Goal: Task Accomplishment & Management: Manage account settings

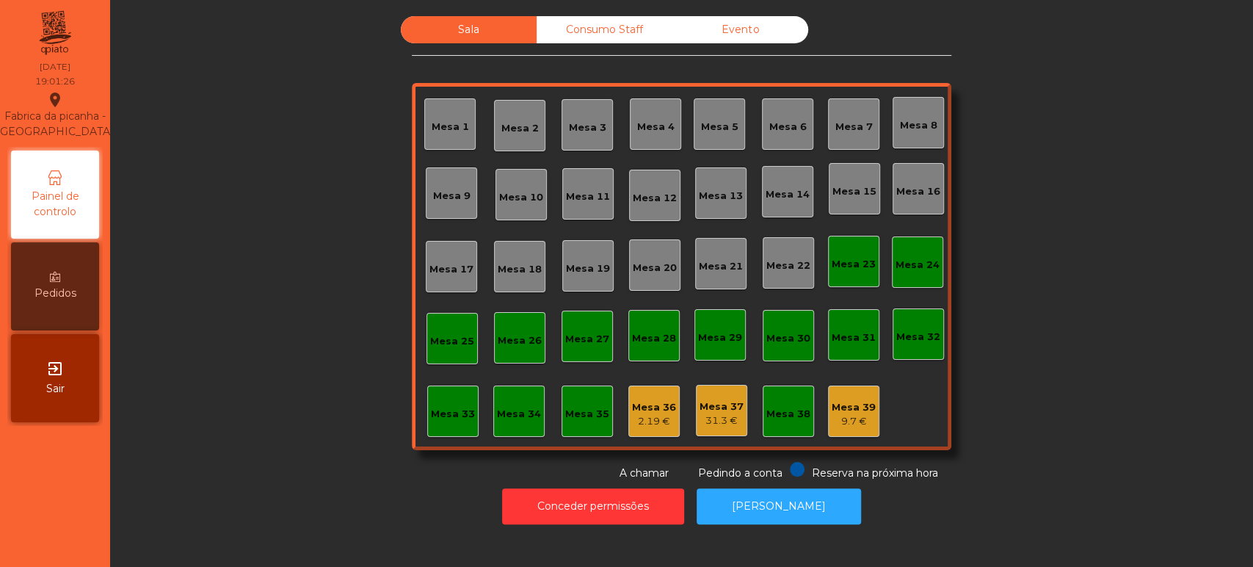
click at [1069, 305] on div "Sala Consumo Staff Evento Mesa 1 Mesa 2 Mesa 3 Mesa 4 Mesa 5 Mesa 6 Mesa 7 Mesa…" at bounding box center [681, 248] width 1103 height 465
click at [589, 507] on button "Conceder permissões" at bounding box center [593, 506] width 182 height 36
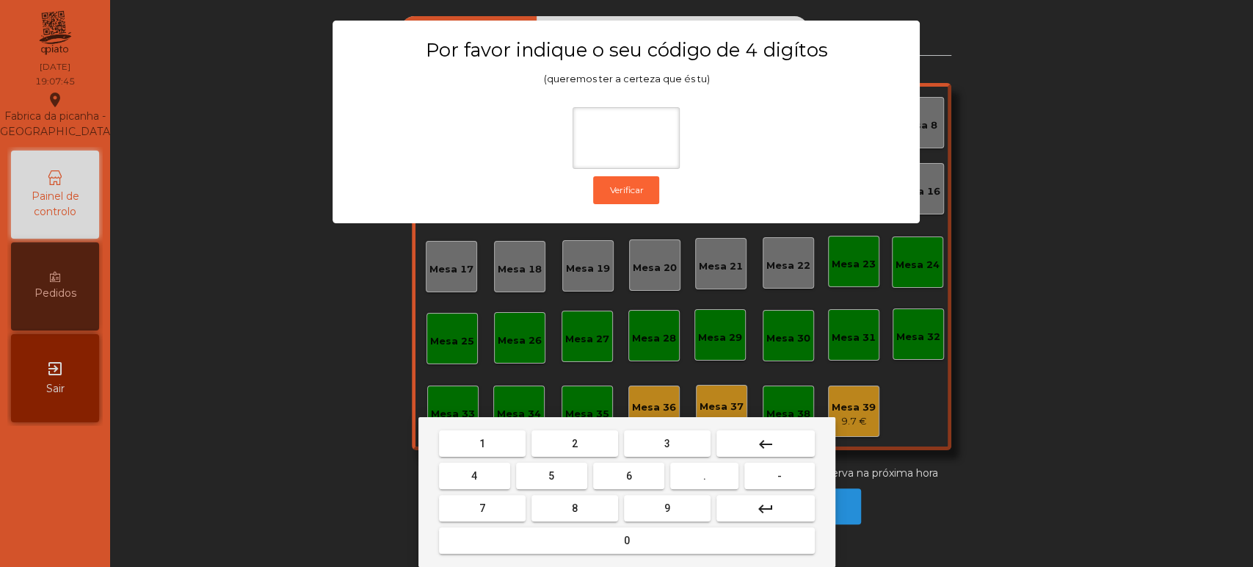
click at [454, 440] on button "1" at bounding box center [482, 443] width 87 height 26
click at [658, 441] on button "3" at bounding box center [667, 443] width 87 height 26
click at [551, 476] on span "5" at bounding box center [551, 476] width 6 height 12
click at [578, 534] on button "0" at bounding box center [627, 540] width 376 height 26
type input "****"
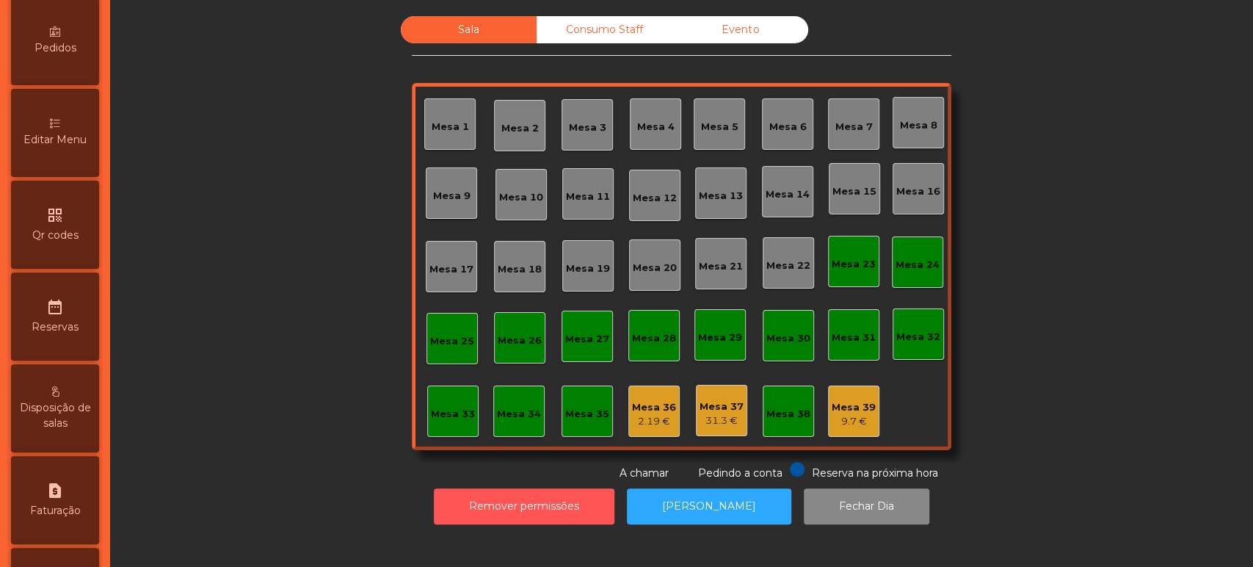
scroll to position [248, 0]
click at [66, 170] on div "Editar Menu" at bounding box center [55, 132] width 88 height 88
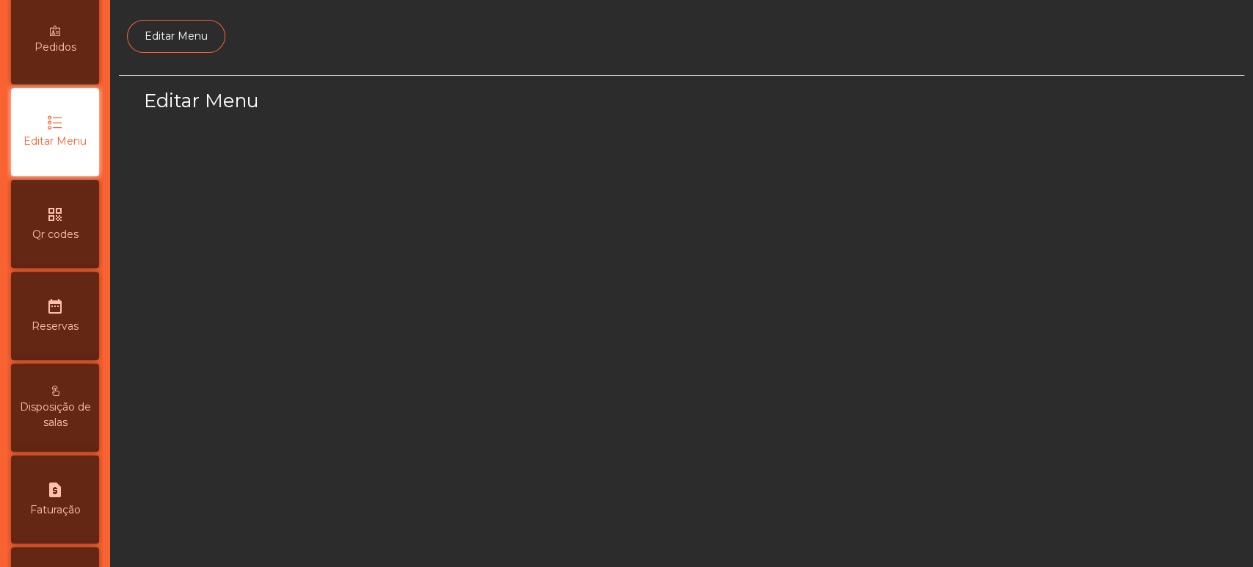
scroll to position [110, 0]
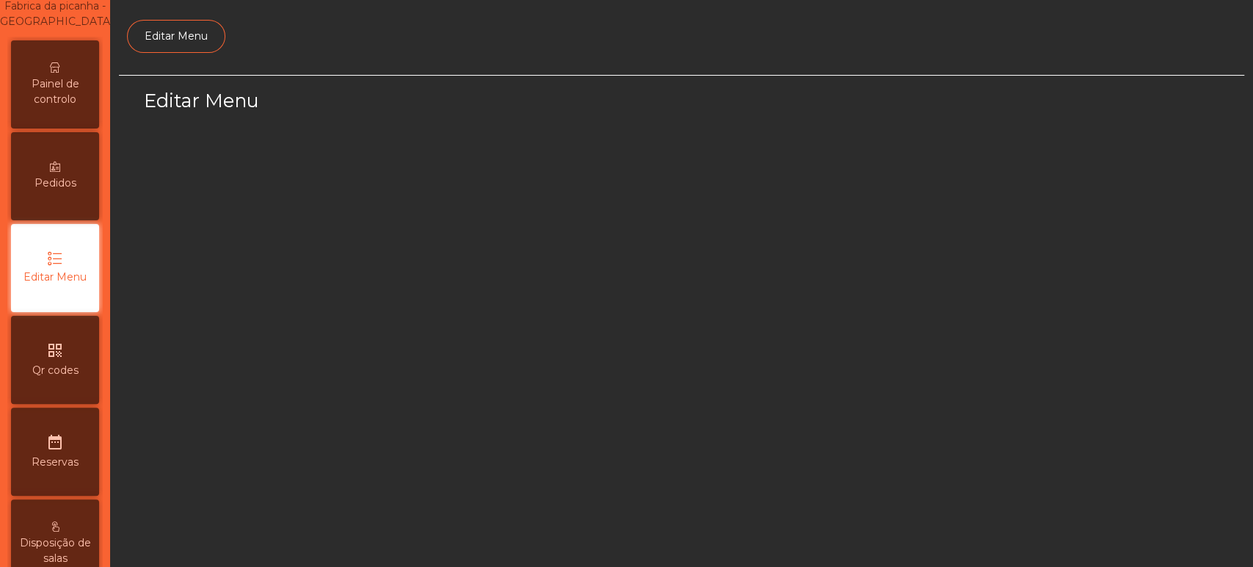
select select "*"
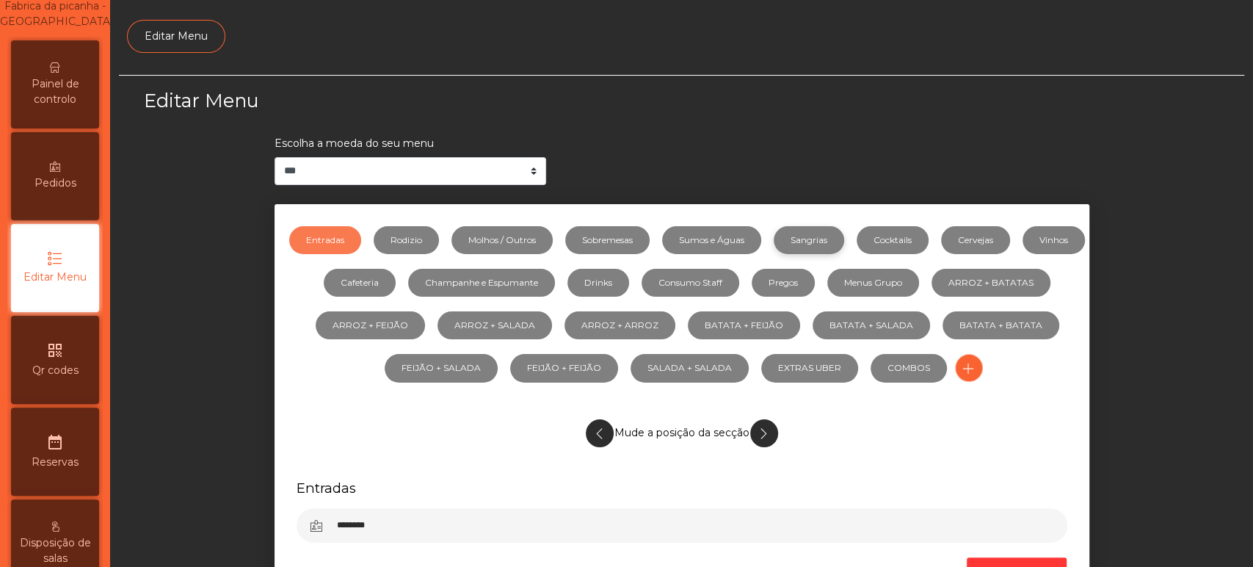
click at [842, 239] on link "Sangrias" at bounding box center [809, 240] width 70 height 28
click at [747, 241] on link "Sumos e Águas" at bounding box center [711, 240] width 99 height 28
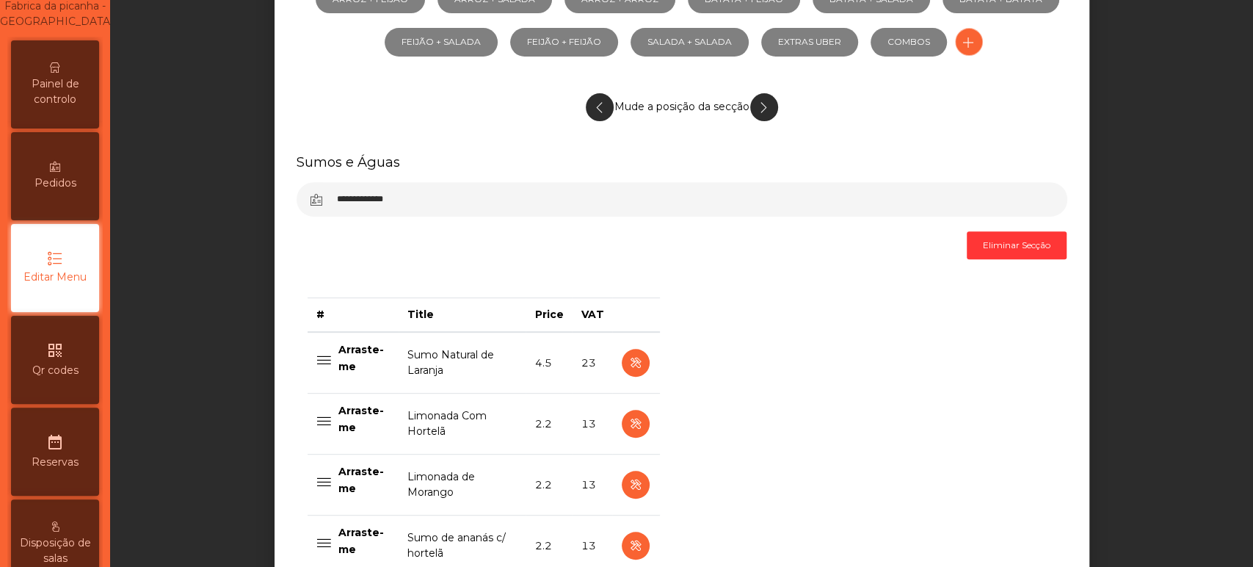
scroll to position [340, 0]
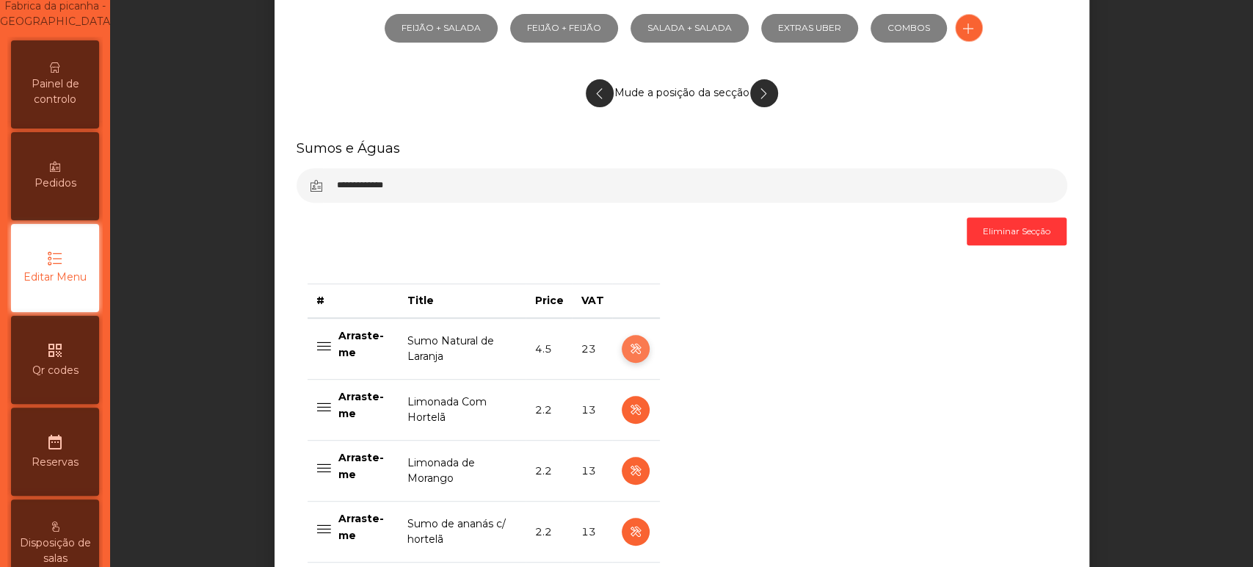
click at [627, 350] on icon "button" at bounding box center [635, 349] width 17 height 18
select select "***"
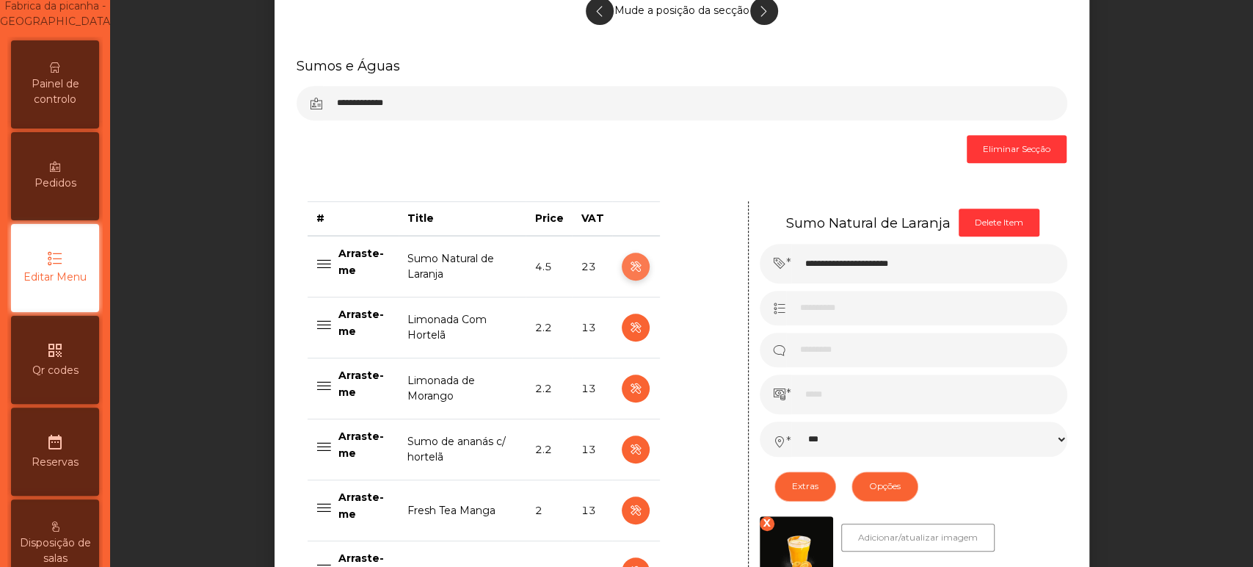
scroll to position [441, 0]
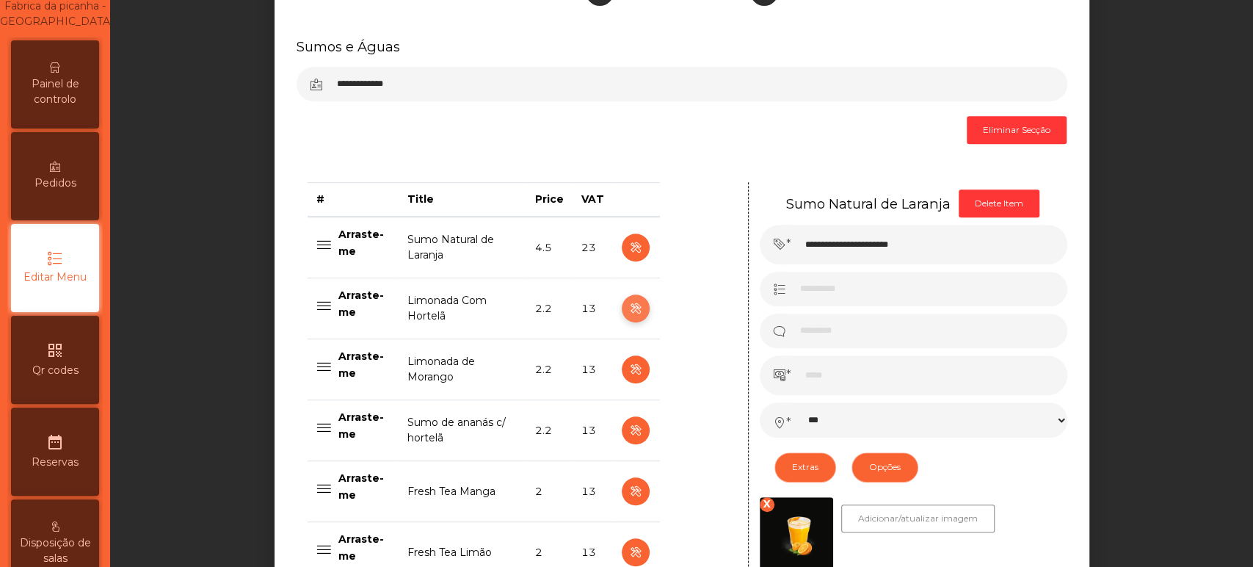
click at [628, 308] on icon "button" at bounding box center [635, 309] width 17 height 18
type input "**********"
type input "***"
select select "***"
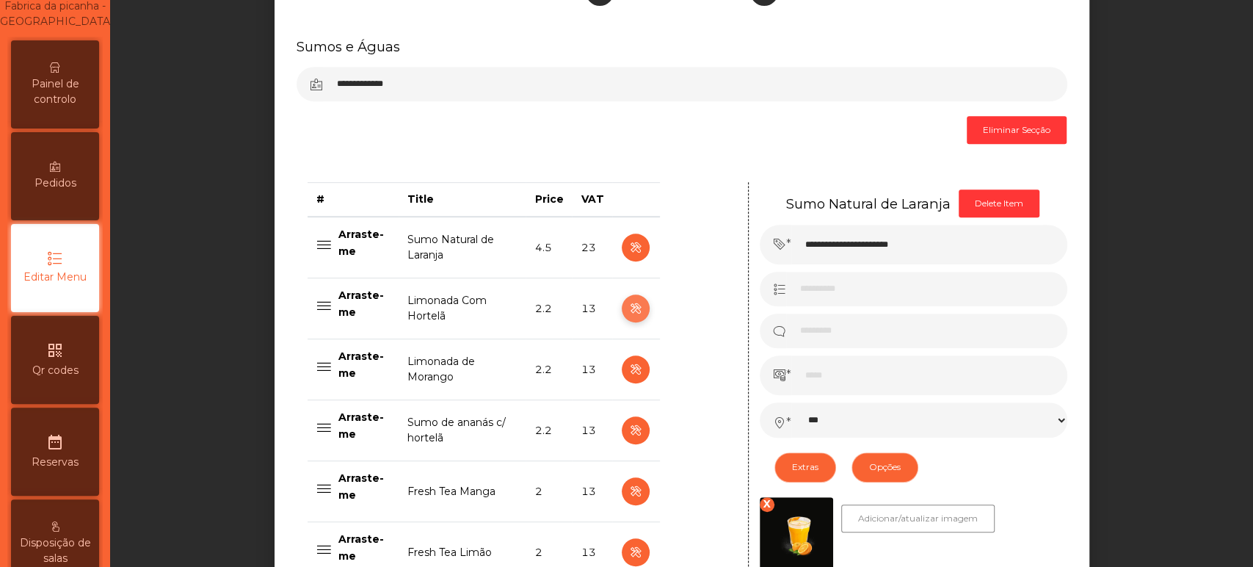
select select "**"
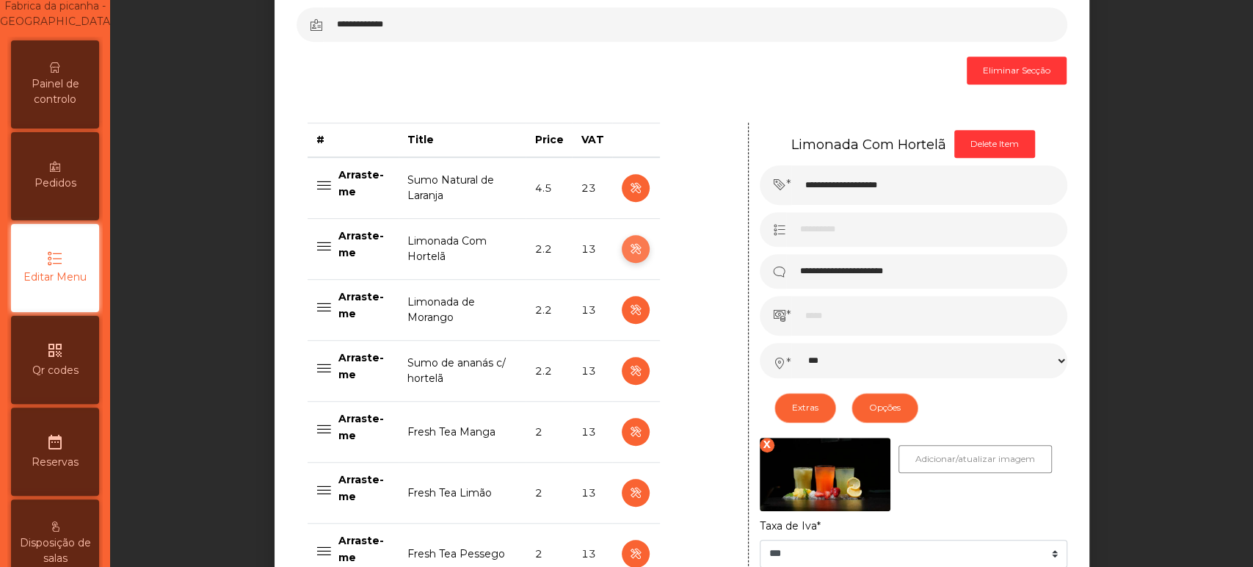
scroll to position [512, 0]
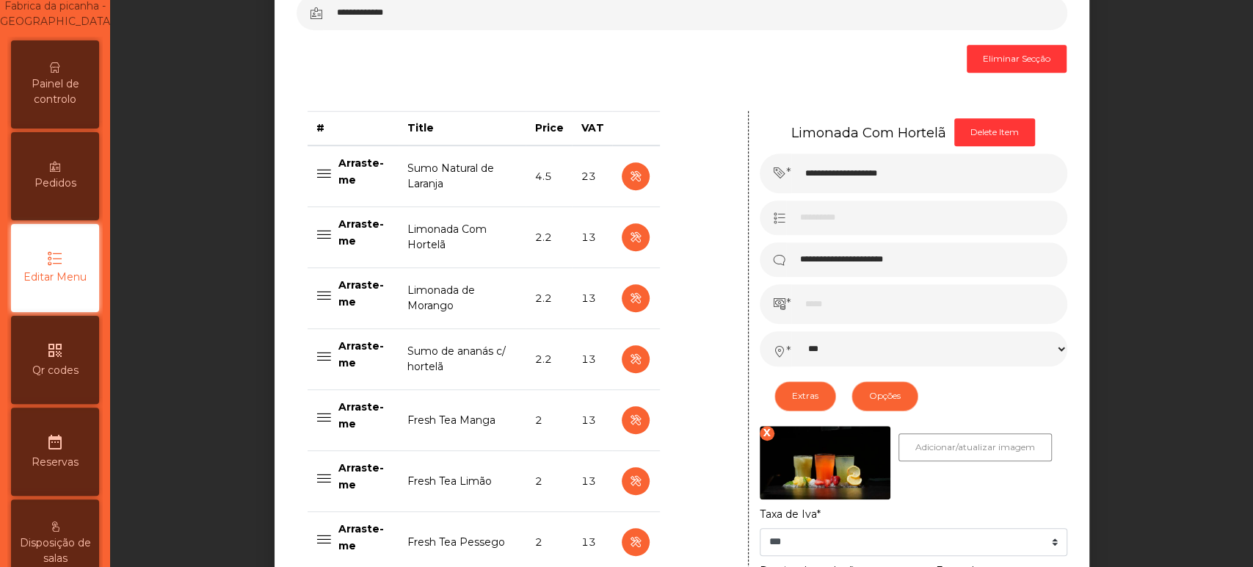
click at [638, 283] on td at bounding box center [635, 298] width 47 height 61
click at [631, 300] on icon "button" at bounding box center [635, 298] width 17 height 18
type input "**********"
select select "***"
select select "**"
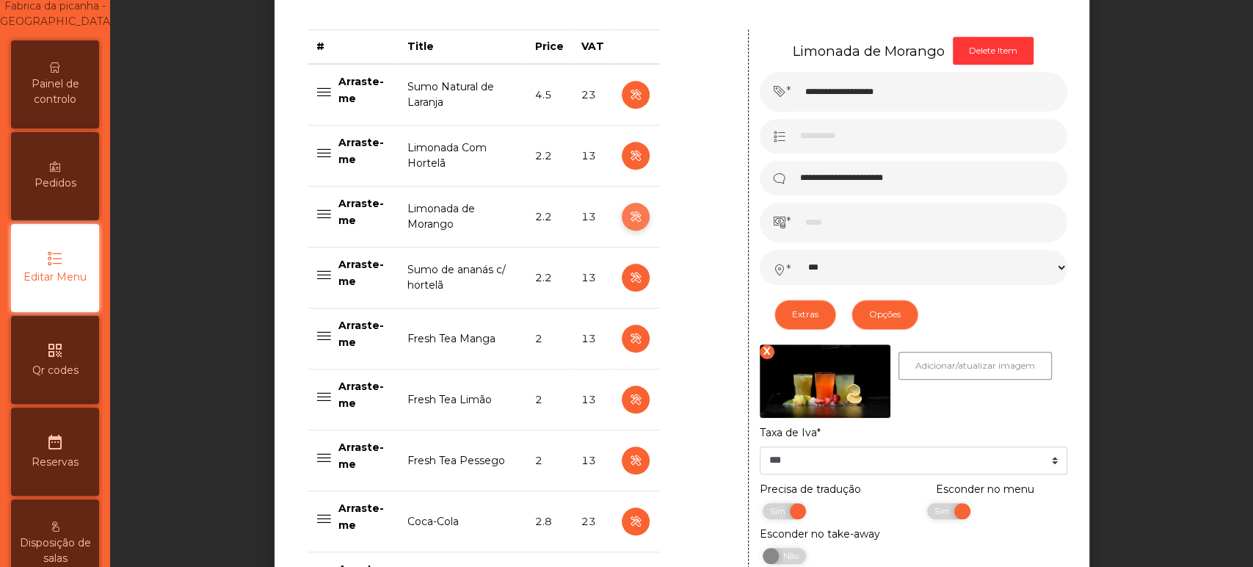
scroll to position [593, 0]
click at [630, 278] on icon "button" at bounding box center [635, 278] width 17 height 18
type input "**********"
select select "***"
select select "**"
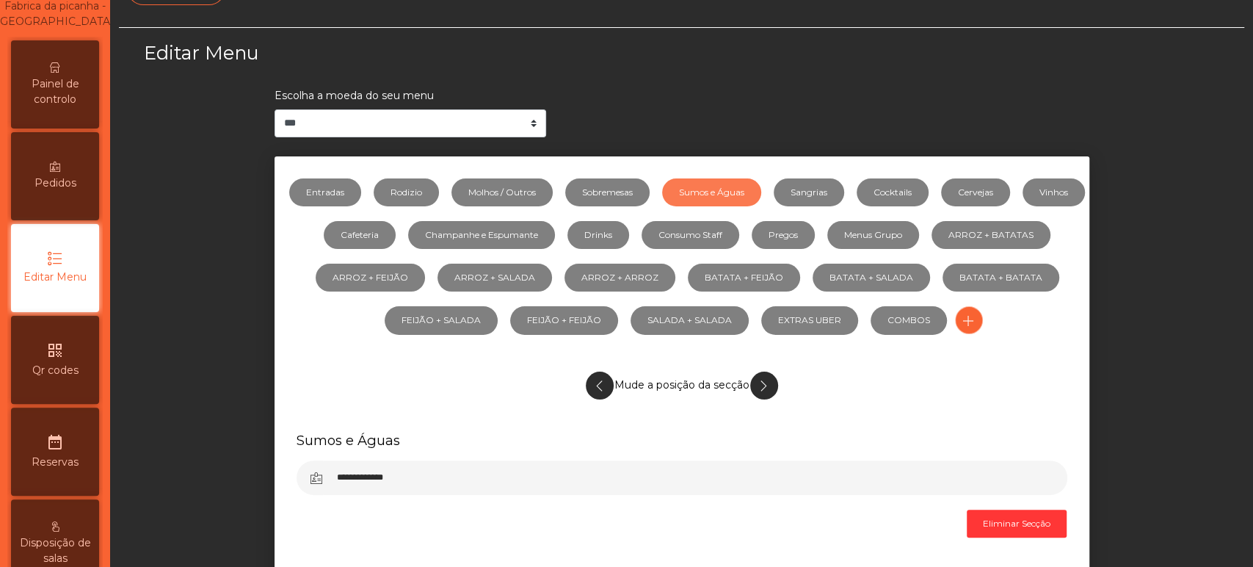
scroll to position [0, 0]
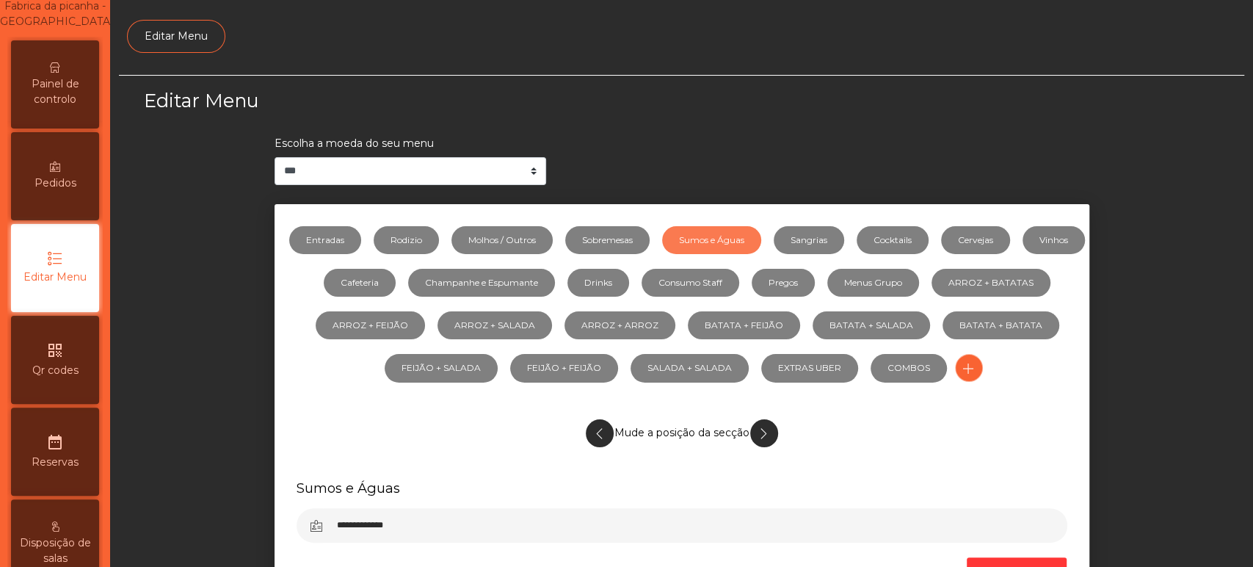
click at [66, 107] on span "Painel de controlo" at bounding box center [55, 91] width 81 height 31
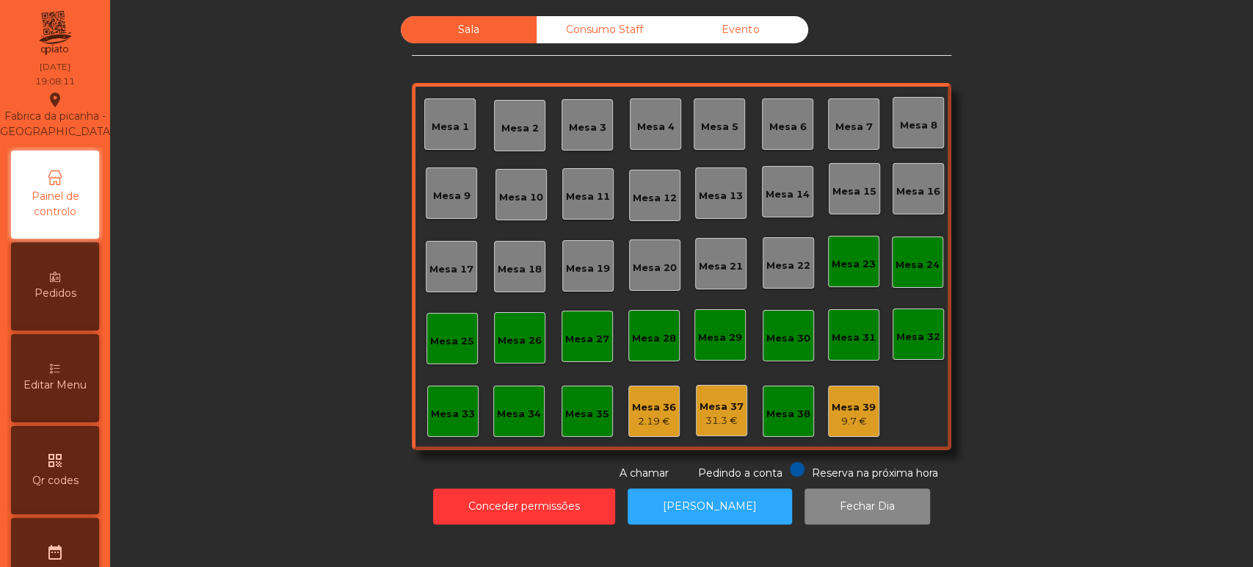
click at [447, 423] on div "Mesa 33" at bounding box center [452, 410] width 51 height 51
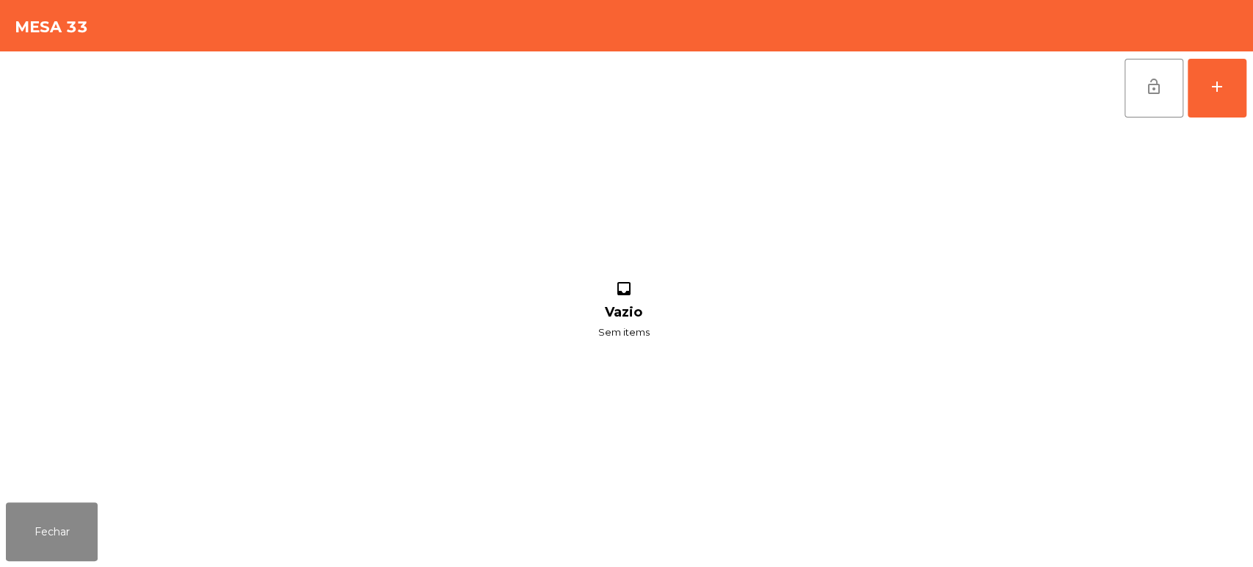
click at [1247, 84] on div "lock_open add inbox Vazio Sem items" at bounding box center [626, 273] width 1253 height 445
click at [1249, 101] on div "lock_open add inbox Vazio Sem items" at bounding box center [626, 273] width 1253 height 445
click at [1204, 84] on button "add" at bounding box center [1217, 88] width 59 height 59
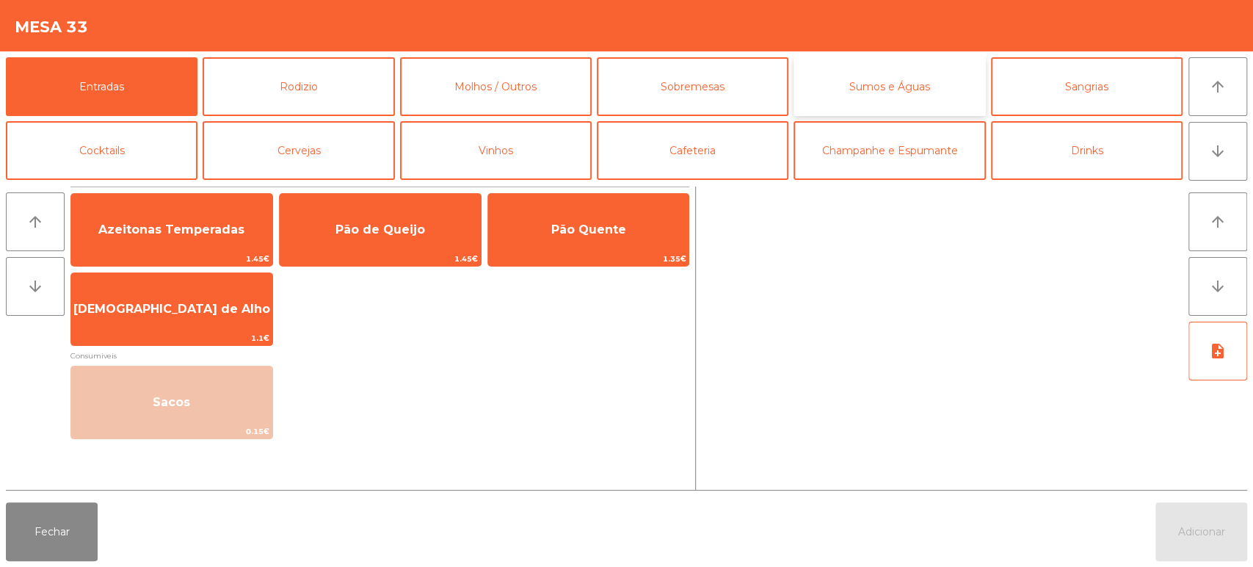
click at [898, 81] on button "Sumos e Águas" at bounding box center [890, 86] width 192 height 59
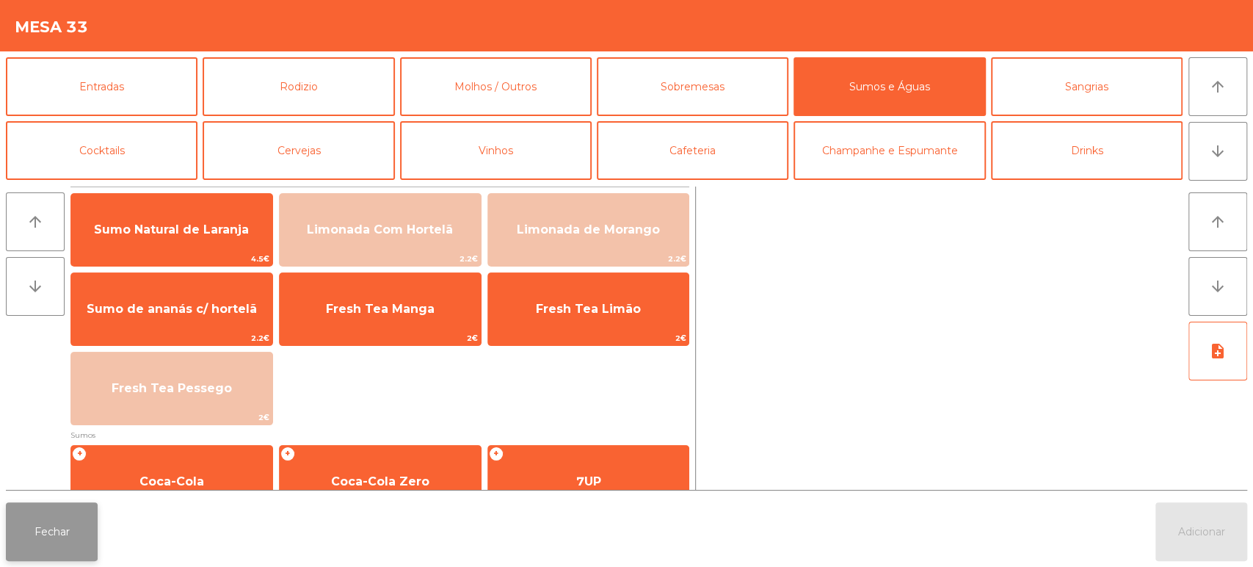
click at [63, 548] on button "Fechar" at bounding box center [52, 531] width 92 height 59
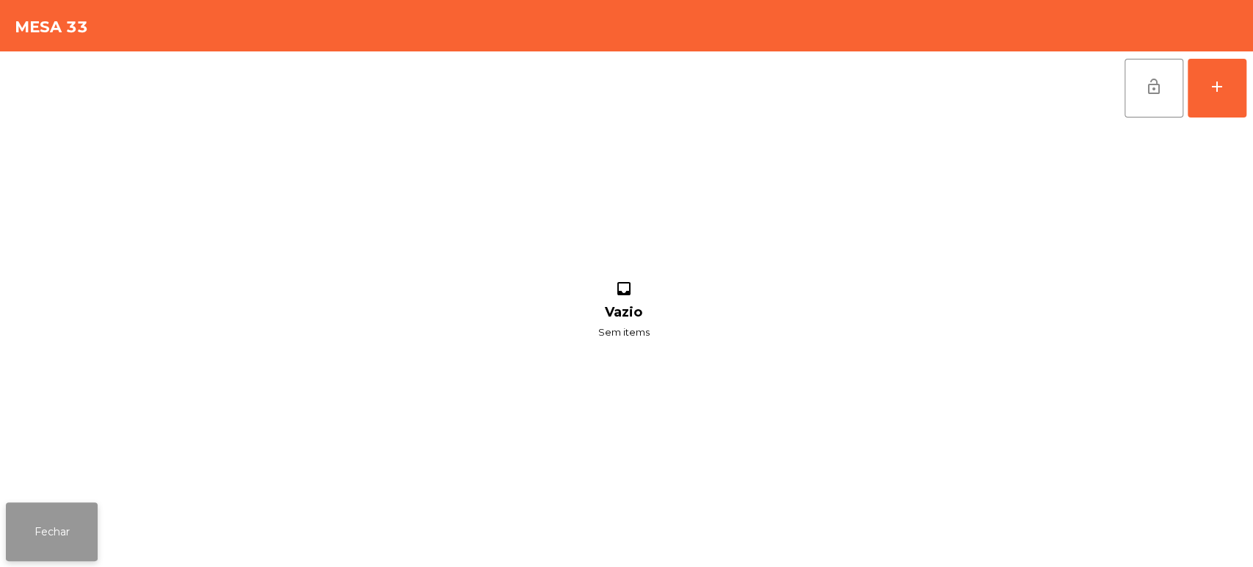
click at [84, 507] on button "Fechar" at bounding box center [52, 531] width 92 height 59
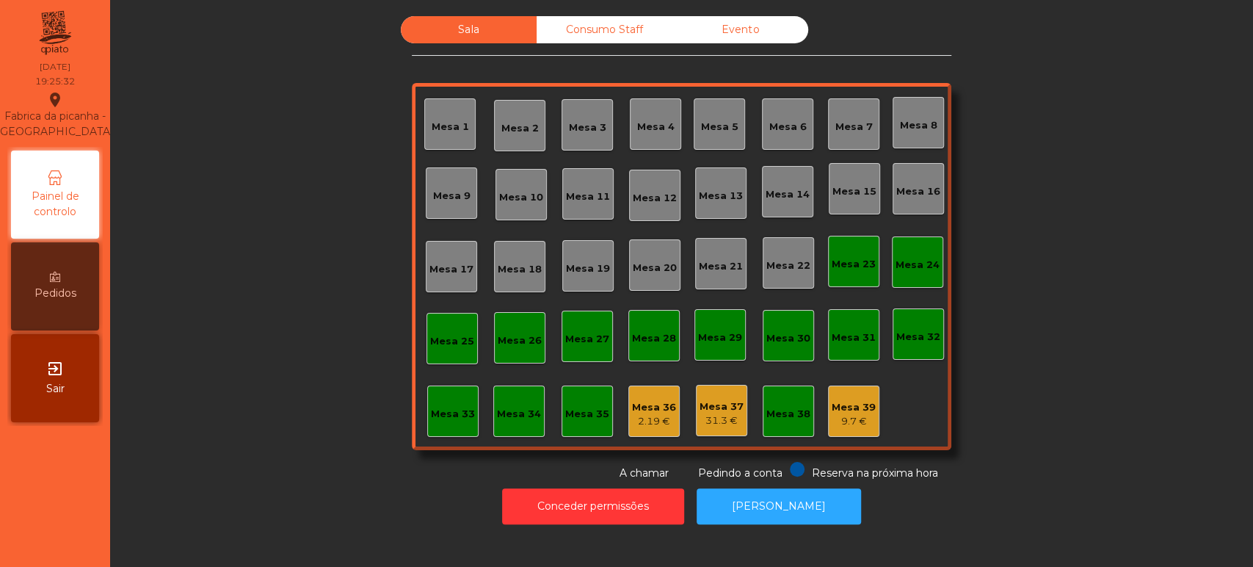
click at [905, 188] on div "Mesa 16" at bounding box center [918, 191] width 44 height 15
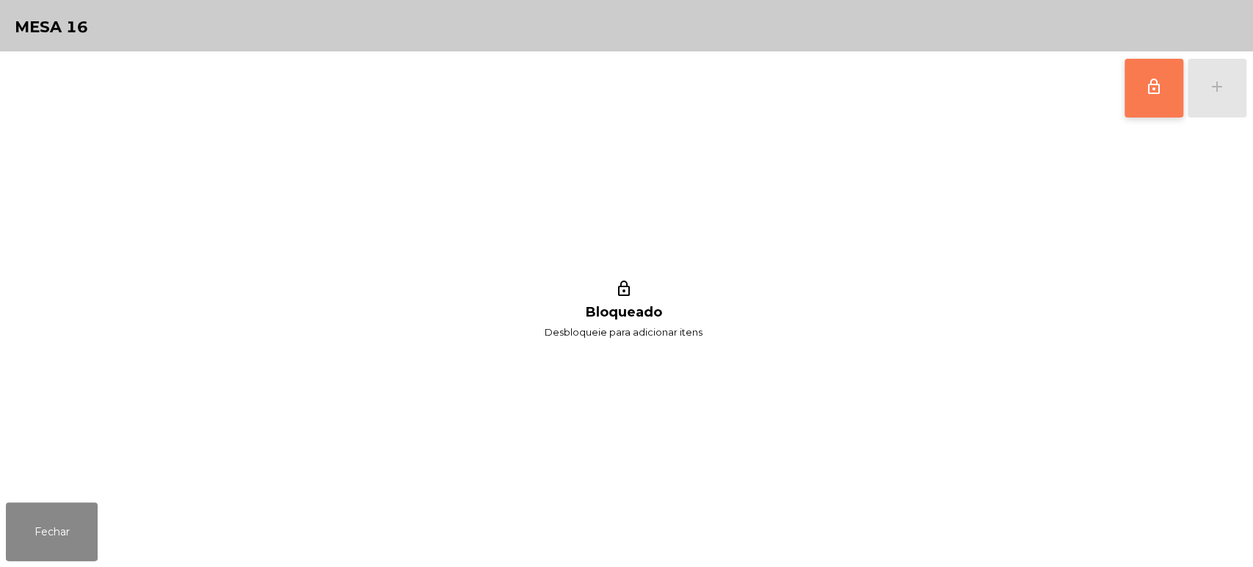
click at [1136, 102] on button "lock_outline" at bounding box center [1154, 88] width 59 height 59
click at [1229, 100] on button "add" at bounding box center [1217, 88] width 59 height 59
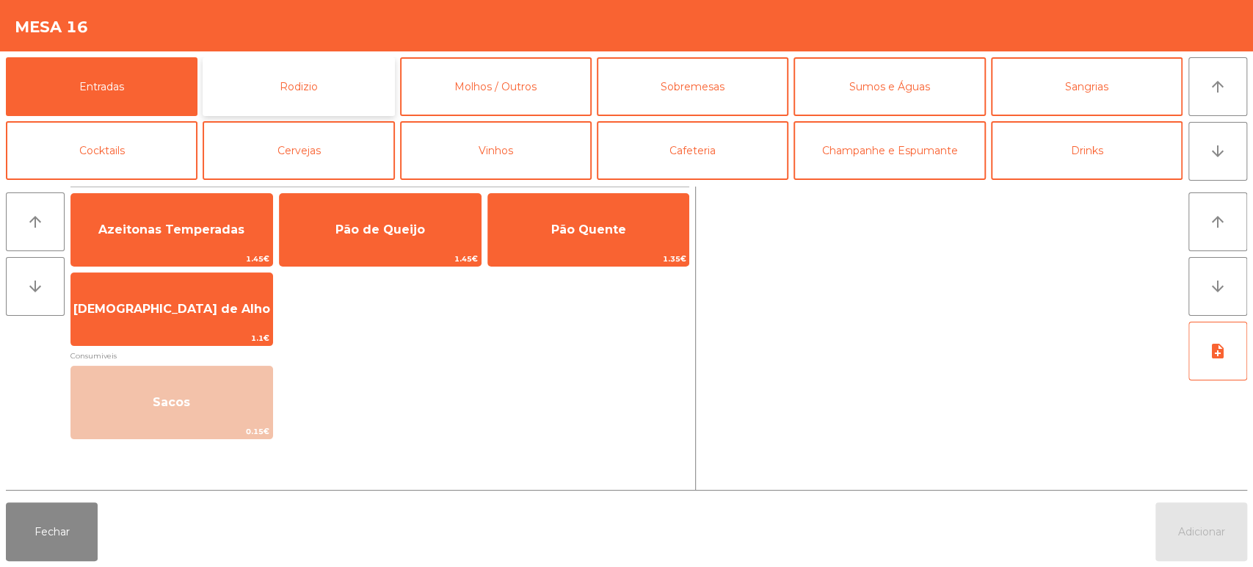
click at [325, 76] on button "Rodizio" at bounding box center [299, 86] width 192 height 59
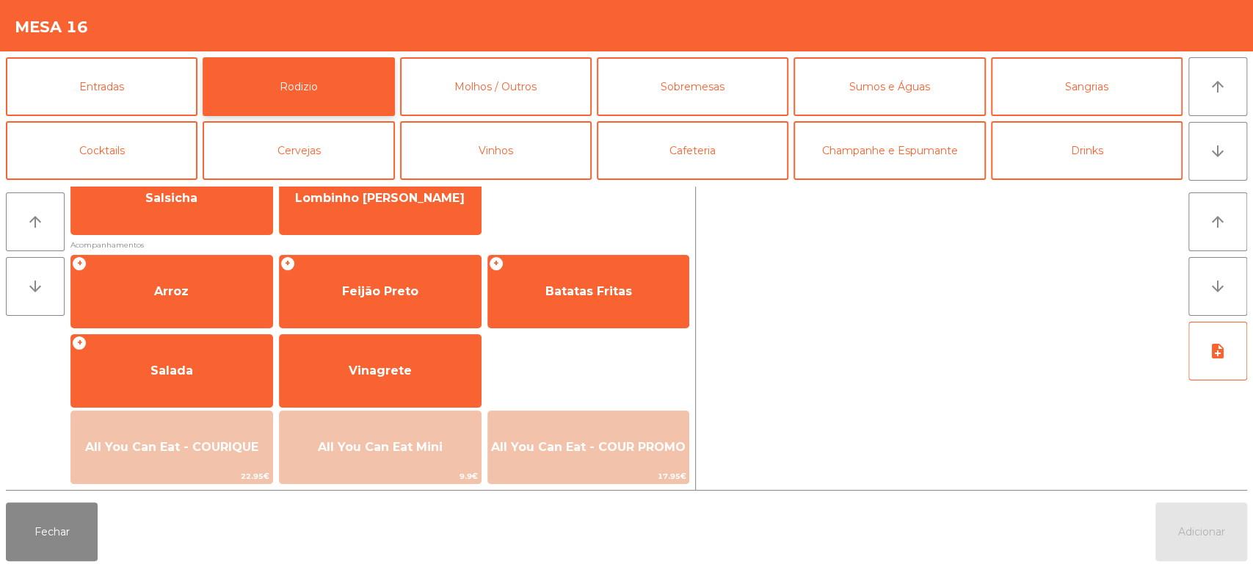
scroll to position [185, 0]
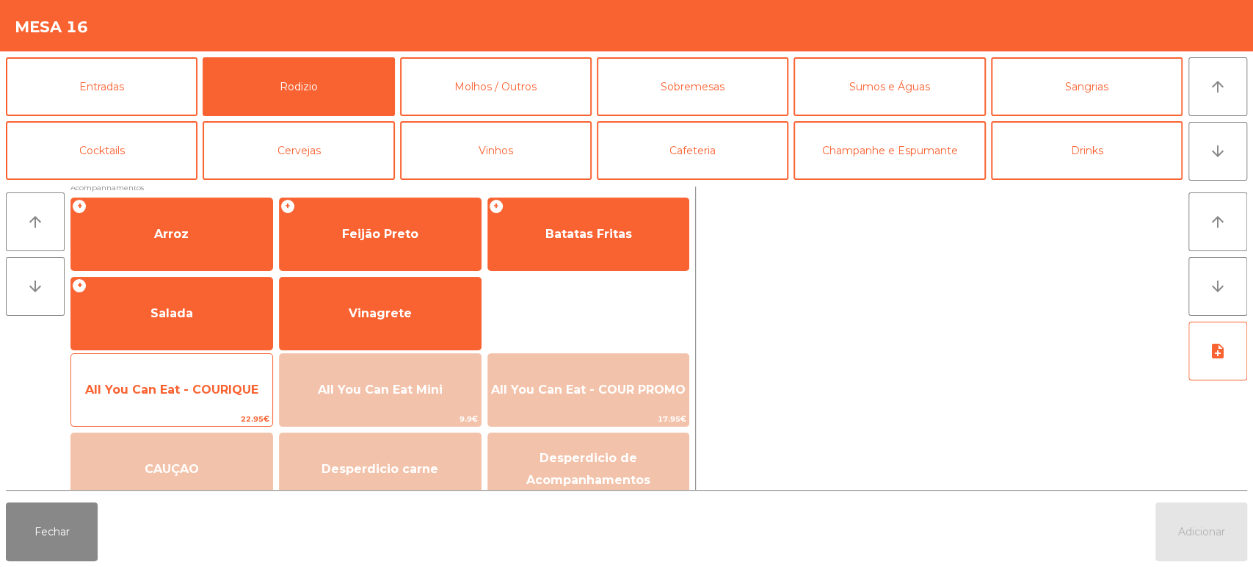
click at [190, 381] on span "All You Can Eat - COURIQUE" at bounding box center [171, 390] width 201 height 40
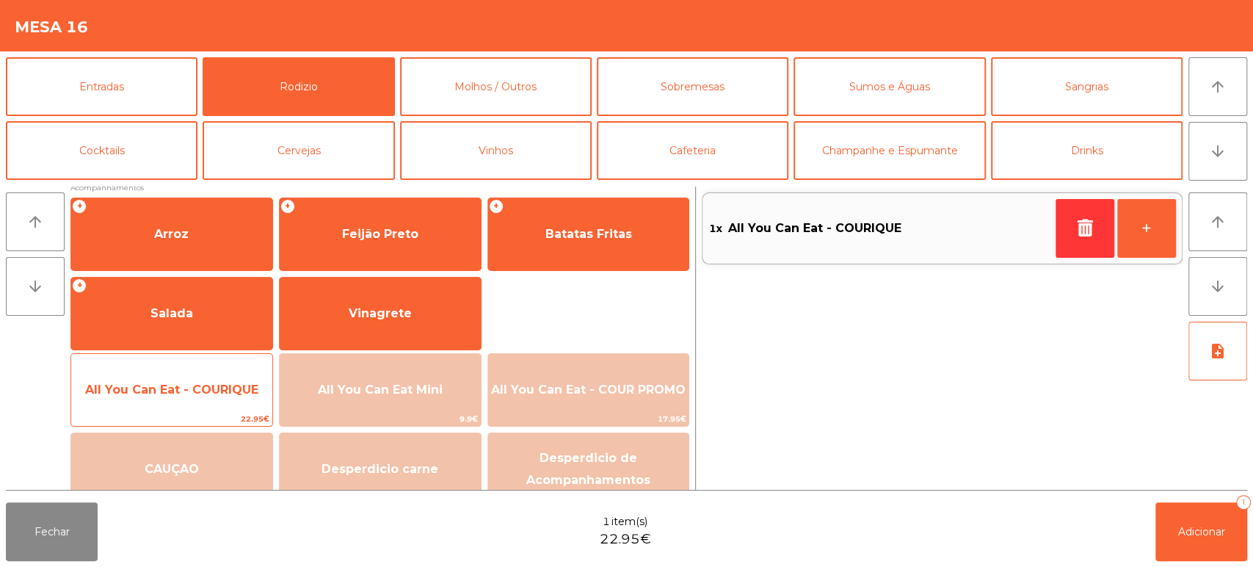
click at [199, 378] on span "All You Can Eat - COURIQUE" at bounding box center [171, 390] width 201 height 40
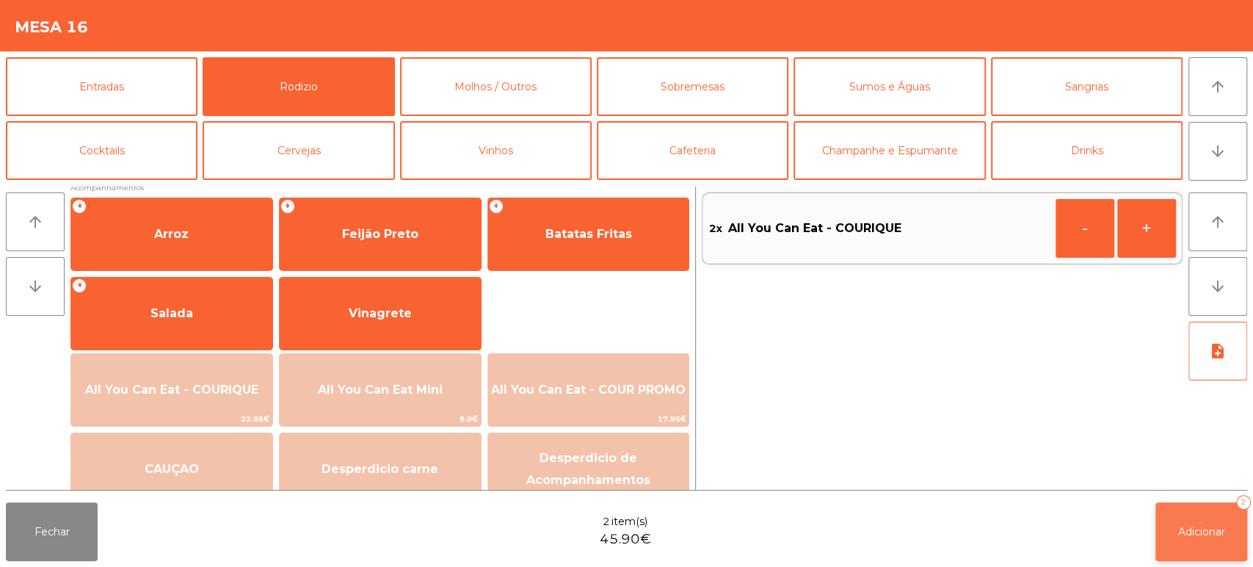
click at [1203, 523] on button "Adicionar 2" at bounding box center [1201, 531] width 92 height 59
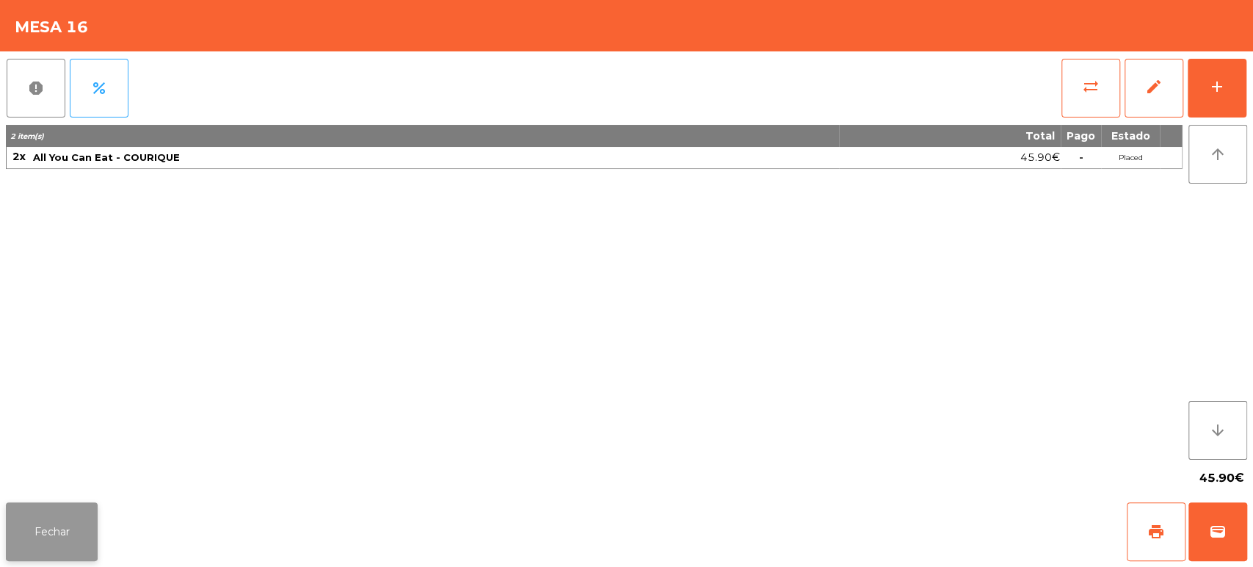
click at [39, 505] on button "Fechar" at bounding box center [52, 531] width 92 height 59
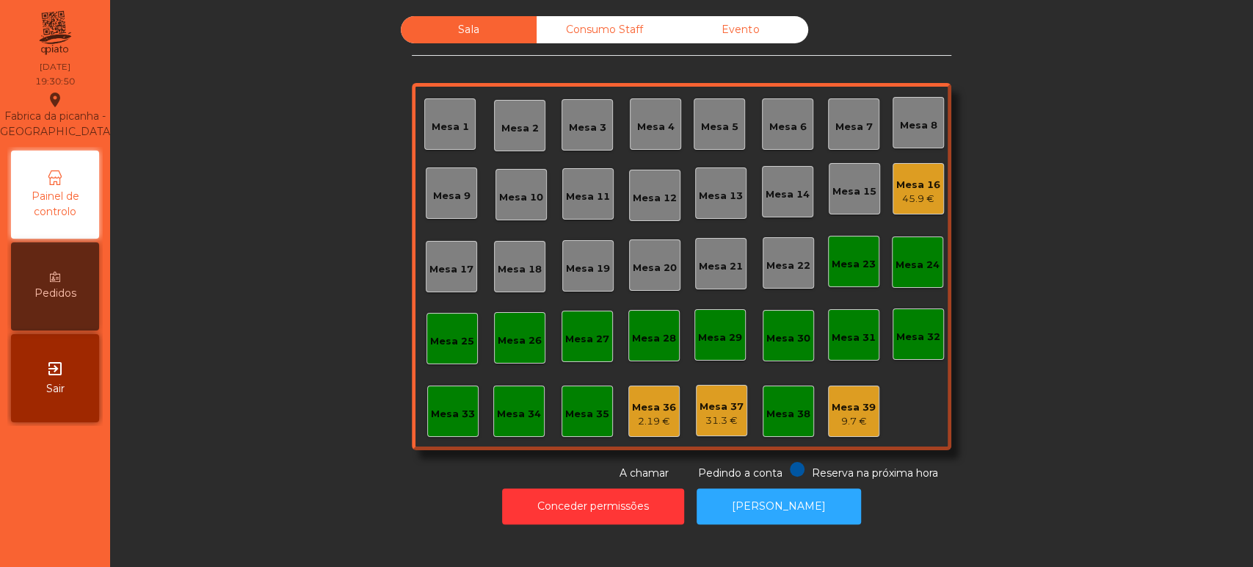
click at [444, 407] on div "Mesa 33" at bounding box center [453, 414] width 44 height 15
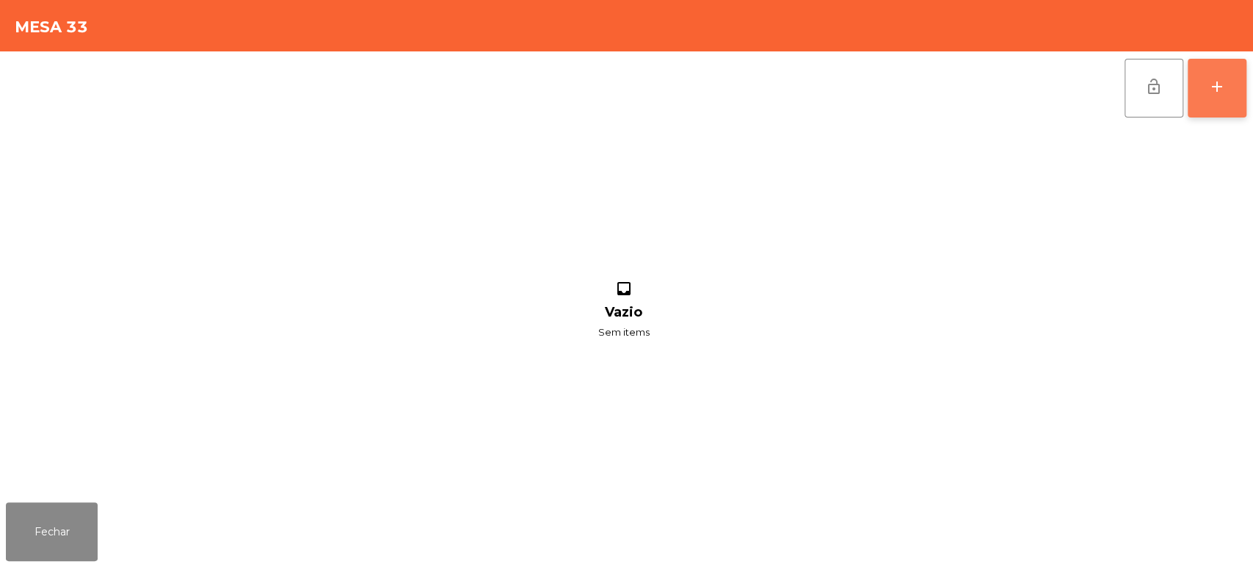
click at [1210, 100] on button "add" at bounding box center [1217, 88] width 59 height 59
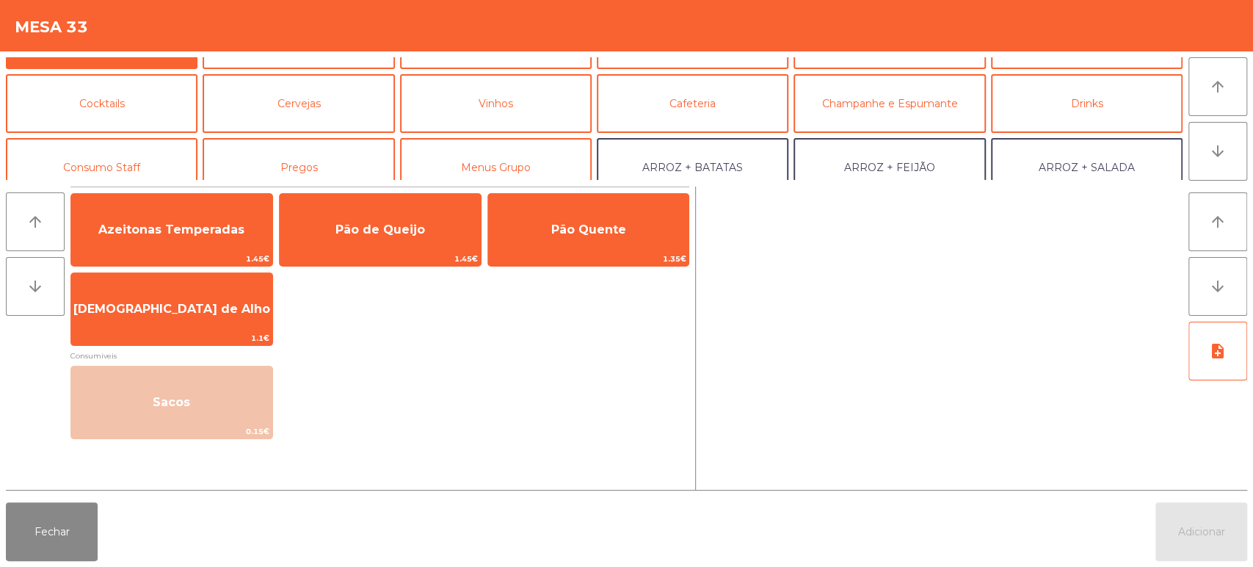
scroll to position [48, 0]
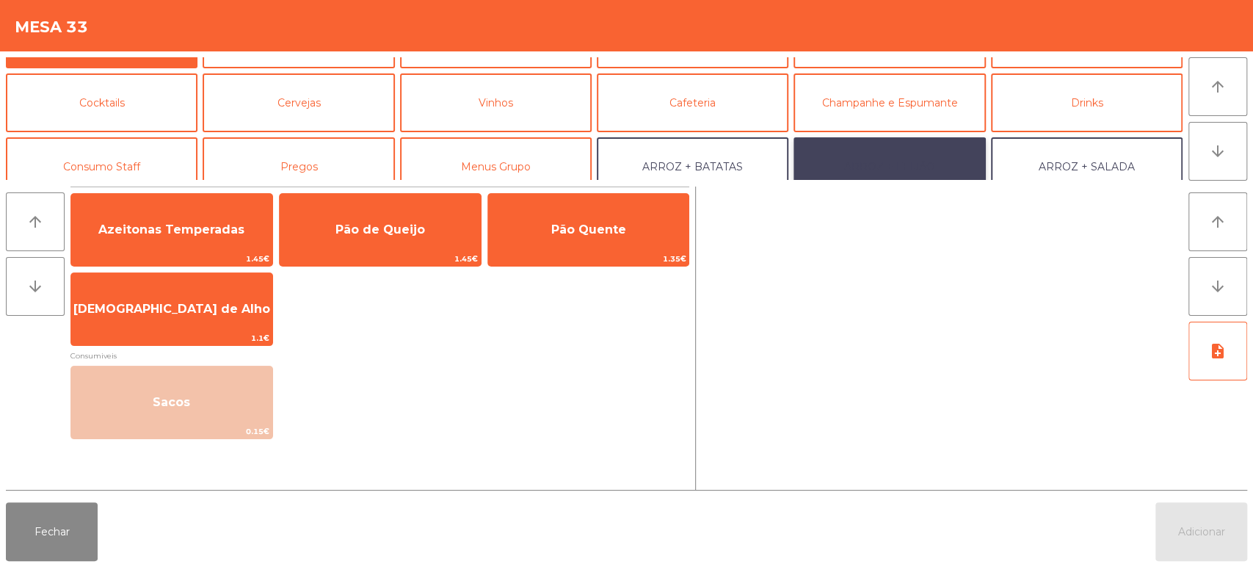
click at [877, 152] on button "ARROZ + FEIJÃO" at bounding box center [890, 166] width 192 height 59
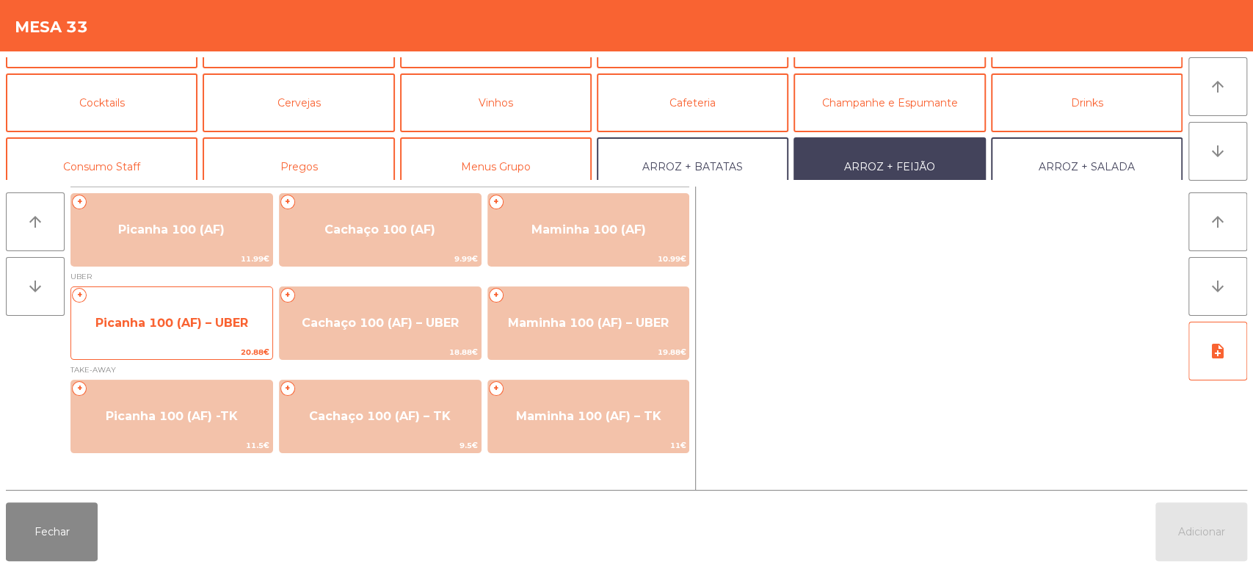
click at [178, 342] on span "Picanha 100 (AF) – UBER" at bounding box center [171, 323] width 201 height 40
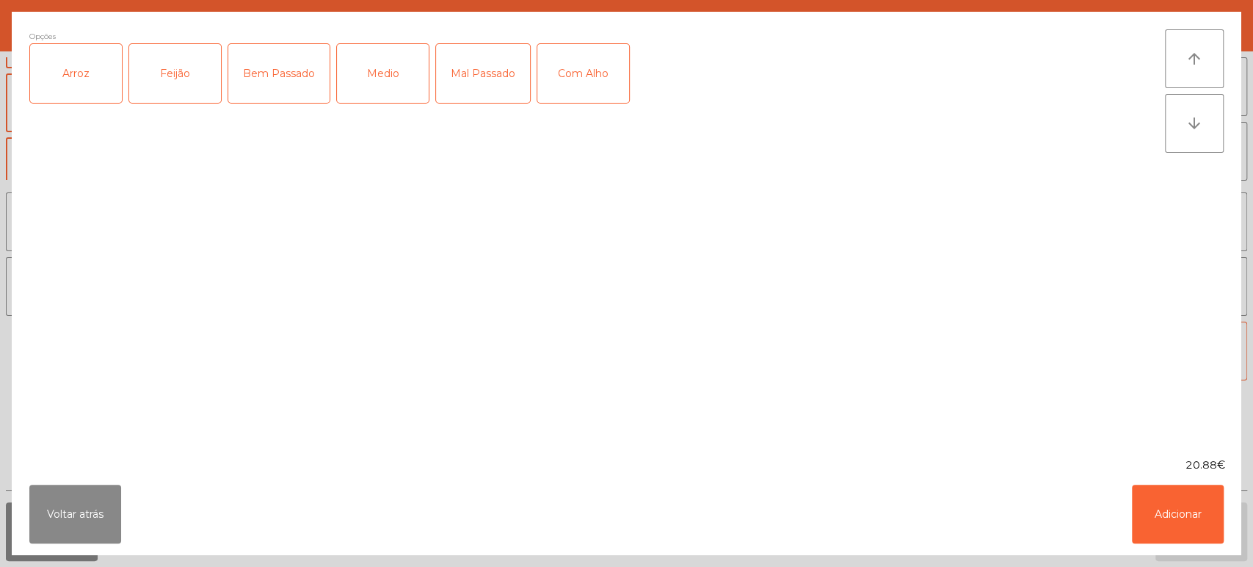
click at [55, 100] on div "Arroz" at bounding box center [76, 73] width 92 height 59
click at [176, 72] on div "Feijão" at bounding box center [175, 73] width 92 height 59
click at [383, 84] on div "Medio" at bounding box center [383, 73] width 92 height 59
click at [1152, 498] on button "Adicionar" at bounding box center [1178, 514] width 92 height 59
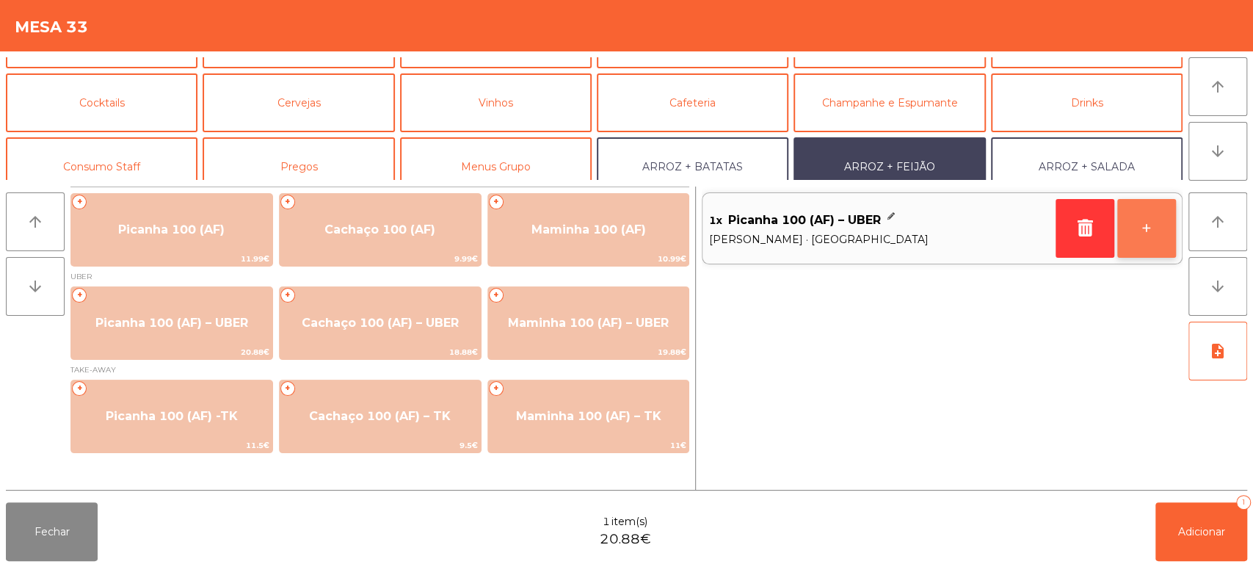
click at [1128, 232] on button "+" at bounding box center [1146, 228] width 59 height 59
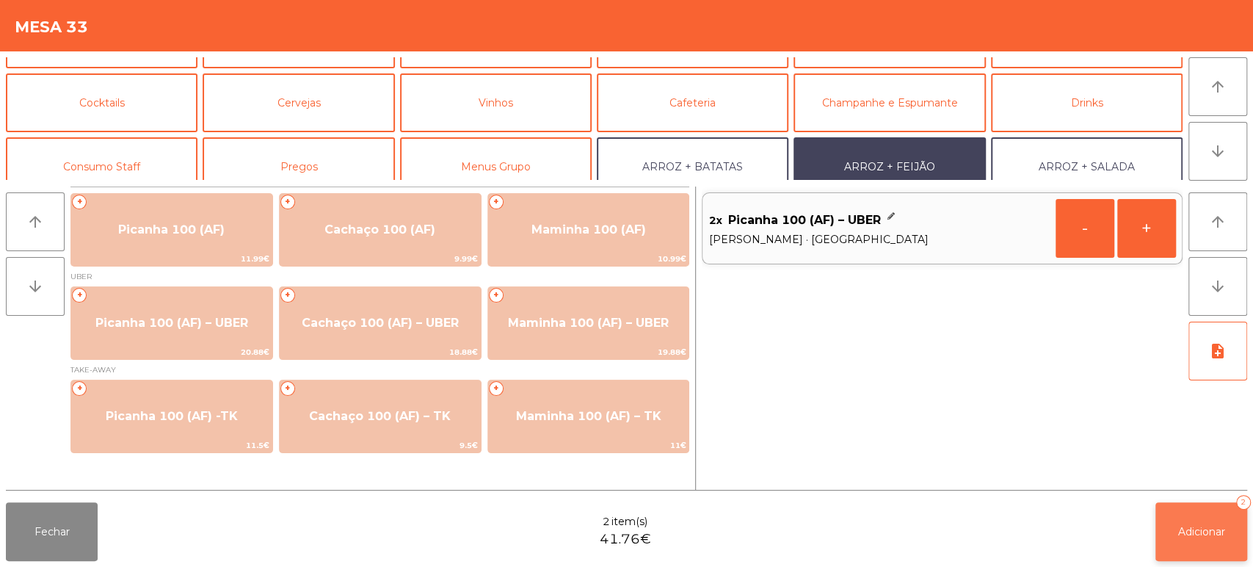
click at [1195, 532] on span "Adicionar" at bounding box center [1201, 531] width 47 height 13
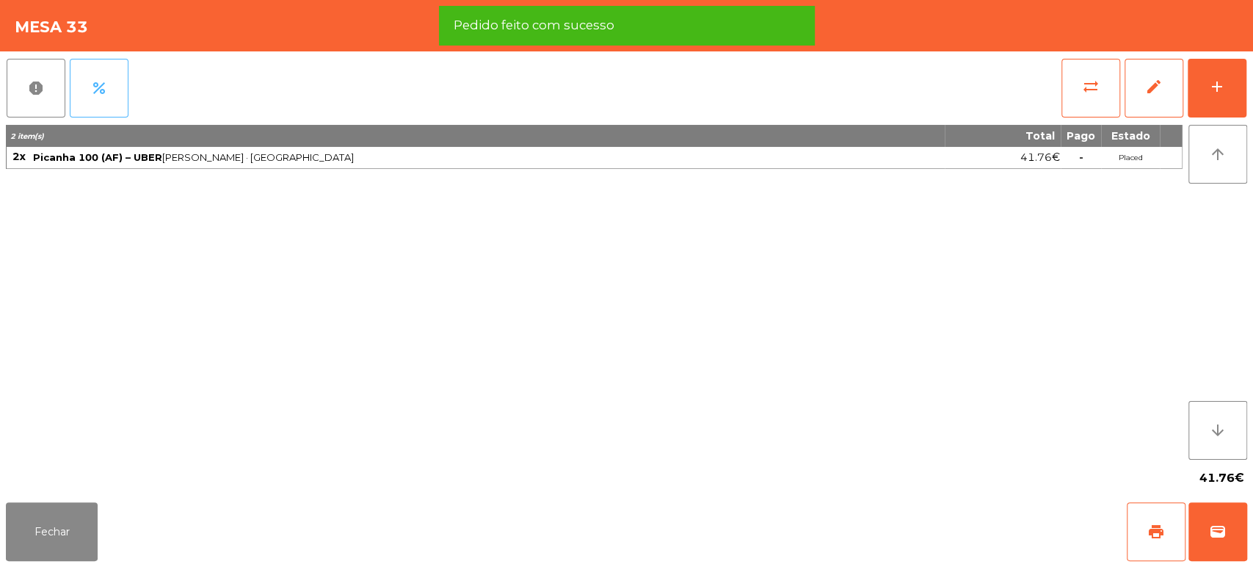
click at [100, 79] on span "percent" at bounding box center [99, 88] width 18 height 18
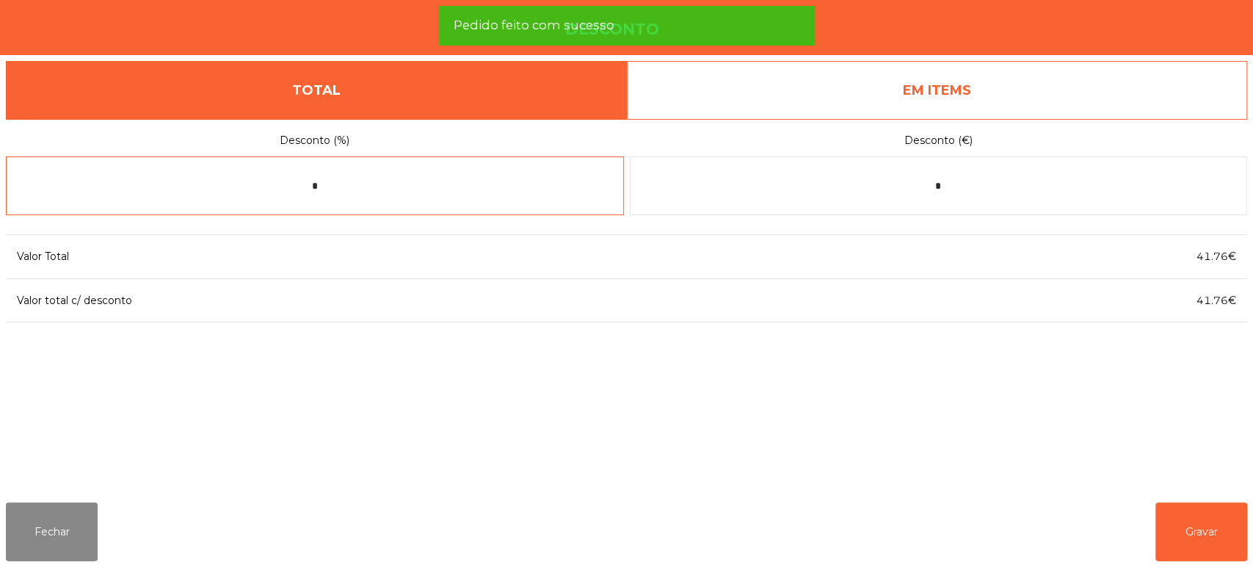
click at [295, 182] on input "*" at bounding box center [315, 185] width 618 height 59
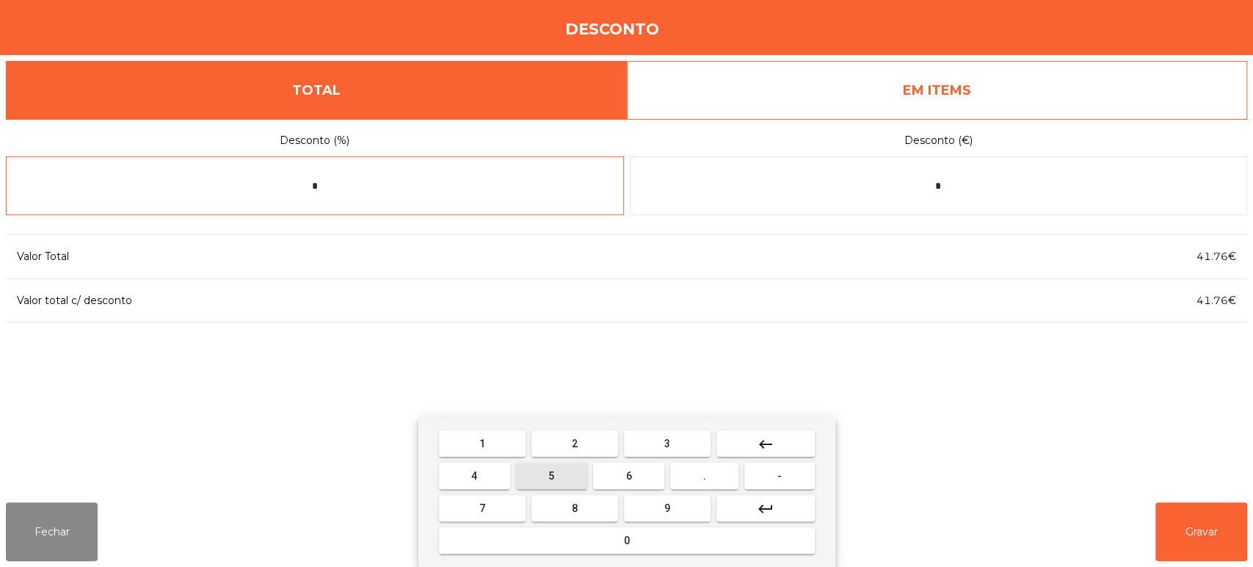
click at [563, 474] on button "5" at bounding box center [551, 475] width 71 height 26
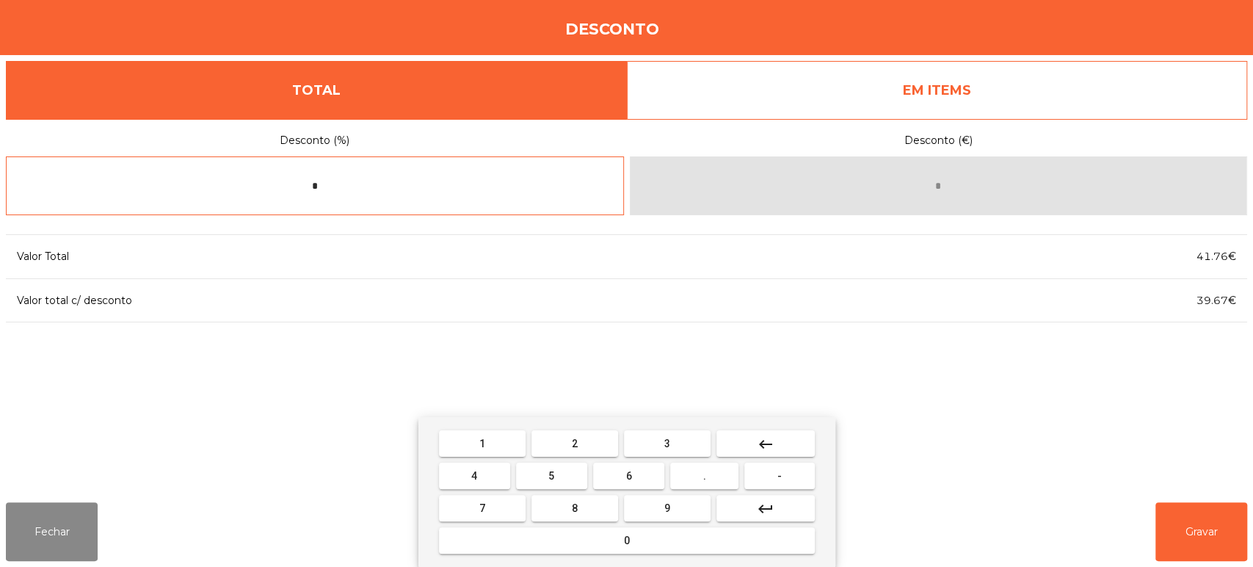
click at [626, 540] on span "0" at bounding box center [627, 540] width 6 height 12
type input "**"
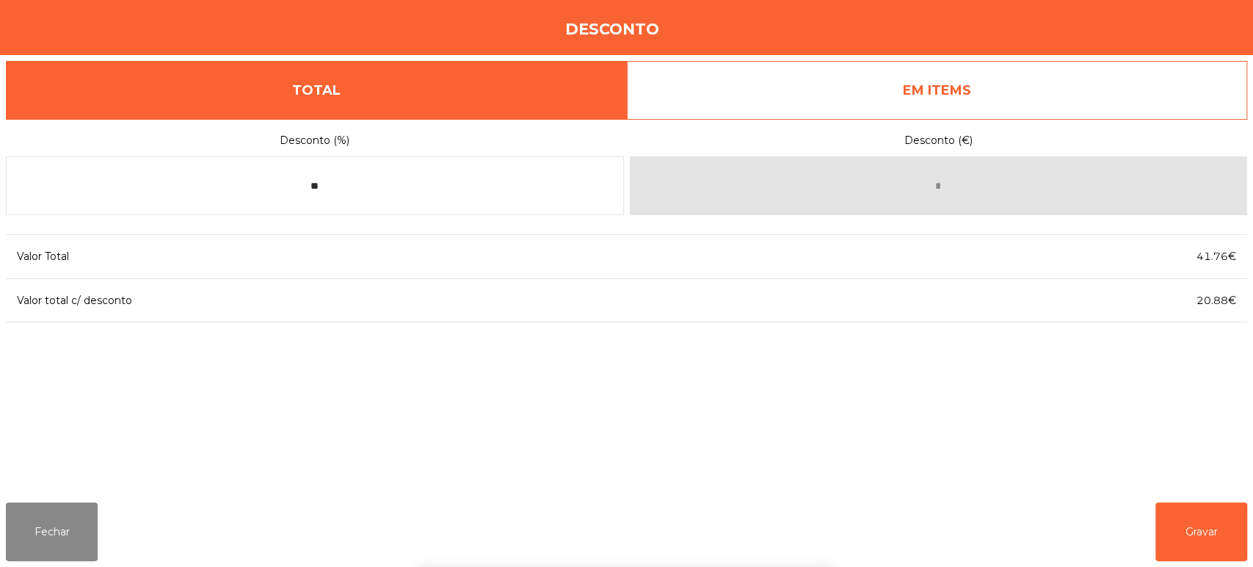
click at [1211, 520] on div "1 2 3 keyboard_backspace 4 5 6 . - 7 8 9 keyboard_return 0" at bounding box center [626, 492] width 1253 height 150
click at [1196, 532] on button "Gravar" at bounding box center [1201, 531] width 92 height 59
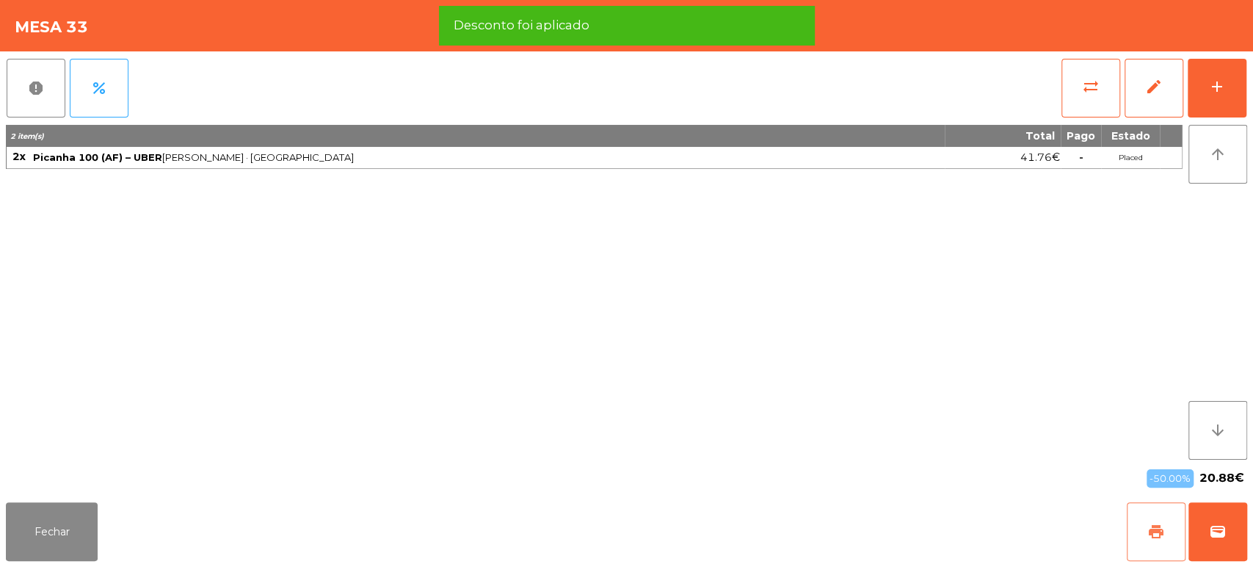
click at [1147, 532] on span "print" at bounding box center [1156, 532] width 18 height 18
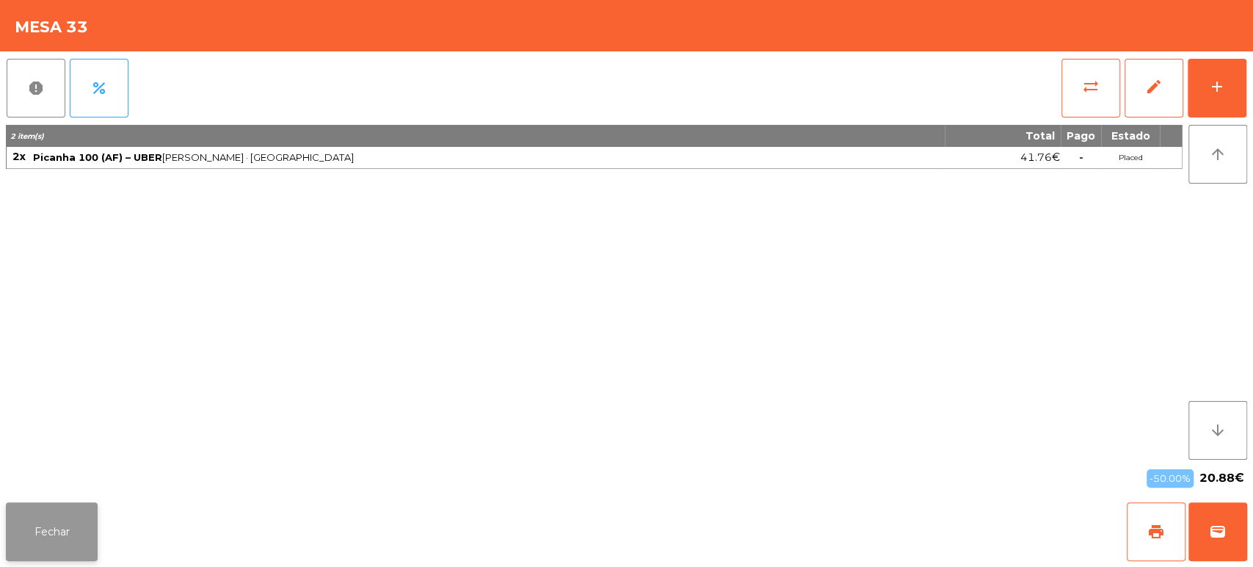
click at [48, 534] on button "Fechar" at bounding box center [52, 531] width 92 height 59
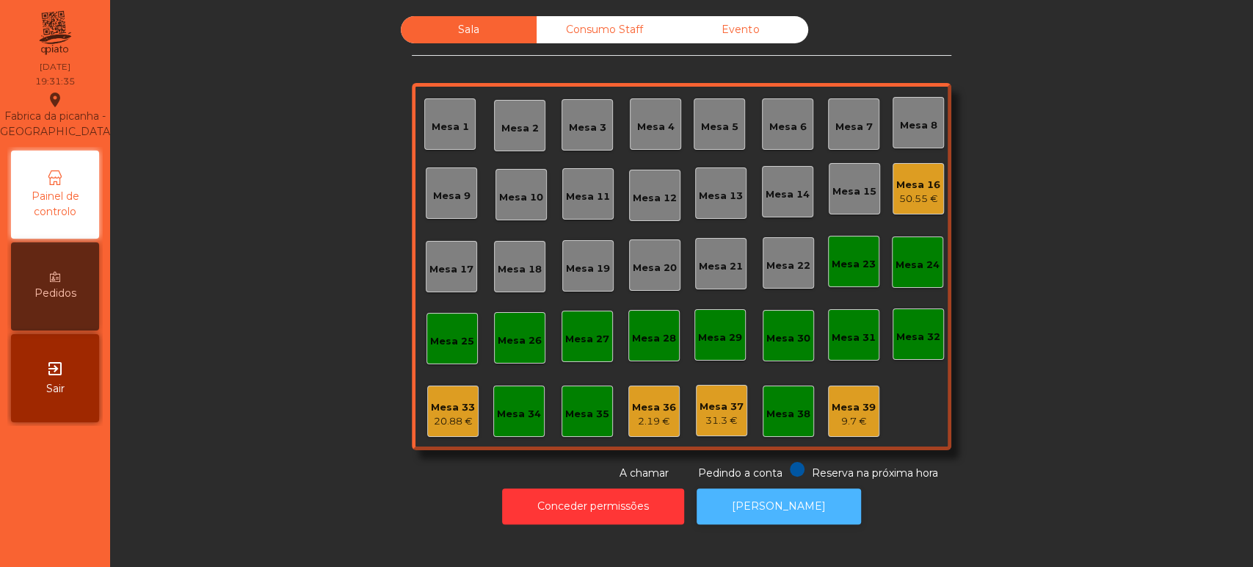
click at [791, 506] on button "[PERSON_NAME]" at bounding box center [779, 506] width 164 height 36
click at [436, 407] on div "Mesa 33" at bounding box center [453, 407] width 44 height 15
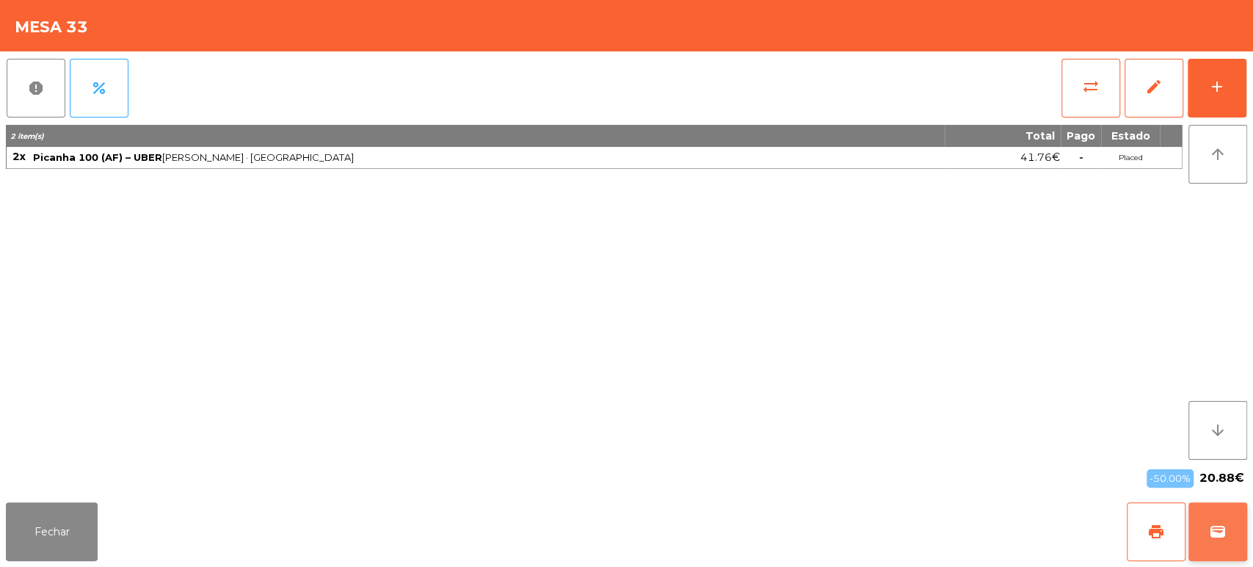
click at [1216, 506] on button "wallet" at bounding box center [1218, 531] width 59 height 59
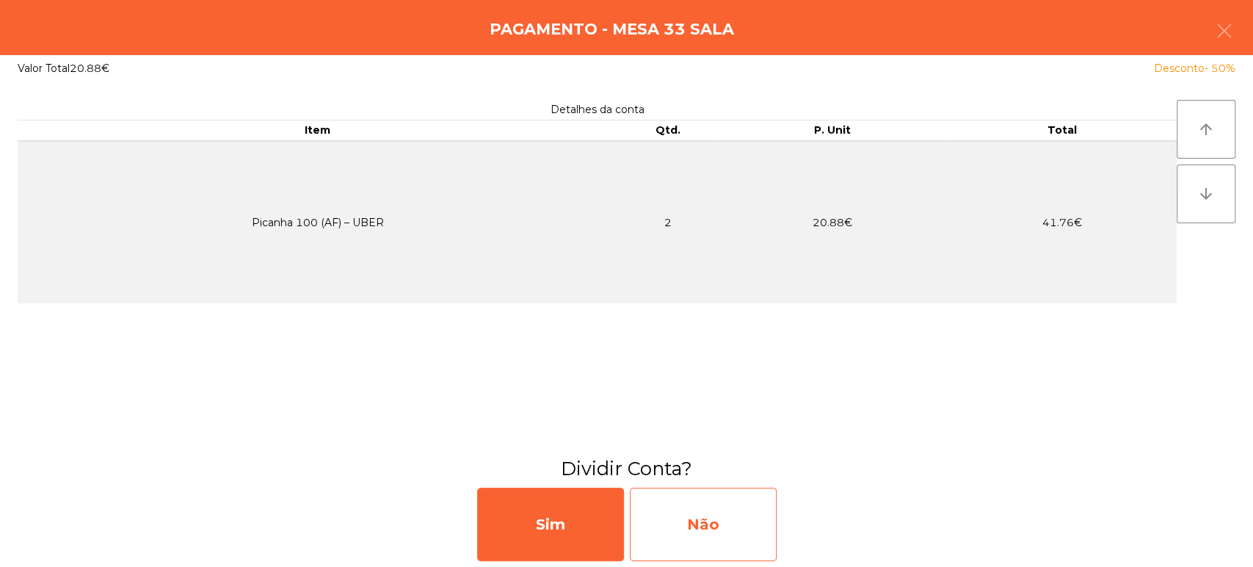
click at [741, 523] on div "Não" at bounding box center [703, 523] width 147 height 73
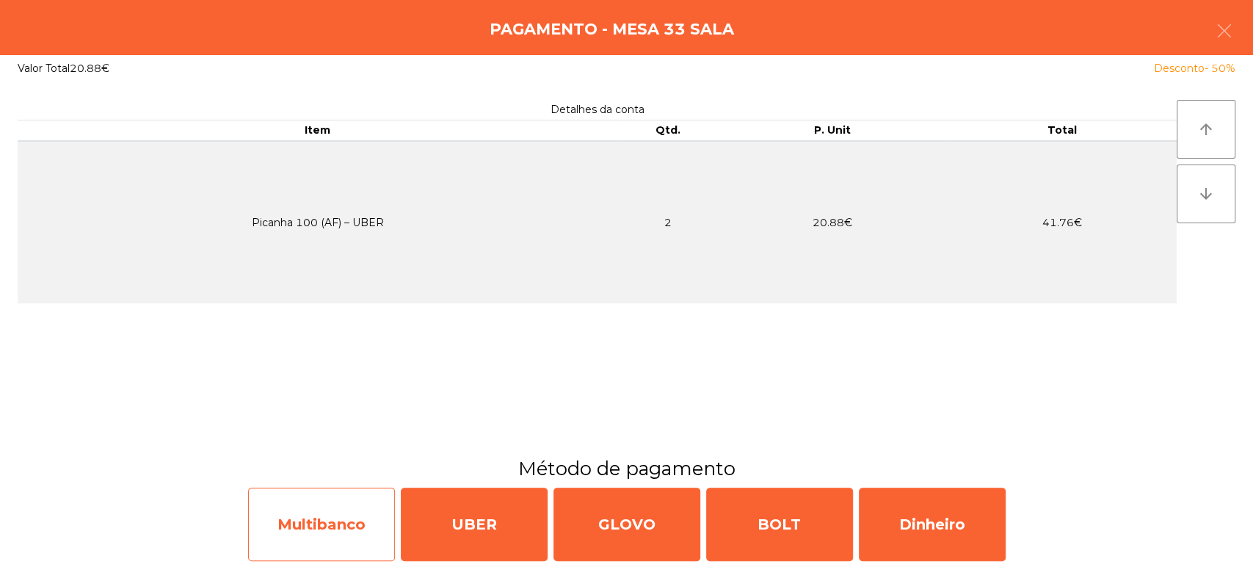
click at [317, 534] on div "Multibanco" at bounding box center [321, 523] width 147 height 73
select select "**"
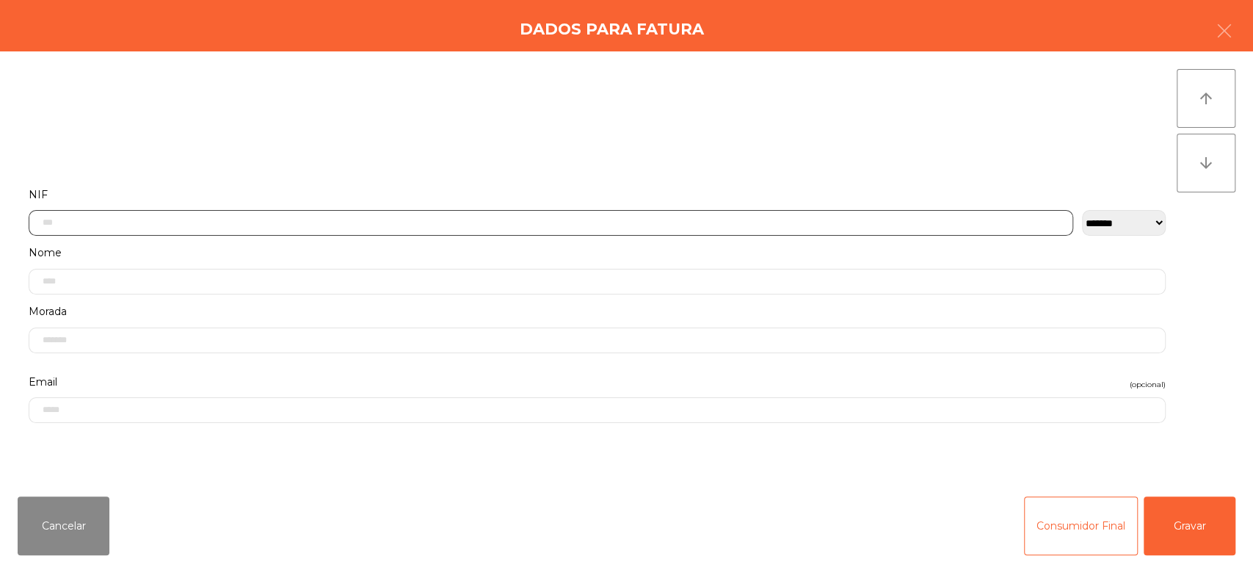
click at [342, 218] on input "text" at bounding box center [551, 223] width 1045 height 26
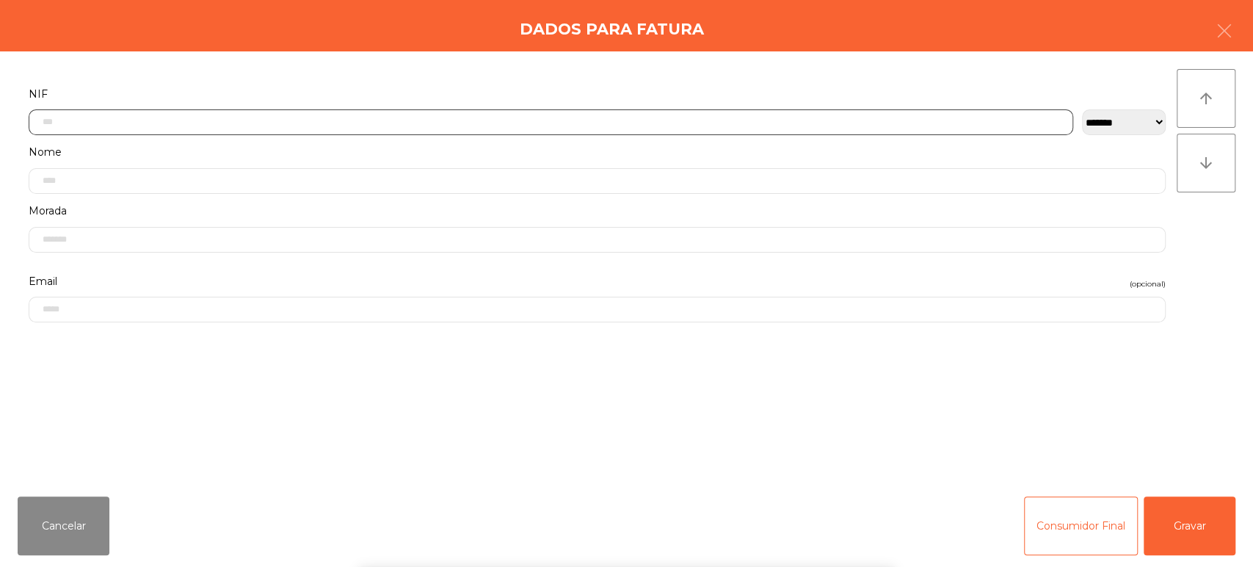
scroll to position [115, 0]
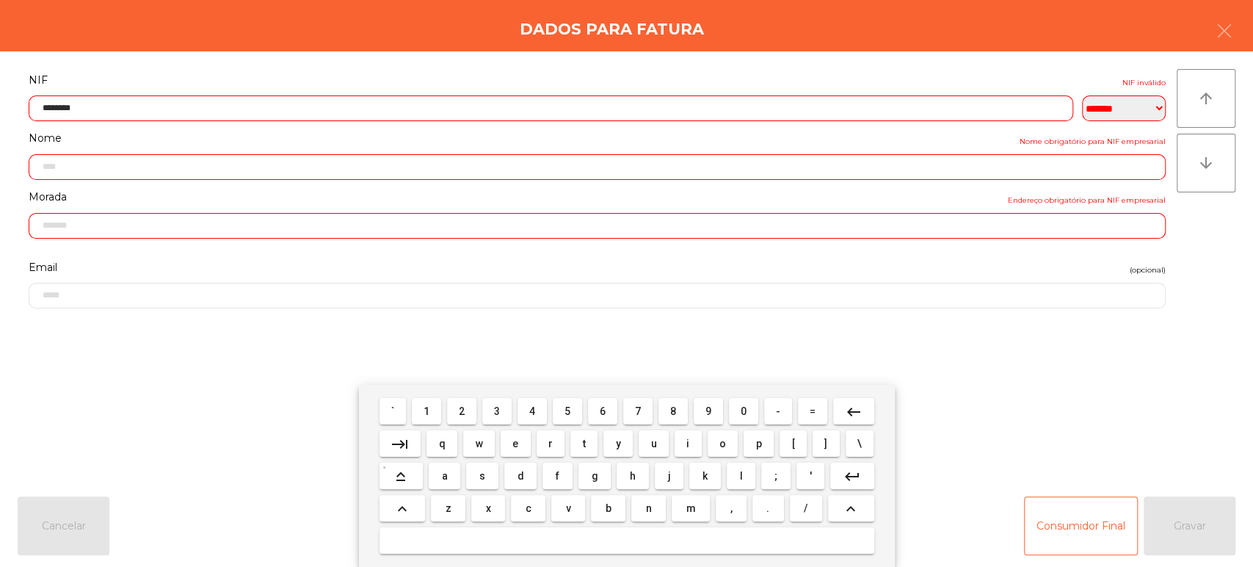
type input "*********"
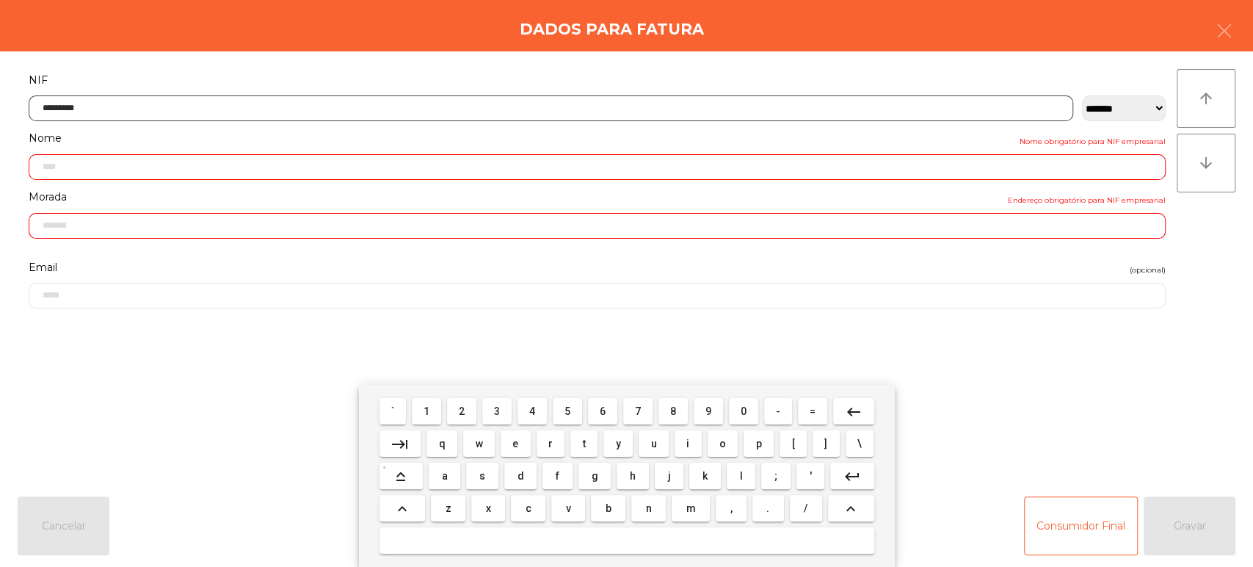
type input "**********"
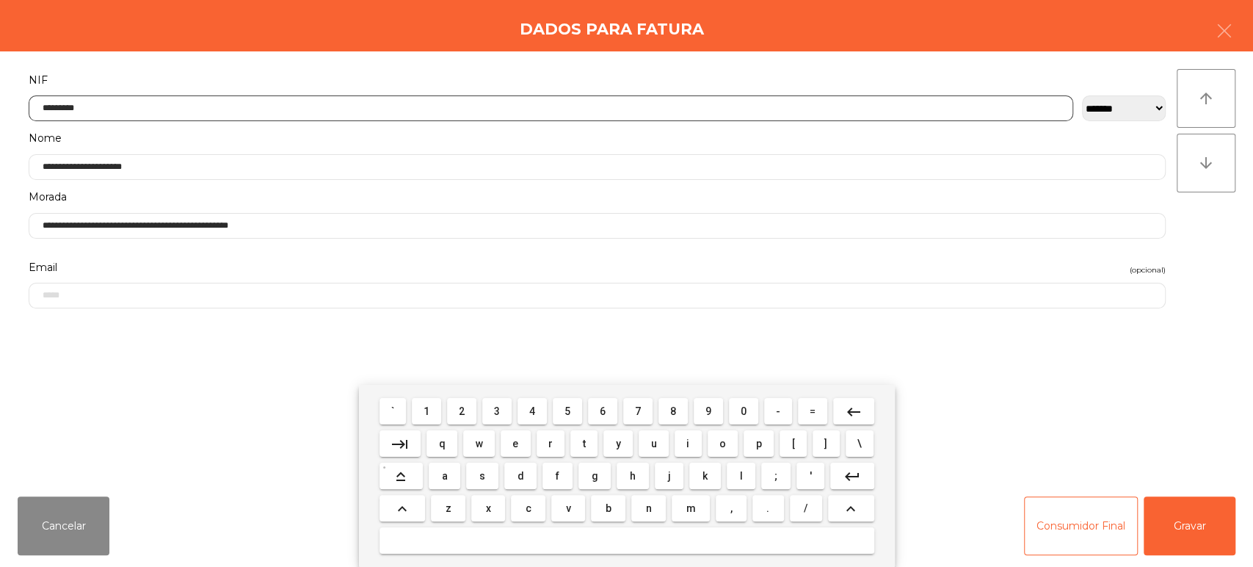
type input "*********"
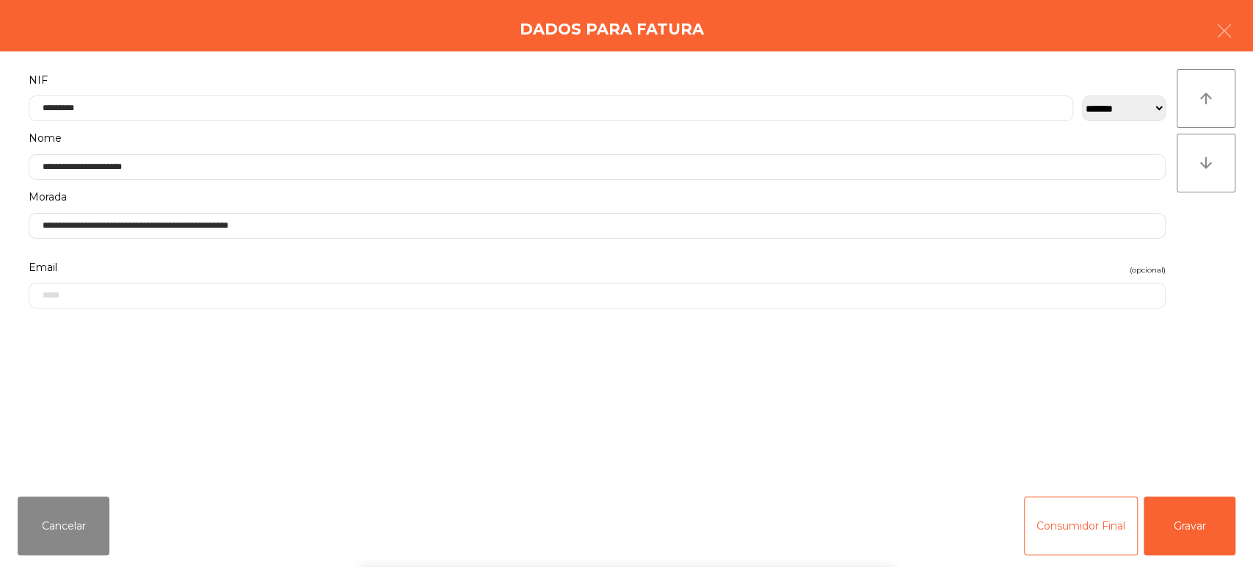
click at [1212, 271] on div "arrow_upward arrow_downward" at bounding box center [1206, 268] width 59 height 398
click at [1208, 509] on button "Gravar" at bounding box center [1190, 525] width 92 height 59
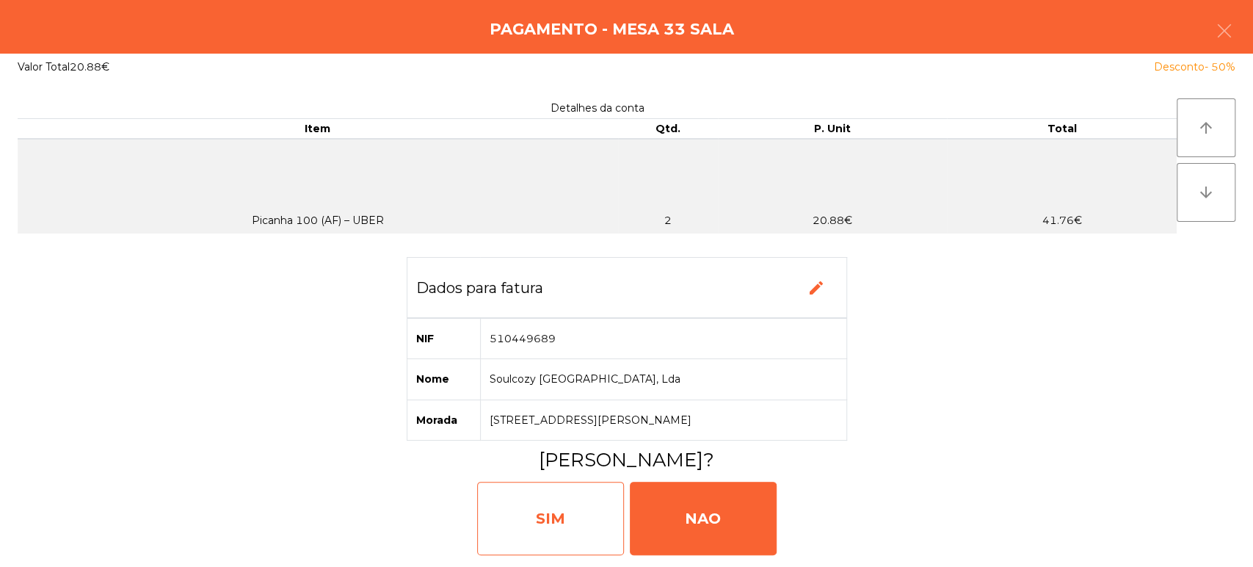
click at [556, 518] on div "SIM" at bounding box center [550, 518] width 147 height 73
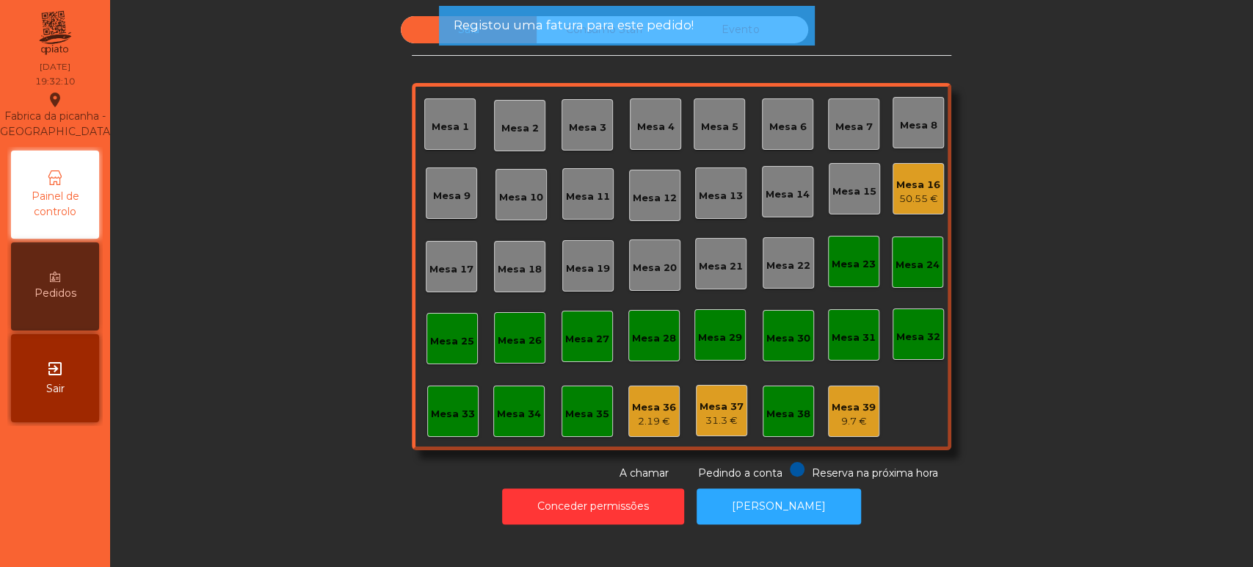
click at [784, 127] on div "Mesa 6" at bounding box center [787, 127] width 37 height 15
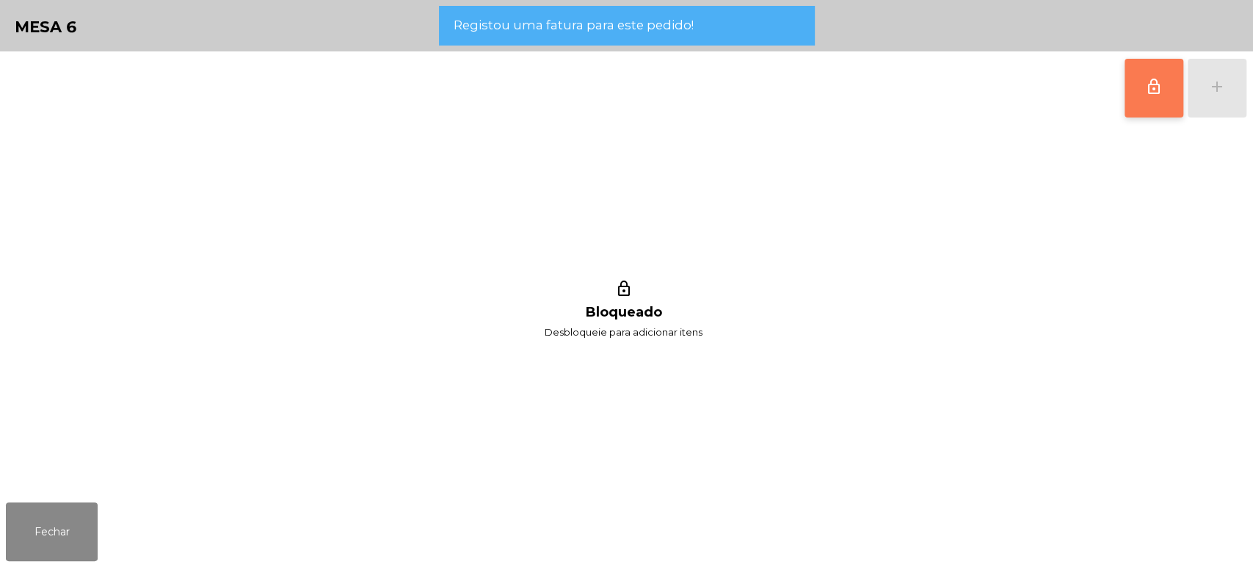
click at [1156, 90] on span "lock_outline" at bounding box center [1154, 87] width 18 height 18
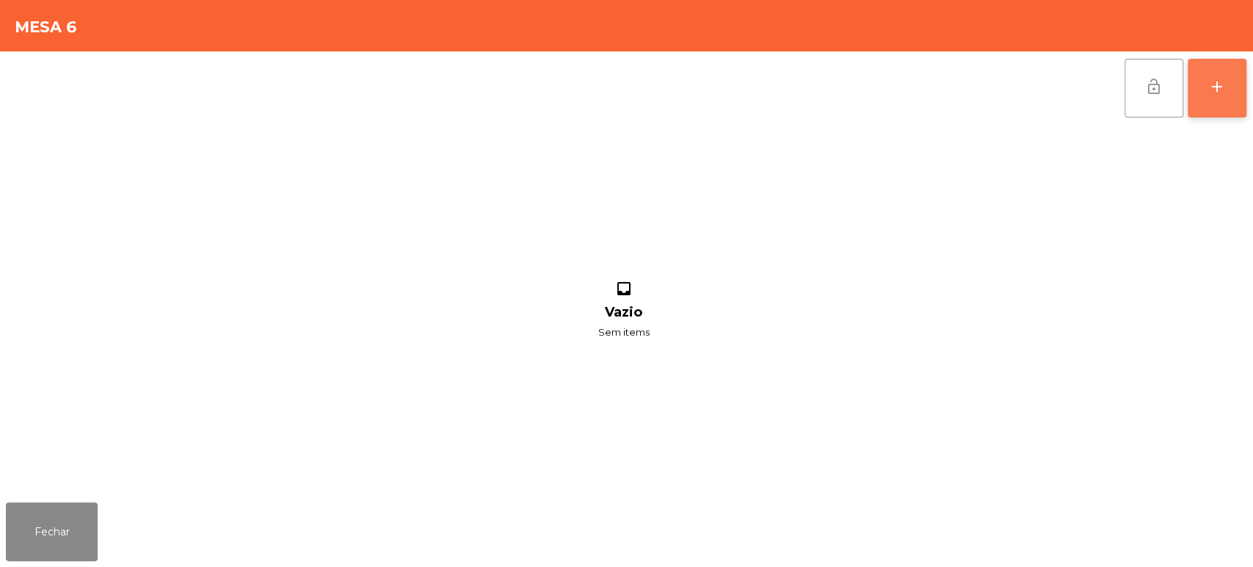
click at [1212, 99] on button "add" at bounding box center [1217, 88] width 59 height 59
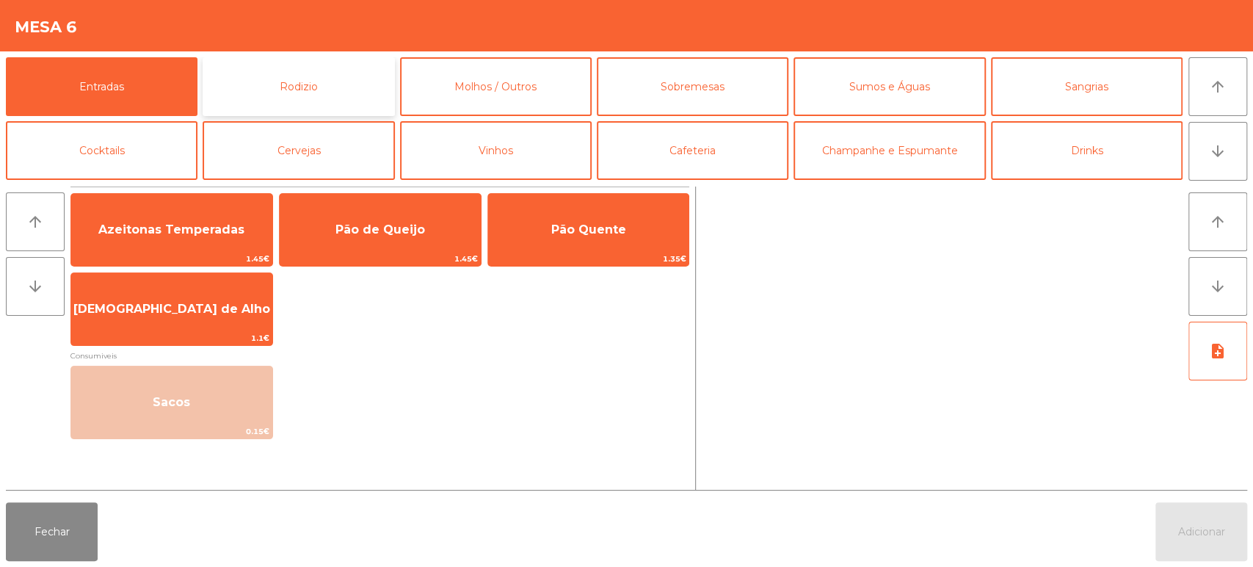
click at [324, 90] on button "Rodizio" at bounding box center [299, 86] width 192 height 59
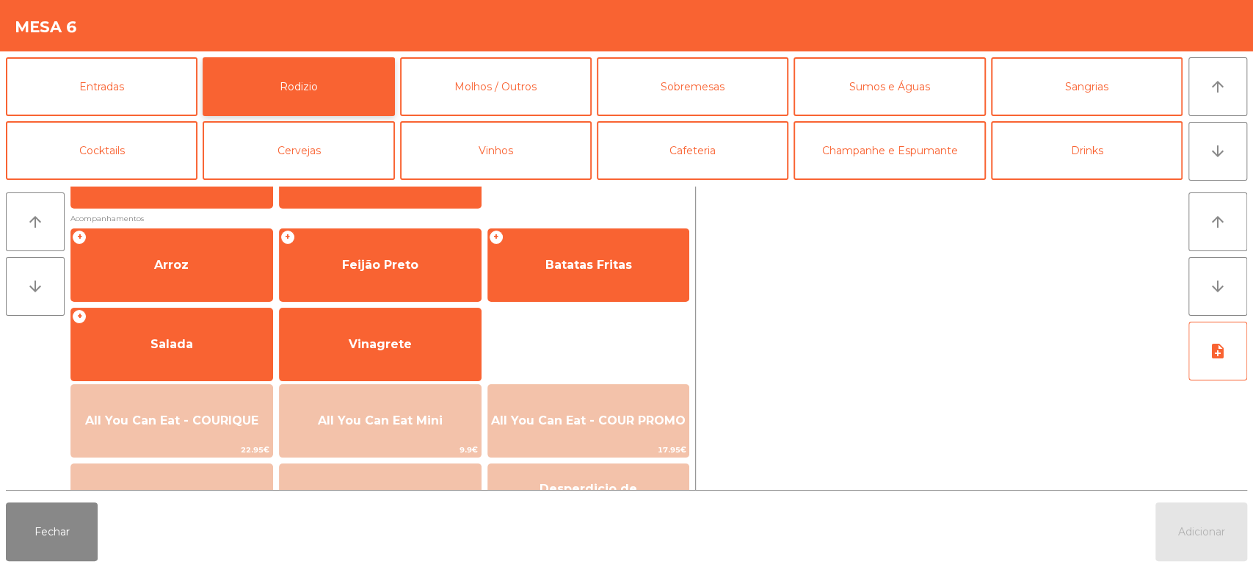
scroll to position [206, 0]
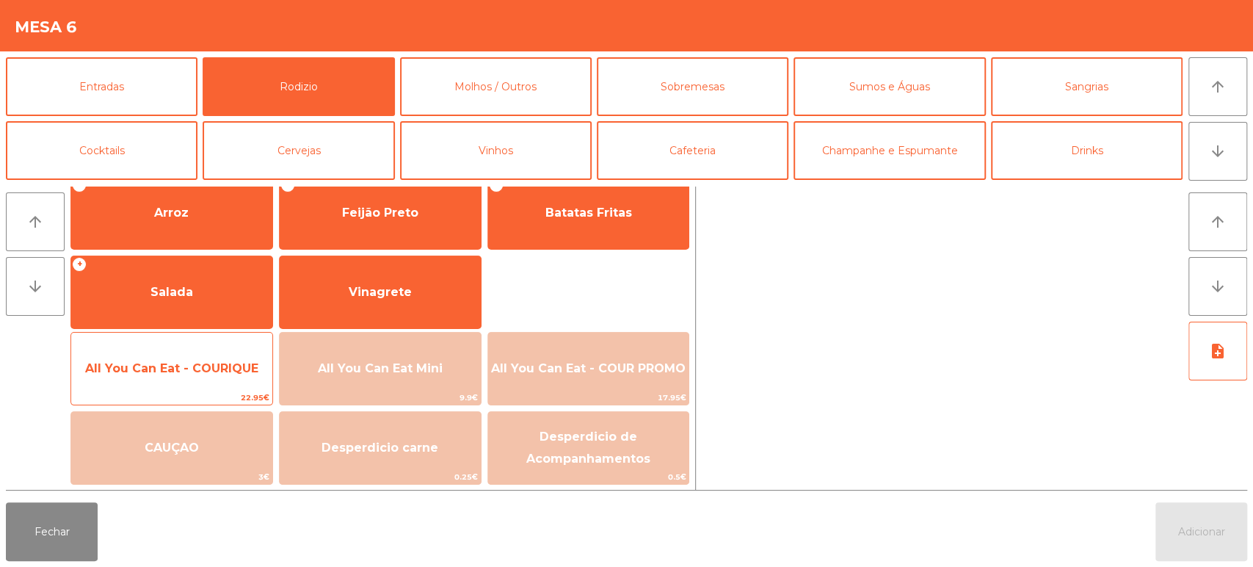
click at [232, 366] on span "All You Can Eat - COURIQUE" at bounding box center [171, 368] width 173 height 14
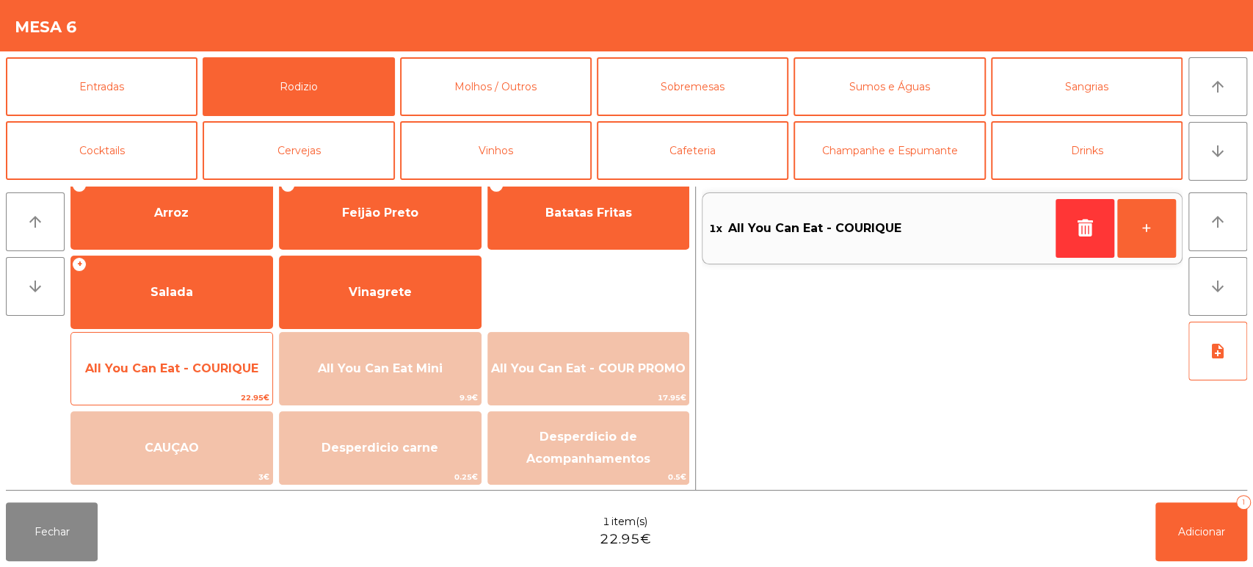
click at [225, 376] on span "All You Can Eat - COURIQUE" at bounding box center [171, 369] width 201 height 40
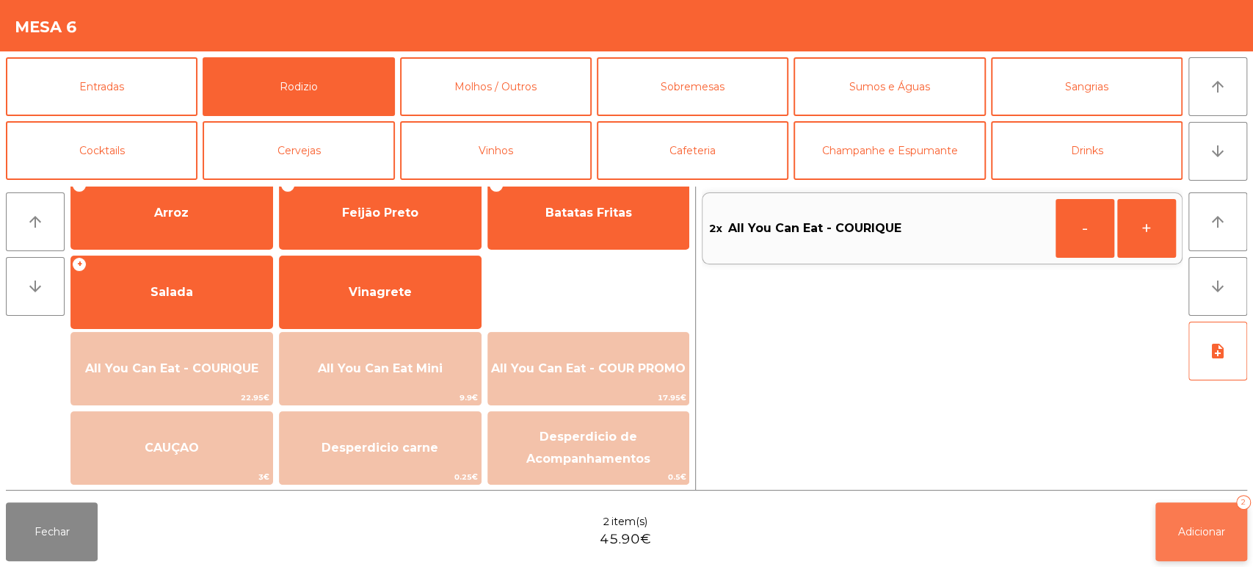
click at [1205, 529] on span "Adicionar" at bounding box center [1201, 531] width 47 height 13
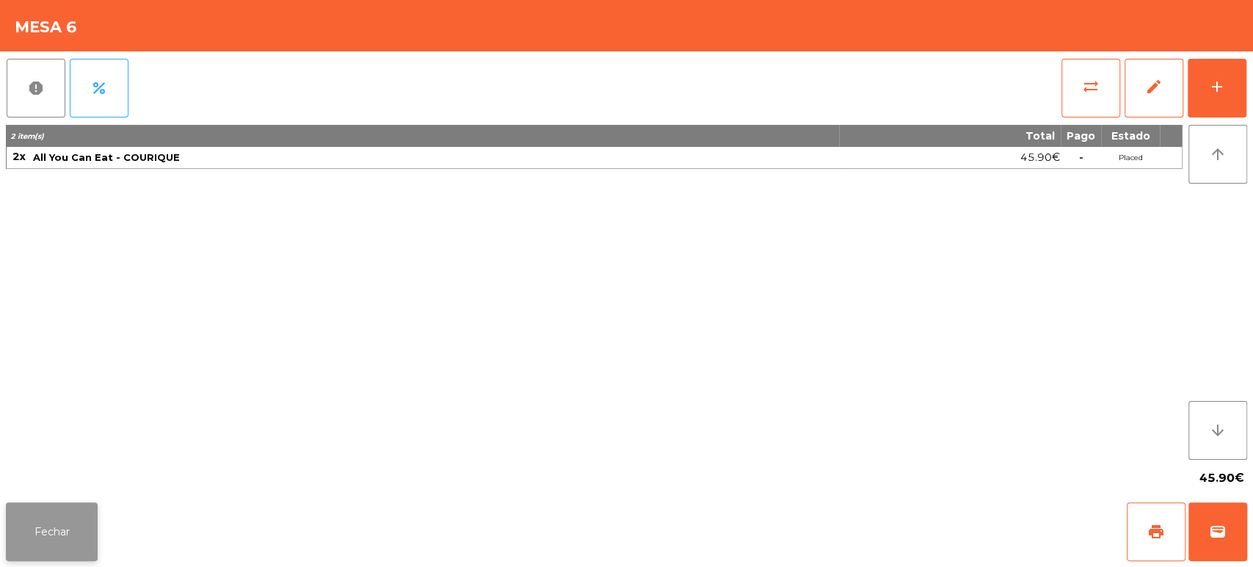
click at [51, 509] on button "Fechar" at bounding box center [52, 531] width 92 height 59
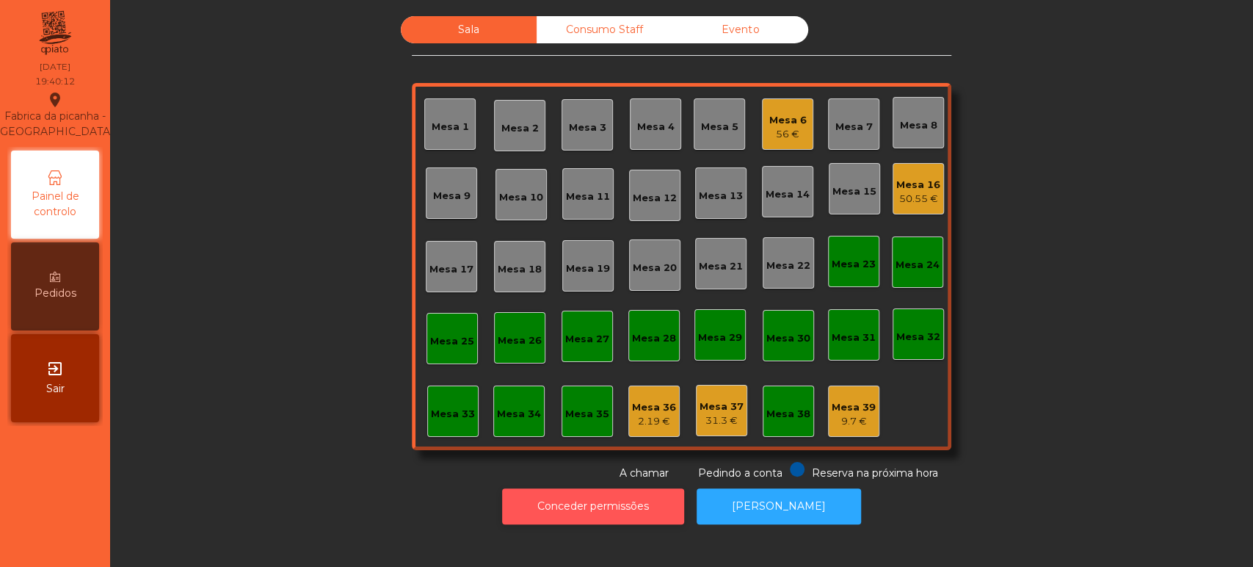
click at [646, 521] on button "Conceder permissões" at bounding box center [593, 506] width 182 height 36
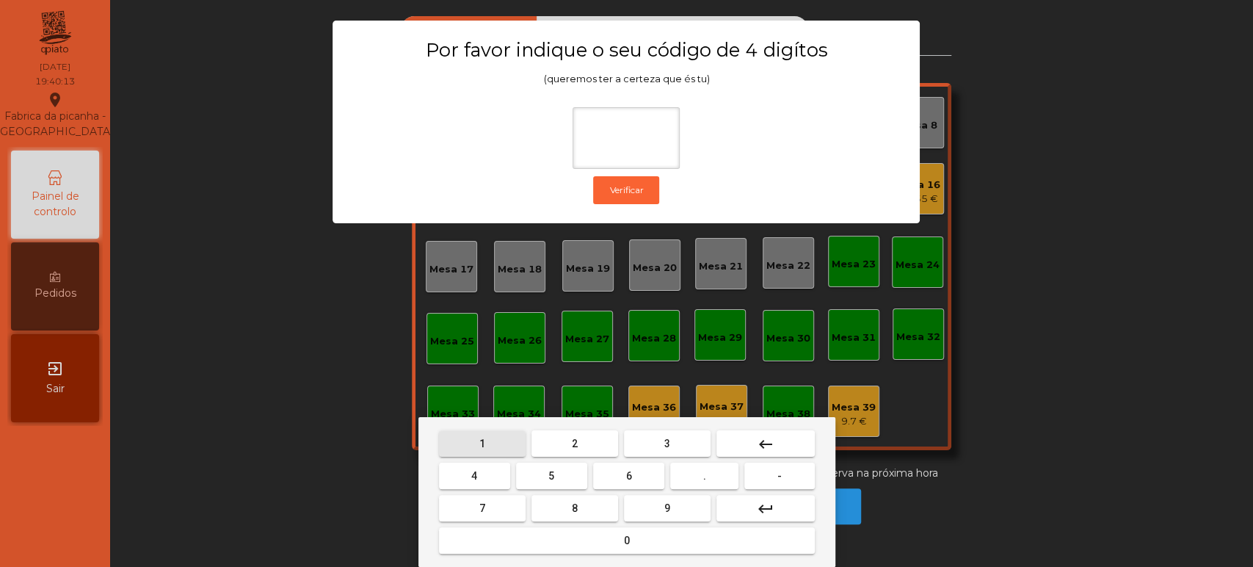
click at [491, 446] on button "1" at bounding box center [482, 443] width 87 height 26
click at [669, 438] on span "3" at bounding box center [667, 444] width 6 height 12
click at [564, 474] on button "5" at bounding box center [551, 475] width 71 height 26
click at [623, 553] on button "0" at bounding box center [627, 540] width 376 height 26
type input "****"
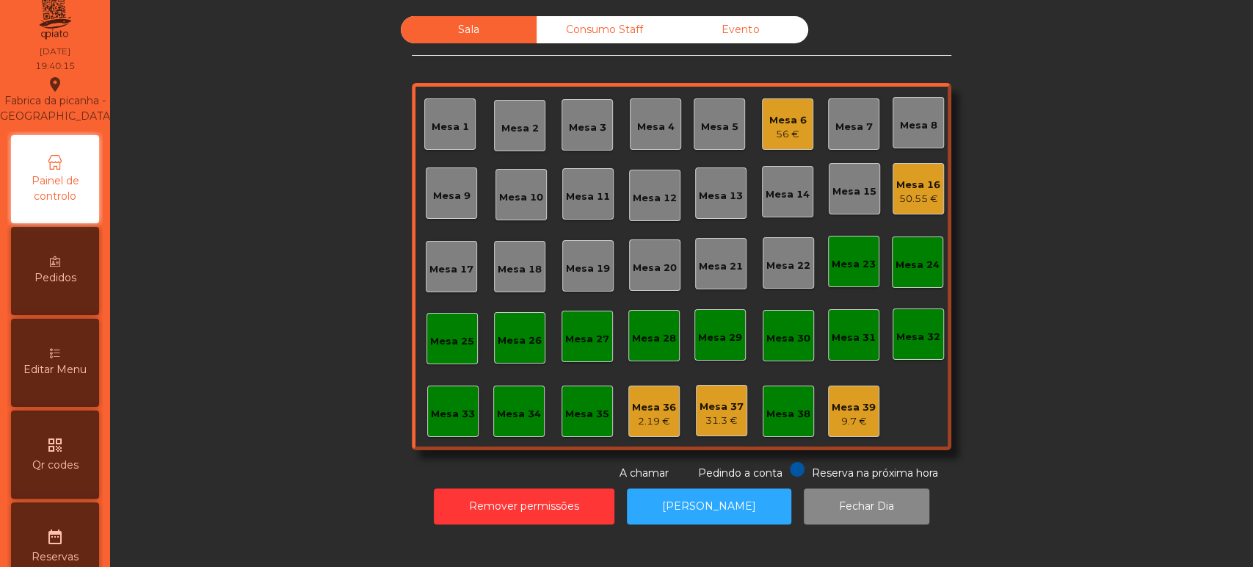
click at [74, 377] on span "Editar Menu" at bounding box center [54, 369] width 63 height 15
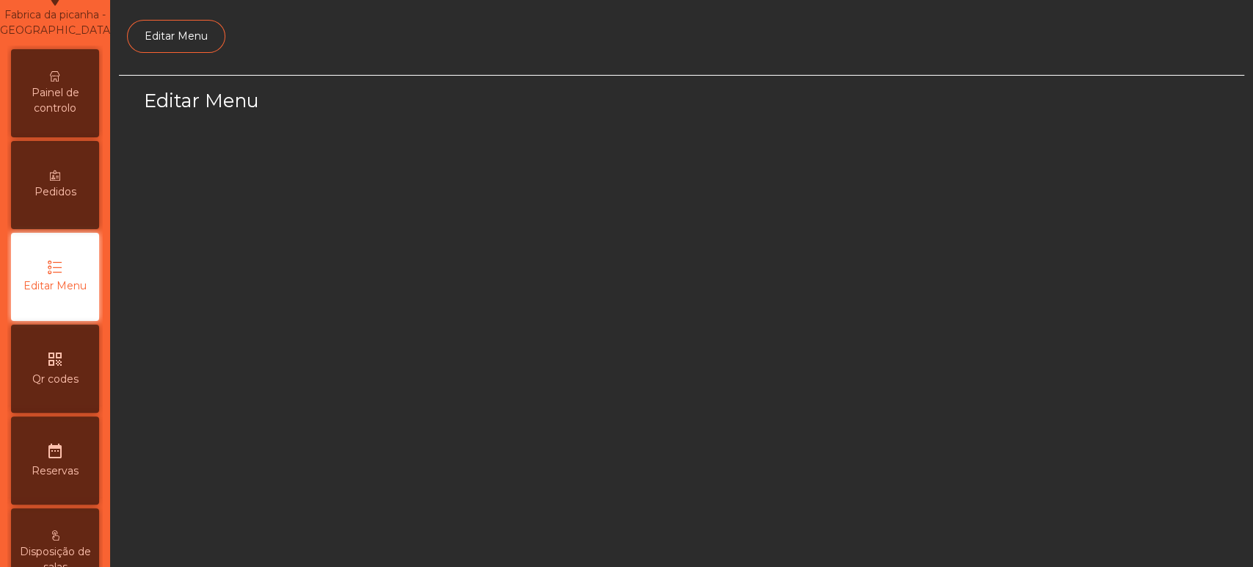
scroll to position [110, 0]
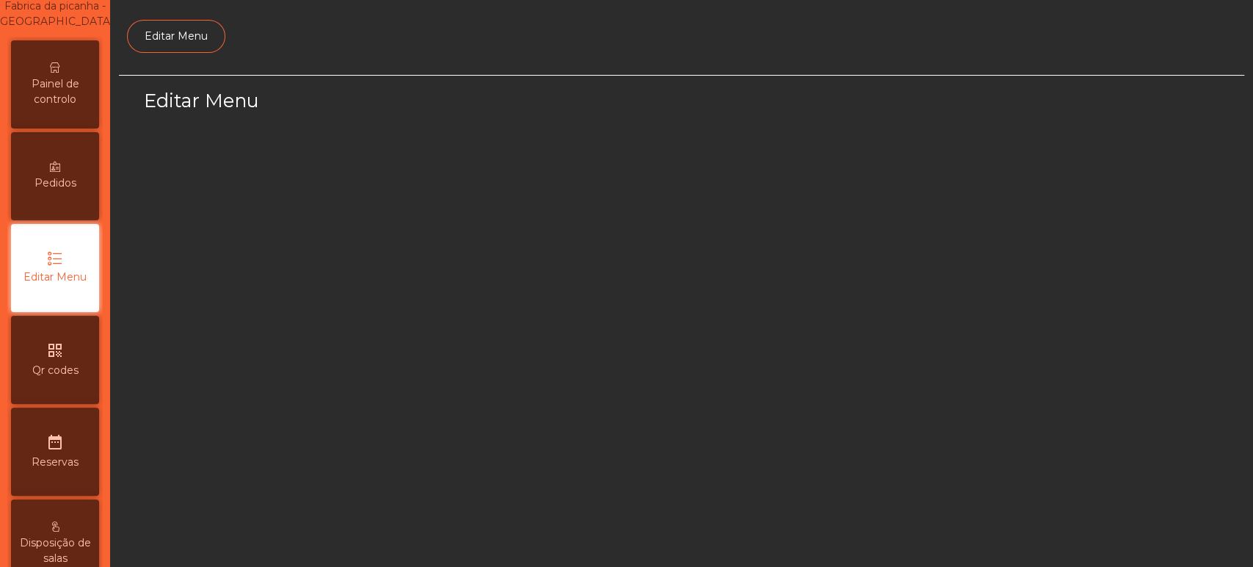
select select "*"
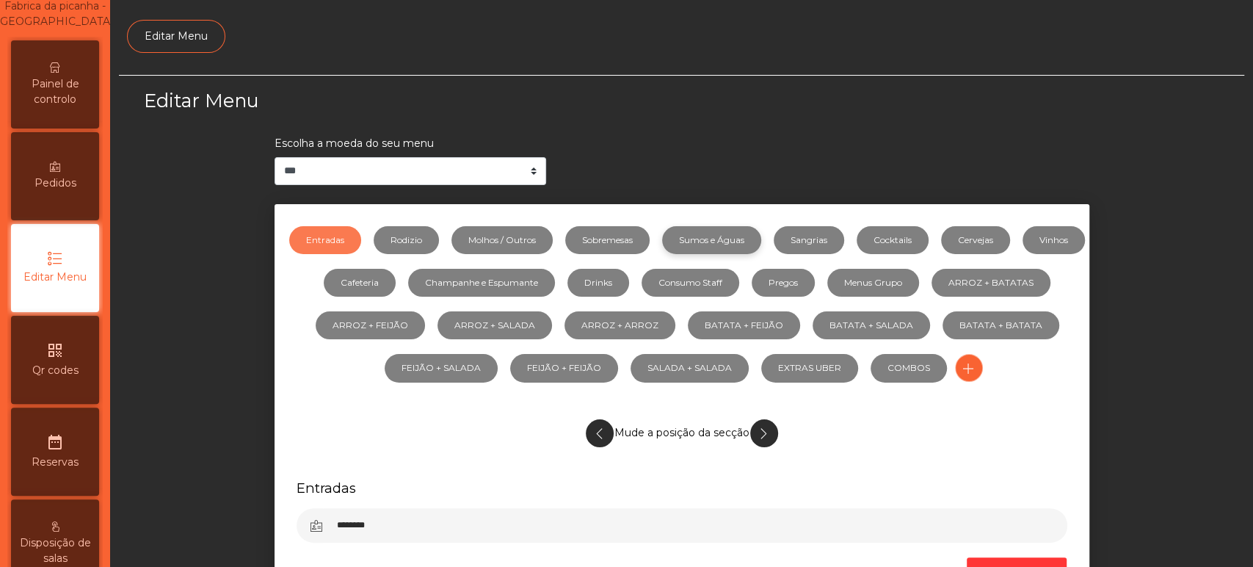
click at [761, 253] on link "Sumos e Águas" at bounding box center [711, 240] width 99 height 28
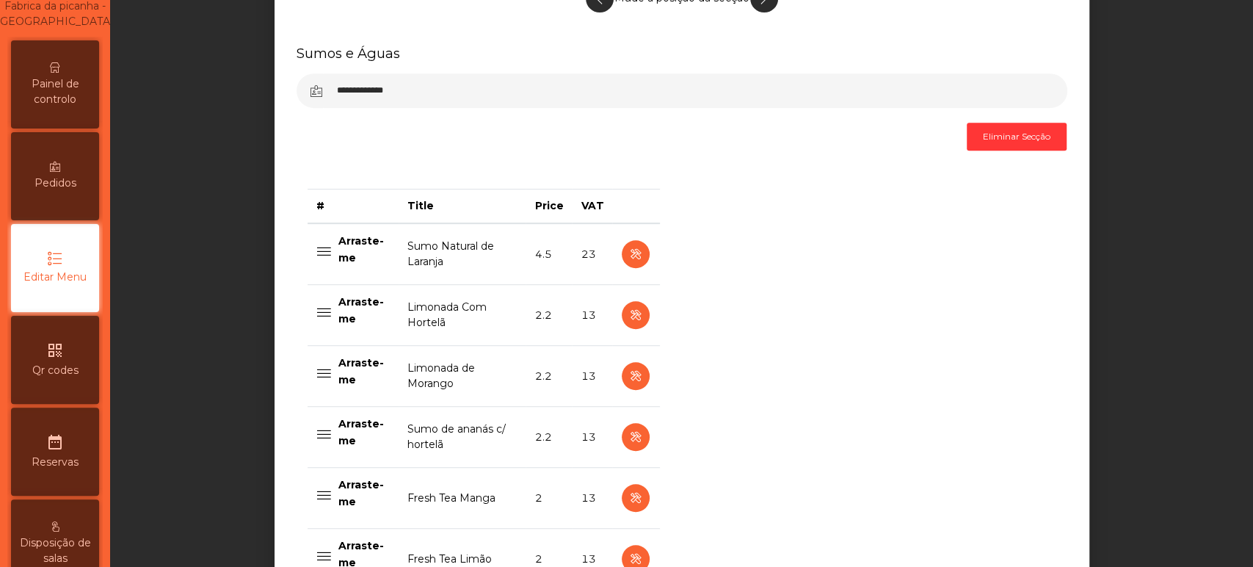
scroll to position [440, 0]
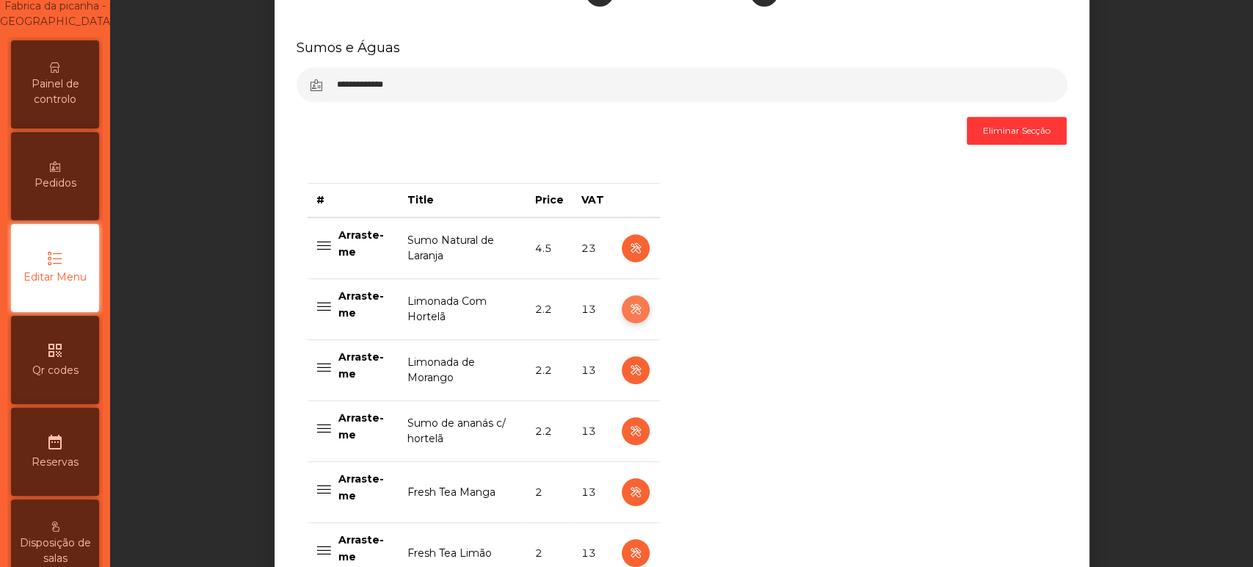
click at [628, 310] on icon "button" at bounding box center [635, 309] width 17 height 18
select select "***"
select select "**"
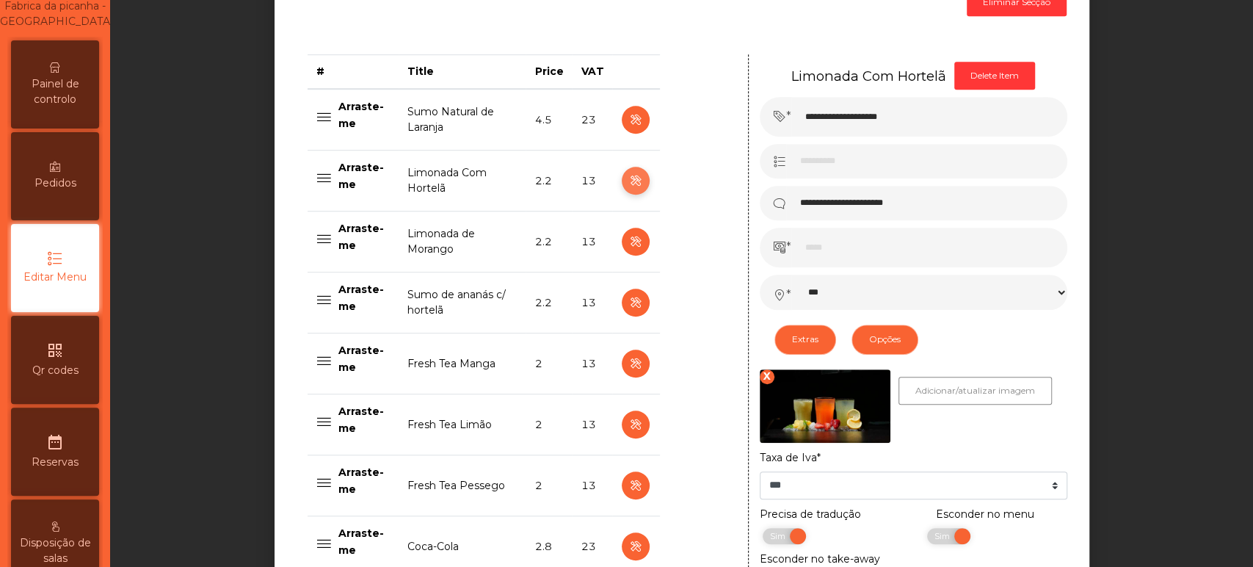
scroll to position [577, 0]
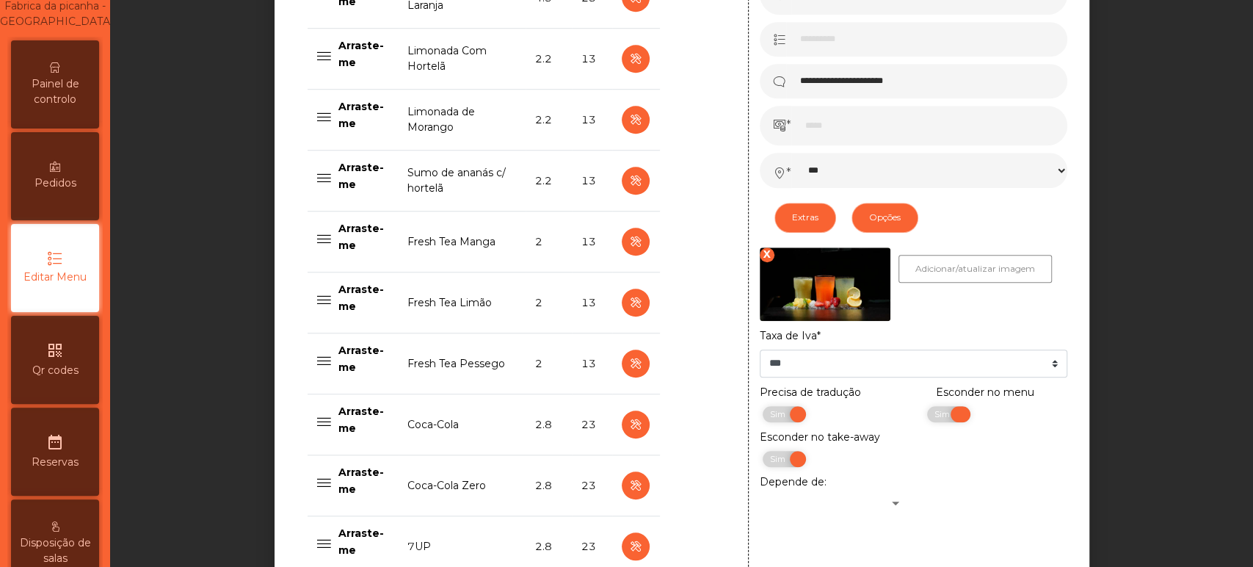
click at [926, 413] on span "Sim" at bounding box center [944, 414] width 37 height 16
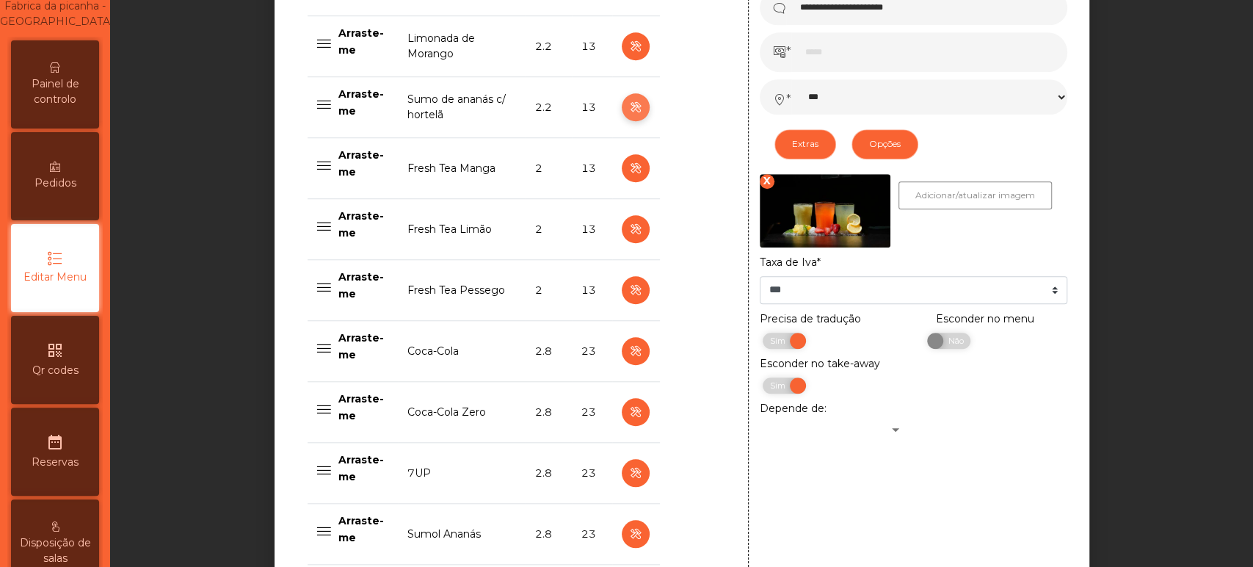
click at [628, 106] on icon "button" at bounding box center [635, 107] width 17 height 18
type input "**********"
select select "***"
select select "**"
click at [629, 167] on icon "button" at bounding box center [635, 168] width 17 height 18
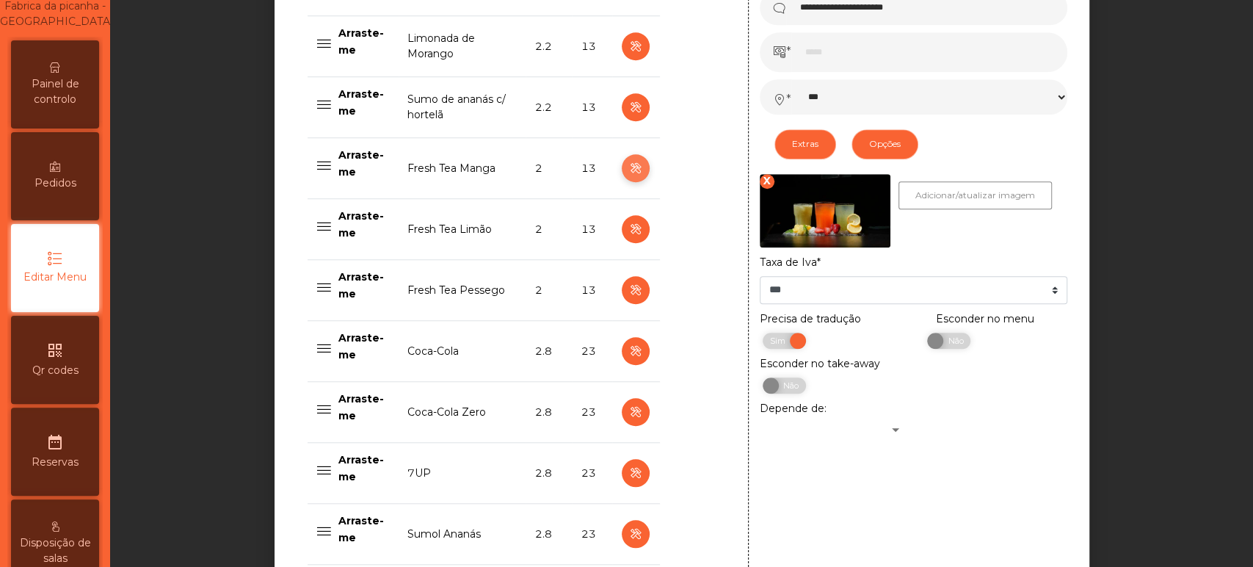
type input "**********"
type input "*"
select select "***"
select select "**"
click at [627, 164] on icon "button" at bounding box center [635, 168] width 17 height 18
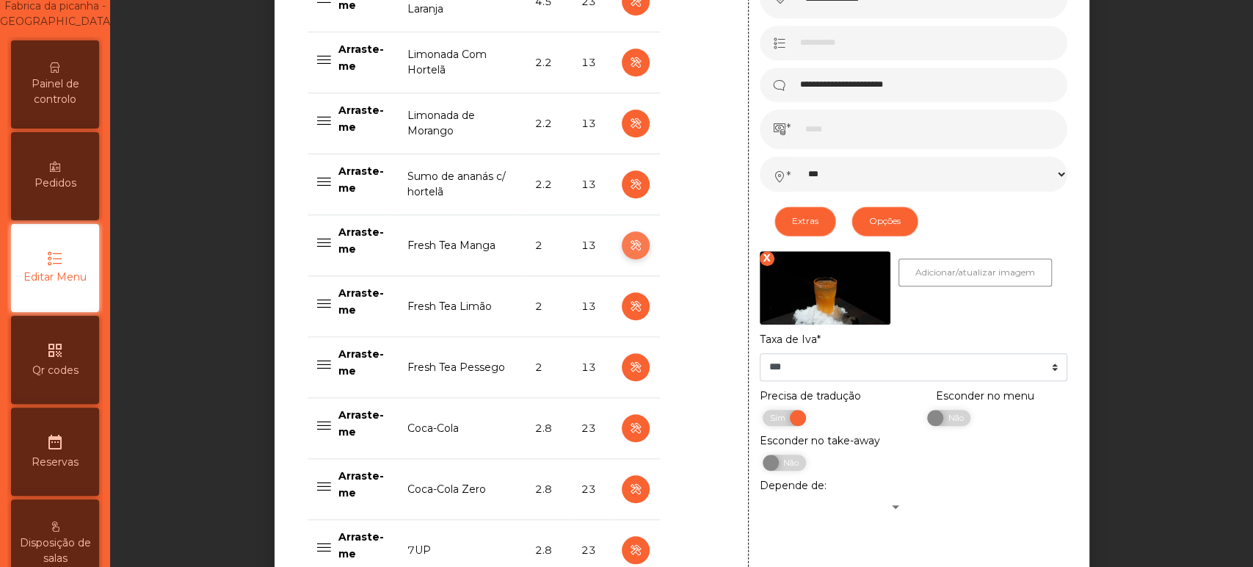
scroll to position [677, 0]
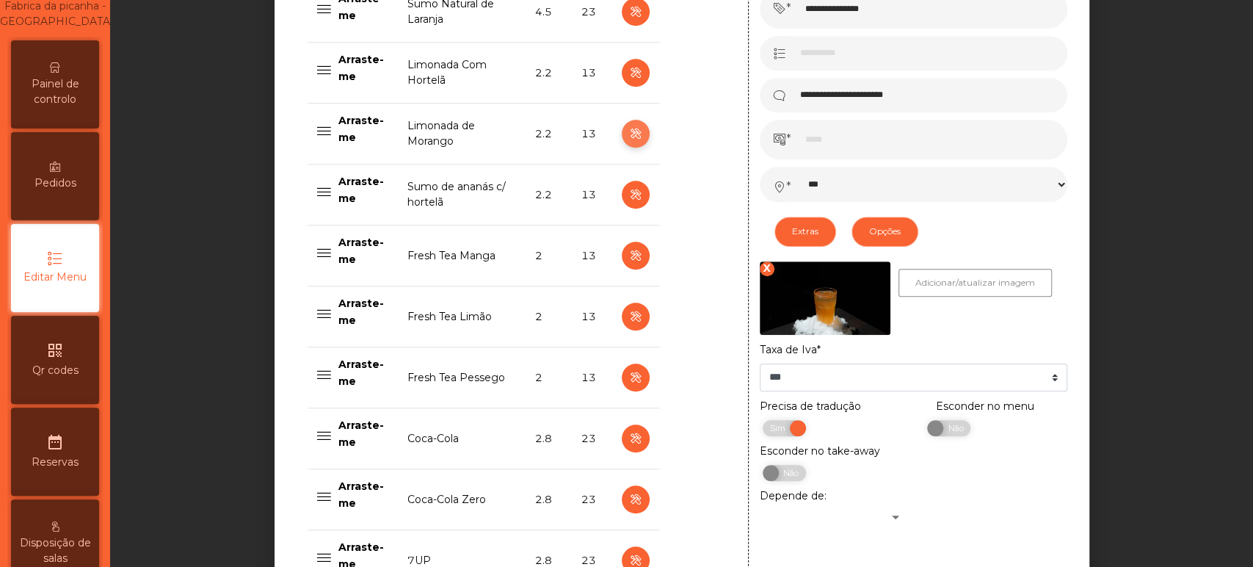
click at [628, 133] on icon "button" at bounding box center [635, 134] width 17 height 18
type input "**********"
type input "***"
select select "***"
select select "**"
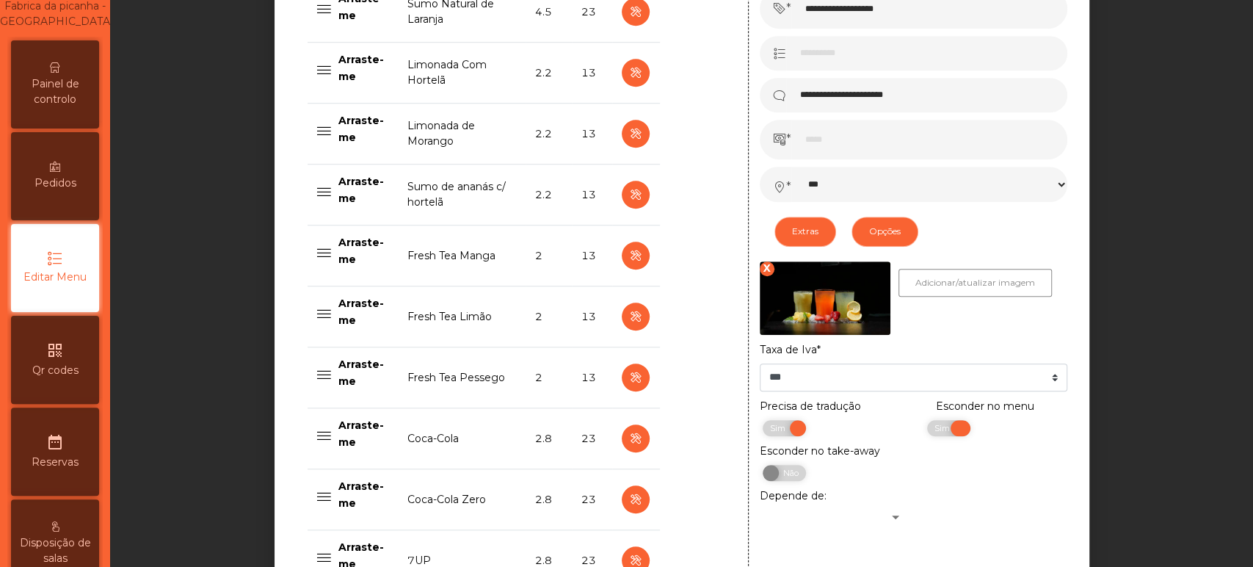
click at [926, 427] on span "Sim" at bounding box center [944, 428] width 37 height 16
click at [871, 492] on div "Depende de:" at bounding box center [831, 506] width 165 height 37
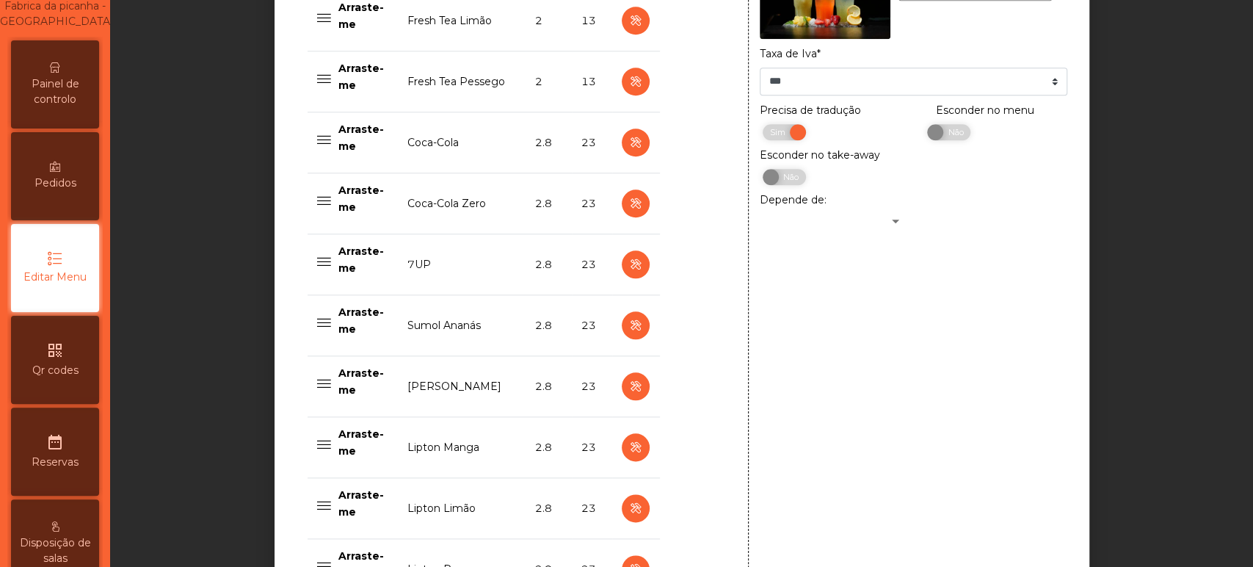
scroll to position [970, 0]
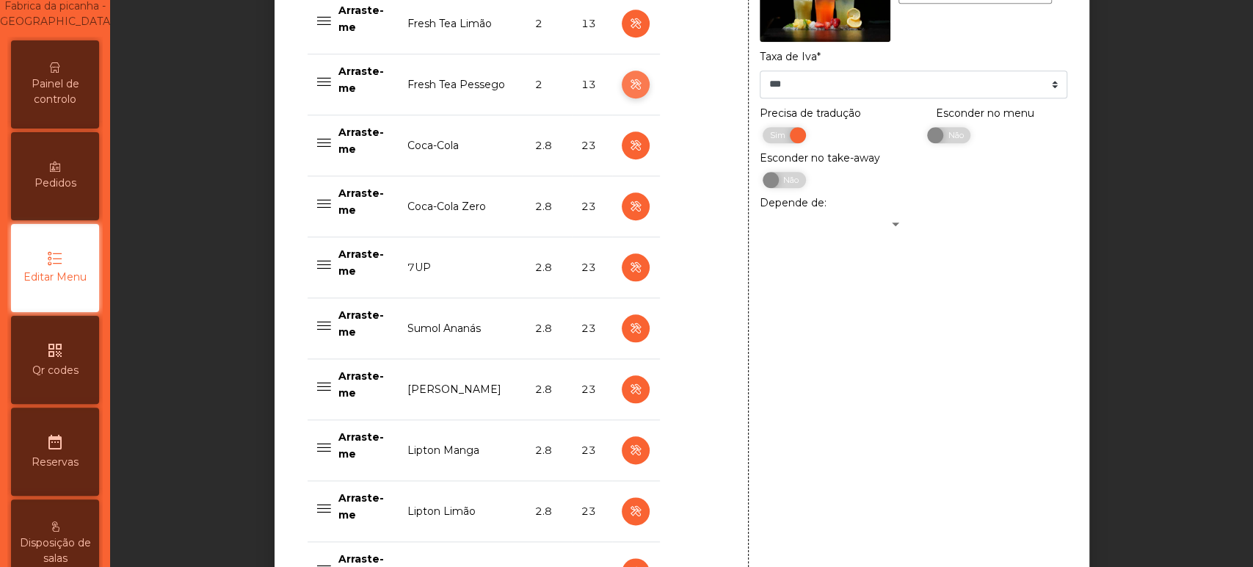
click at [628, 82] on icon "button" at bounding box center [635, 85] width 17 height 18
type input "**********"
type input "*"
select select "***"
select select "**"
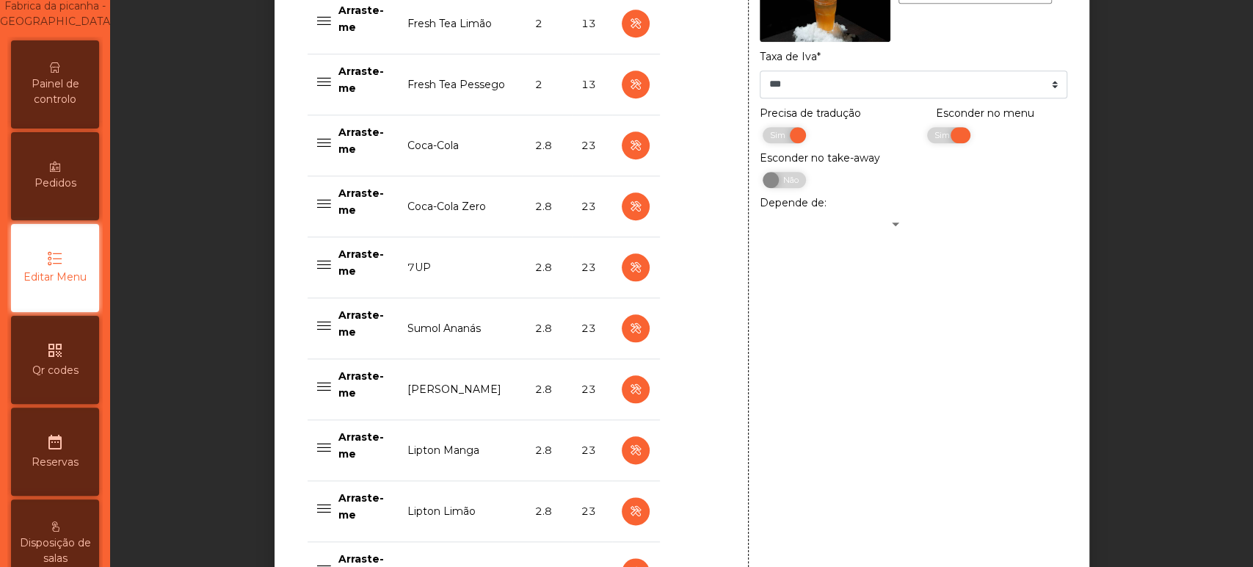
click at [927, 134] on span "Sim" at bounding box center [944, 135] width 37 height 16
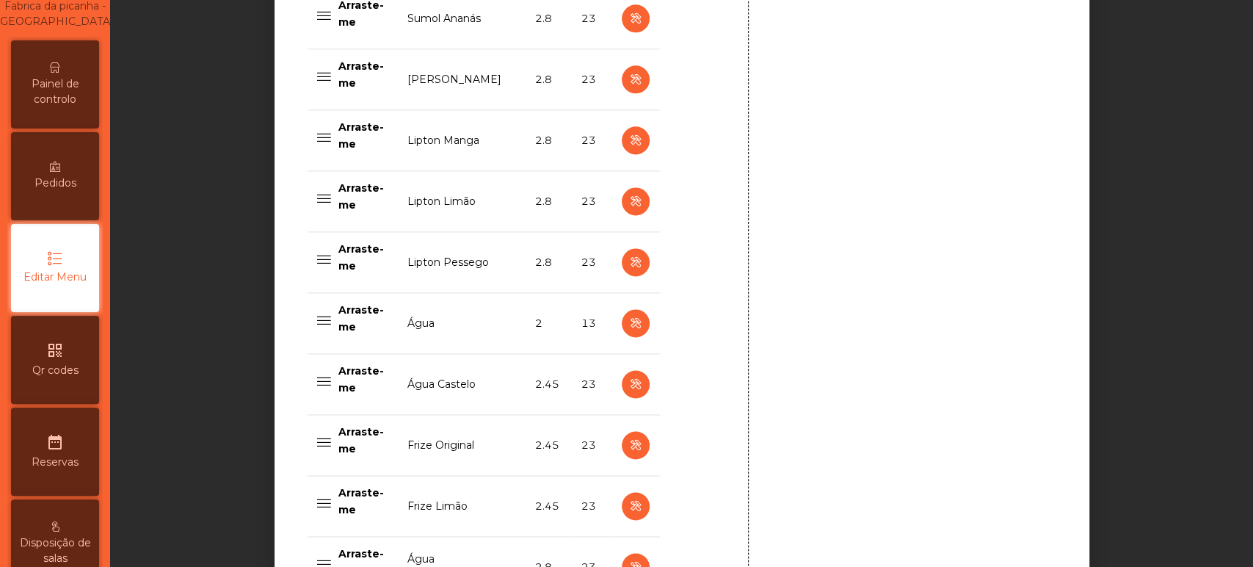
scroll to position [1492, 0]
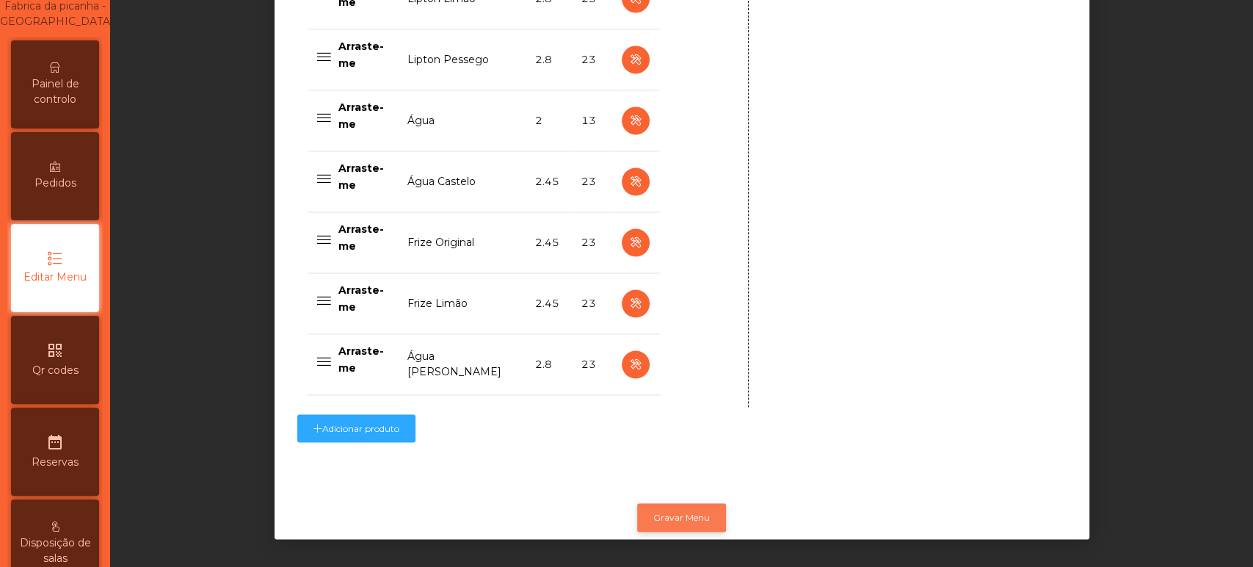
click at [667, 509] on button "Gravar Menu" at bounding box center [681, 517] width 89 height 28
click at [73, 80] on div "Painel de controlo" at bounding box center [55, 84] width 88 height 88
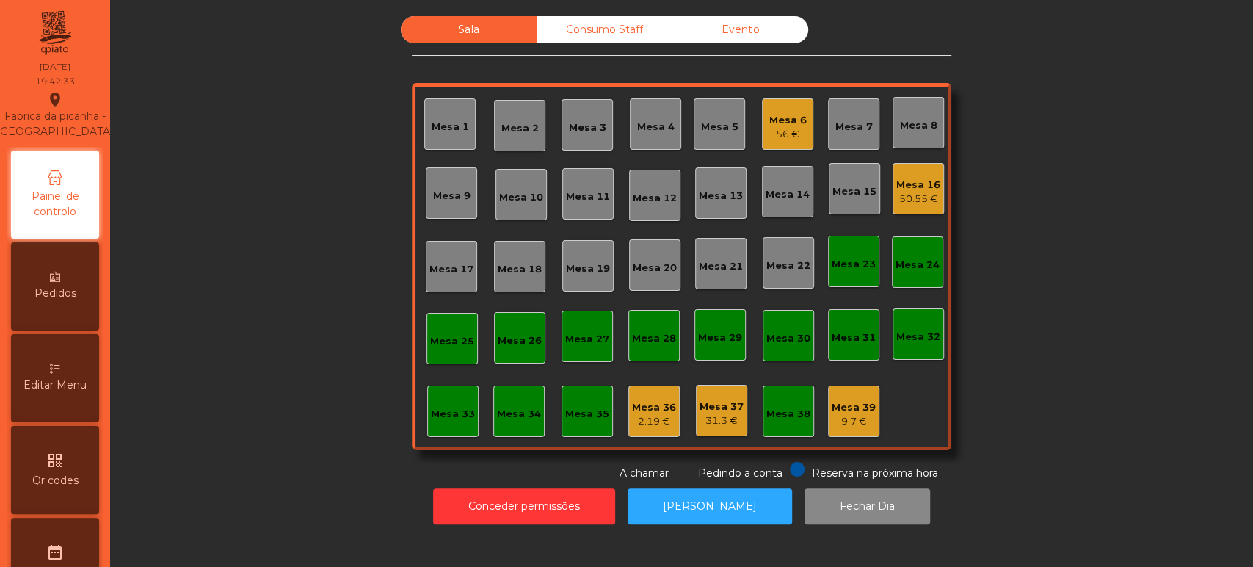
click at [462, 200] on div "Mesa 9" at bounding box center [451, 196] width 37 height 15
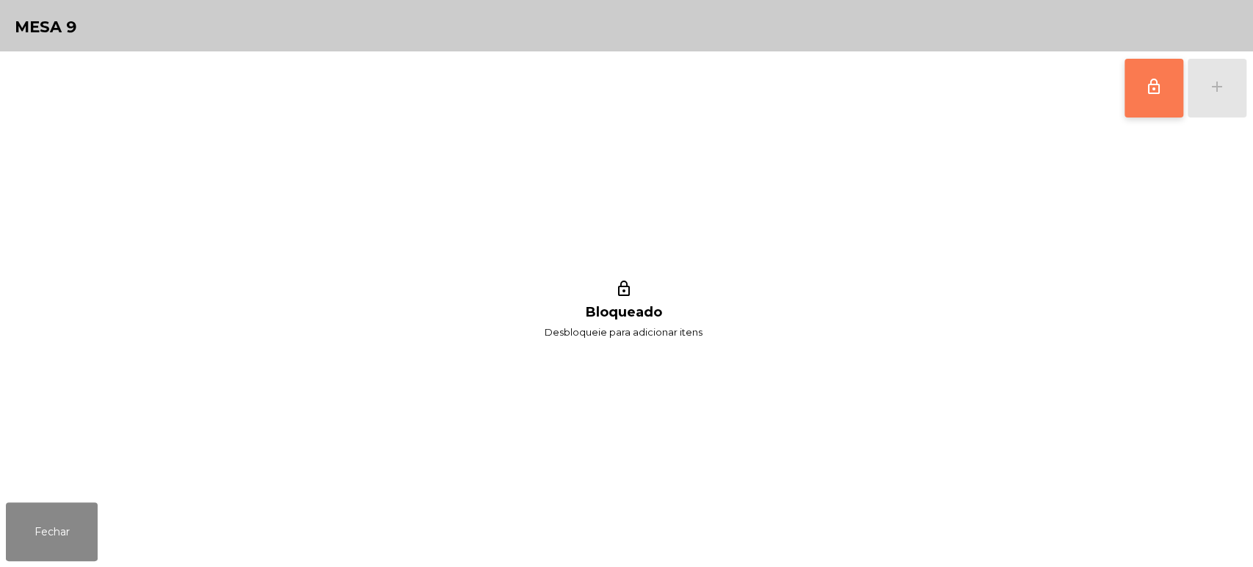
click at [1152, 90] on span "lock_outline" at bounding box center [1154, 87] width 18 height 18
click at [1231, 90] on button "add" at bounding box center [1217, 88] width 59 height 59
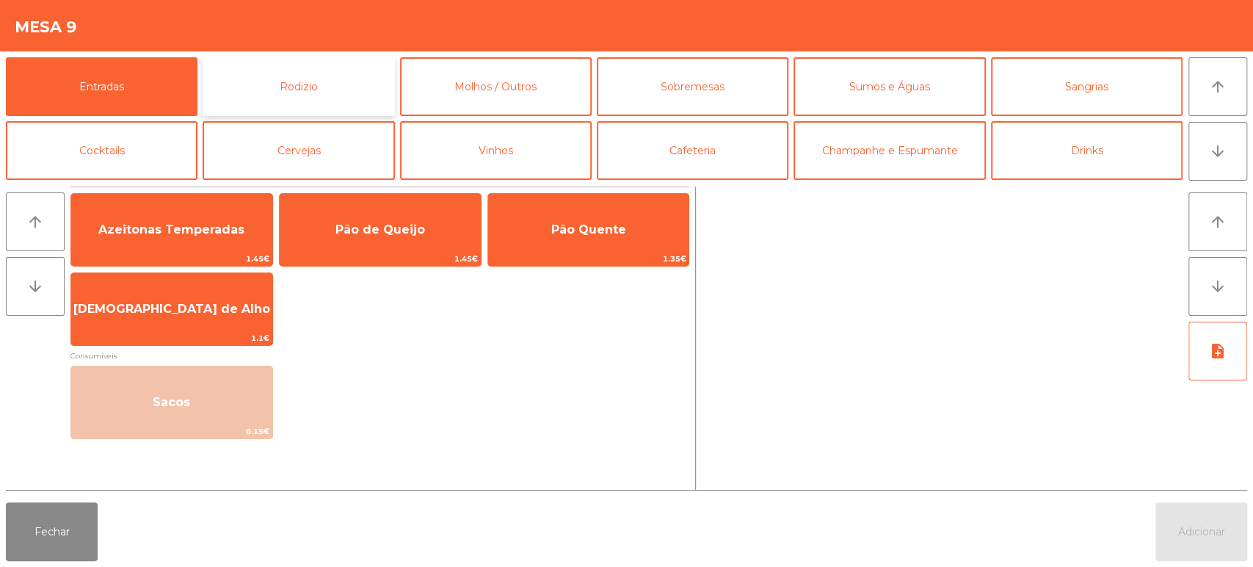
click at [294, 101] on button "Rodizio" at bounding box center [299, 86] width 192 height 59
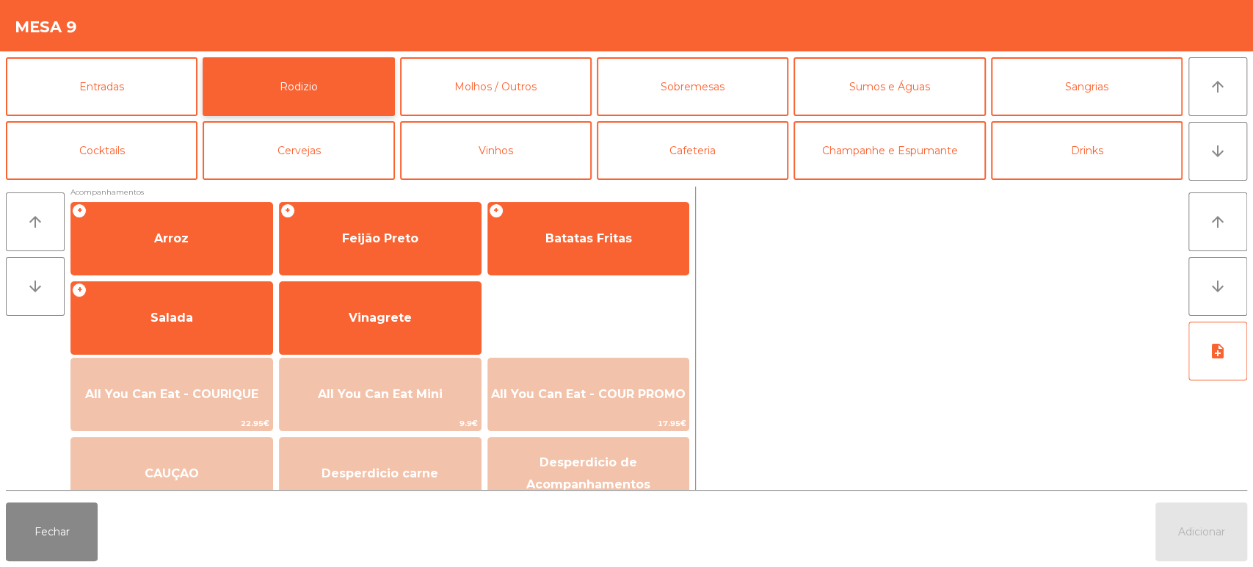
scroll to position [195, 0]
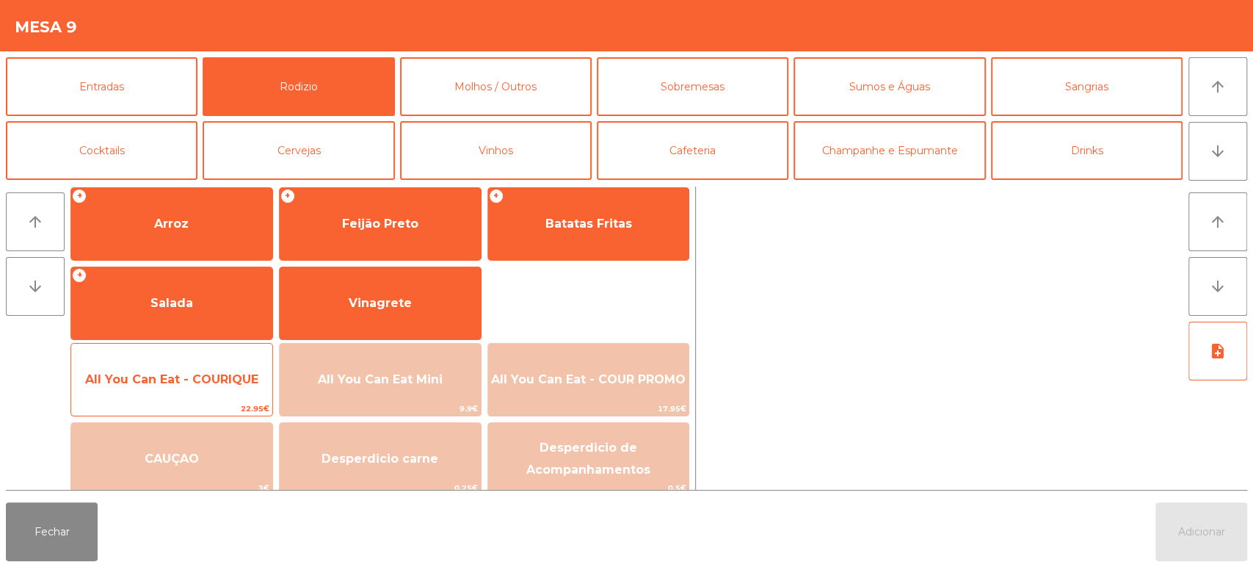
click at [188, 380] on span "All You Can Eat - COURIQUE" at bounding box center [171, 379] width 173 height 14
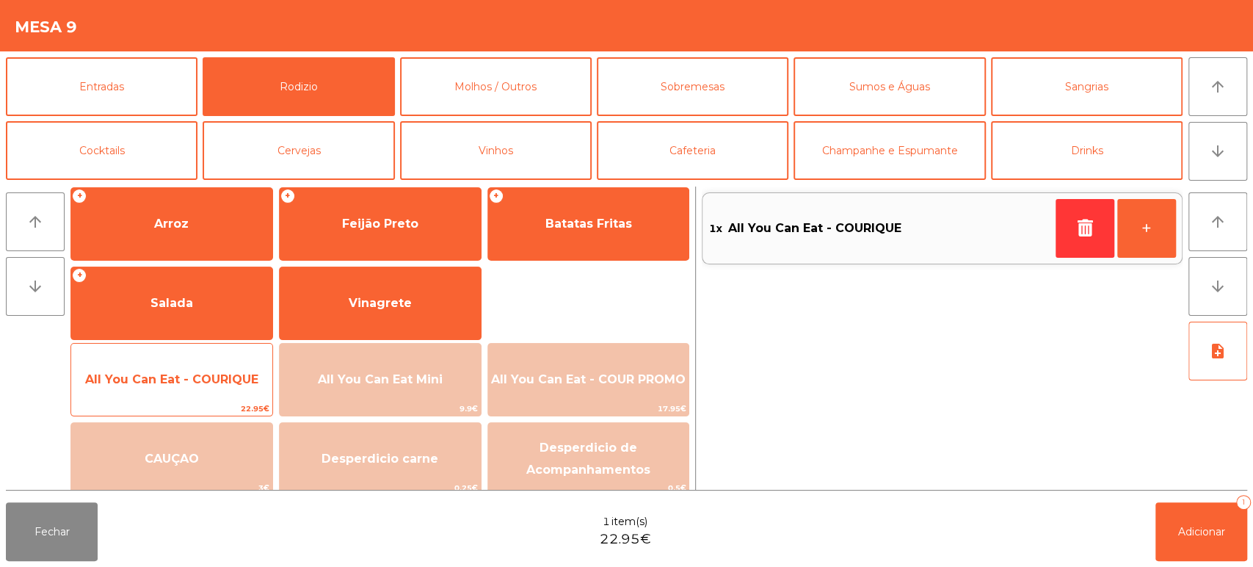
click at [189, 361] on span "All You Can Eat - COURIQUE" at bounding box center [171, 380] width 201 height 40
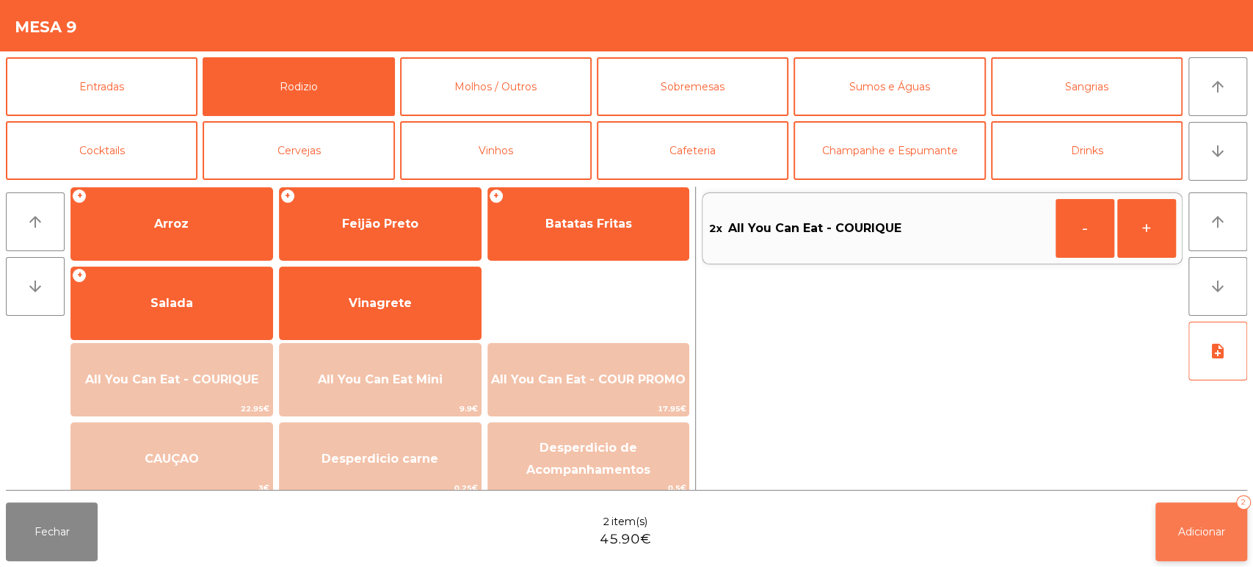
click at [1186, 525] on span "Adicionar" at bounding box center [1201, 531] width 47 height 13
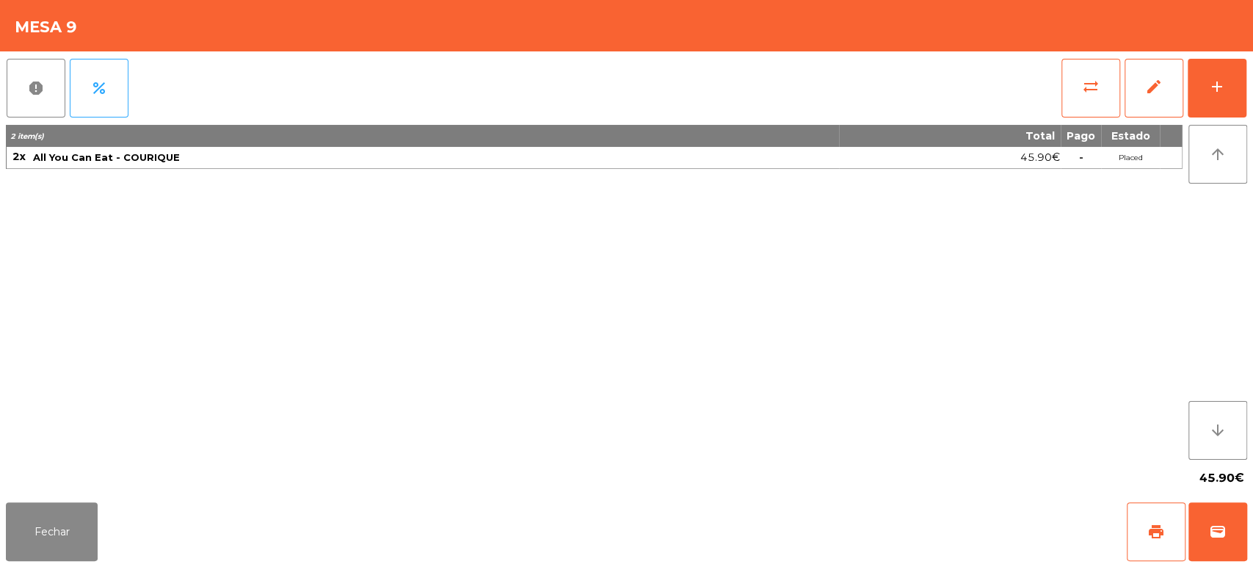
click at [128, 537] on div "Fechar print wallet" at bounding box center [626, 531] width 1253 height 70
click at [92, 537] on button "Fechar" at bounding box center [52, 531] width 92 height 59
click at [76, 514] on div "qr_code Qr codes" at bounding box center [55, 470] width 88 height 88
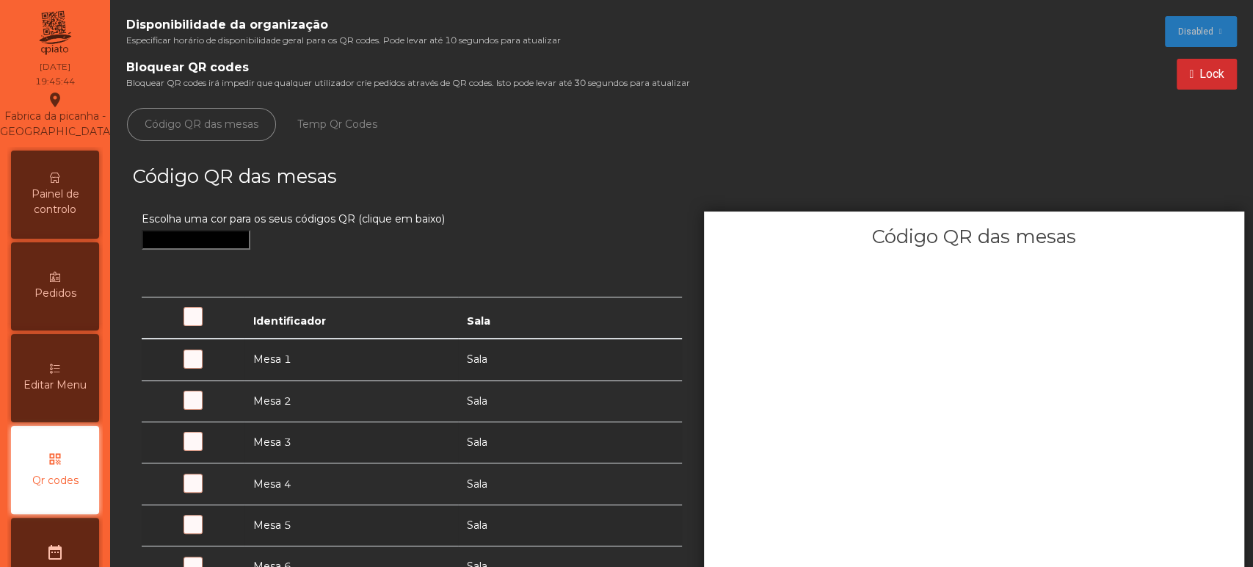
click at [60, 183] on icon at bounding box center [55, 178] width 10 height 10
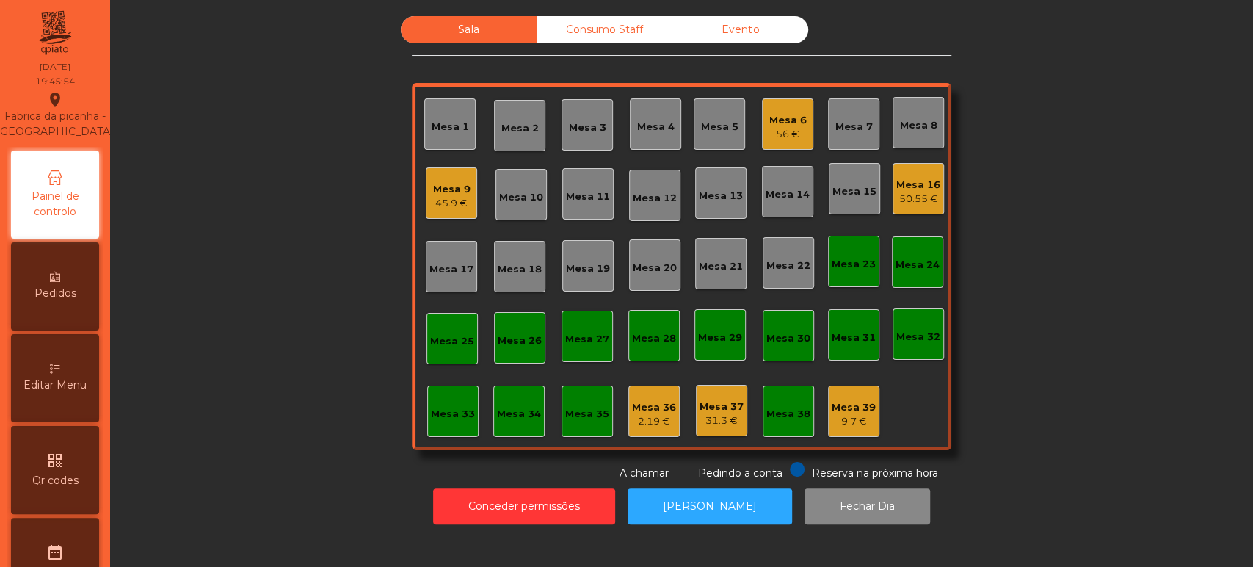
click at [860, 432] on div "Mesa 39 9.7 €" at bounding box center [853, 410] width 51 height 51
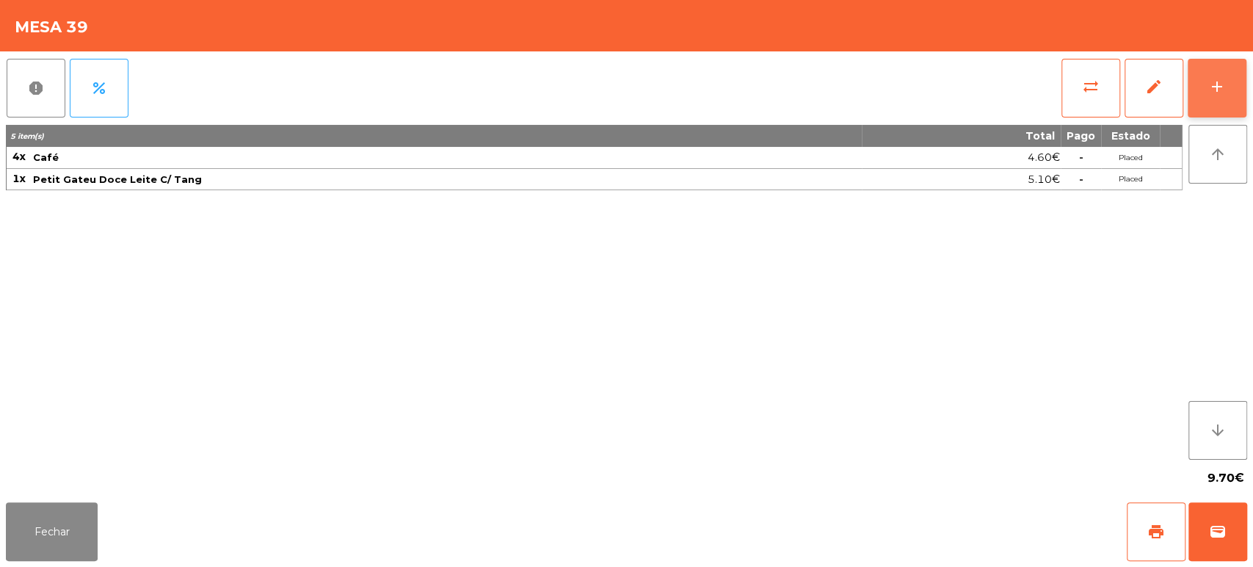
click at [1209, 94] on div "add" at bounding box center [1217, 87] width 18 height 18
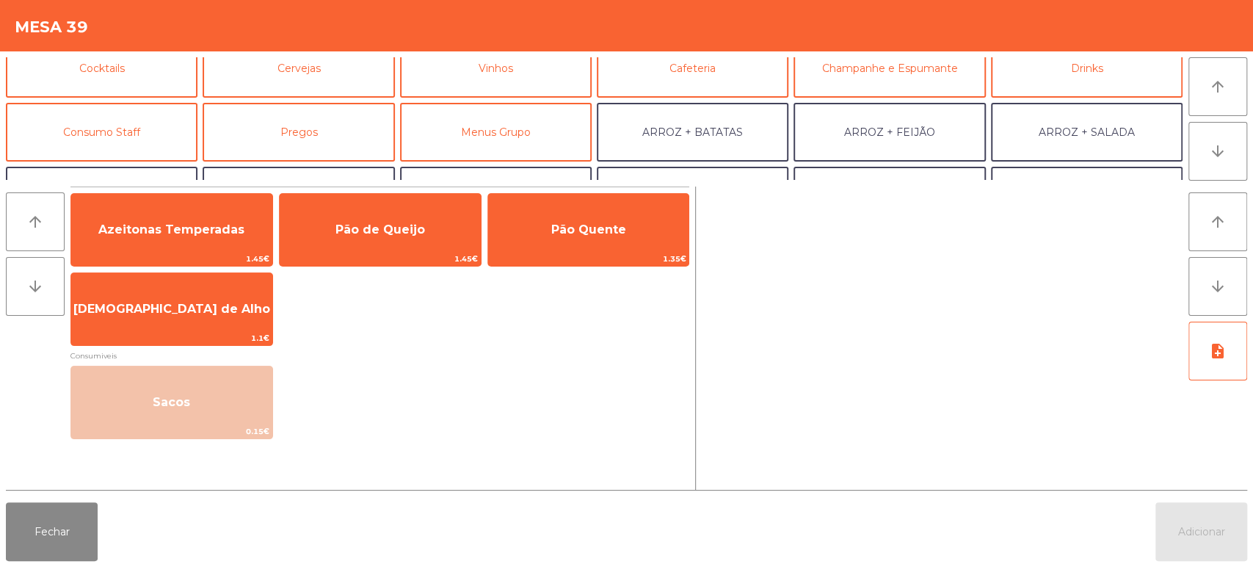
scroll to position [92, 0]
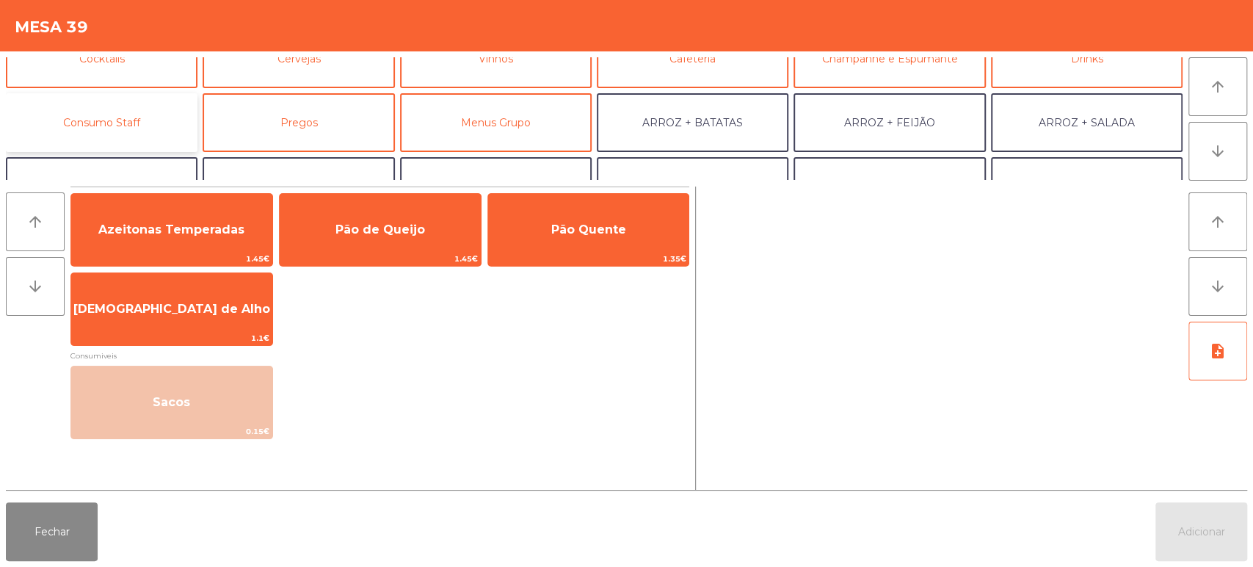
click at [156, 125] on button "Consumo Staff" at bounding box center [102, 122] width 192 height 59
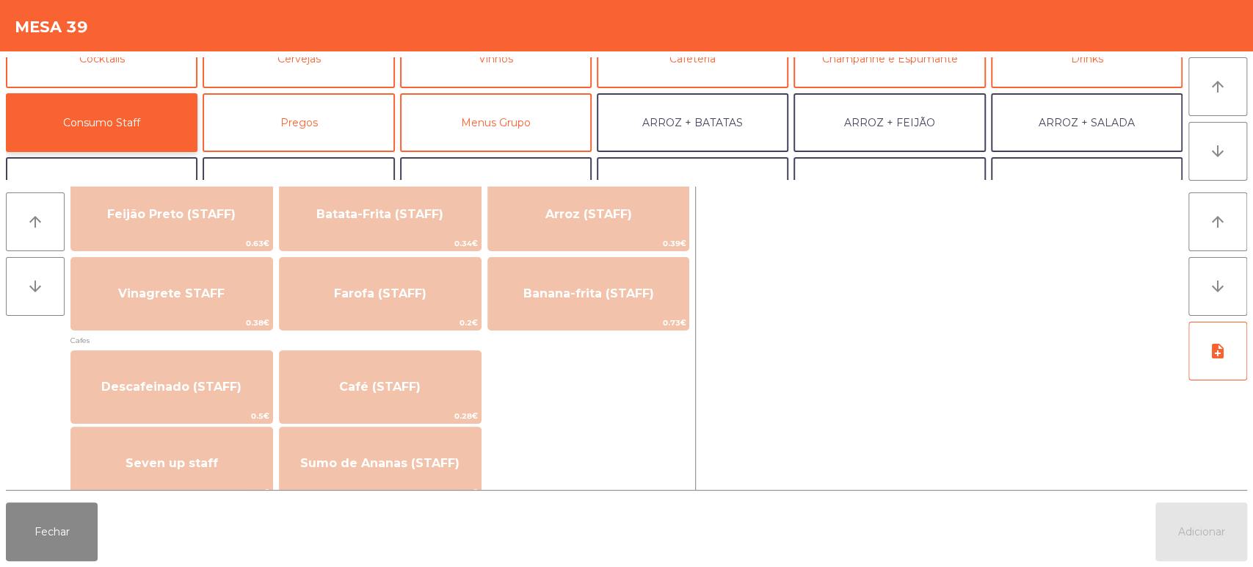
scroll to position [711, 0]
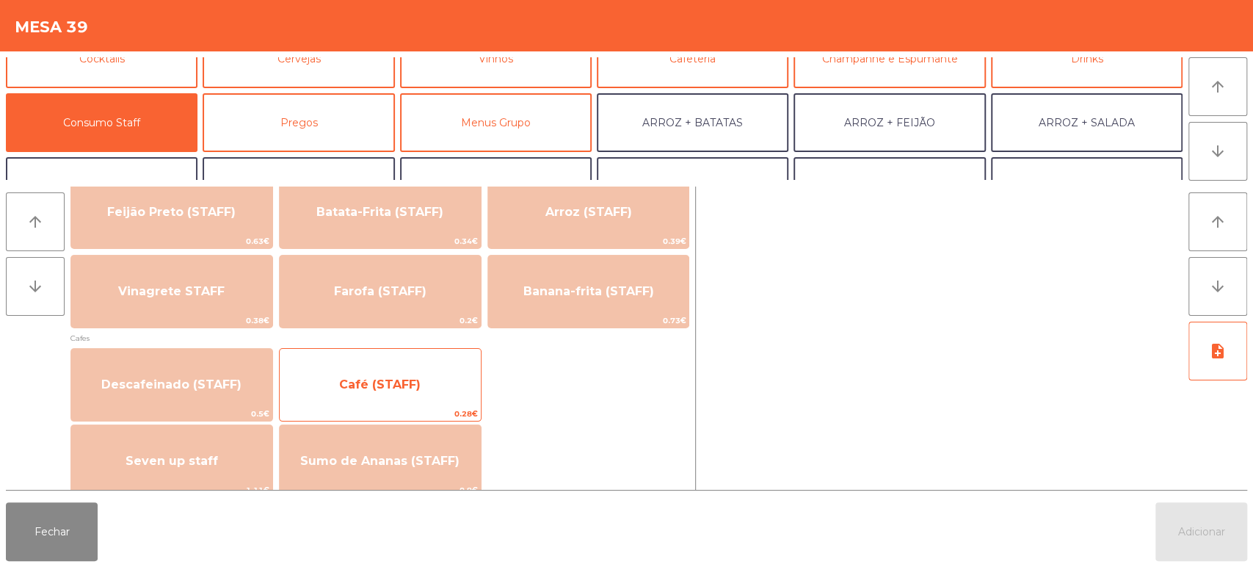
click at [479, 377] on span "Café (STAFF)" at bounding box center [380, 385] width 201 height 40
click at [476, 372] on span "Café (STAFF)" at bounding box center [380, 385] width 201 height 40
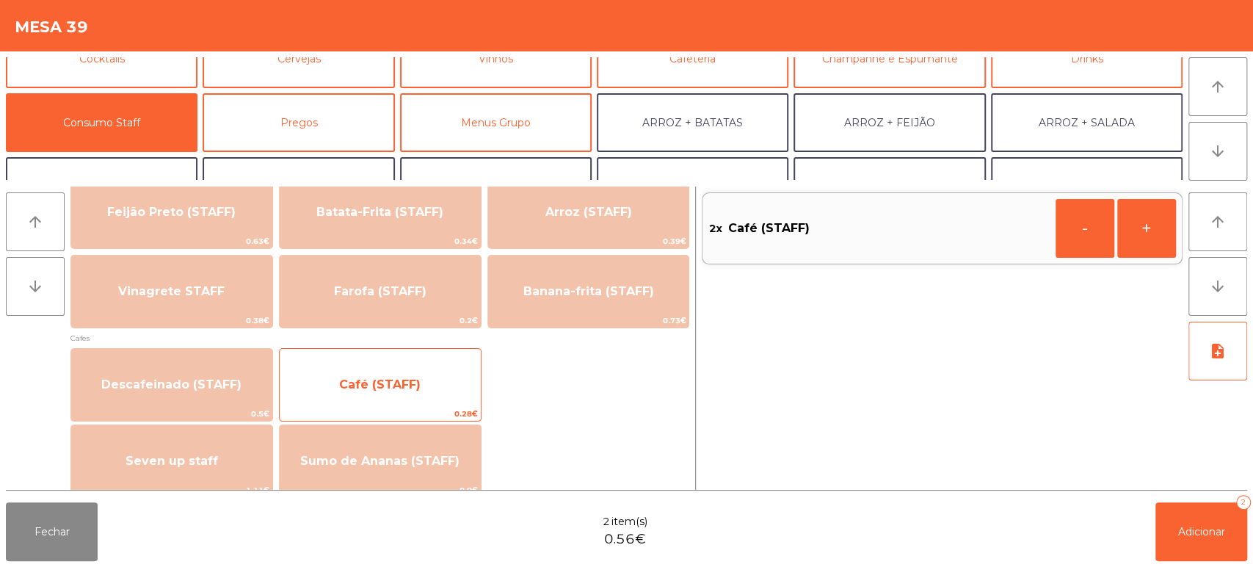
click at [472, 382] on span "Café (STAFF)" at bounding box center [380, 385] width 201 height 40
click at [477, 394] on span "Café (STAFF)" at bounding box center [380, 385] width 201 height 40
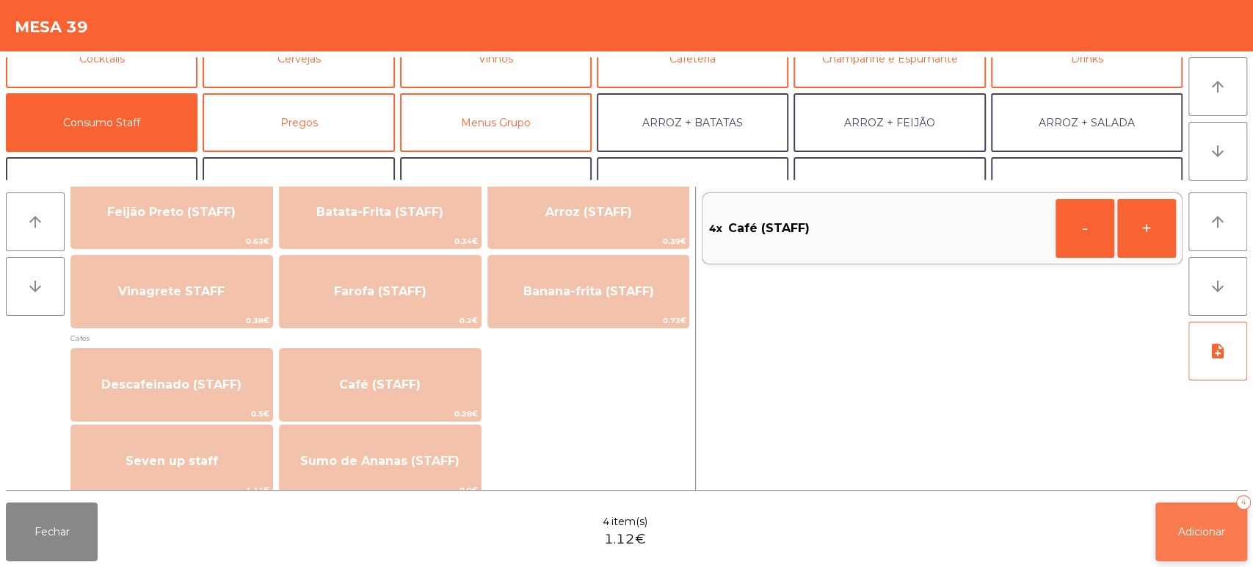
click at [1208, 534] on span "Adicionar" at bounding box center [1201, 531] width 47 height 13
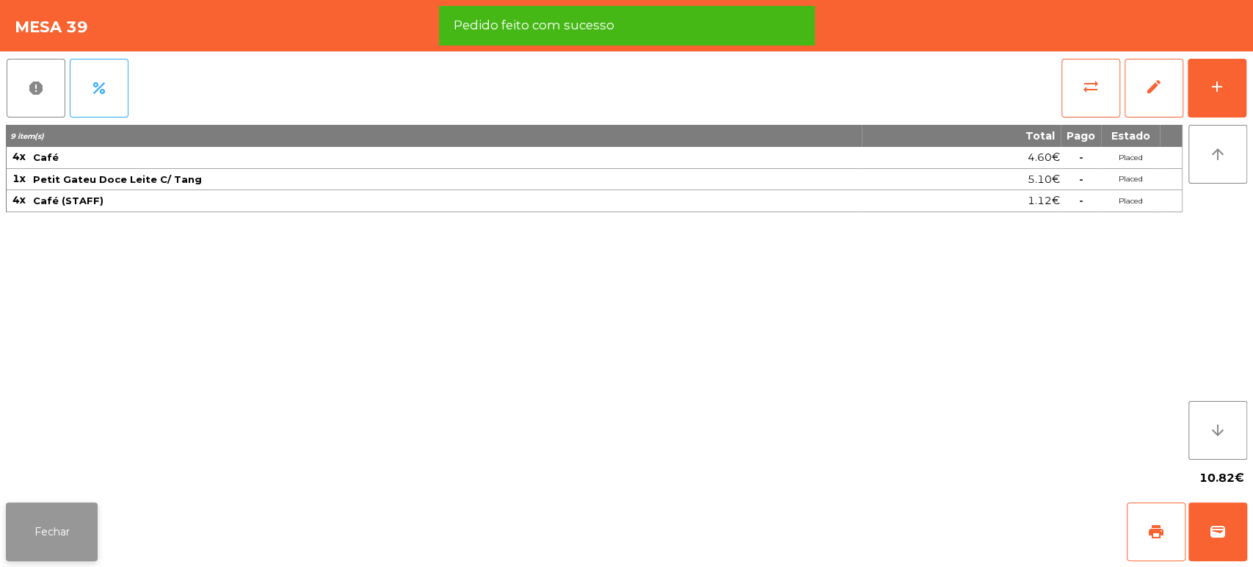
click at [59, 537] on button "Fechar" at bounding box center [52, 531] width 92 height 59
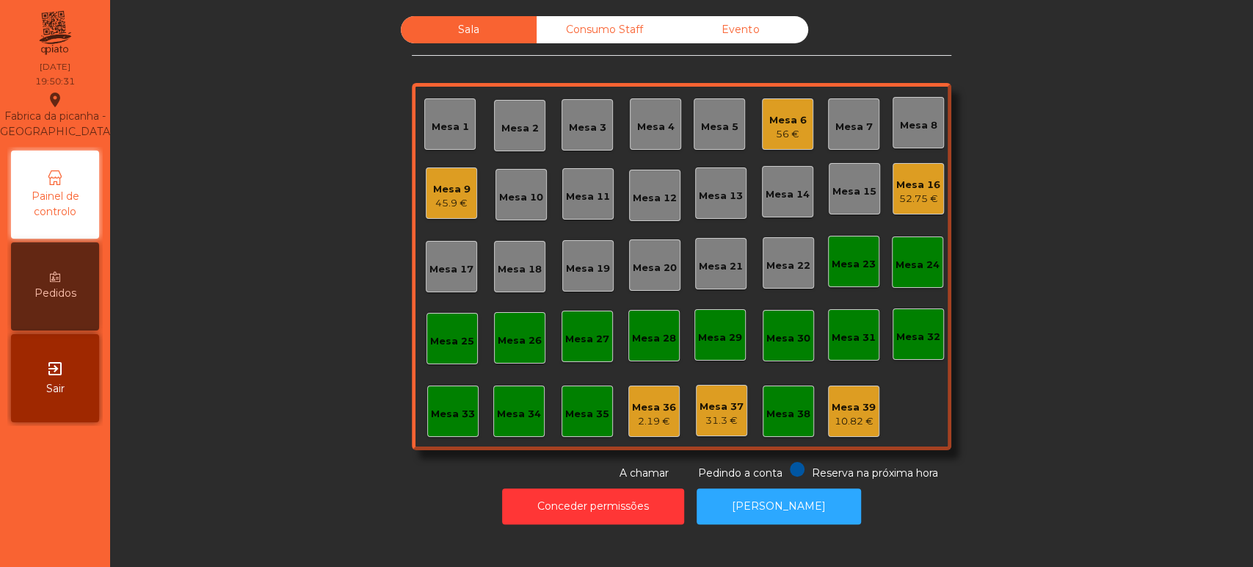
click at [440, 205] on div "45.9 €" at bounding box center [451, 203] width 37 height 15
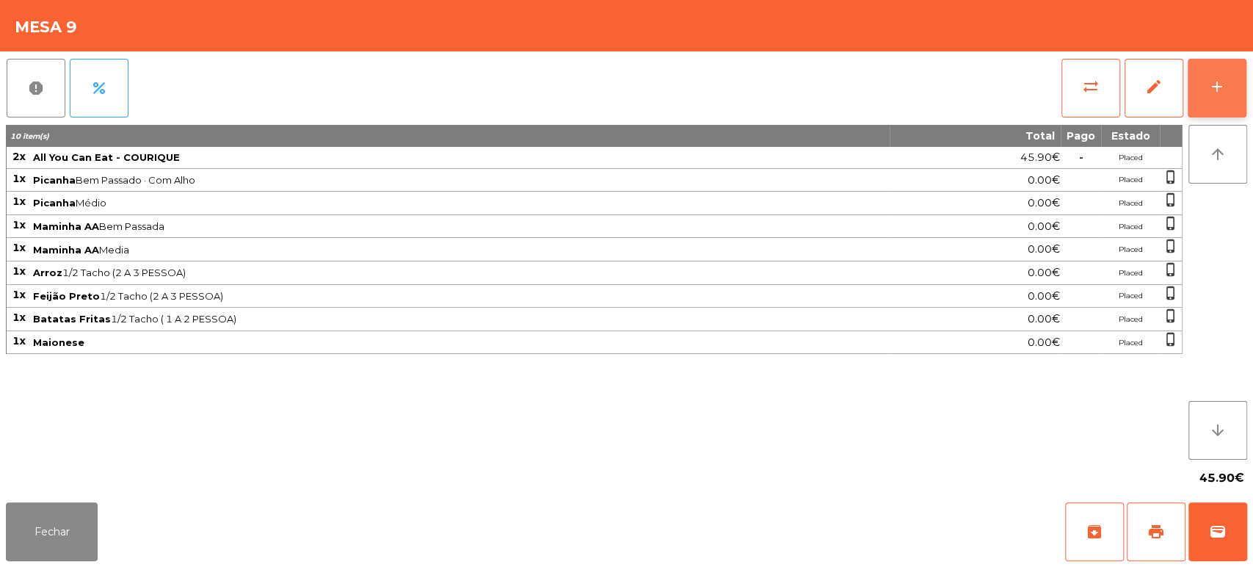
click at [1240, 96] on button "add" at bounding box center [1217, 88] width 59 height 59
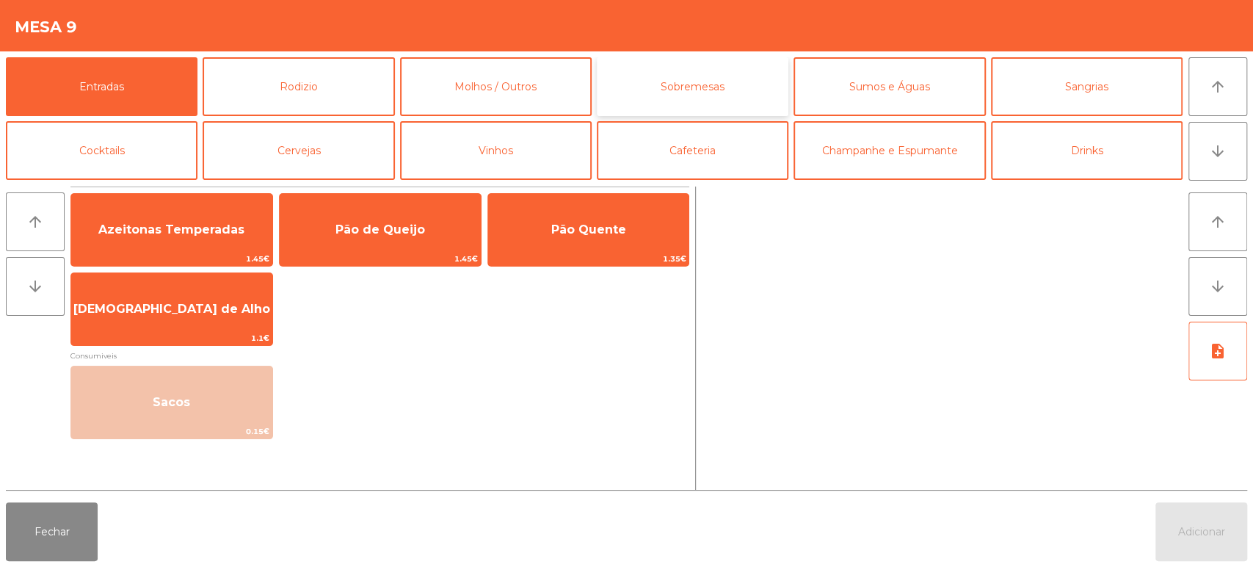
click at [739, 92] on button "Sobremesas" at bounding box center [693, 86] width 192 height 59
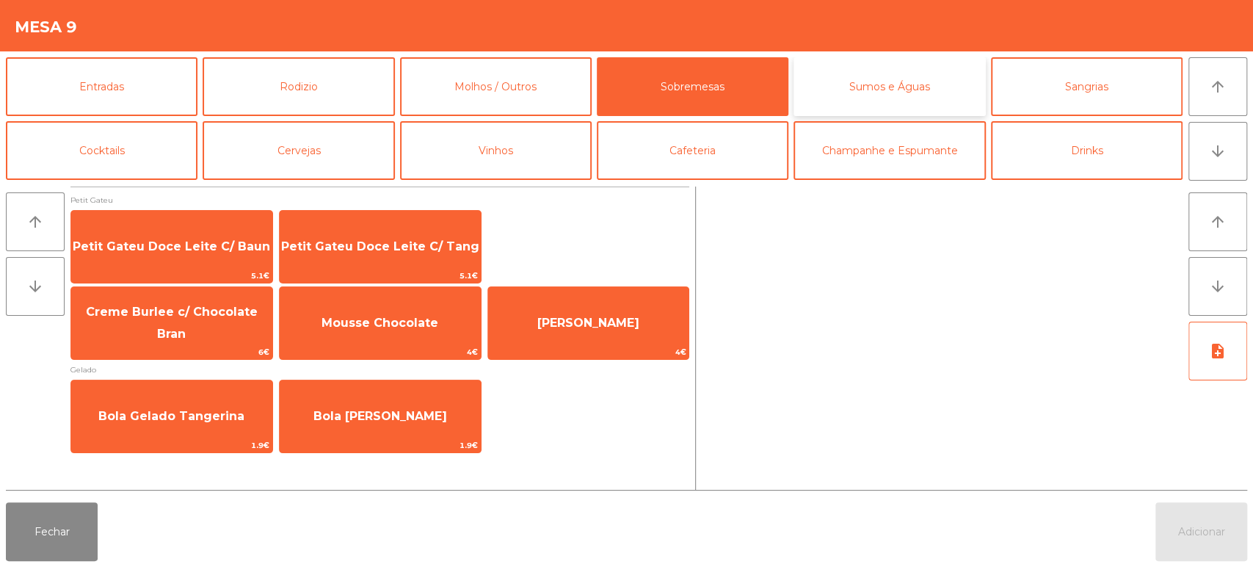
click at [918, 94] on button "Sumos e Águas" at bounding box center [890, 86] width 192 height 59
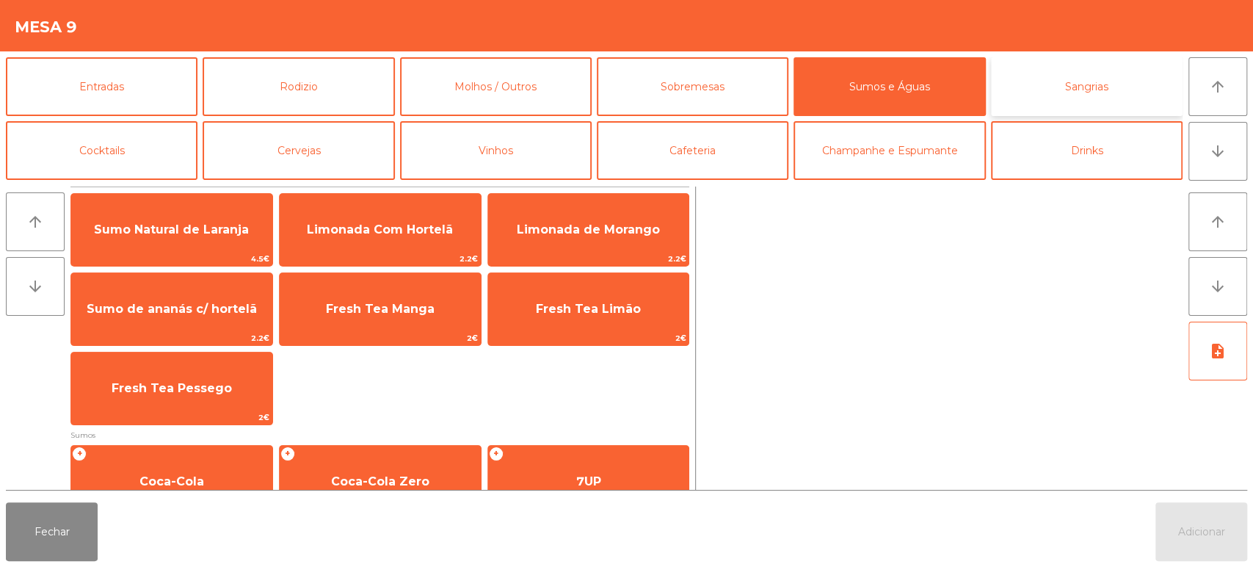
click at [1116, 80] on button "Sangrias" at bounding box center [1087, 86] width 192 height 59
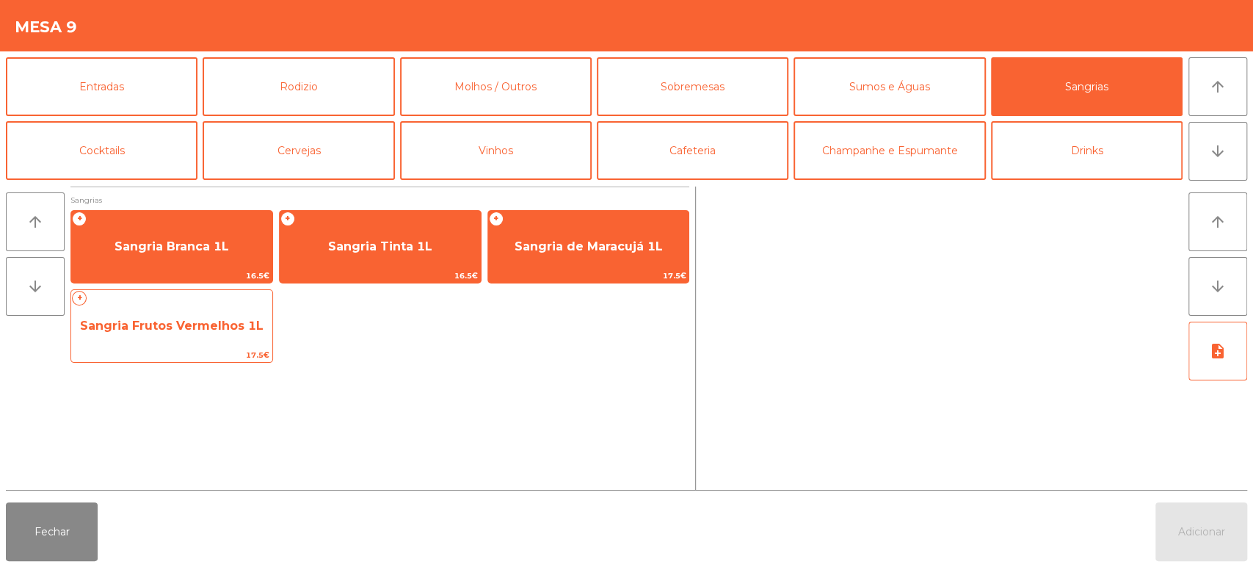
click at [239, 342] on span "Sangria Frutos Vermelhos 1L" at bounding box center [171, 326] width 201 height 40
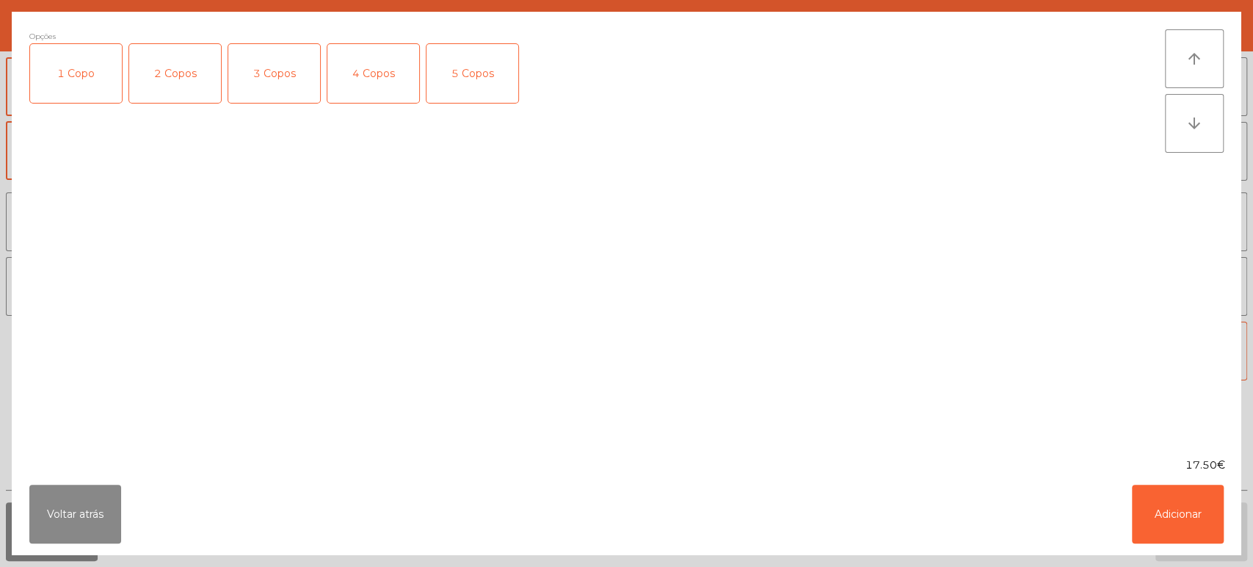
click at [177, 82] on div "2 Copos" at bounding box center [175, 73] width 92 height 59
click at [1163, 502] on button "Adicionar" at bounding box center [1178, 514] width 92 height 59
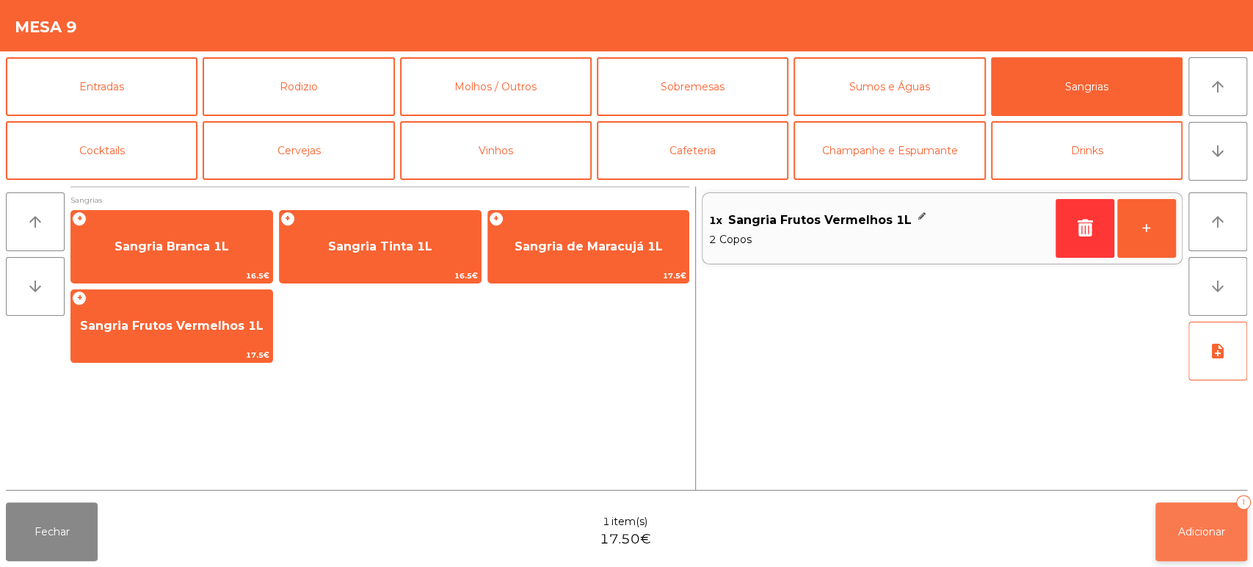
click at [1191, 512] on button "Adicionar 1" at bounding box center [1201, 531] width 92 height 59
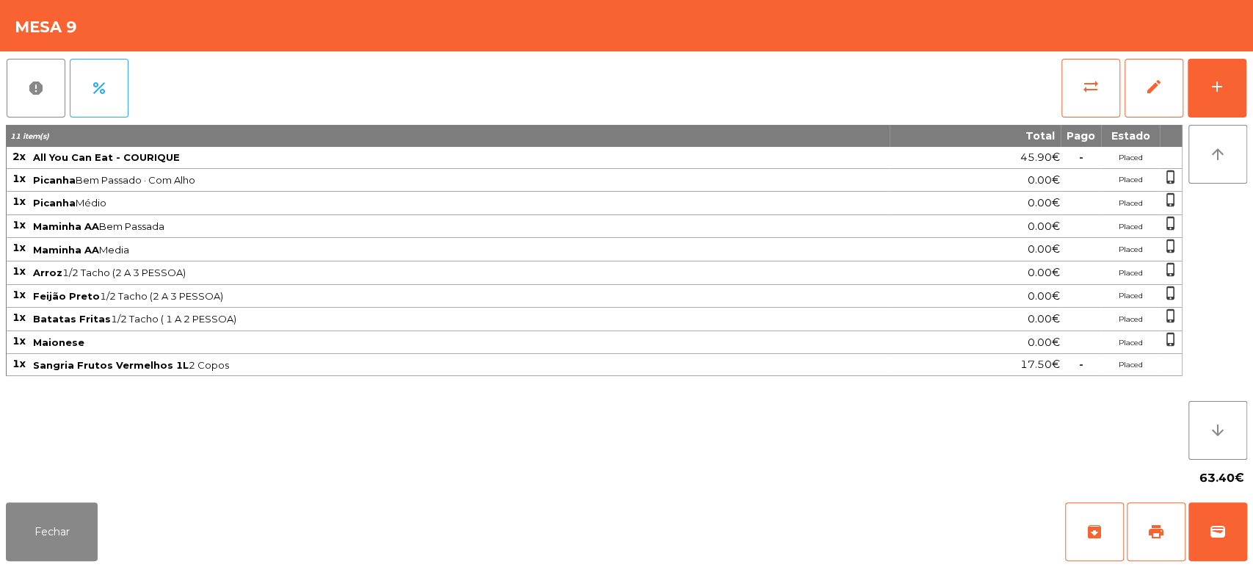
click at [987, 470] on div "63.40€" at bounding box center [626, 478] width 1241 height 37
click at [63, 535] on button "Fechar" at bounding box center [52, 531] width 92 height 59
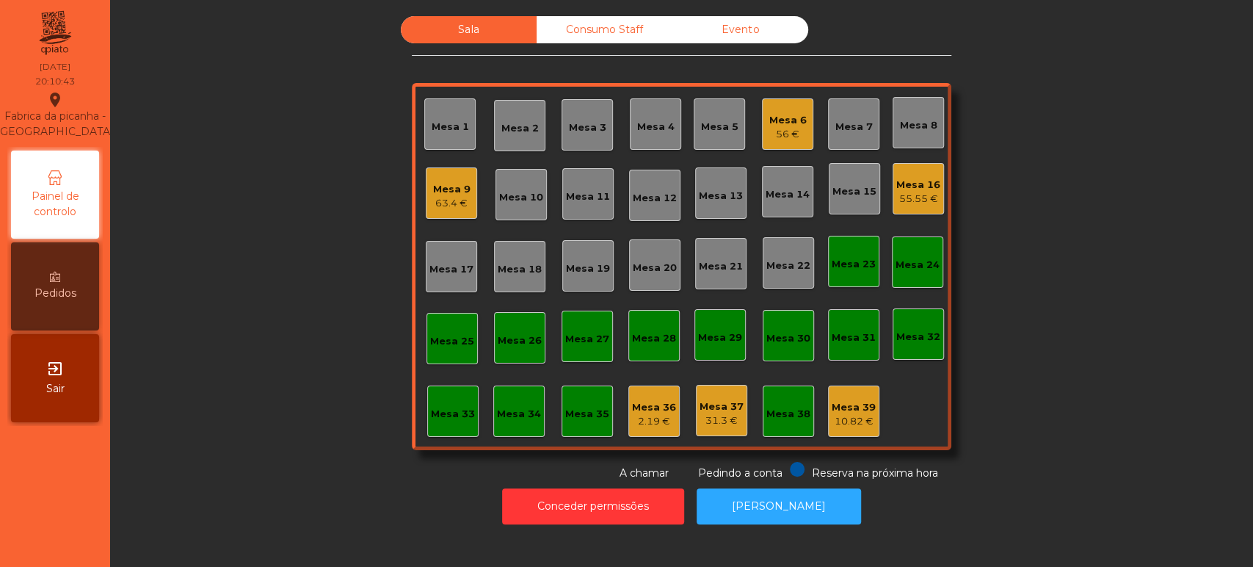
click at [846, 431] on div "Mesa 39 10.82 €" at bounding box center [853, 410] width 51 height 51
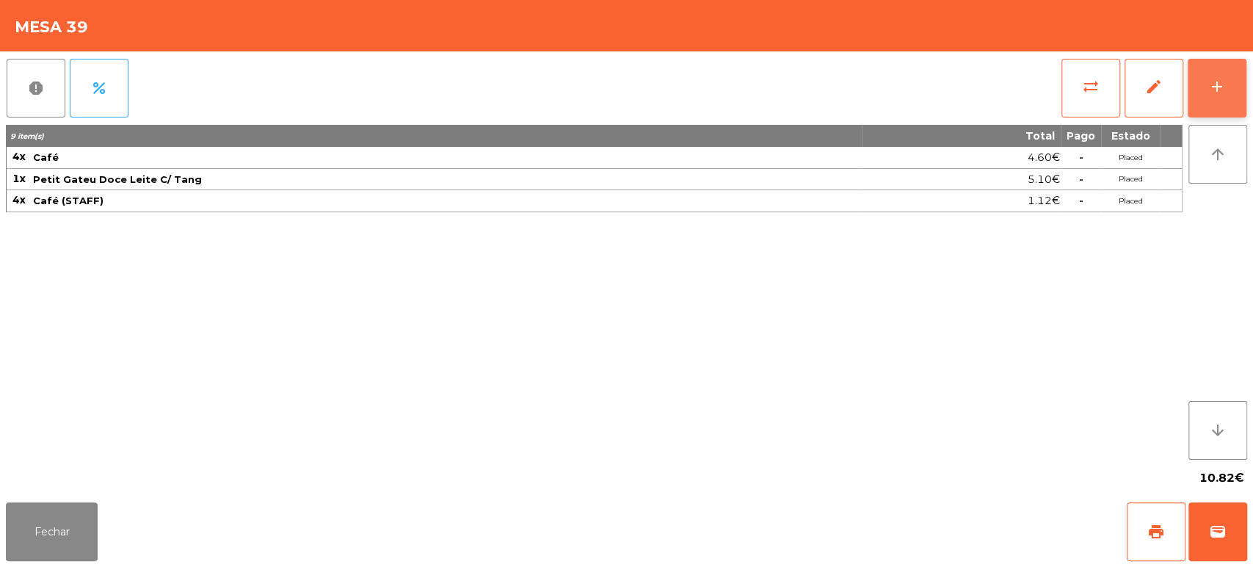
click at [1233, 73] on button "add" at bounding box center [1217, 88] width 59 height 59
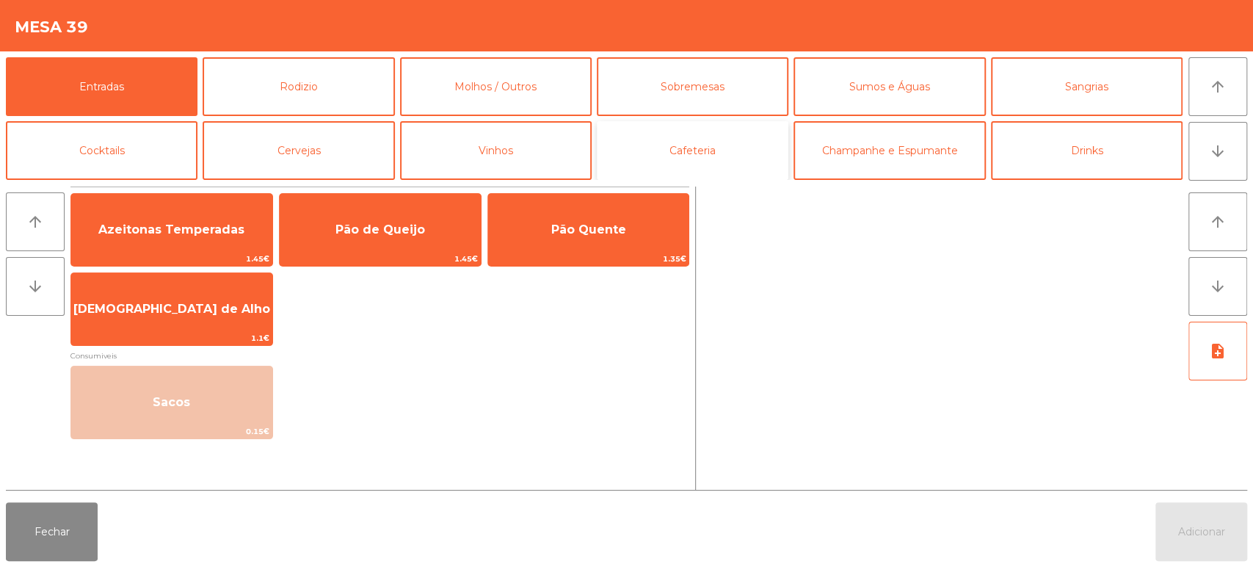
click at [711, 146] on button "Cafeteria" at bounding box center [693, 150] width 192 height 59
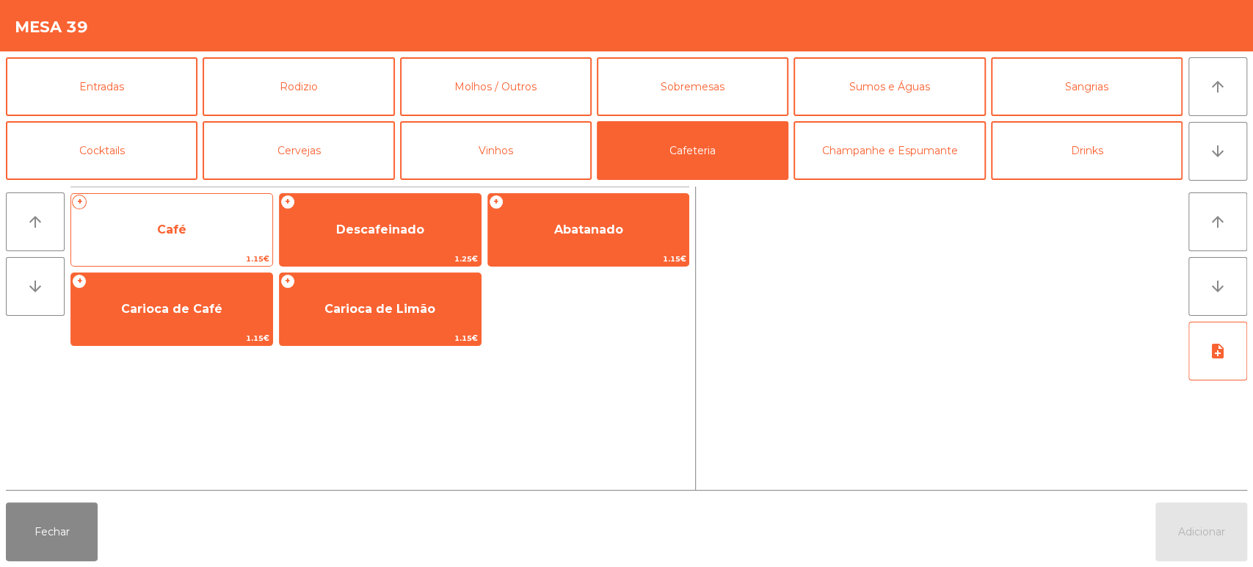
click at [189, 214] on span "Café" at bounding box center [171, 230] width 201 height 40
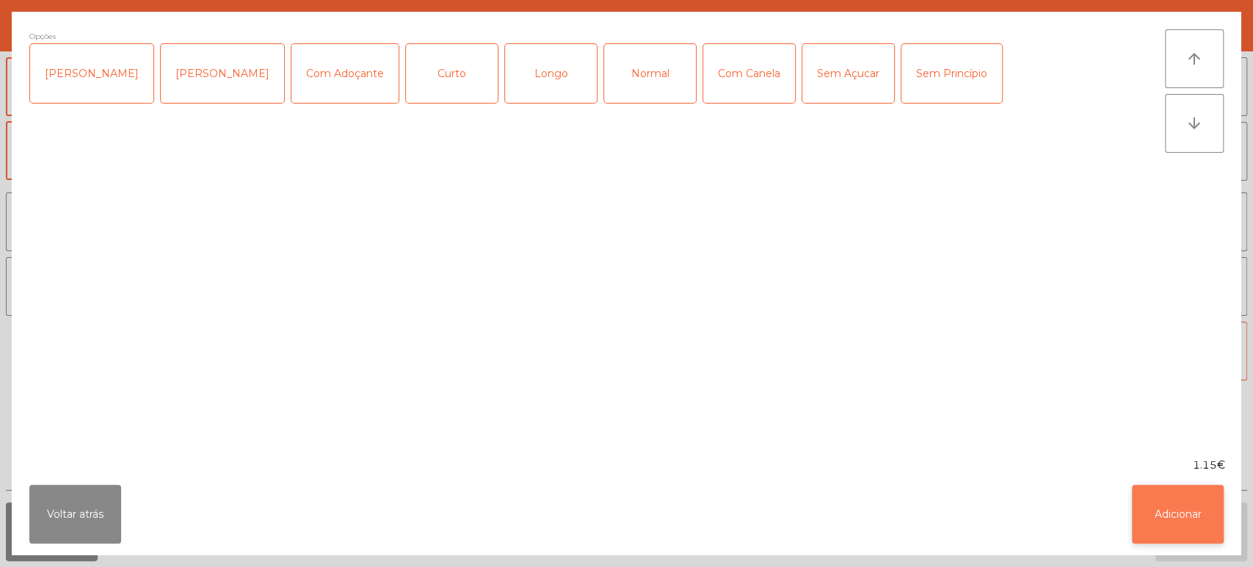
click at [1187, 502] on button "Adicionar" at bounding box center [1178, 514] width 92 height 59
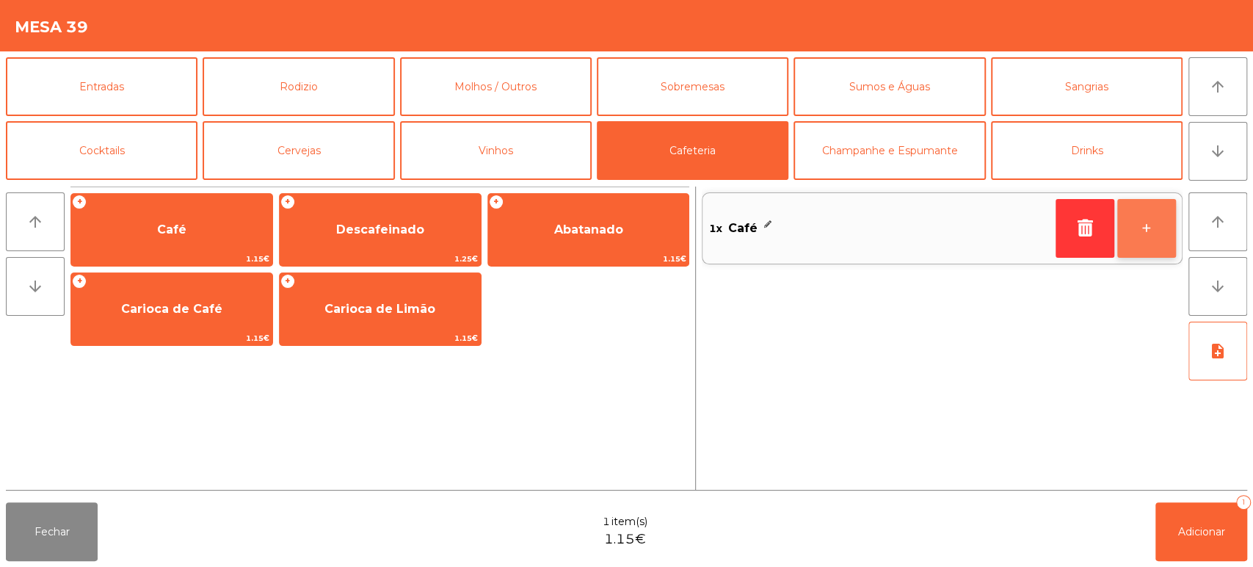
click at [1146, 235] on button "+" at bounding box center [1146, 228] width 59 height 59
click at [1136, 233] on button "+" at bounding box center [1146, 228] width 59 height 59
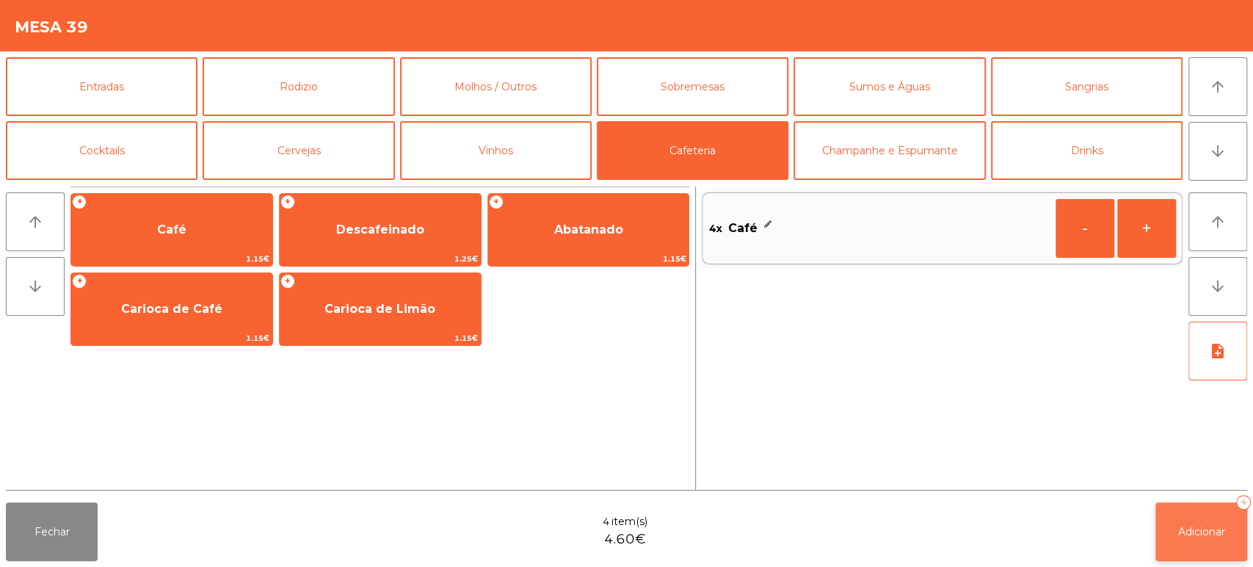
click at [1213, 503] on button "Adicionar 4" at bounding box center [1201, 531] width 92 height 59
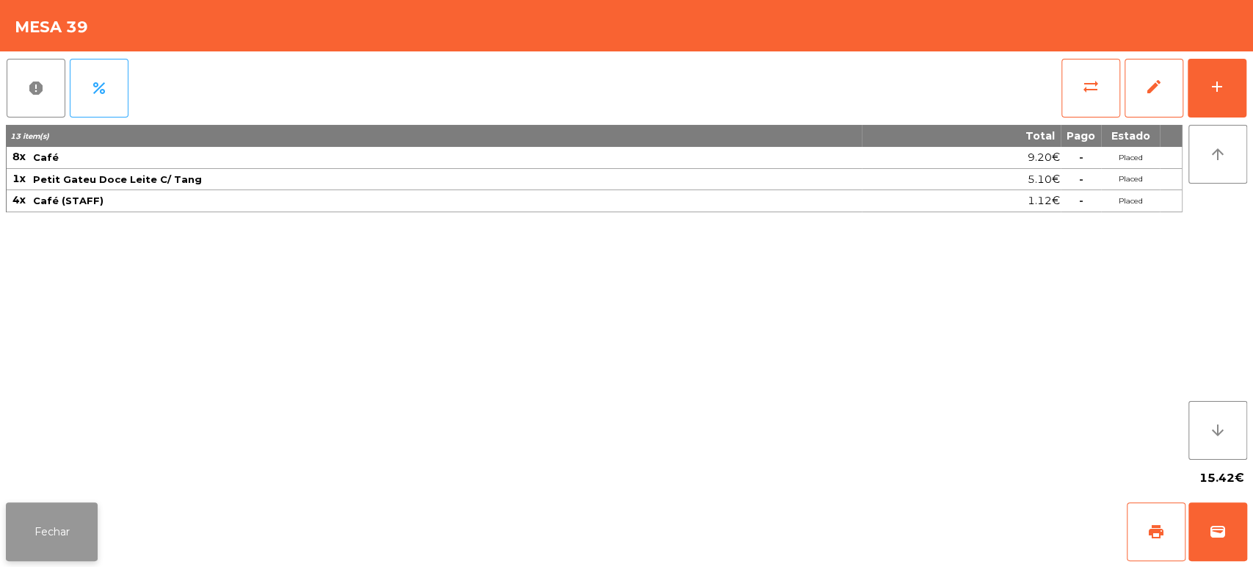
click at [78, 525] on button "Fechar" at bounding box center [52, 531] width 92 height 59
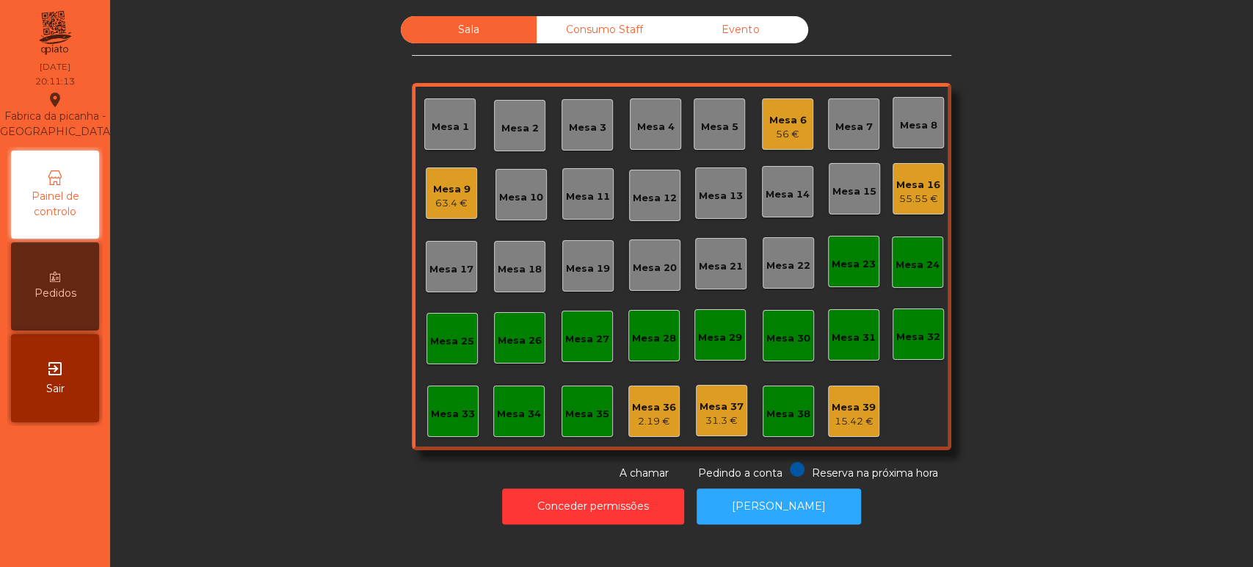
click at [766, 103] on div "Mesa 6 56 €" at bounding box center [787, 123] width 51 height 51
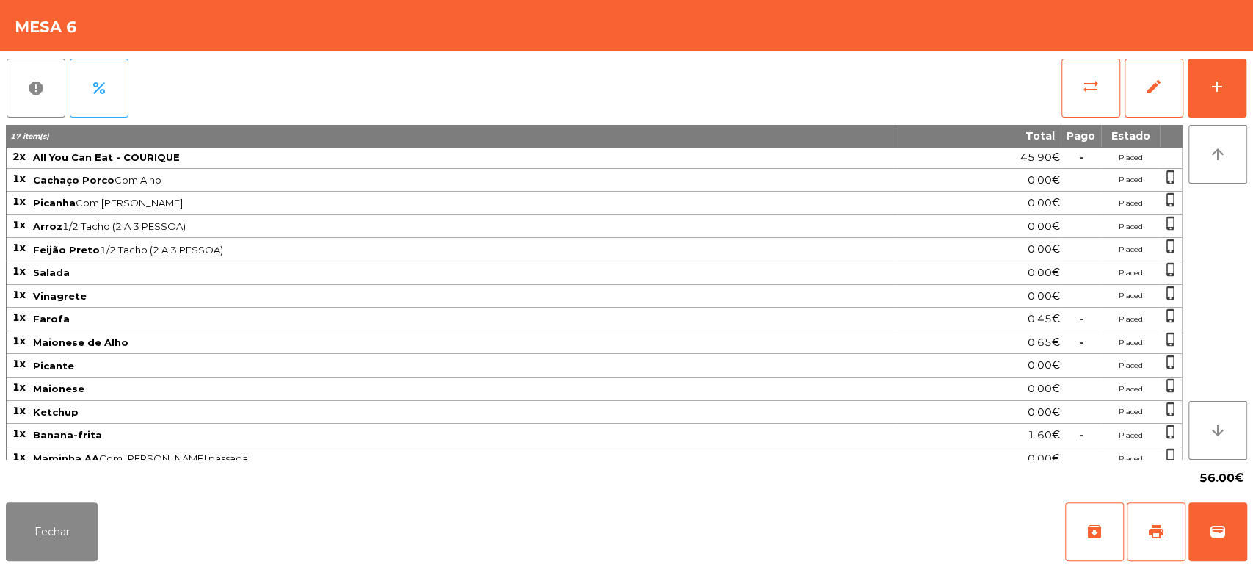
click at [1247, 98] on div "report percent sync_alt edit add 17 item(s) Total Pago Estado 2x All You Can Ea…" at bounding box center [626, 273] width 1253 height 445
click at [1230, 87] on button "add" at bounding box center [1217, 88] width 59 height 59
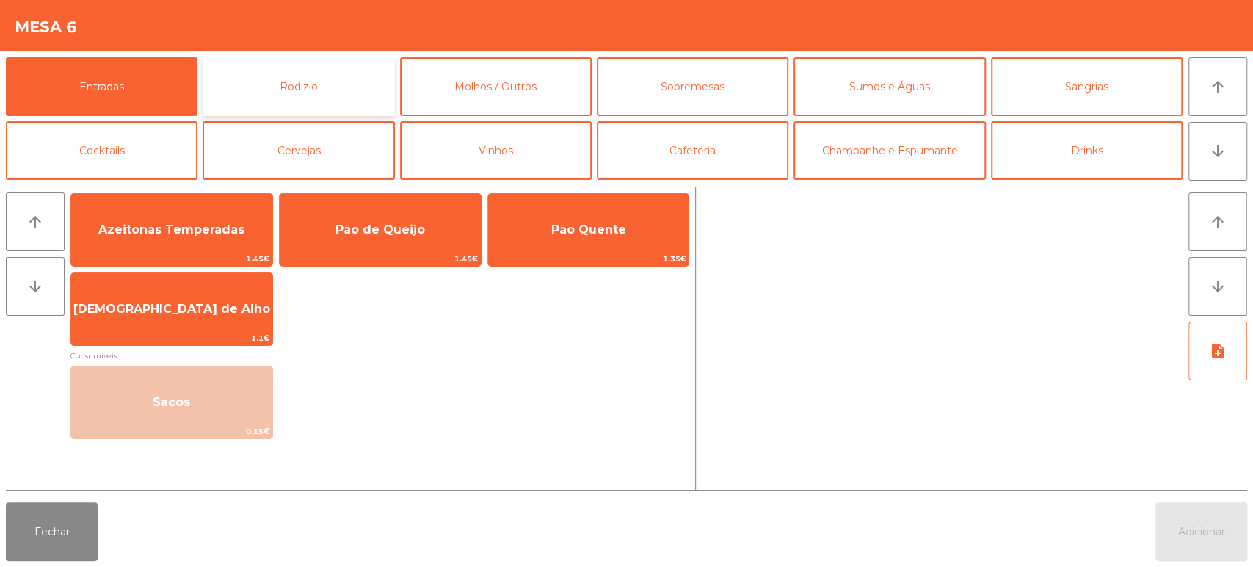
click at [313, 76] on button "Rodizio" at bounding box center [299, 86] width 192 height 59
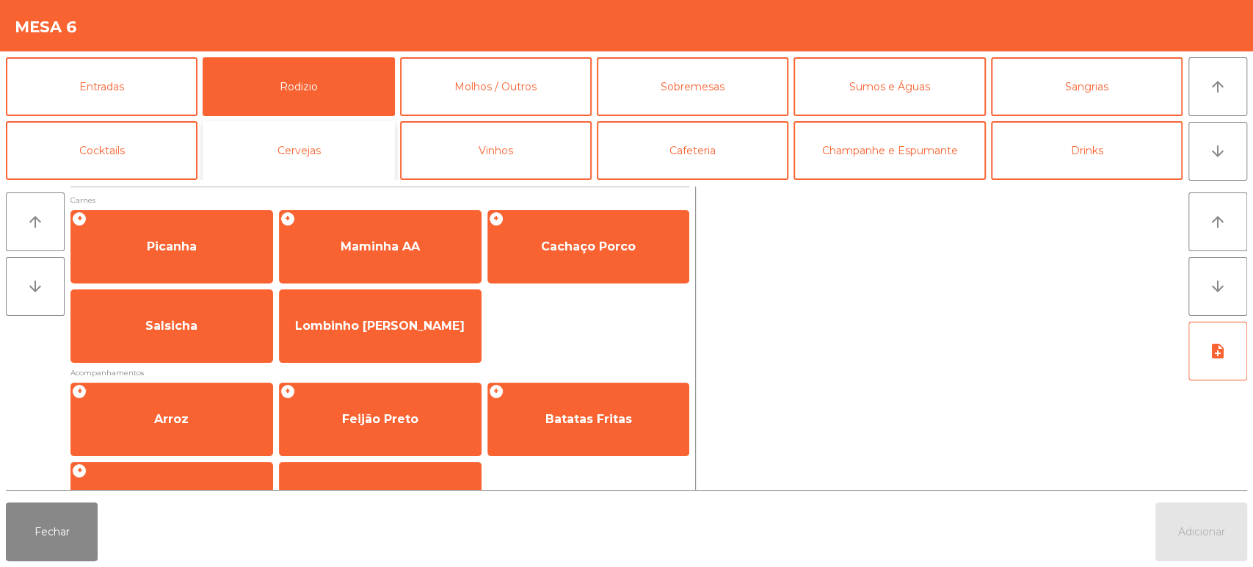
click at [255, 155] on button "Cervejas" at bounding box center [299, 150] width 192 height 59
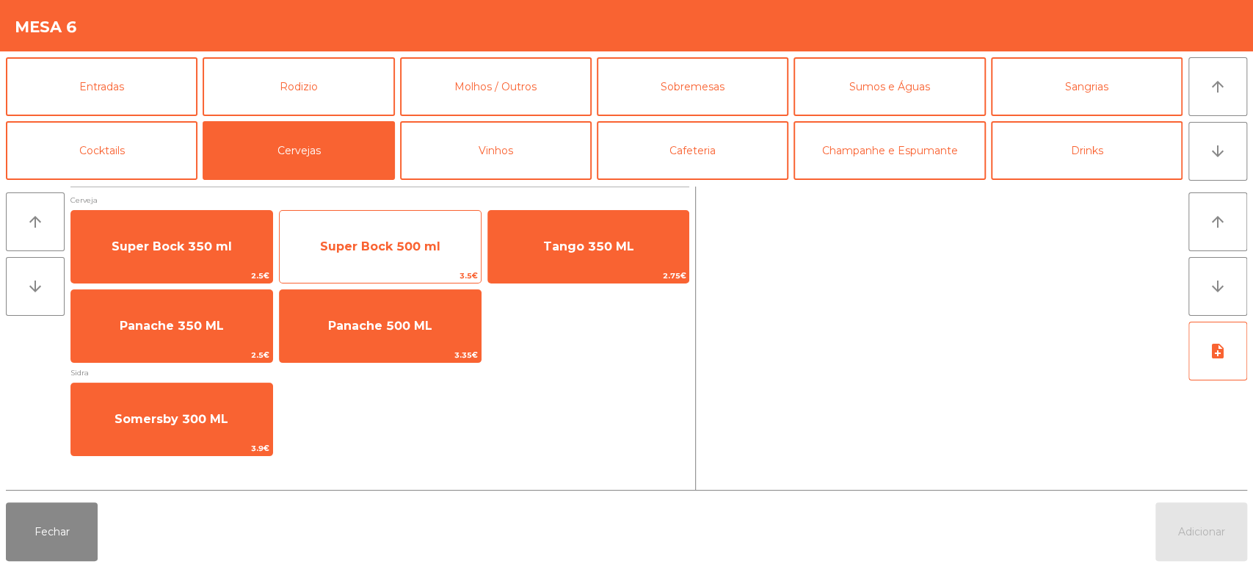
click at [357, 247] on span "Super Bock 500 ml" at bounding box center [380, 246] width 120 height 14
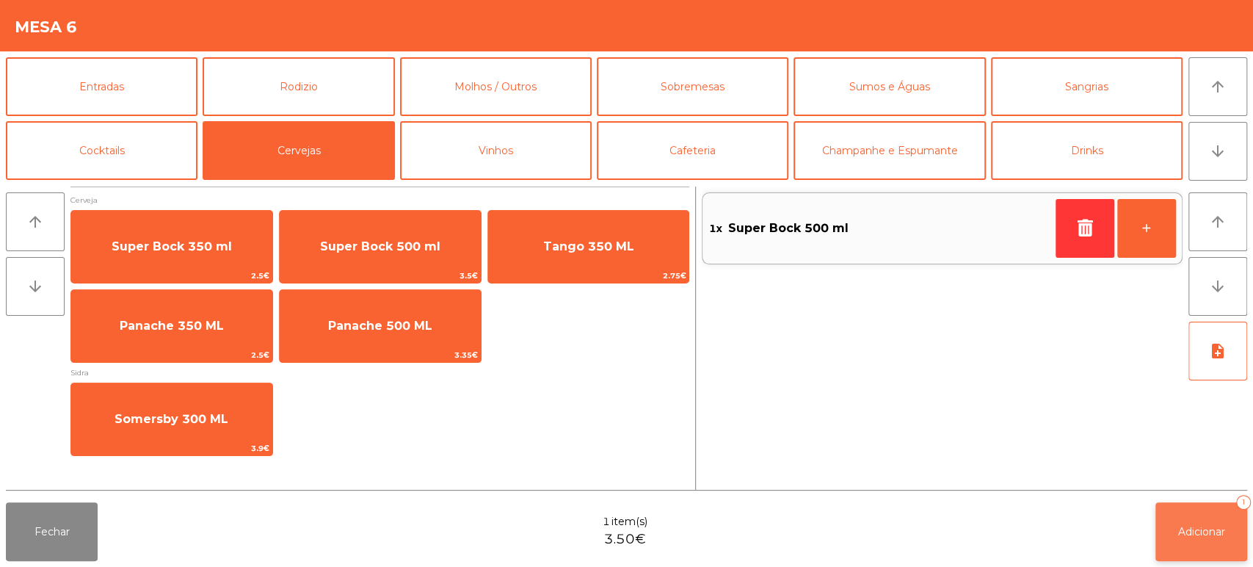
click at [1224, 527] on span "Adicionar" at bounding box center [1201, 531] width 47 height 13
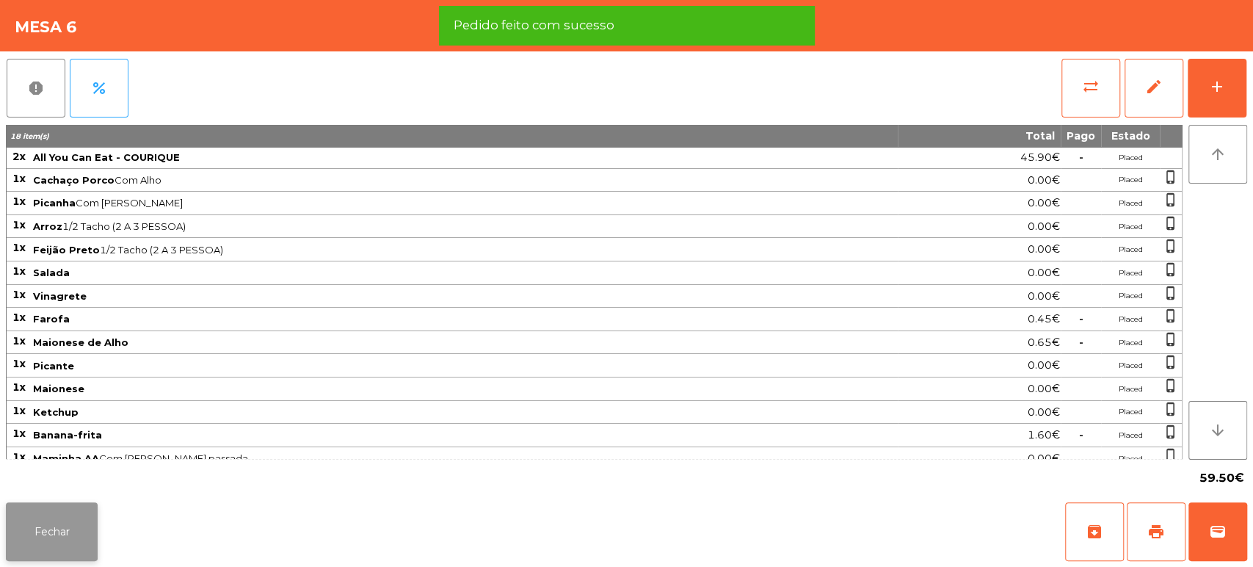
click at [13, 543] on button "Fechar" at bounding box center [52, 531] width 92 height 59
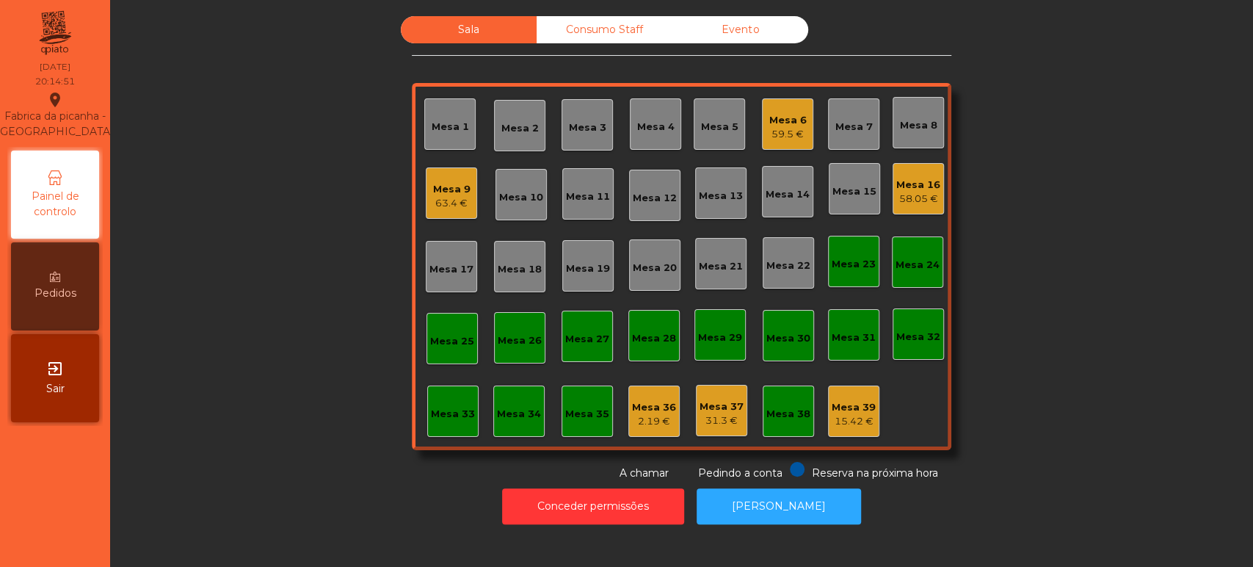
click at [766, 200] on div "Mesa 14" at bounding box center [788, 194] width 44 height 15
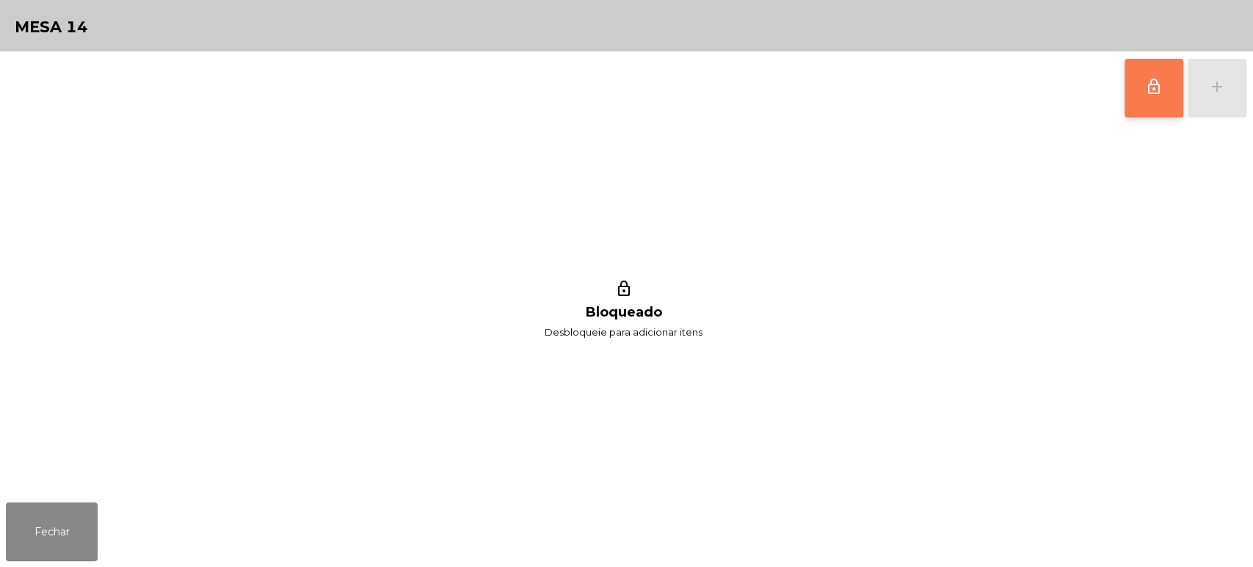
click at [1132, 95] on button "lock_outline" at bounding box center [1154, 88] width 59 height 59
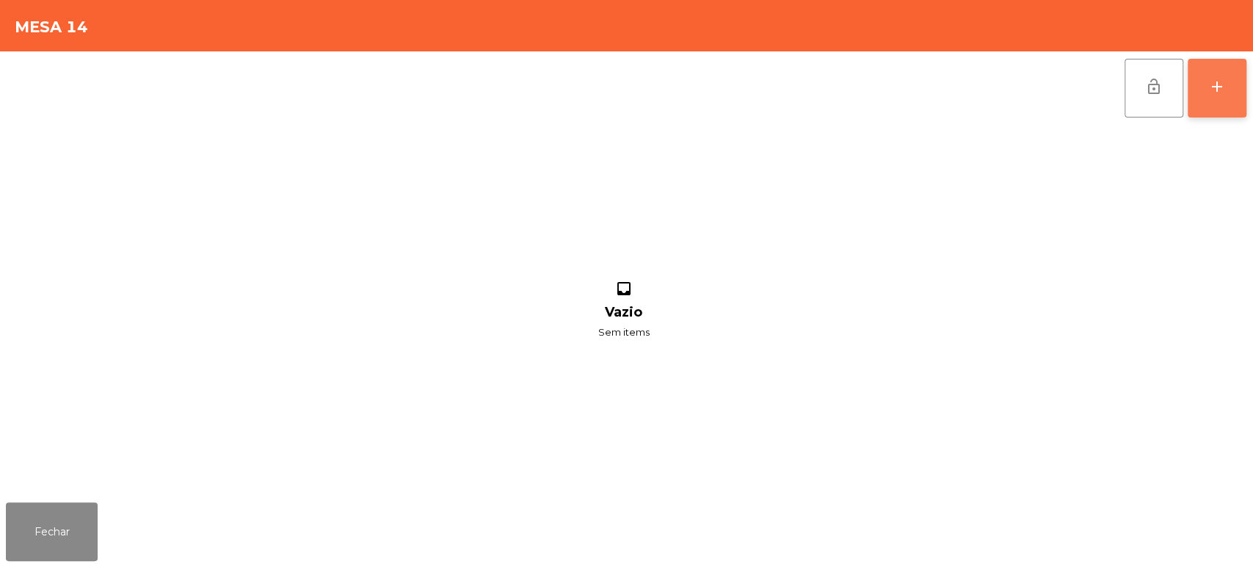
click at [1242, 95] on button "add" at bounding box center [1217, 88] width 59 height 59
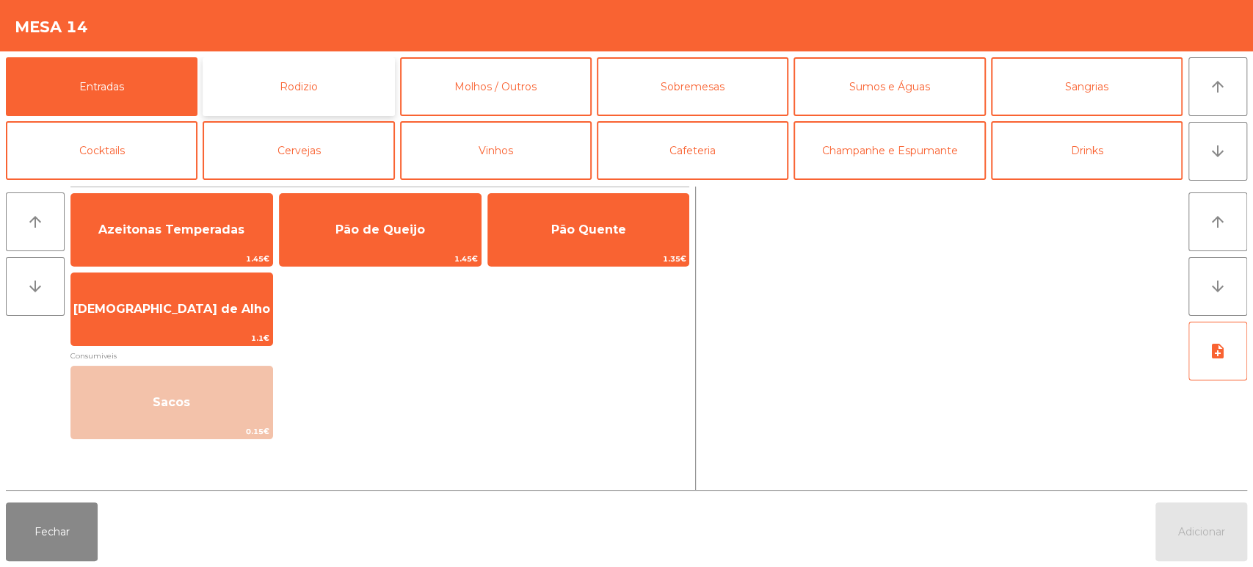
click at [286, 76] on button "Rodizio" at bounding box center [299, 86] width 192 height 59
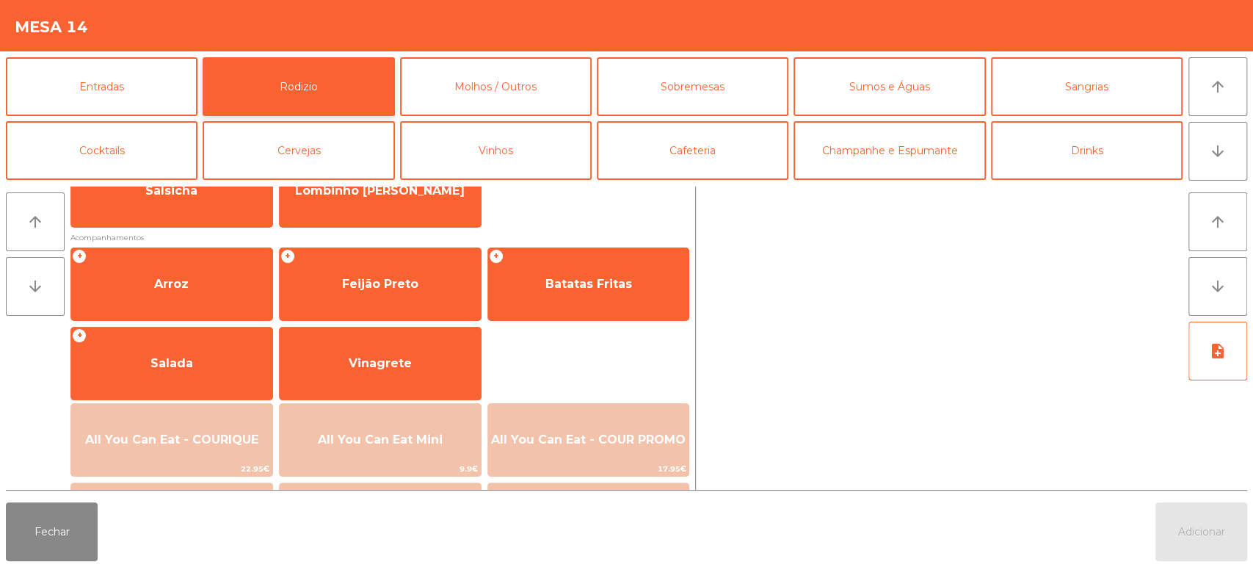
scroll to position [206, 0]
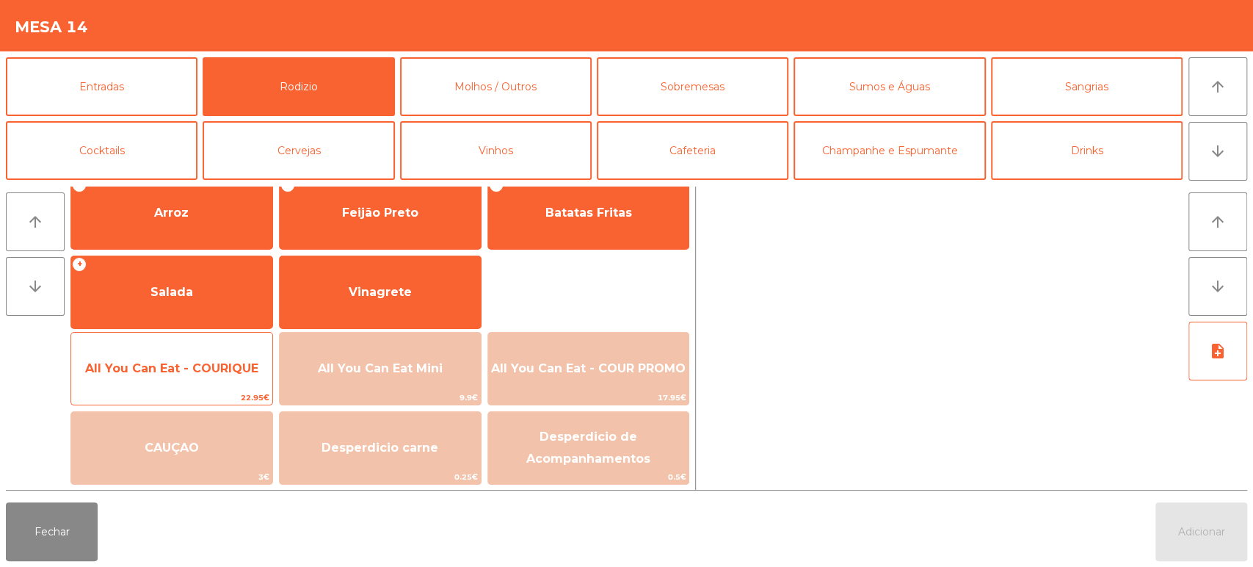
click at [175, 369] on span "All You Can Eat - COURIQUE" at bounding box center [171, 368] width 173 height 14
click at [176, 358] on span "All You Can Eat - COURIQUE" at bounding box center [171, 369] width 201 height 40
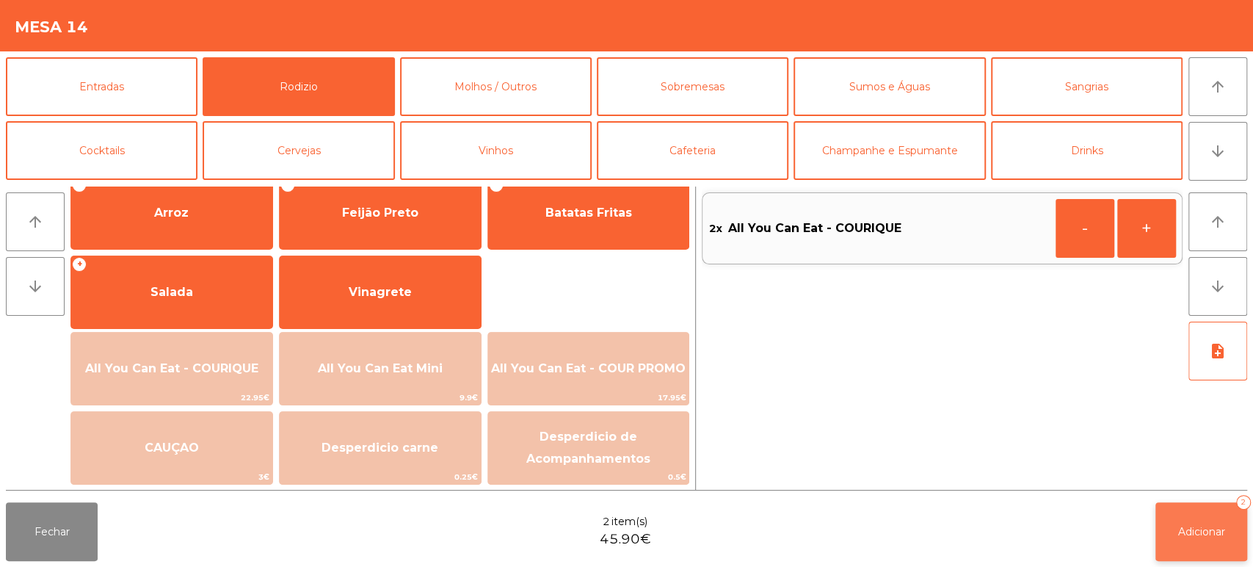
click at [1203, 534] on span "Adicionar" at bounding box center [1201, 531] width 47 height 13
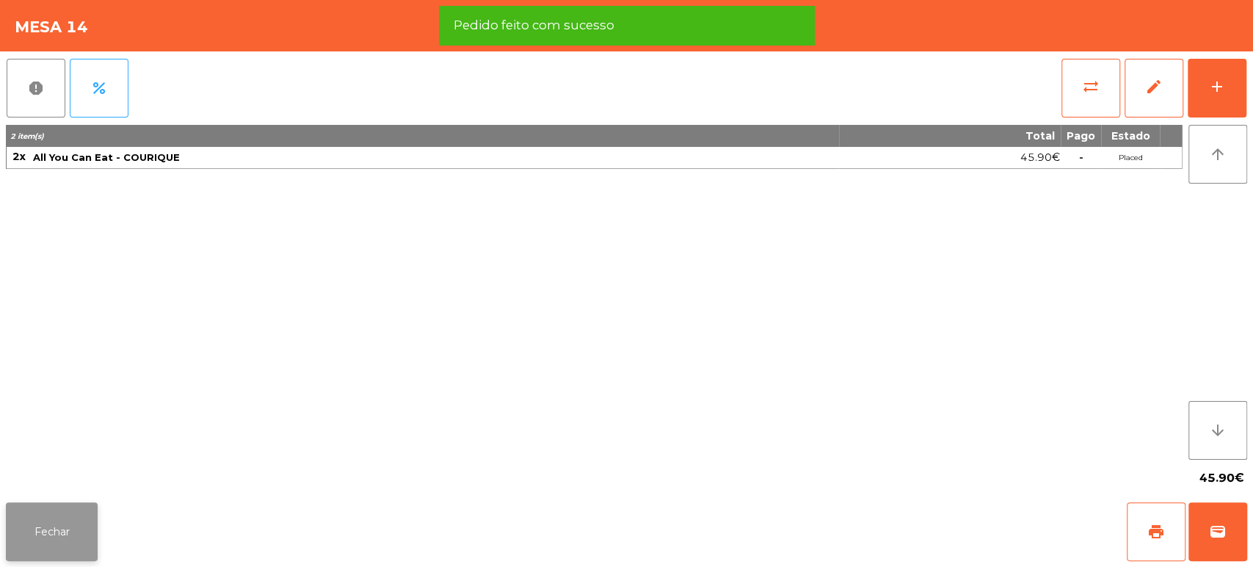
click at [30, 529] on button "Fechar" at bounding box center [52, 531] width 92 height 59
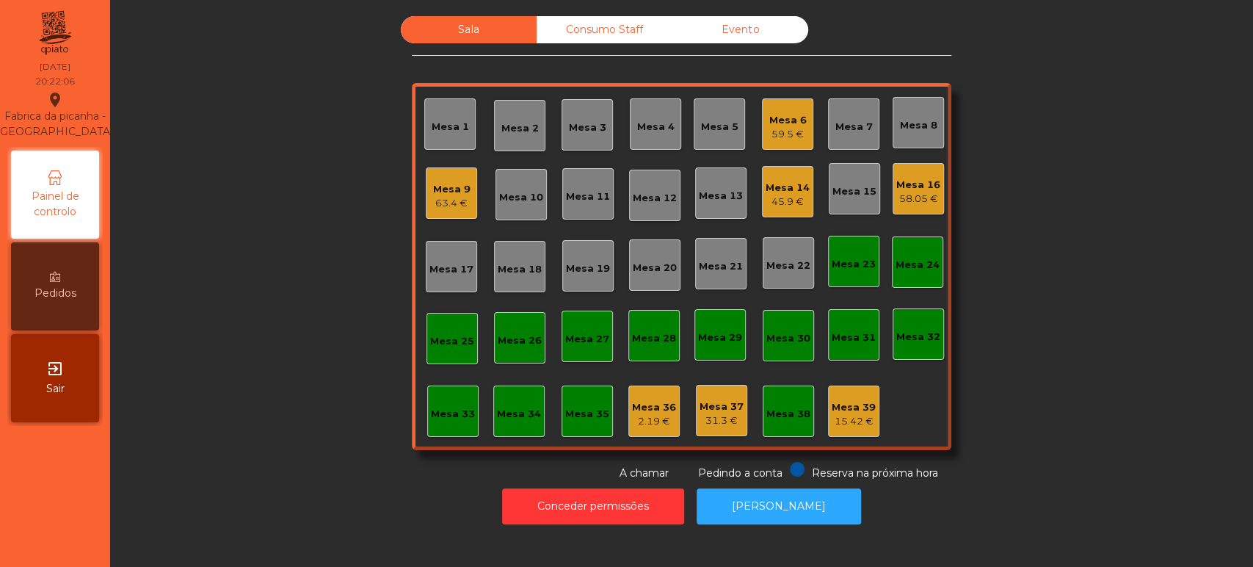
click at [654, 129] on div "Mesa 4" at bounding box center [655, 127] width 37 height 15
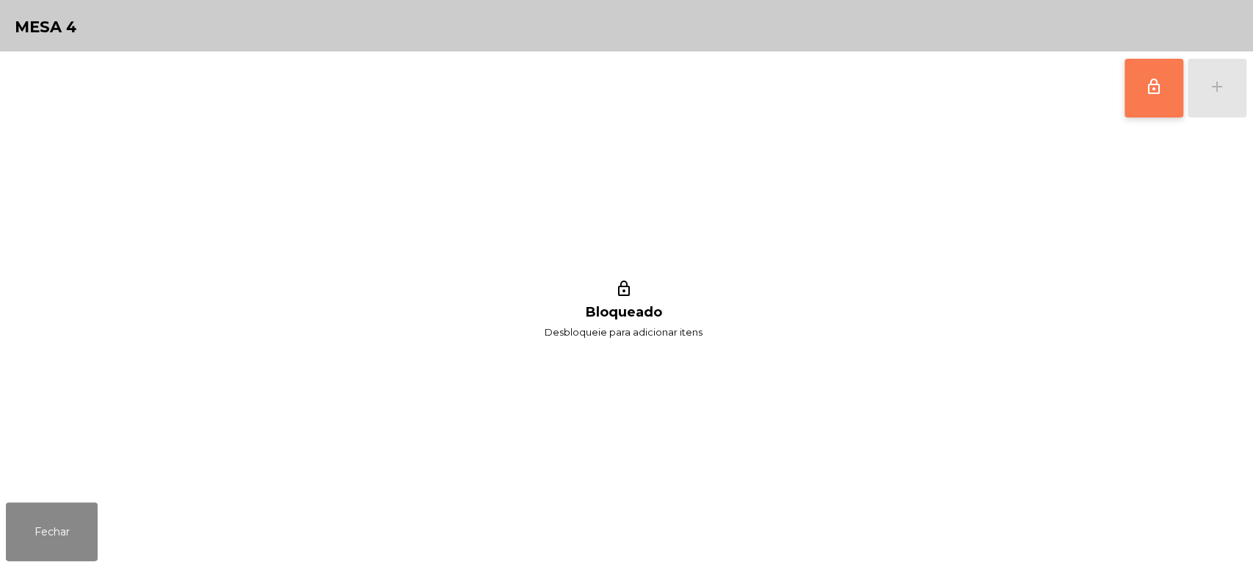
click at [1144, 76] on button "lock_outline" at bounding box center [1154, 88] width 59 height 59
click at [1206, 103] on button "add" at bounding box center [1217, 88] width 59 height 59
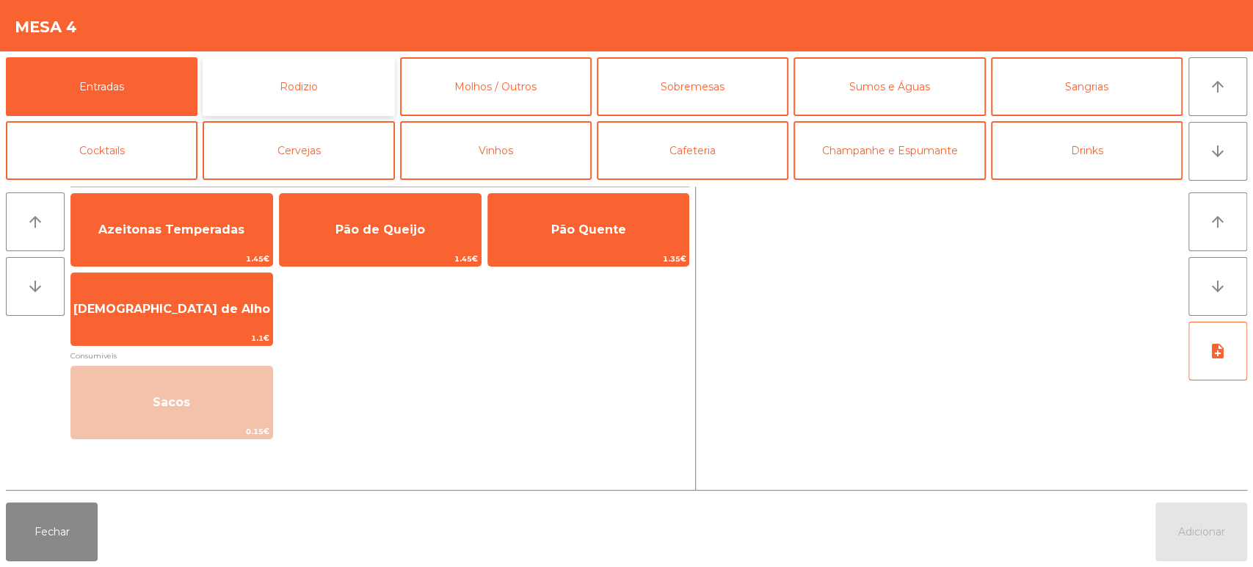
click at [306, 86] on button "Rodizio" at bounding box center [299, 86] width 192 height 59
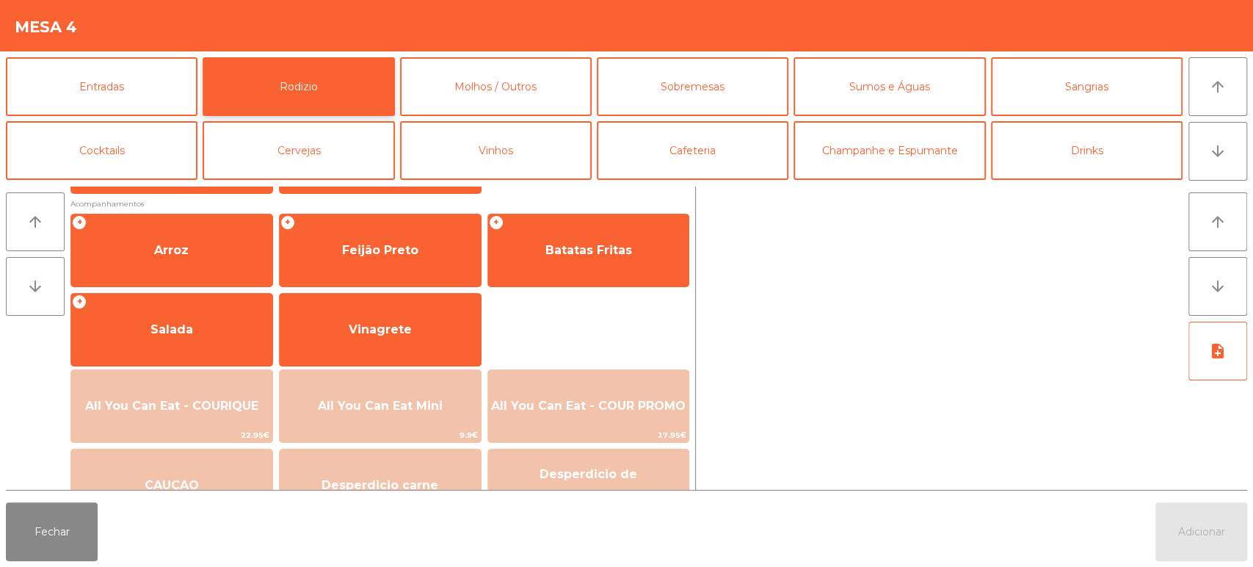
scroll to position [177, 0]
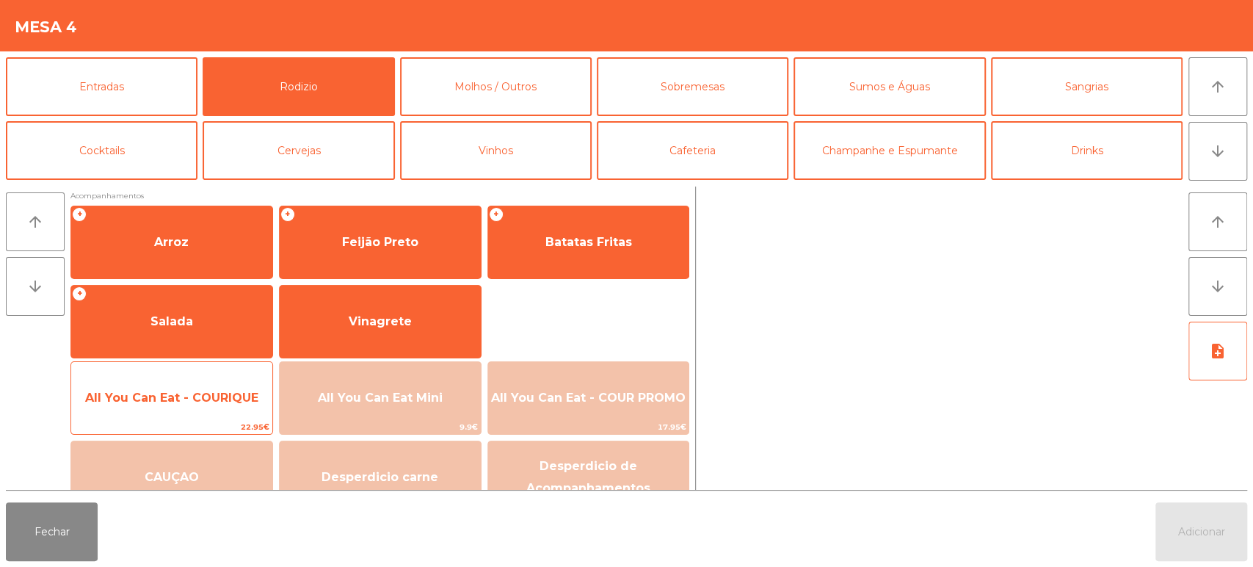
click at [191, 398] on span "All You Can Eat - COURIQUE" at bounding box center [171, 398] width 173 height 14
click at [190, 416] on span "All You Can Eat - COURIQUE" at bounding box center [171, 398] width 201 height 40
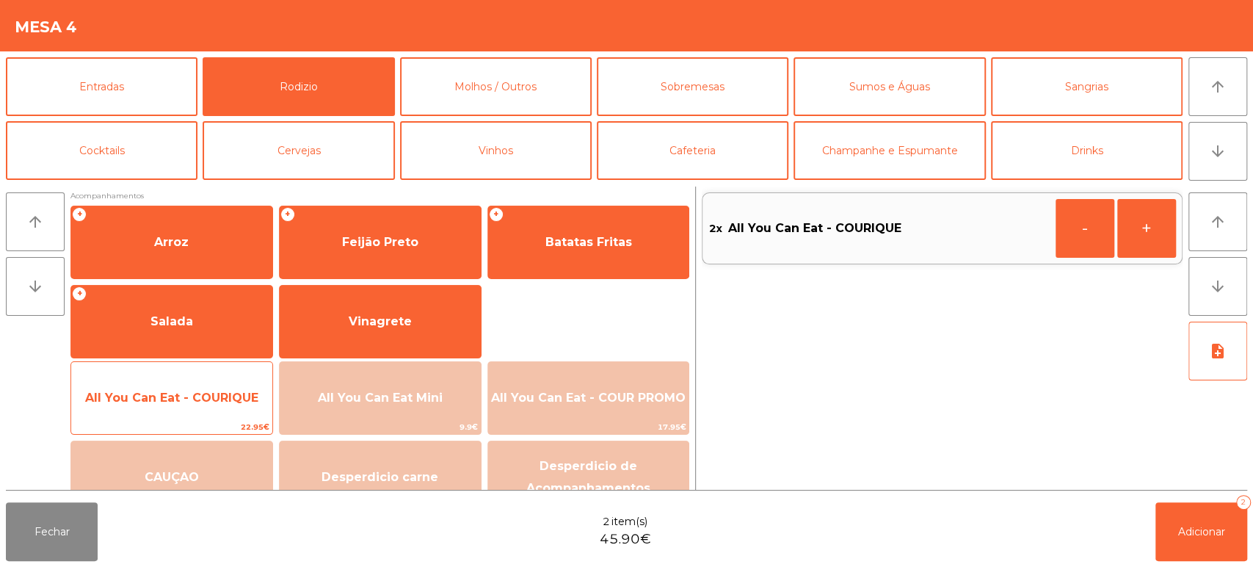
click at [192, 416] on span "All You Can Eat - COURIQUE" at bounding box center [171, 398] width 201 height 40
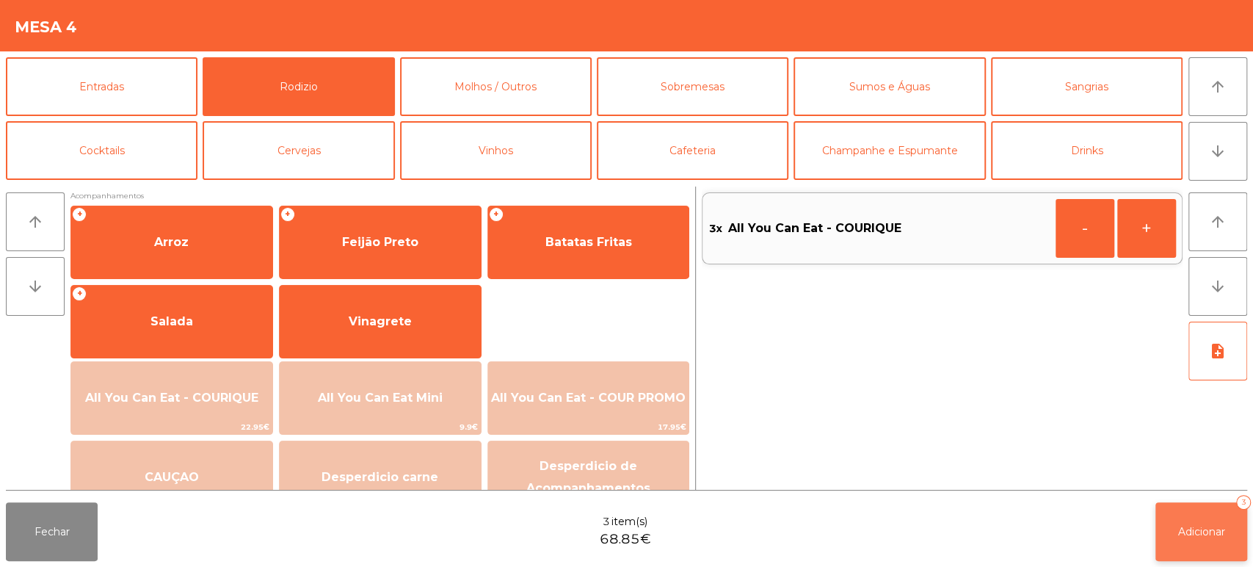
click at [1181, 536] on span "Adicionar" at bounding box center [1201, 531] width 47 height 13
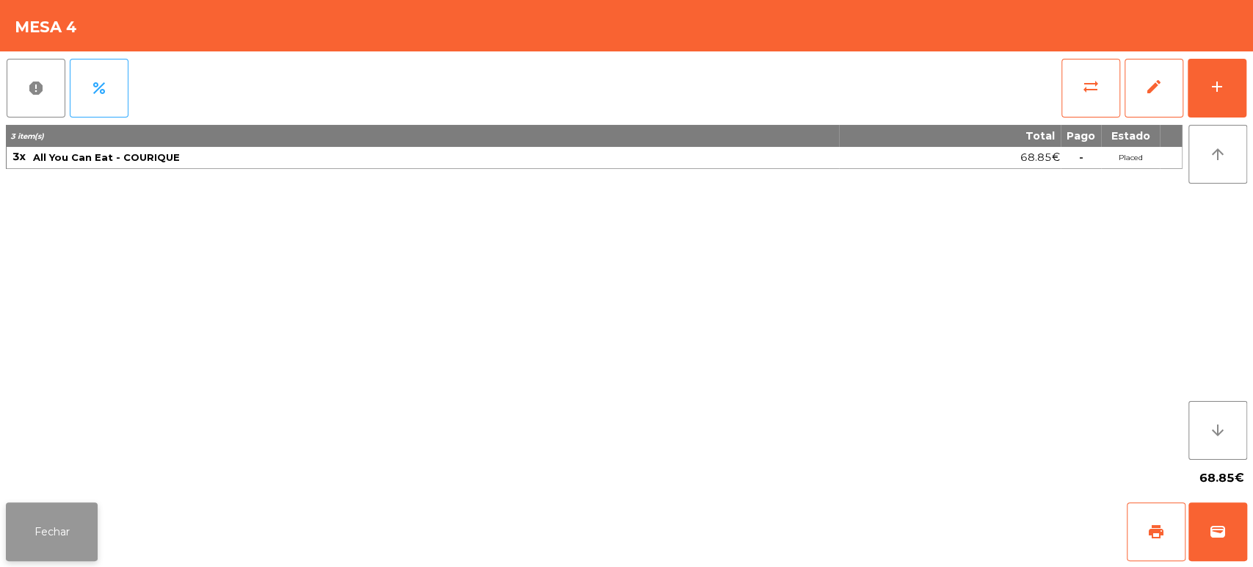
click at [70, 526] on button "Fechar" at bounding box center [52, 531] width 92 height 59
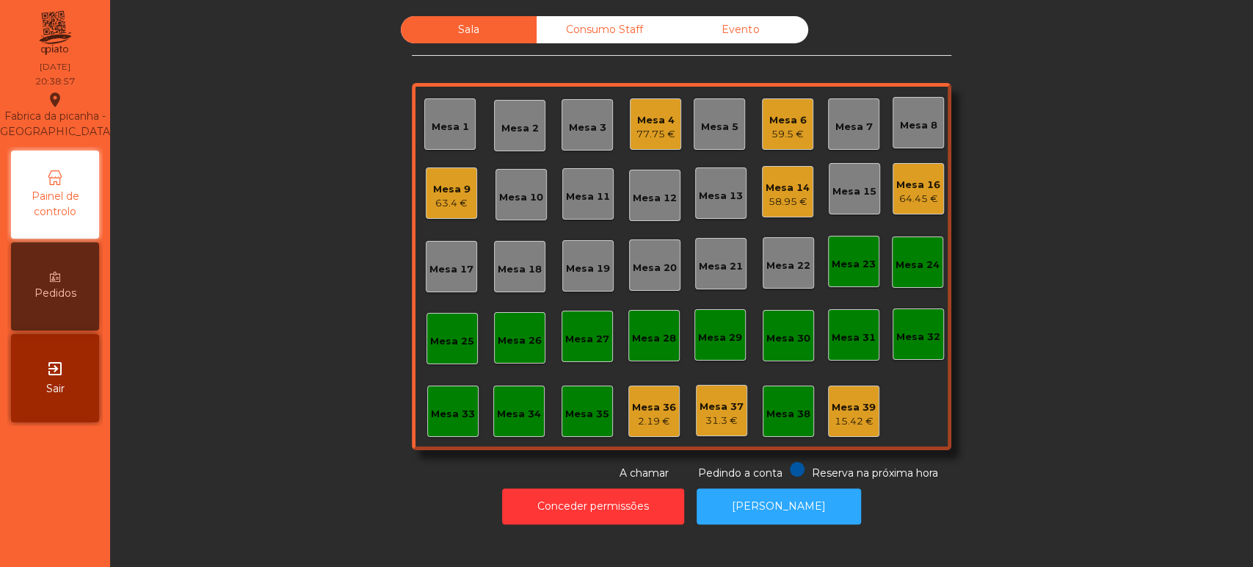
click at [658, 276] on div "Mesa 20" at bounding box center [654, 264] width 51 height 51
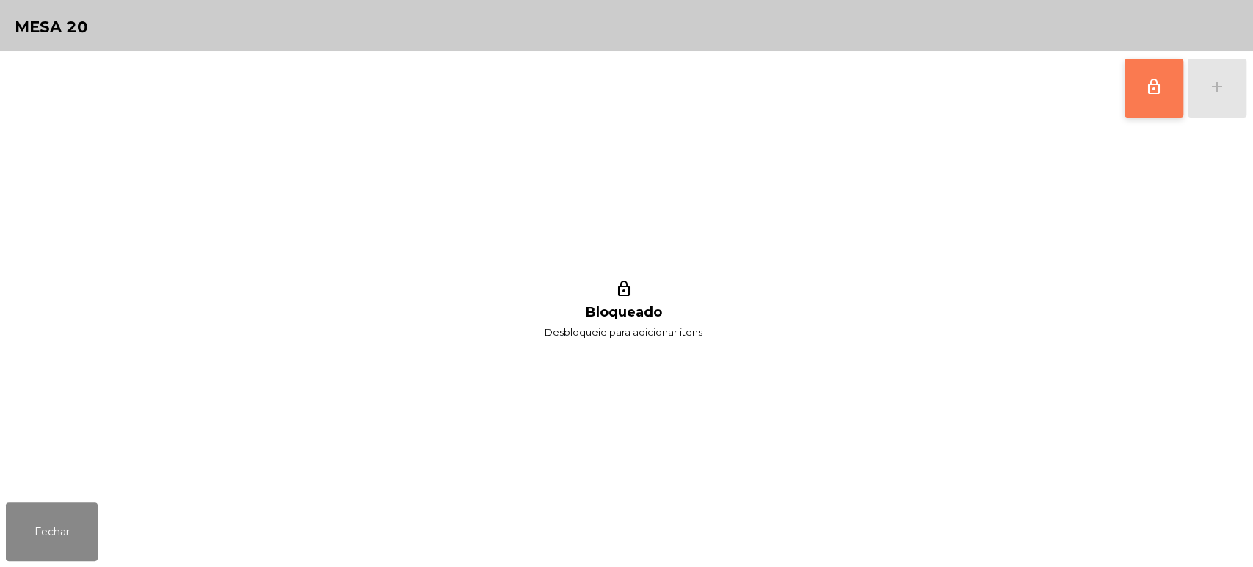
click at [1140, 96] on button "lock_outline" at bounding box center [1154, 88] width 59 height 59
click at [1218, 106] on button "add" at bounding box center [1217, 88] width 59 height 59
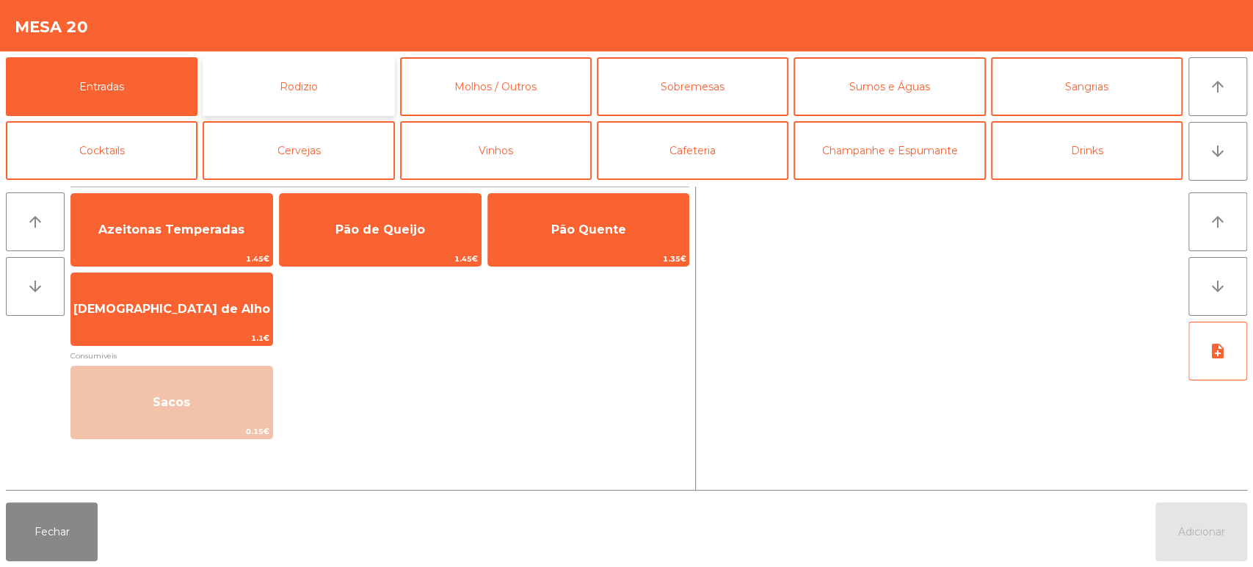
click at [370, 97] on button "Rodizio" at bounding box center [299, 86] width 192 height 59
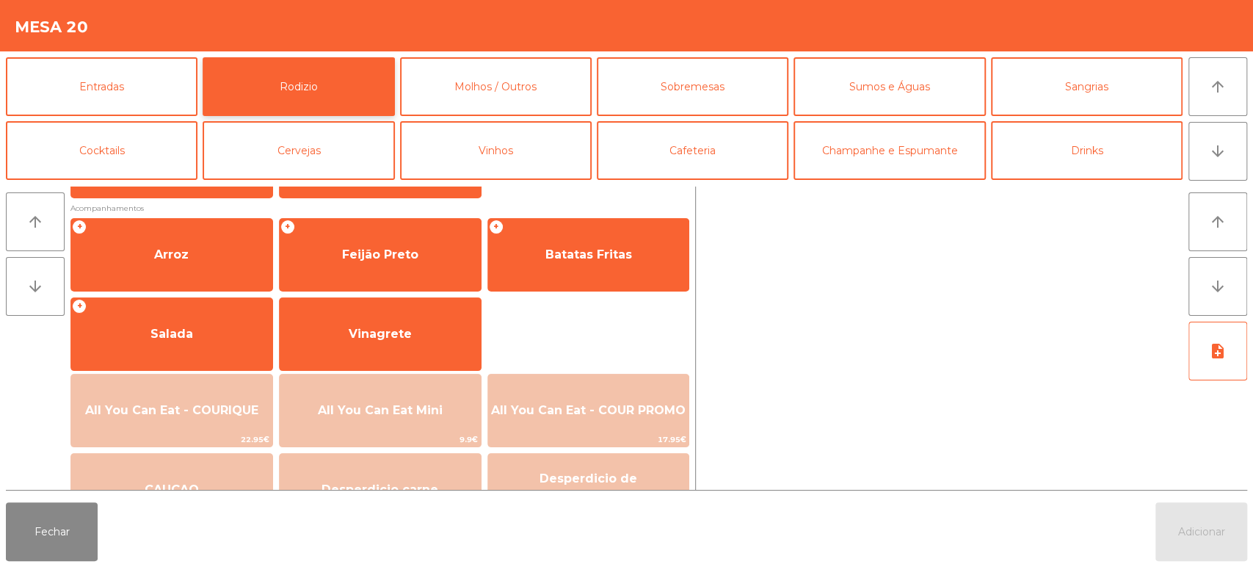
scroll to position [206, 0]
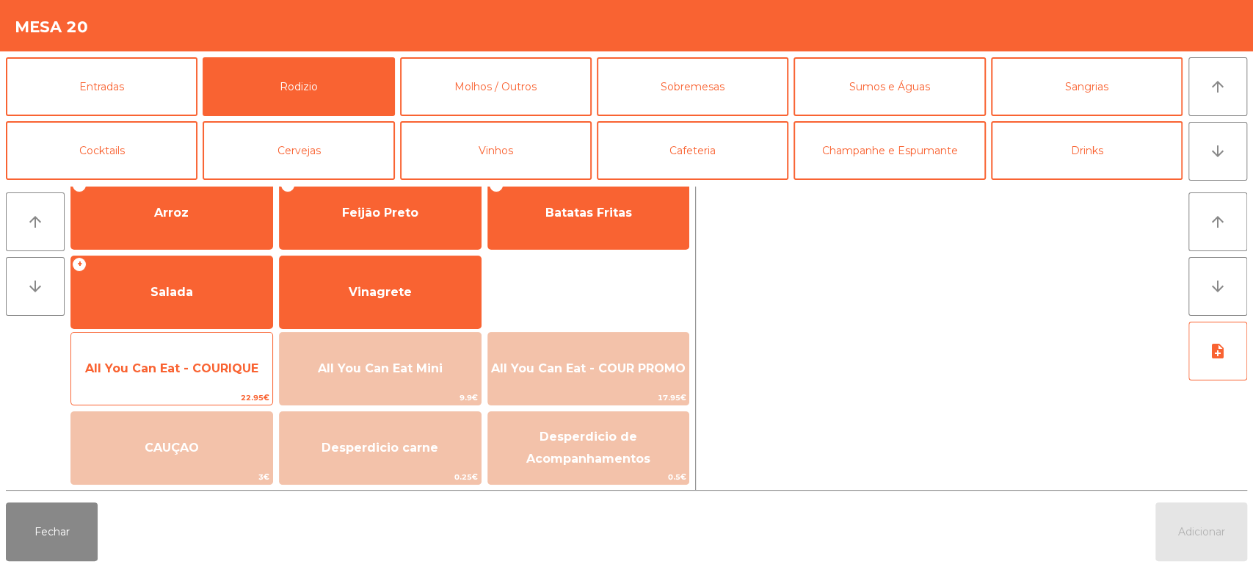
click at [227, 374] on span "All You Can Eat - COURIQUE" at bounding box center [171, 368] width 173 height 14
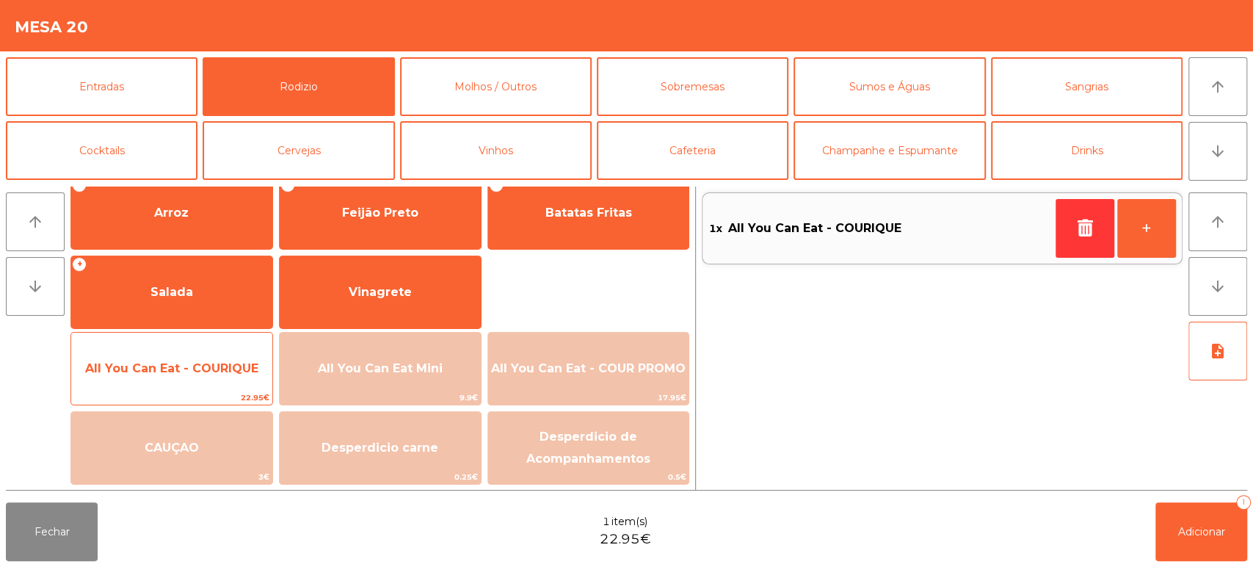
click at [240, 388] on span "All You Can Eat - COURIQUE" at bounding box center [171, 369] width 201 height 40
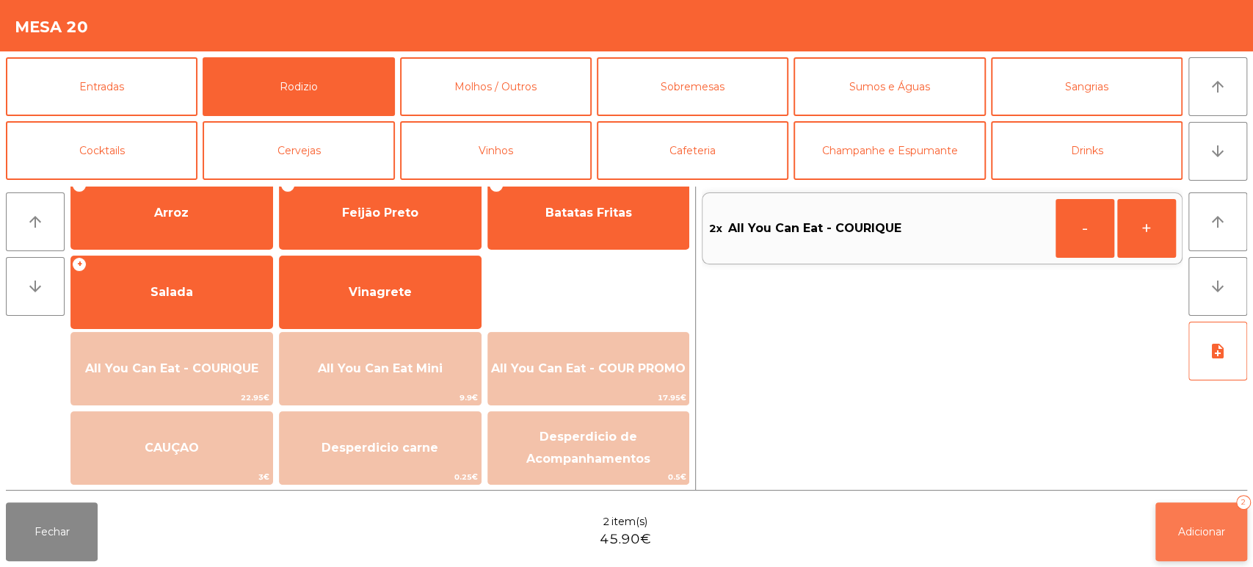
click at [1208, 532] on span "Adicionar" at bounding box center [1201, 531] width 47 height 13
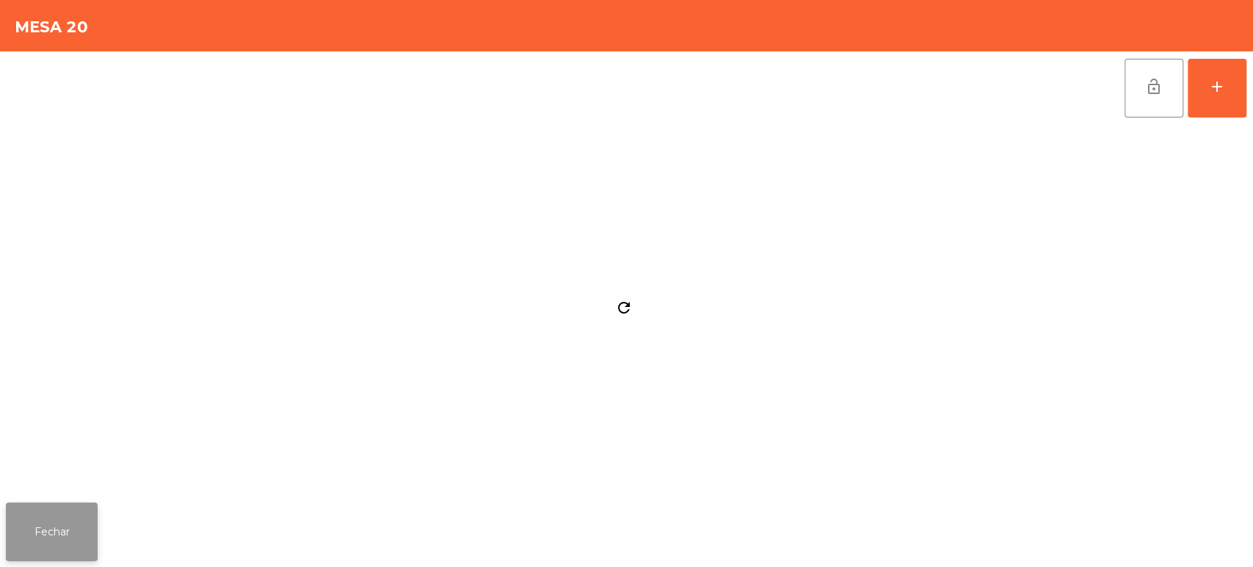
click at [88, 531] on button "Fechar" at bounding box center [52, 531] width 92 height 59
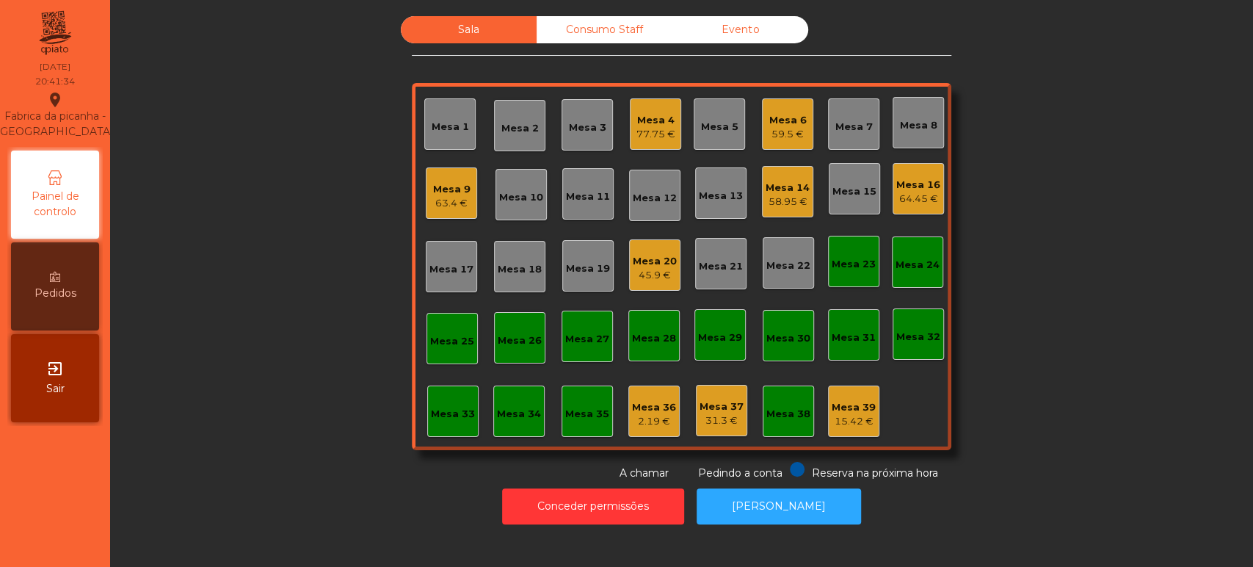
click at [793, 125] on div "Mesa 6" at bounding box center [787, 120] width 37 height 15
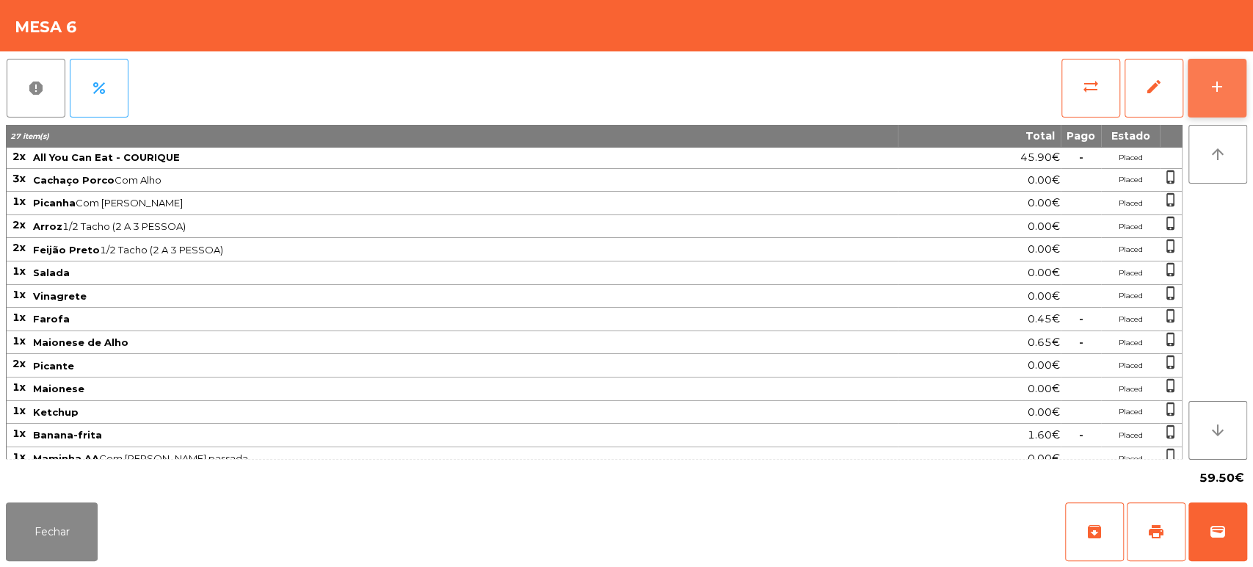
click at [1222, 74] on button "add" at bounding box center [1217, 88] width 59 height 59
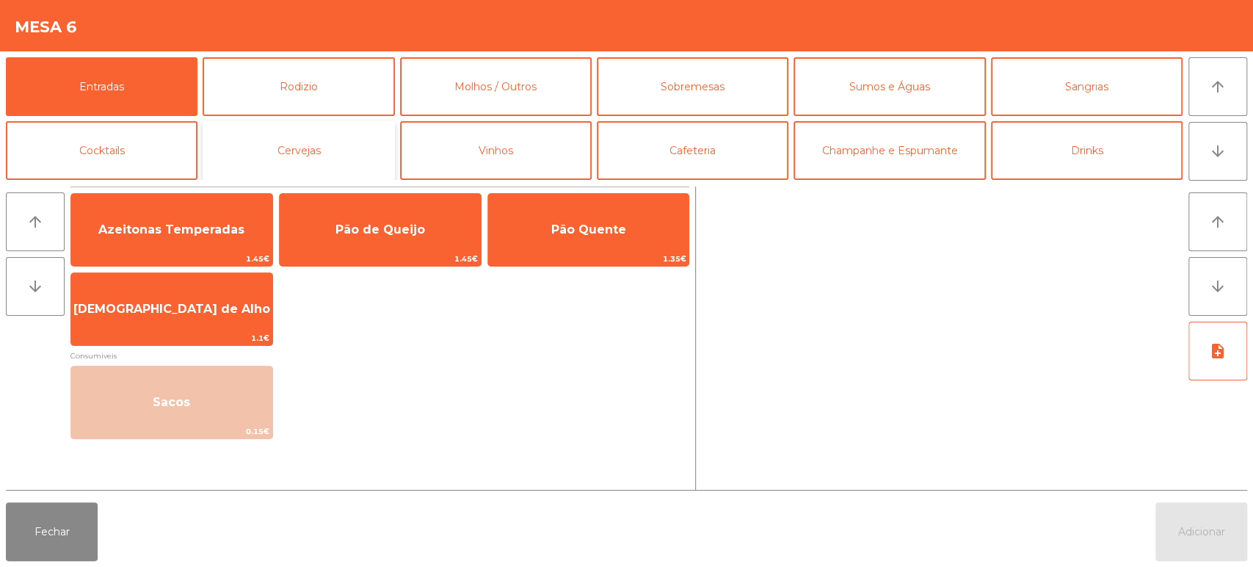
click at [327, 161] on button "Cervejas" at bounding box center [299, 150] width 192 height 59
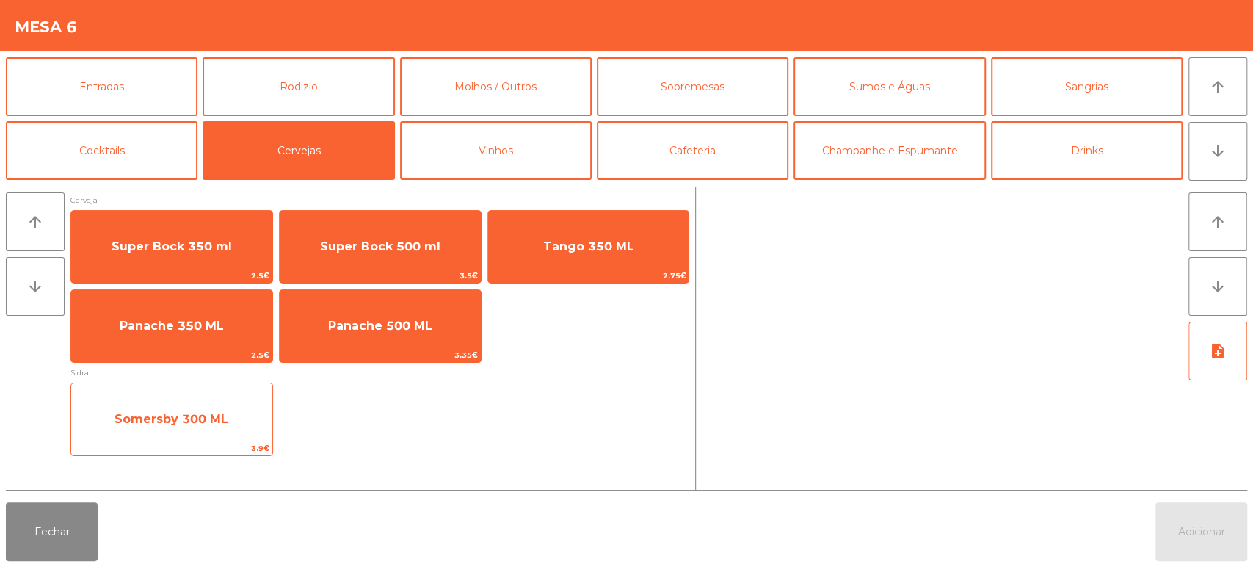
click at [214, 413] on span "Somersby 300 ML" at bounding box center [172, 419] width 114 height 14
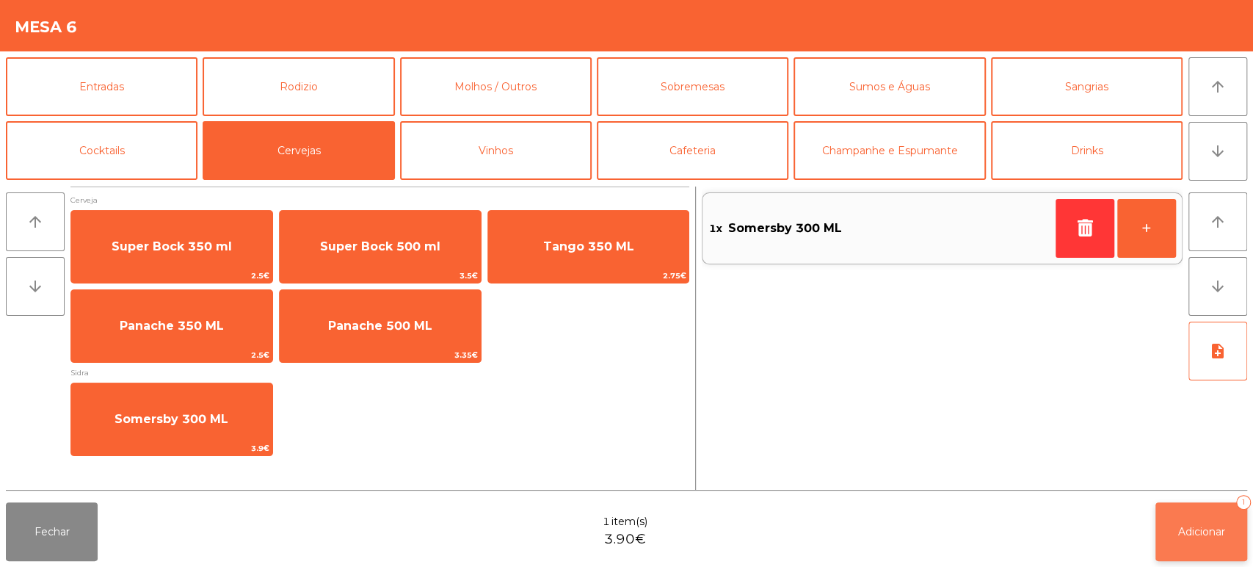
click at [1221, 542] on button "Adicionar 1" at bounding box center [1201, 531] width 92 height 59
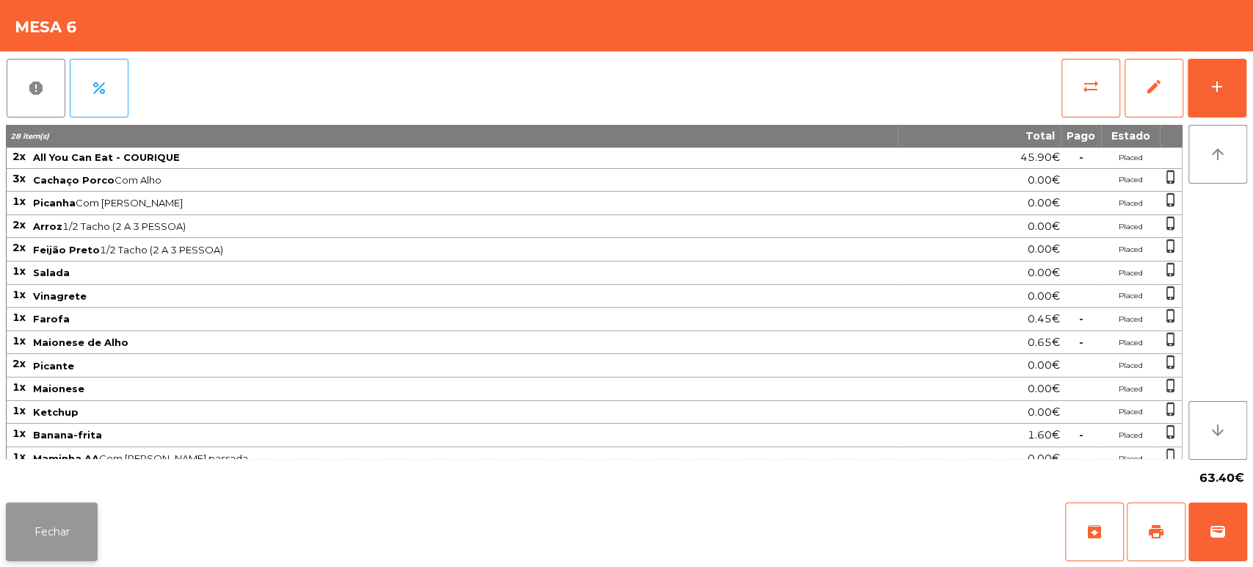
click at [67, 542] on button "Fechar" at bounding box center [52, 531] width 92 height 59
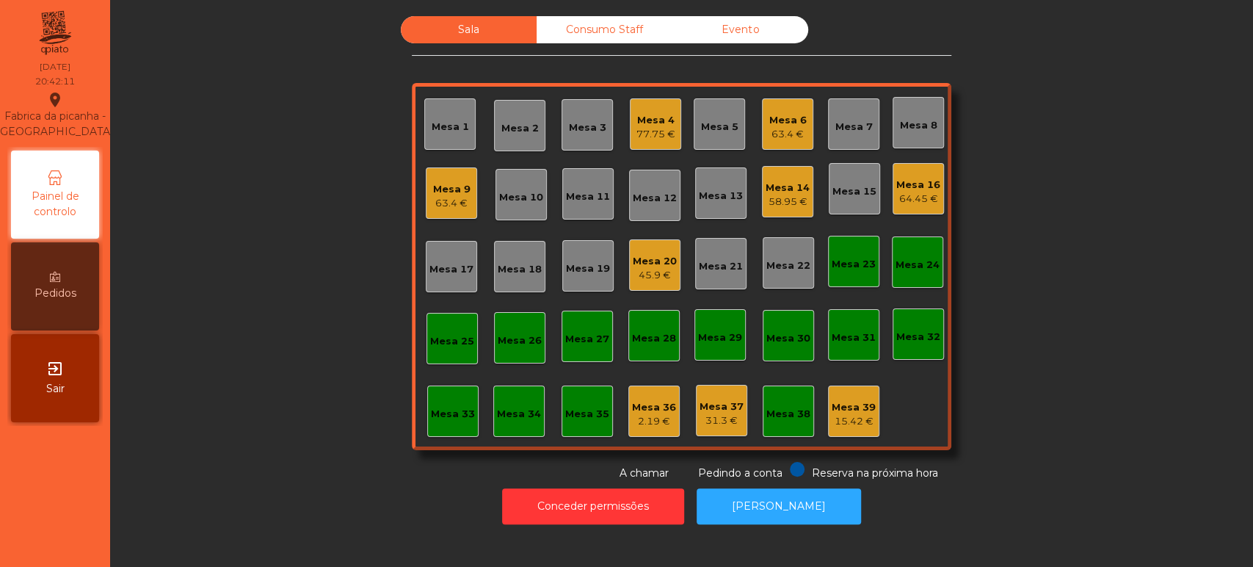
click at [1114, 318] on div "Sala Consumo Staff Evento Mesa 1 Mesa 2 Mesa 3 Mesa 4 77.75 € Mesa 5 Mesa 6 63.…" at bounding box center [681, 248] width 1103 height 465
click at [1022, 402] on div "Sala Consumo Staff Evento Mesa 1 Mesa 2 Mesa 3 Mesa 4 77.75 € Mesa 5 Mesa 6 63.…" at bounding box center [681, 248] width 1103 height 465
click at [844, 327] on div "Mesa 31" at bounding box center [854, 334] width 44 height 21
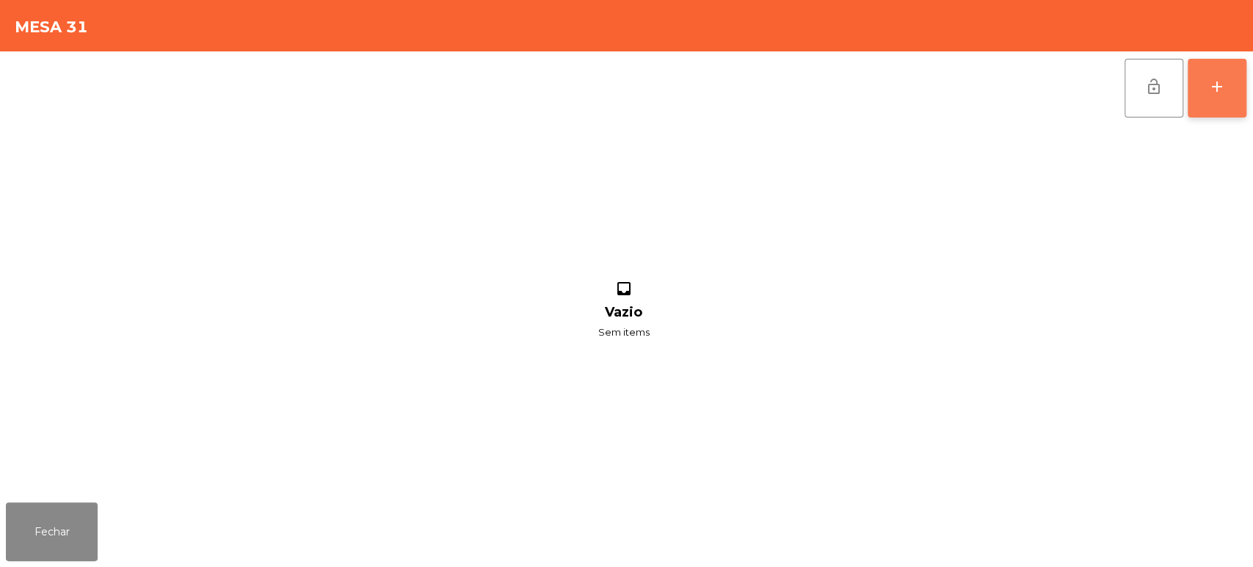
click at [1202, 84] on button "add" at bounding box center [1217, 88] width 59 height 59
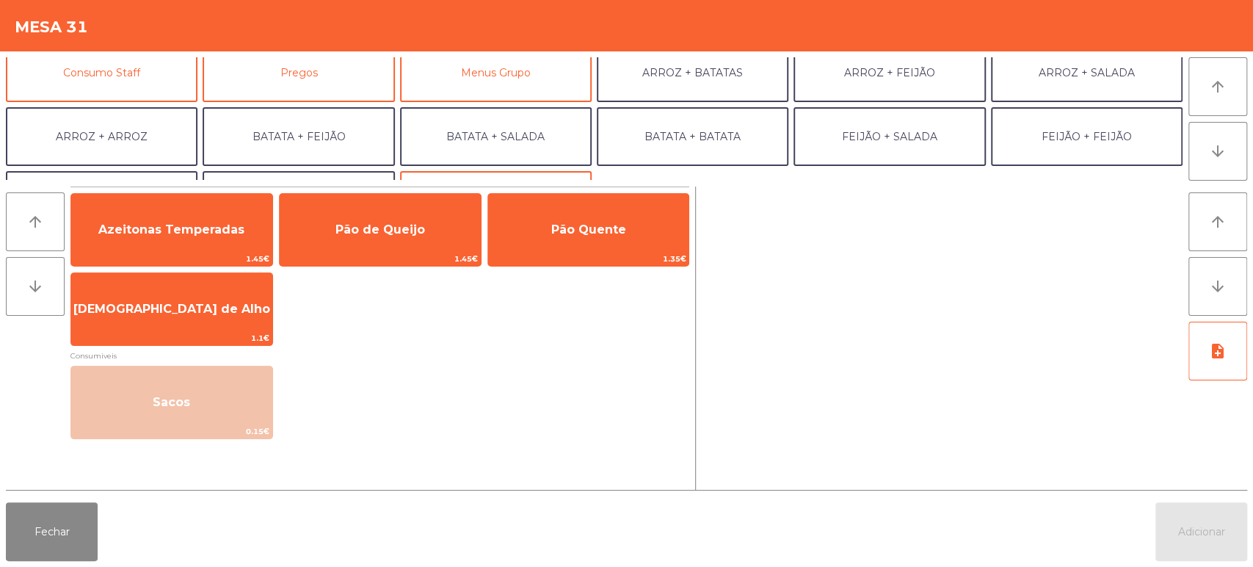
scroll to position [148, 0]
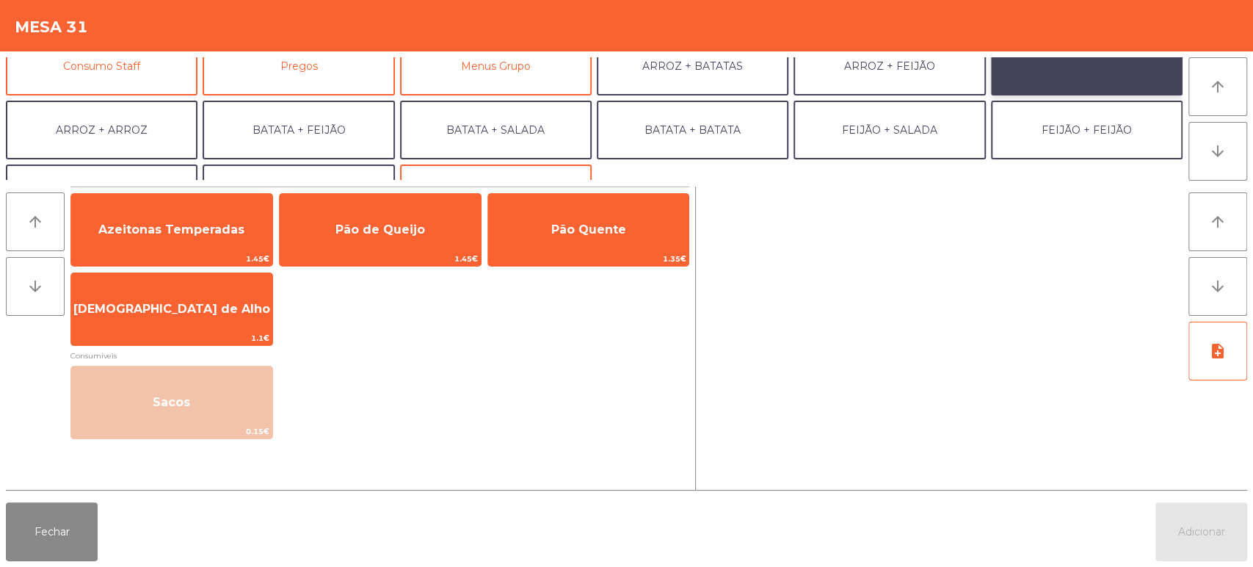
click at [1060, 72] on button "ARROZ + SALADA" at bounding box center [1087, 66] width 192 height 59
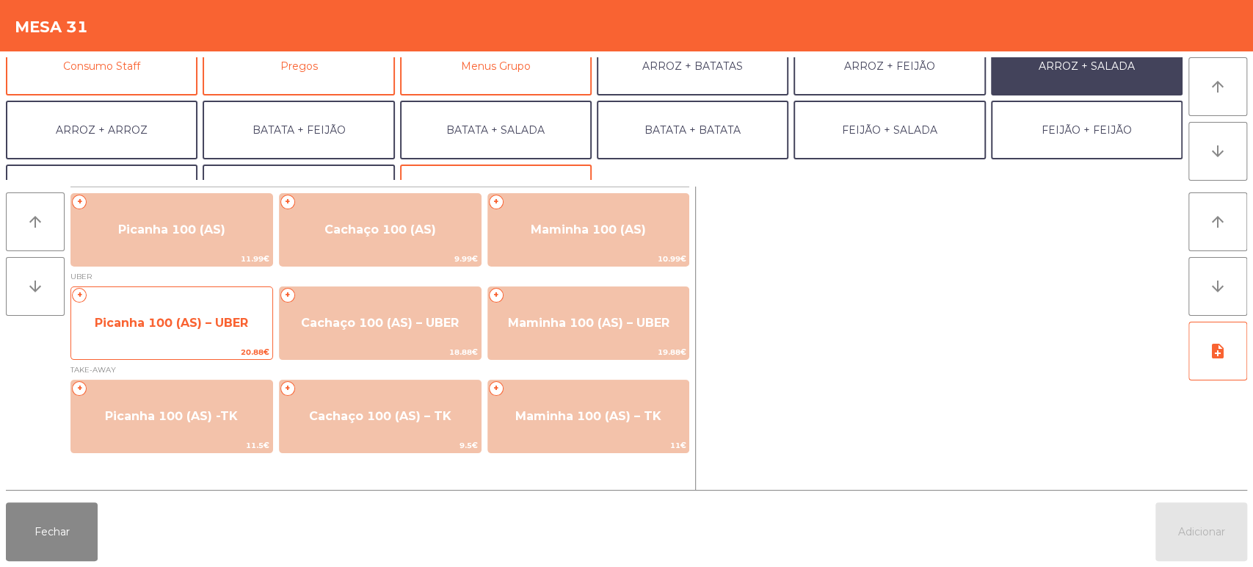
click at [204, 308] on span "Picanha 100 (AS) – UBER" at bounding box center [171, 323] width 201 height 40
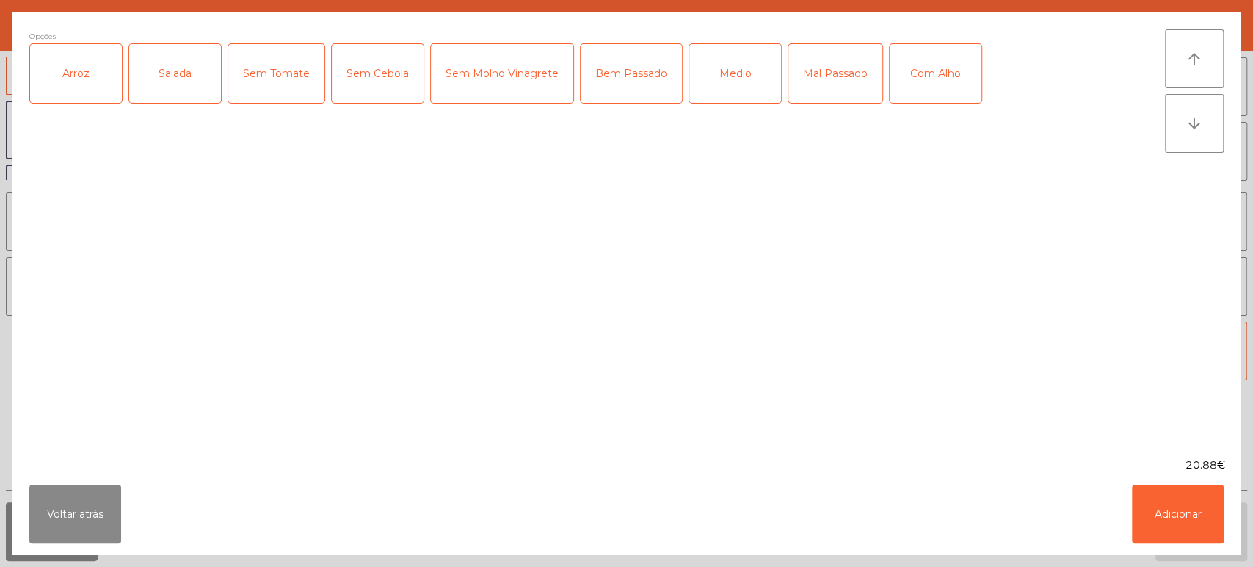
click at [98, 70] on div "Arroz" at bounding box center [76, 73] width 92 height 59
click at [171, 59] on div "Salada" at bounding box center [175, 73] width 92 height 59
click at [842, 81] on div "Mal Passado" at bounding box center [835, 73] width 94 height 59
click at [625, 68] on div "Bem Passado" at bounding box center [631, 73] width 101 height 59
click at [816, 73] on div "Mal Passado" at bounding box center [835, 73] width 94 height 59
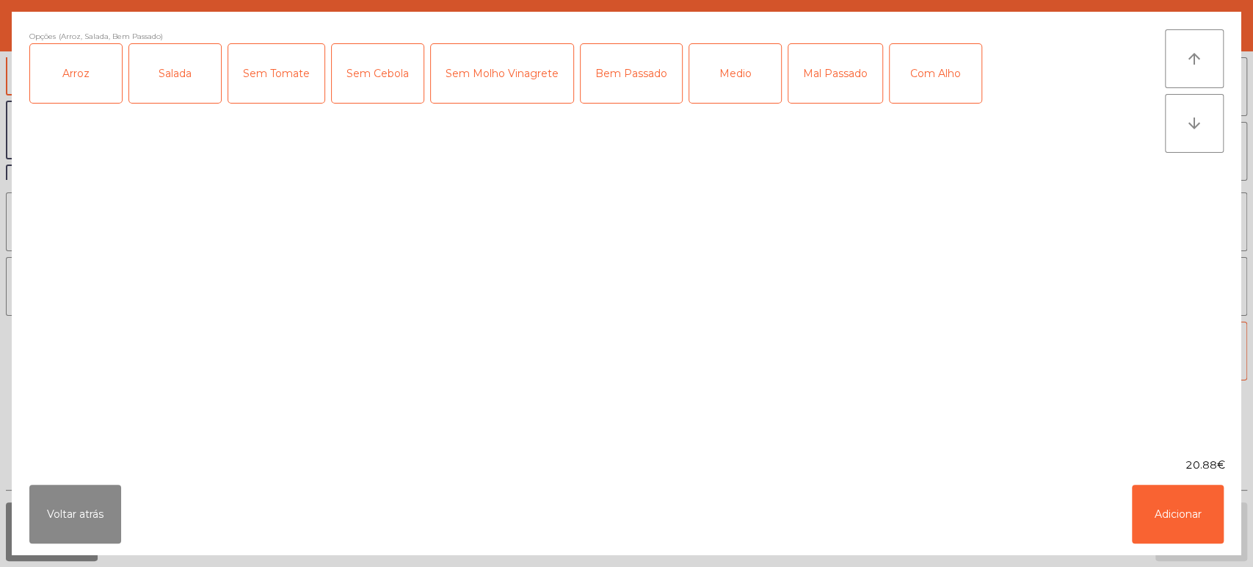
click at [928, 98] on div "Com Alho" at bounding box center [936, 73] width 92 height 59
click at [1188, 540] on button "Adicionar" at bounding box center [1178, 514] width 92 height 59
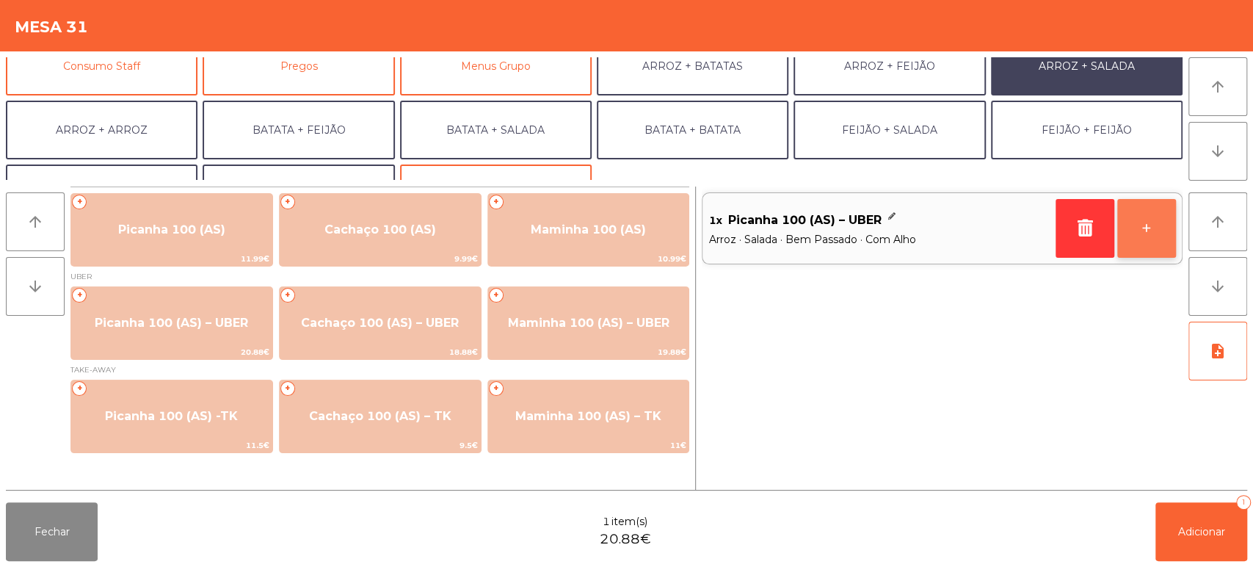
click at [1149, 234] on button "+" at bounding box center [1146, 228] width 59 height 59
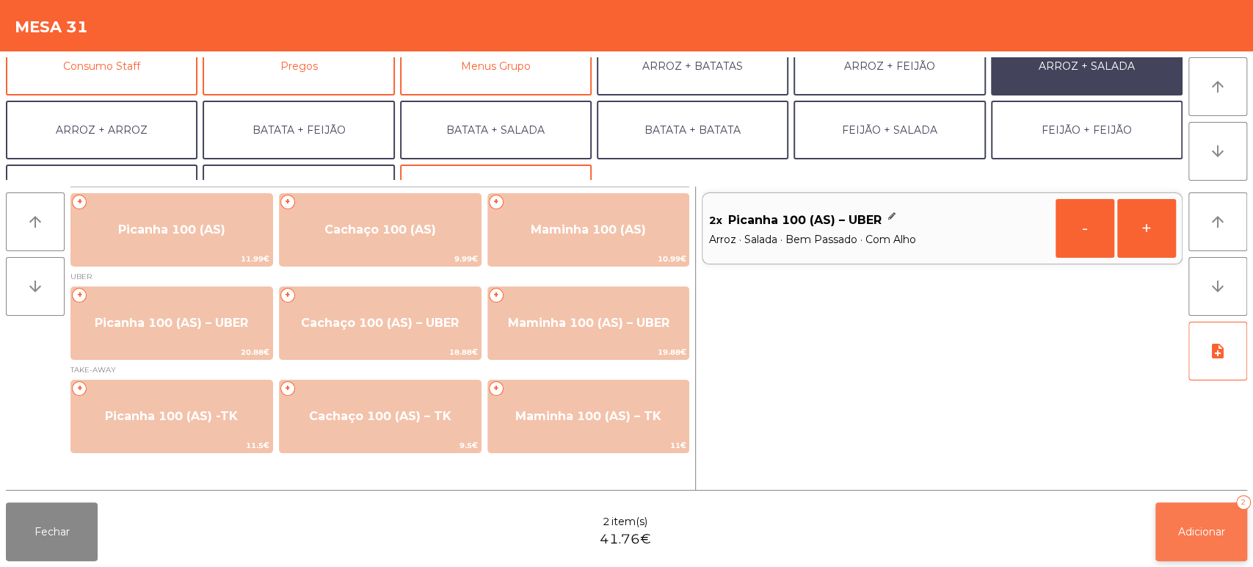
click at [1187, 557] on button "Adicionar 2" at bounding box center [1201, 531] width 92 height 59
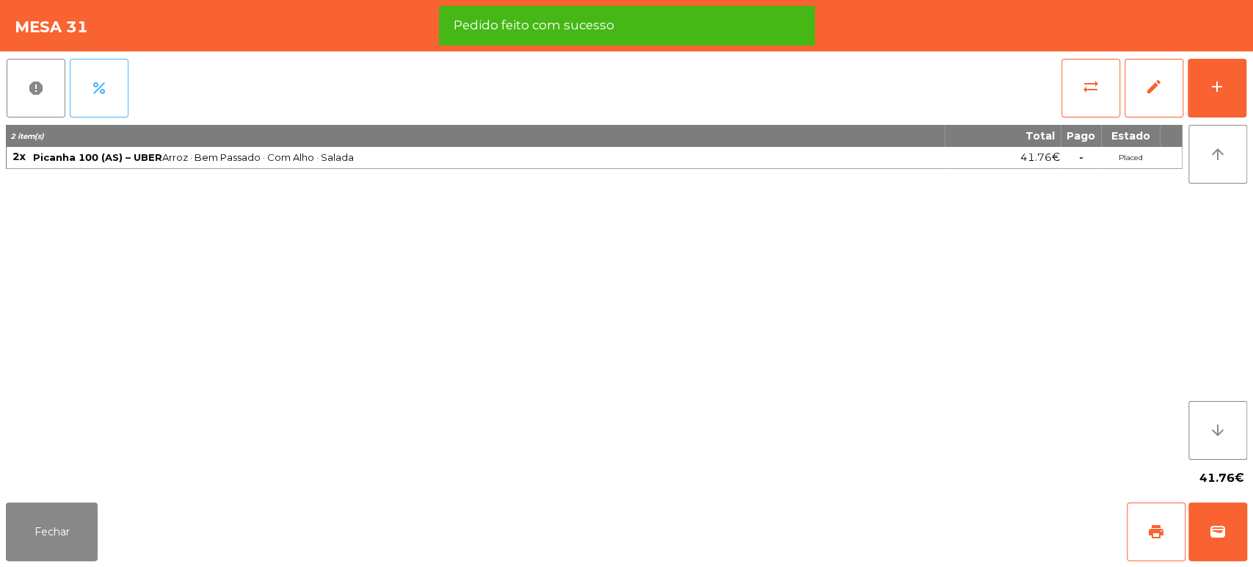
click at [109, 92] on button "percent" at bounding box center [99, 88] width 59 height 59
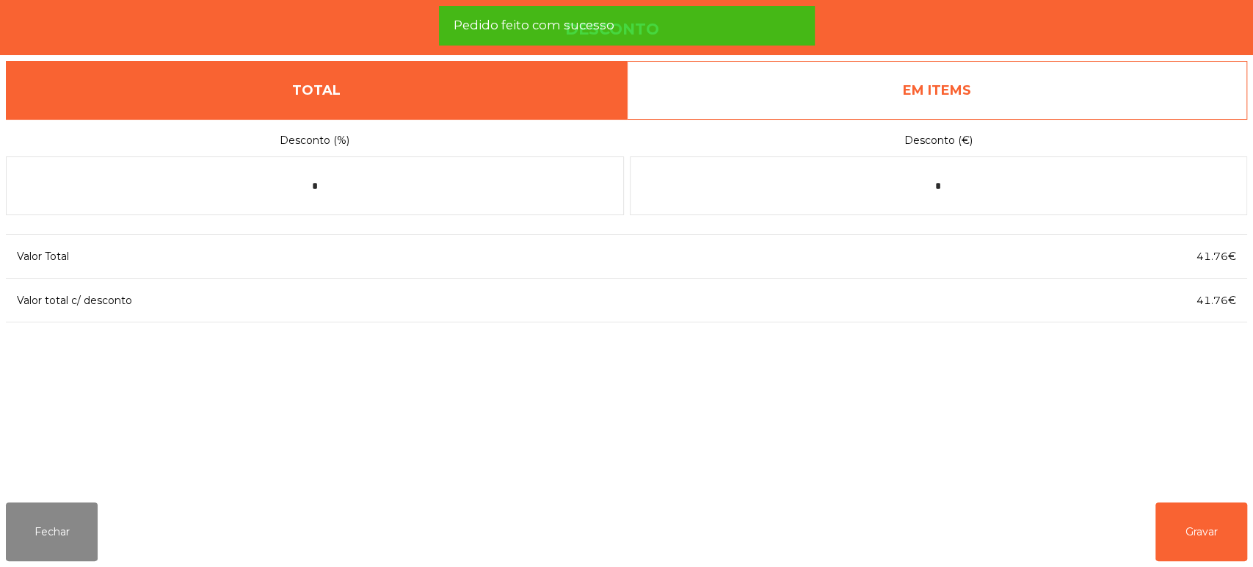
click at [1164, 100] on link "EM ITEMS" at bounding box center [937, 90] width 621 height 59
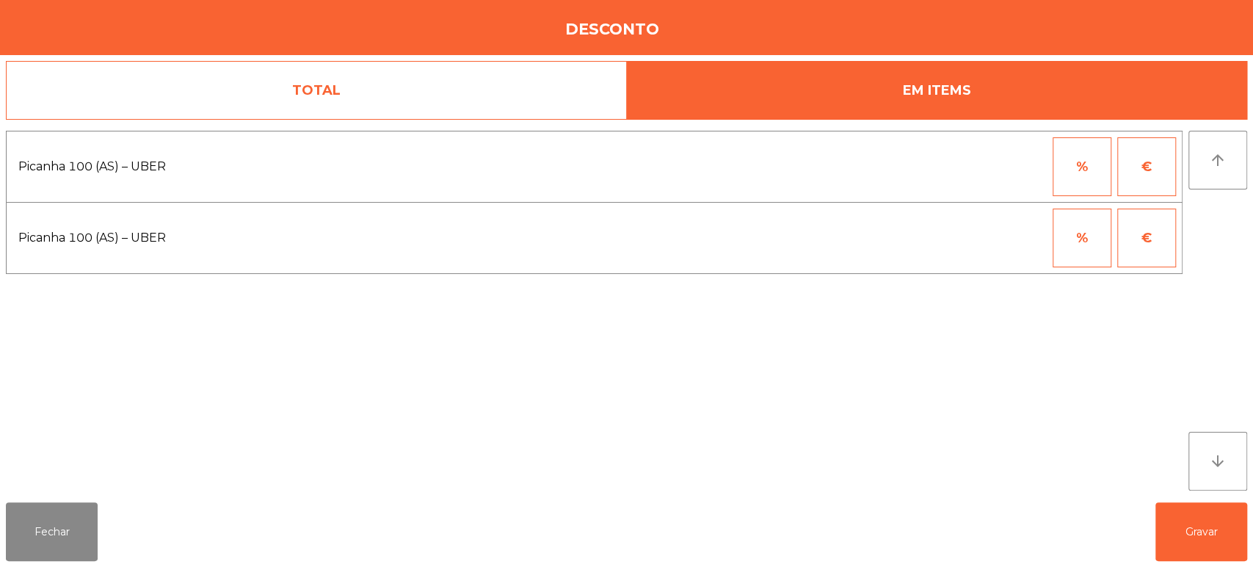
click at [1084, 186] on button "%" at bounding box center [1082, 166] width 59 height 59
click at [1020, 169] on input "*" at bounding box center [1009, 166] width 73 height 59
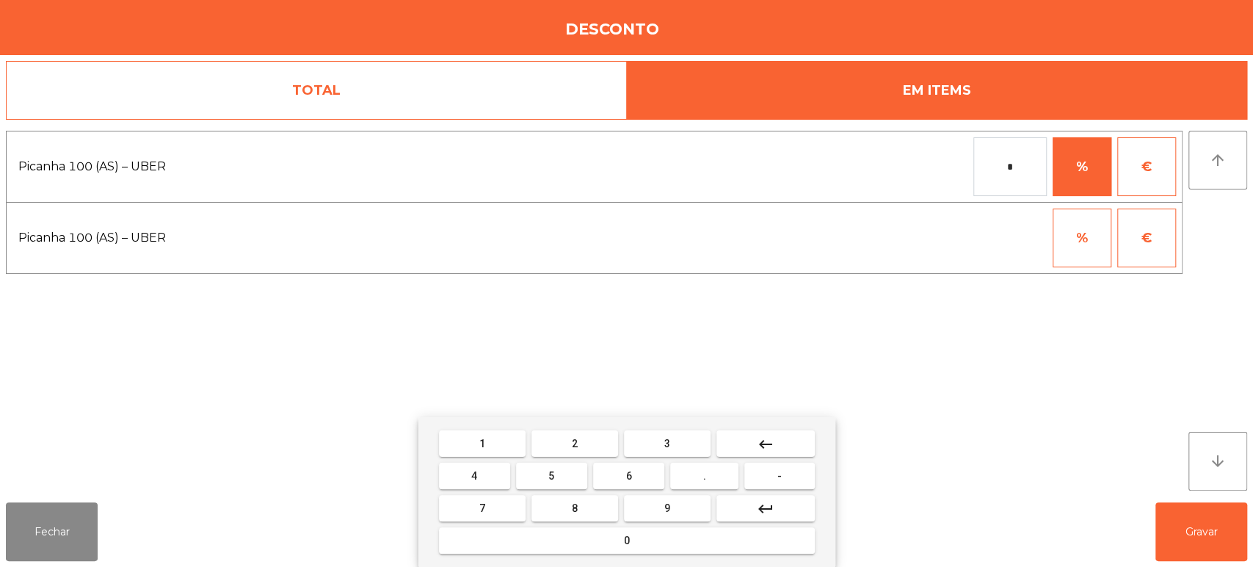
click at [775, 440] on button "keyboard_backspace" at bounding box center [765, 443] width 98 height 26
click at [507, 444] on button "1" at bounding box center [482, 443] width 87 height 26
click at [668, 539] on button "0" at bounding box center [627, 540] width 376 height 26
click at [682, 537] on button "0" at bounding box center [627, 540] width 376 height 26
type input "***"
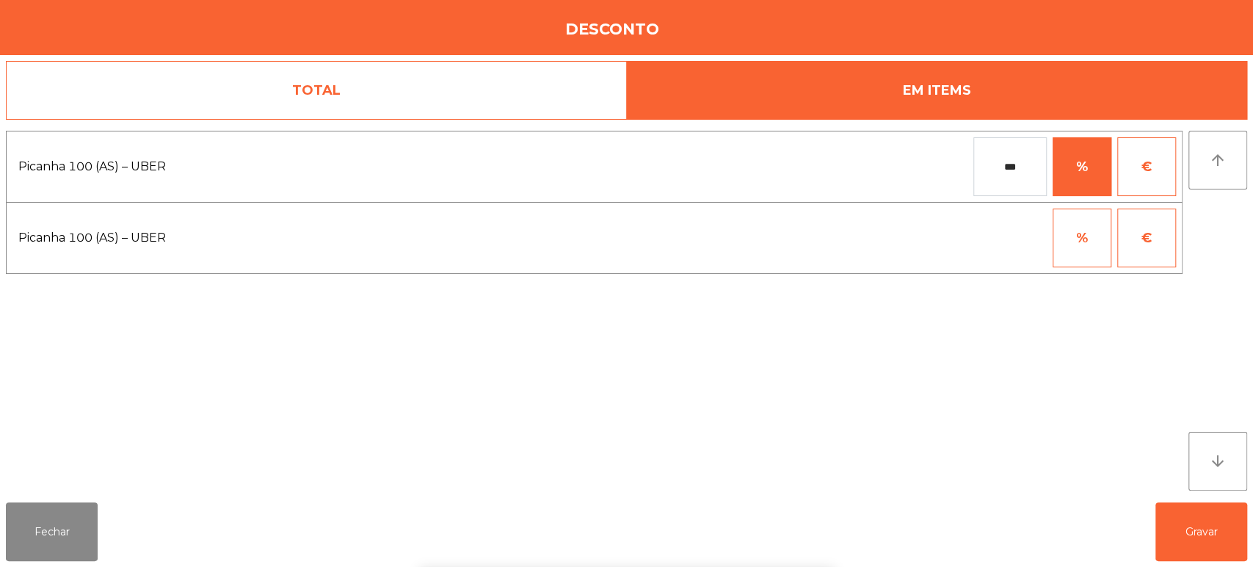
click at [967, 355] on div "Picanha 100 (AS) – UBER *** % € Picanha 100 (AS) – UBER % €" at bounding box center [594, 311] width 1177 height 360
click at [1179, 541] on button "Gravar" at bounding box center [1201, 531] width 92 height 59
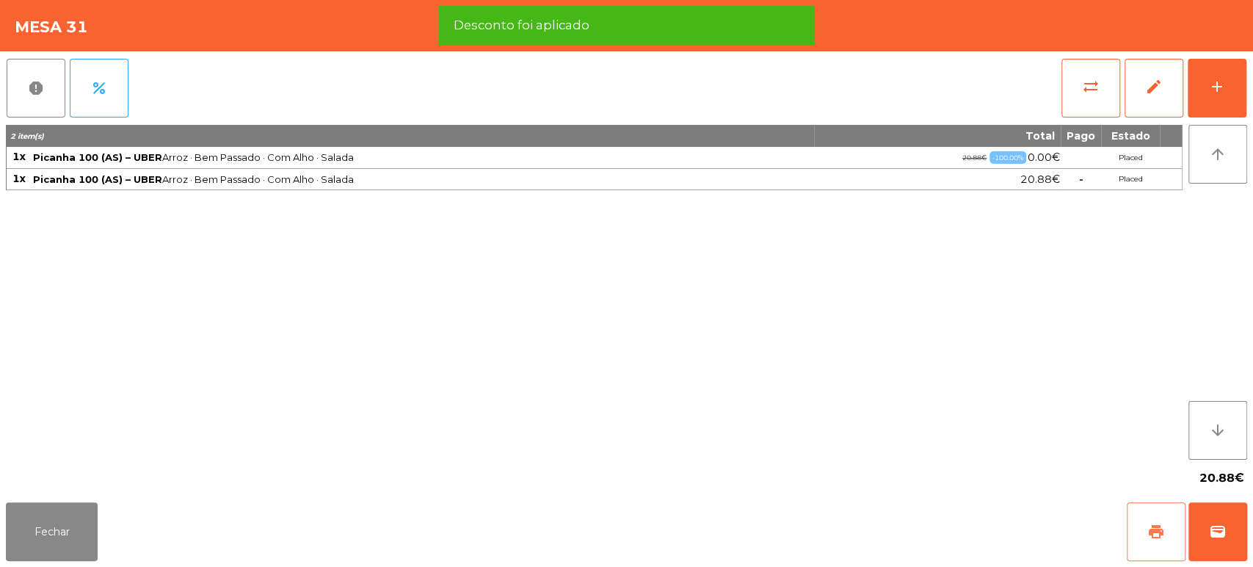
click at [1155, 537] on span "print" at bounding box center [1156, 532] width 18 height 18
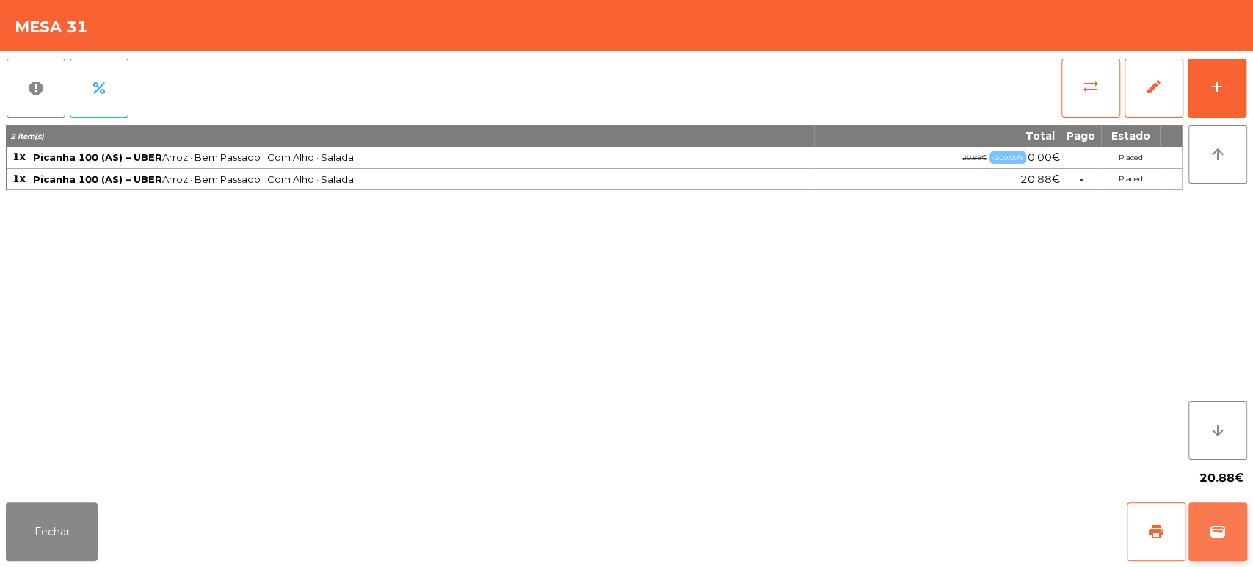
click at [1210, 543] on button "wallet" at bounding box center [1218, 531] width 59 height 59
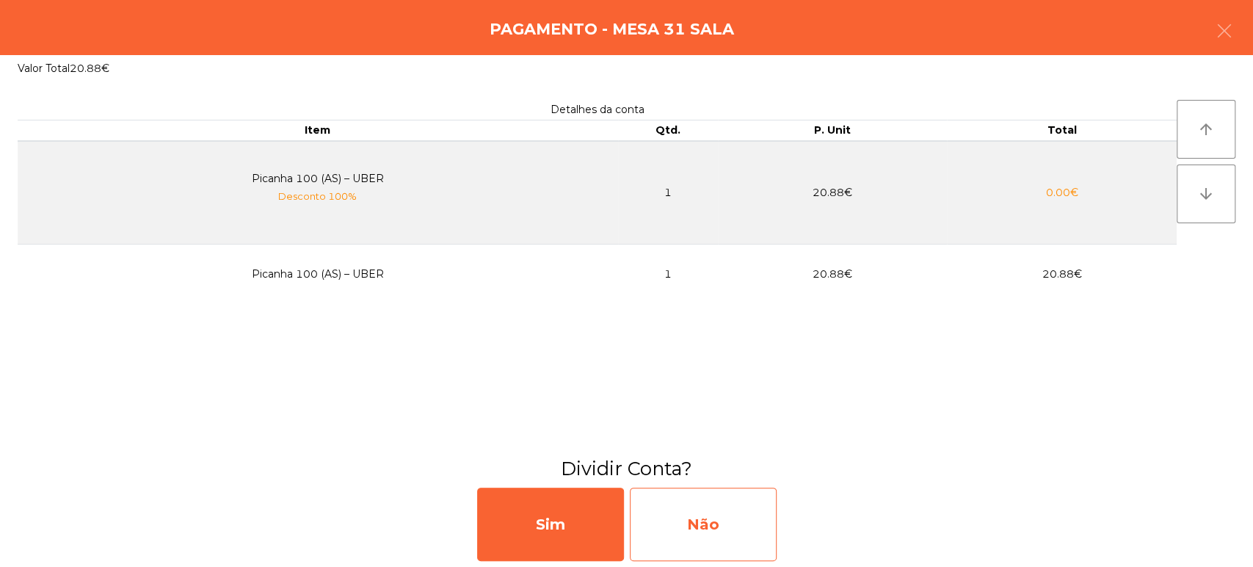
click at [722, 529] on div "Não" at bounding box center [703, 523] width 147 height 73
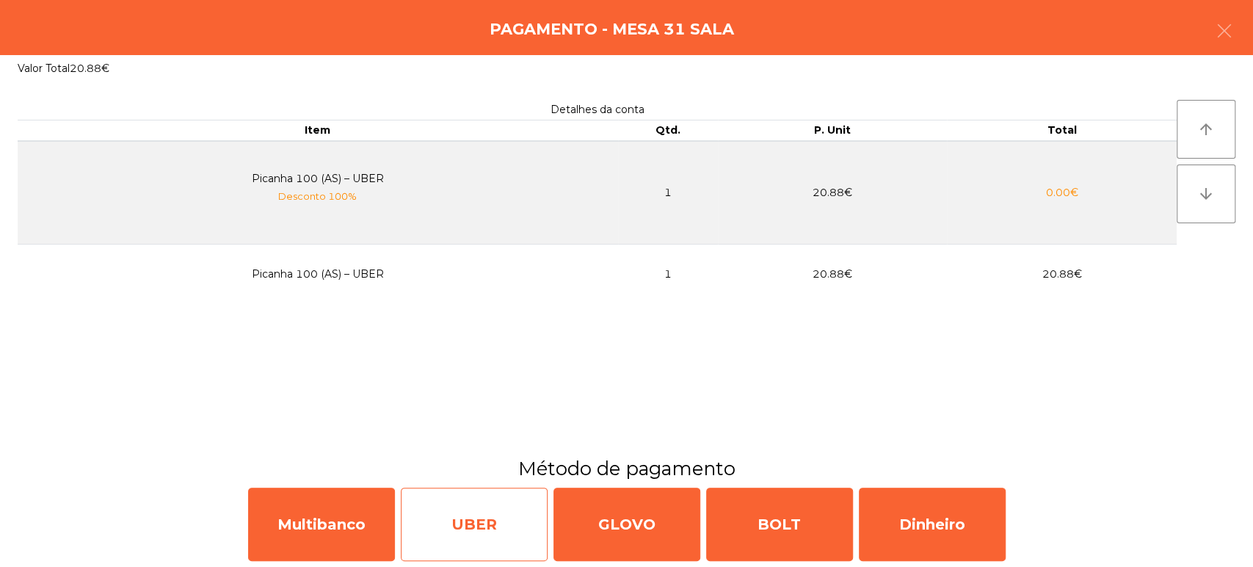
click at [490, 524] on div "UBER" at bounding box center [474, 523] width 147 height 73
select select "**"
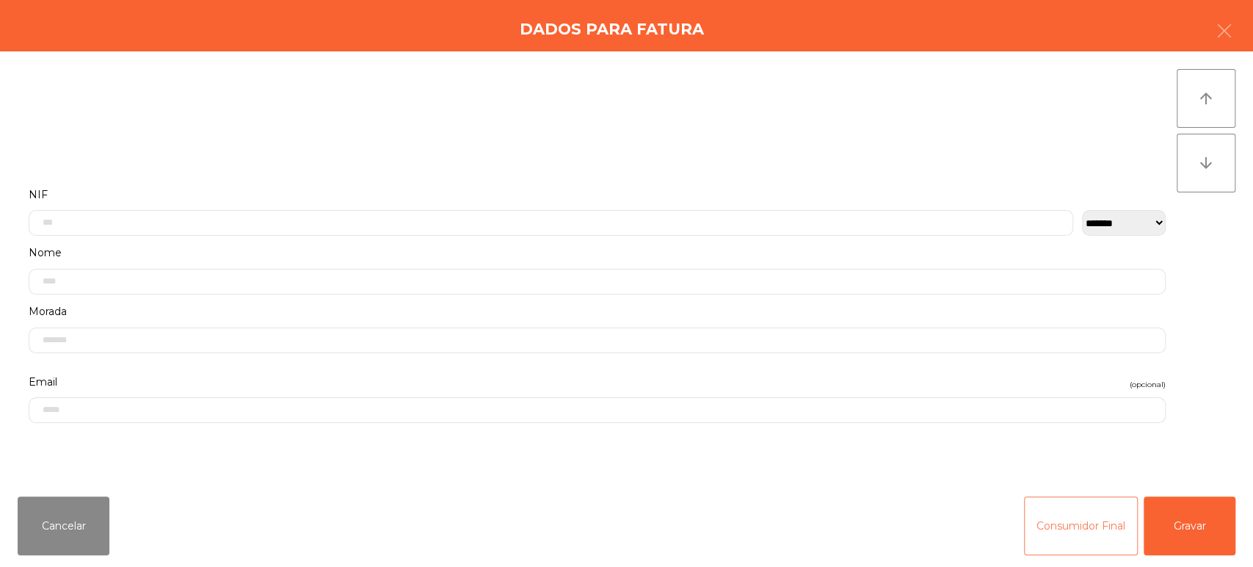
click at [1084, 529] on button "Consumidor Final" at bounding box center [1081, 525] width 114 height 59
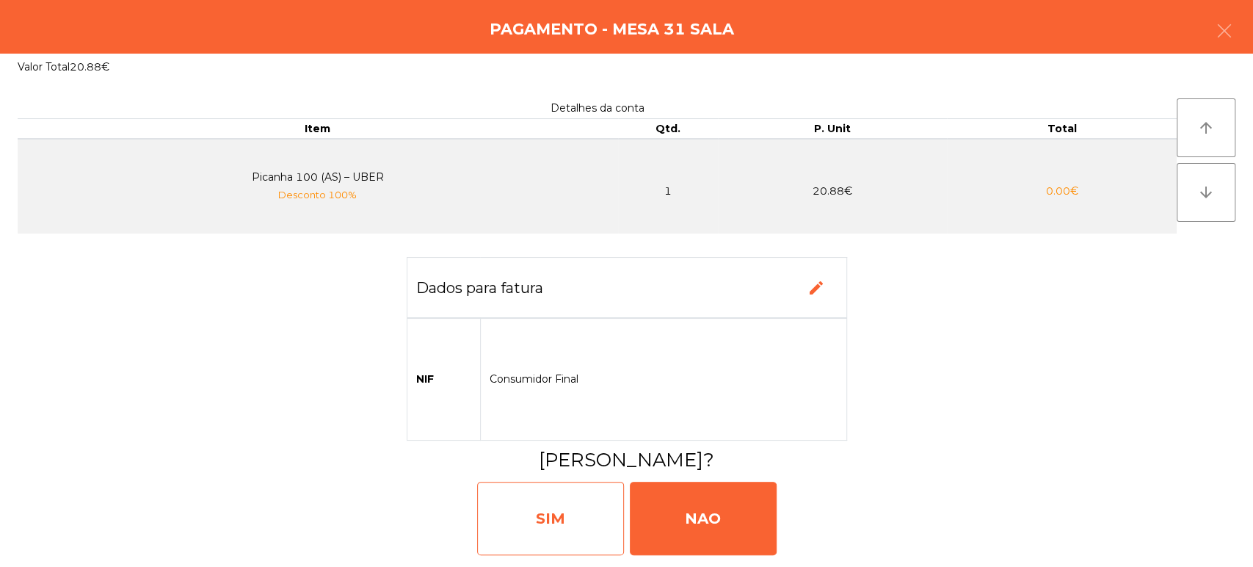
click at [570, 536] on div "SIM" at bounding box center [550, 518] width 147 height 73
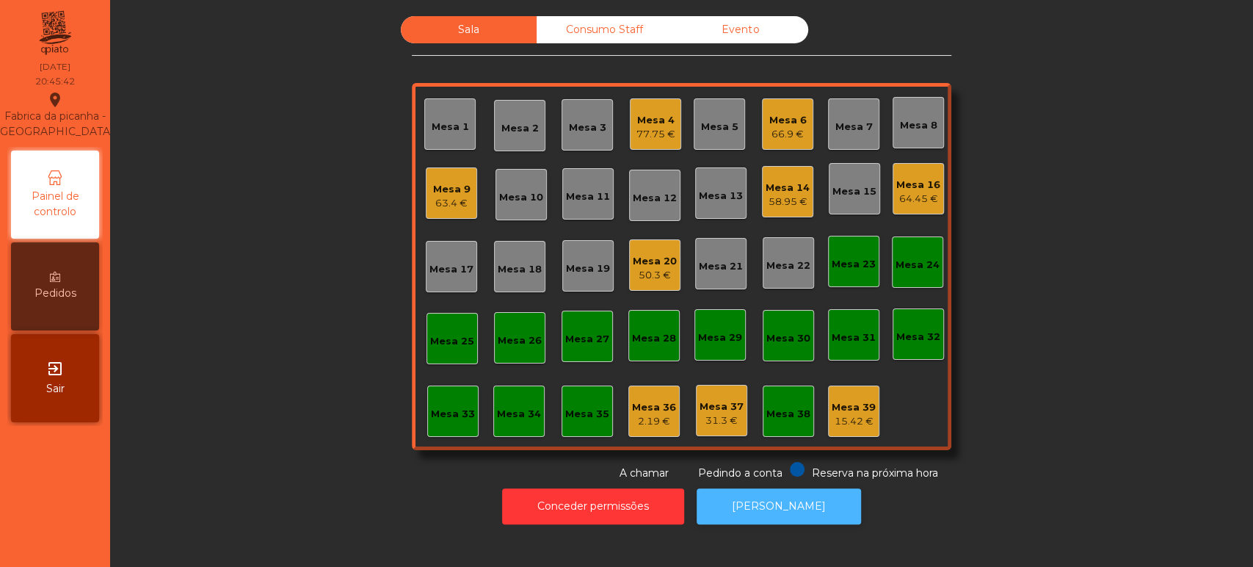
click at [787, 523] on button "[PERSON_NAME]" at bounding box center [779, 506] width 164 height 36
click at [784, 120] on div "Mesa 6" at bounding box center [787, 120] width 37 height 15
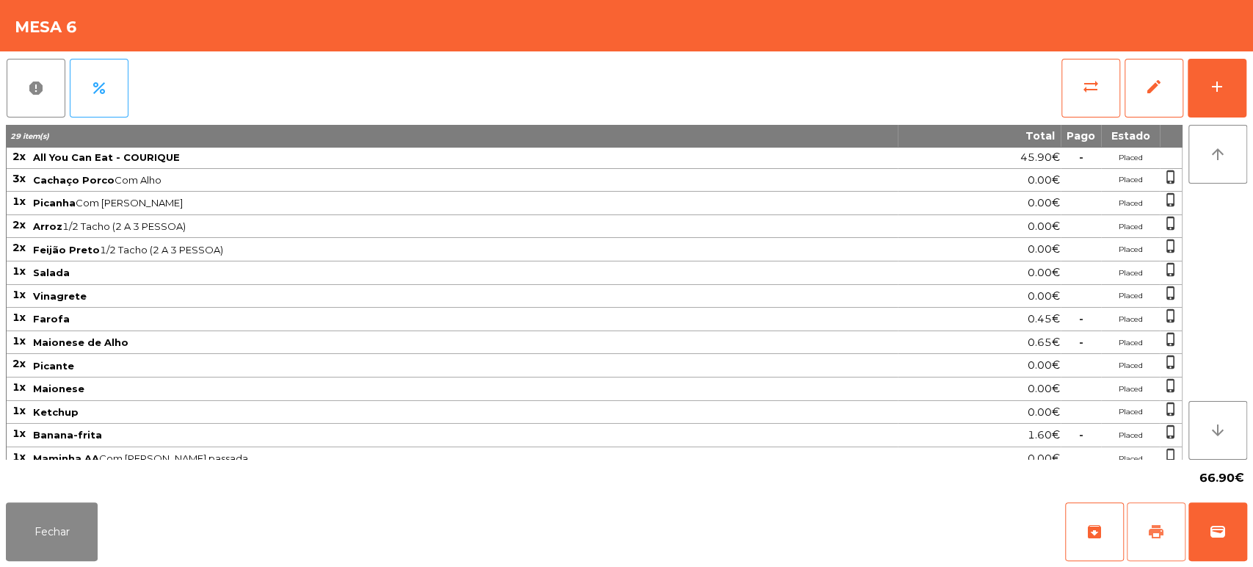
click at [1161, 537] on span "print" at bounding box center [1156, 532] width 18 height 18
click at [65, 508] on button "Fechar" at bounding box center [52, 531] width 92 height 59
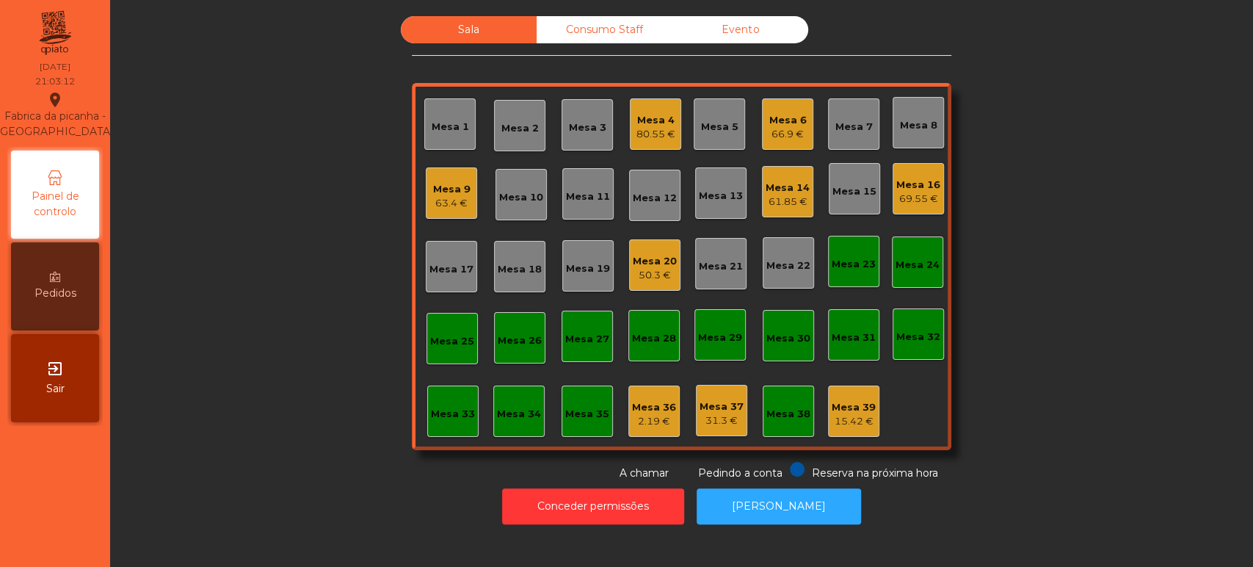
click at [503, 267] on div "Mesa 18" at bounding box center [520, 269] width 44 height 15
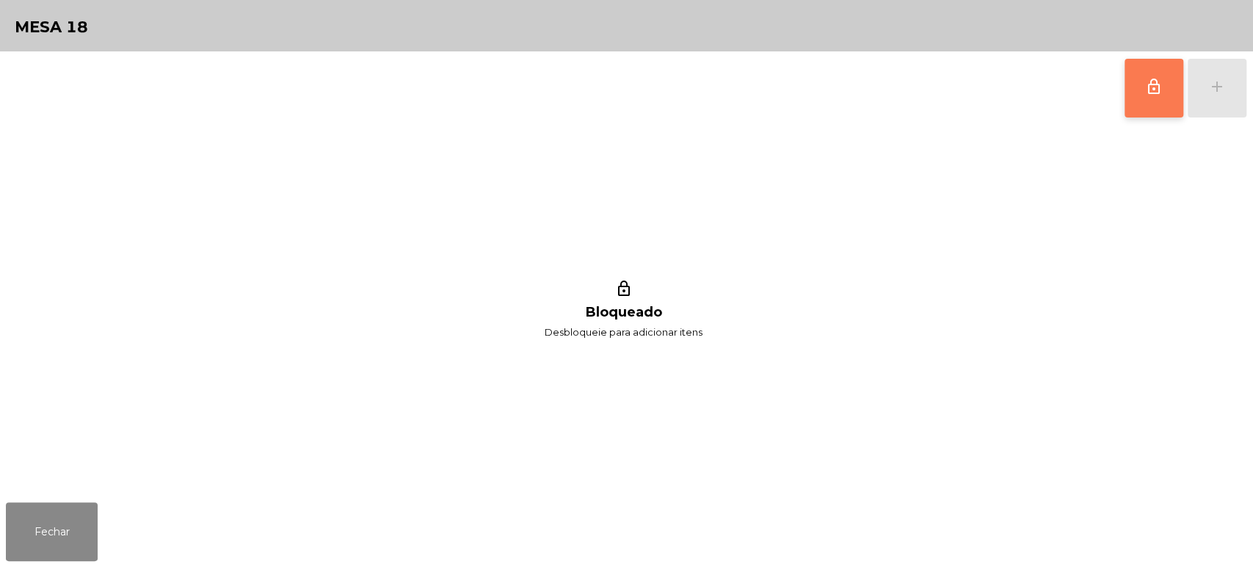
click at [1133, 92] on button "lock_outline" at bounding box center [1154, 88] width 59 height 59
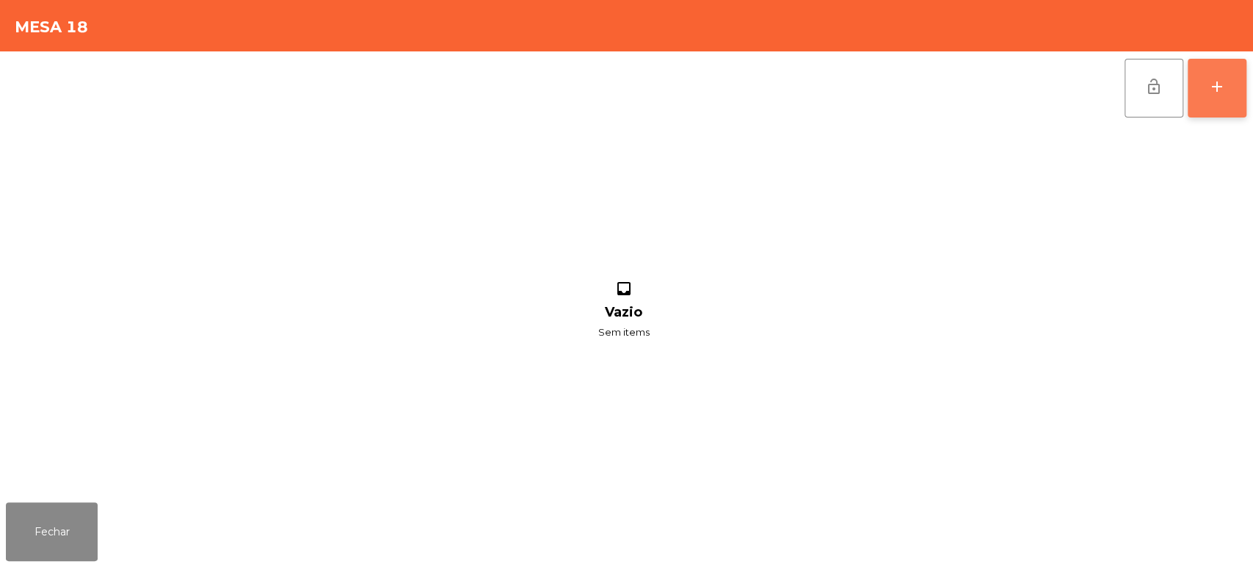
click at [1204, 101] on button "add" at bounding box center [1217, 88] width 59 height 59
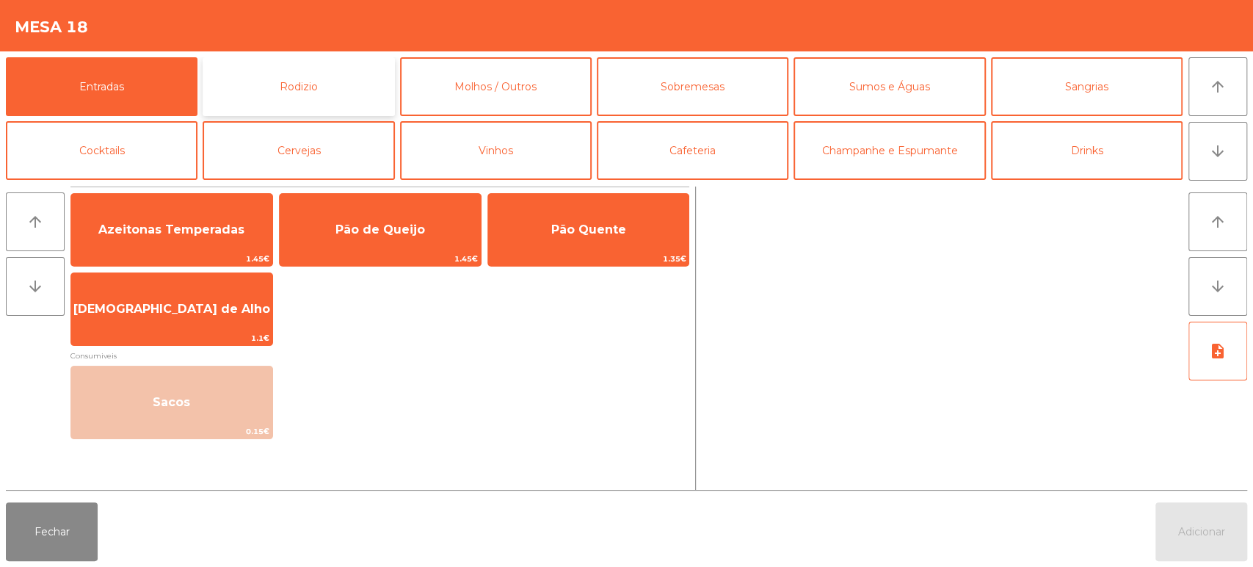
click at [329, 91] on button "Rodizio" at bounding box center [299, 86] width 192 height 59
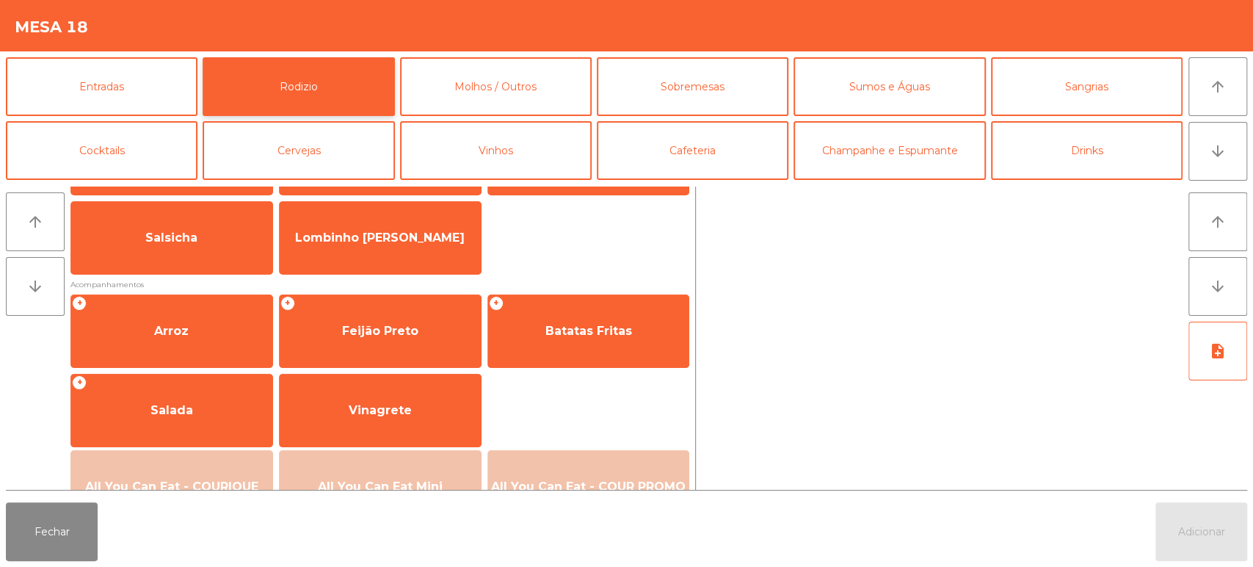
scroll to position [165, 0]
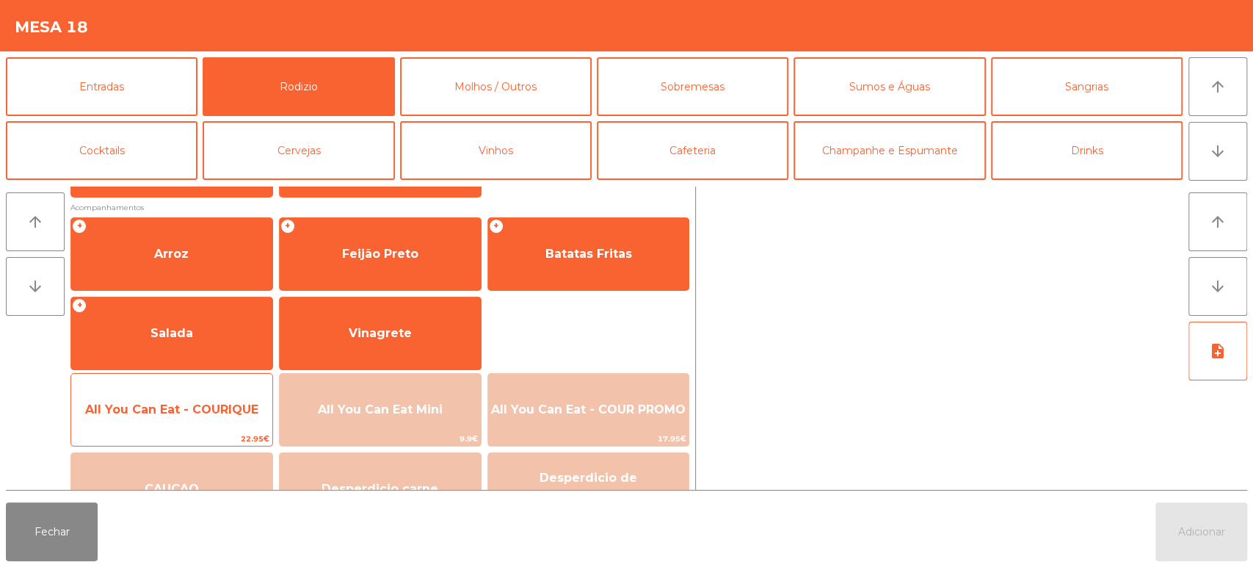
click at [192, 429] on div "All You Can Eat - COURIQUE 22.95€" at bounding box center [171, 409] width 203 height 73
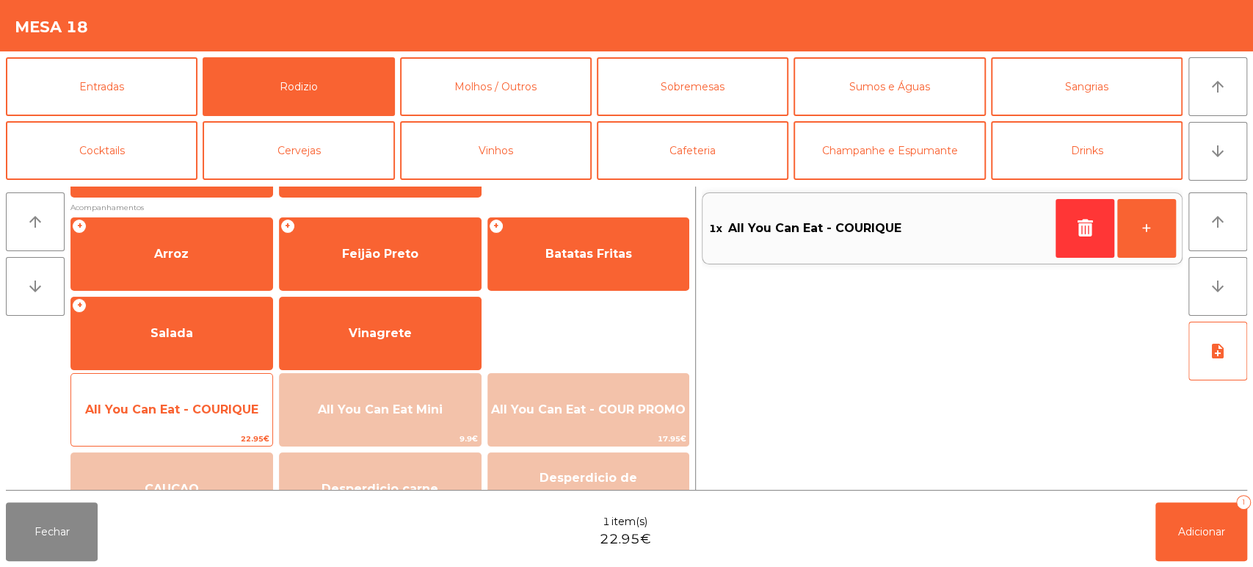
click at [188, 424] on span "All You Can Eat - COURIQUE" at bounding box center [171, 410] width 201 height 40
click at [196, 413] on span "All You Can Eat - COURIQUE" at bounding box center [171, 409] width 173 height 14
click at [195, 416] on span "All You Can Eat - COURIQUE" at bounding box center [171, 409] width 173 height 14
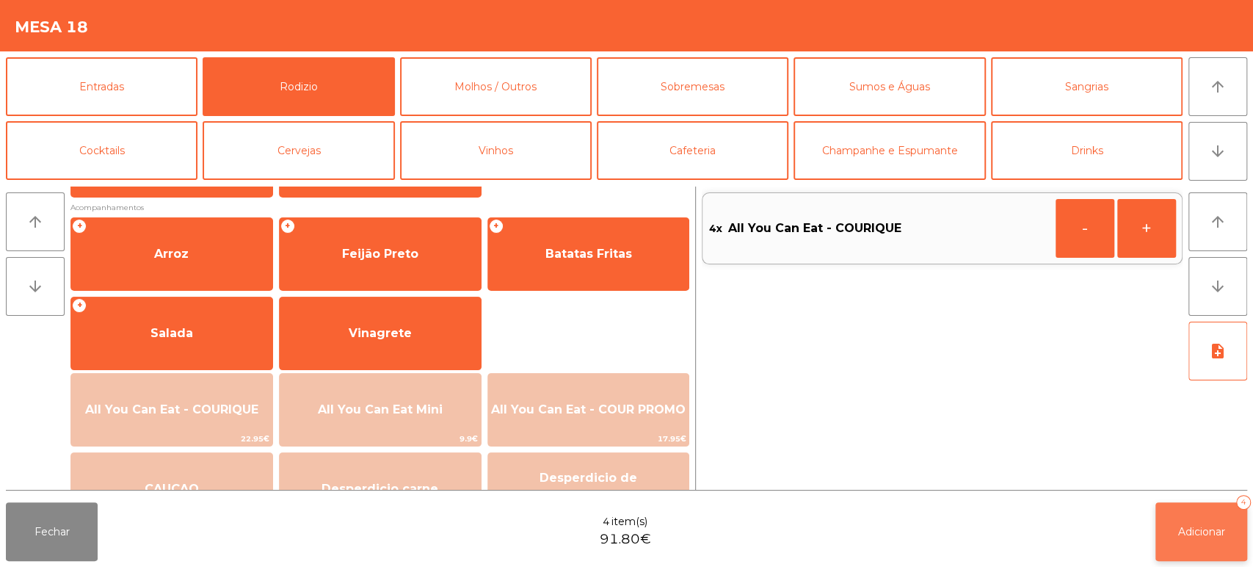
click at [1213, 534] on span "Adicionar" at bounding box center [1201, 531] width 47 height 13
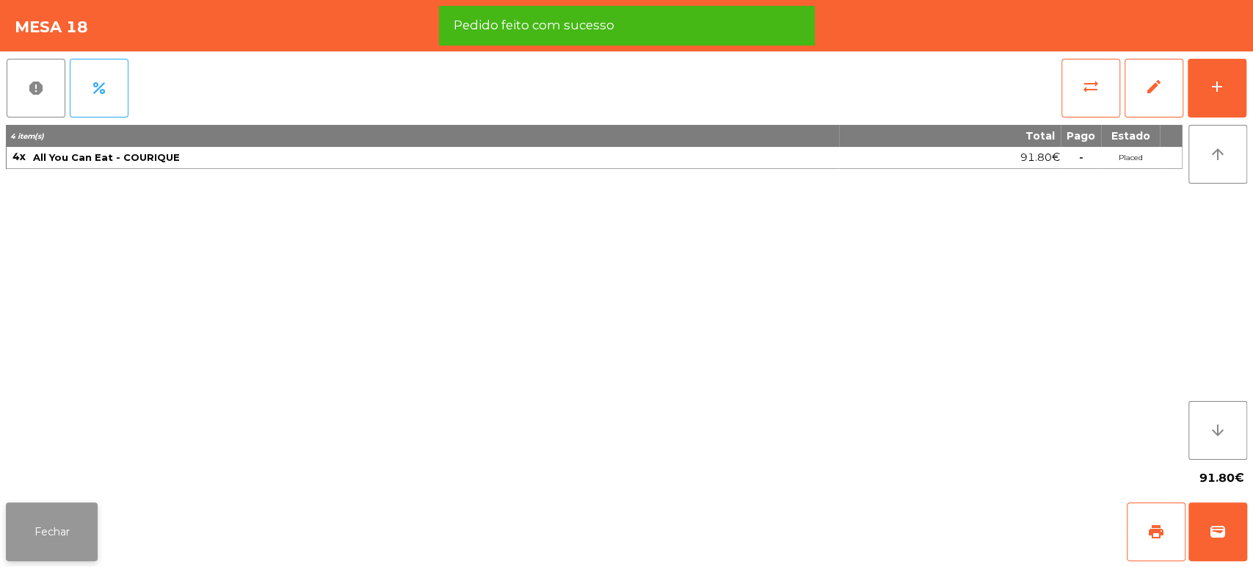
click at [65, 548] on button "Fechar" at bounding box center [52, 531] width 92 height 59
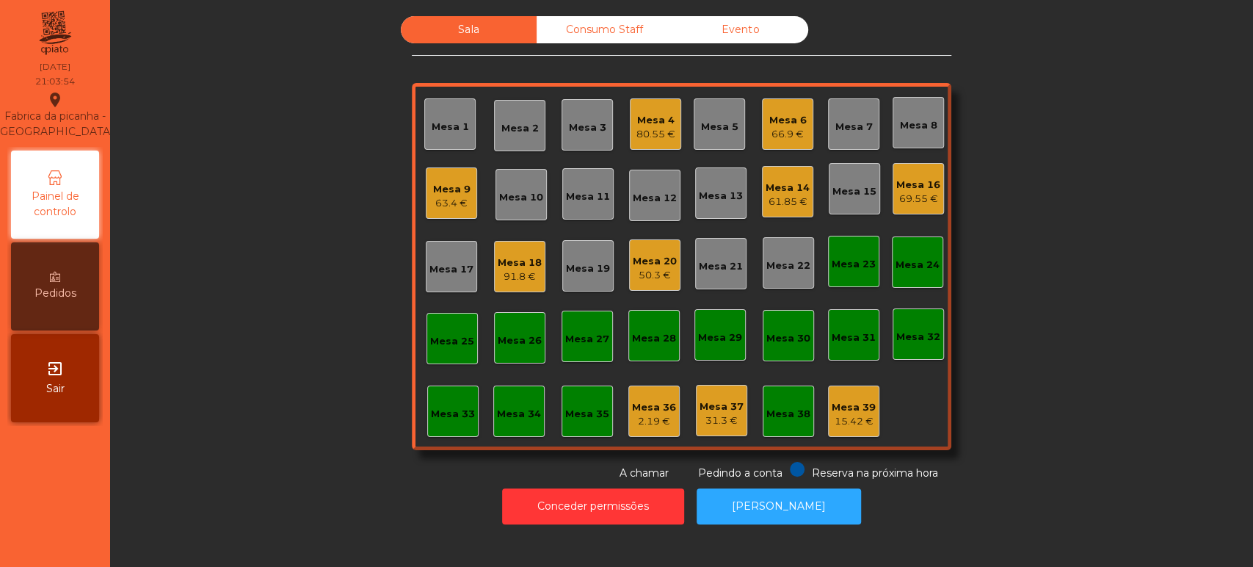
click at [787, 107] on div "Mesa 6 66.9 €" at bounding box center [787, 124] width 37 height 35
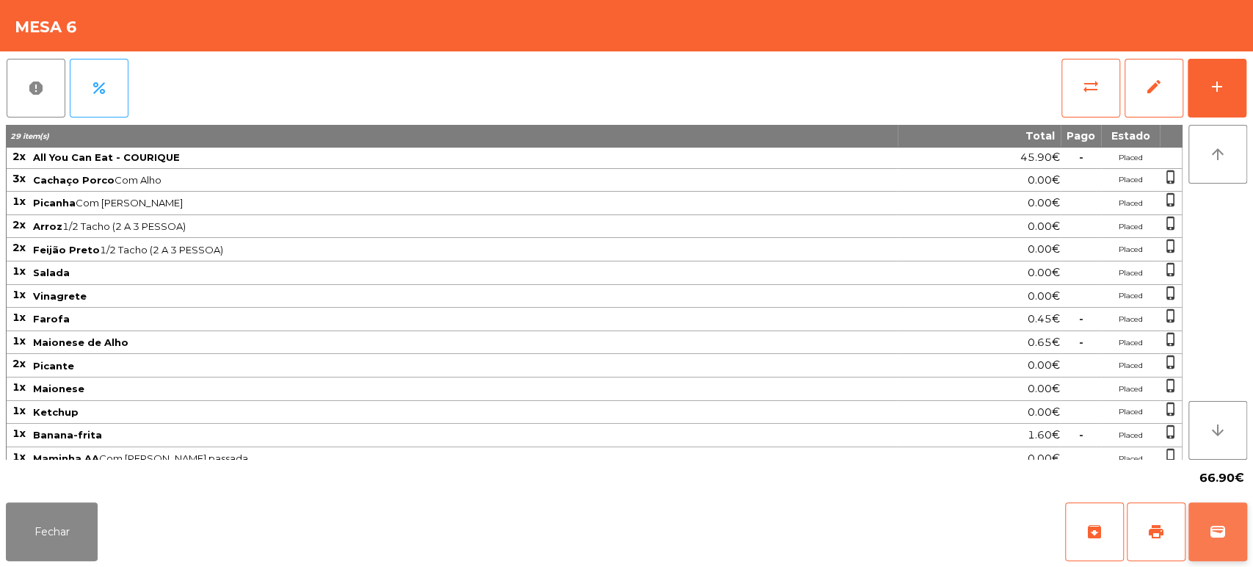
click at [1219, 532] on span "wallet" at bounding box center [1218, 532] width 18 height 18
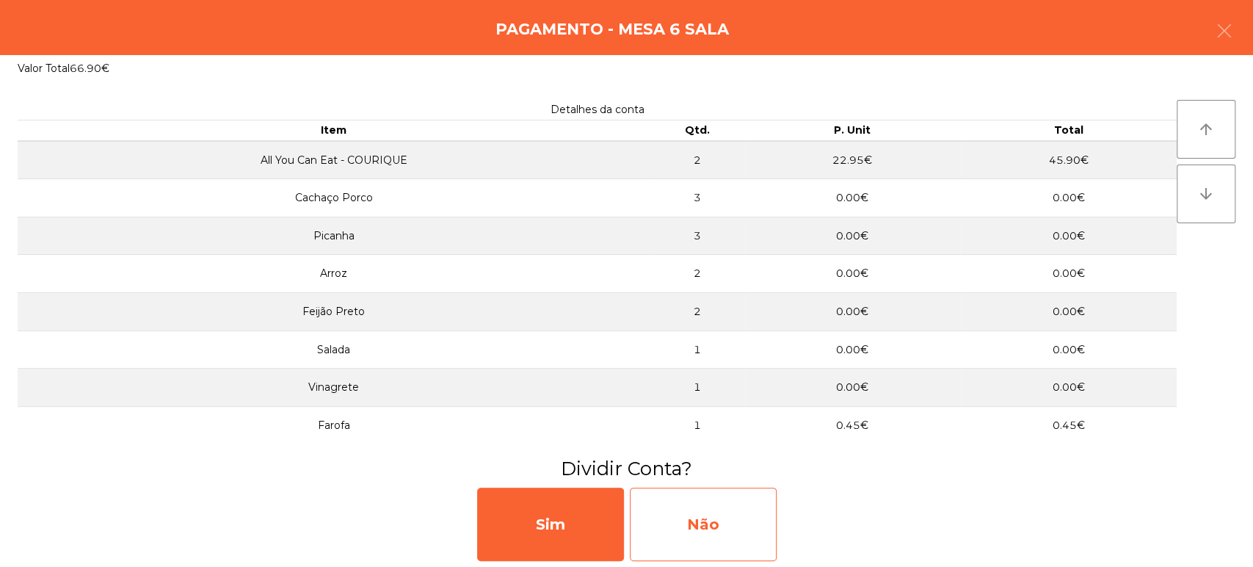
click at [687, 544] on div "Não" at bounding box center [703, 523] width 147 height 73
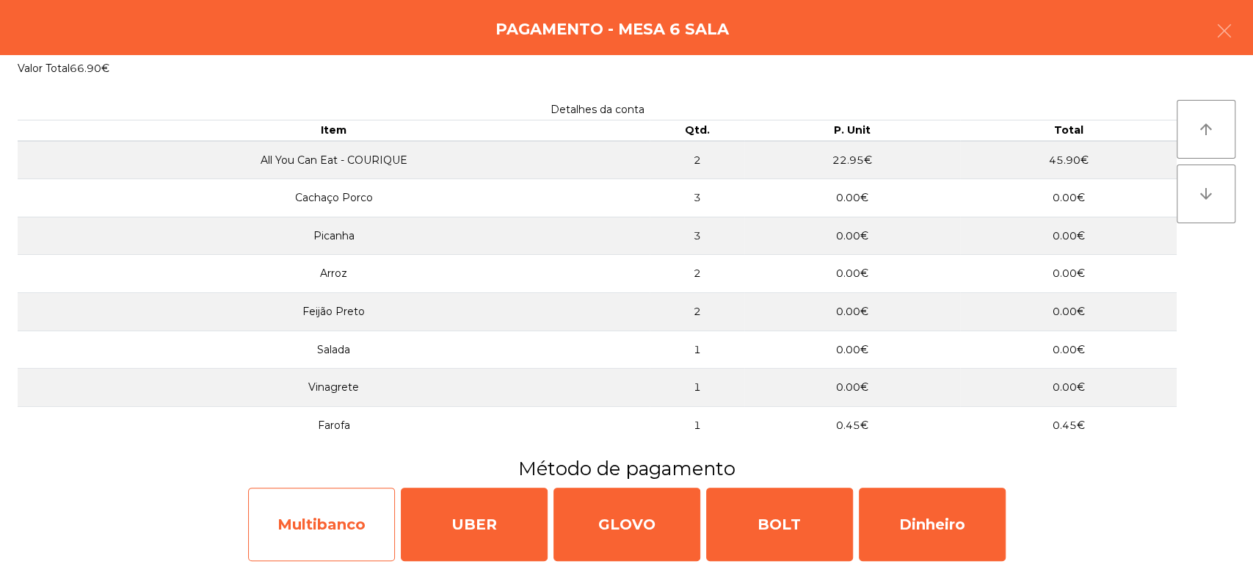
click at [318, 503] on div "Multibanco" at bounding box center [321, 523] width 147 height 73
select select "**"
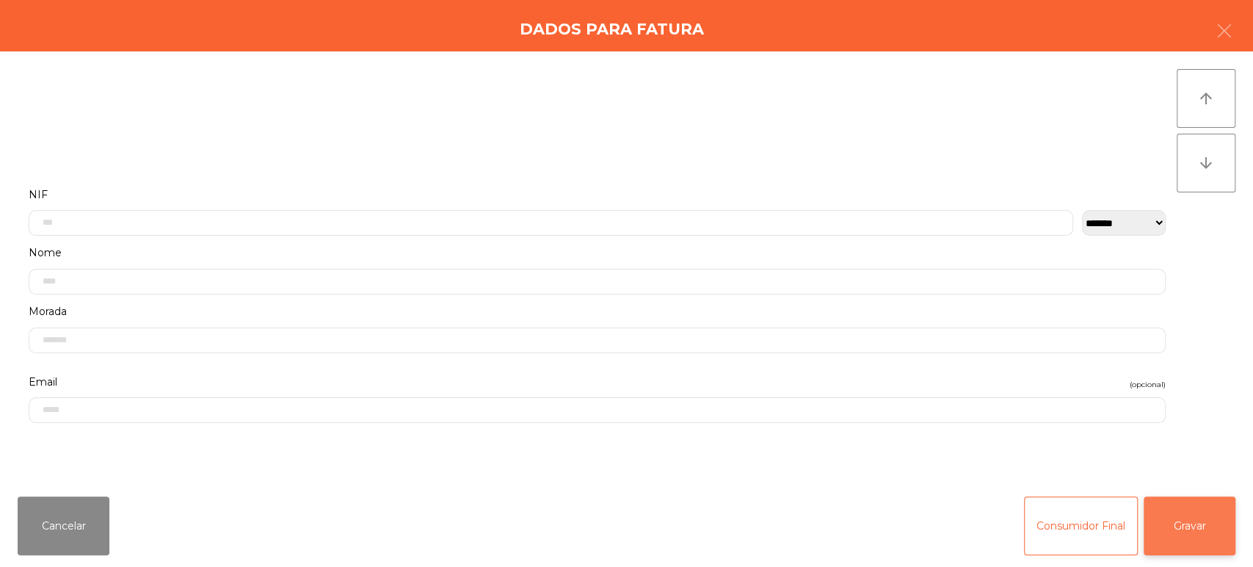
click at [1208, 515] on button "Gravar" at bounding box center [1190, 525] width 92 height 59
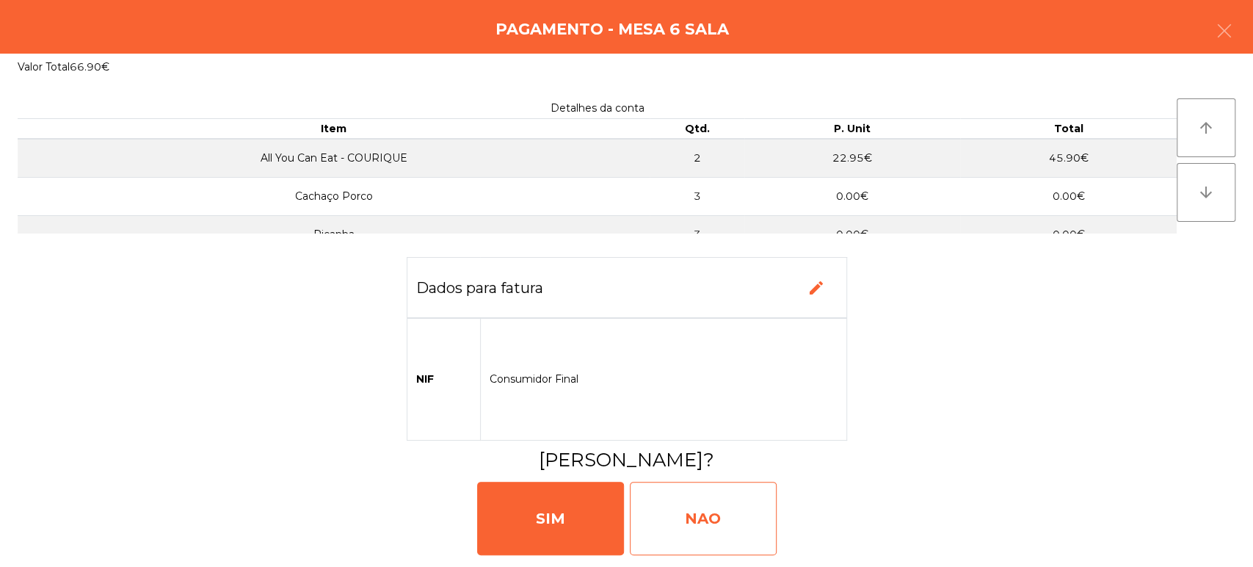
click at [694, 525] on div "NAO" at bounding box center [703, 518] width 147 height 73
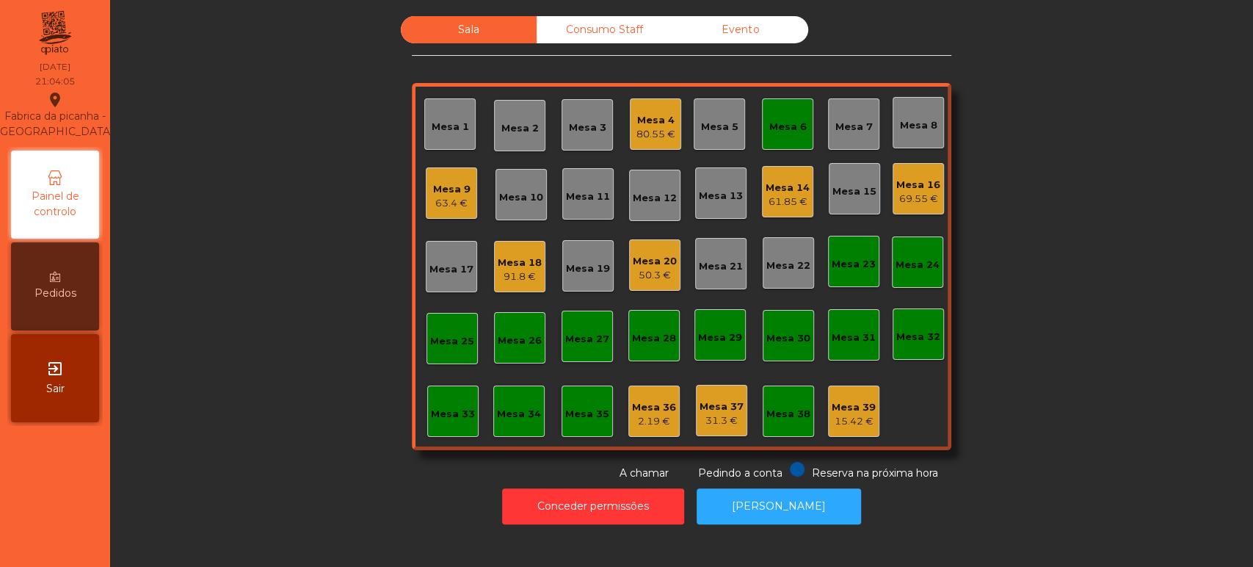
click at [777, 125] on div "Mesa 6" at bounding box center [787, 127] width 37 height 15
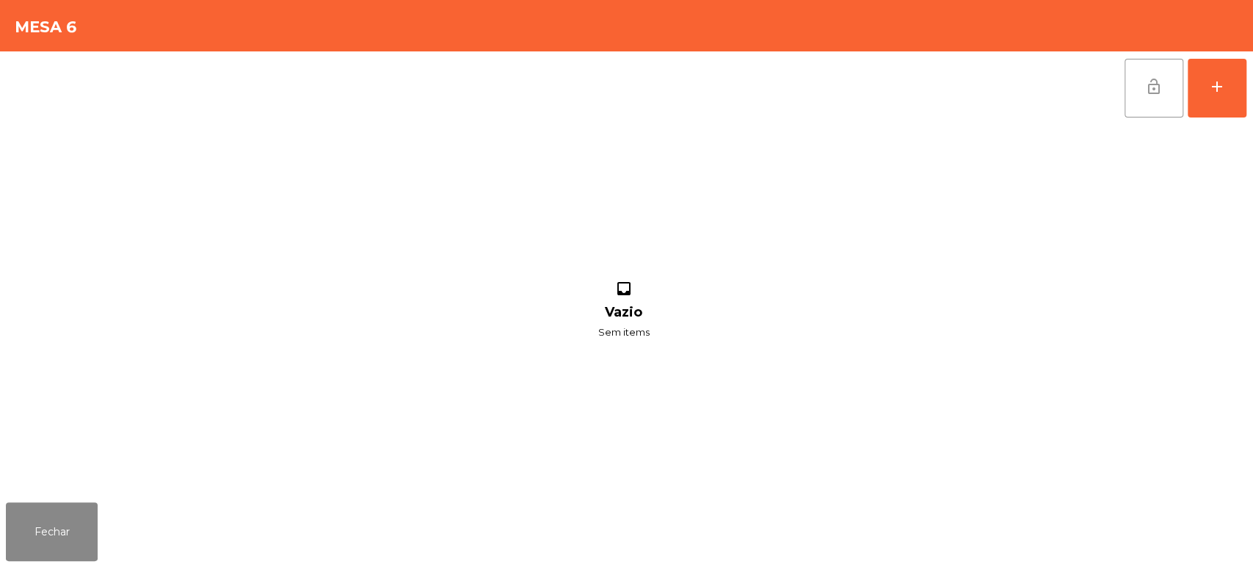
click at [1155, 95] on button "lock_open" at bounding box center [1154, 88] width 59 height 59
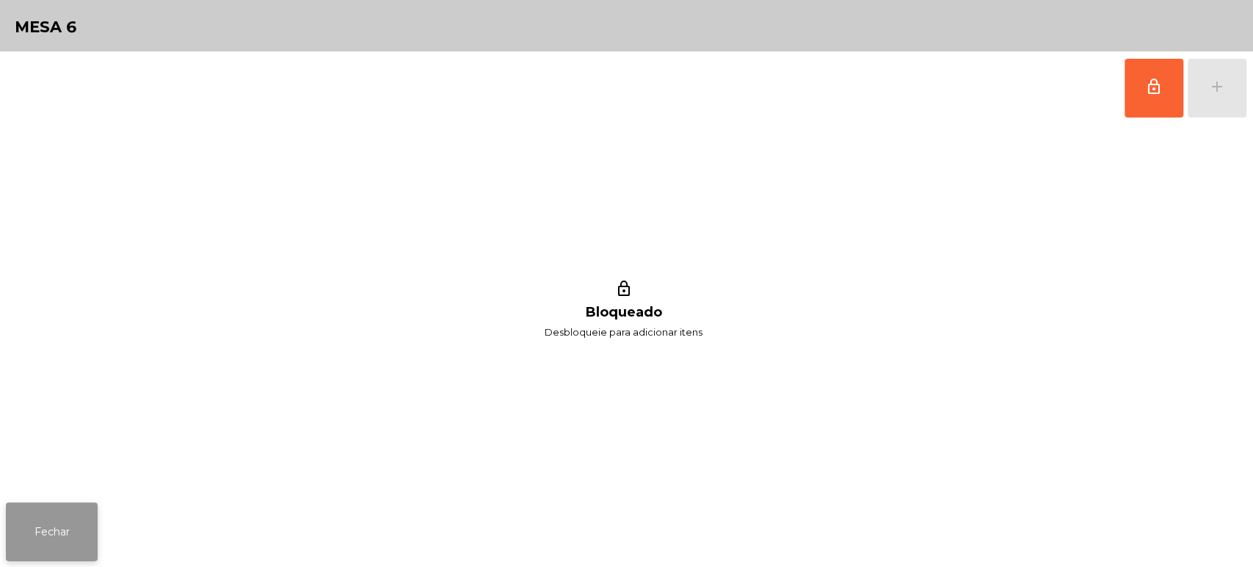
click at [53, 540] on button "Fechar" at bounding box center [52, 531] width 92 height 59
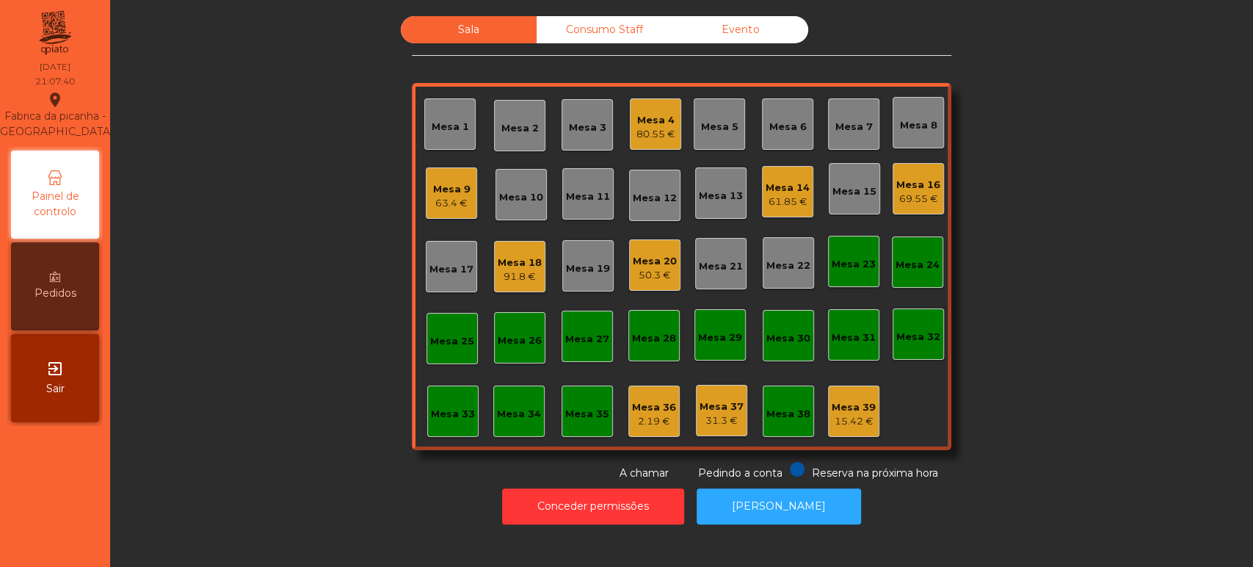
click at [865, 130] on div "Mesa 7" at bounding box center [853, 123] width 51 height 51
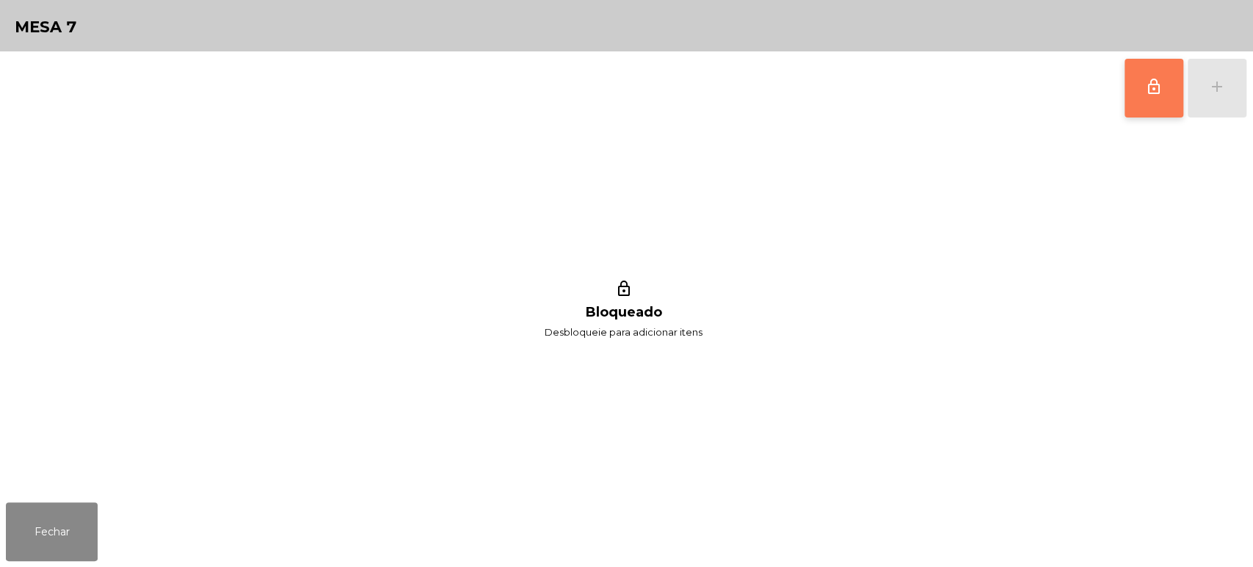
click at [1133, 94] on button "lock_outline" at bounding box center [1154, 88] width 59 height 59
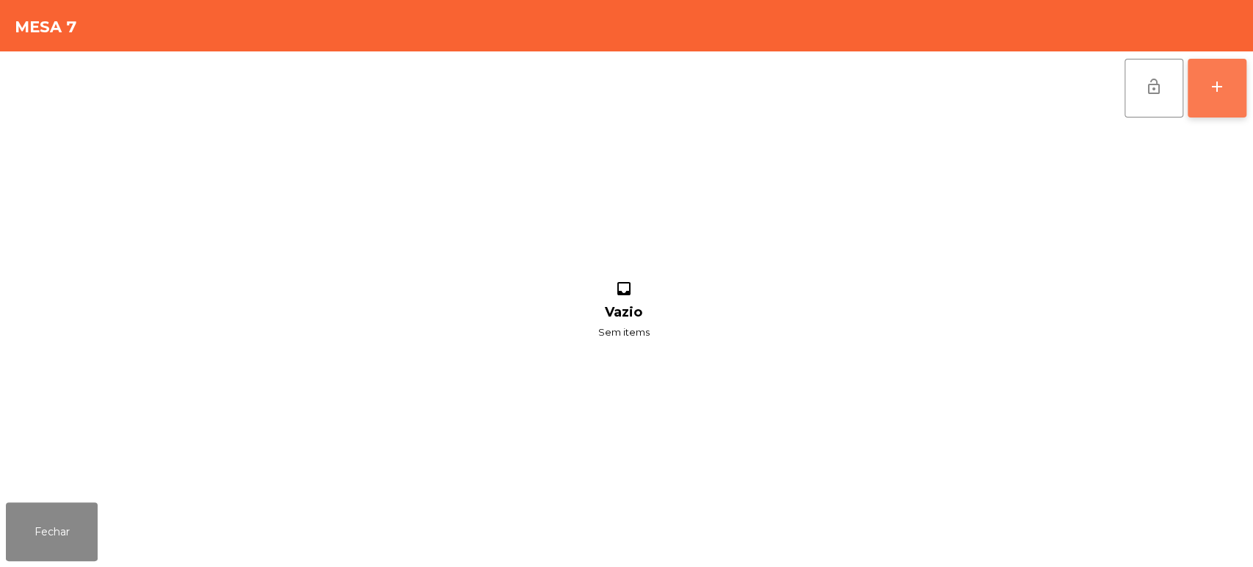
click at [1213, 84] on div "add" at bounding box center [1217, 87] width 18 height 18
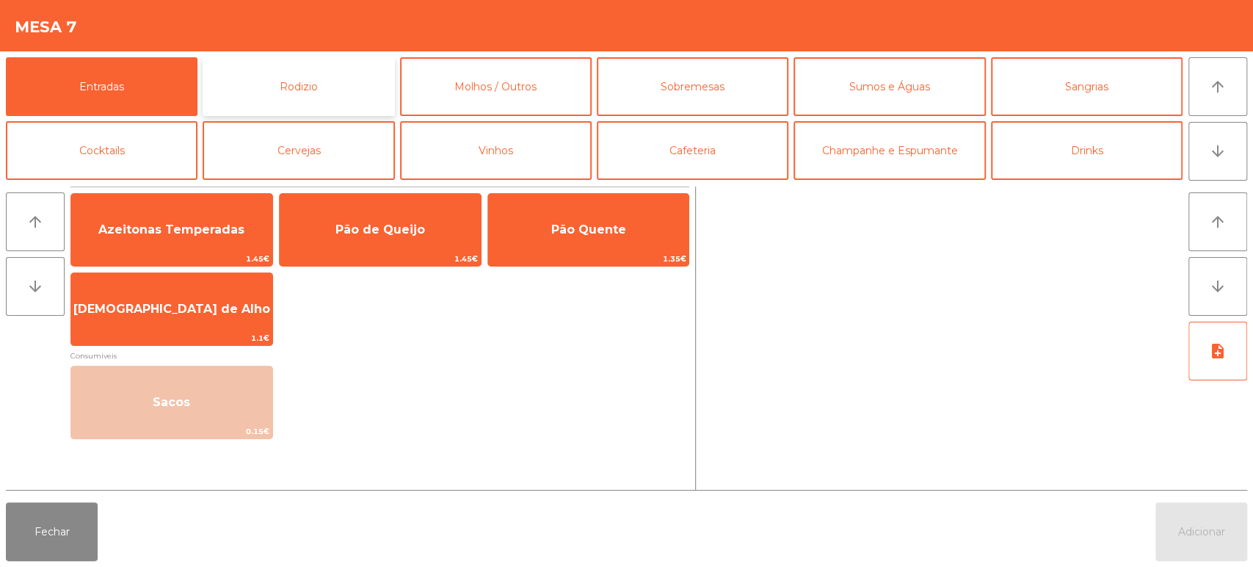
click at [311, 90] on button "Rodizio" at bounding box center [299, 86] width 192 height 59
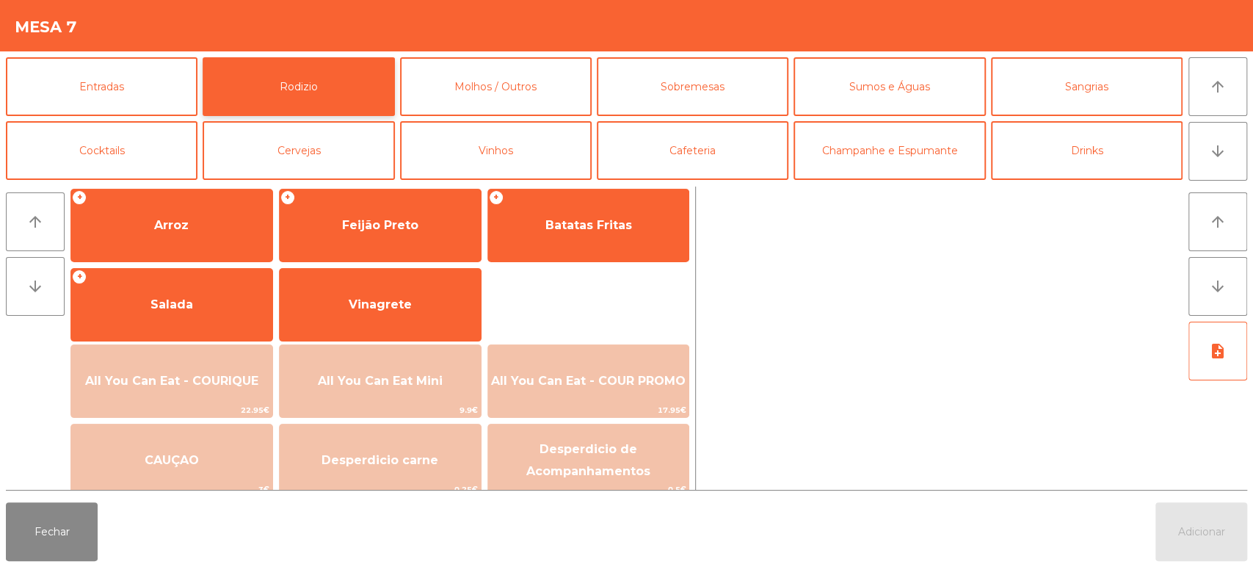
scroll to position [202, 0]
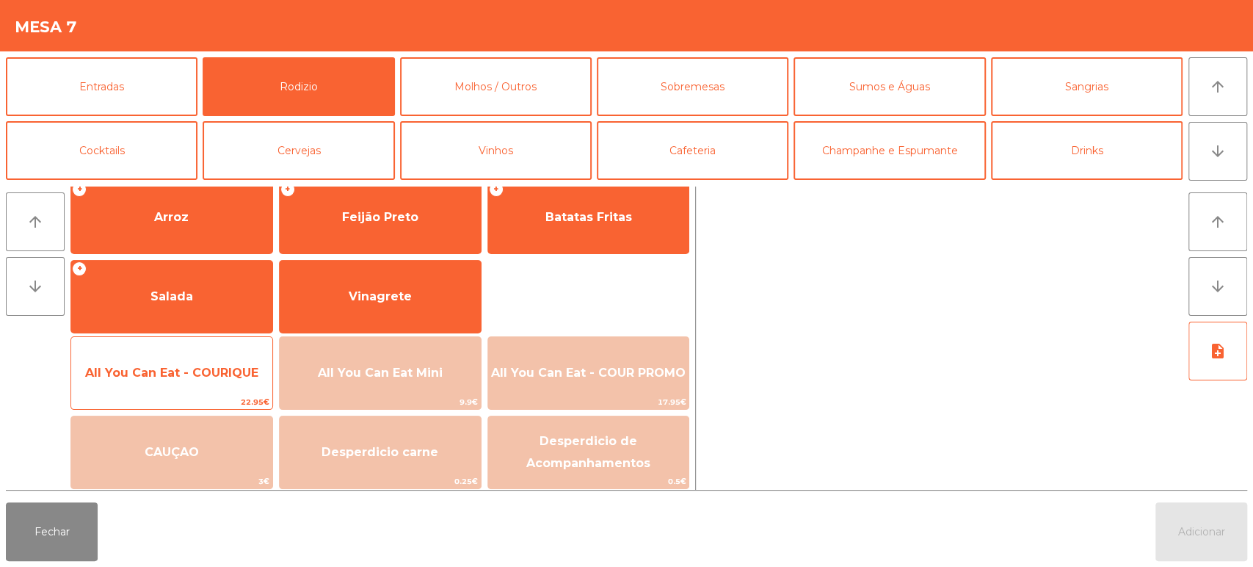
click at [193, 383] on span "All You Can Eat - COURIQUE" at bounding box center [171, 373] width 201 height 40
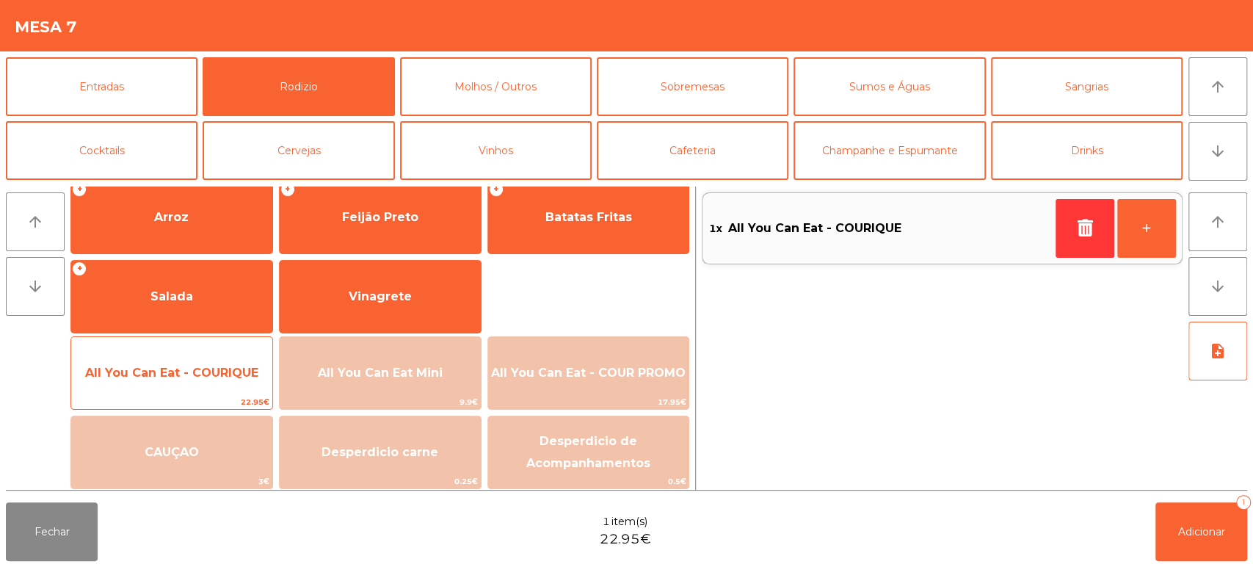
click at [196, 364] on span "All You Can Eat - COURIQUE" at bounding box center [171, 373] width 201 height 40
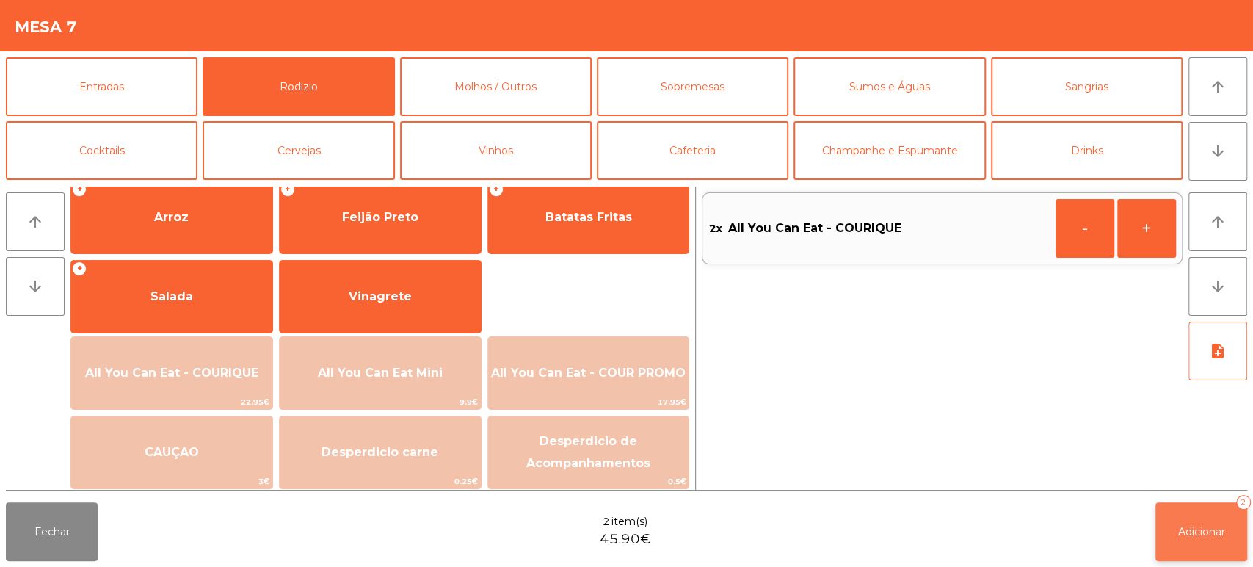
click at [1208, 549] on button "Adicionar 2" at bounding box center [1201, 531] width 92 height 59
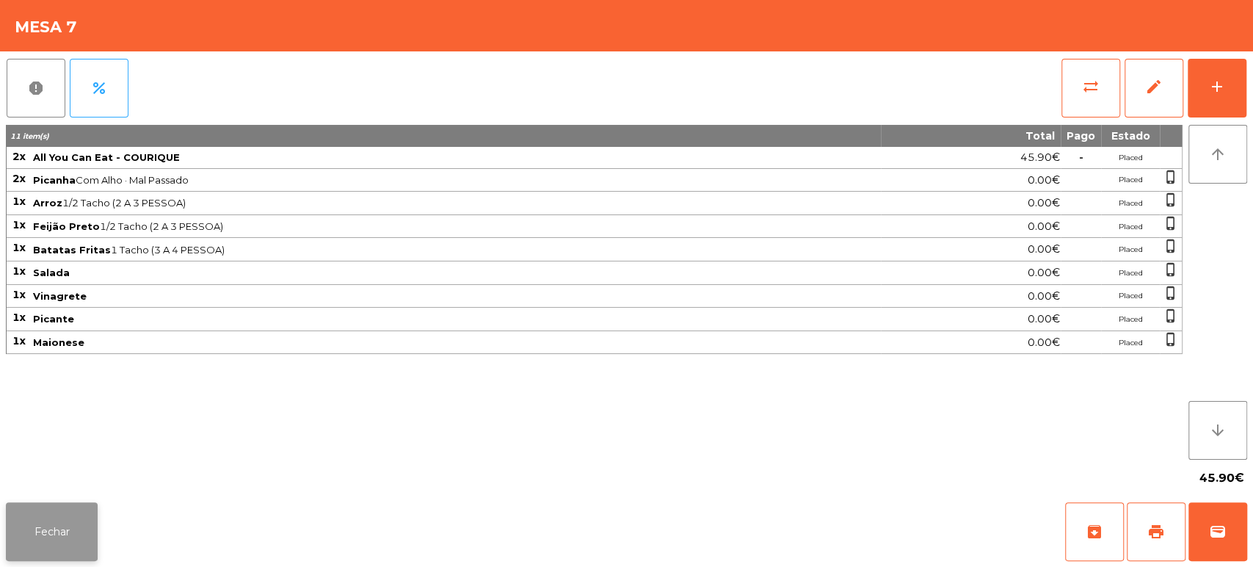
click at [47, 542] on button "Fechar" at bounding box center [52, 531] width 92 height 59
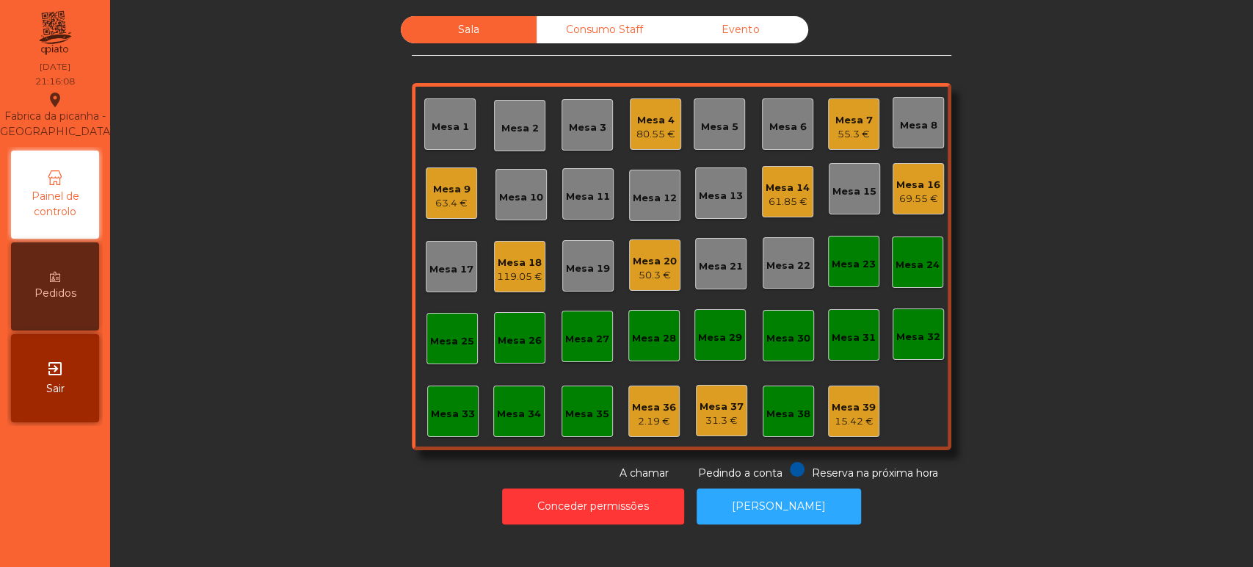
click at [914, 143] on div "Mesa 8" at bounding box center [918, 122] width 51 height 51
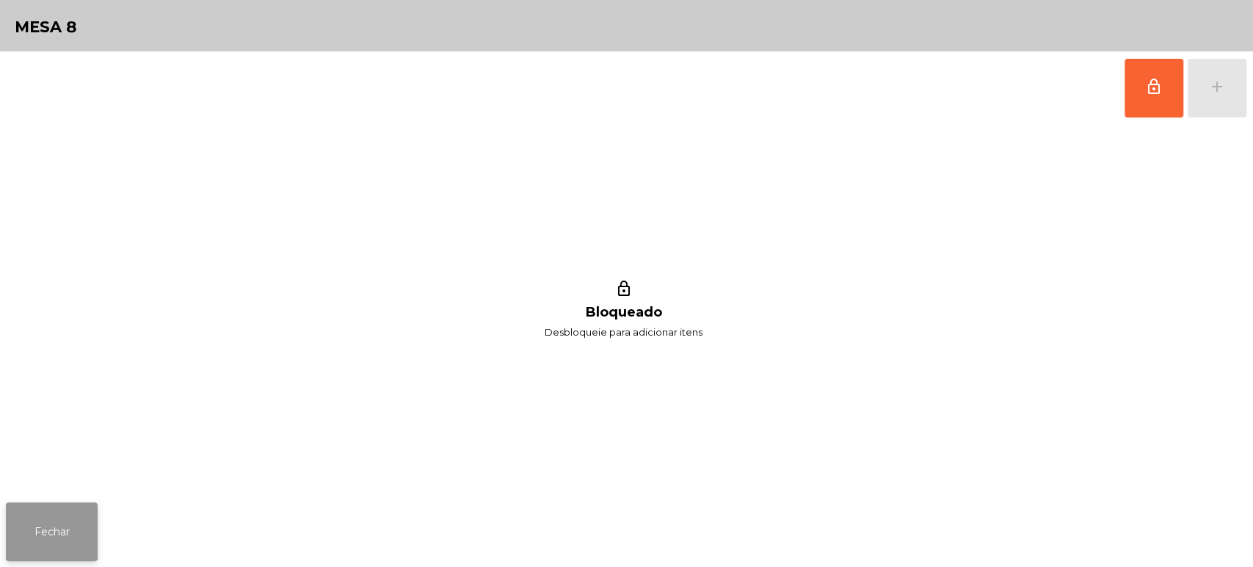
click at [66, 503] on button "Fechar" at bounding box center [52, 531] width 92 height 59
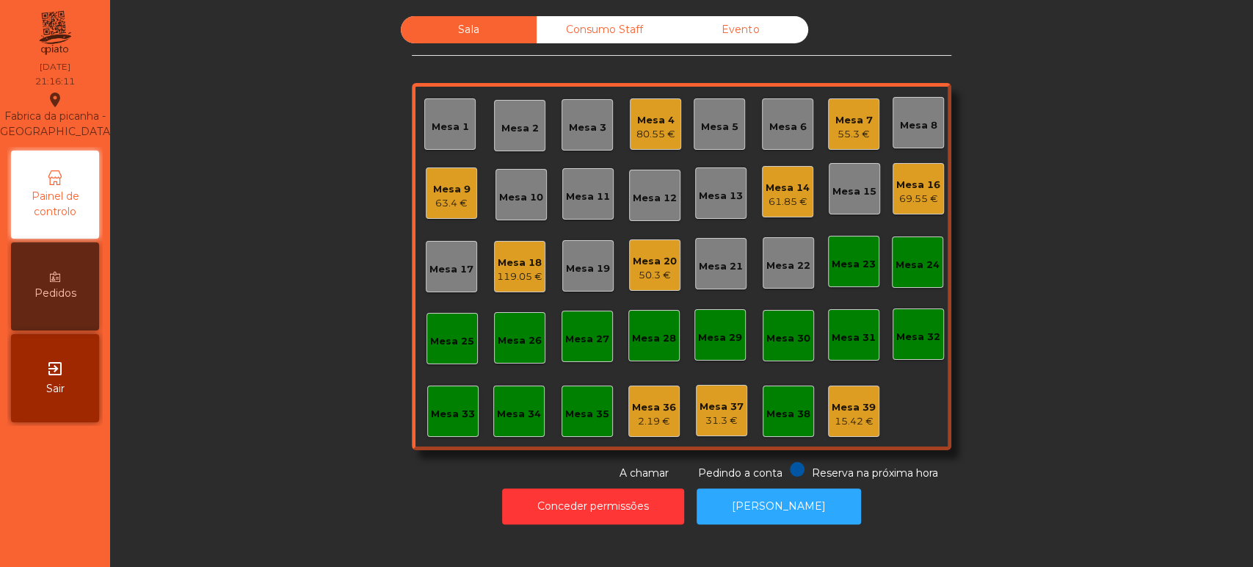
click at [909, 188] on div "Mesa 16" at bounding box center [918, 185] width 44 height 15
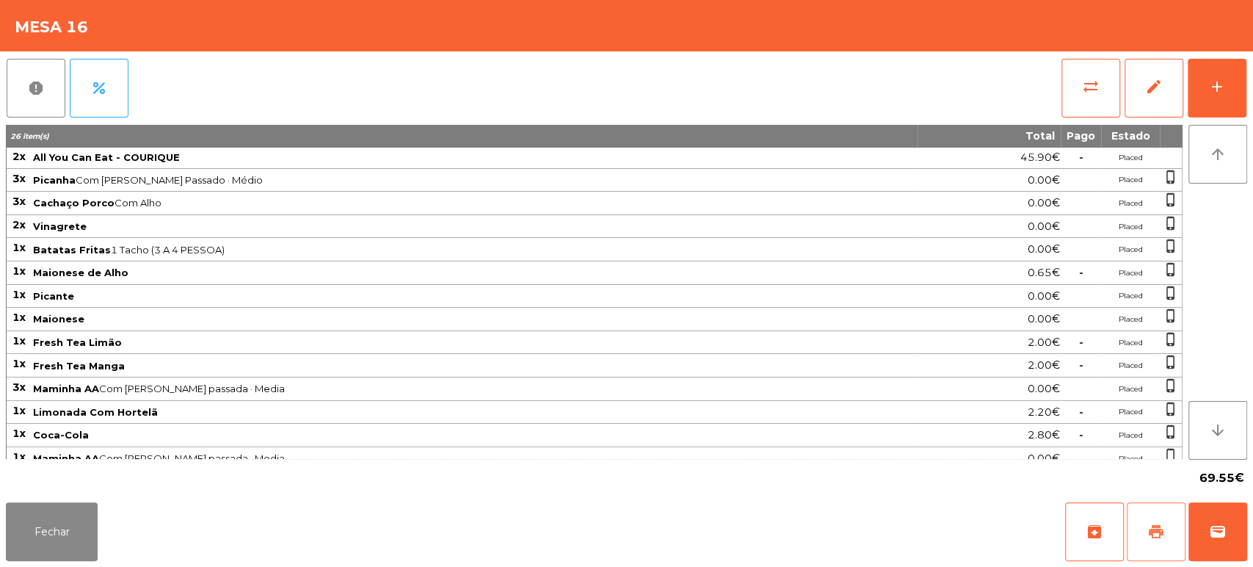
click at [1151, 532] on span "print" at bounding box center [1156, 532] width 18 height 18
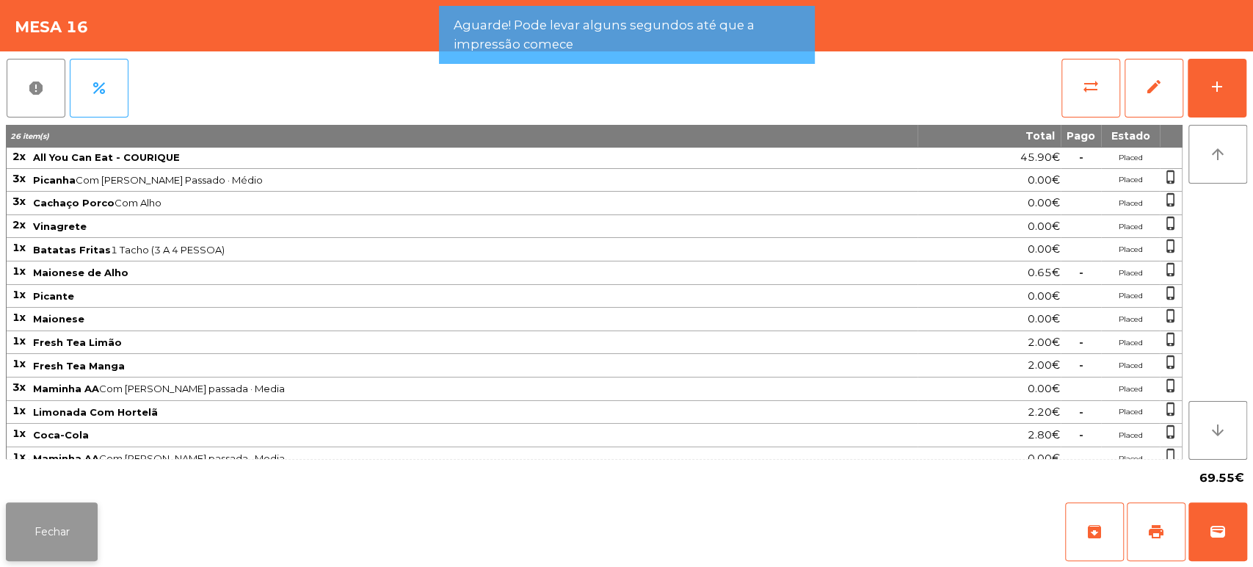
click at [70, 540] on button "Fechar" at bounding box center [52, 531] width 92 height 59
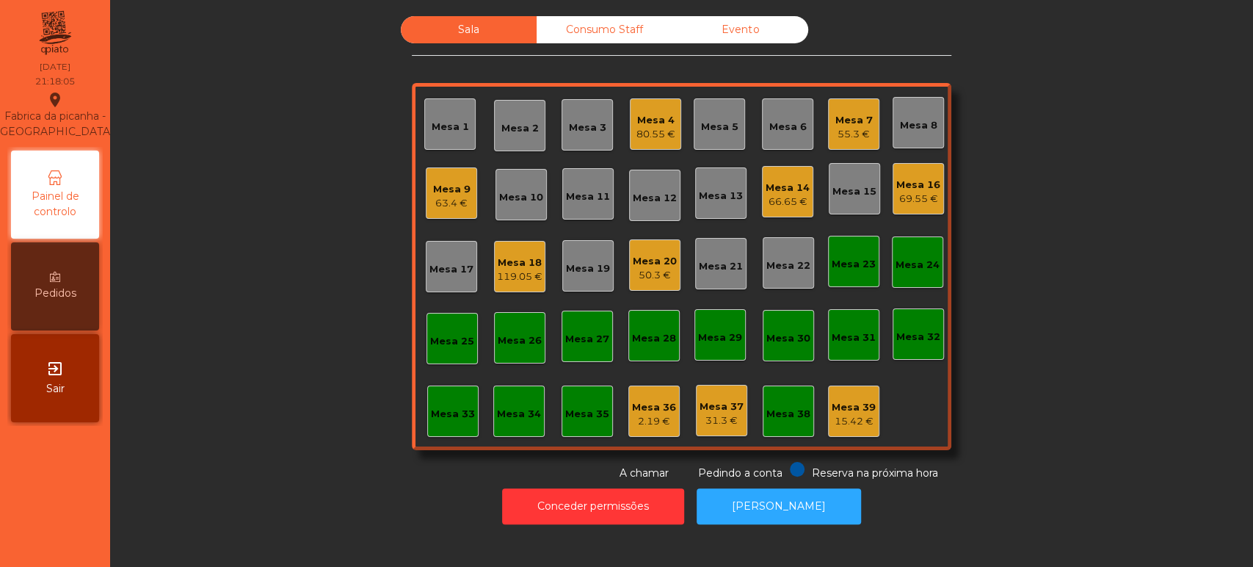
click at [511, 280] on div "119.05 €" at bounding box center [520, 276] width 46 height 15
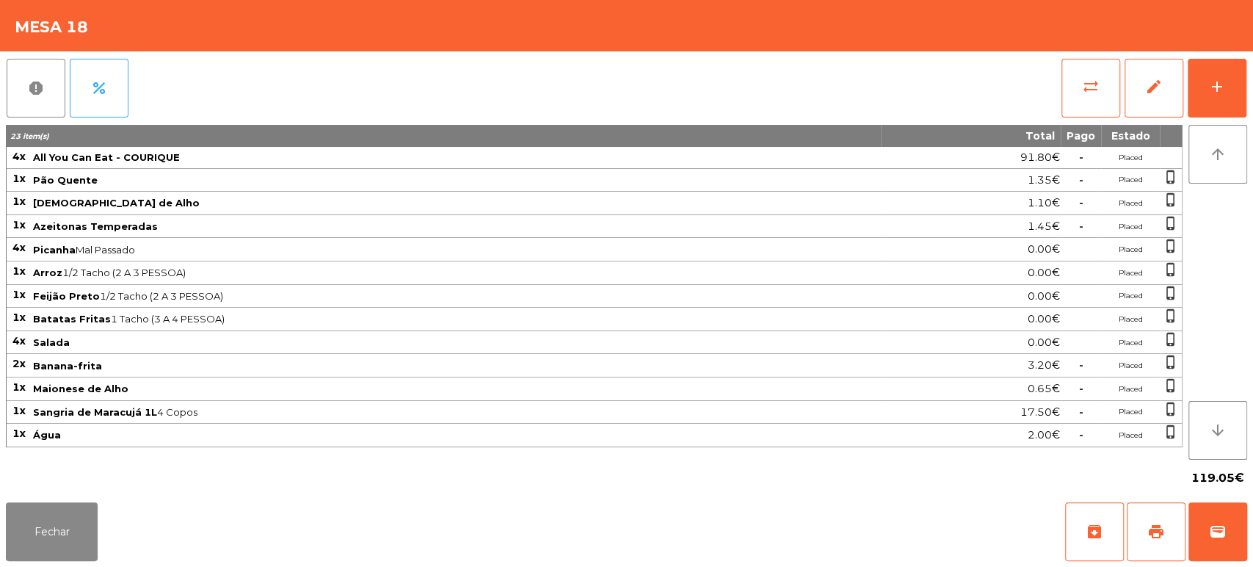
click at [1252, 74] on div "report percent sync_alt edit add 23 item(s) Total Pago Estado 4x All You Can Ea…" at bounding box center [626, 273] width 1253 height 445
click at [1210, 76] on button "add" at bounding box center [1217, 88] width 59 height 59
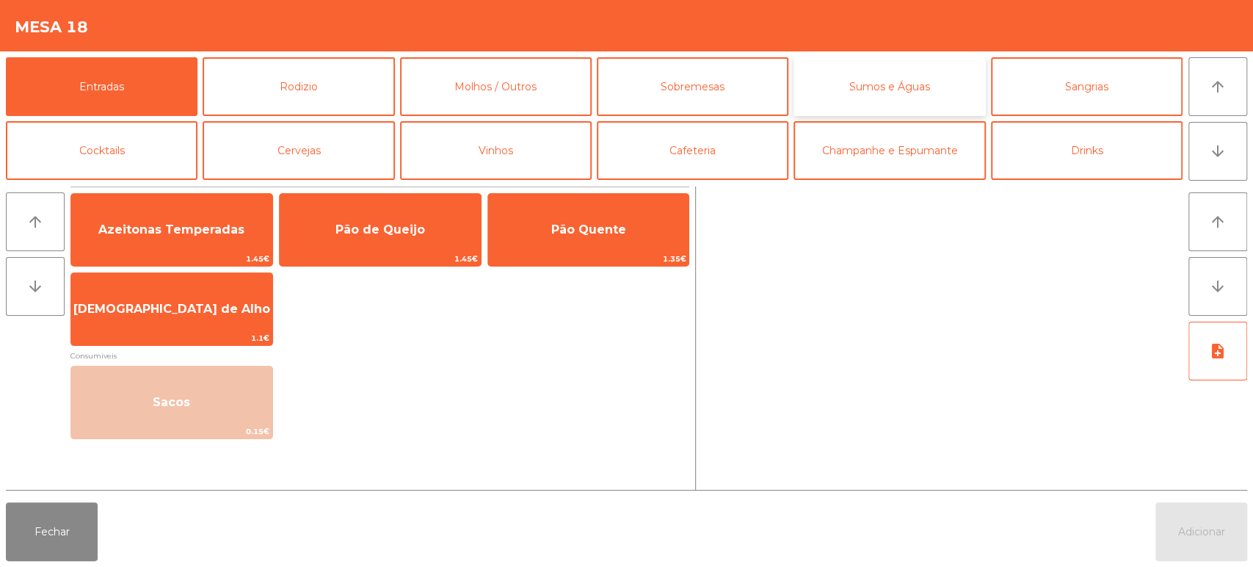
click at [905, 98] on button "Sumos e Águas" at bounding box center [890, 86] width 192 height 59
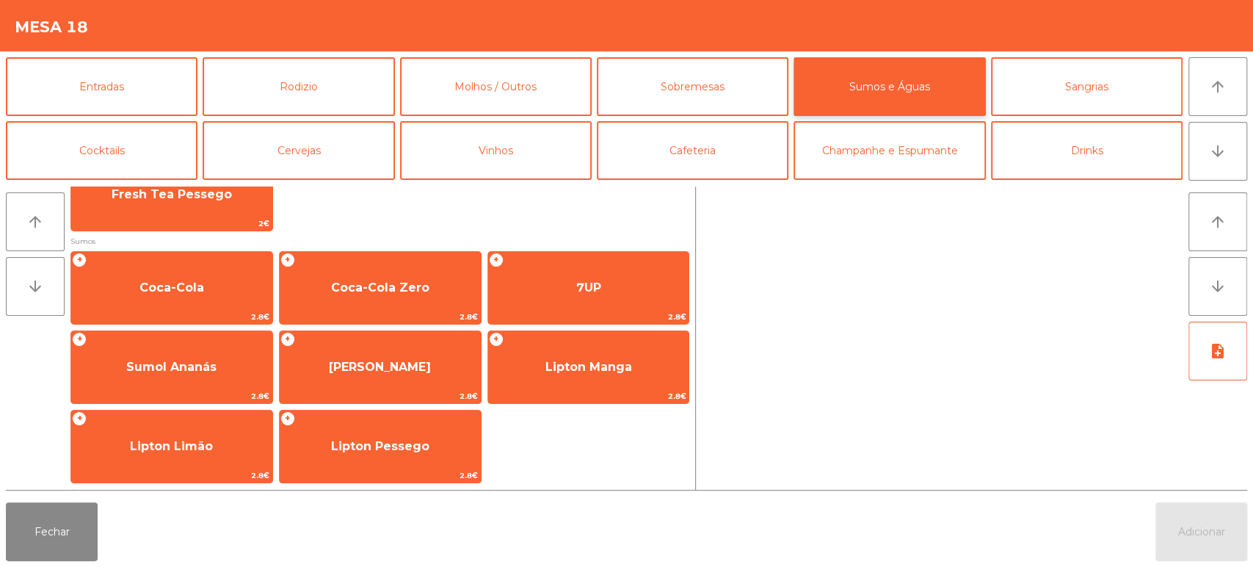
scroll to position [472, 0]
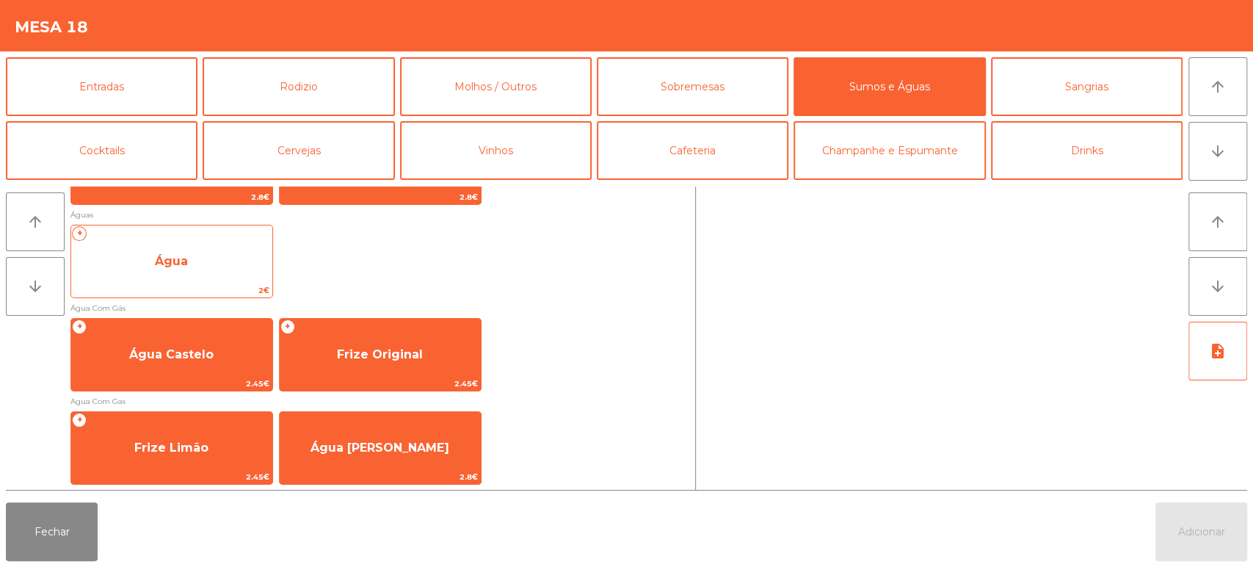
click at [203, 279] on span "Água" at bounding box center [171, 262] width 201 height 40
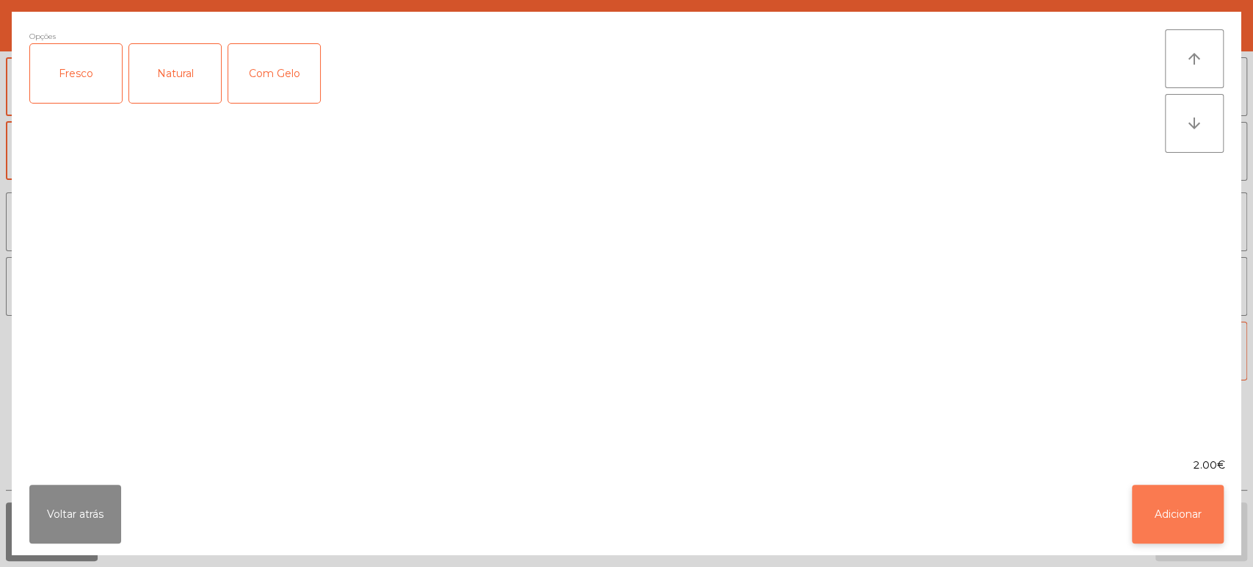
click at [1175, 540] on button "Adicionar" at bounding box center [1178, 514] width 92 height 59
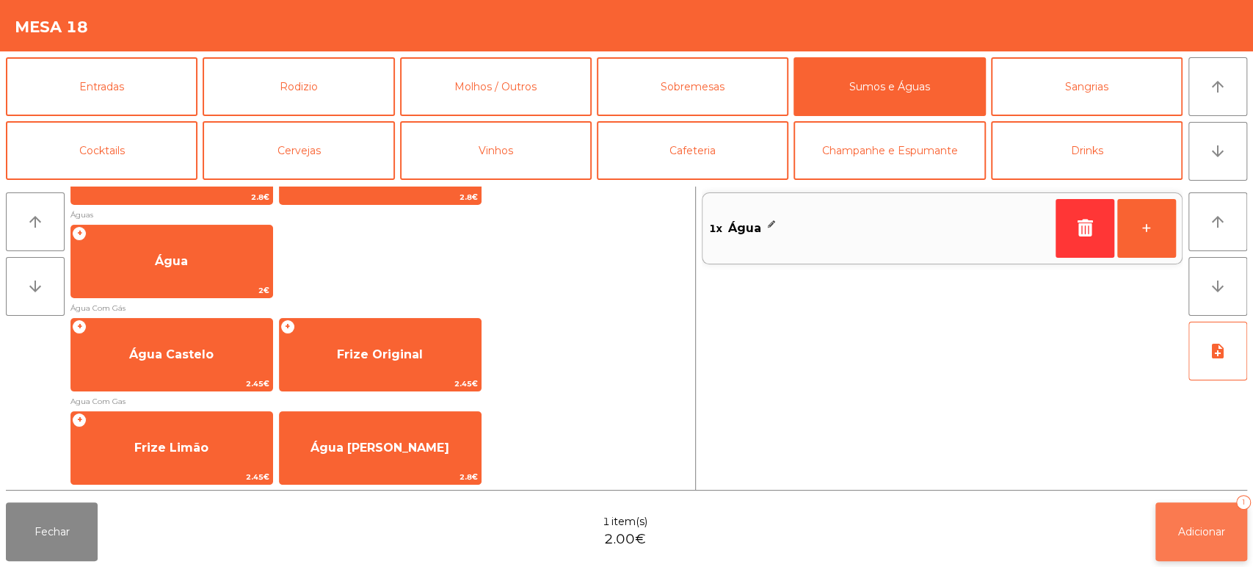
click at [1203, 518] on button "Adicionar 1" at bounding box center [1201, 531] width 92 height 59
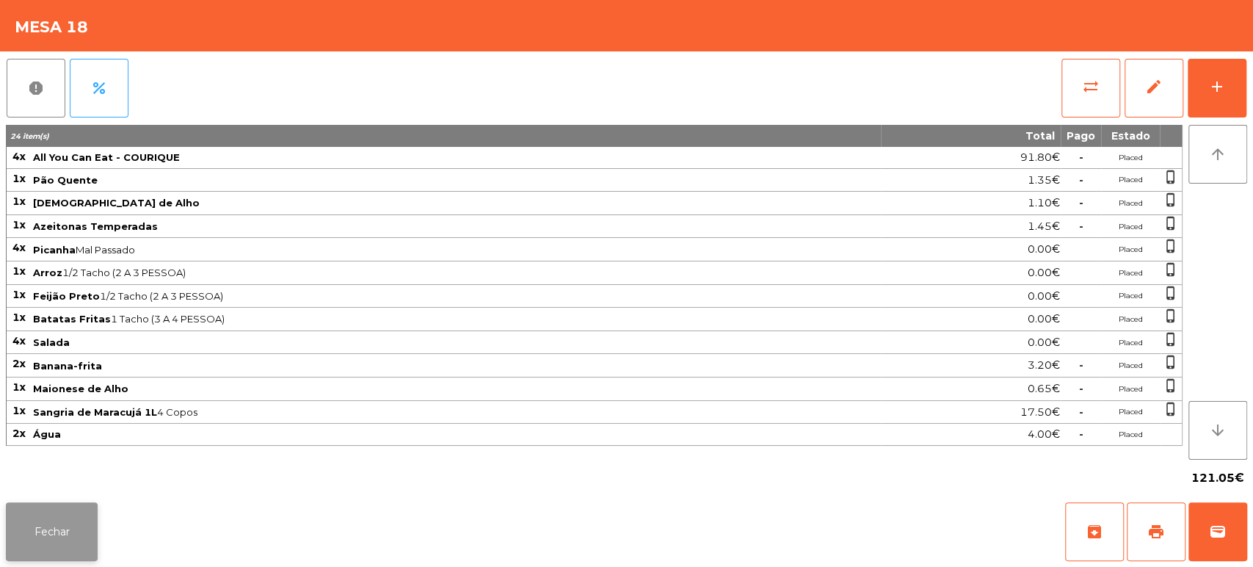
click at [58, 529] on button "Fechar" at bounding box center [52, 531] width 92 height 59
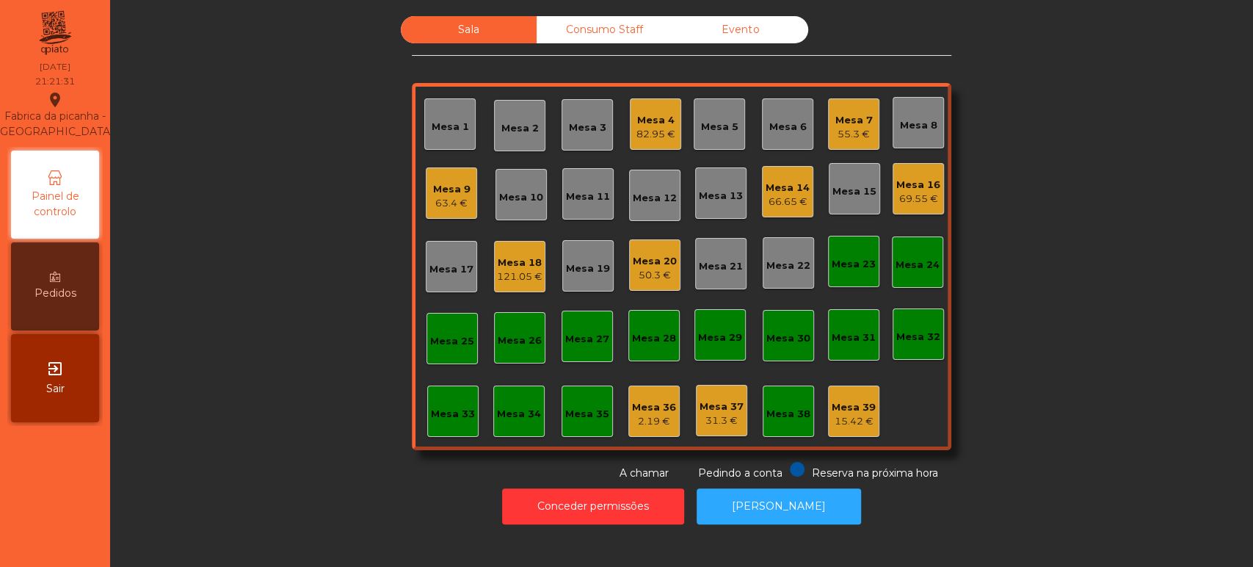
click at [722, 142] on div "Mesa 5" at bounding box center [719, 123] width 51 height 51
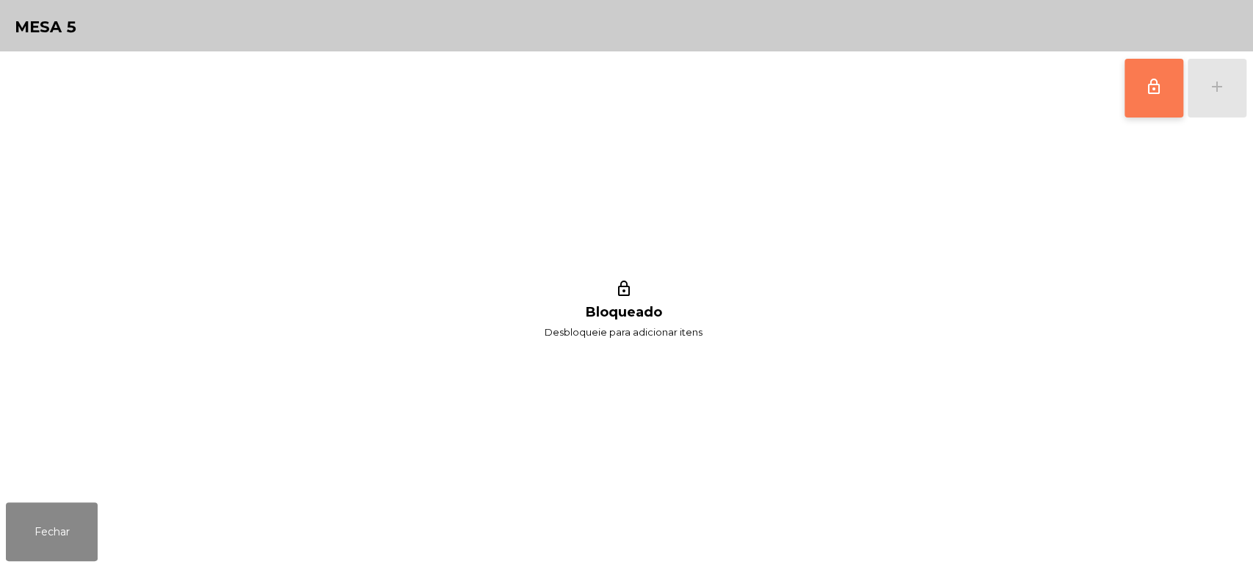
click at [1133, 88] on button "lock_outline" at bounding box center [1154, 88] width 59 height 59
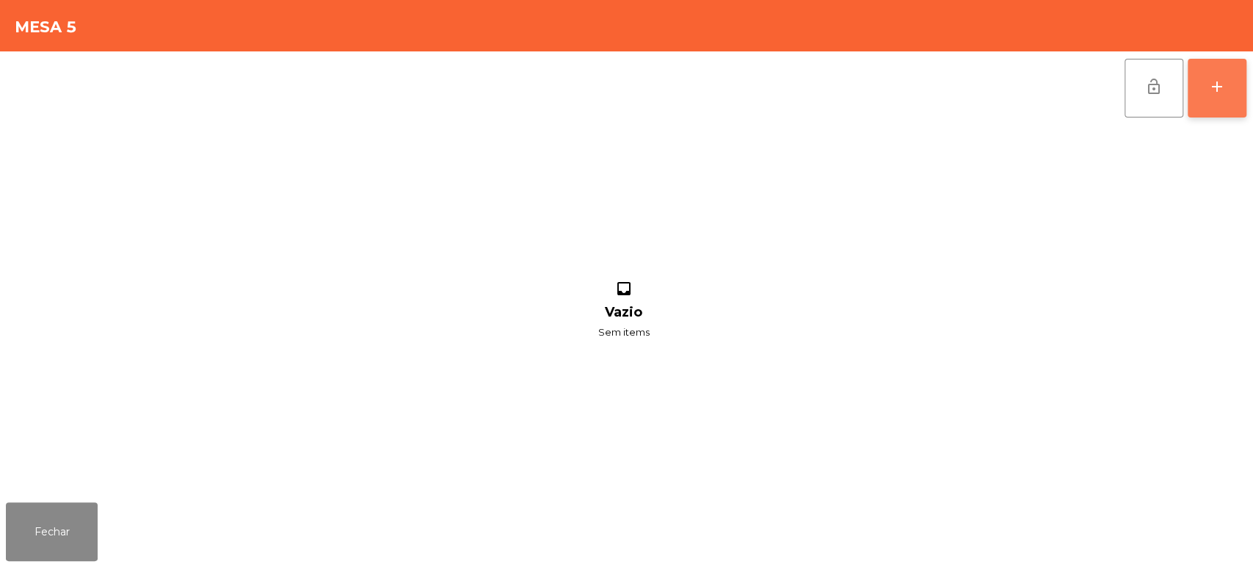
click at [1212, 78] on div "add" at bounding box center [1217, 87] width 18 height 18
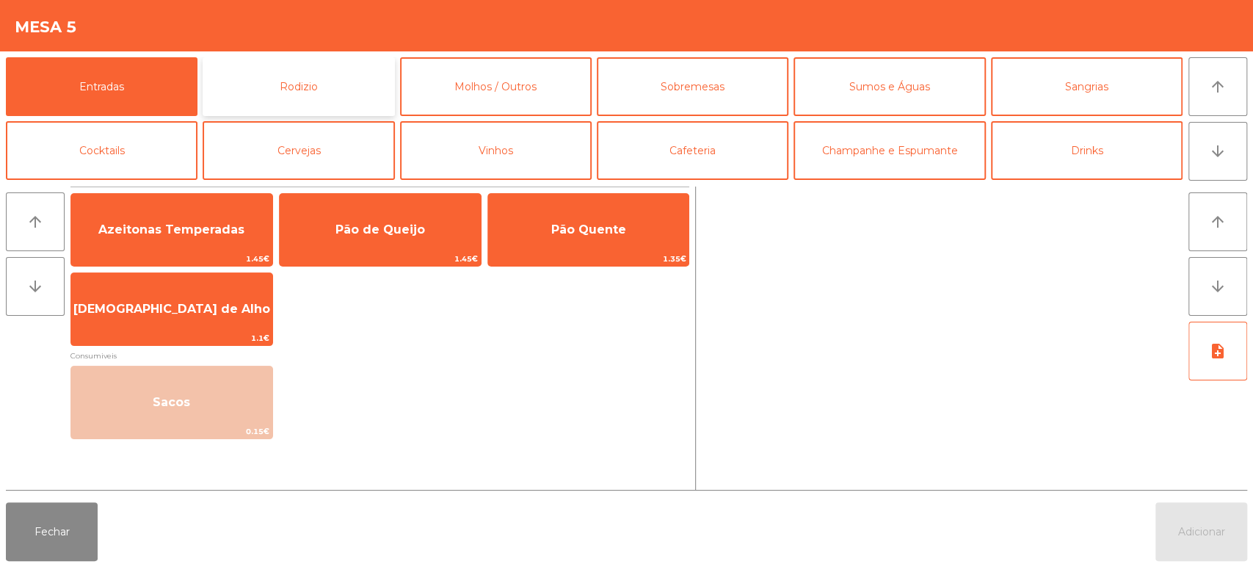
click at [324, 91] on button "Rodizio" at bounding box center [299, 86] width 192 height 59
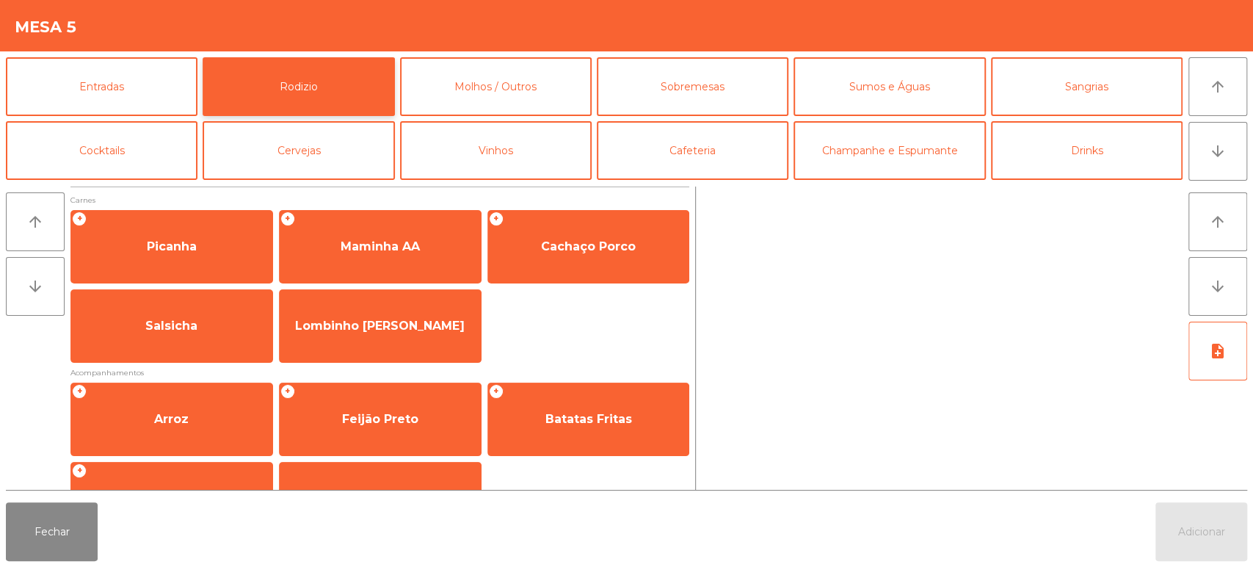
scroll to position [206, 0]
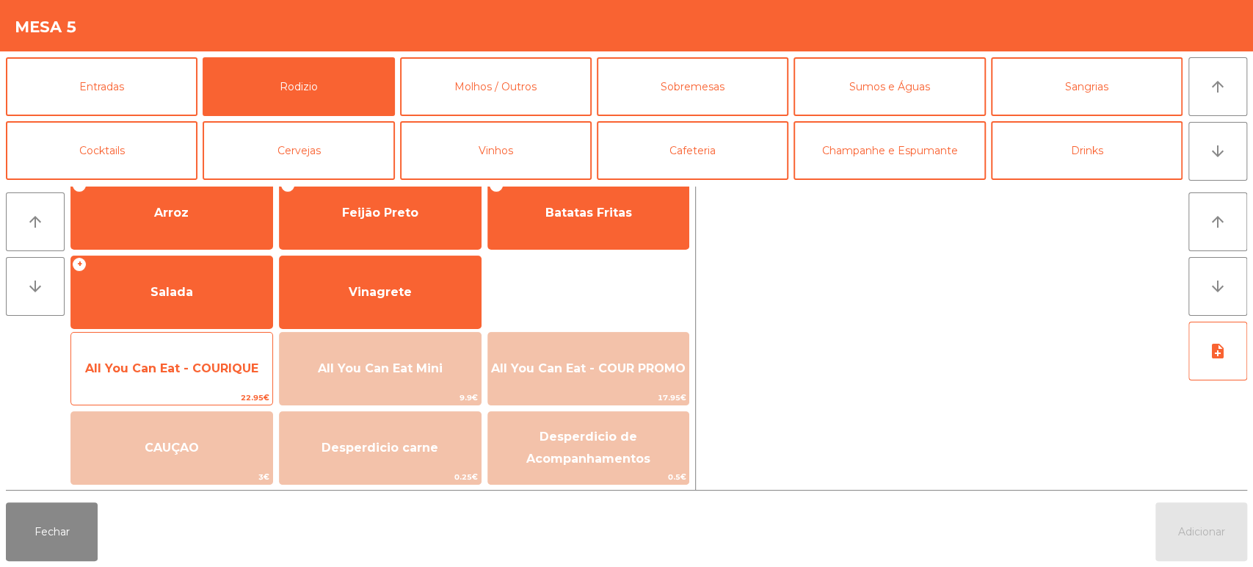
click at [229, 380] on span "All You Can Eat - COURIQUE" at bounding box center [171, 369] width 201 height 40
click at [229, 373] on span "All You Can Eat - COURIQUE" at bounding box center [171, 368] width 173 height 14
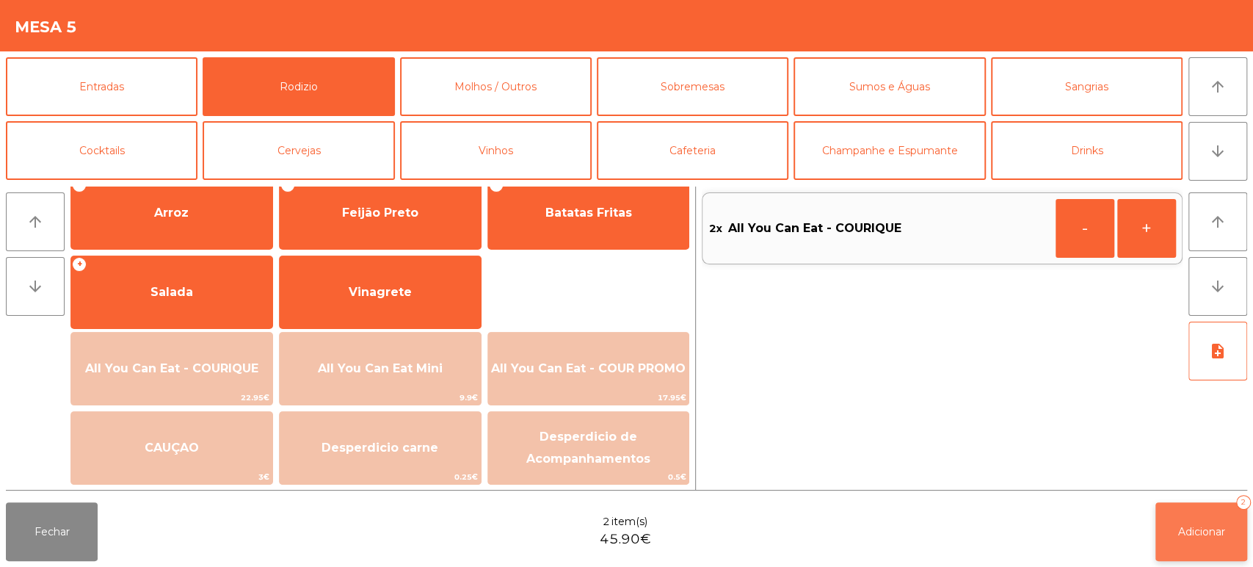
click at [1233, 529] on button "Adicionar 2" at bounding box center [1201, 531] width 92 height 59
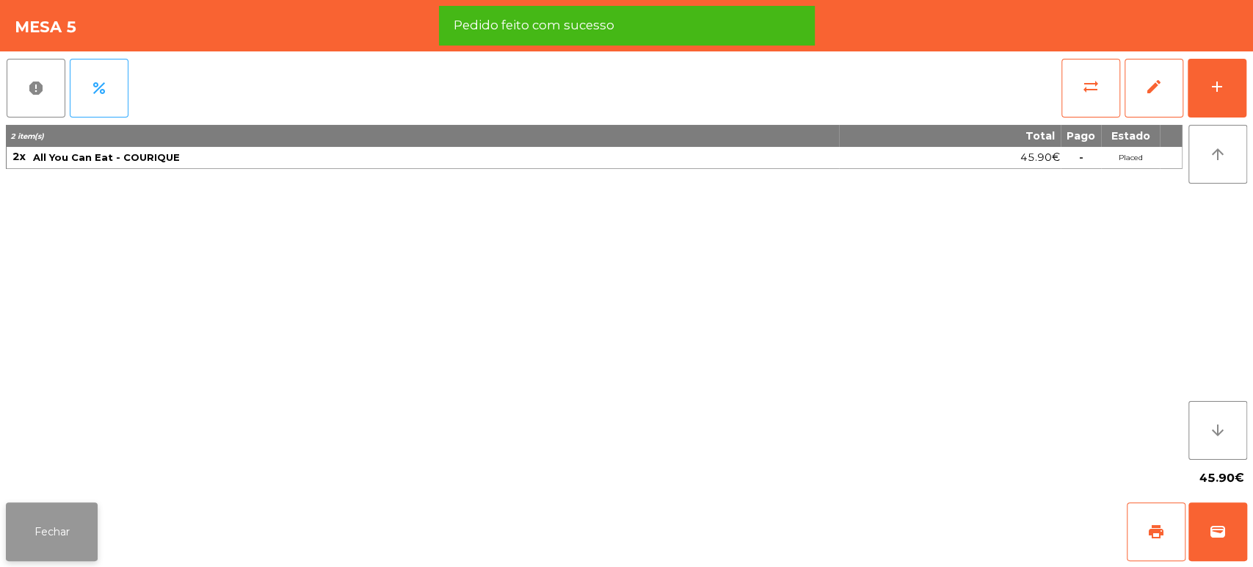
click at [73, 529] on button "Fechar" at bounding box center [52, 531] width 92 height 59
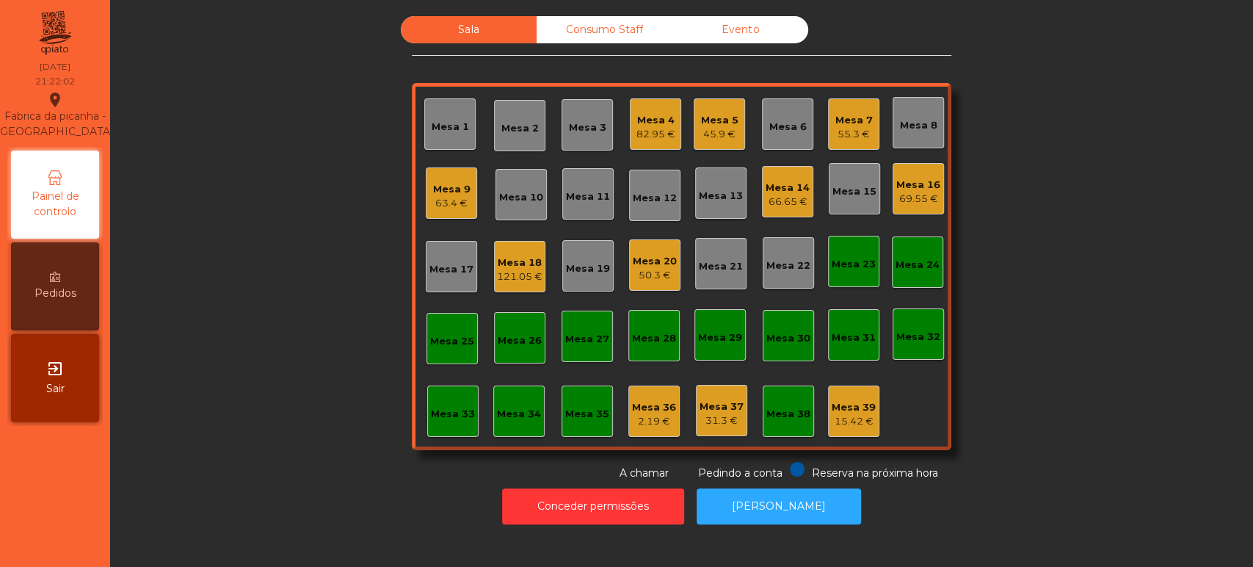
click at [464, 205] on div "Mesa 9 63.4 €" at bounding box center [451, 192] width 51 height 51
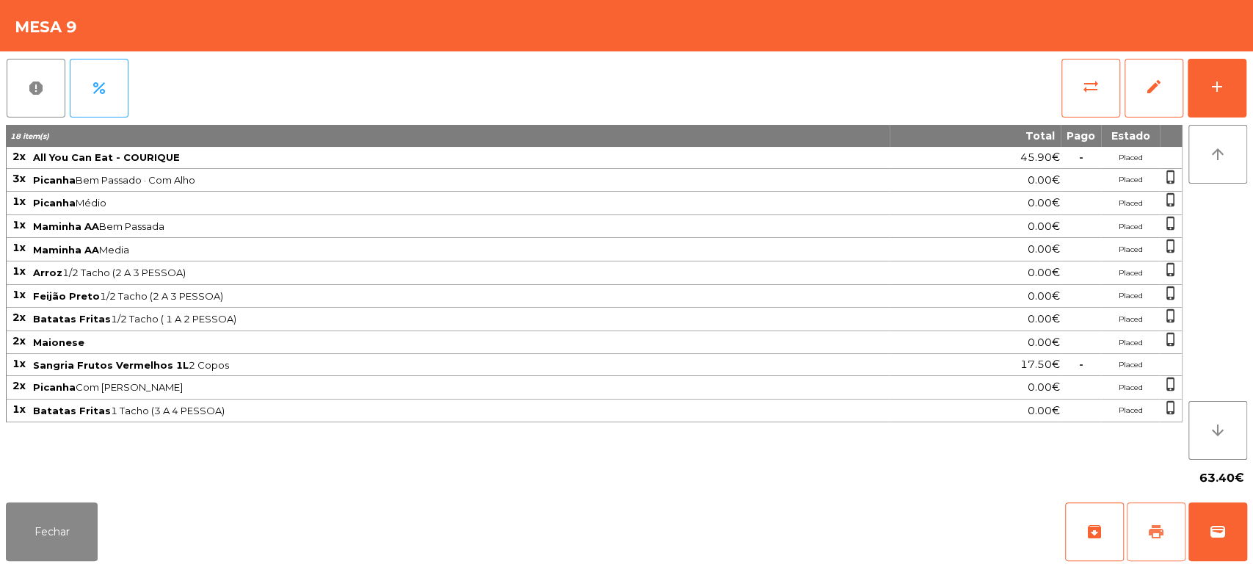
click at [1146, 541] on button "print" at bounding box center [1156, 531] width 59 height 59
click at [1157, 532] on span "print" at bounding box center [1156, 532] width 18 height 18
click at [1214, 549] on button "wallet" at bounding box center [1218, 531] width 59 height 59
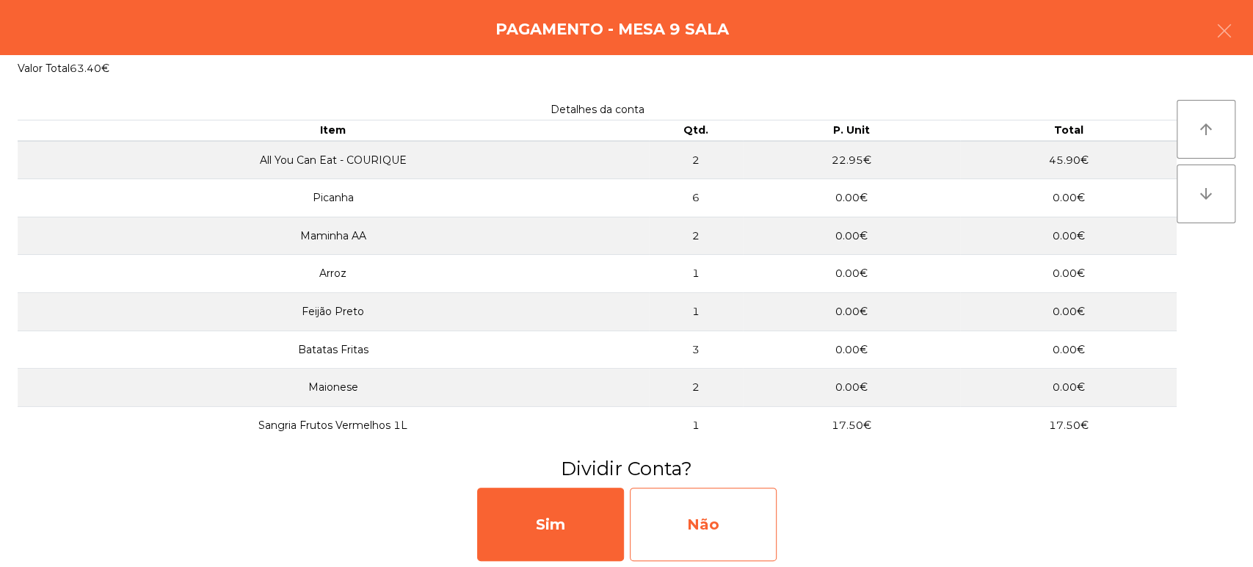
click at [716, 506] on div "Não" at bounding box center [703, 523] width 147 height 73
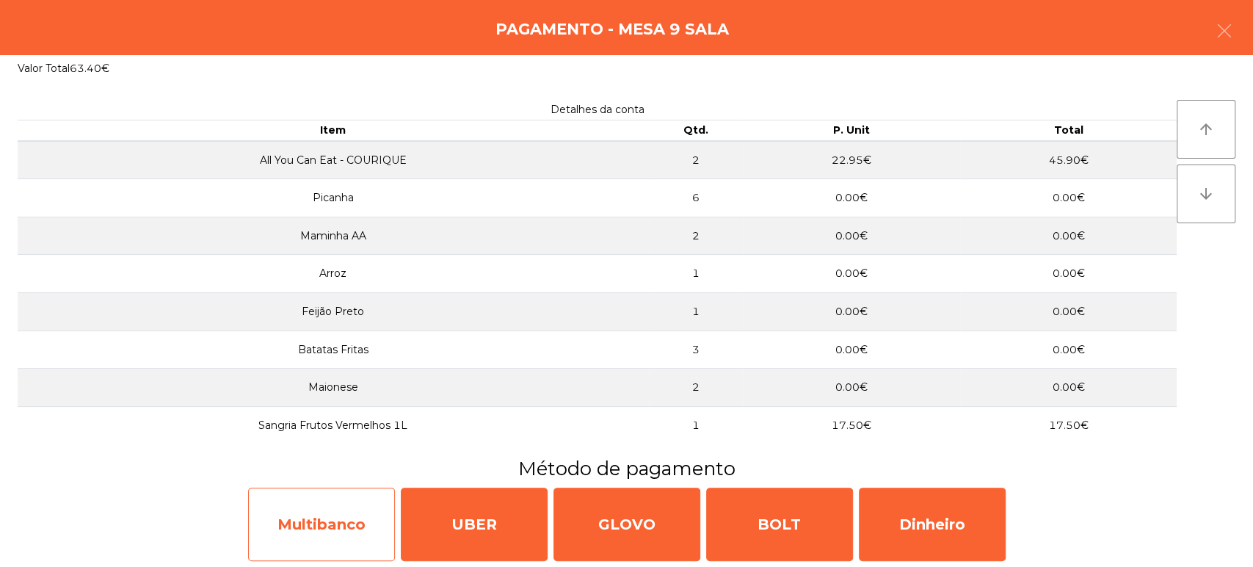
click at [335, 540] on div "Multibanco" at bounding box center [321, 523] width 147 height 73
select select "**"
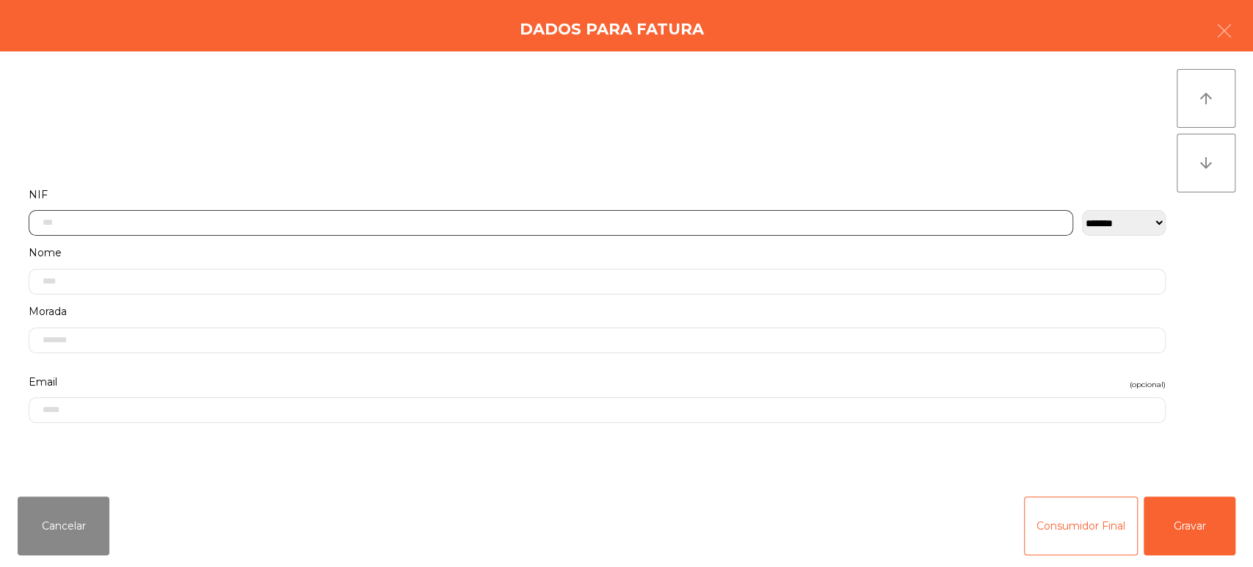
click at [366, 222] on input "text" at bounding box center [551, 223] width 1045 height 26
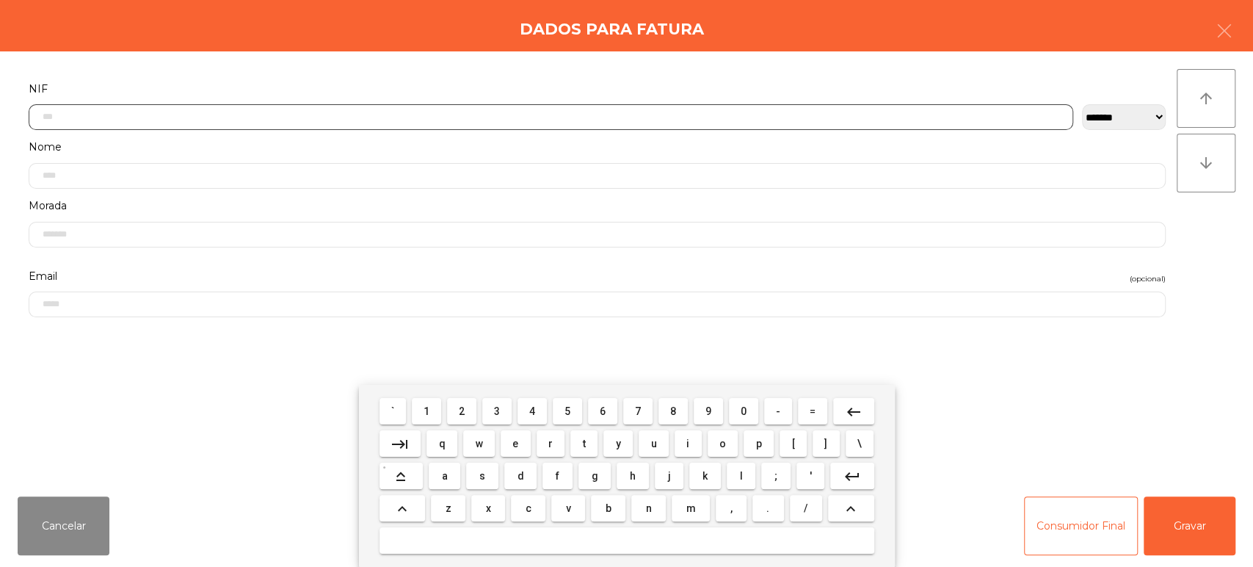
scroll to position [115, 0]
type input "*********"
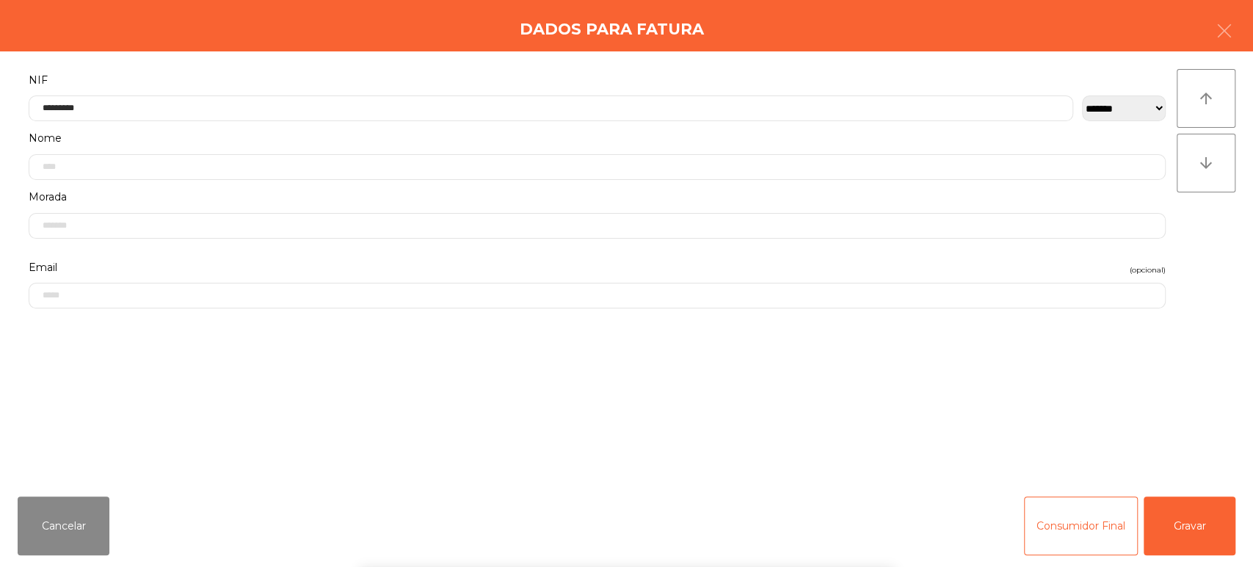
click at [1200, 220] on div "arrow_upward arrow_downward" at bounding box center [1206, 268] width 59 height 398
click at [1197, 514] on button "Gravar" at bounding box center [1190, 525] width 92 height 59
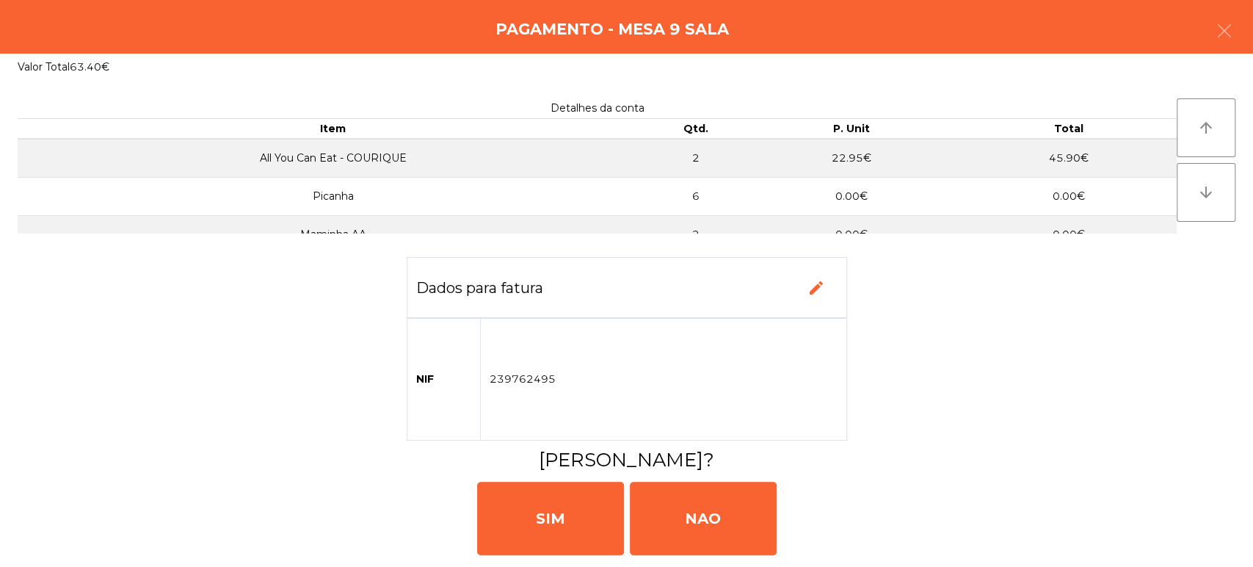
click at [532, 556] on div "SIM NAO" at bounding box center [626, 517] width 1241 height 88
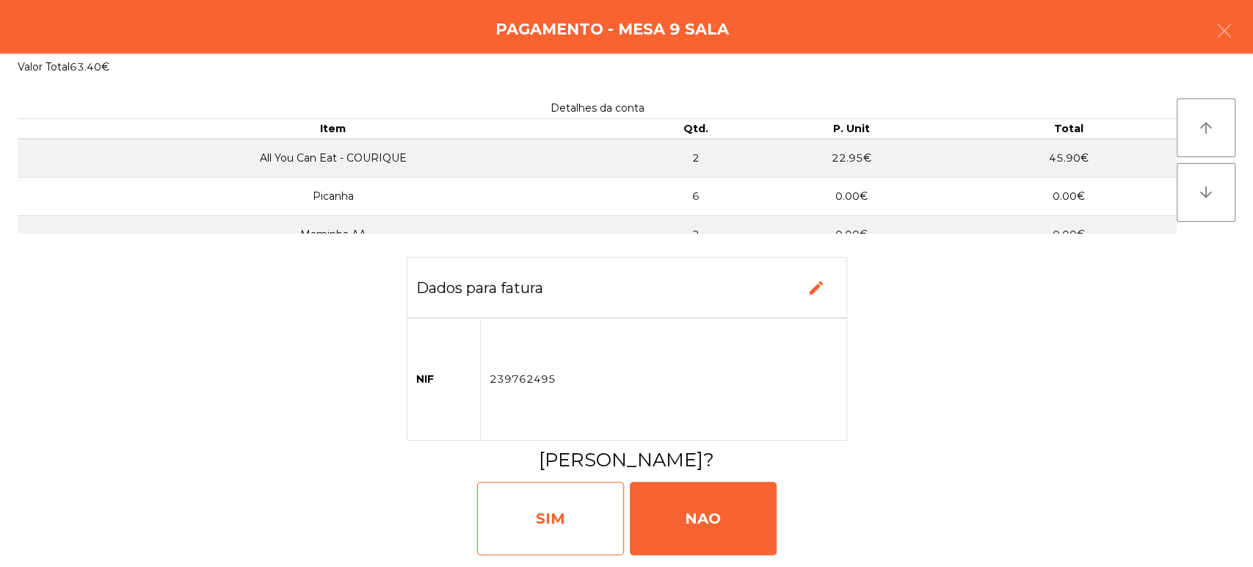
click at [539, 517] on div "SIM" at bounding box center [550, 518] width 147 height 73
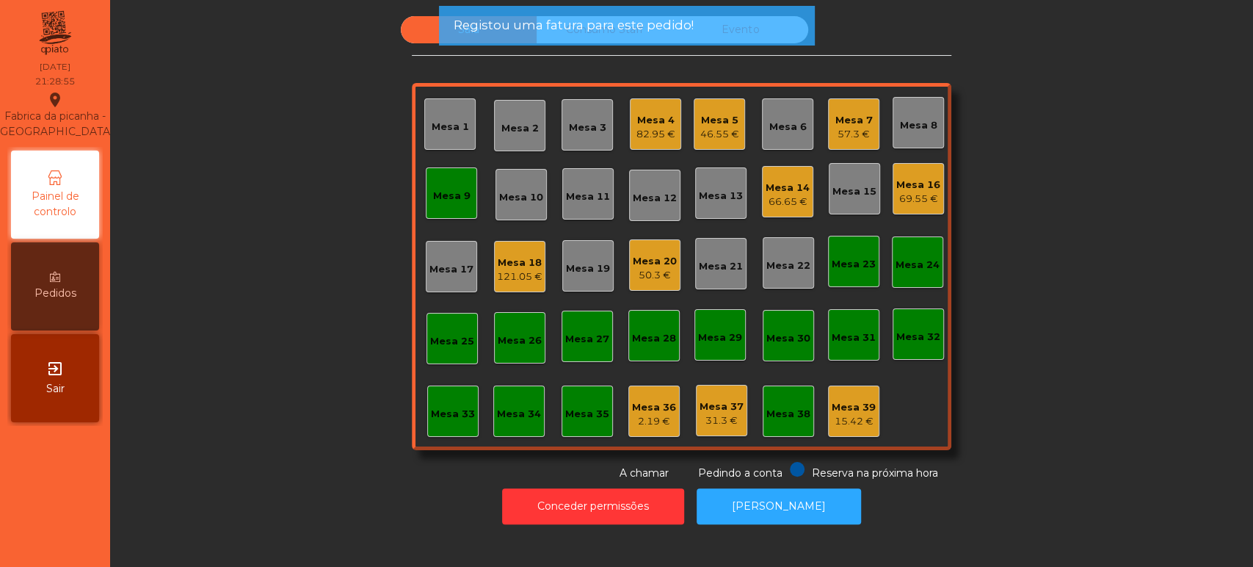
click at [435, 200] on div "Mesa 9" at bounding box center [451, 196] width 37 height 15
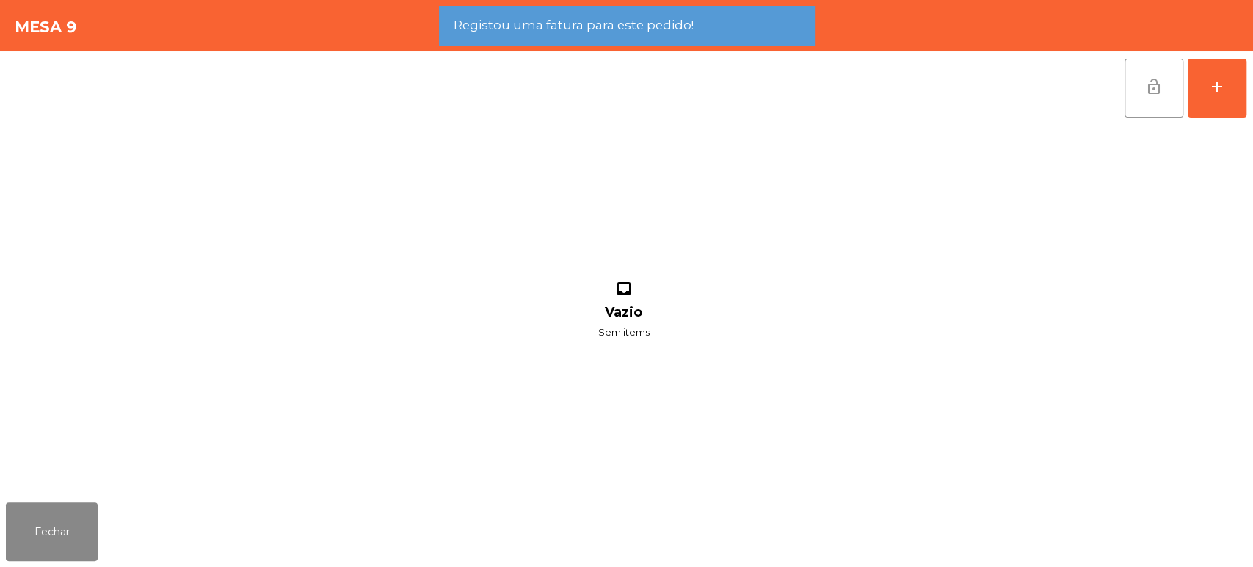
click at [1130, 100] on button "lock_open" at bounding box center [1154, 88] width 59 height 59
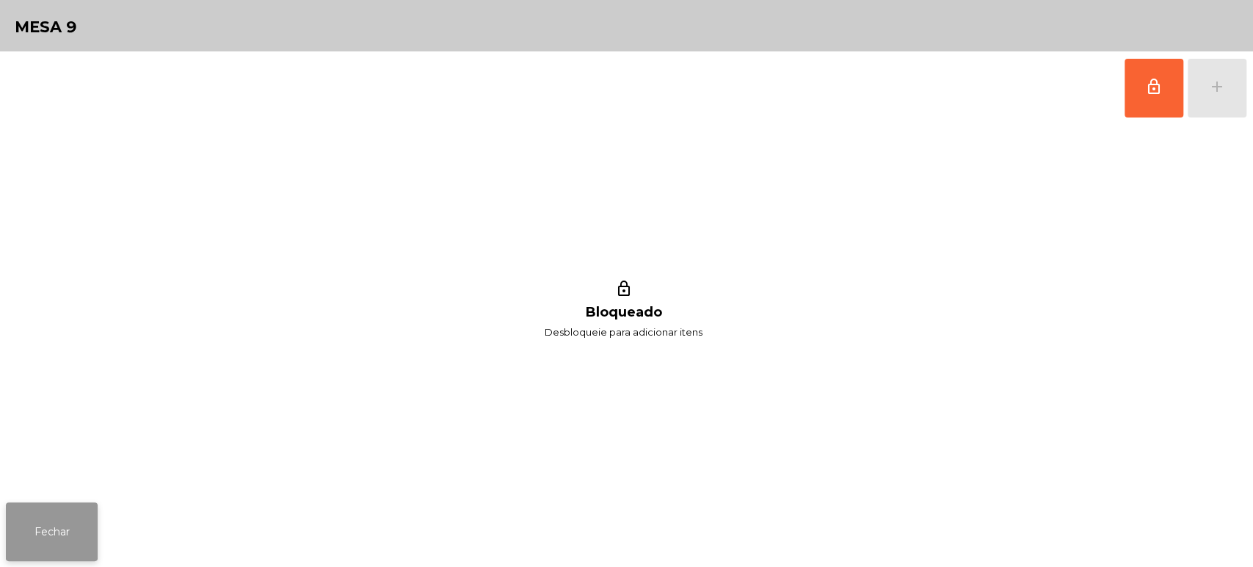
click at [62, 509] on button "Fechar" at bounding box center [52, 531] width 92 height 59
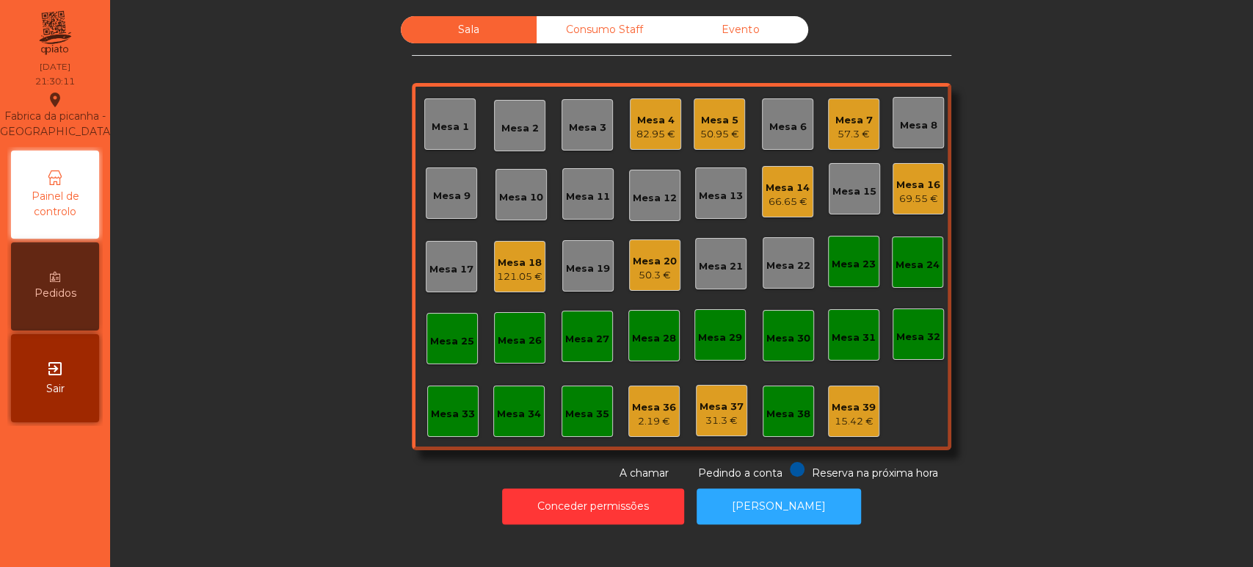
click at [515, 277] on div "121.05 €" at bounding box center [520, 276] width 46 height 15
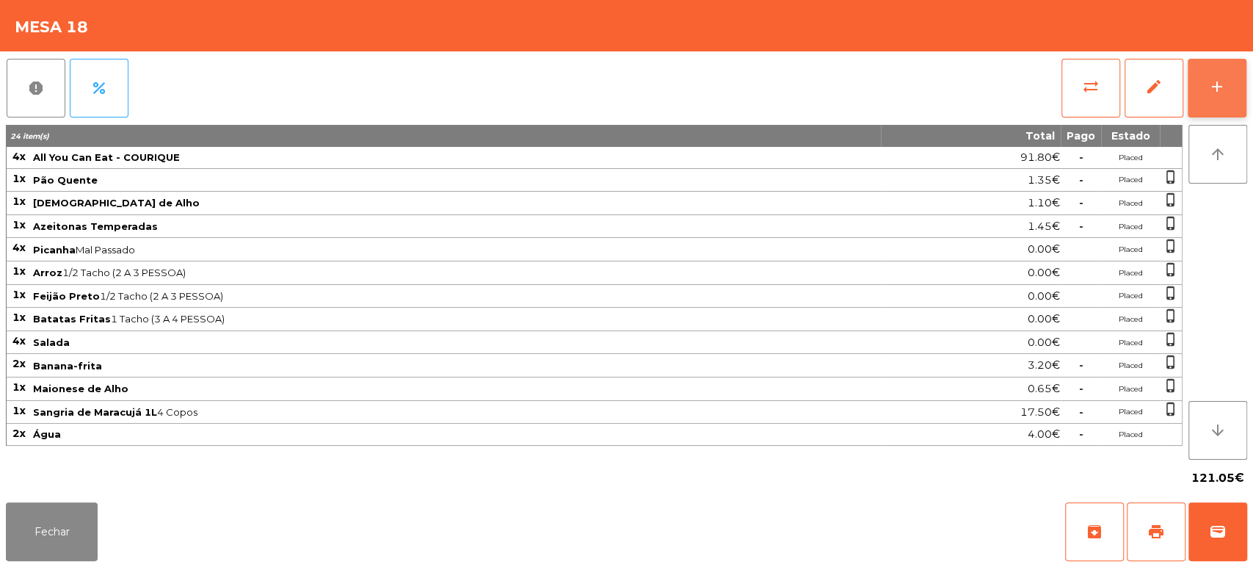
click at [1221, 80] on div "add" at bounding box center [1217, 87] width 18 height 18
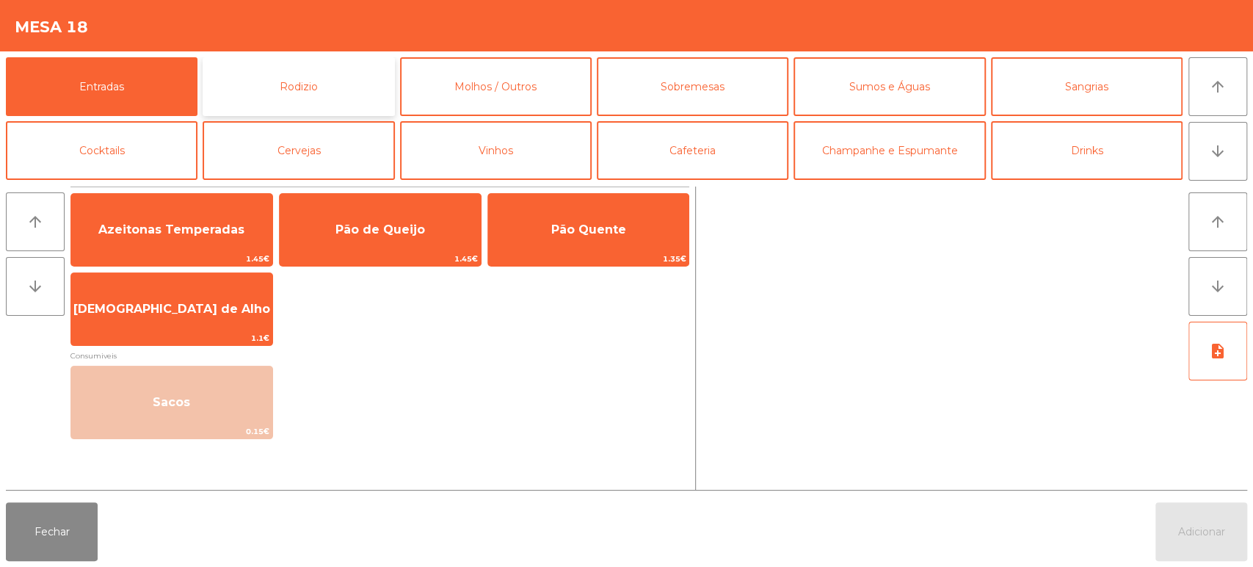
click at [312, 87] on button "Rodizio" at bounding box center [299, 86] width 192 height 59
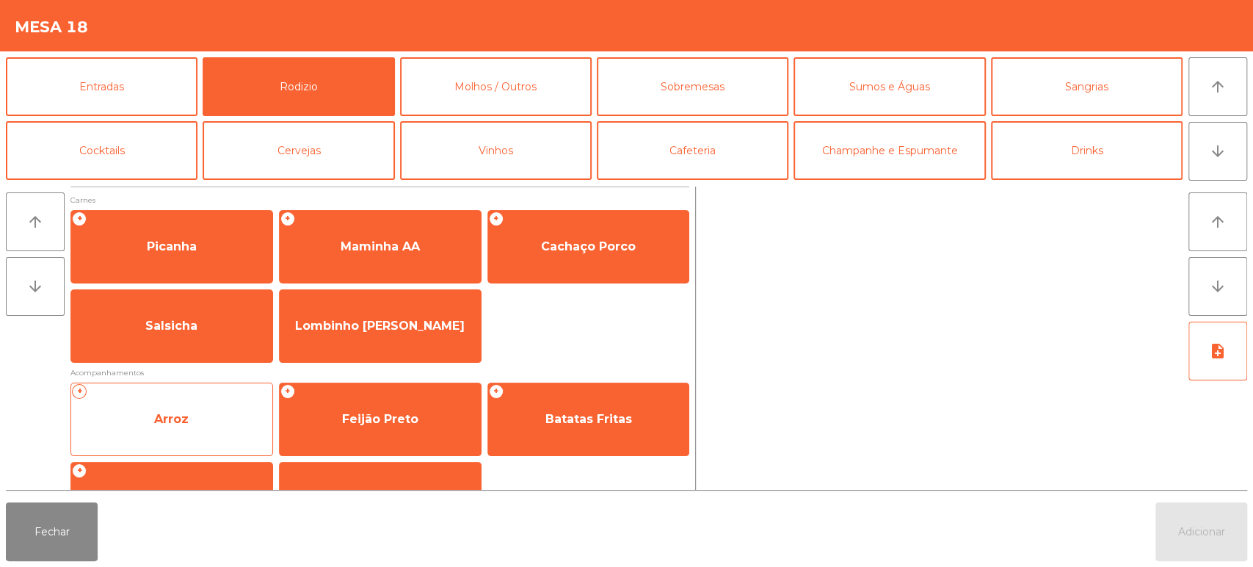
click at [184, 424] on span "Arroz" at bounding box center [171, 419] width 35 height 14
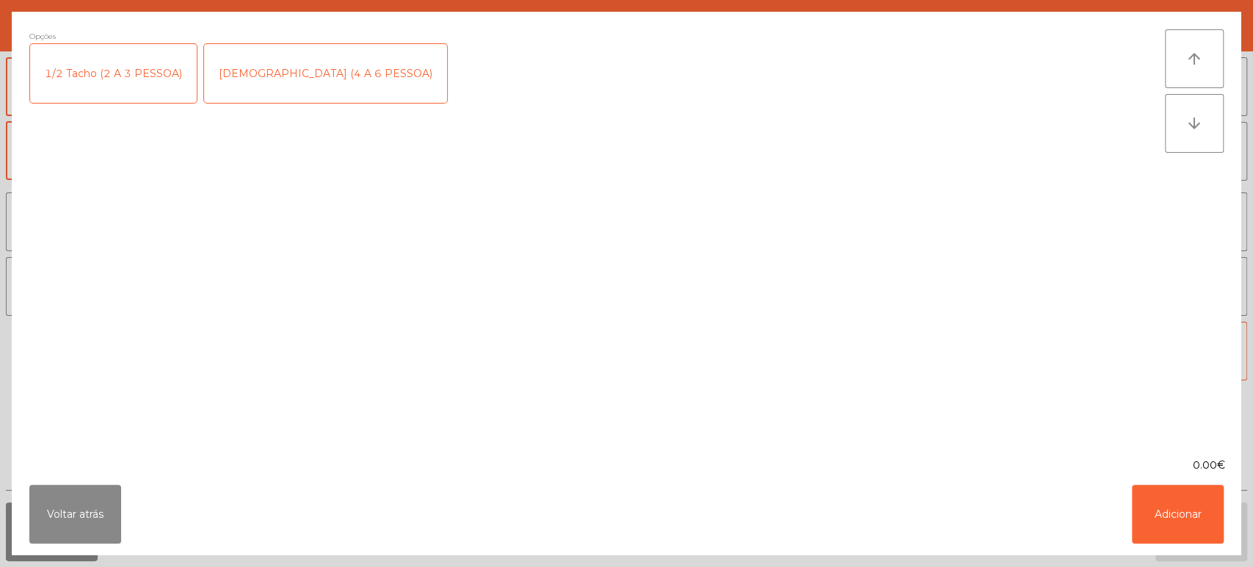
click at [292, 73] on div "1 Tacho (4 A 6 PESSOA)" at bounding box center [325, 73] width 243 height 59
click at [1205, 506] on button "Adicionar" at bounding box center [1178, 514] width 92 height 59
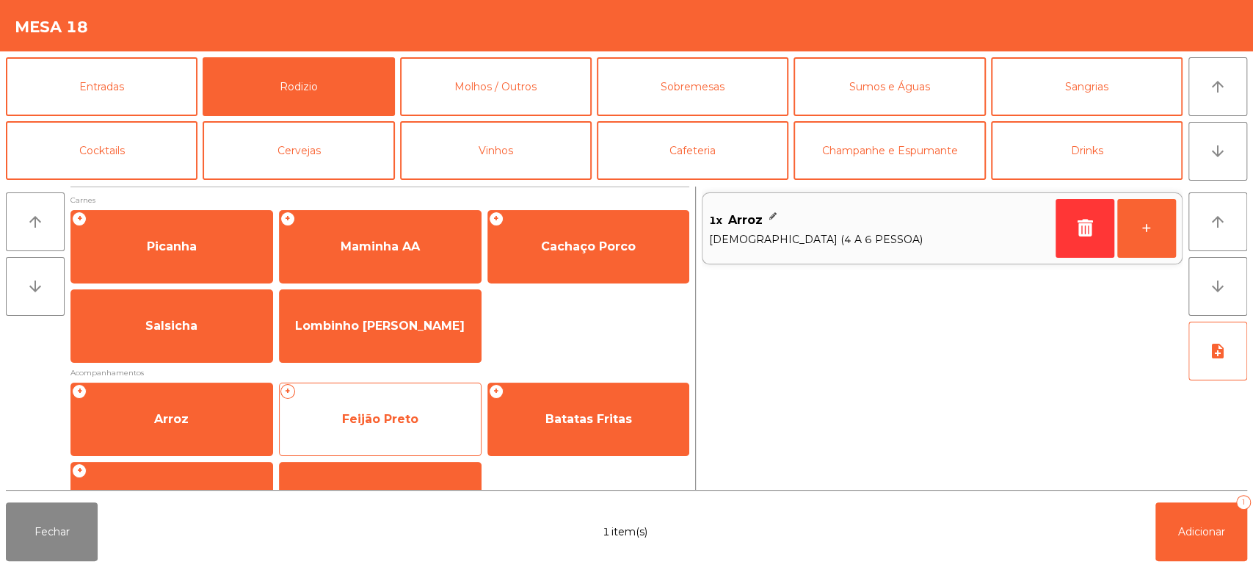
click at [416, 404] on span "Feijão Preto" at bounding box center [380, 419] width 201 height 40
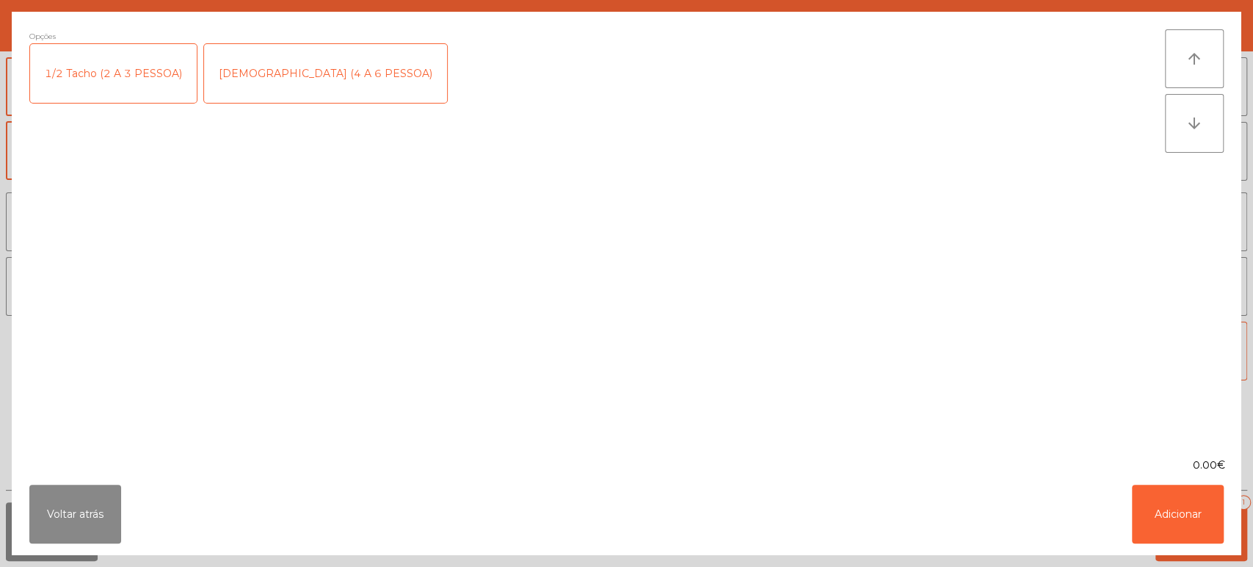
click at [308, 70] on div "1 Tacho (4 A 6 PESSOA)" at bounding box center [325, 73] width 243 height 59
click at [1182, 508] on button "Adicionar" at bounding box center [1178, 514] width 92 height 59
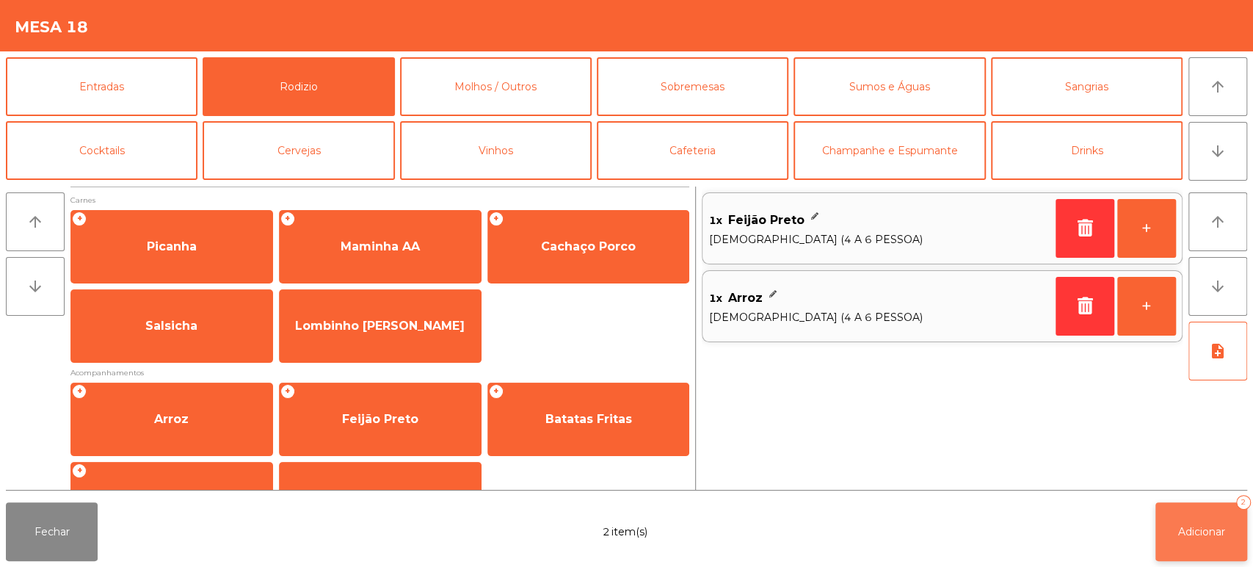
click at [1207, 526] on span "Adicionar" at bounding box center [1201, 531] width 47 height 13
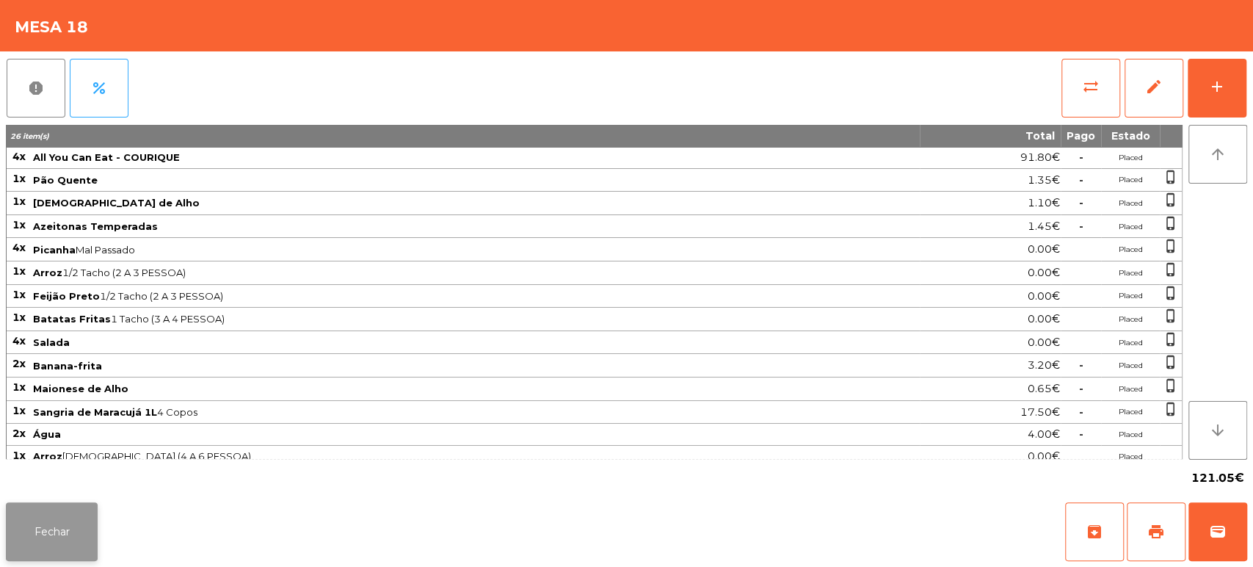
click at [76, 523] on button "Fechar" at bounding box center [52, 531] width 92 height 59
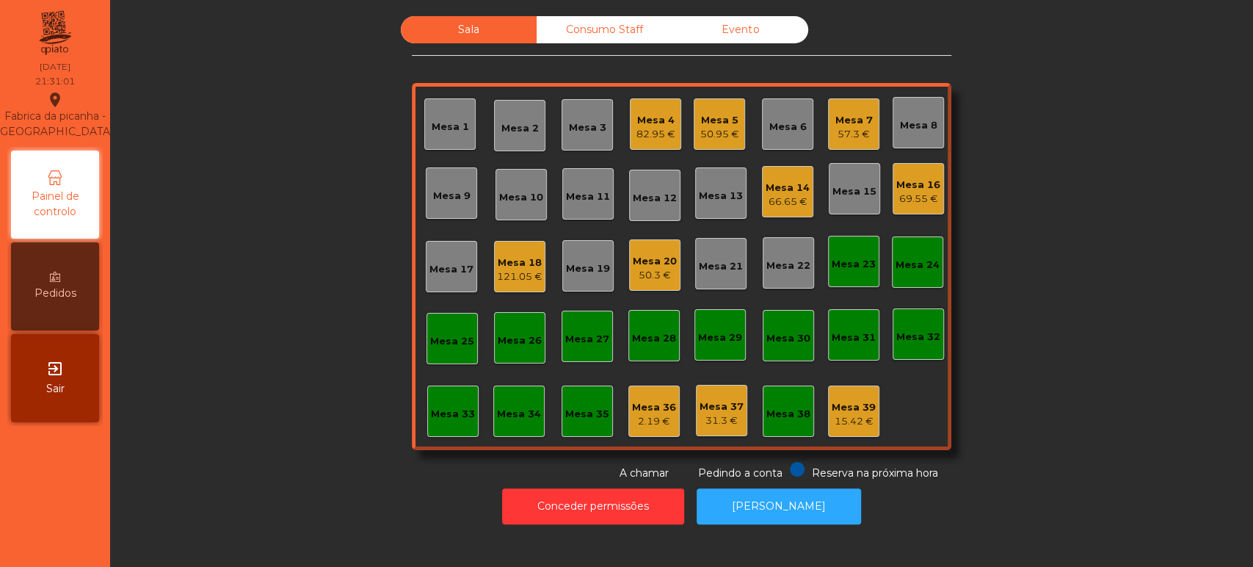
click at [1051, 357] on div "Sala Consumo Staff Evento Mesa 1 Mesa 2 Mesa 3 Mesa 4 82.95 € Mesa 5 50.95 € Me…" at bounding box center [681, 248] width 1103 height 465
click at [1035, 371] on div "Sala Consumo Staff Evento Mesa 1 Mesa 2 Mesa 3 Mesa 4 82.95 € Mesa 5 50.95 € Me…" at bounding box center [681, 248] width 1103 height 465
click at [930, 185] on div "Mesa 16" at bounding box center [918, 185] width 44 height 15
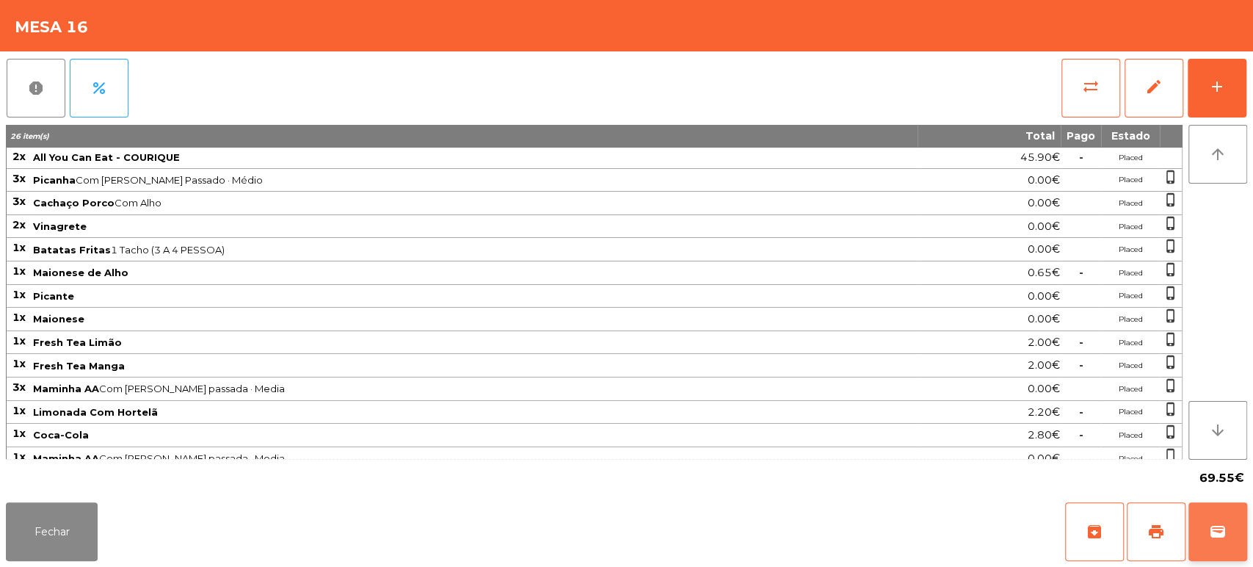
click at [1218, 526] on span "wallet" at bounding box center [1218, 532] width 18 height 18
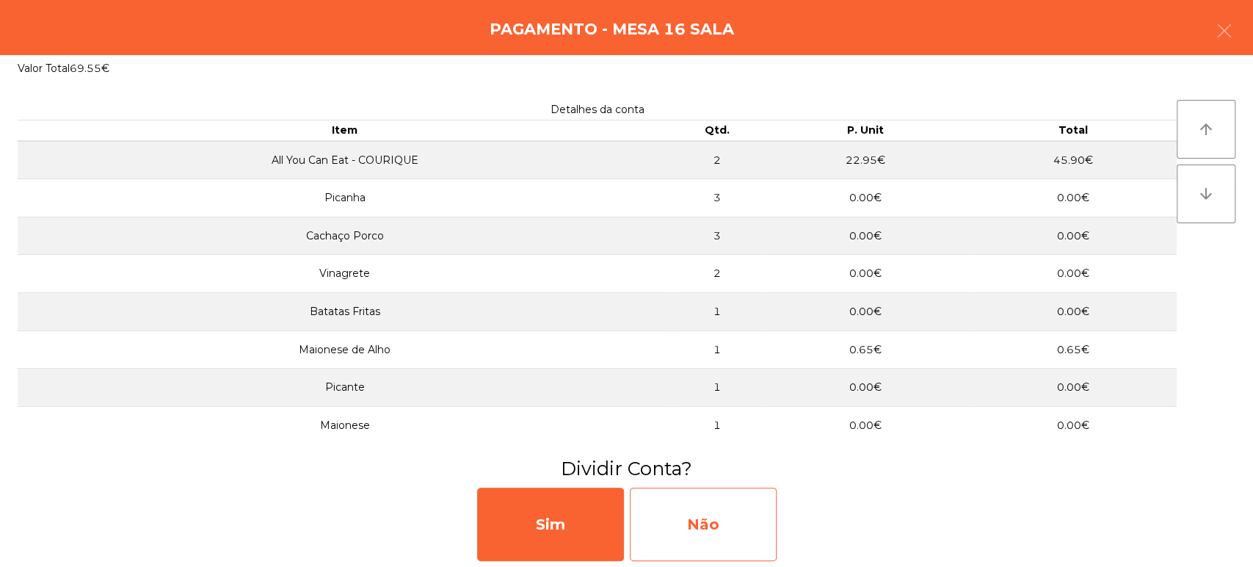
click at [740, 534] on div "Não" at bounding box center [703, 523] width 147 height 73
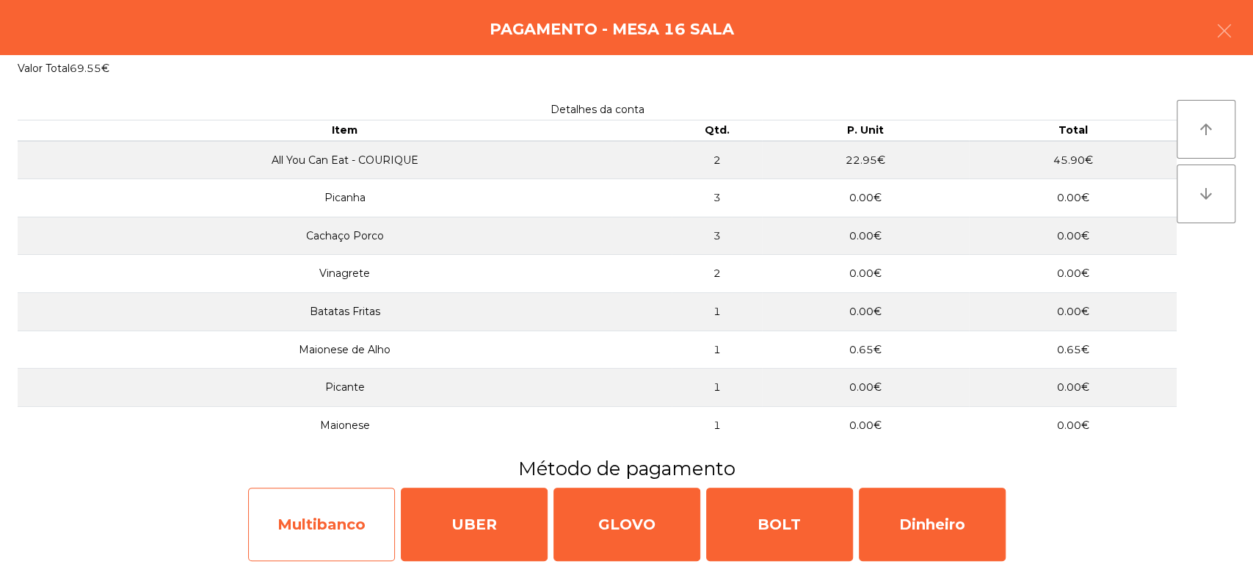
click at [355, 529] on div "Multibanco" at bounding box center [321, 523] width 147 height 73
select select "**"
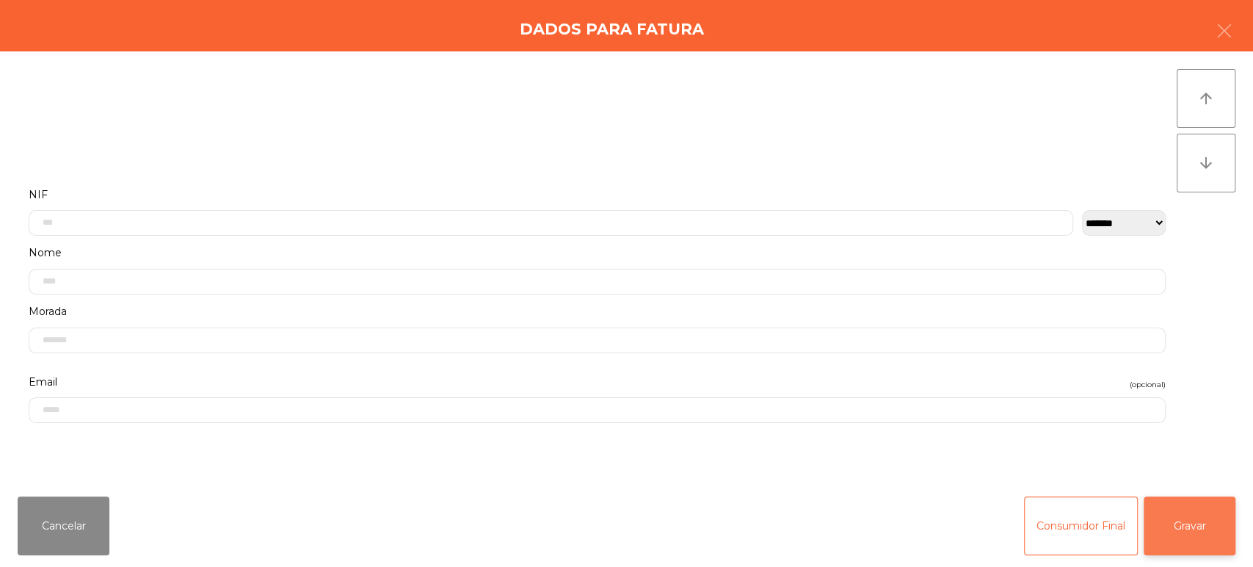
click at [1181, 508] on button "Gravar" at bounding box center [1190, 525] width 92 height 59
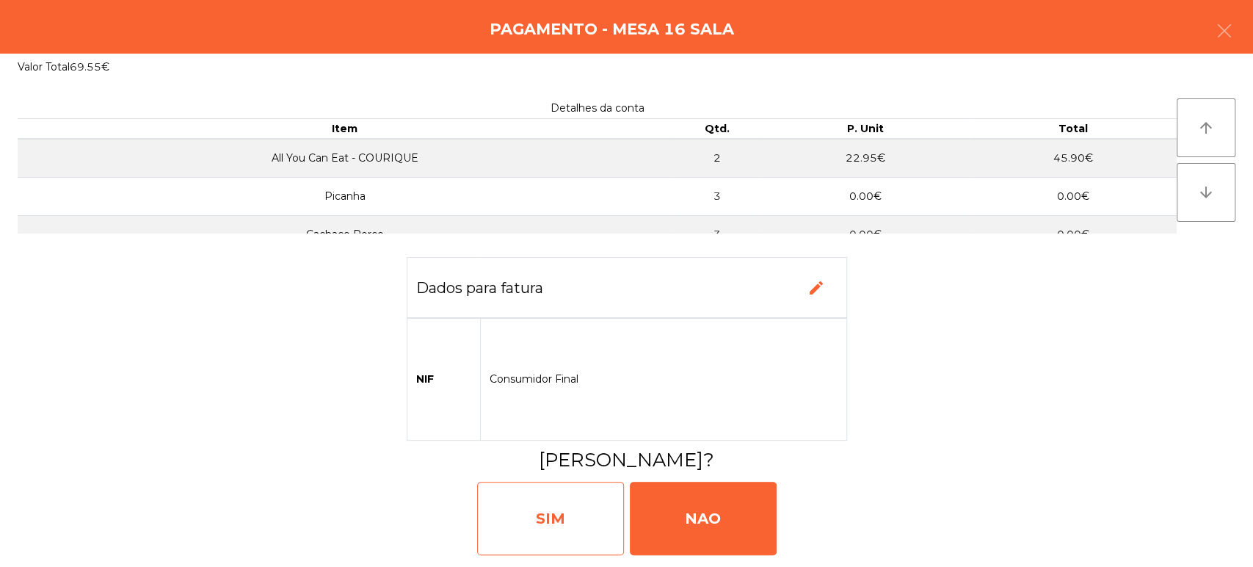
click at [557, 526] on div "SIM" at bounding box center [550, 518] width 147 height 73
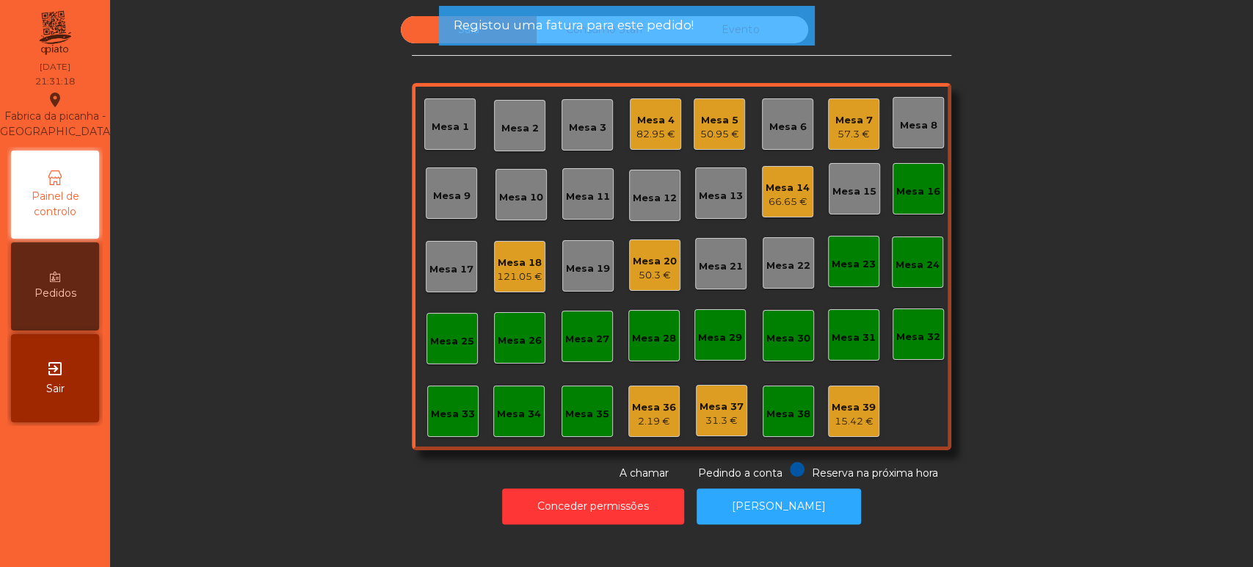
click at [904, 195] on div "Mesa 16" at bounding box center [918, 191] width 44 height 15
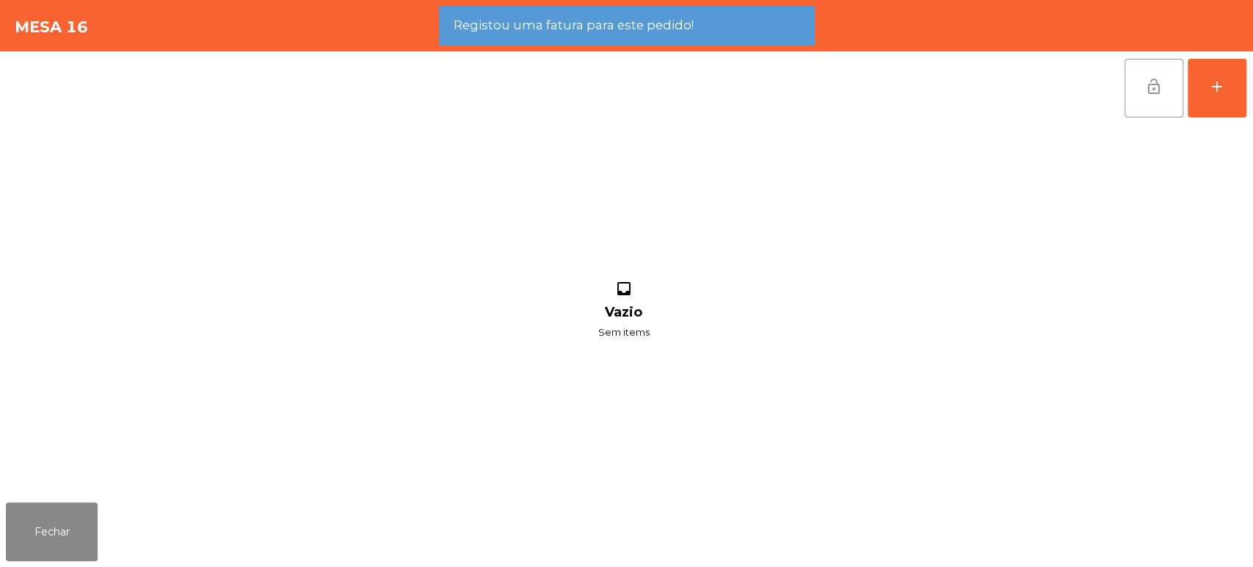
click at [1167, 95] on button "lock_open" at bounding box center [1154, 88] width 59 height 59
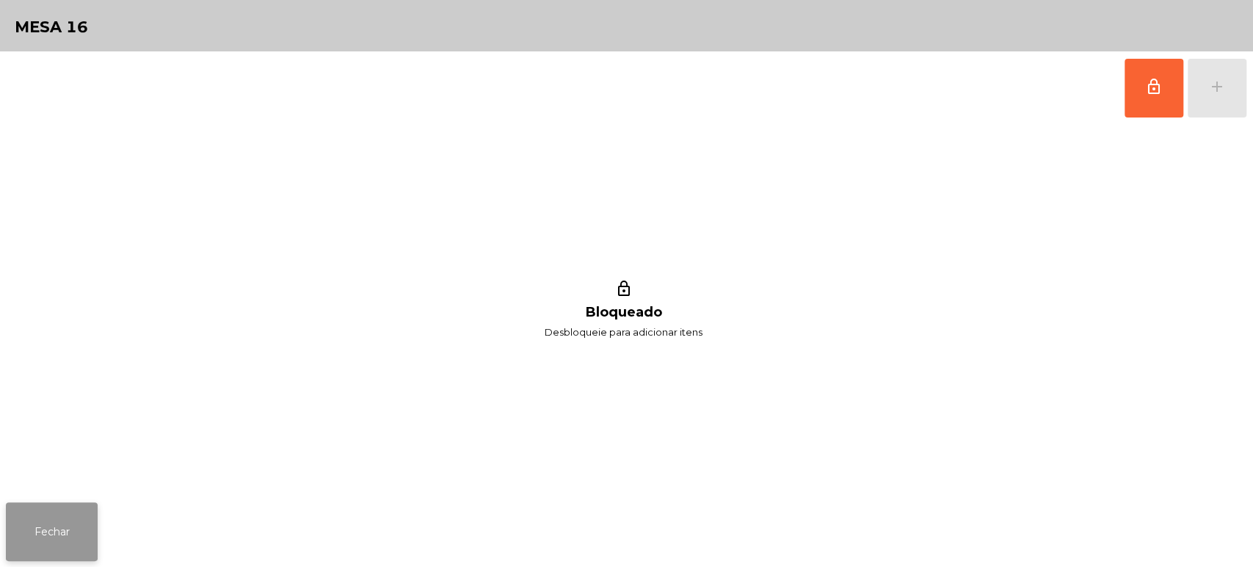
click at [35, 513] on button "Fechar" at bounding box center [52, 531] width 92 height 59
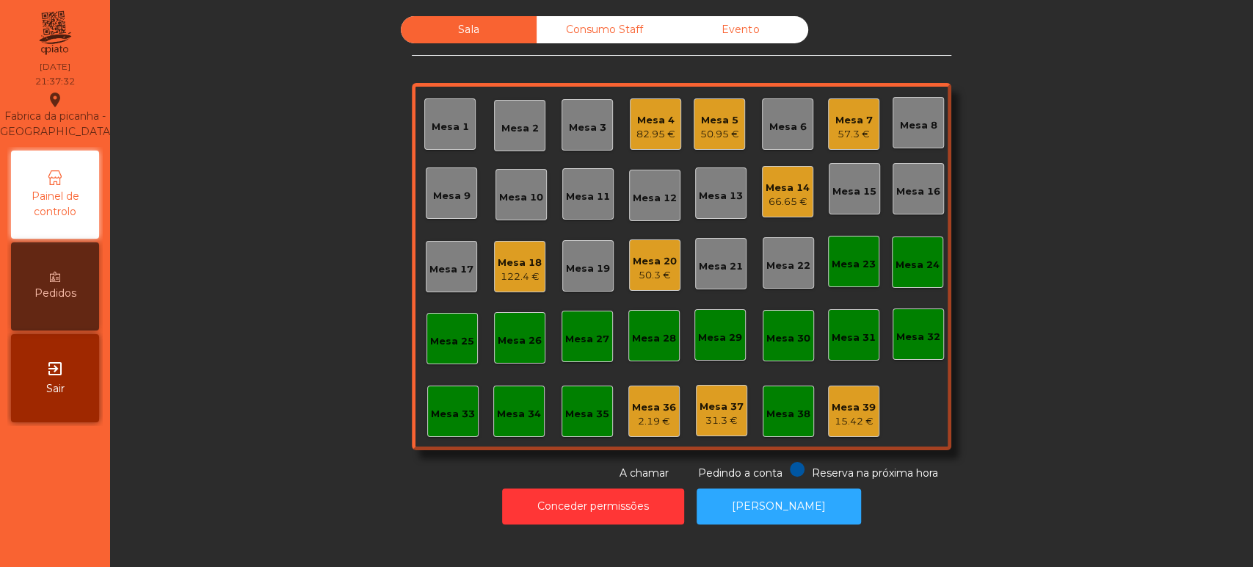
click at [718, 121] on div "Mesa 5" at bounding box center [719, 120] width 39 height 15
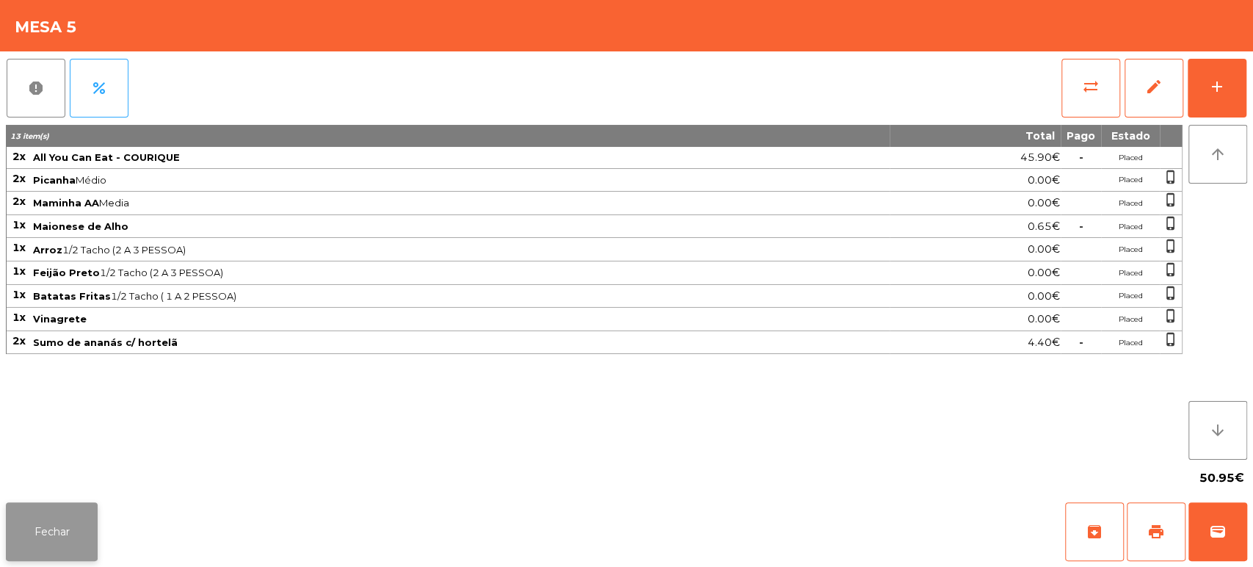
click at [94, 518] on button "Fechar" at bounding box center [52, 531] width 92 height 59
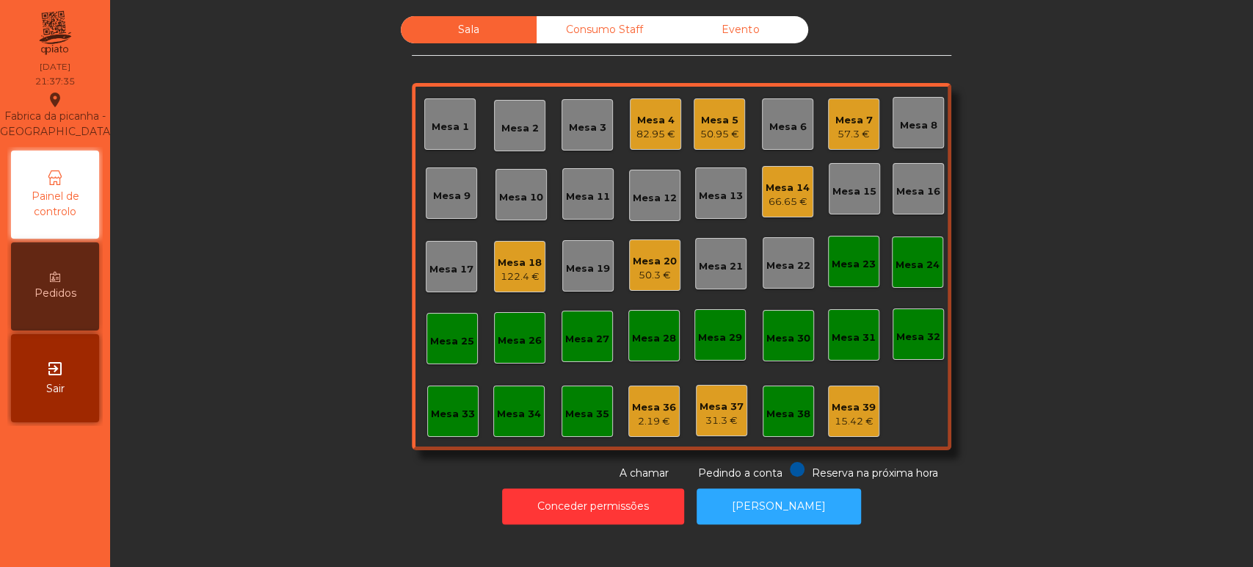
click at [651, 122] on div "Mesa 4" at bounding box center [655, 120] width 39 height 15
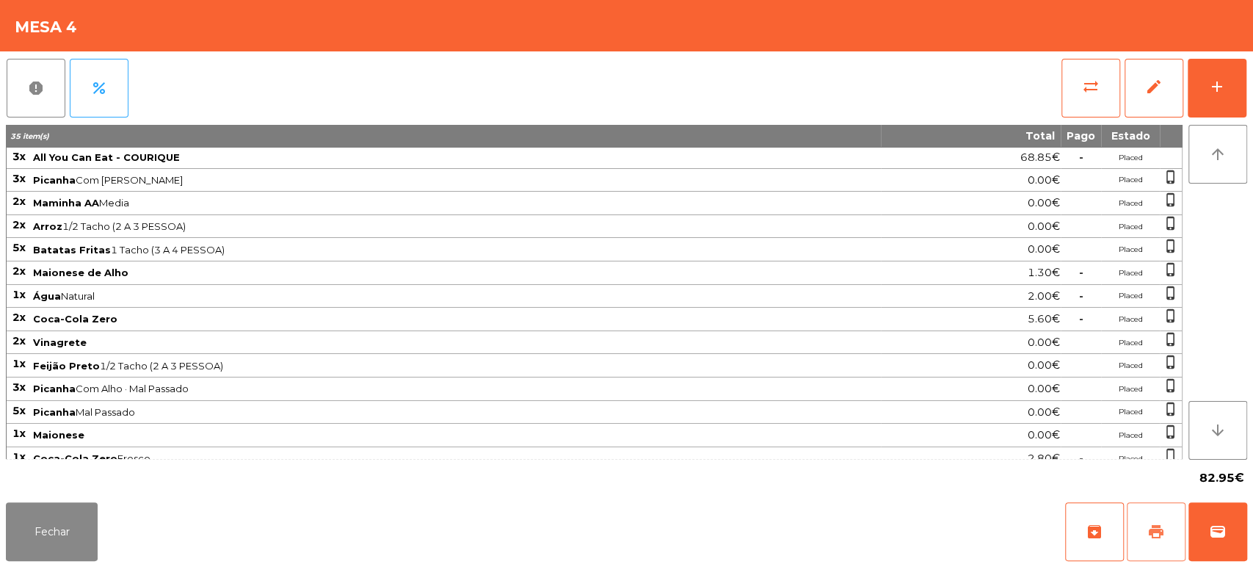
click at [1149, 534] on span "print" at bounding box center [1156, 532] width 18 height 18
click at [1233, 517] on button "wallet" at bounding box center [1218, 531] width 59 height 59
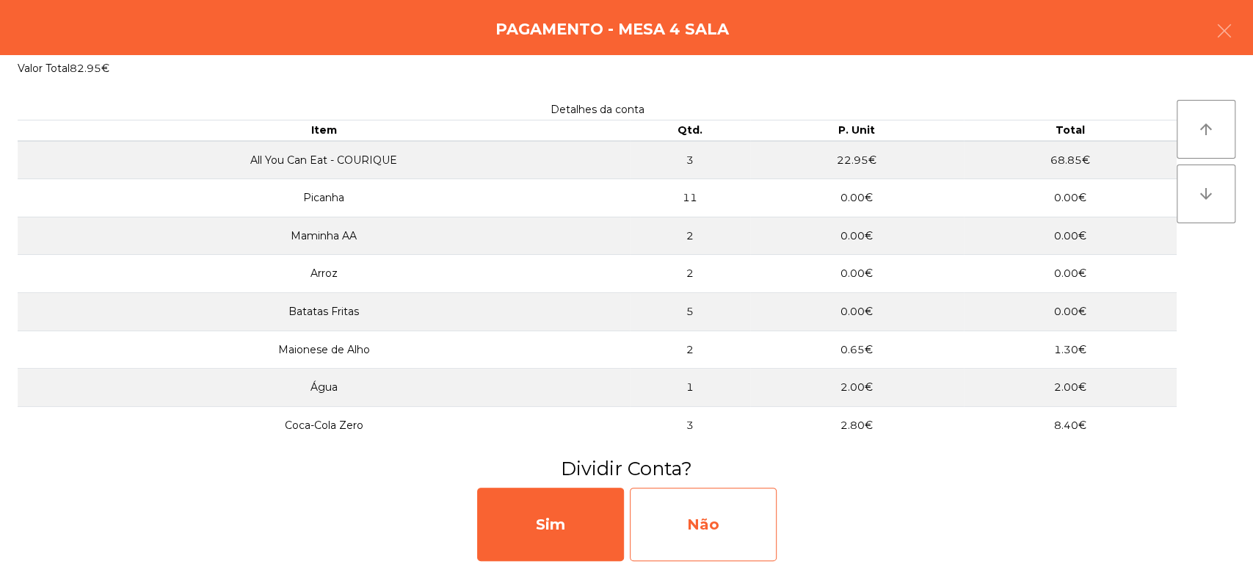
click at [728, 528] on div "Não" at bounding box center [703, 523] width 147 height 73
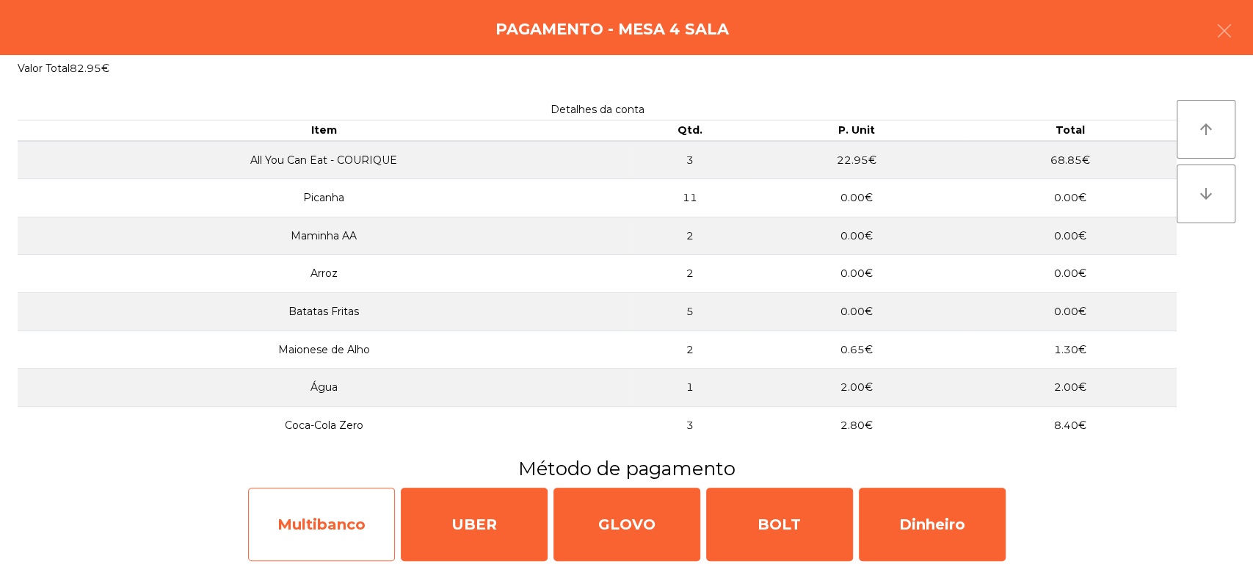
click at [314, 534] on div "Multibanco" at bounding box center [321, 523] width 147 height 73
select select "**"
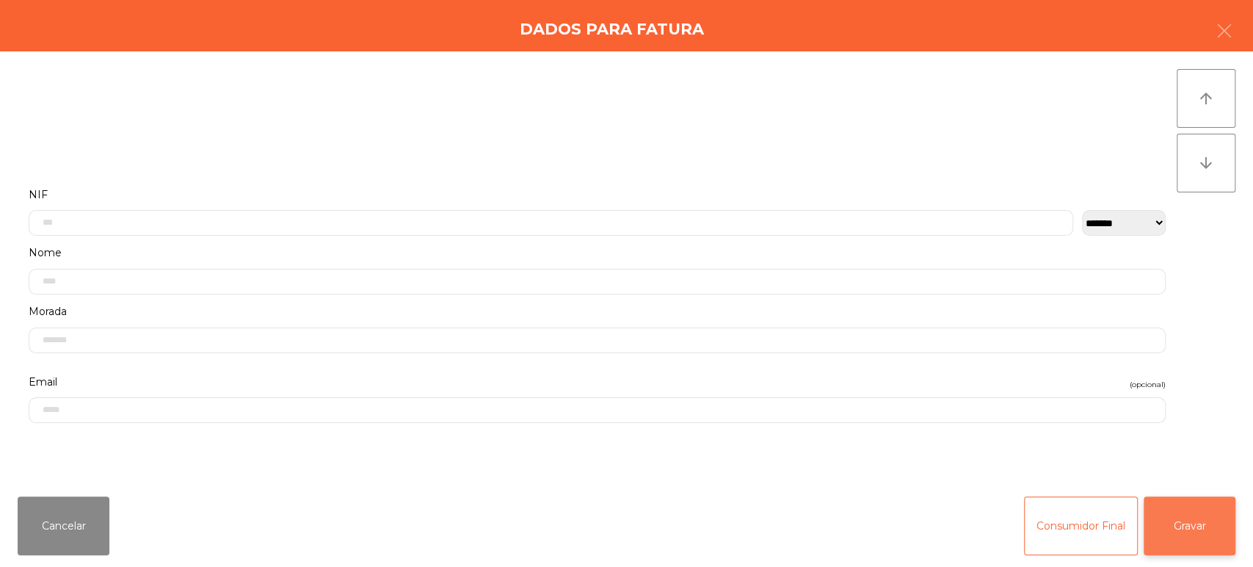
click at [1180, 523] on button "Gravar" at bounding box center [1190, 525] width 92 height 59
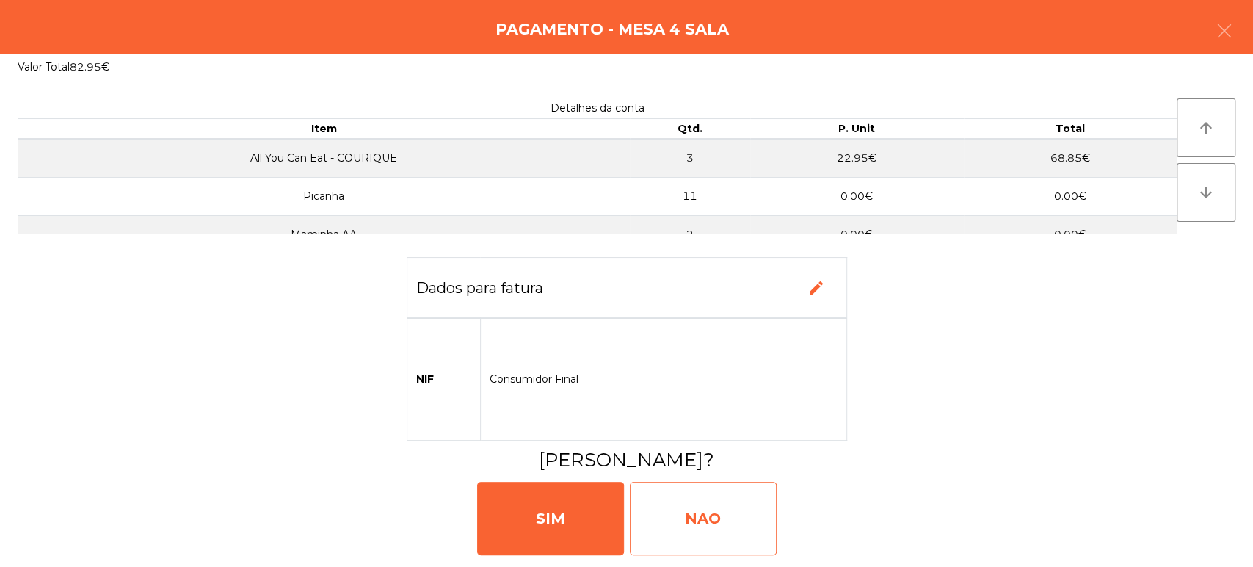
click at [681, 515] on div "NAO" at bounding box center [703, 518] width 147 height 73
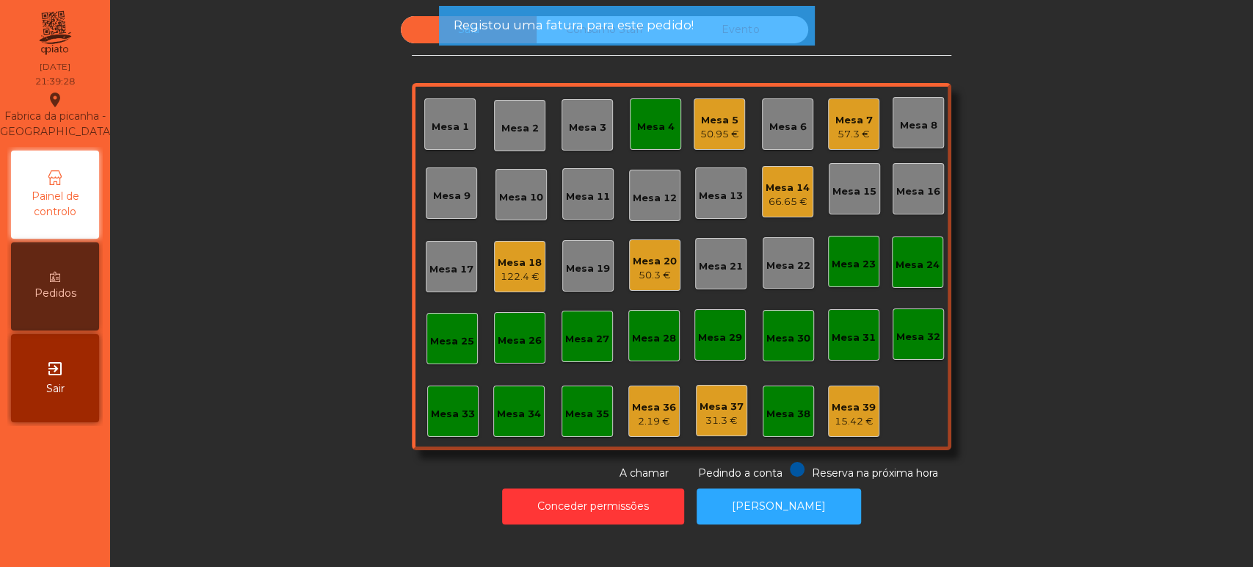
click at [637, 126] on div "Mesa 4" at bounding box center [655, 127] width 37 height 15
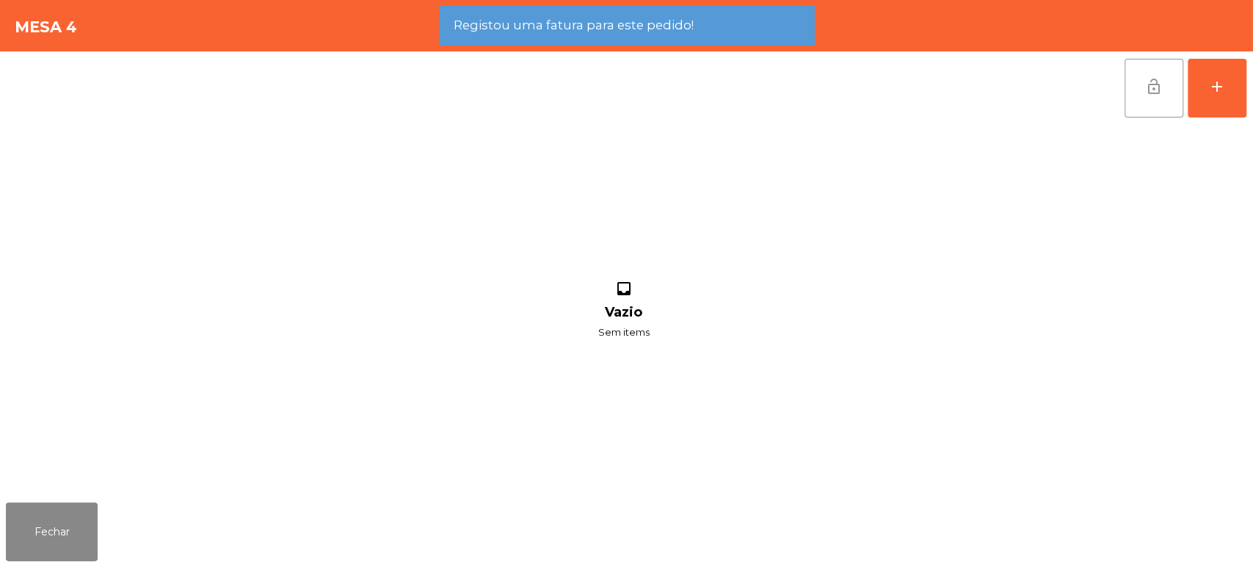
click at [1164, 77] on button "lock_open" at bounding box center [1154, 88] width 59 height 59
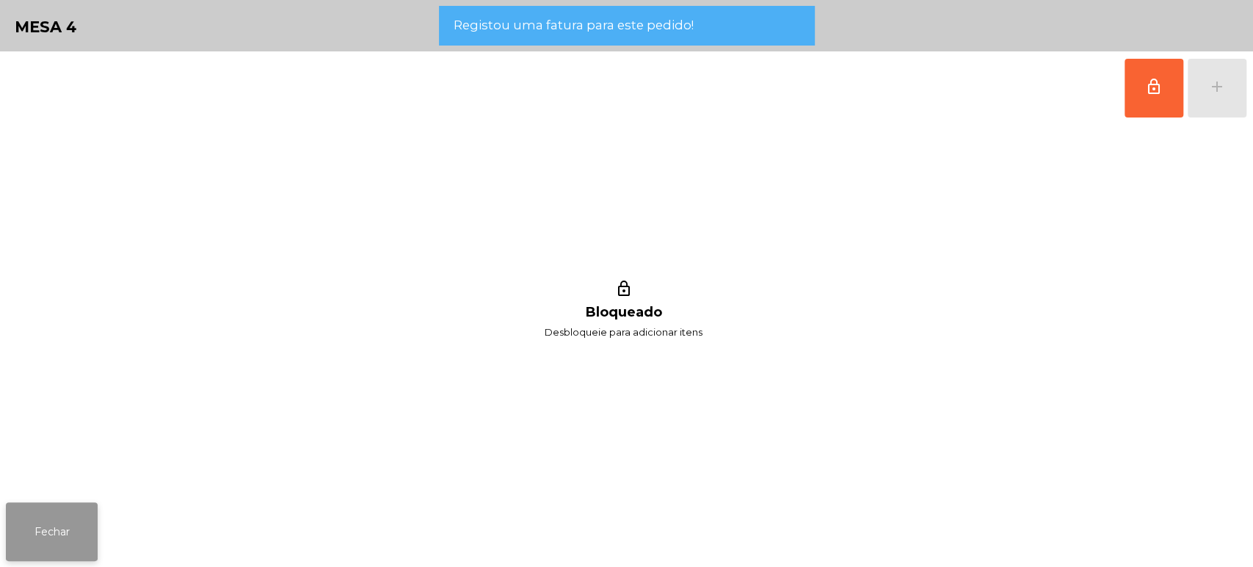
click at [70, 532] on button "Fechar" at bounding box center [52, 531] width 92 height 59
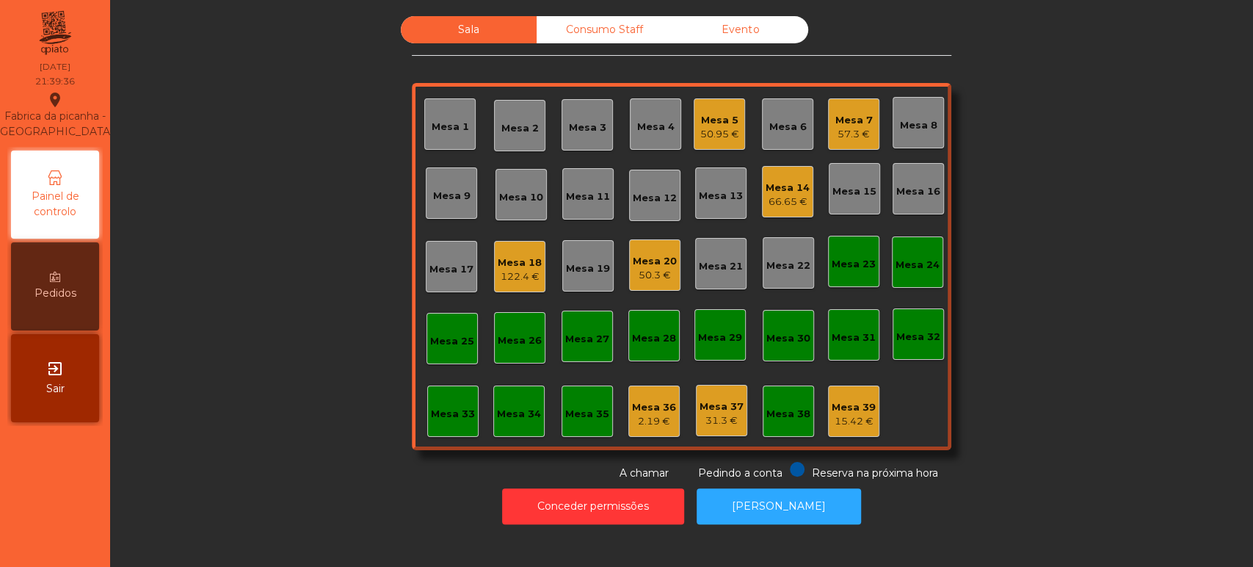
click at [311, 448] on div "Sala Consumo Staff Evento Mesa 1 Mesa 2 Mesa 3 Mesa 4 Mesa 5 50.95 € Mesa 6 Mes…" at bounding box center [681, 248] width 1103 height 465
click at [634, 243] on div "Mesa 20 50.3 €" at bounding box center [654, 264] width 51 height 51
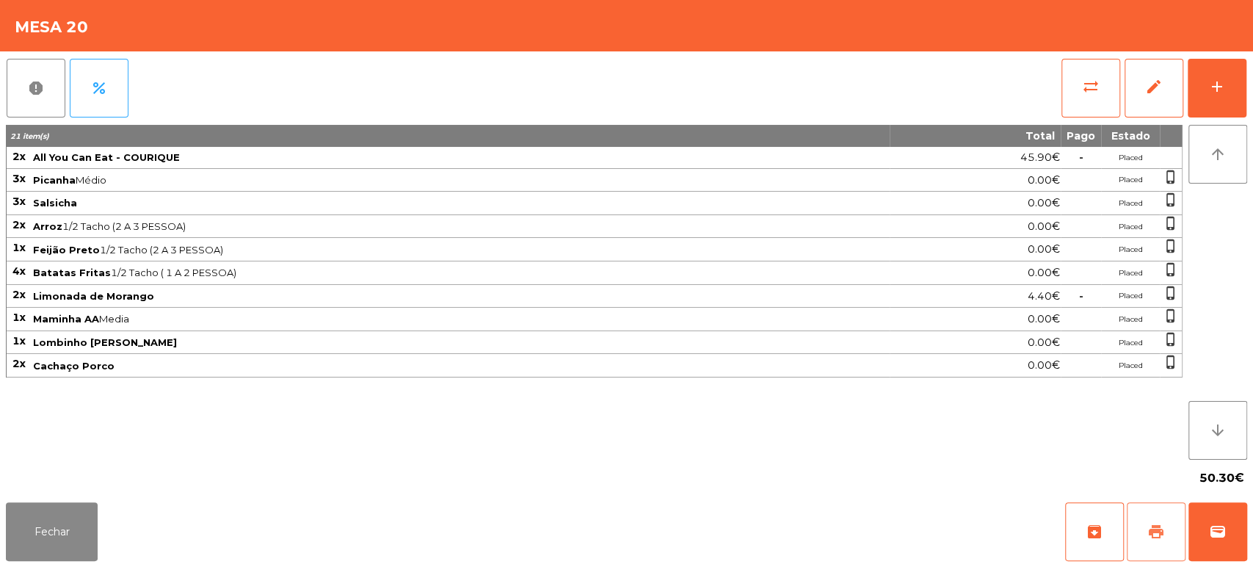
click at [1167, 515] on button "print" at bounding box center [1156, 531] width 59 height 59
click at [65, 526] on button "Fechar" at bounding box center [52, 531] width 92 height 59
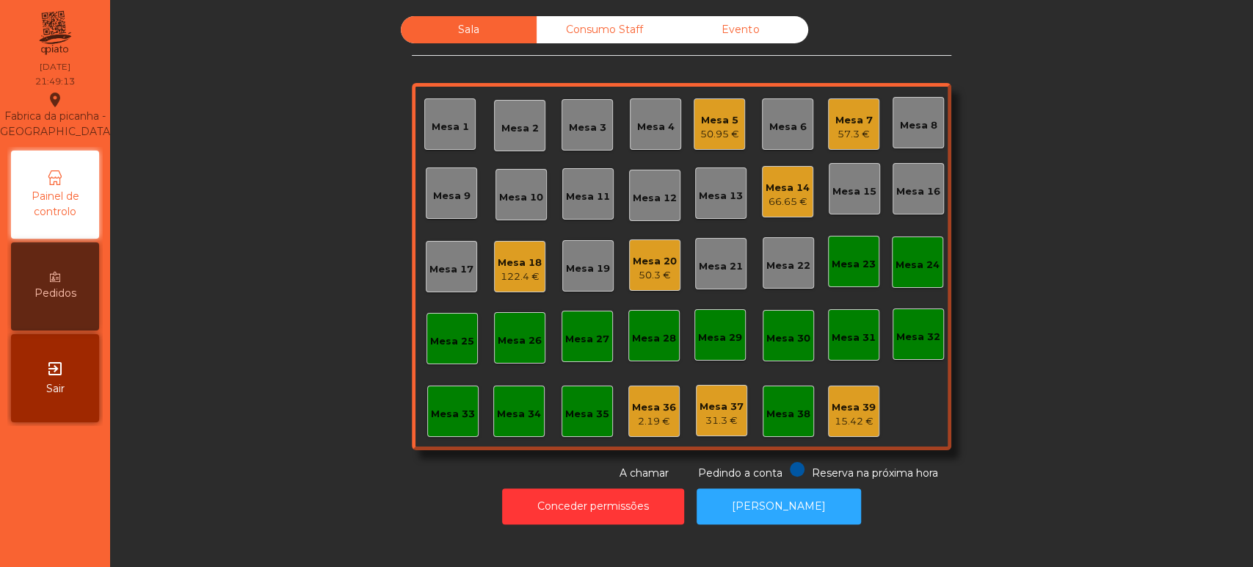
click at [36, 537] on nav "Fabrica da picanha - Lisboa location_on 12/10/2025 21:49:13 Painel de controlo …" at bounding box center [55, 283] width 110 height 567
click at [731, 141] on div "Mesa 5 50.95 €" at bounding box center [719, 123] width 51 height 51
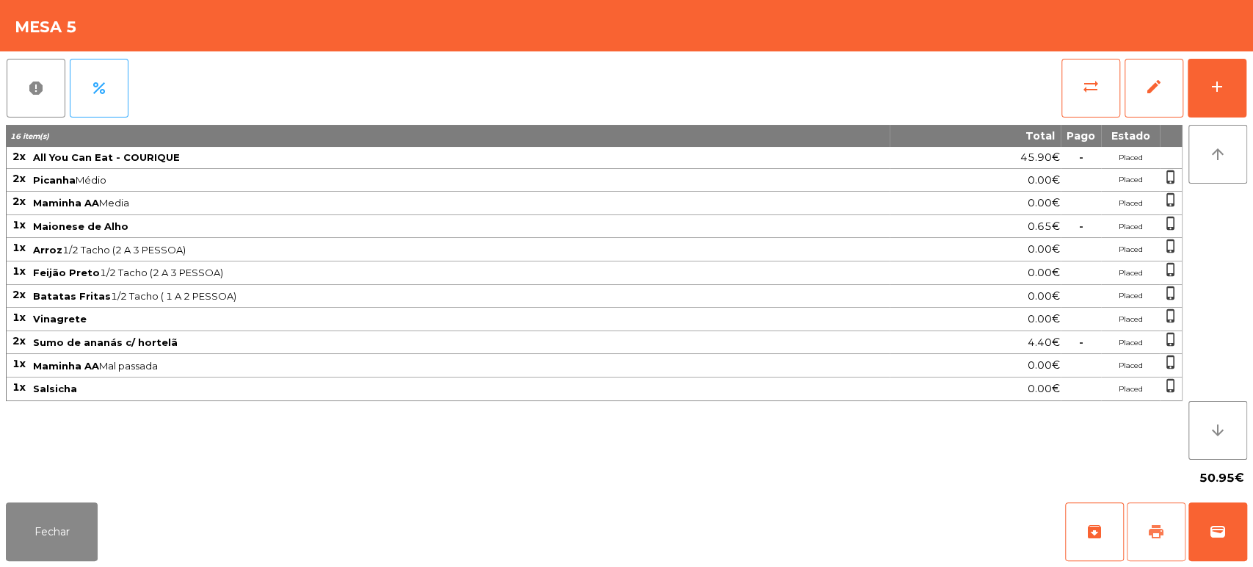
click at [1166, 533] on button "print" at bounding box center [1156, 531] width 59 height 59
click at [72, 512] on button "Fechar" at bounding box center [52, 531] width 92 height 59
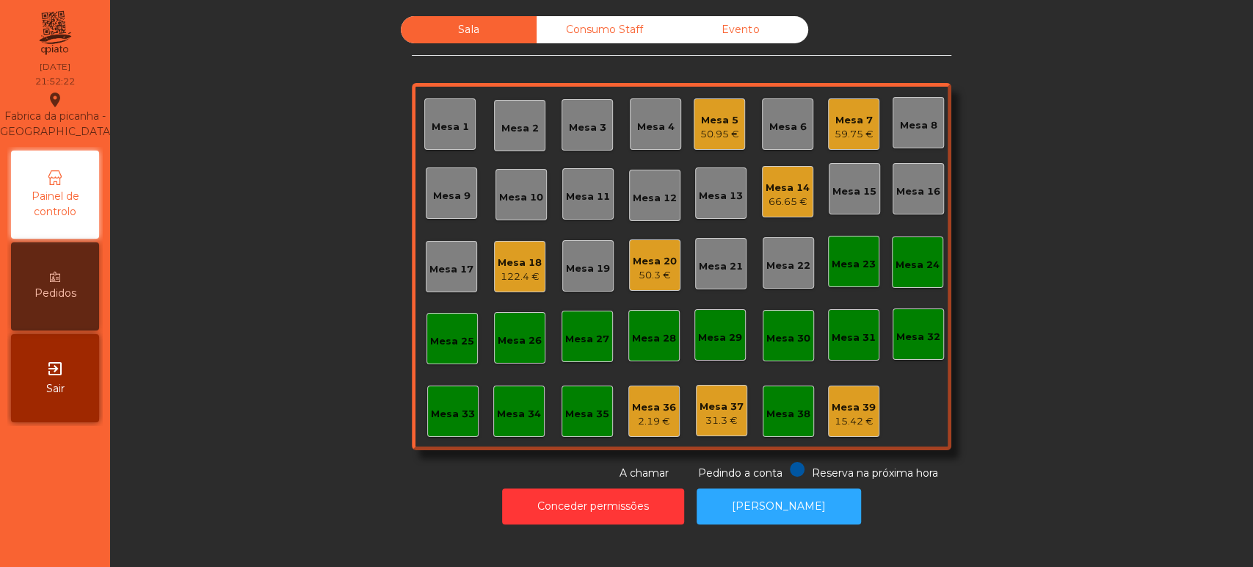
click at [775, 192] on div "Mesa 14" at bounding box center [788, 188] width 44 height 15
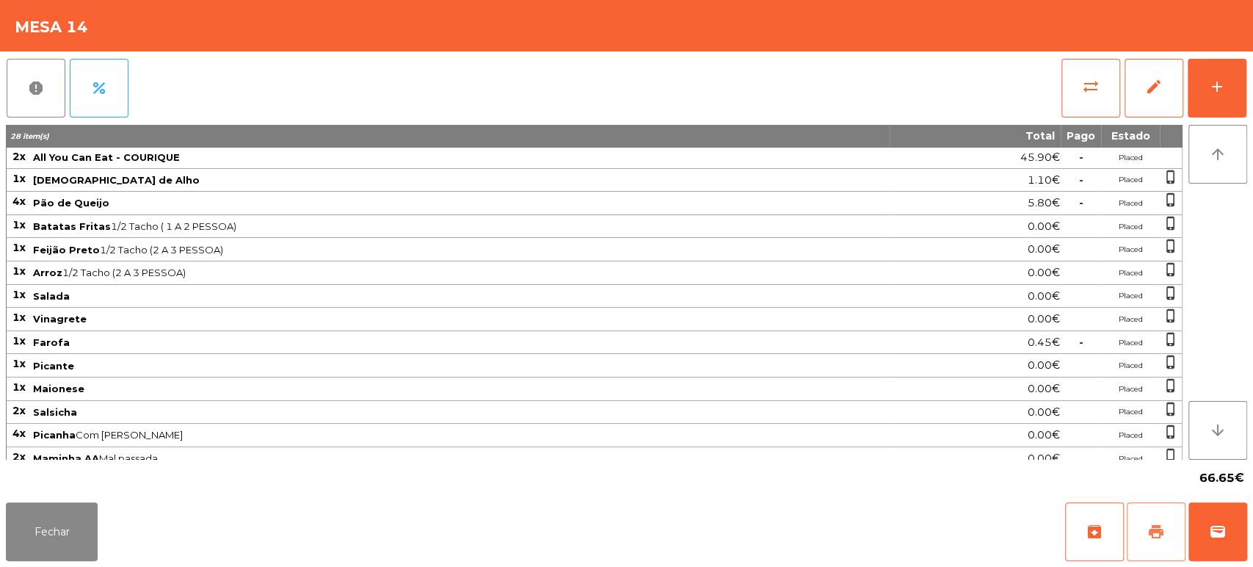
click at [1152, 534] on span "print" at bounding box center [1156, 532] width 18 height 18
click at [73, 531] on button "Fechar" at bounding box center [52, 531] width 92 height 59
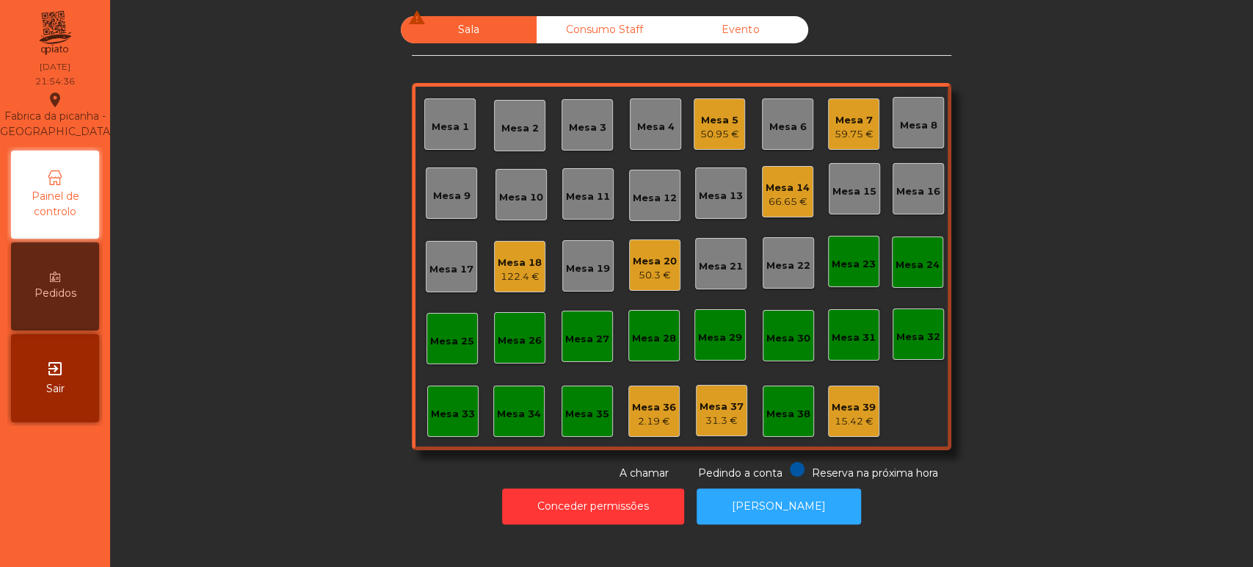
click at [1073, 308] on div "Sala warning Consumo Staff Evento Mesa 1 Mesa 2 Mesa 3 Mesa 4 Mesa 5 50.95 € Me…" at bounding box center [681, 248] width 1103 height 465
click at [851, 134] on div "59.75 €" at bounding box center [854, 134] width 39 height 15
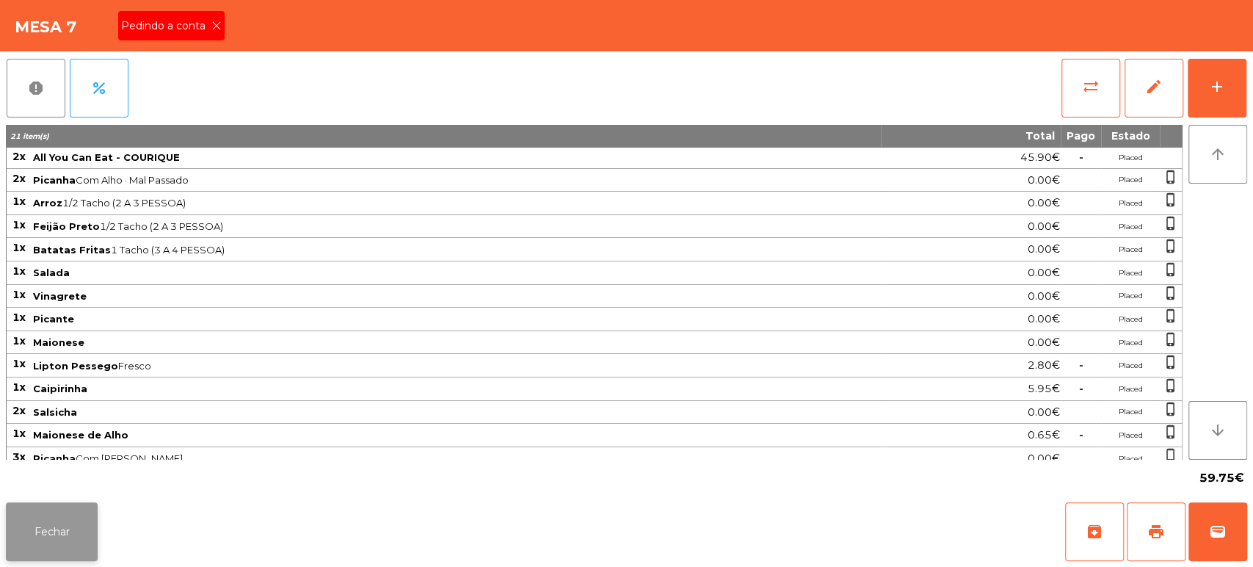
click at [73, 552] on button "Fechar" at bounding box center [52, 531] width 92 height 59
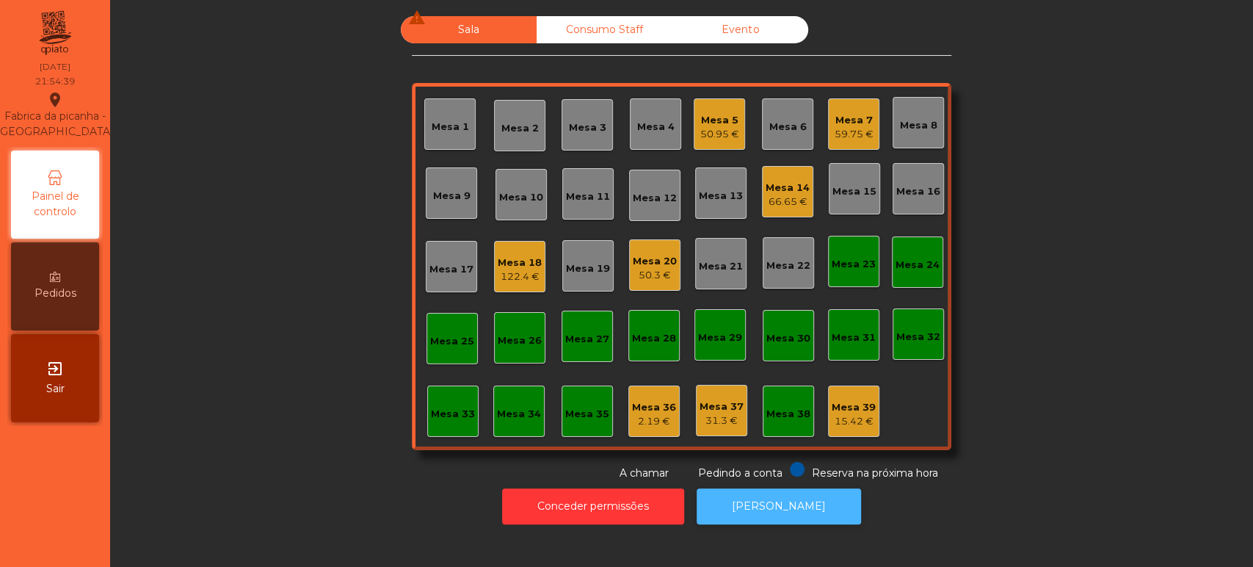
click at [755, 521] on button "[PERSON_NAME]" at bounding box center [779, 506] width 164 height 36
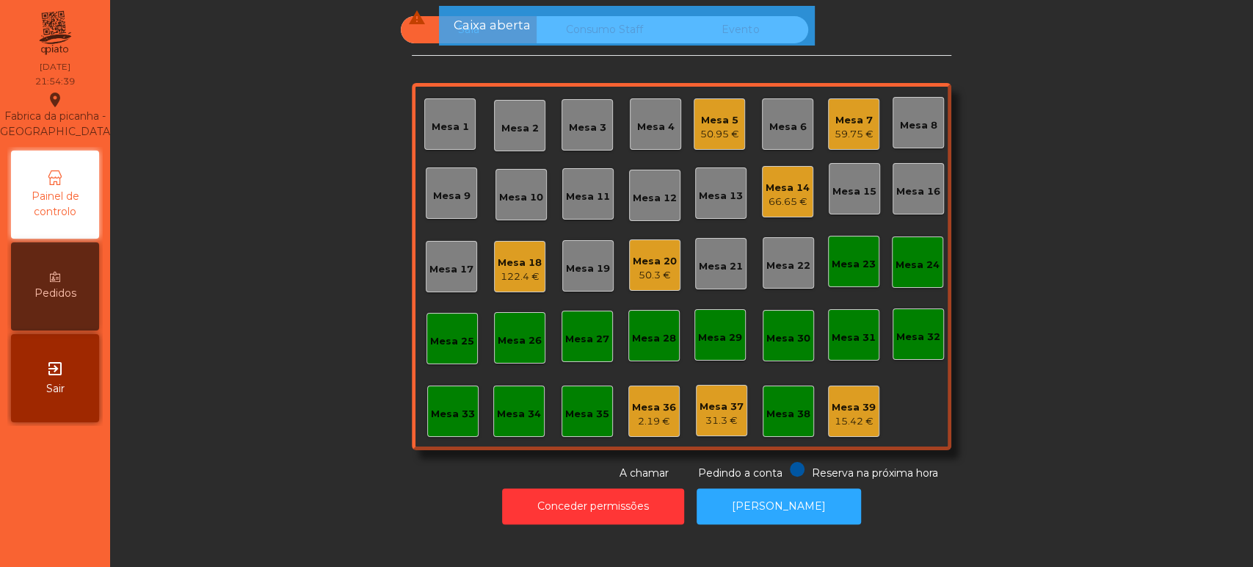
click at [1109, 323] on div "Sala warning Consumo Staff Evento Mesa 1 Mesa 2 Mesa 3 Mesa 4 Mesa 5 50.95 € Me…" at bounding box center [681, 248] width 1103 height 465
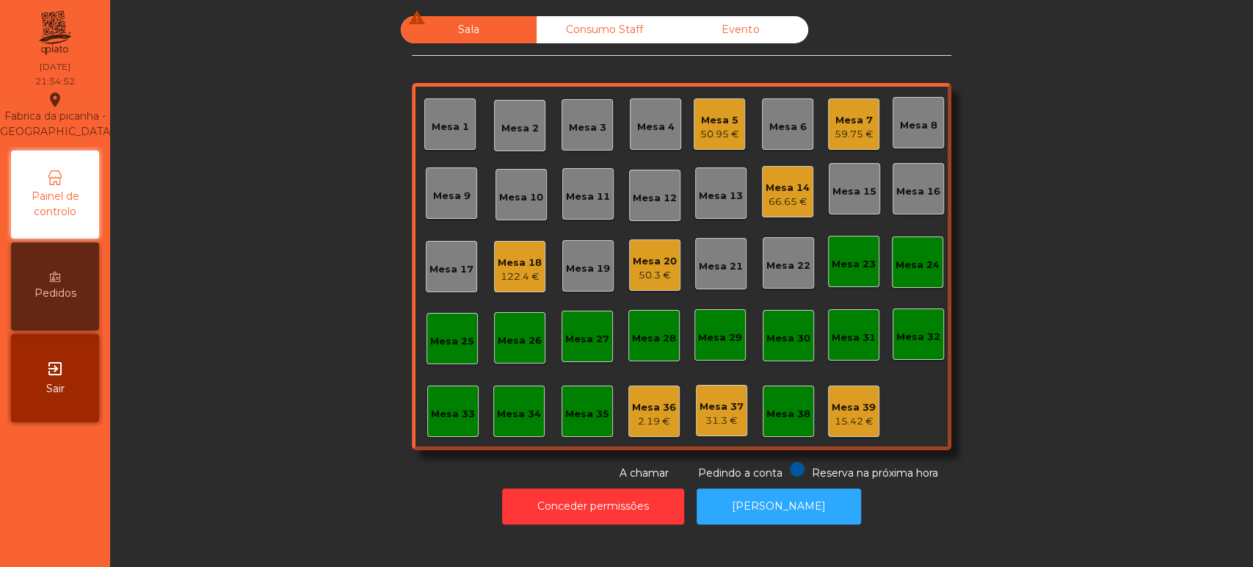
click at [850, 118] on div "Mesa 7" at bounding box center [854, 120] width 39 height 15
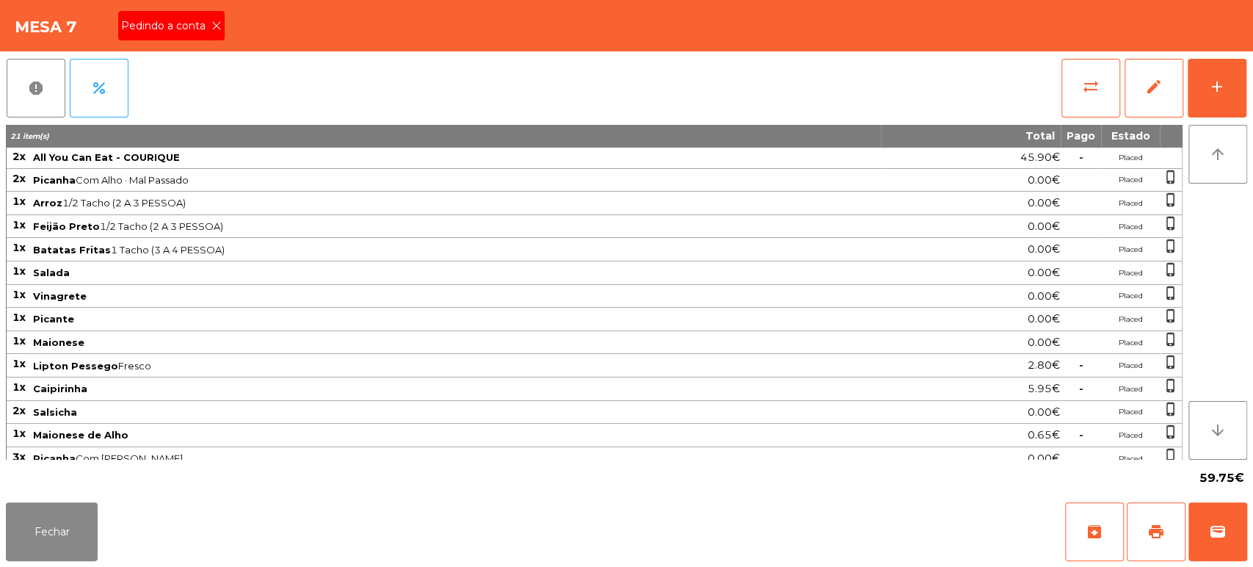
click at [190, 25] on span "Pedindo a conta" at bounding box center [166, 25] width 90 height 15
click at [1165, 530] on button "print" at bounding box center [1156, 531] width 59 height 59
click at [74, 540] on button "Fechar" at bounding box center [52, 531] width 92 height 59
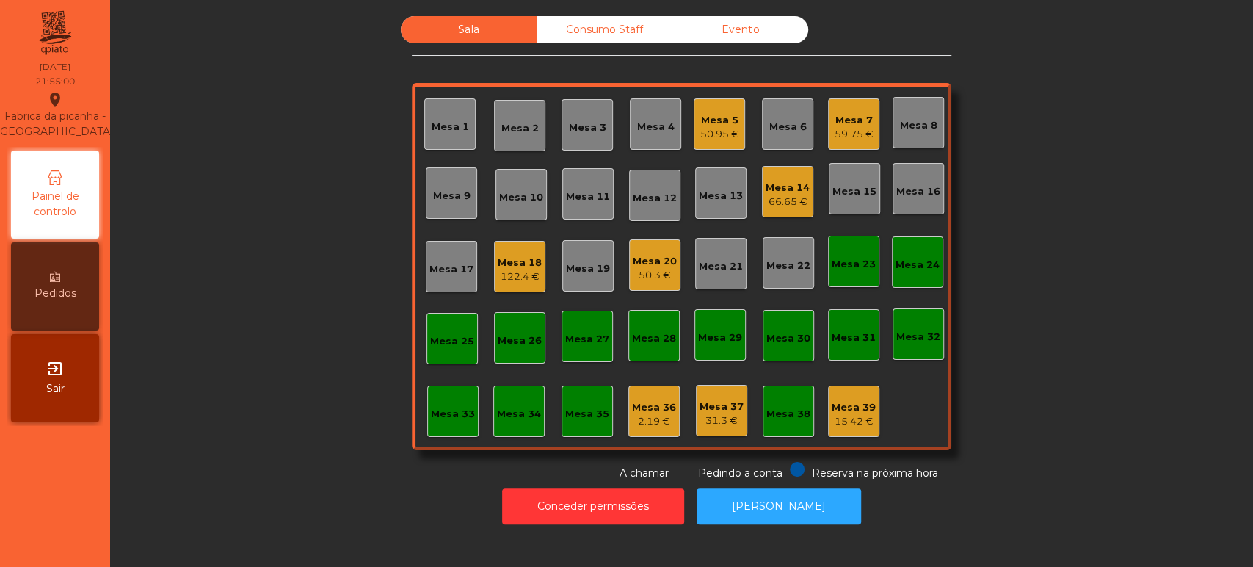
click at [645, 256] on div "Mesa 20" at bounding box center [655, 261] width 44 height 15
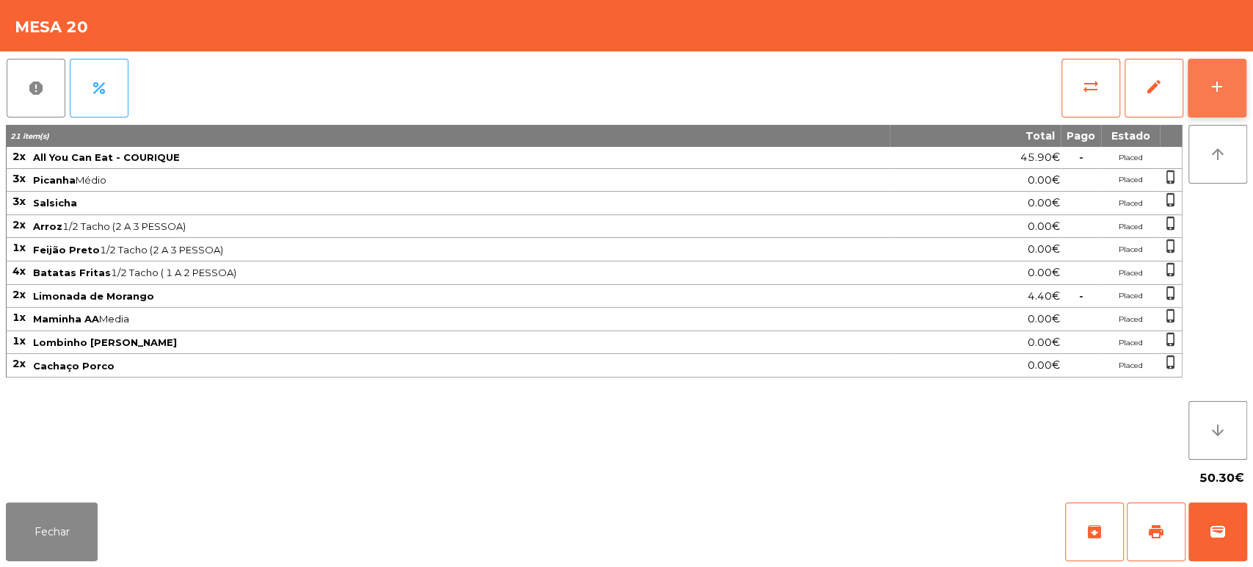
click at [1229, 88] on button "add" at bounding box center [1217, 88] width 59 height 59
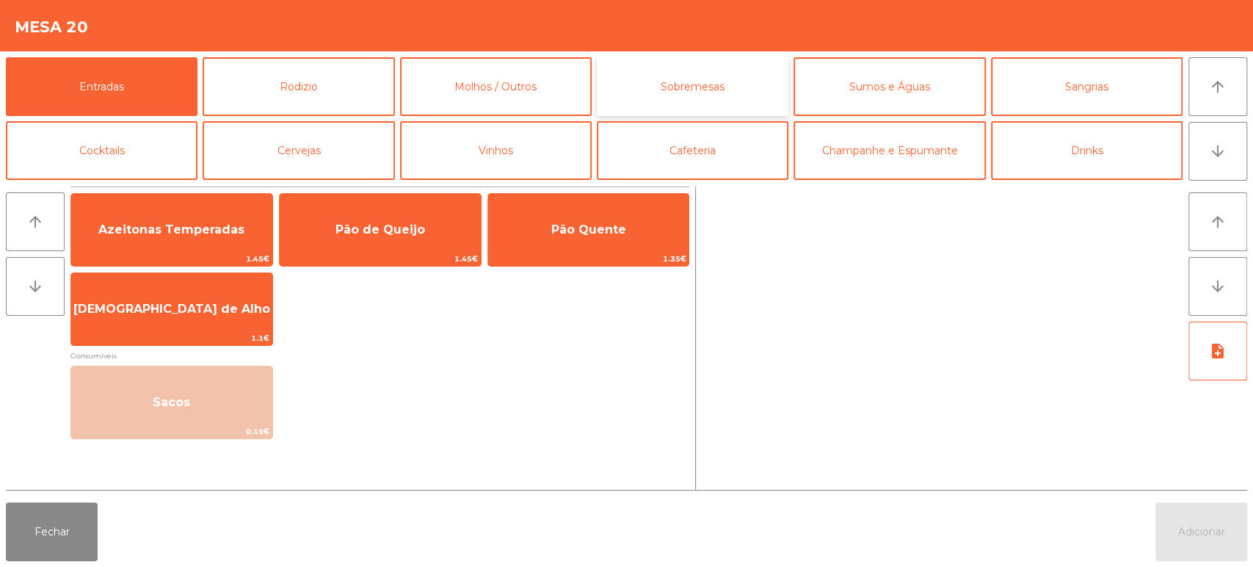
click at [694, 57] on button "Sobremesas" at bounding box center [693, 86] width 192 height 59
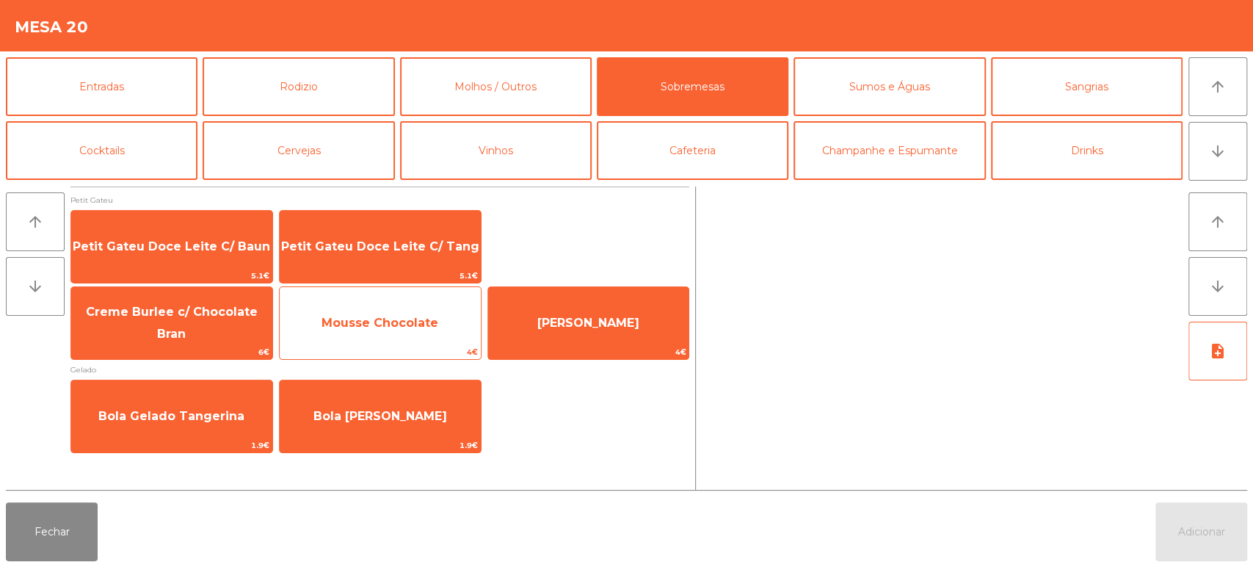
click at [407, 304] on span "Mousse Chocolate" at bounding box center [380, 323] width 201 height 40
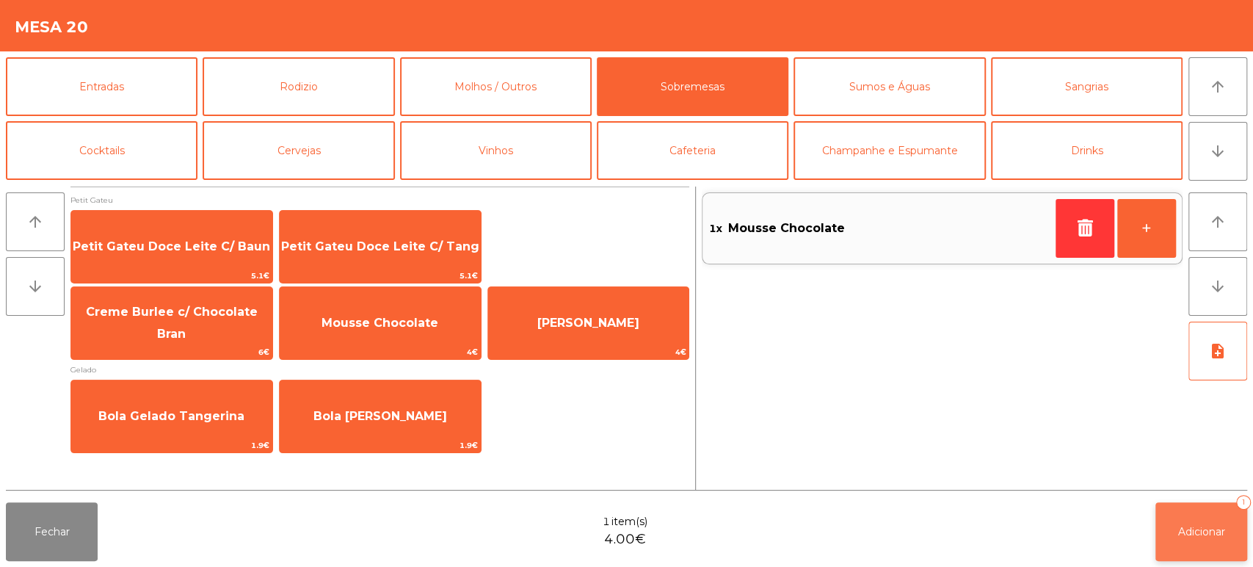
click at [1211, 526] on span "Adicionar" at bounding box center [1201, 531] width 47 height 13
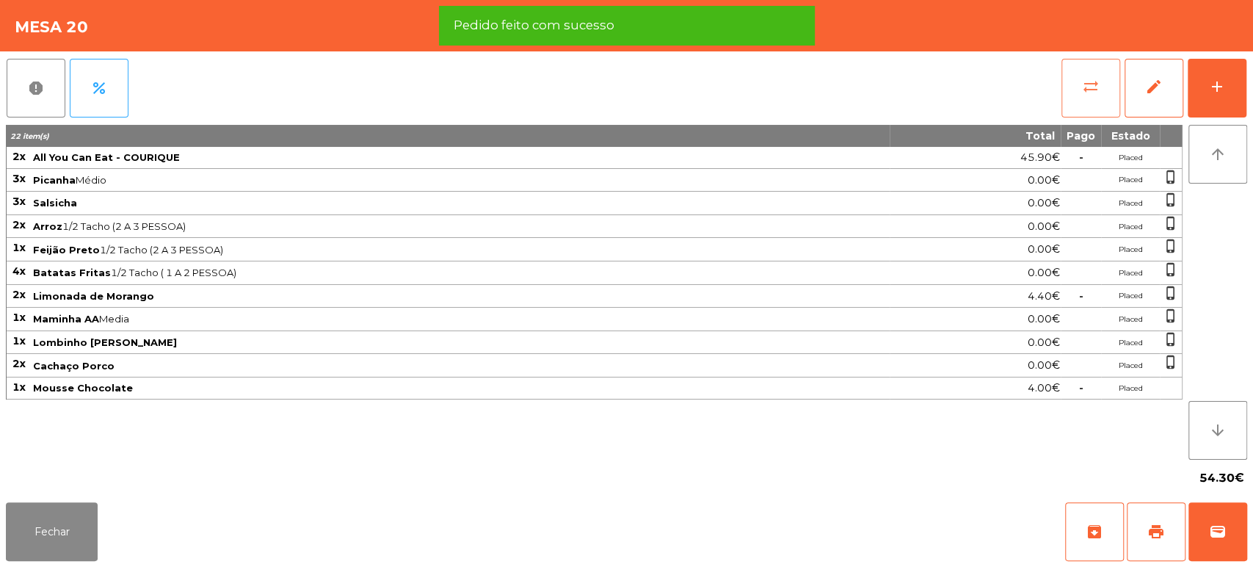
click at [1086, 111] on button "sync_alt" at bounding box center [1091, 88] width 59 height 59
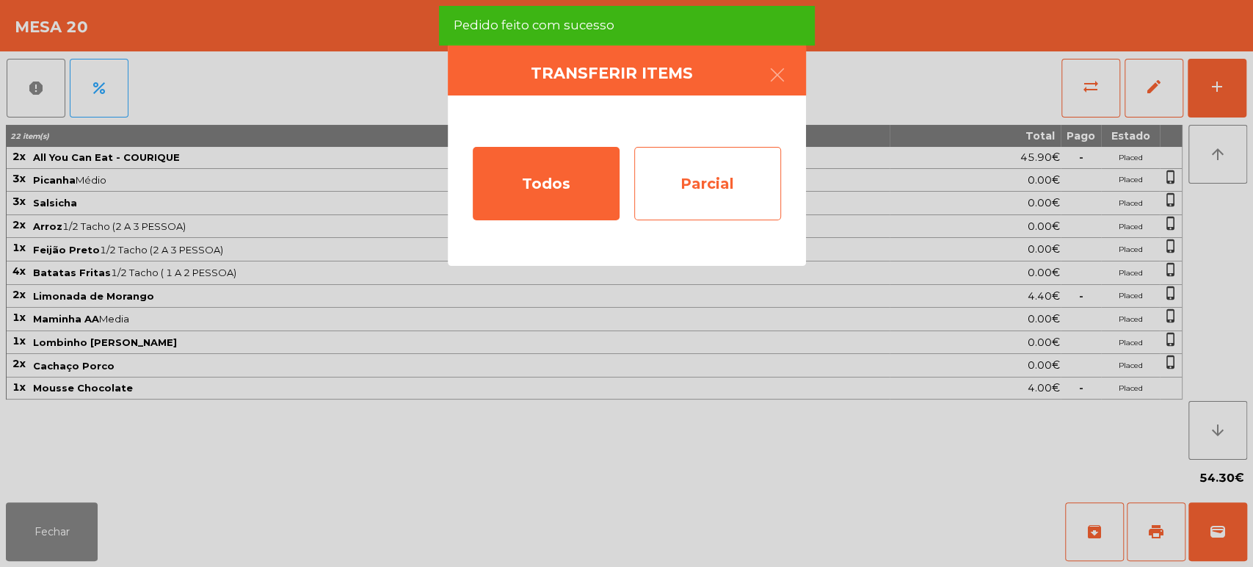
click at [711, 181] on div "Parcial" at bounding box center [707, 183] width 147 height 73
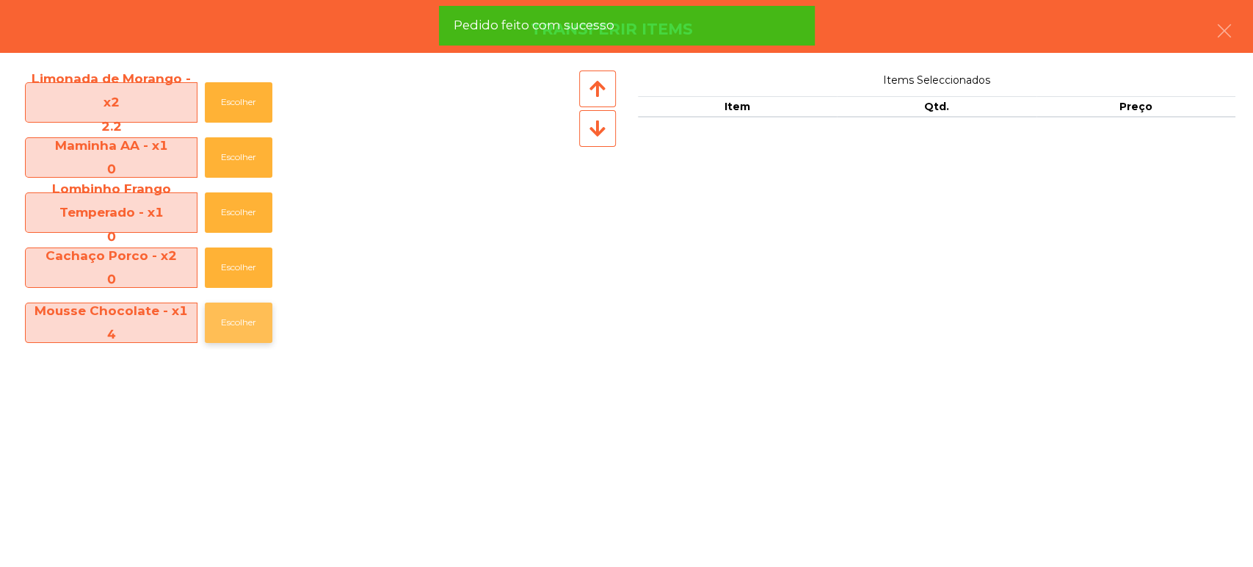
click at [220, 320] on button "Escolher" at bounding box center [239, 322] width 68 height 40
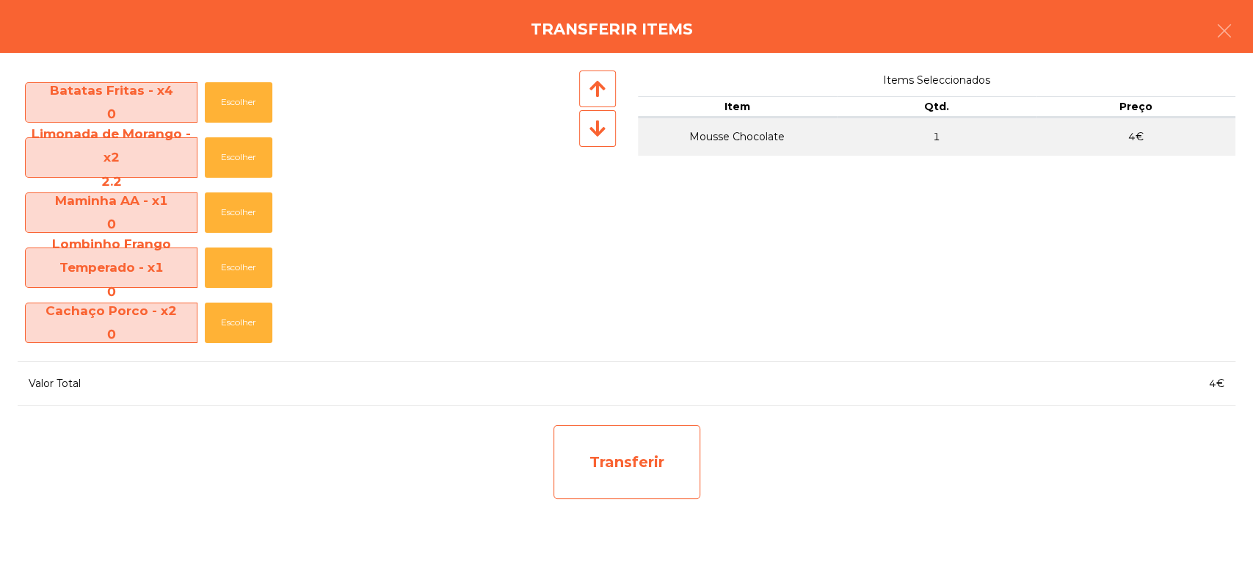
click at [658, 452] on div "Transferir" at bounding box center [627, 461] width 147 height 73
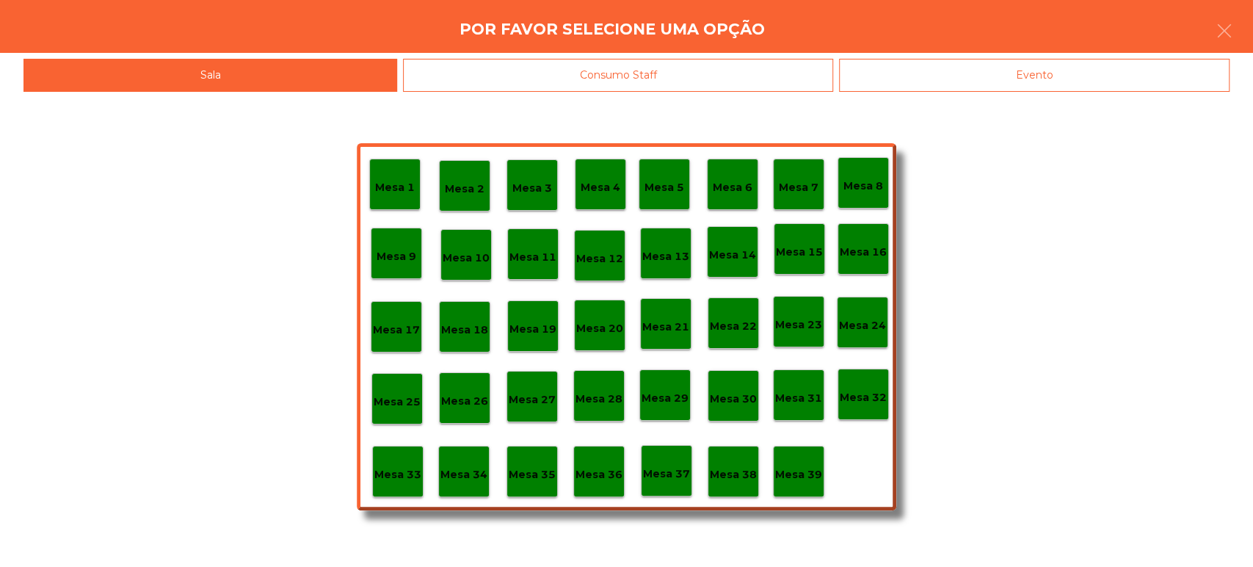
click at [810, 460] on div "Mesa 39" at bounding box center [798, 471] width 47 height 23
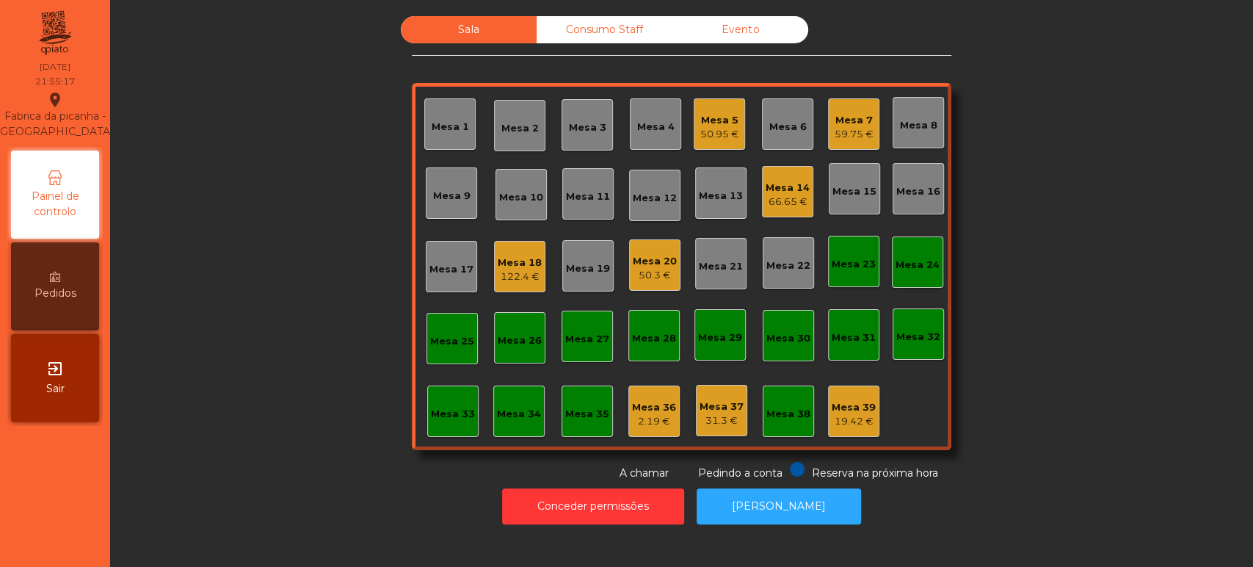
click at [651, 264] on div "Mesa 20" at bounding box center [655, 261] width 44 height 15
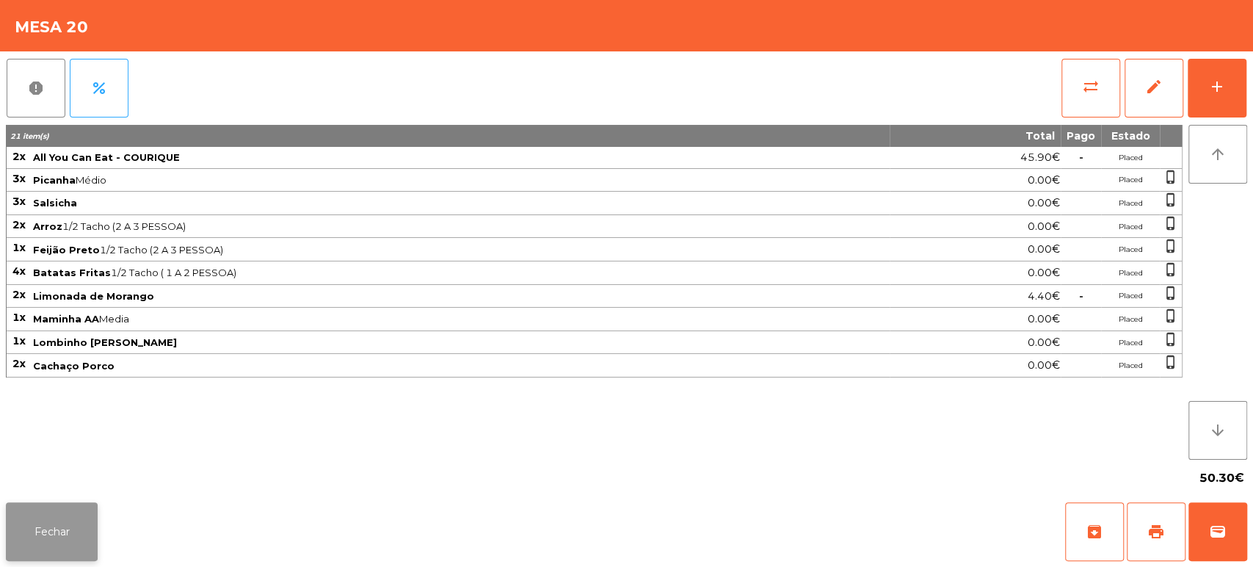
click at [70, 526] on button "Fechar" at bounding box center [52, 531] width 92 height 59
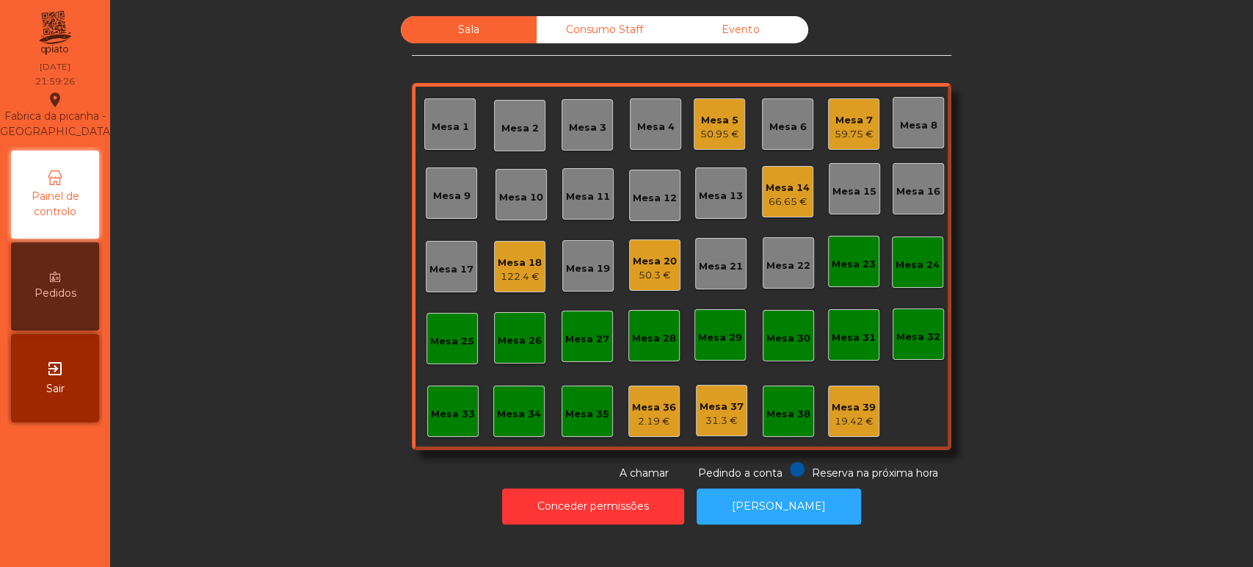
click at [653, 257] on div "Mesa 20" at bounding box center [655, 261] width 44 height 15
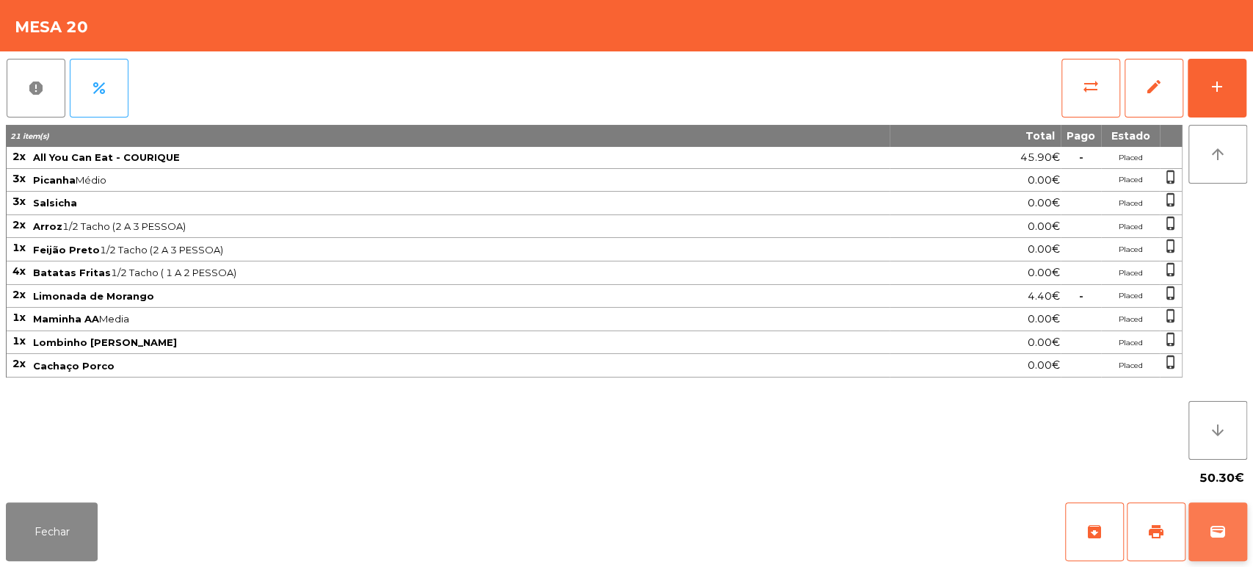
click at [1205, 541] on button "wallet" at bounding box center [1218, 531] width 59 height 59
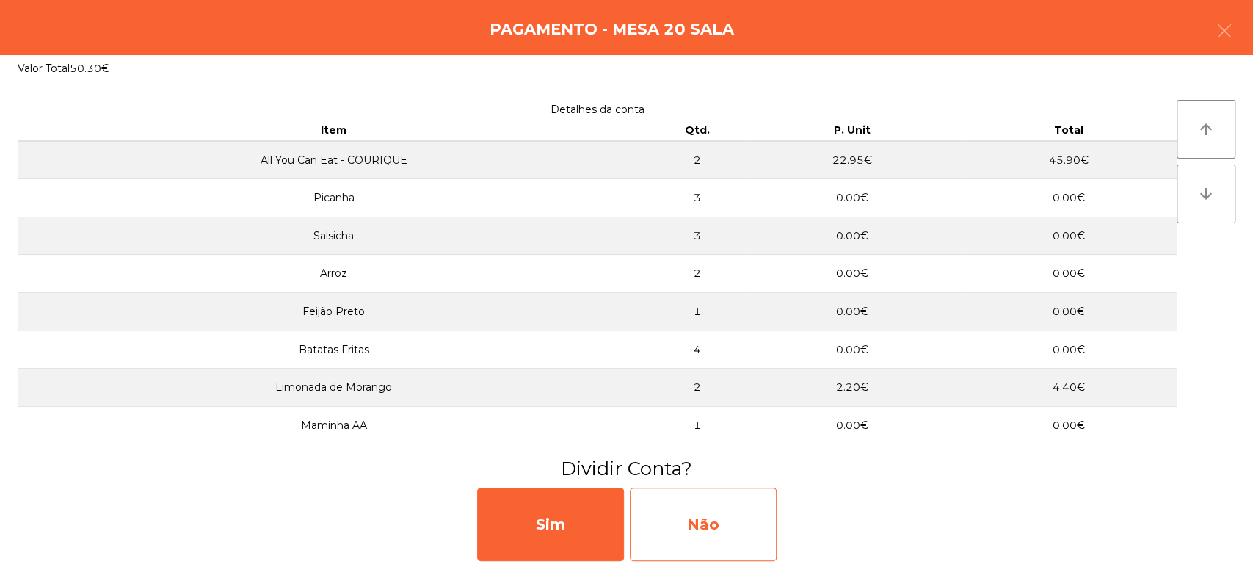
click at [663, 540] on div "Não" at bounding box center [703, 523] width 147 height 73
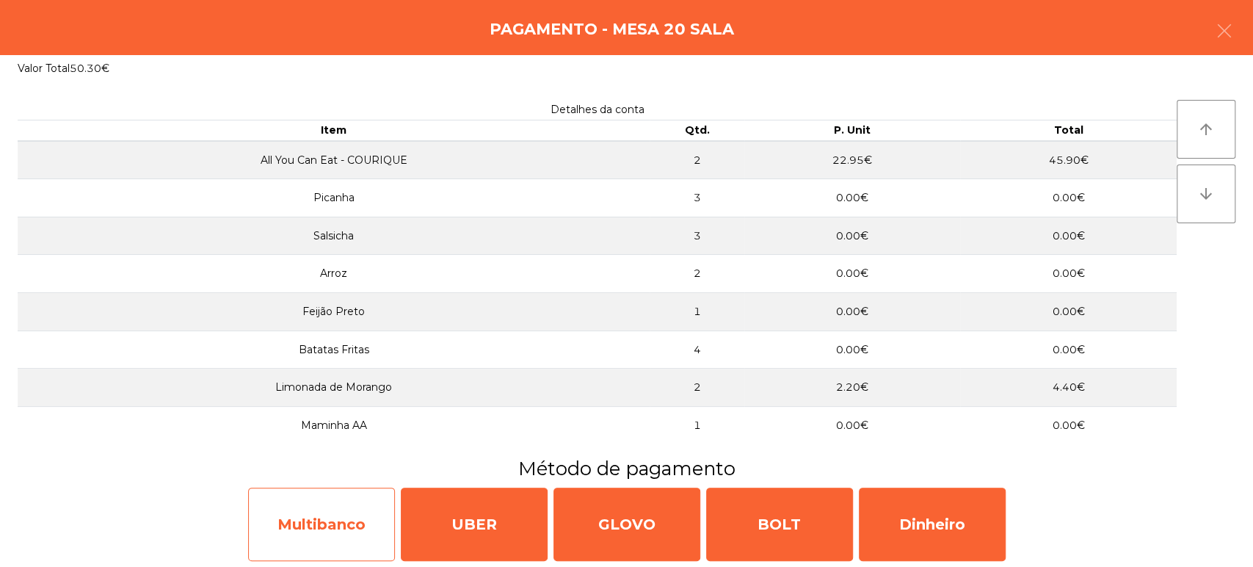
click at [292, 535] on div "Multibanco" at bounding box center [321, 523] width 147 height 73
select select "**"
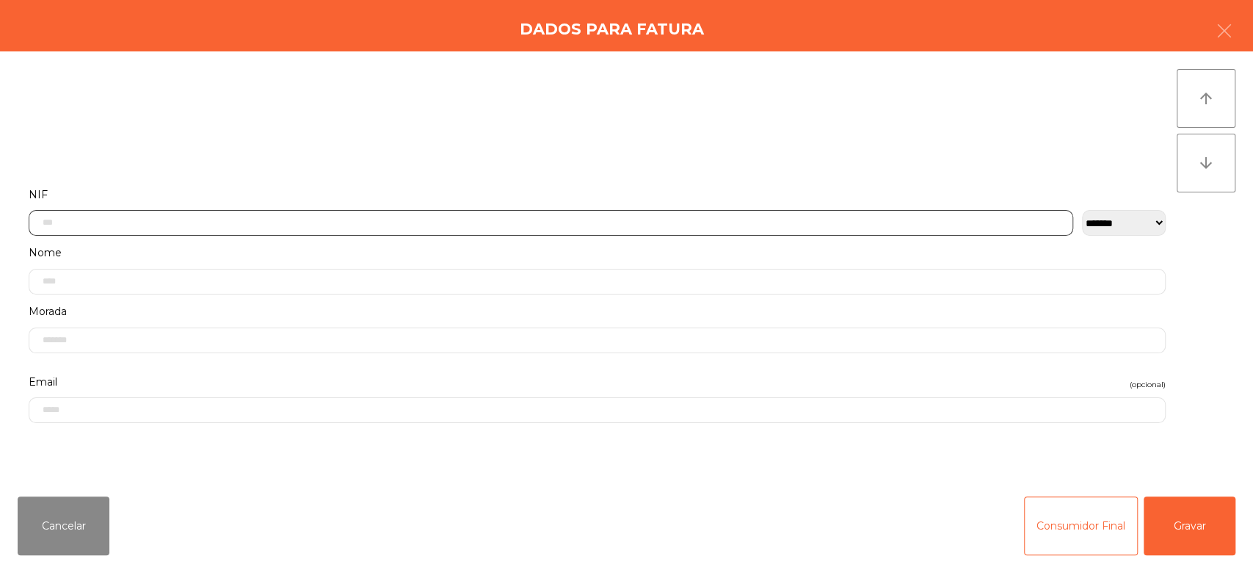
click at [323, 222] on input "text" at bounding box center [551, 223] width 1045 height 26
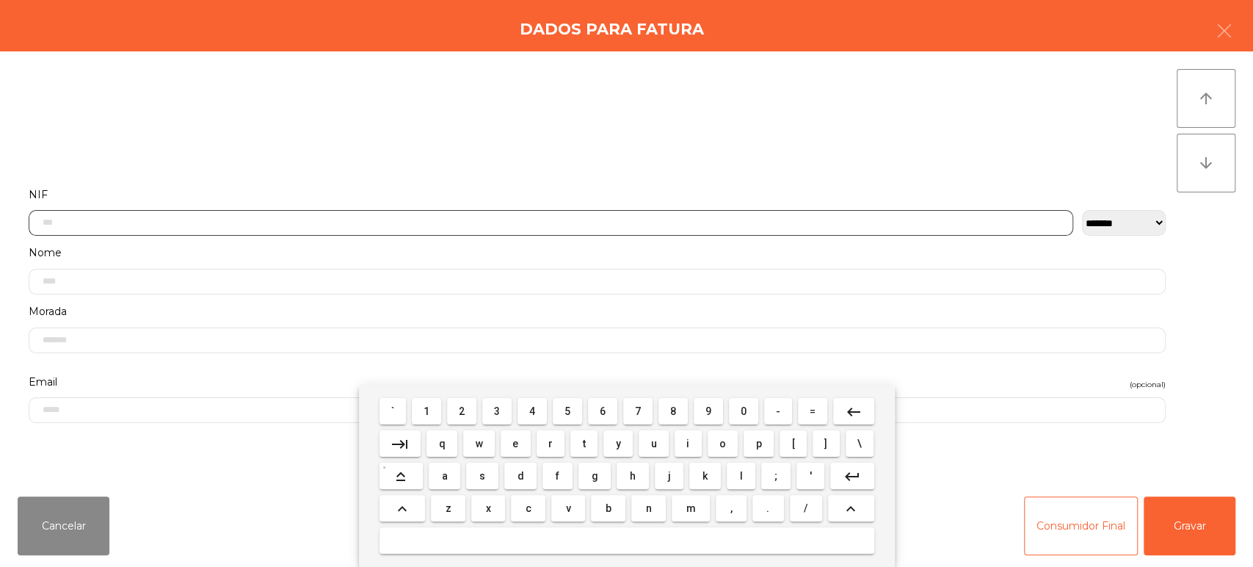
scroll to position [115, 0]
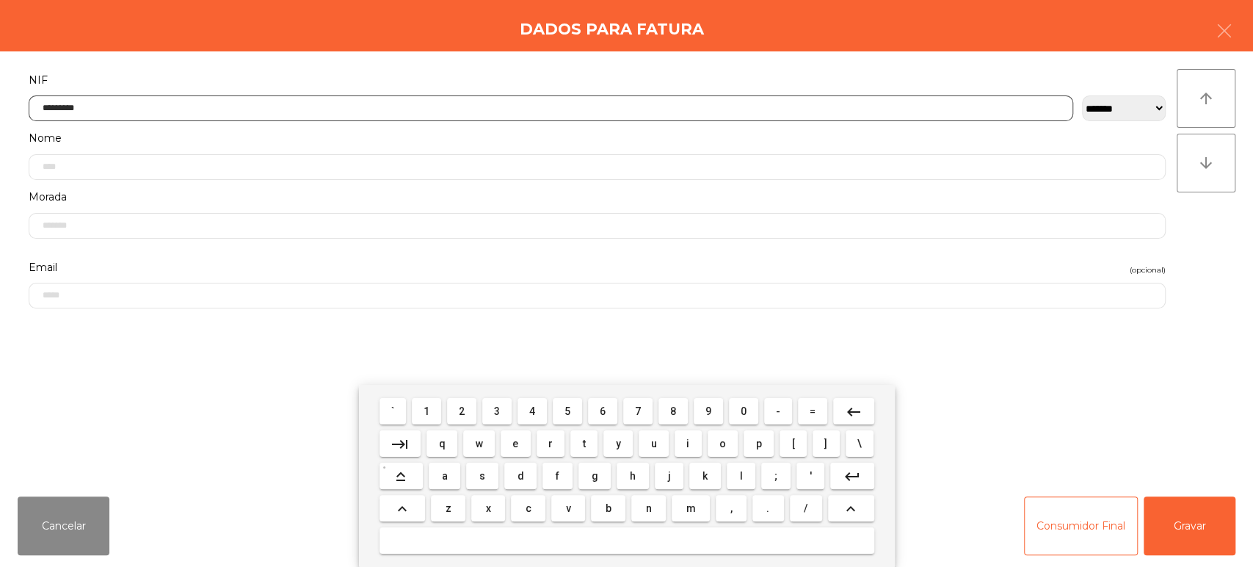
type input "*********"
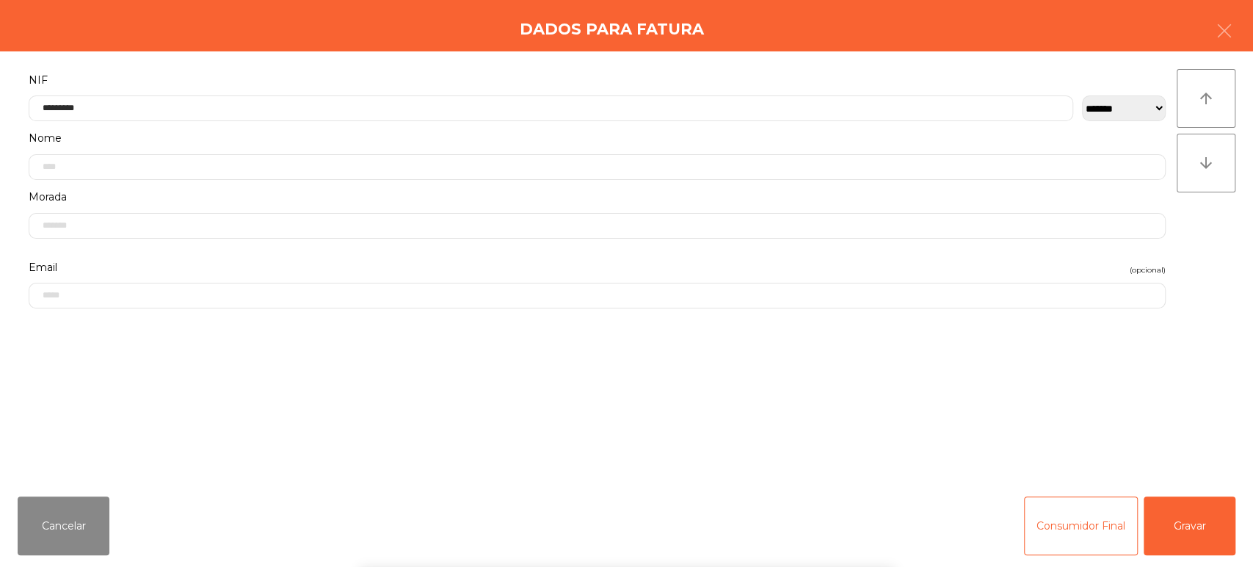
click at [1224, 253] on div "**********" at bounding box center [626, 267] width 1253 height 433
click at [1182, 546] on button "Gravar" at bounding box center [1190, 525] width 92 height 59
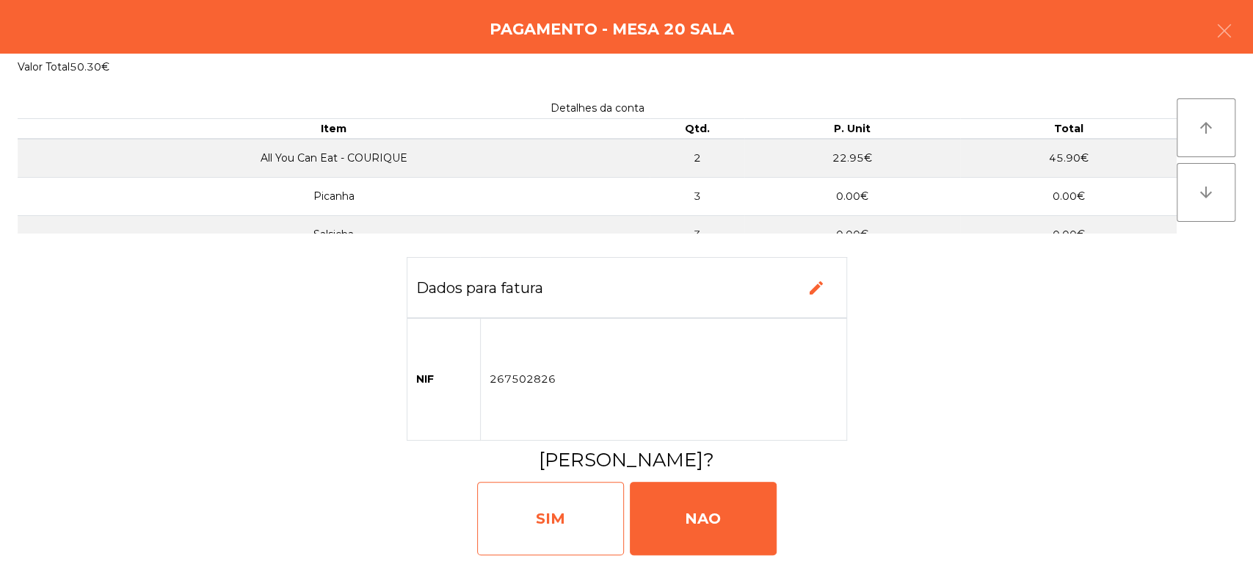
click at [560, 529] on div "SIM" at bounding box center [550, 518] width 147 height 73
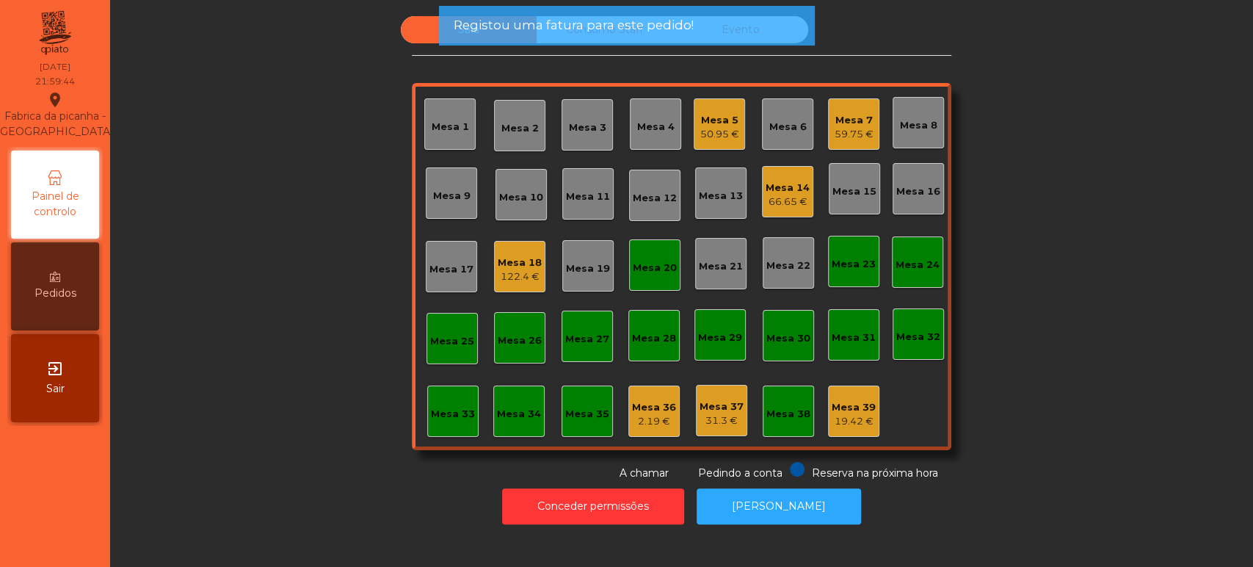
click at [650, 250] on div "Mesa 20" at bounding box center [654, 264] width 51 height 51
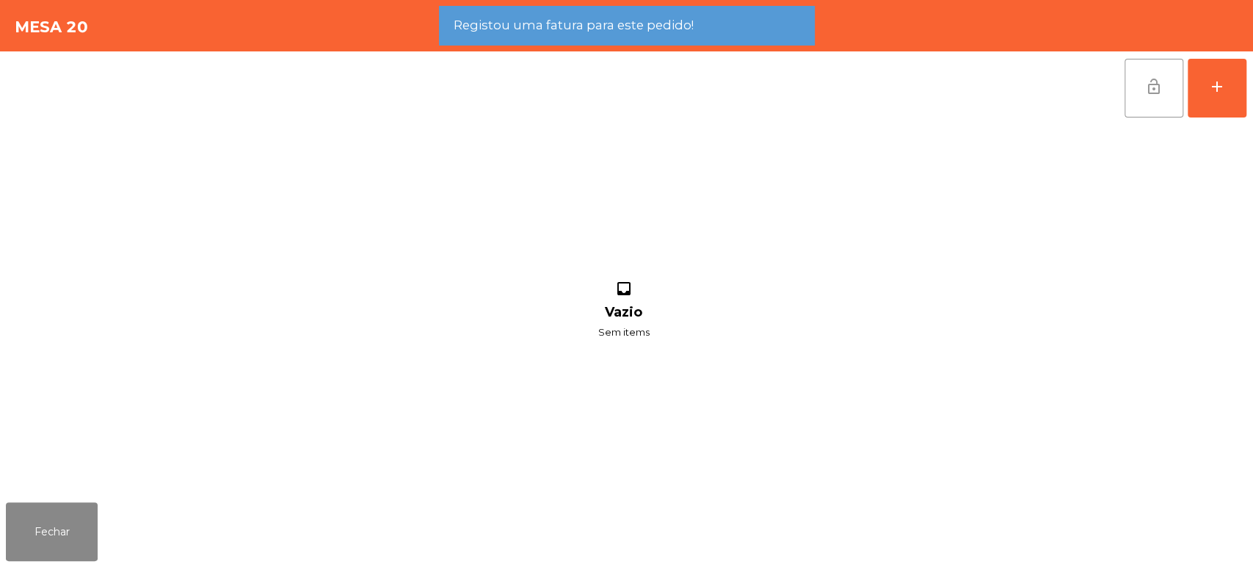
click at [1146, 96] on button "lock_open" at bounding box center [1154, 88] width 59 height 59
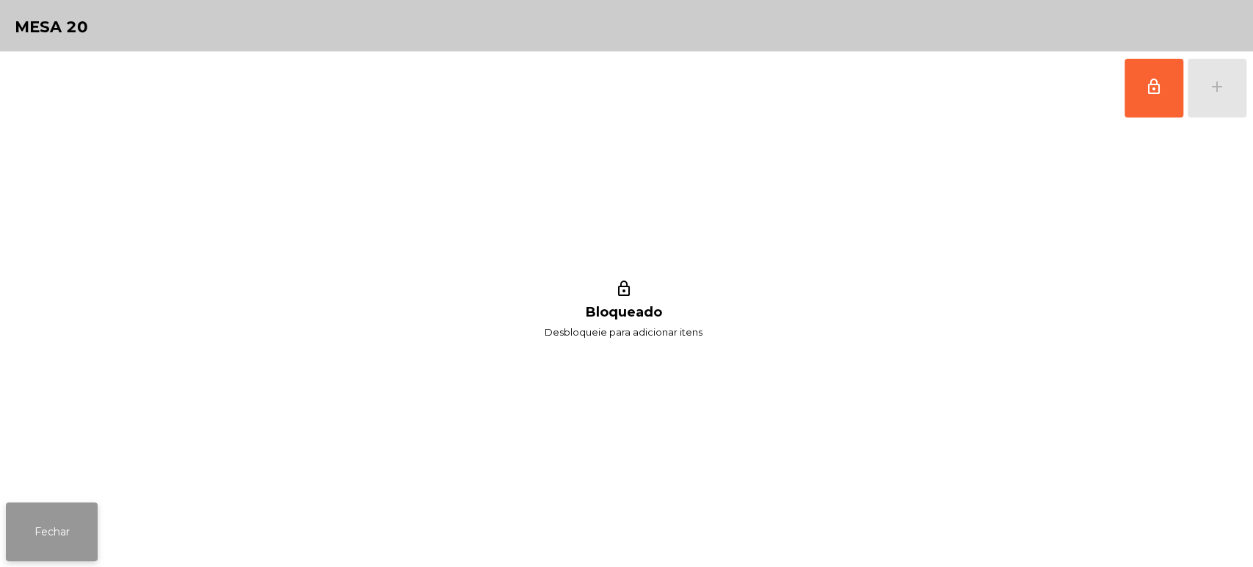
click at [37, 540] on button "Fechar" at bounding box center [52, 531] width 92 height 59
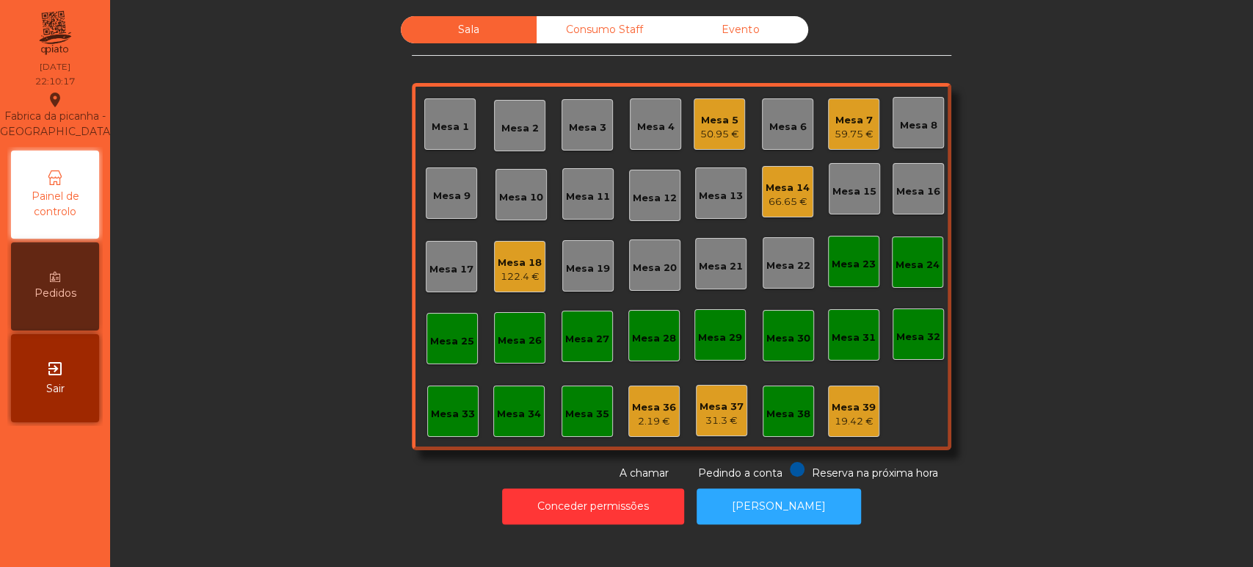
click at [804, 194] on div "Mesa 14 66.65 €" at bounding box center [787, 191] width 51 height 51
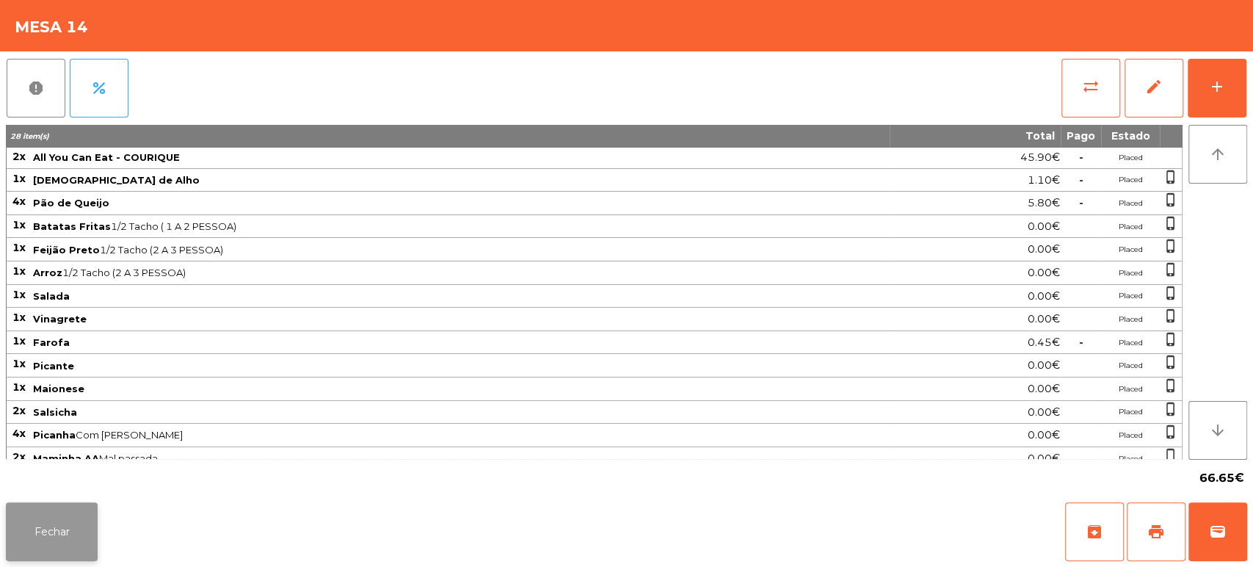
click at [76, 509] on button "Fechar" at bounding box center [52, 531] width 92 height 59
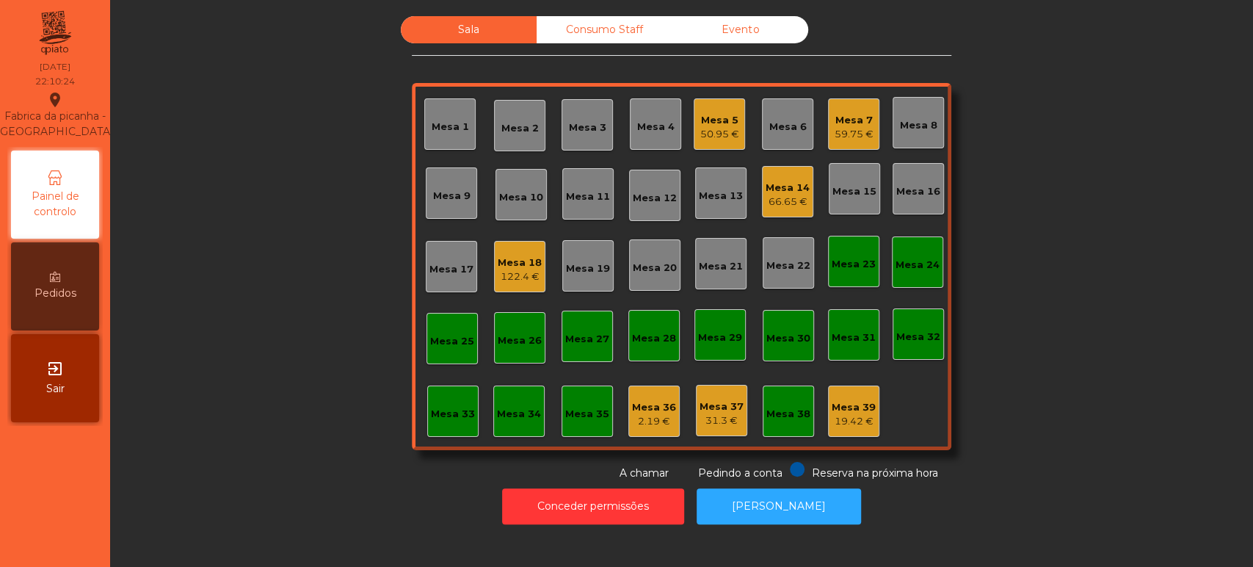
click at [803, 200] on div "Mesa 14 66.65 €" at bounding box center [787, 191] width 51 height 51
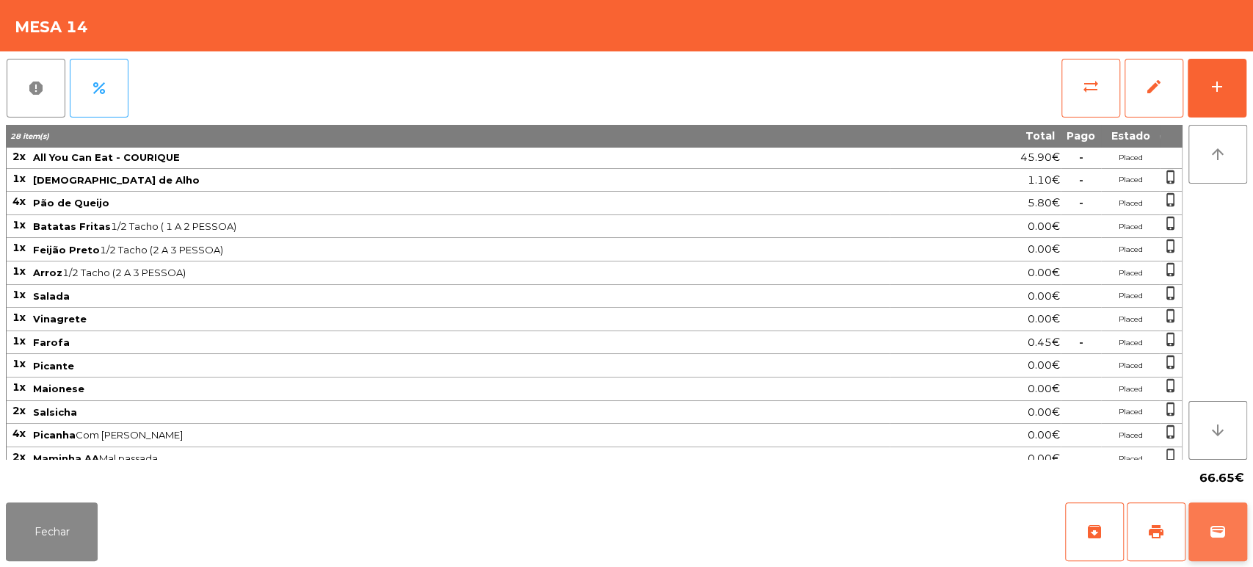
click at [1233, 530] on button "wallet" at bounding box center [1218, 531] width 59 height 59
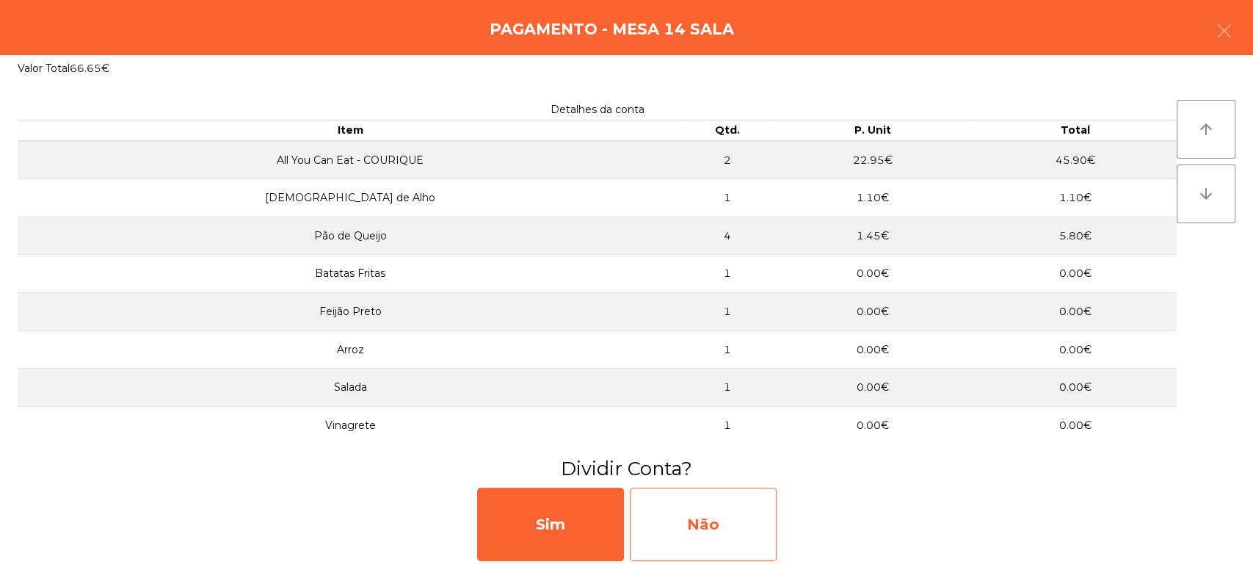
click at [744, 523] on div "Não" at bounding box center [703, 523] width 147 height 73
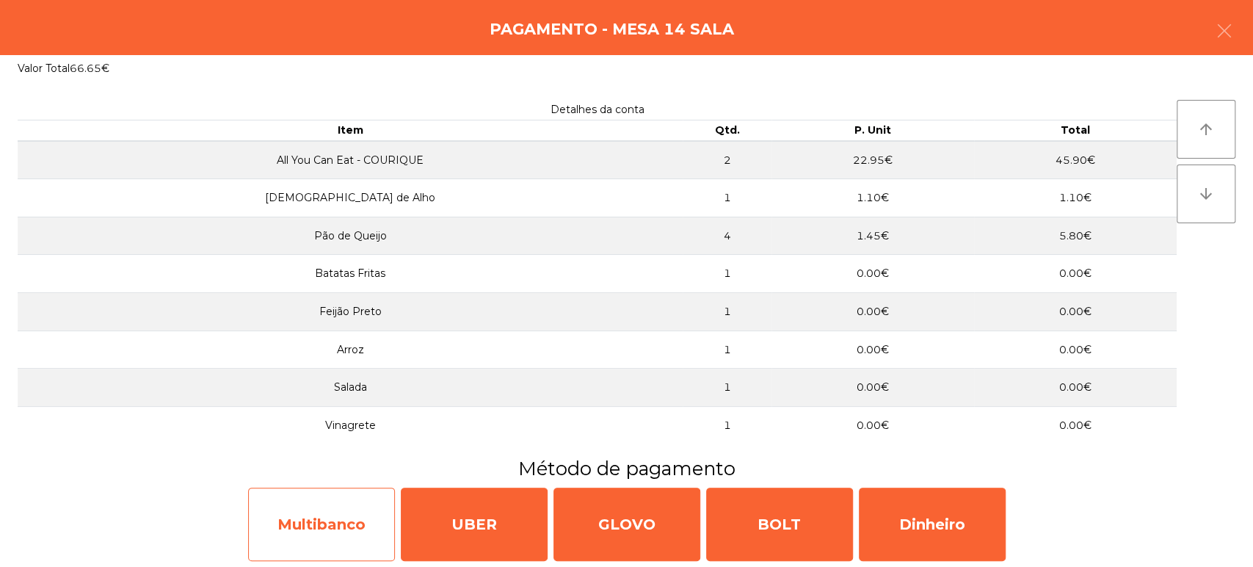
click at [341, 532] on div "Multibanco" at bounding box center [321, 523] width 147 height 73
select select "**"
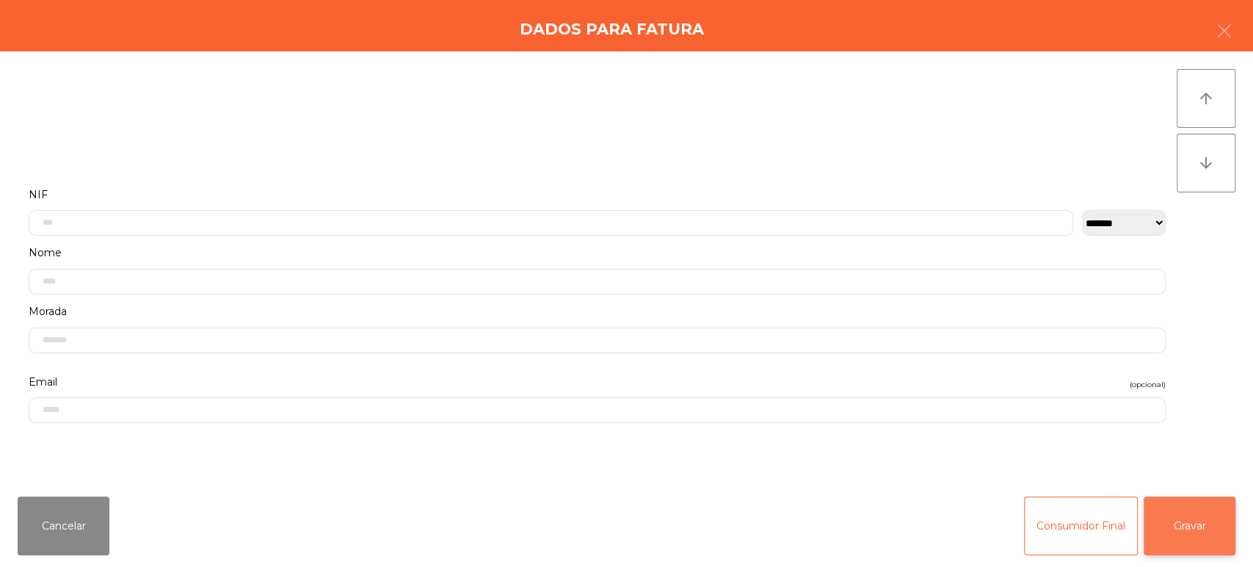
click at [1209, 533] on button "Gravar" at bounding box center [1190, 525] width 92 height 59
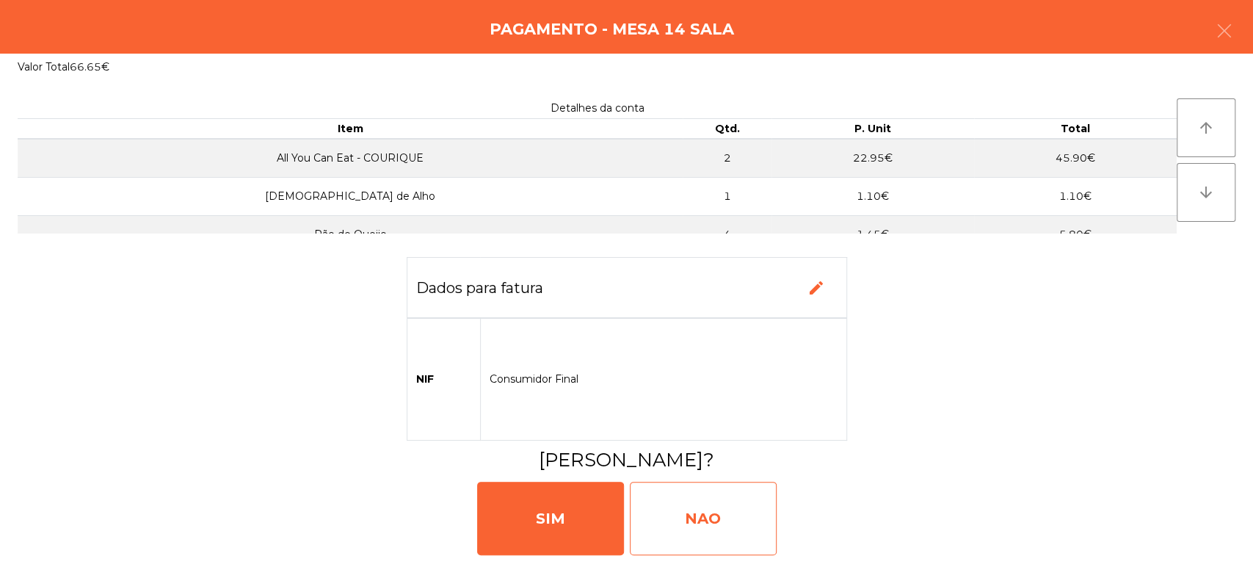
click at [688, 531] on div "NAO" at bounding box center [703, 518] width 147 height 73
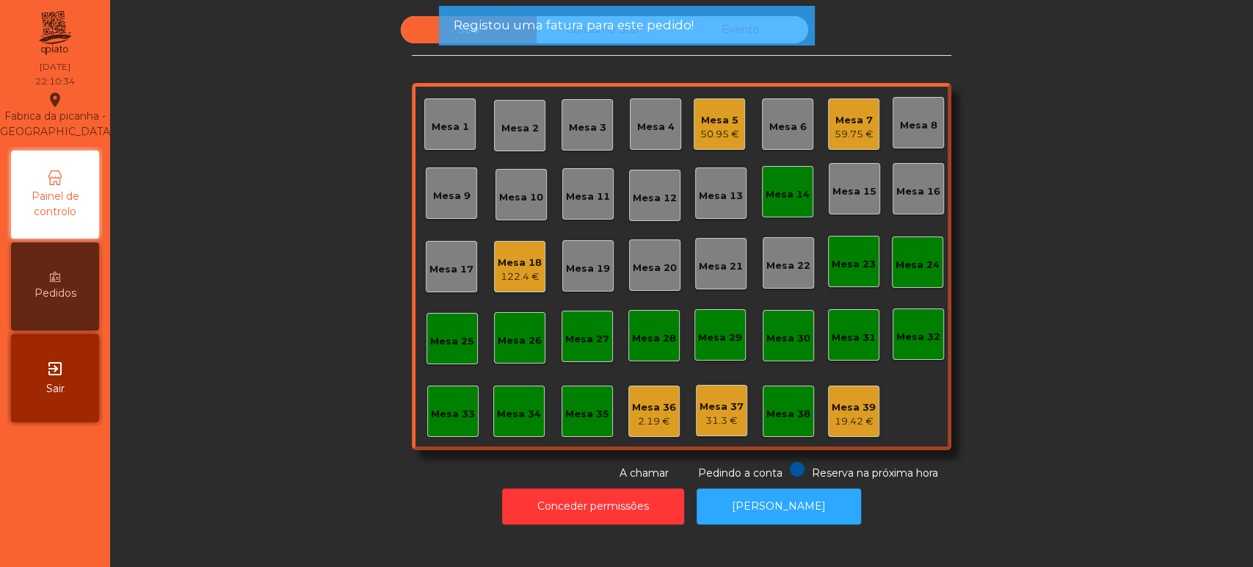
click at [801, 194] on div "Mesa 14" at bounding box center [788, 194] width 44 height 15
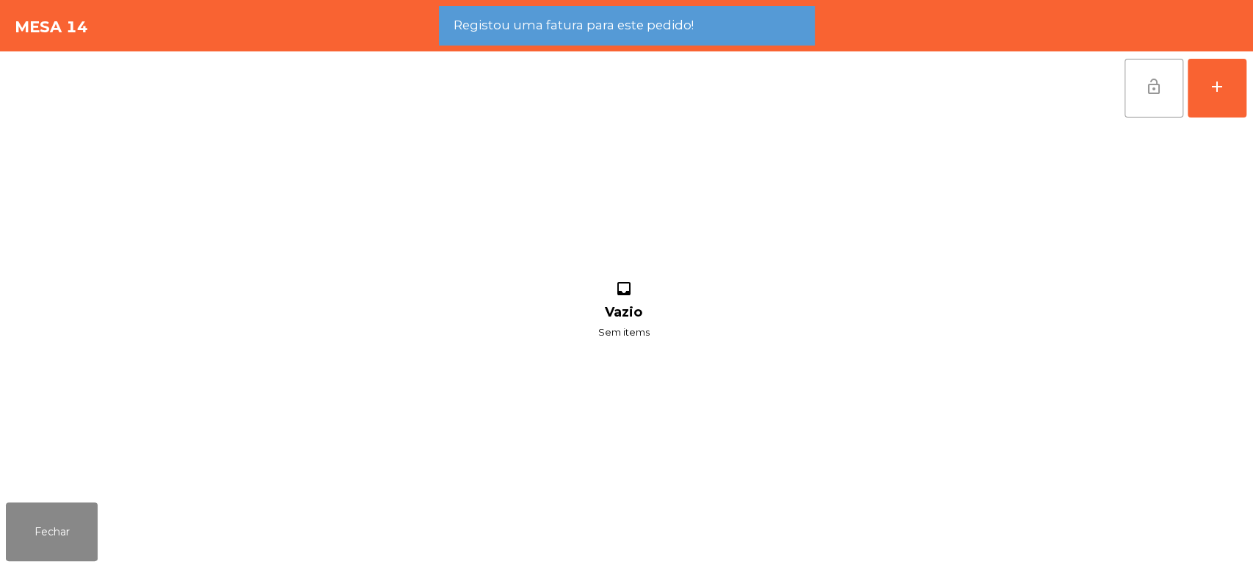
click at [1128, 99] on button "lock_open" at bounding box center [1154, 88] width 59 height 59
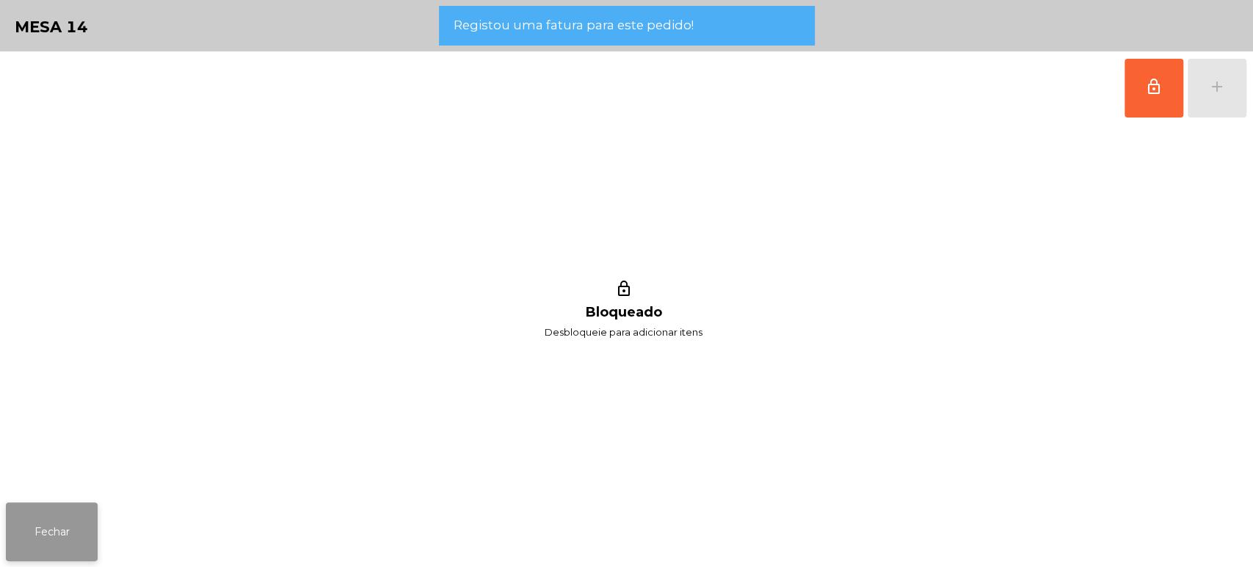
click at [95, 528] on button "Fechar" at bounding box center [52, 531] width 92 height 59
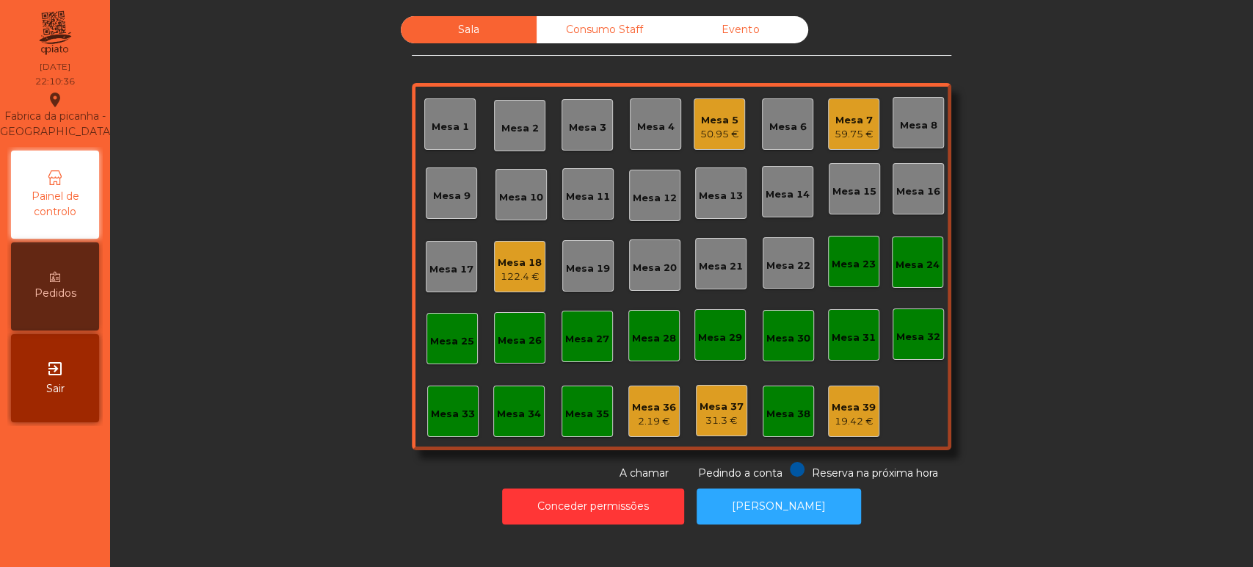
click at [847, 167] on div "Mesa 15" at bounding box center [854, 188] width 51 height 51
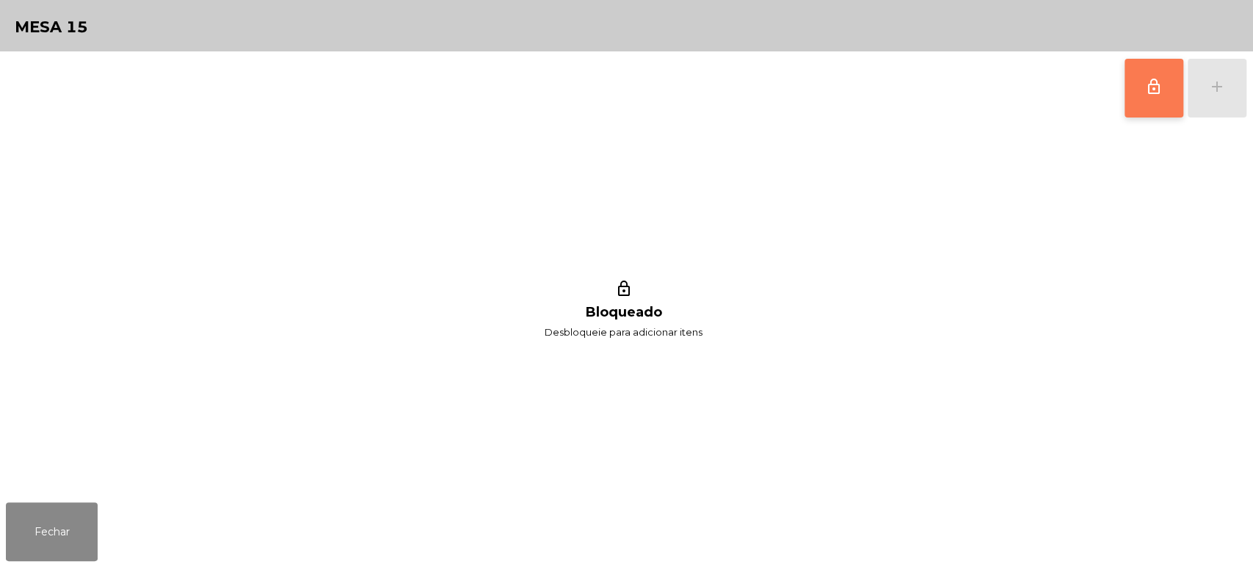
click at [1148, 87] on span "lock_outline" at bounding box center [1154, 87] width 18 height 18
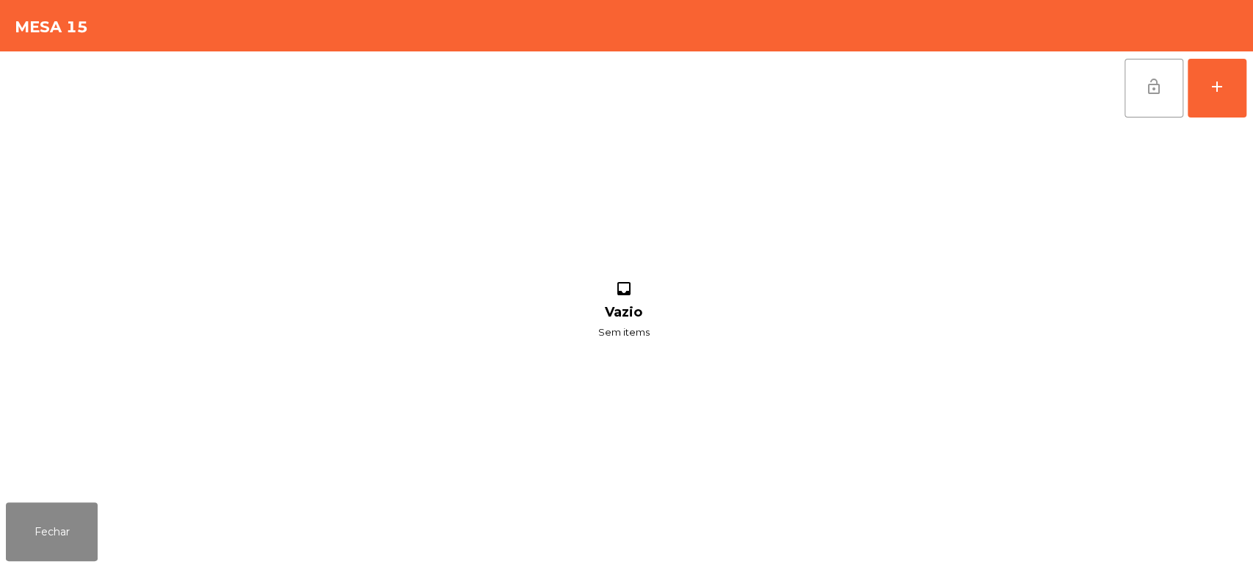
click at [1140, 91] on button "lock_open" at bounding box center [1154, 88] width 59 height 59
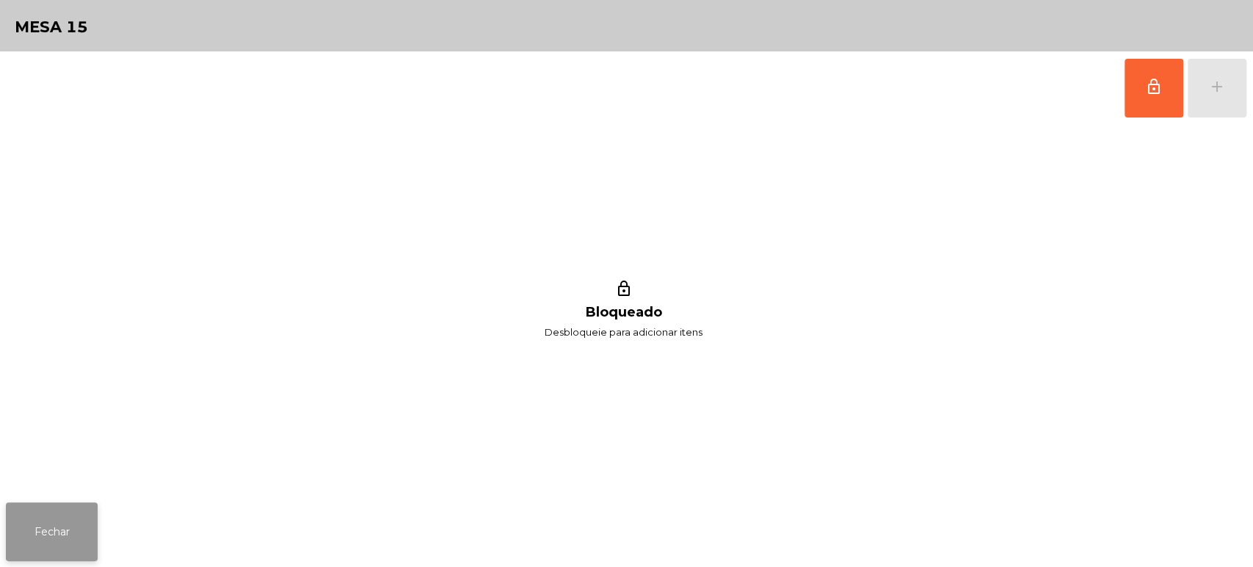
click at [80, 524] on button "Fechar" at bounding box center [52, 531] width 92 height 59
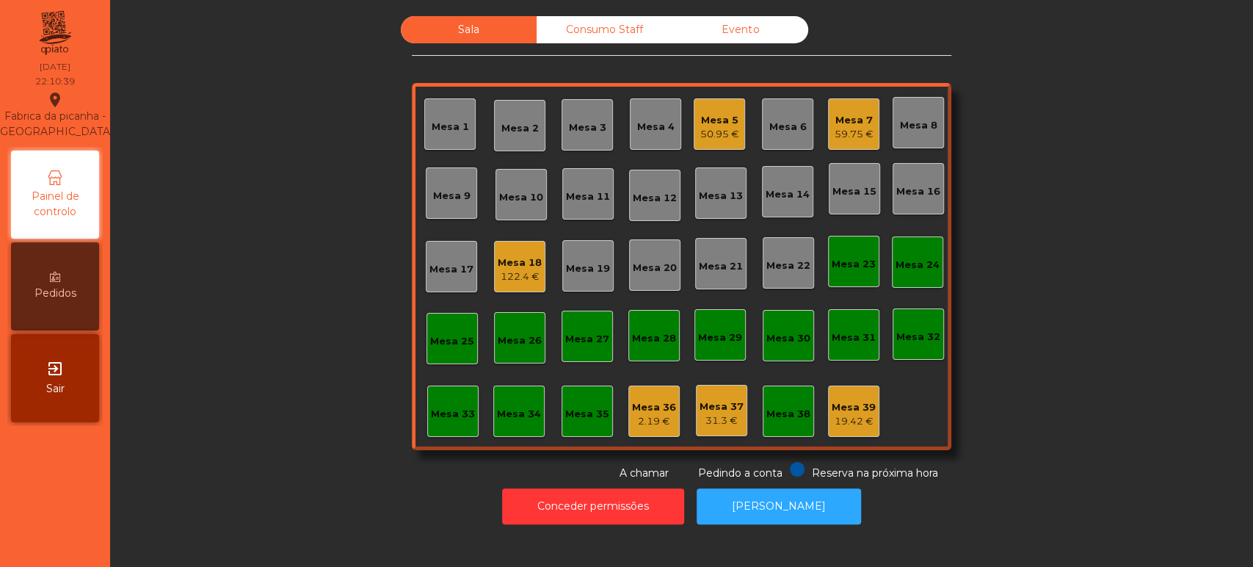
click at [854, 137] on div "59.75 €" at bounding box center [854, 134] width 39 height 15
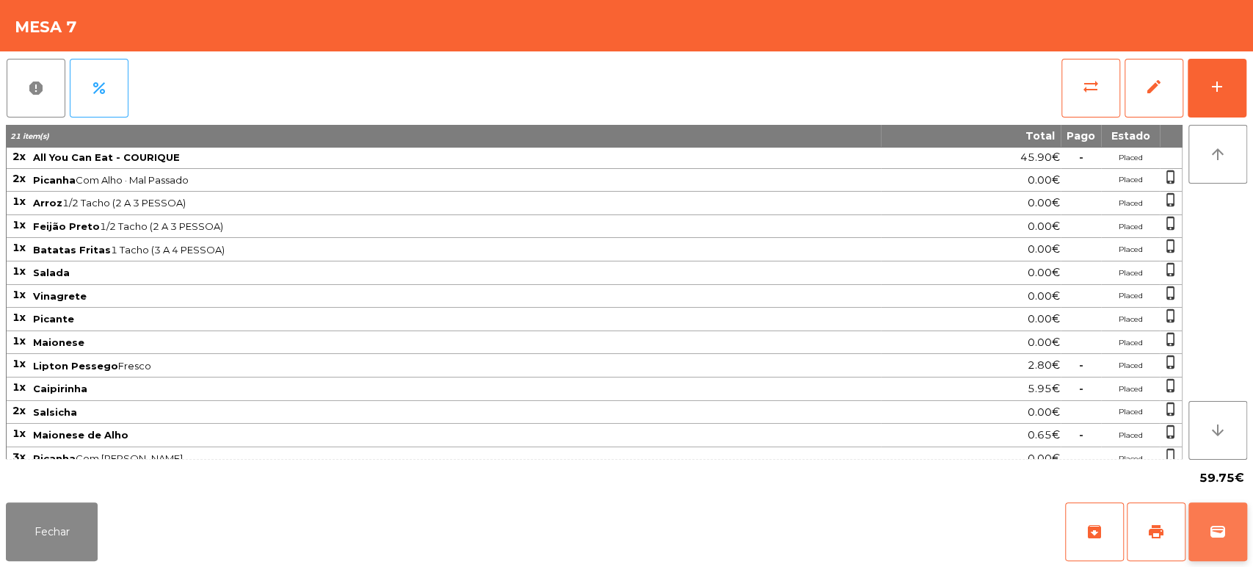
click at [1228, 510] on button "wallet" at bounding box center [1218, 531] width 59 height 59
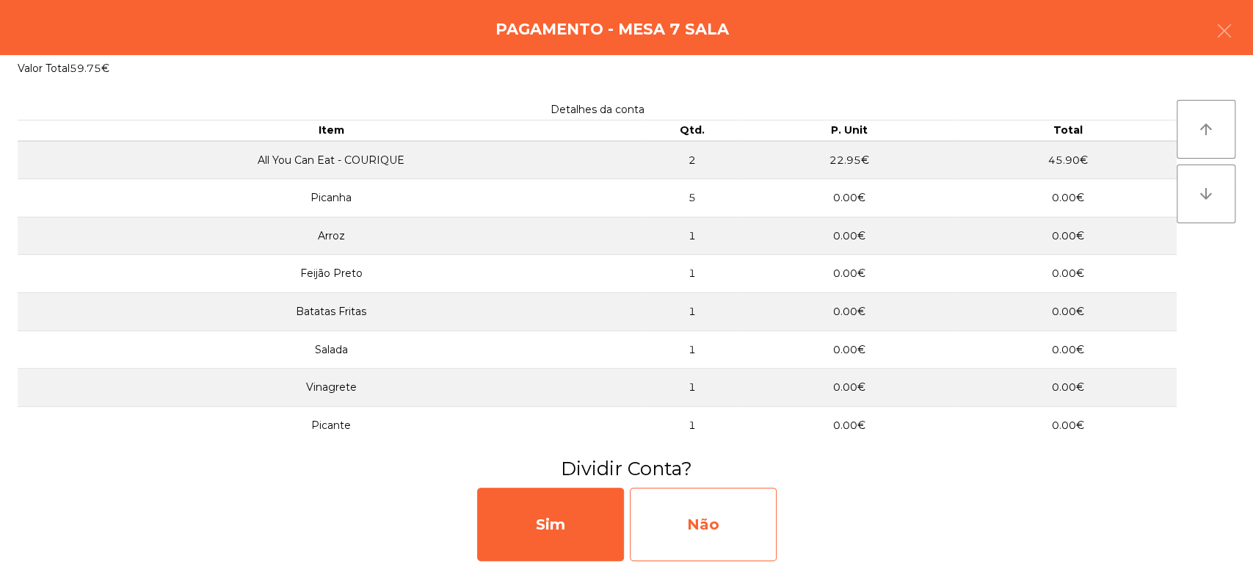
click at [697, 528] on div "Não" at bounding box center [703, 523] width 147 height 73
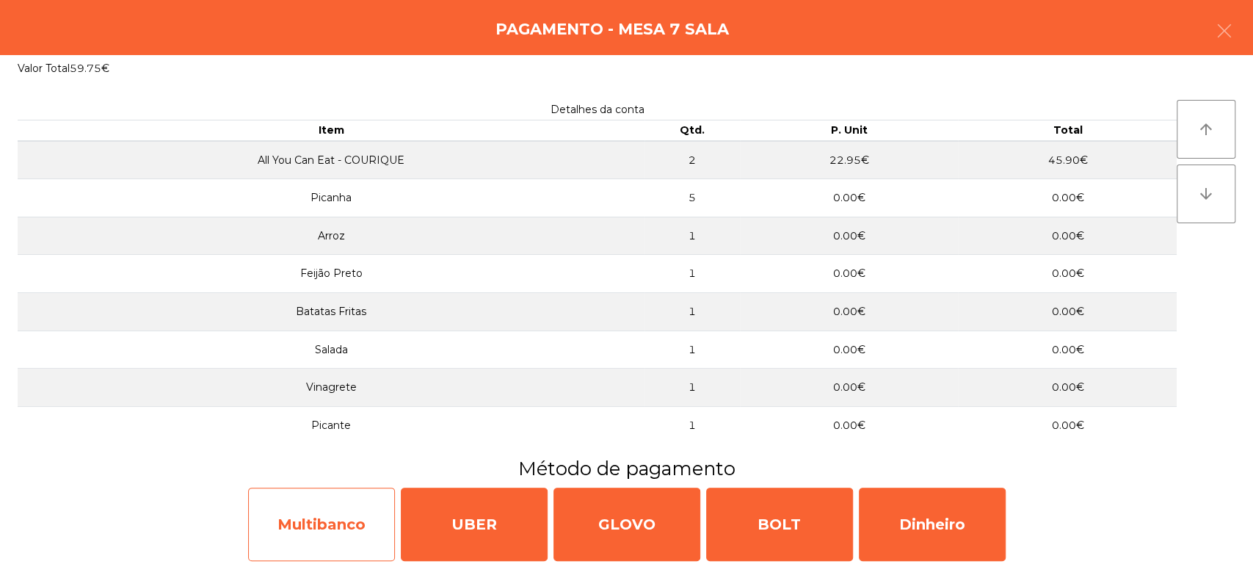
click at [312, 545] on div "Multibanco" at bounding box center [321, 523] width 147 height 73
select select "**"
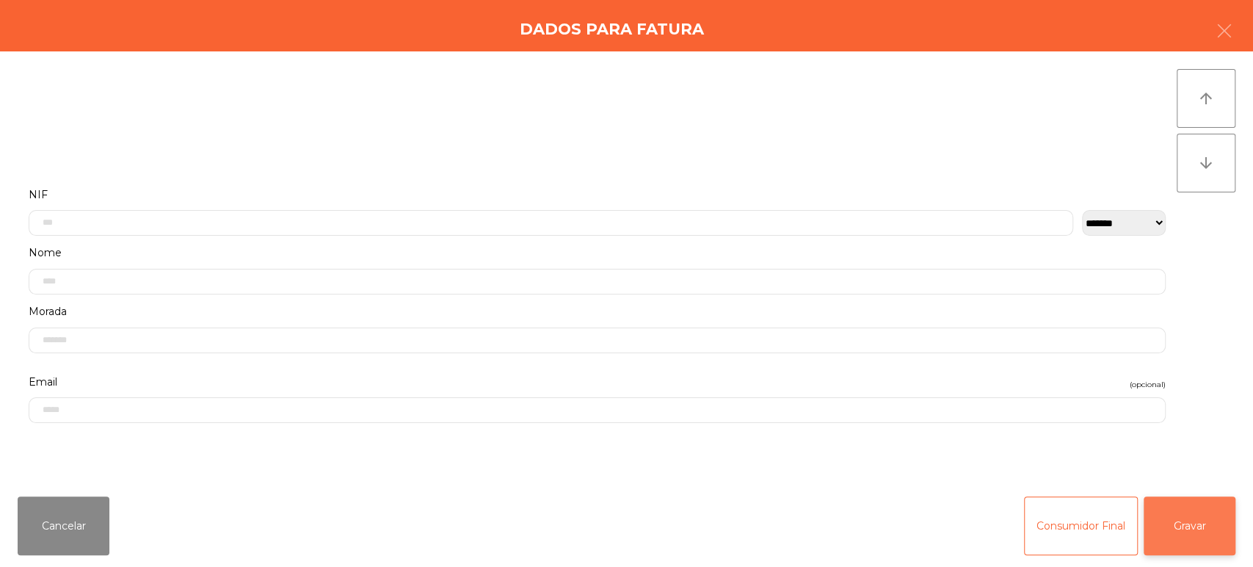
click at [1199, 530] on button "Gravar" at bounding box center [1190, 525] width 92 height 59
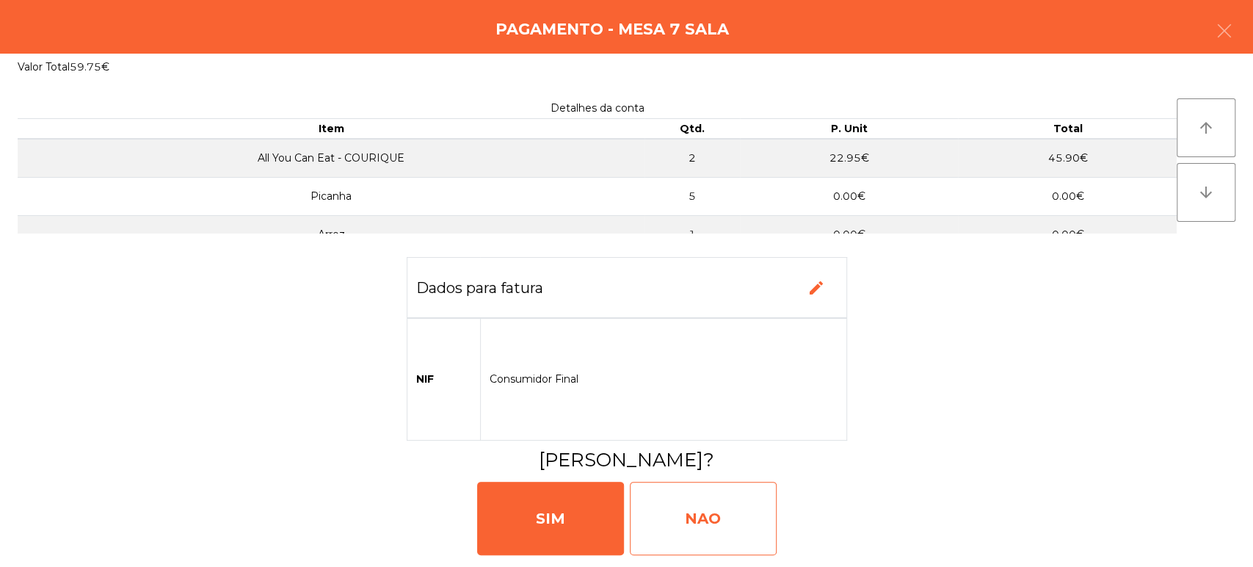
click at [747, 517] on div "NAO" at bounding box center [703, 518] width 147 height 73
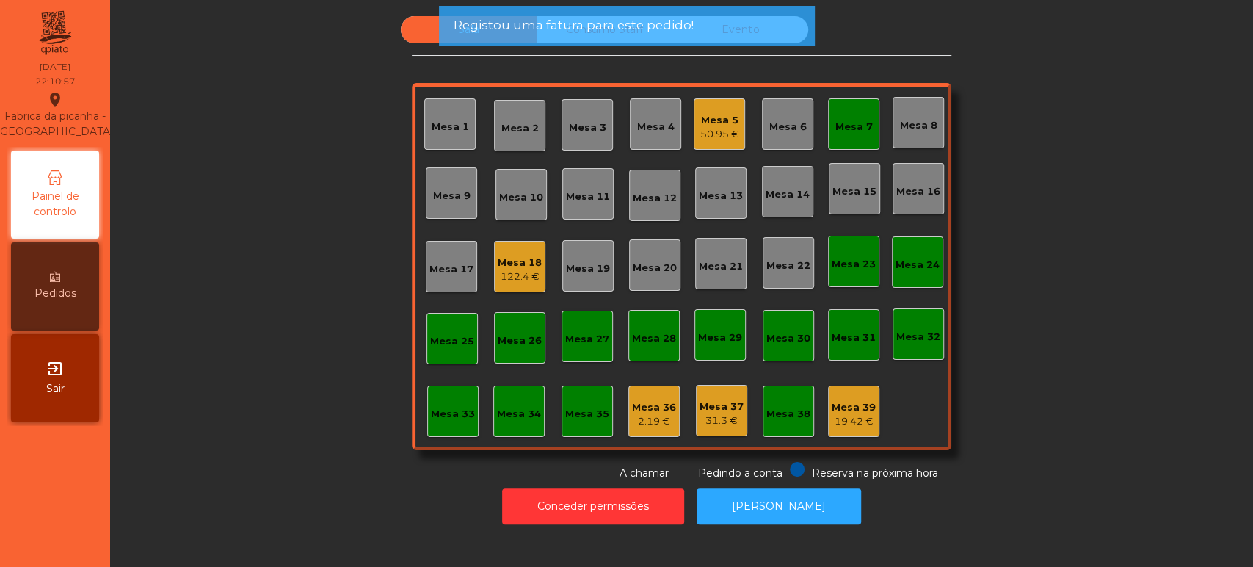
click at [850, 136] on div "Mesa 7" at bounding box center [853, 123] width 51 height 51
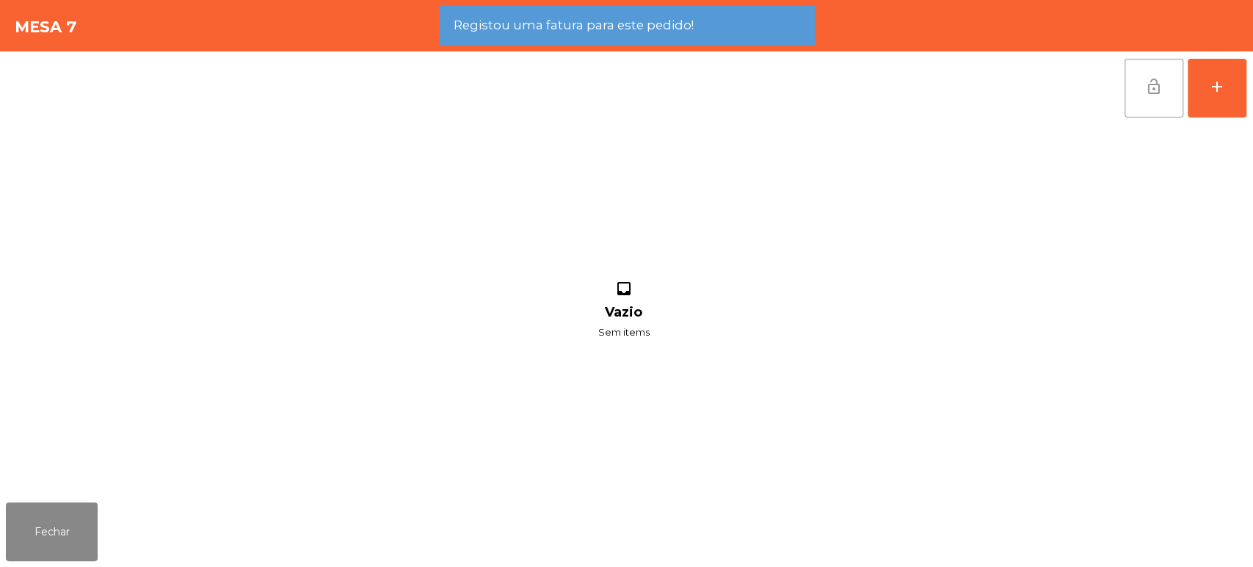
click at [1146, 98] on button "lock_open" at bounding box center [1154, 88] width 59 height 59
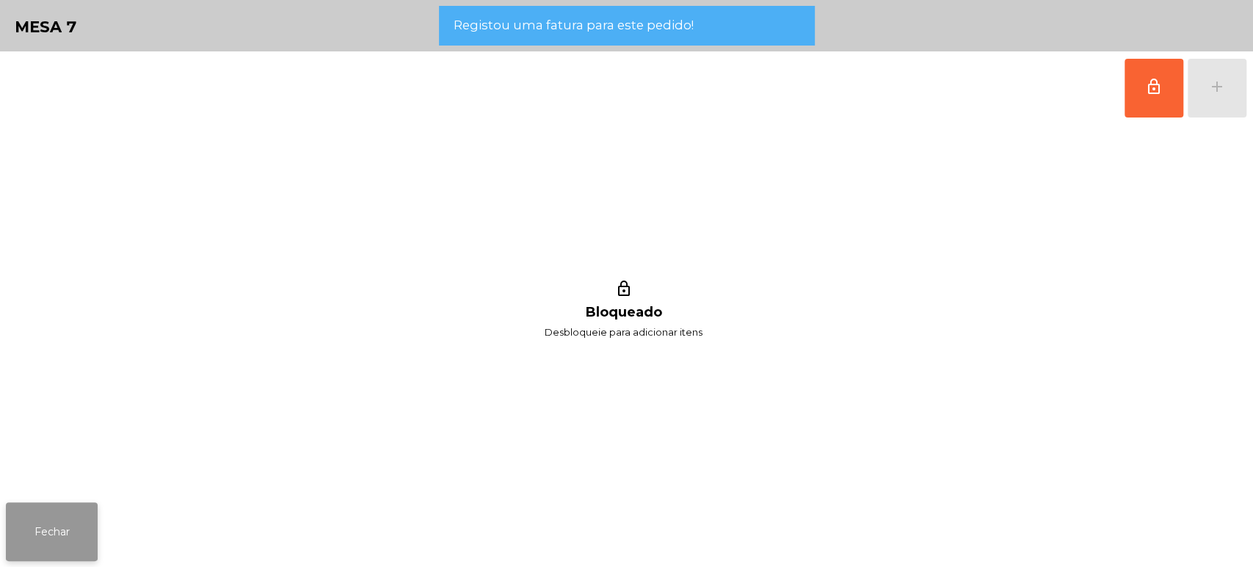
click at [73, 511] on button "Fechar" at bounding box center [52, 531] width 92 height 59
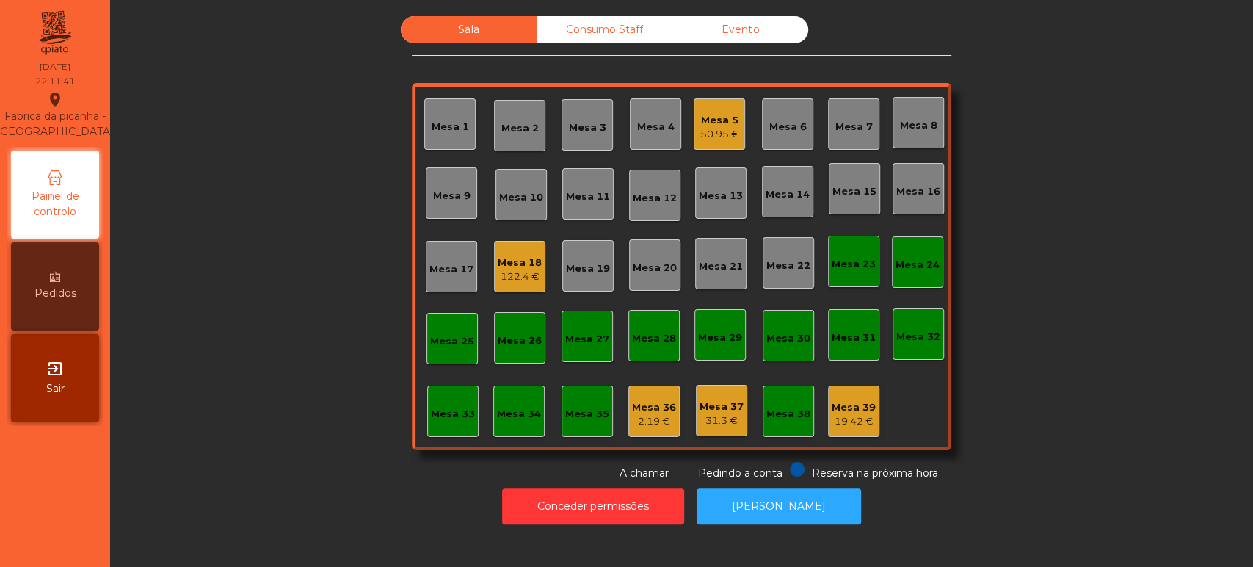
click at [708, 123] on div "Mesa 5" at bounding box center [719, 120] width 39 height 15
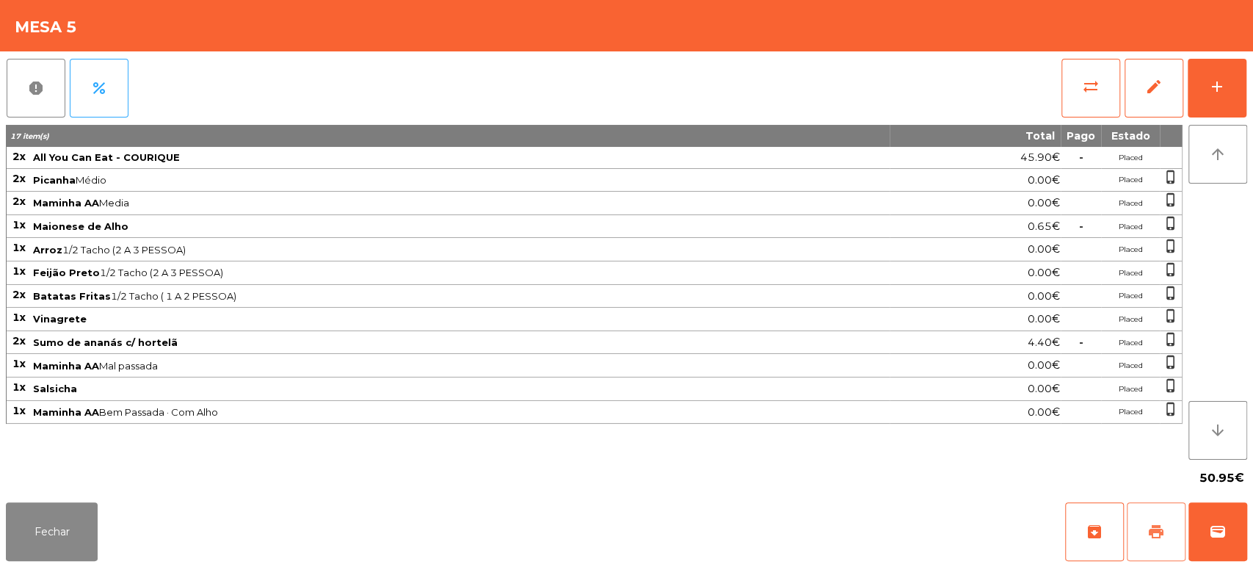
click at [1150, 530] on span "print" at bounding box center [1156, 532] width 18 height 18
click at [1208, 521] on button "wallet" at bounding box center [1218, 531] width 59 height 59
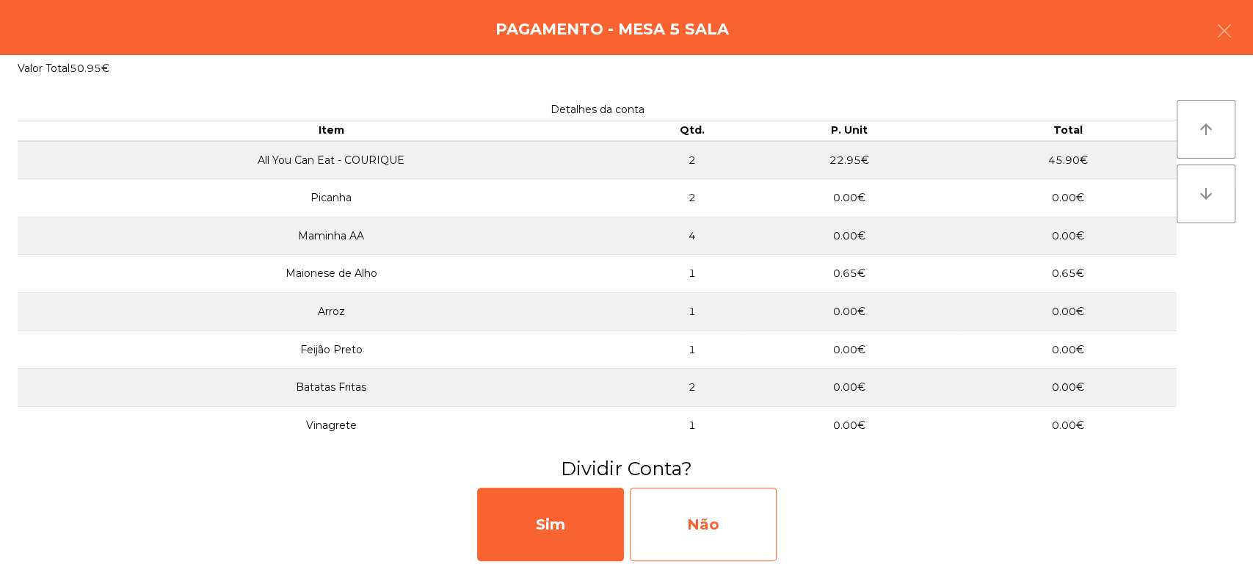
click at [732, 530] on div "Não" at bounding box center [703, 523] width 147 height 73
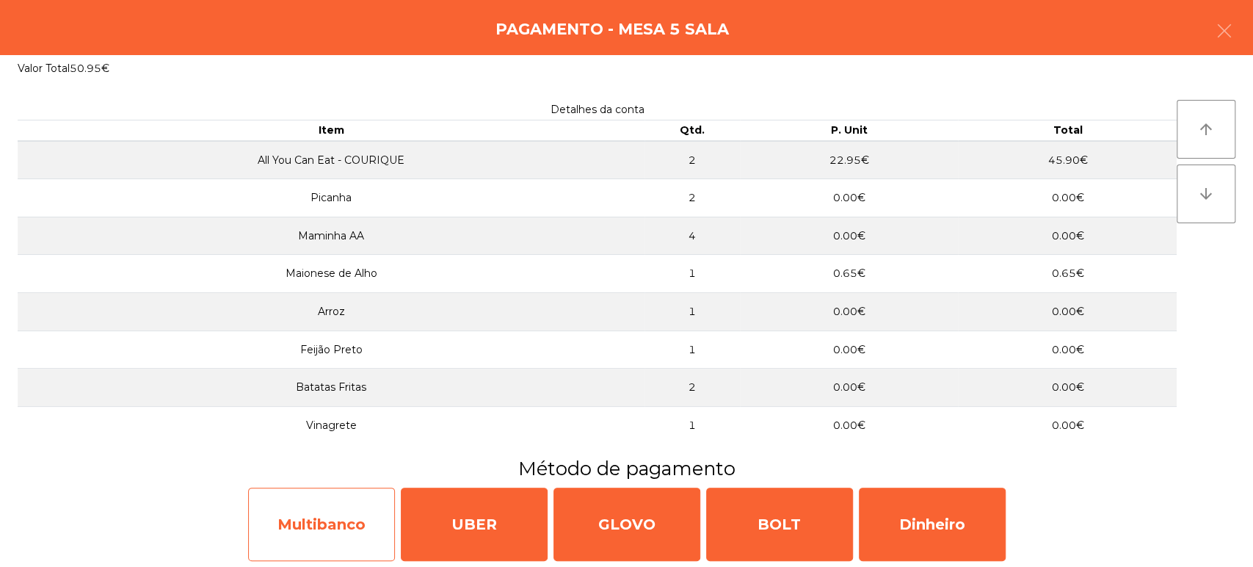
click at [285, 524] on div "Multibanco" at bounding box center [321, 523] width 147 height 73
select select "**"
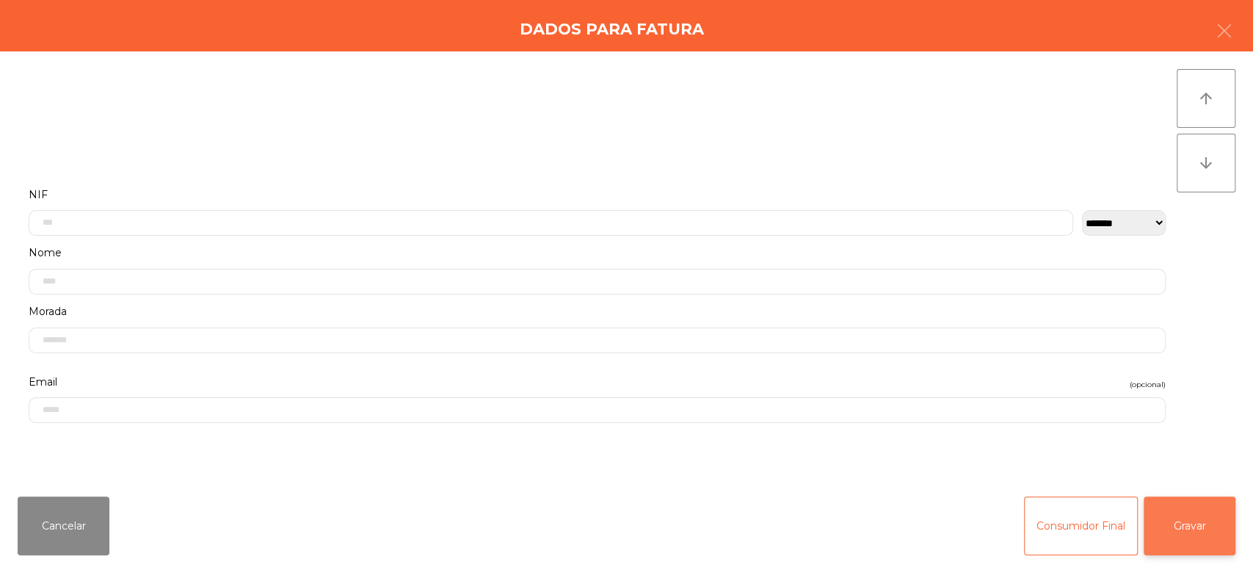
click at [1197, 505] on button "Gravar" at bounding box center [1190, 525] width 92 height 59
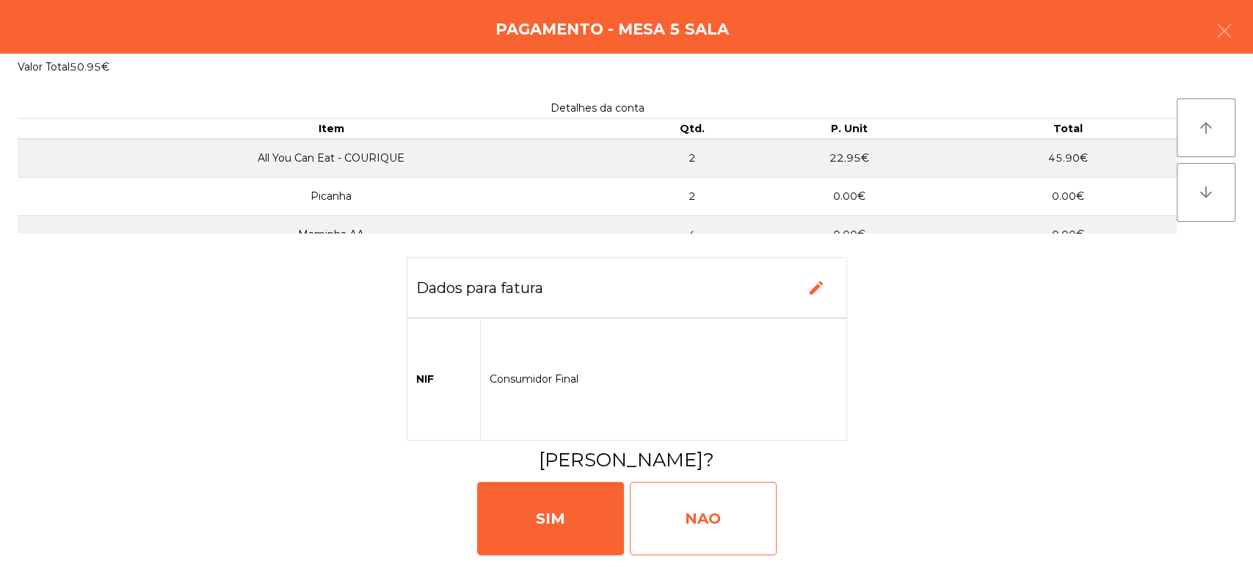
click at [693, 513] on div "NAO" at bounding box center [703, 518] width 147 height 73
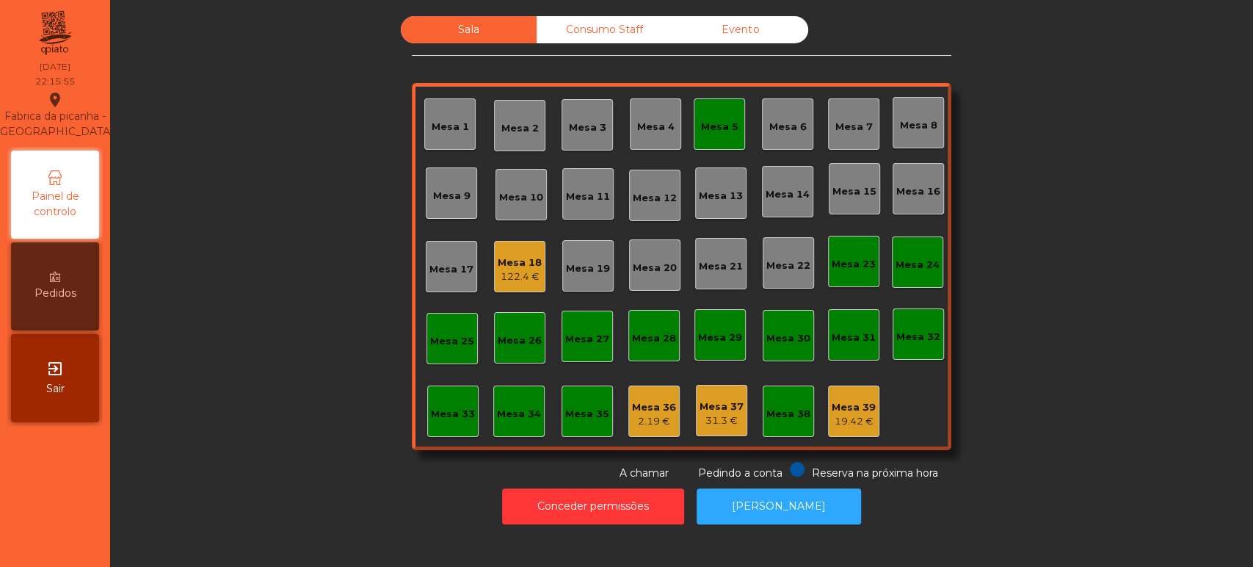
click at [697, 112] on div "Mesa 5" at bounding box center [719, 123] width 51 height 51
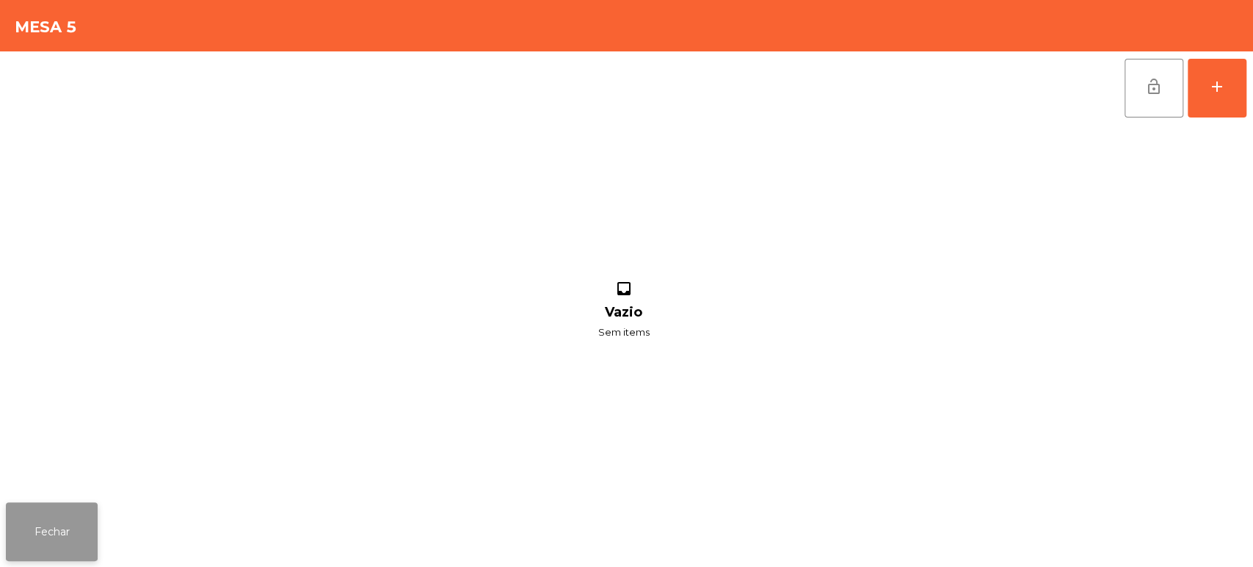
click at [41, 538] on button "Fechar" at bounding box center [52, 531] width 92 height 59
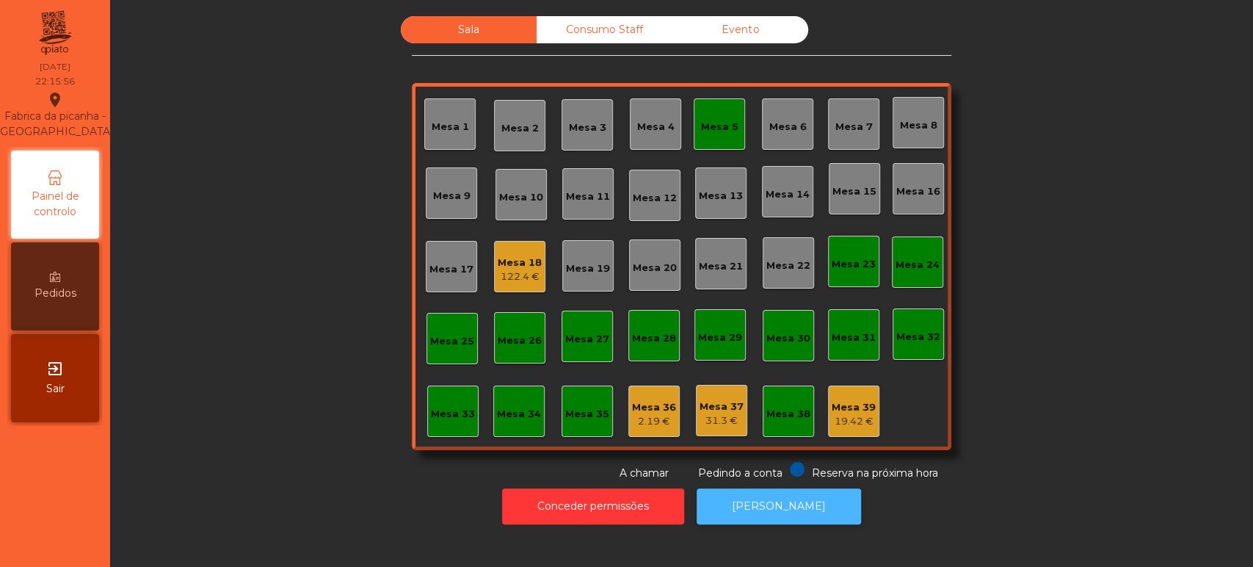
click at [763, 492] on button "[PERSON_NAME]" at bounding box center [779, 506] width 164 height 36
click at [720, 100] on div "Mesa 5" at bounding box center [719, 123] width 51 height 51
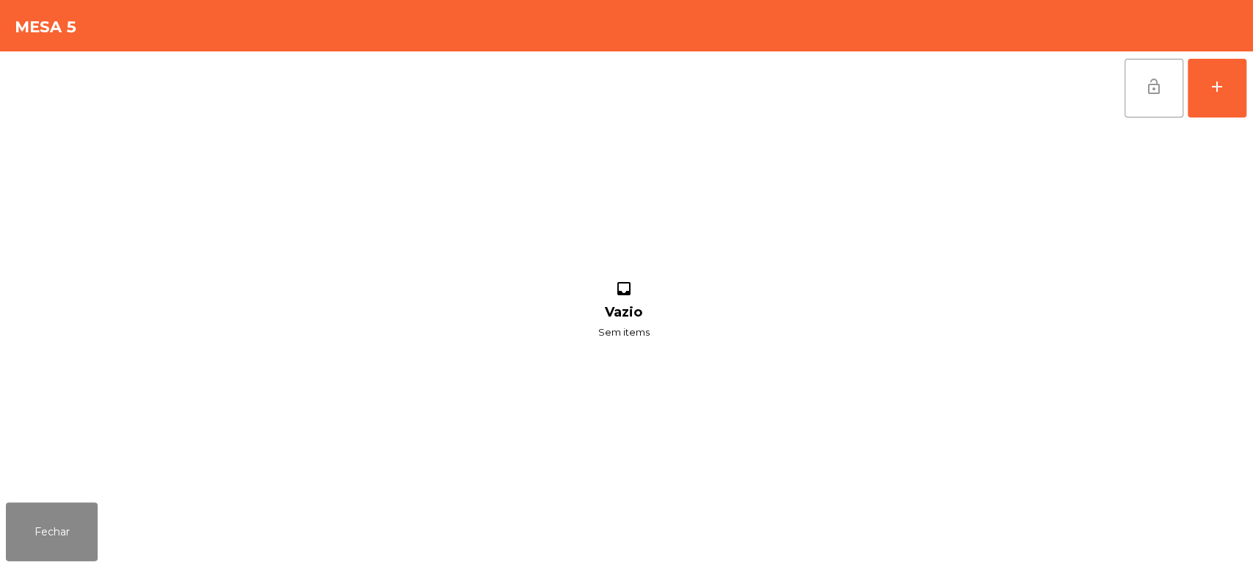
click at [1129, 95] on button "lock_open" at bounding box center [1154, 88] width 59 height 59
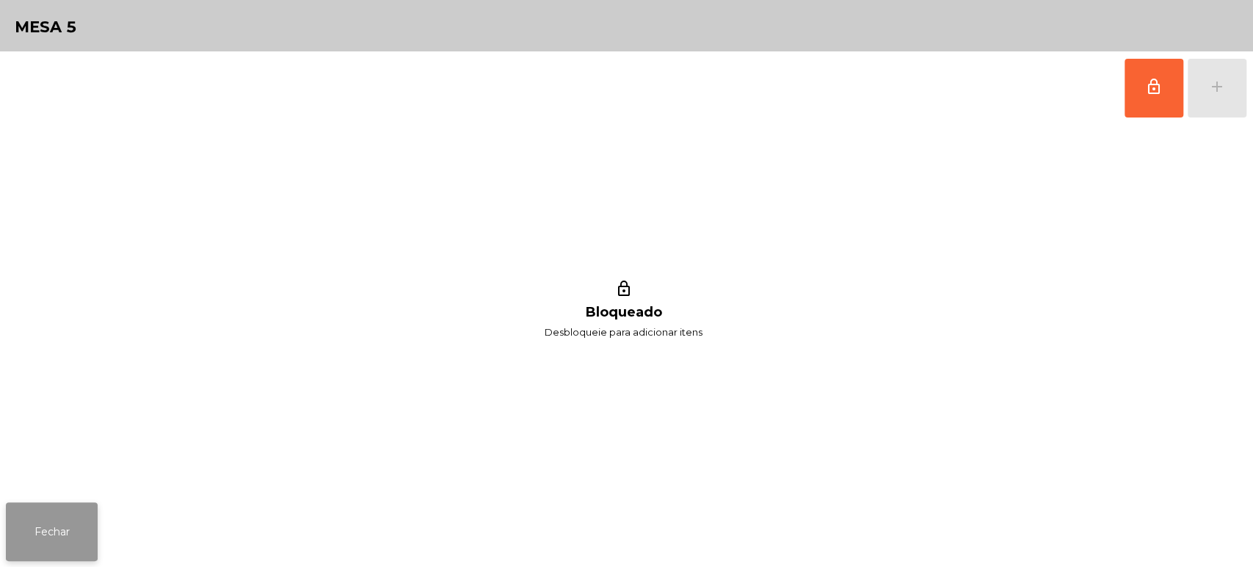
click at [94, 508] on button "Fechar" at bounding box center [52, 531] width 92 height 59
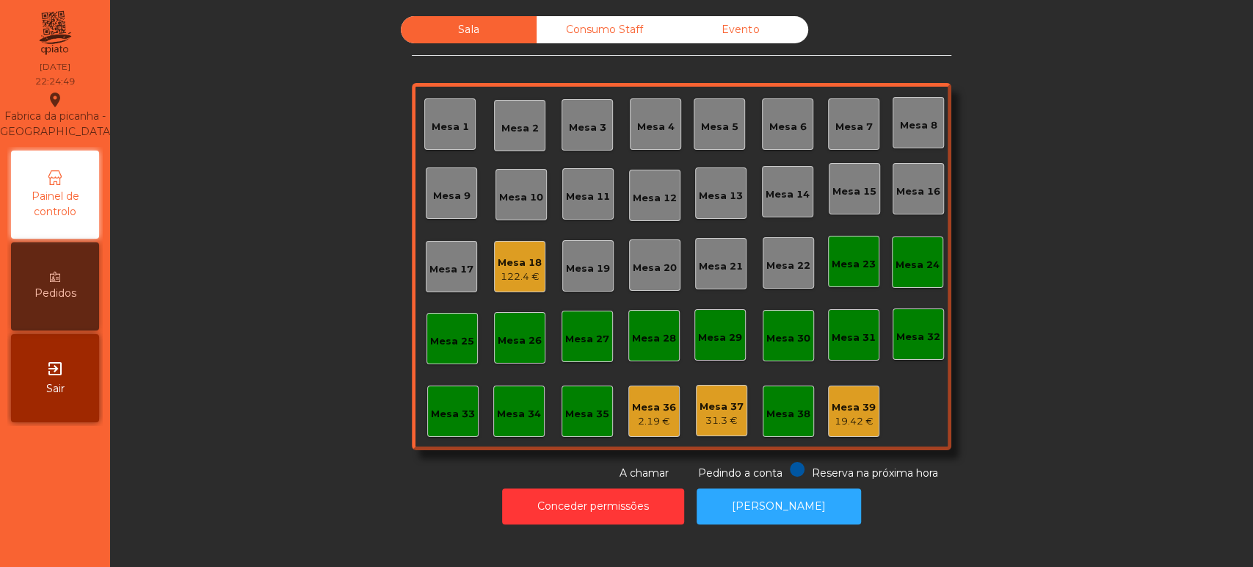
click at [506, 275] on div "122.4 €" at bounding box center [520, 276] width 44 height 15
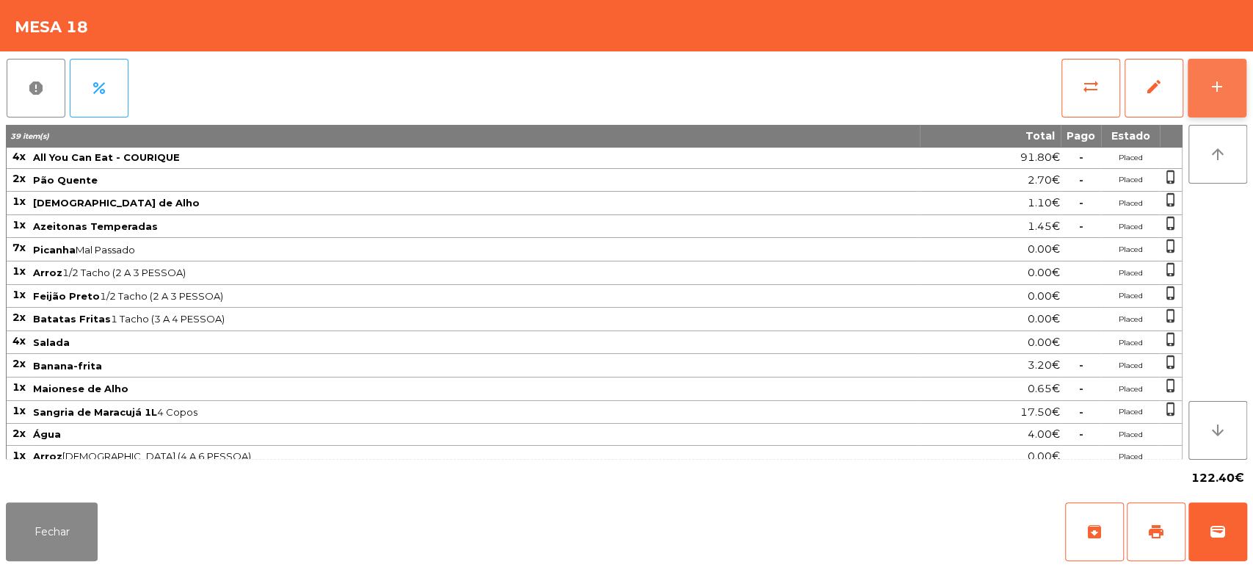
click at [1237, 100] on button "add" at bounding box center [1217, 88] width 59 height 59
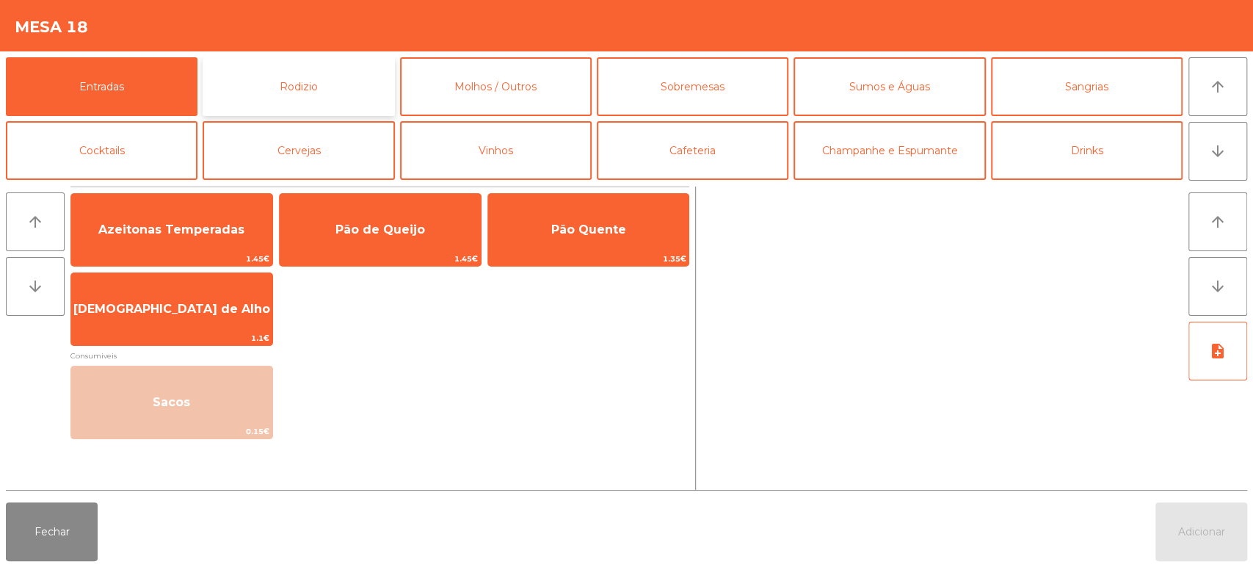
click at [329, 95] on button "Rodizio" at bounding box center [299, 86] width 192 height 59
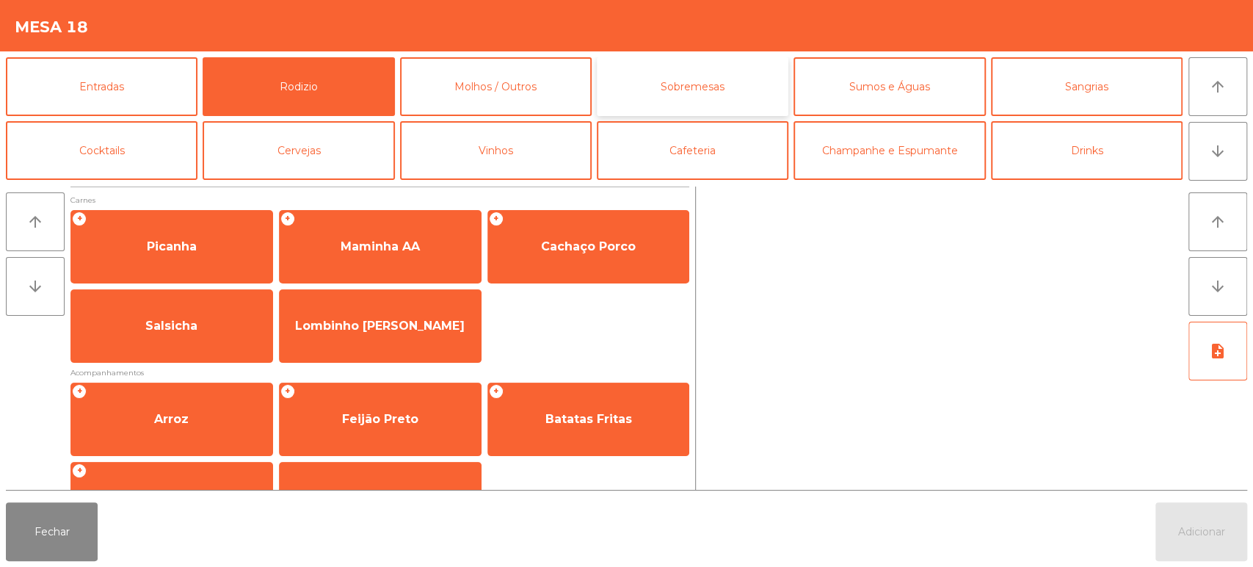
click at [660, 70] on button "Sobremesas" at bounding box center [693, 86] width 192 height 59
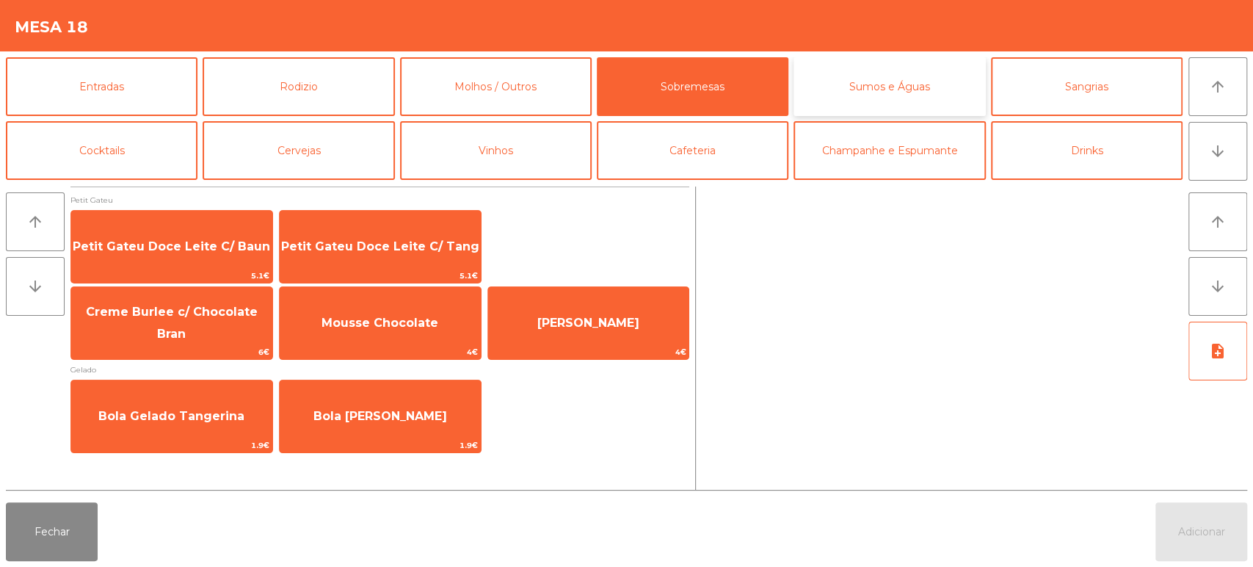
click at [897, 92] on button "Sumos e Águas" at bounding box center [890, 86] width 192 height 59
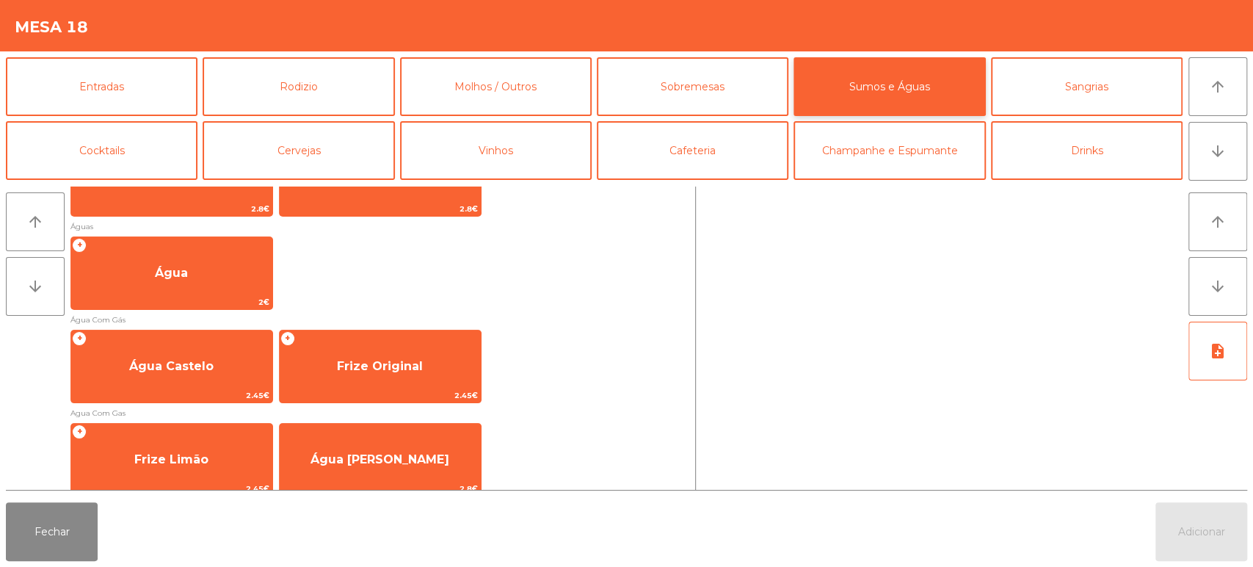
scroll to position [465, 0]
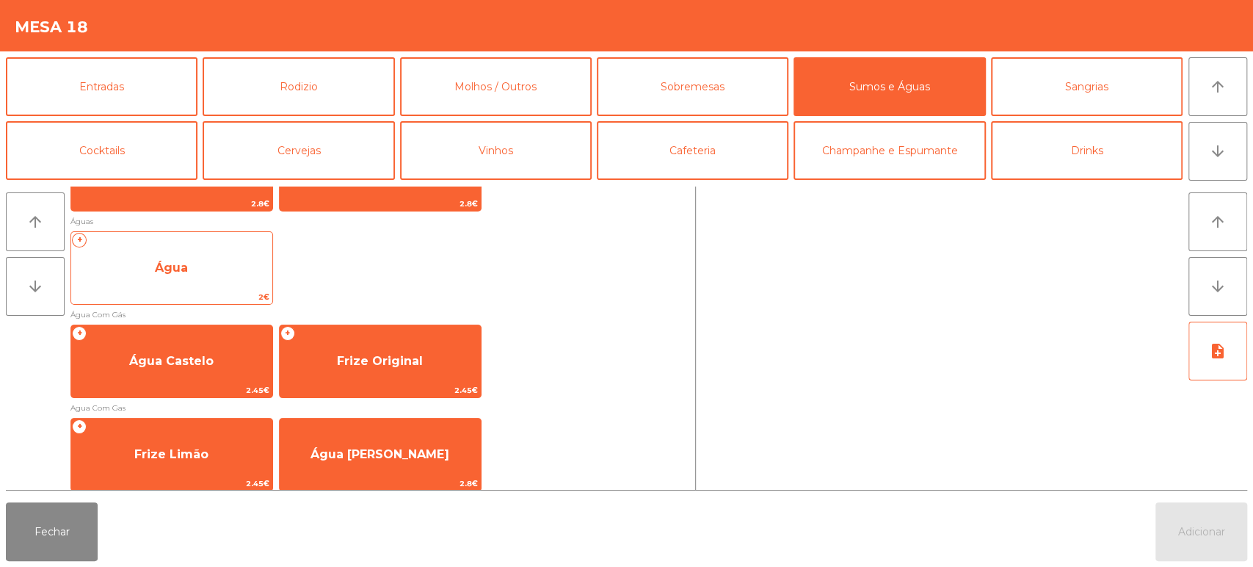
click at [224, 248] on span "Água" at bounding box center [171, 268] width 201 height 40
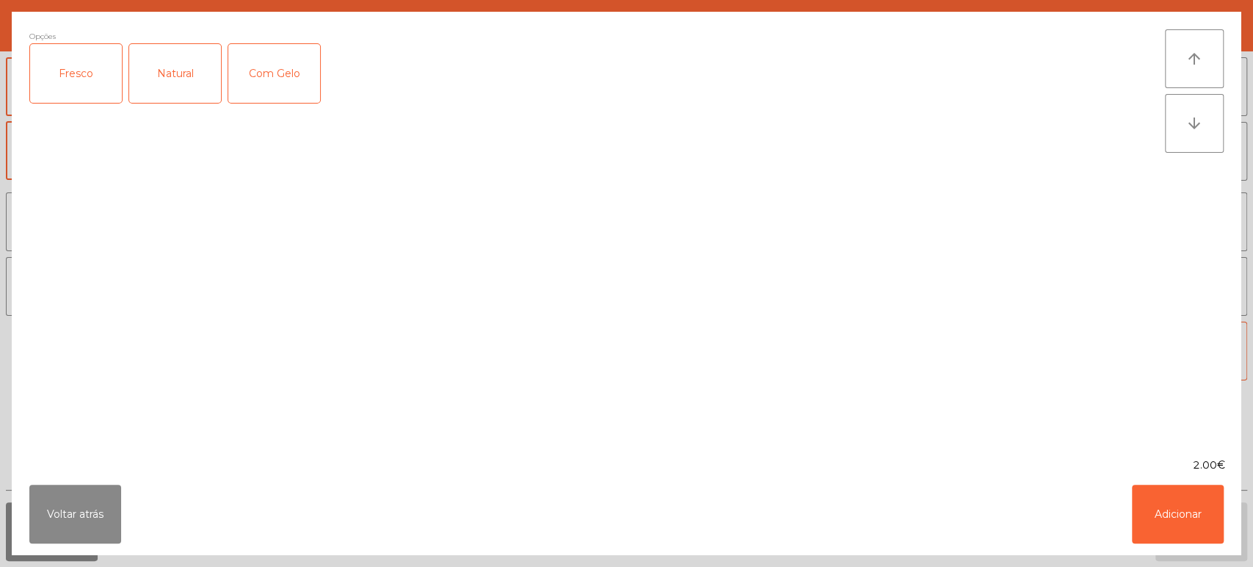
click at [76, 73] on div "Fresco" at bounding box center [76, 73] width 92 height 59
click at [1214, 524] on button "Adicionar" at bounding box center [1178, 514] width 92 height 59
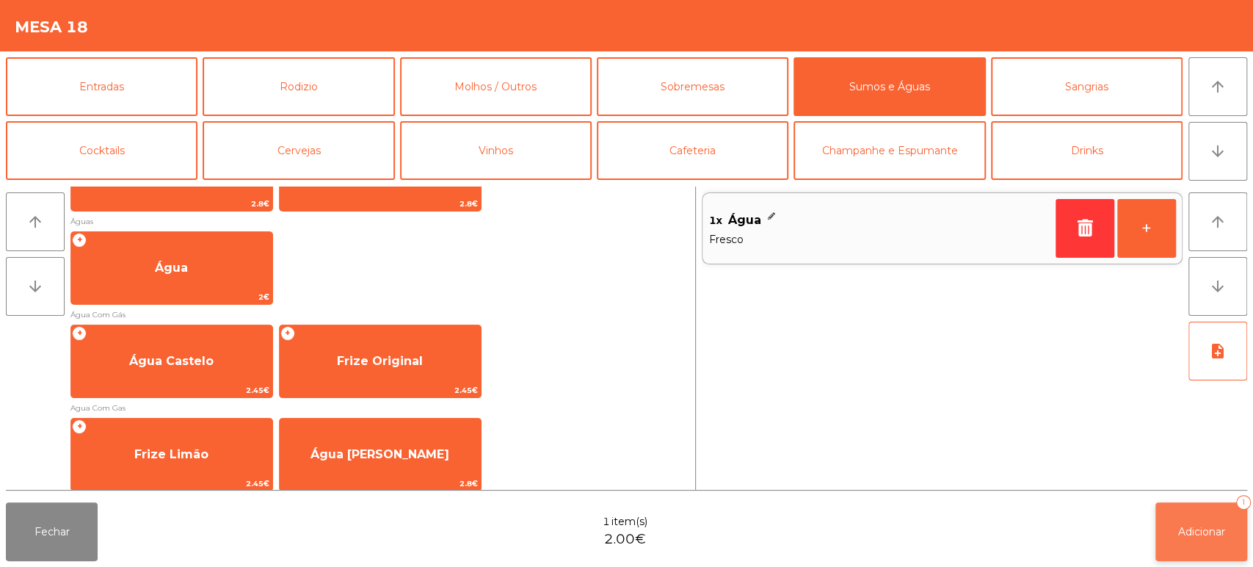
click at [1232, 534] on button "Adicionar 1" at bounding box center [1201, 531] width 92 height 59
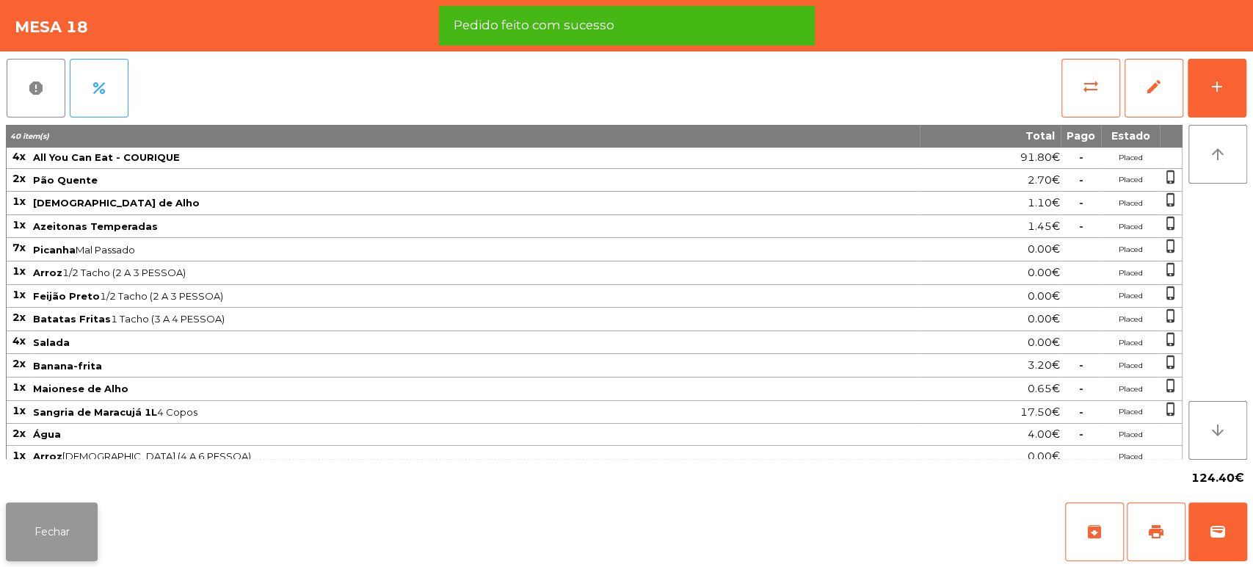
click at [66, 540] on button "Fechar" at bounding box center [52, 531] width 92 height 59
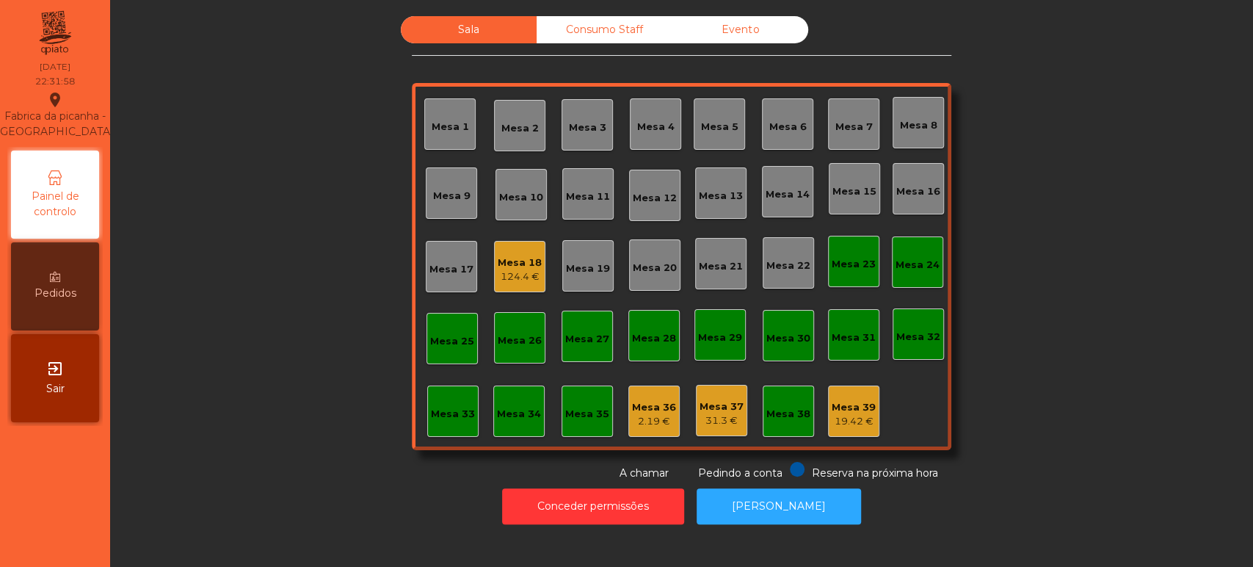
click at [501, 282] on div "124.4 €" at bounding box center [520, 276] width 44 height 15
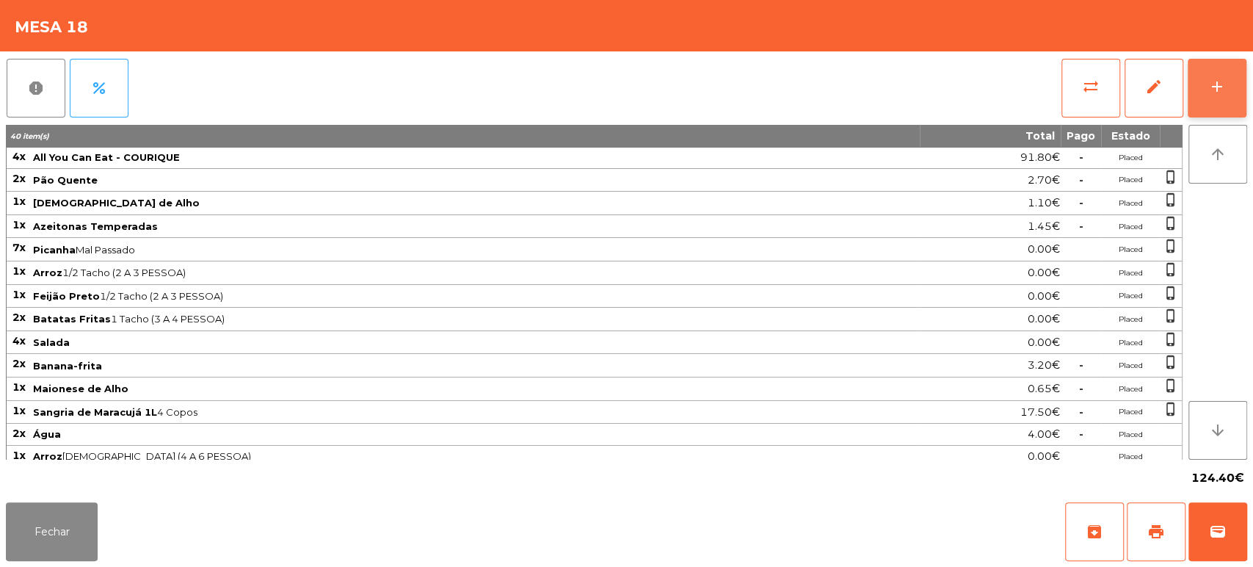
click at [1222, 94] on div "add" at bounding box center [1217, 87] width 18 height 18
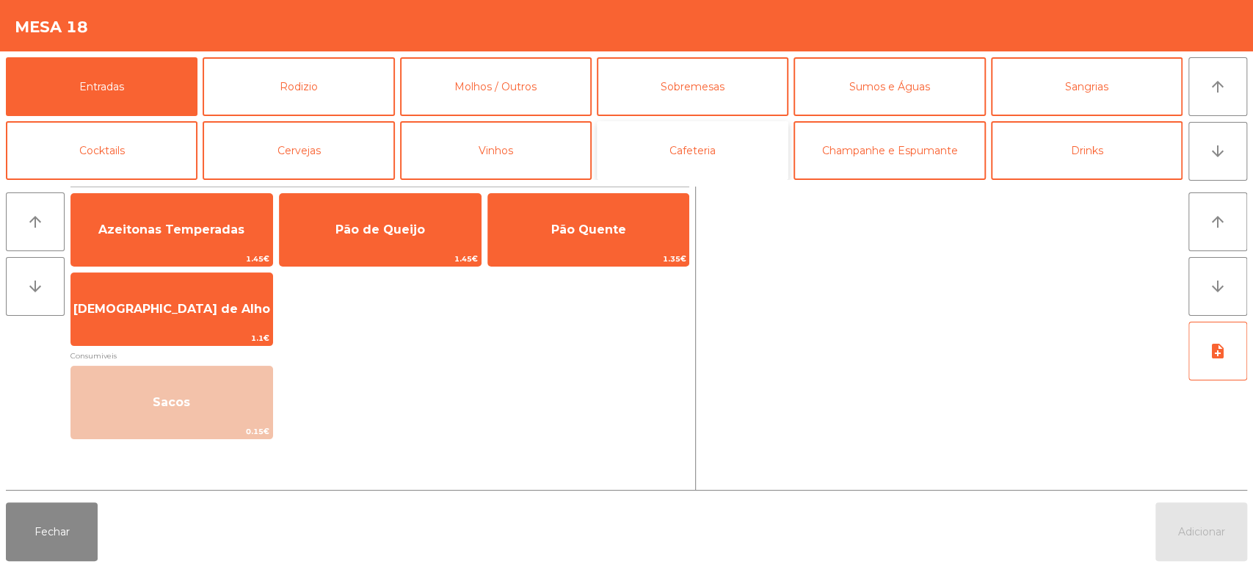
click at [718, 158] on button "Cafeteria" at bounding box center [693, 150] width 192 height 59
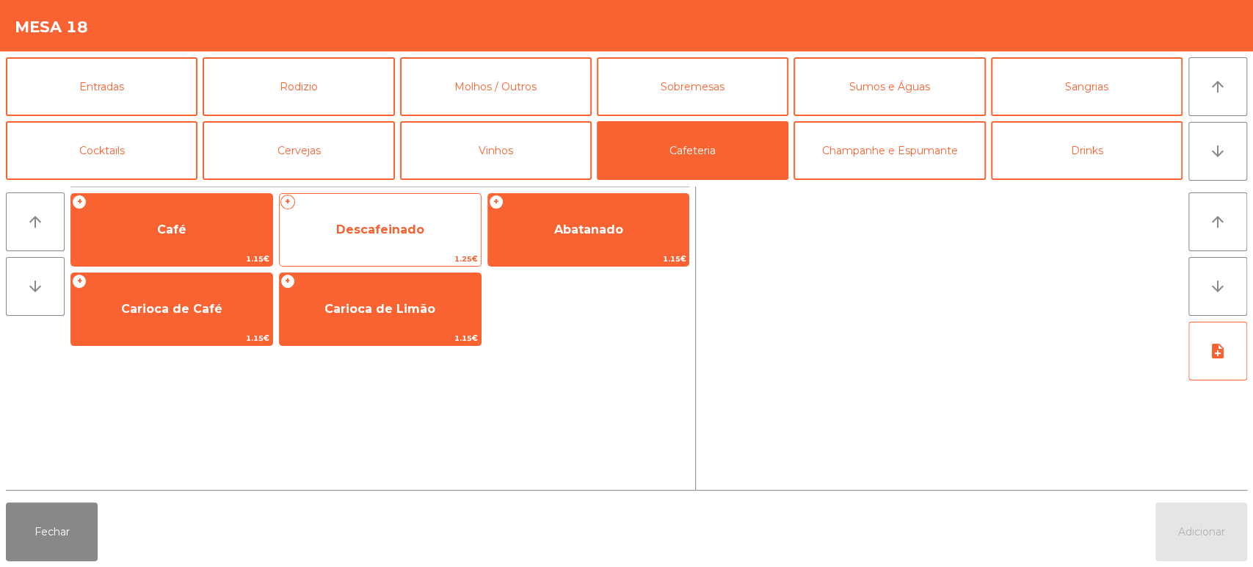
click at [399, 225] on span "Descafeinado" at bounding box center [380, 229] width 88 height 14
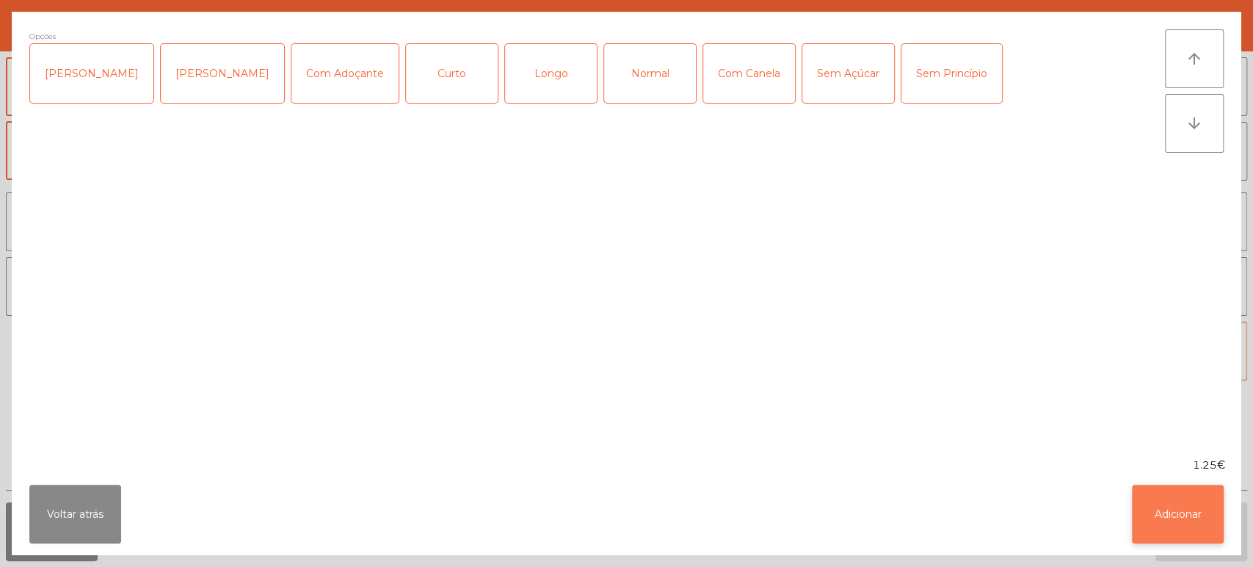
click at [1205, 505] on button "Adicionar" at bounding box center [1178, 514] width 92 height 59
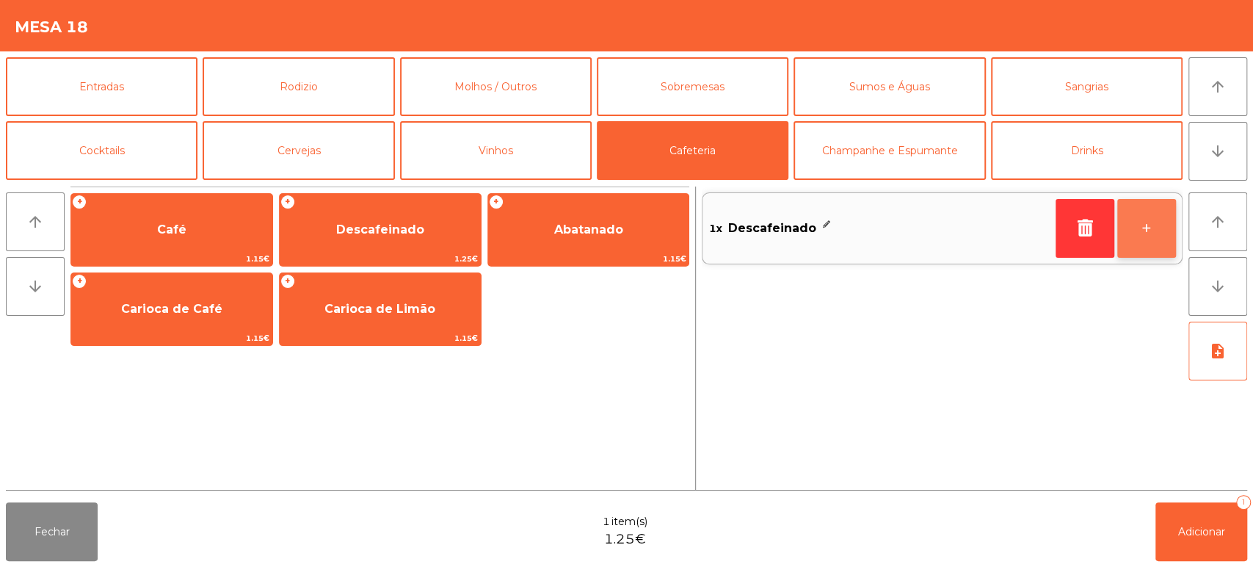
click at [1152, 227] on button "+" at bounding box center [1146, 228] width 59 height 59
click at [1140, 223] on button "+" at bounding box center [1146, 228] width 59 height 59
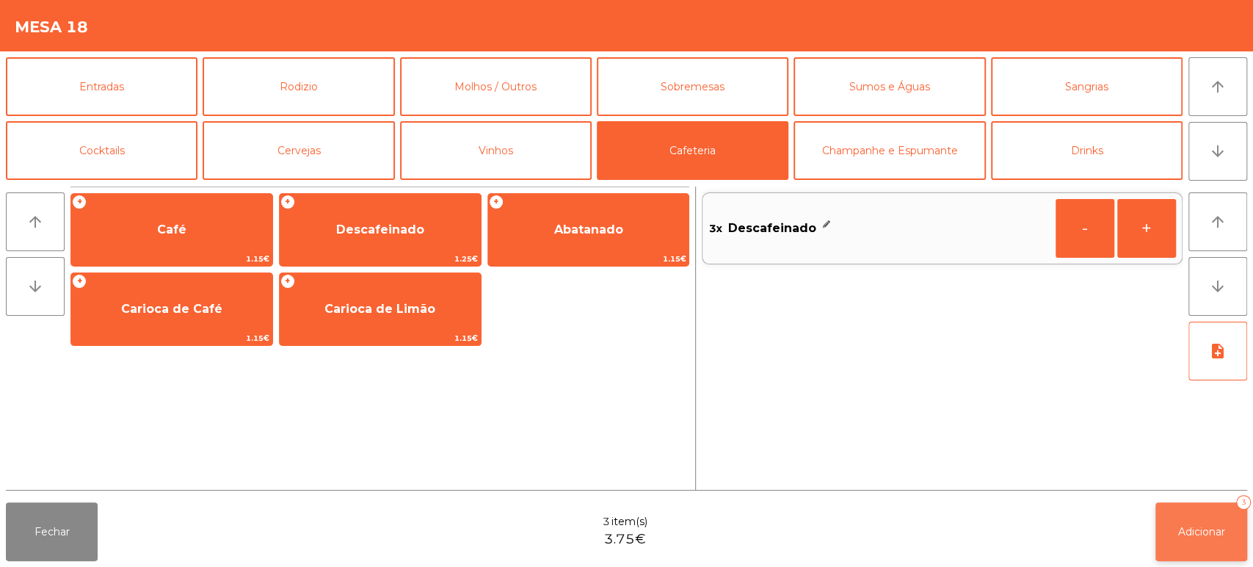
click at [1224, 522] on button "Adicionar 3" at bounding box center [1201, 531] width 92 height 59
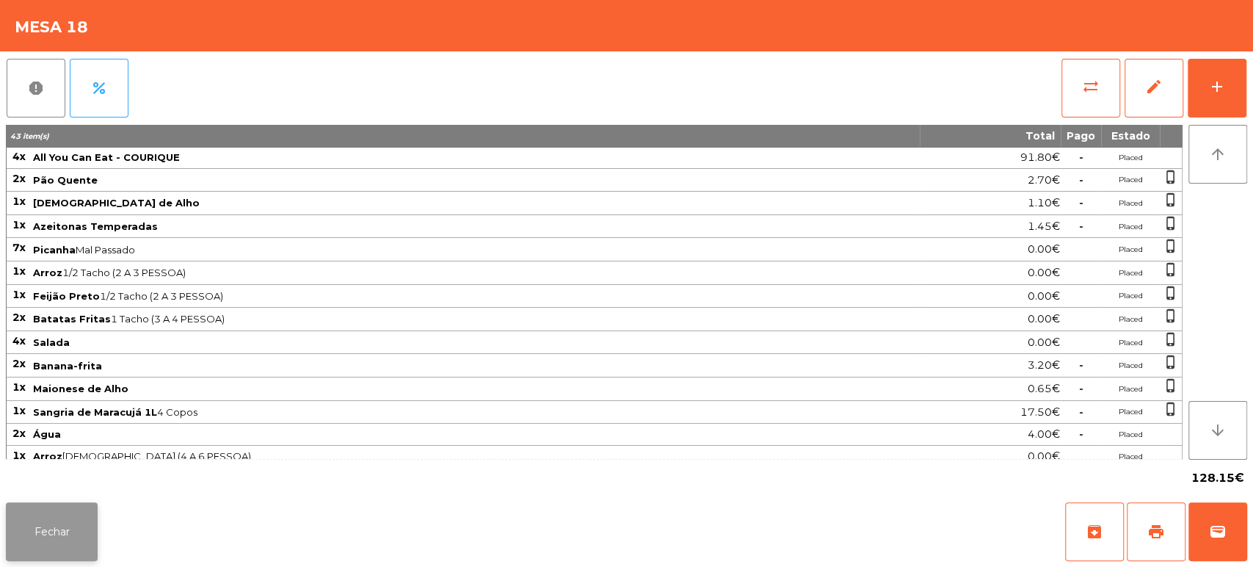
click at [70, 525] on button "Fechar" at bounding box center [52, 531] width 92 height 59
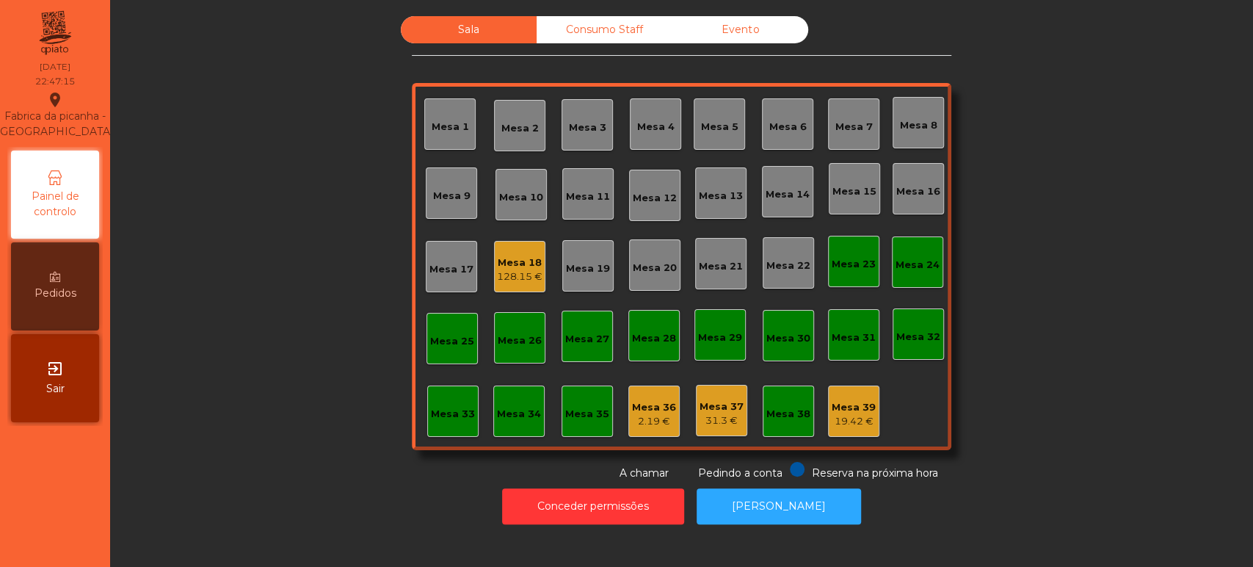
click at [502, 120] on div "Mesa 2" at bounding box center [519, 125] width 37 height 21
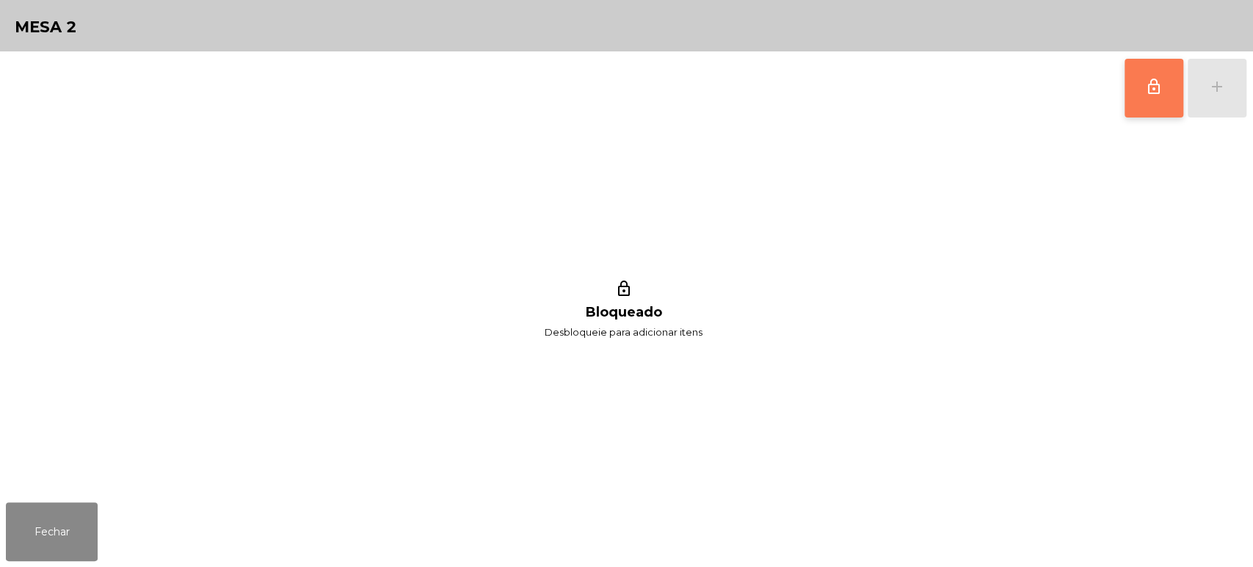
click at [1132, 100] on button "lock_outline" at bounding box center [1154, 88] width 59 height 59
click at [1211, 98] on button "add" at bounding box center [1217, 88] width 59 height 59
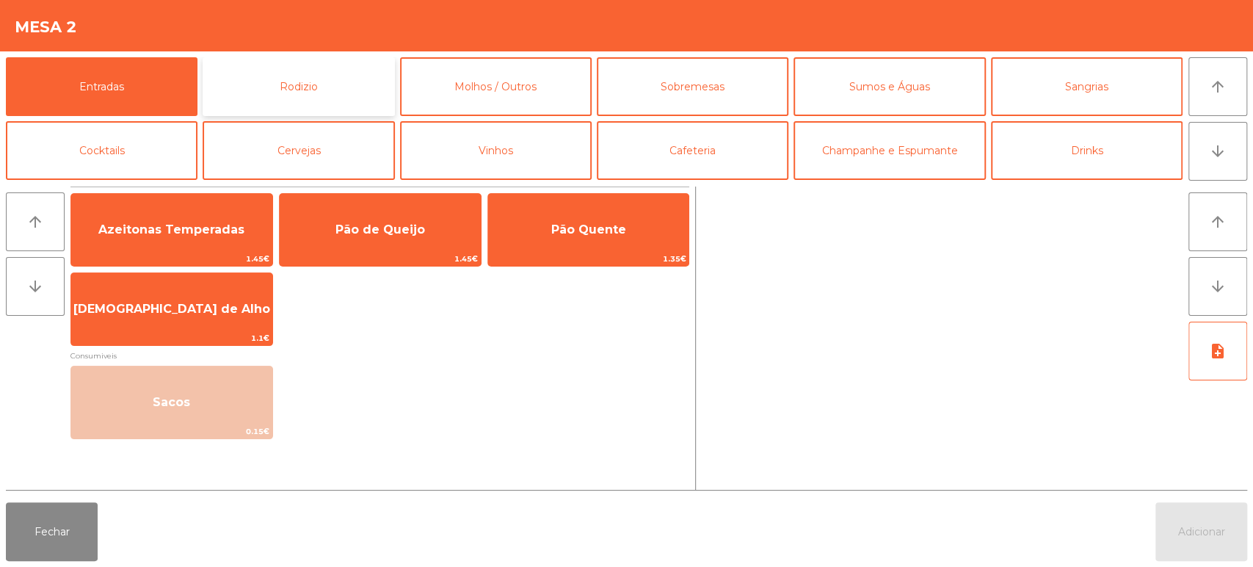
click at [267, 86] on button "Rodizio" at bounding box center [299, 86] width 192 height 59
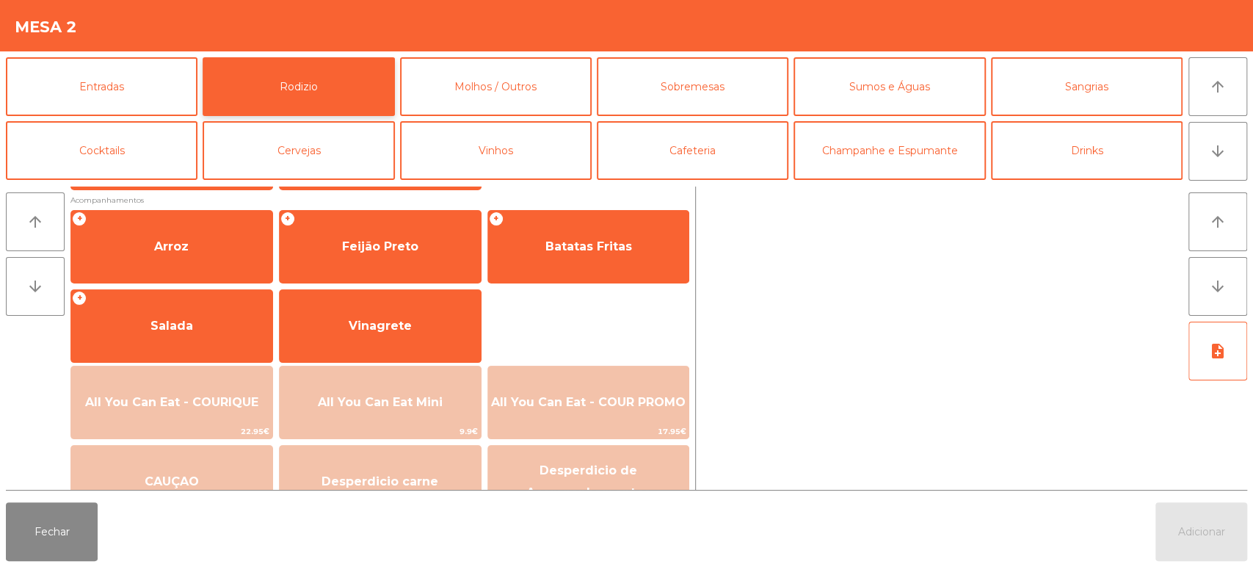
scroll to position [206, 0]
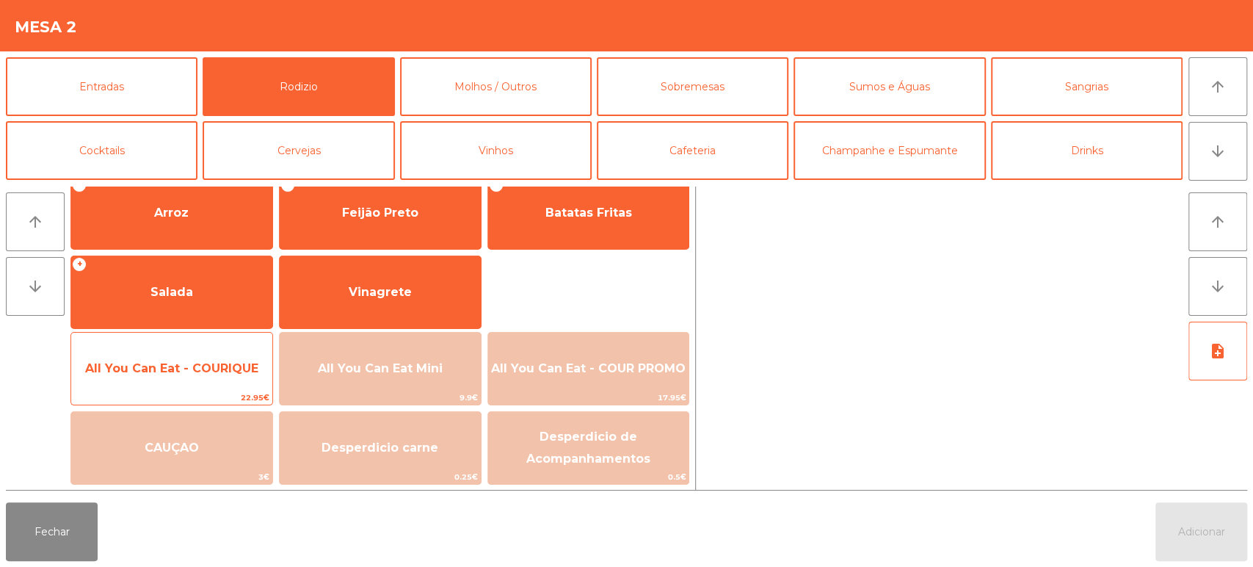
click at [176, 377] on span "All You Can Eat - COURIQUE" at bounding box center [171, 369] width 201 height 40
click at [190, 363] on span "All You Can Eat - COURIQUE" at bounding box center [171, 368] width 173 height 14
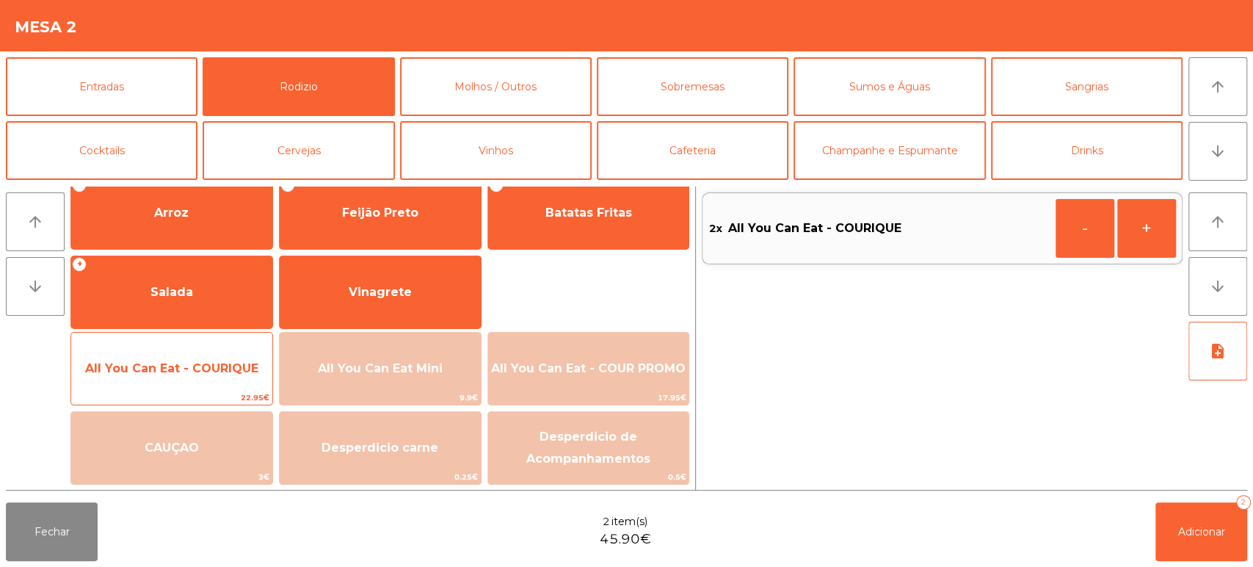
click at [187, 374] on span "All You Can Eat - COURIQUE" at bounding box center [171, 368] width 173 height 14
click at [167, 396] on span "22.95€" at bounding box center [171, 398] width 201 height 14
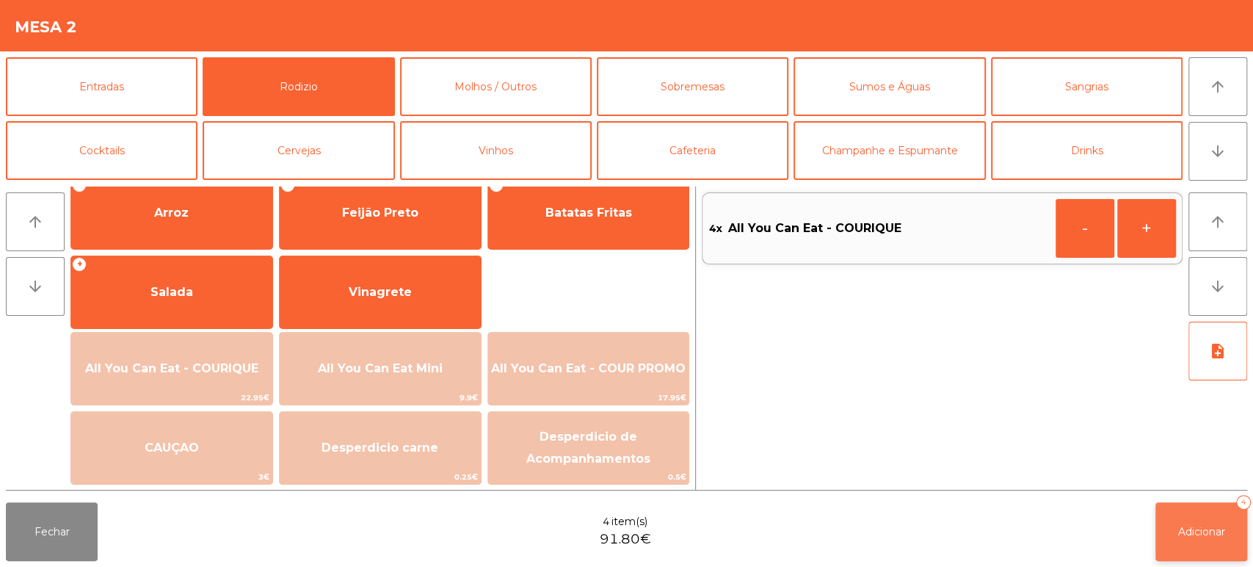
click at [1193, 504] on button "Adicionar 4" at bounding box center [1201, 531] width 92 height 59
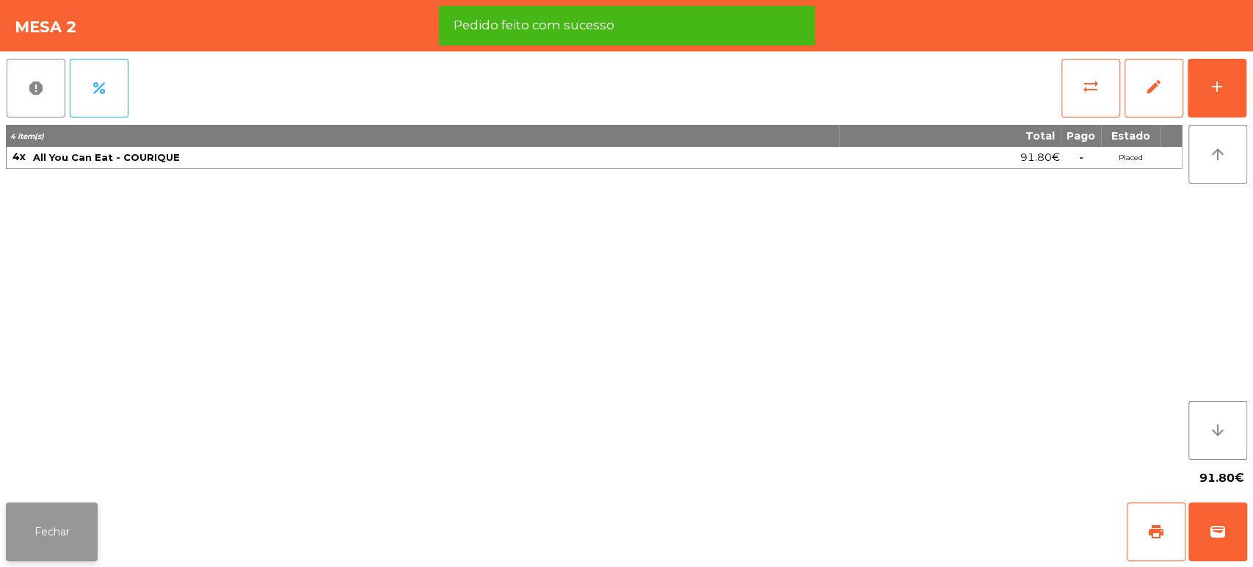
click at [39, 520] on button "Fechar" at bounding box center [52, 531] width 92 height 59
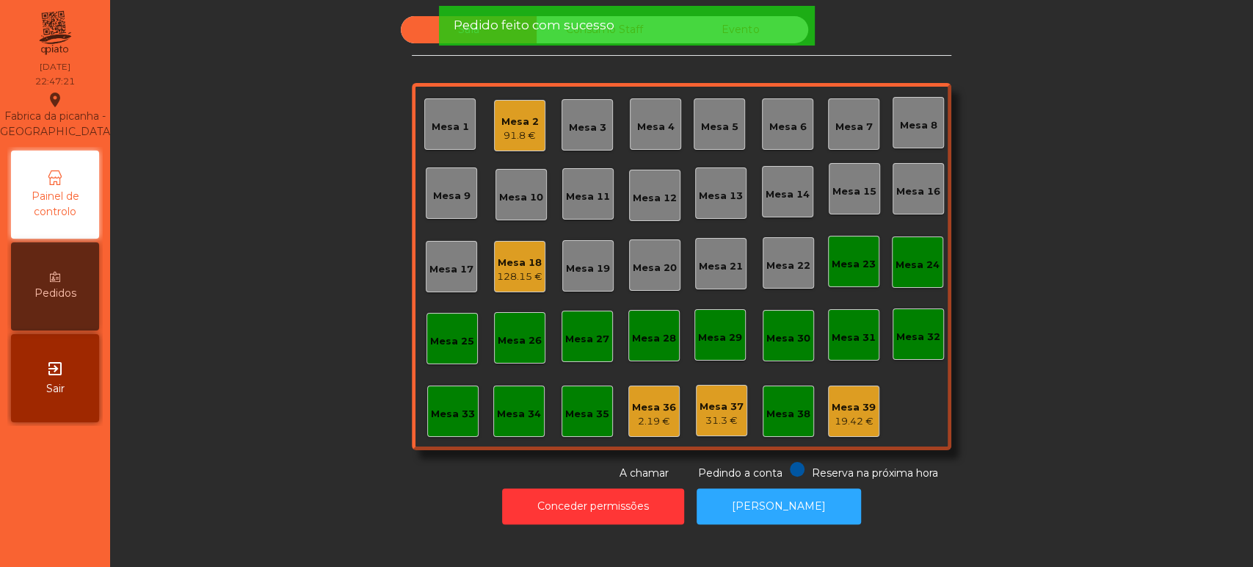
click at [1075, 292] on div "Sala Consumo Staff Evento Mesa 1 Mesa 2 91.8 € Mesa 3 Mesa 4 Mesa 5 Mesa 6 Mesa…" at bounding box center [681, 248] width 1103 height 465
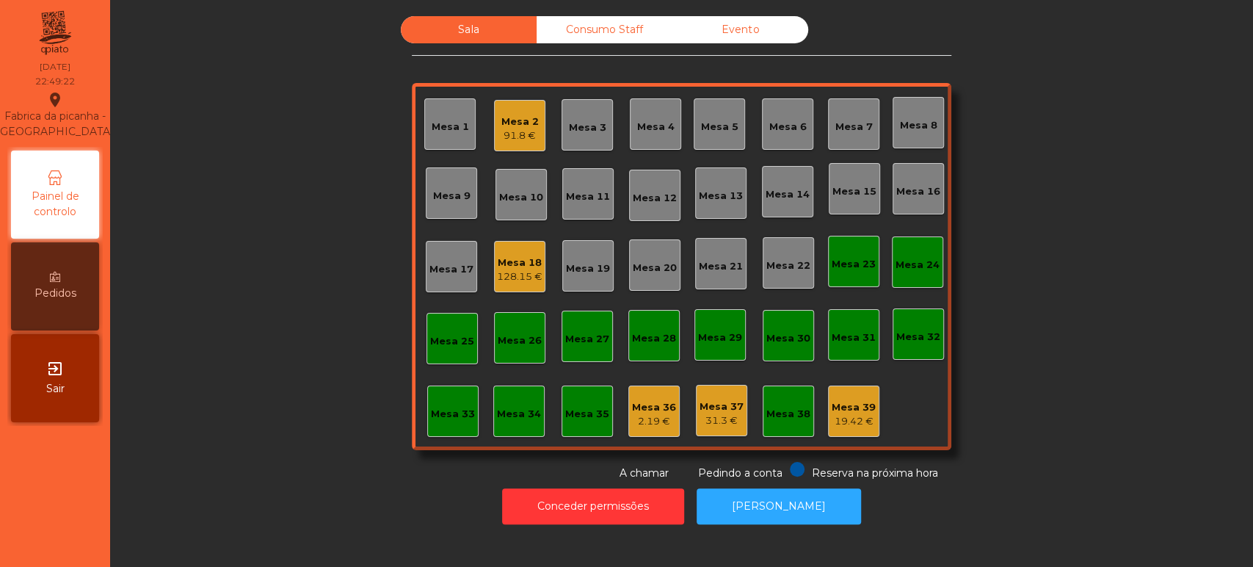
click at [528, 119] on div "Mesa 2" at bounding box center [519, 122] width 37 height 15
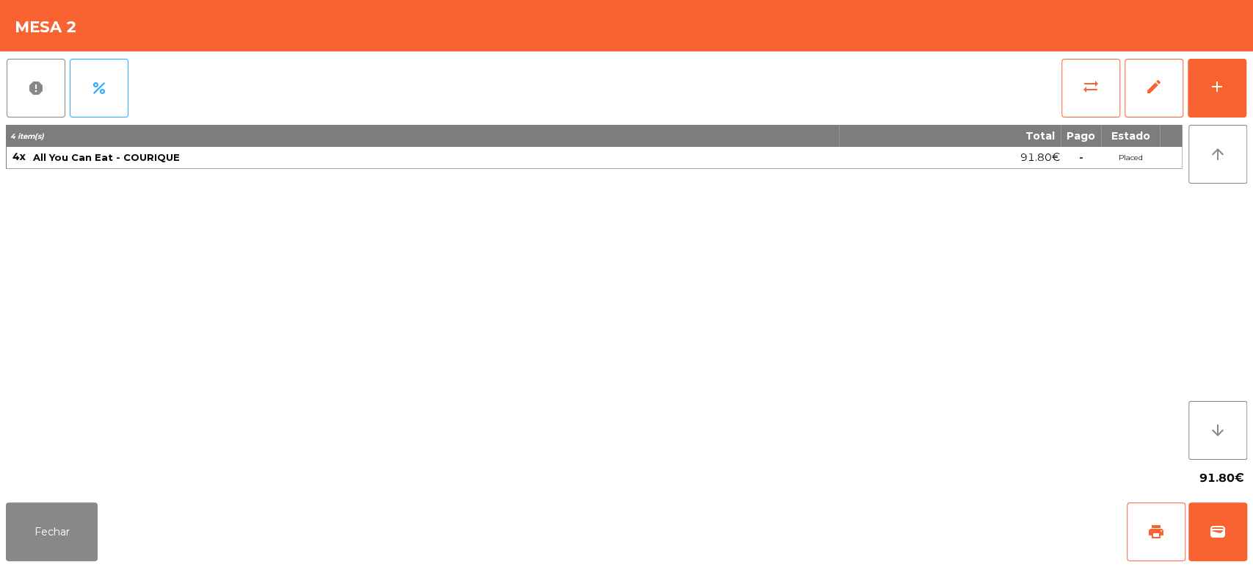
click at [1251, 95] on div "report percent sync_alt edit add 4 item(s) Total Pago Estado 4x All You Can Eat…" at bounding box center [626, 273] width 1253 height 445
click at [1232, 95] on button "add" at bounding box center [1217, 88] width 59 height 59
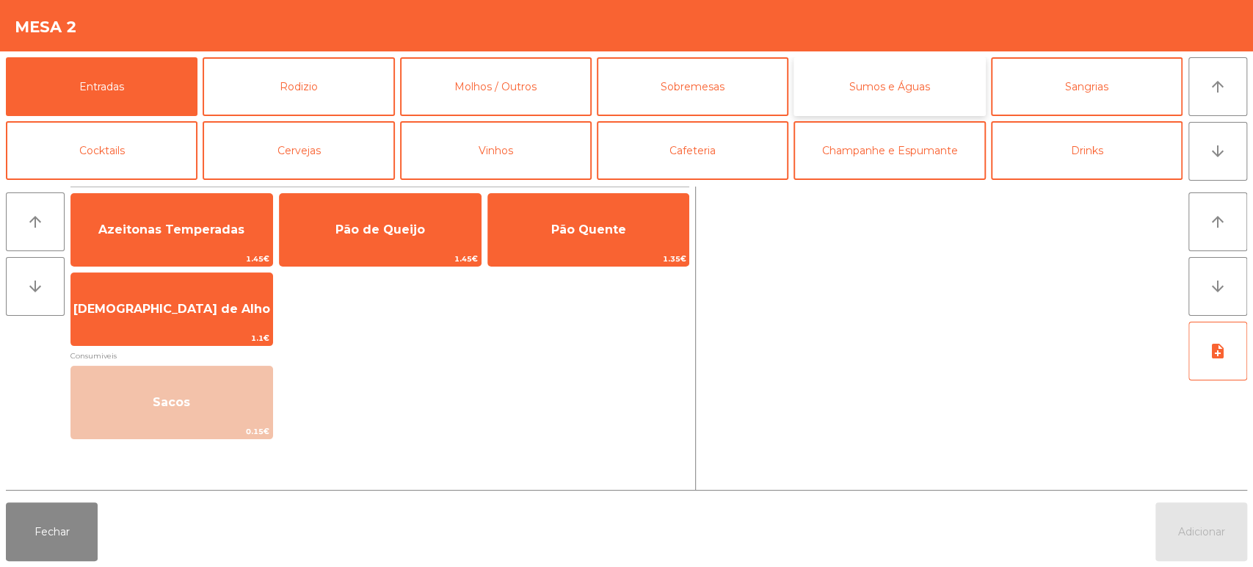
click at [873, 73] on button "Sumos e Águas" at bounding box center [890, 86] width 192 height 59
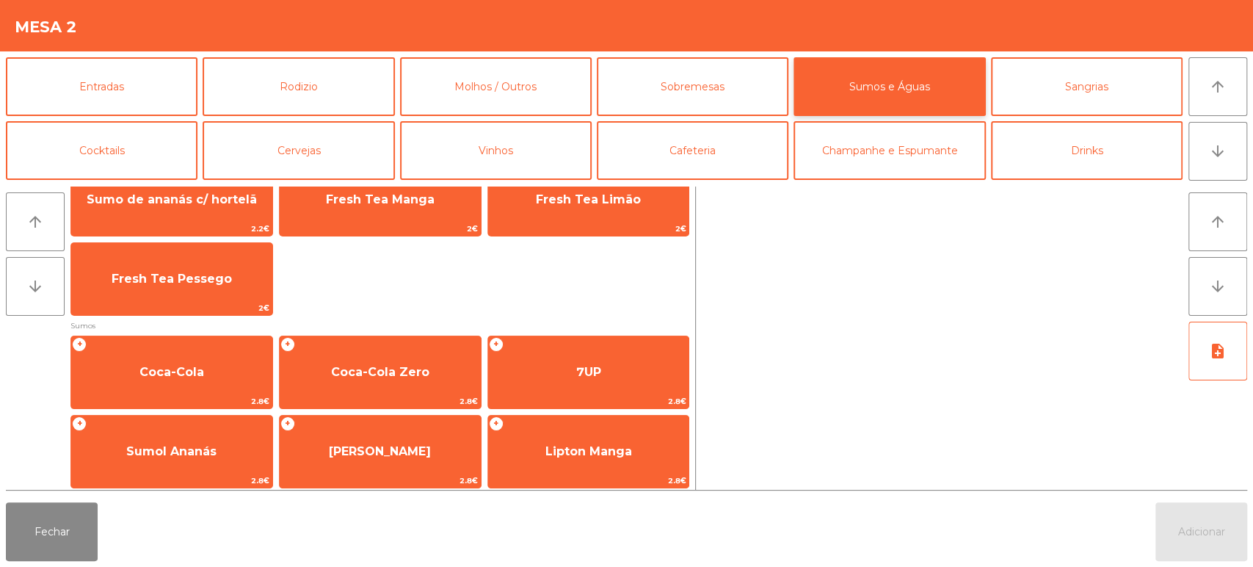
scroll to position [114, 0]
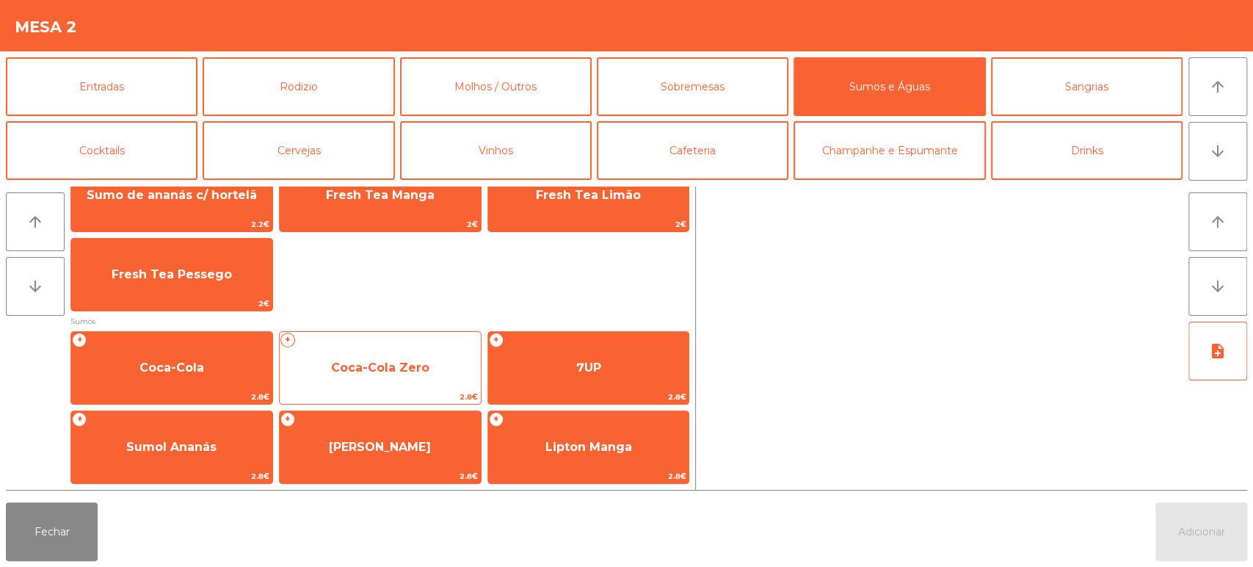
click at [389, 361] on span "Coca-Cola Zero" at bounding box center [380, 367] width 98 height 14
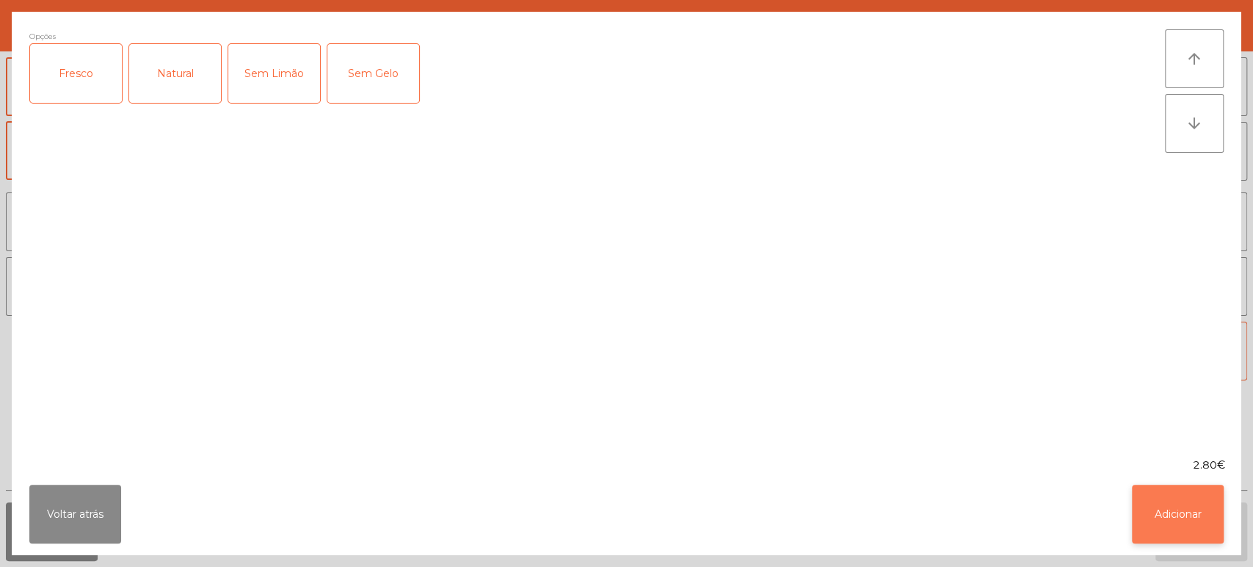
click at [1155, 501] on button "Adicionar" at bounding box center [1178, 514] width 92 height 59
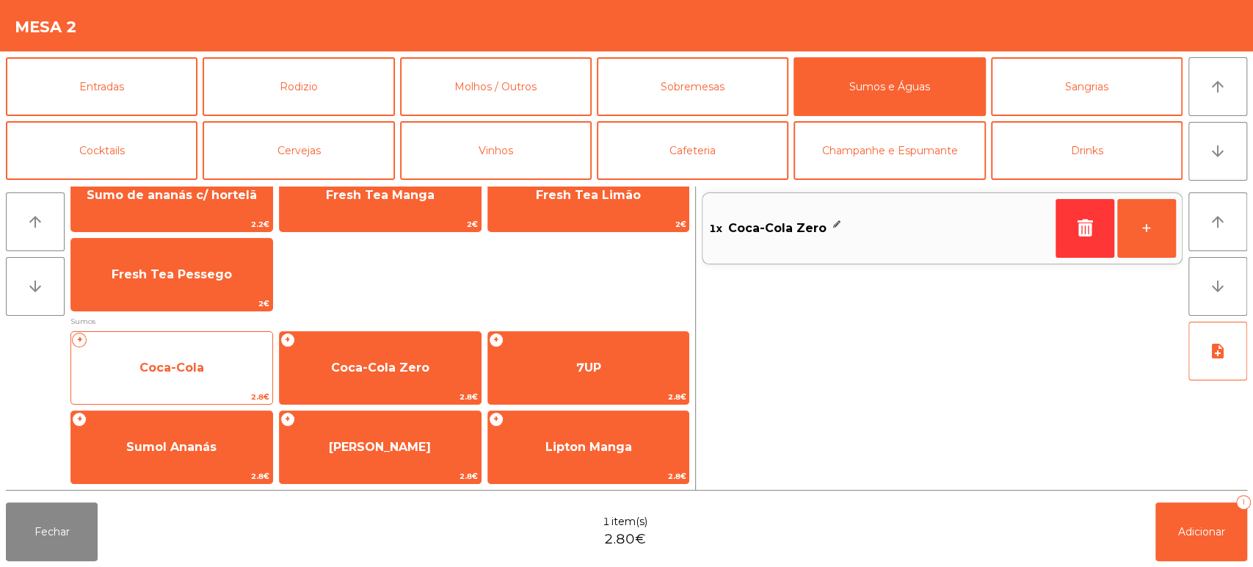
click at [211, 367] on span "Coca-Cola" at bounding box center [171, 368] width 201 height 40
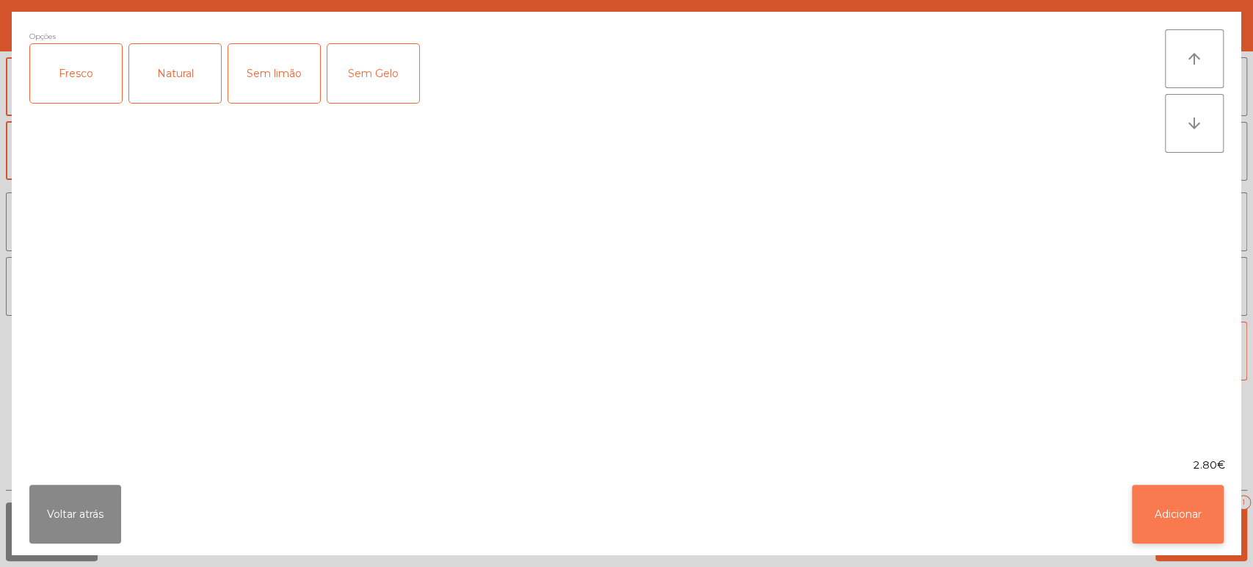
click at [1178, 536] on button "Adicionar" at bounding box center [1178, 514] width 92 height 59
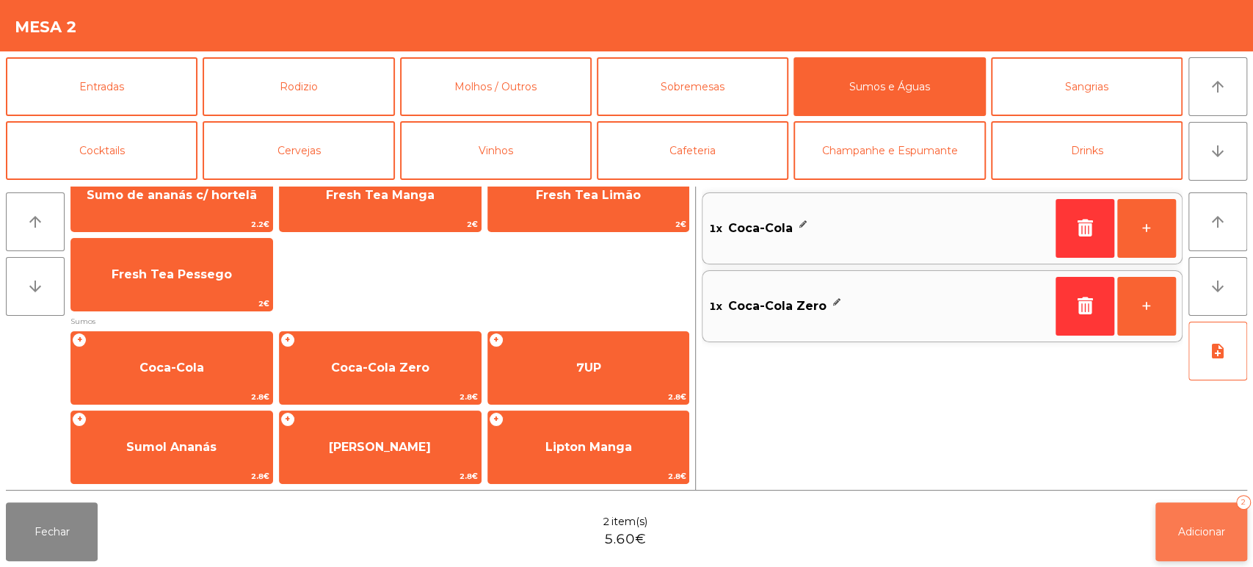
click at [1194, 530] on span "Adicionar" at bounding box center [1201, 531] width 47 height 13
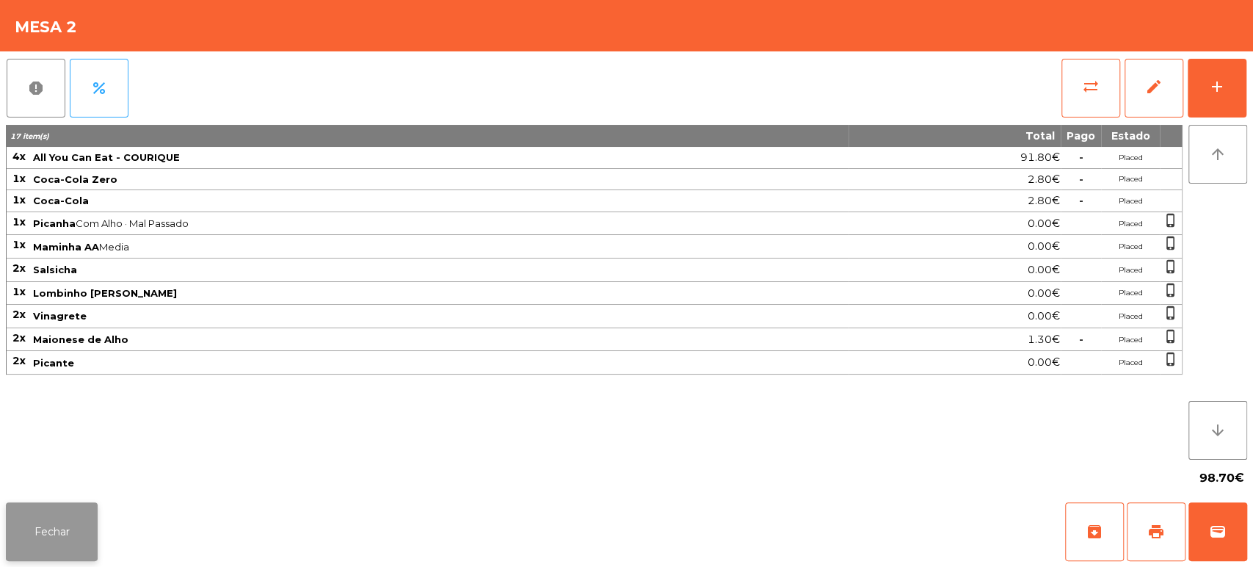
click at [76, 509] on button "Fechar" at bounding box center [52, 531] width 92 height 59
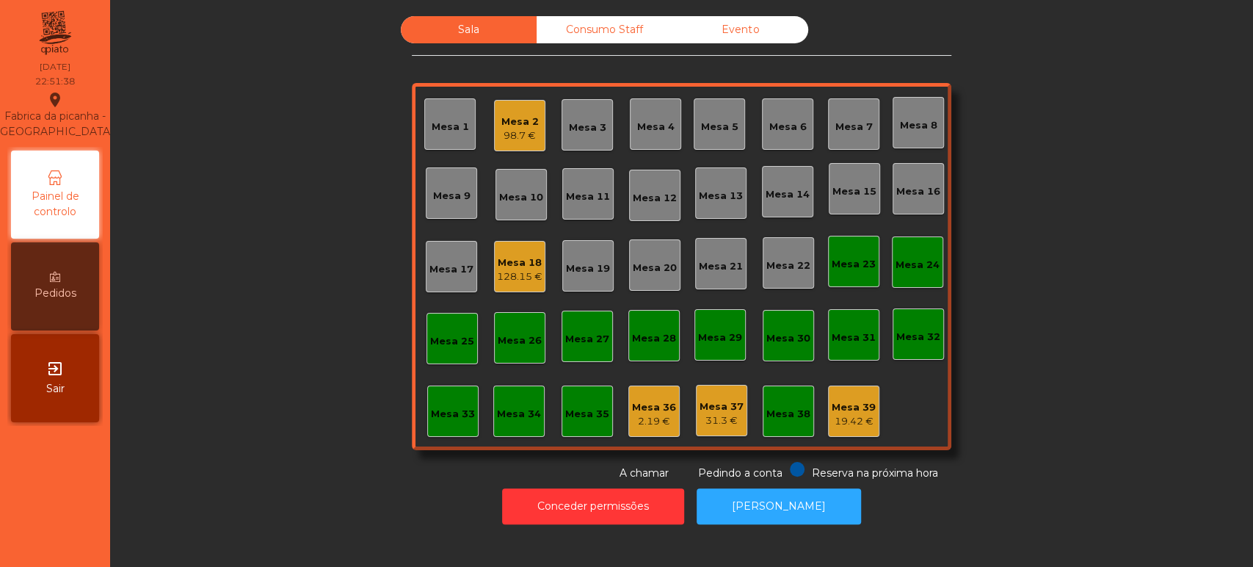
click at [1110, 369] on div "Sala Consumo Staff Evento Mesa 1 Mesa 2 98.7 € Mesa 3 Mesa 4 Mesa 5 Mesa 6 Mesa…" at bounding box center [681, 248] width 1103 height 465
click at [828, 387] on div "Mesa 39 19.42 €" at bounding box center [853, 410] width 51 height 51
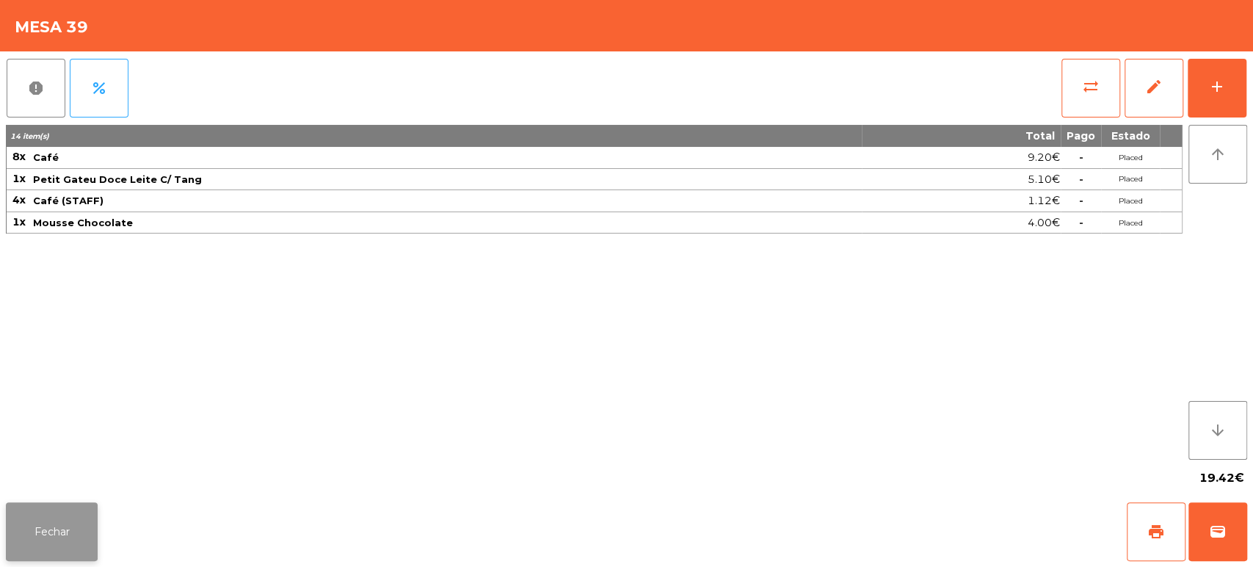
click at [92, 548] on button "Fechar" at bounding box center [52, 531] width 92 height 59
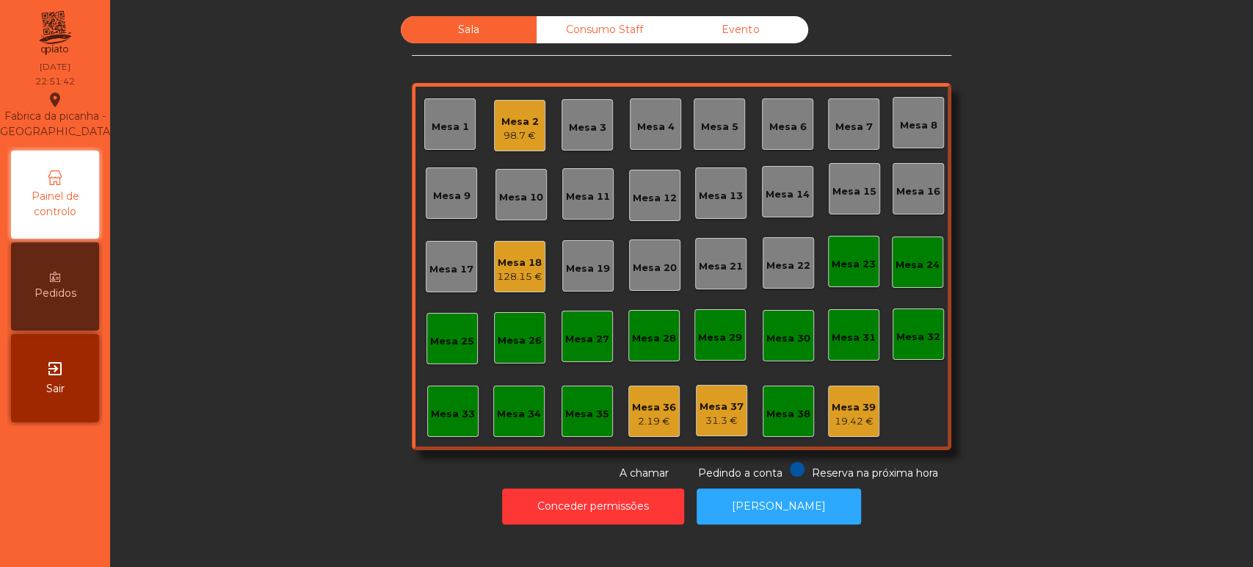
click at [48, 534] on nav "Fabrica da picanha - Lisboa location_on 12/10/2025 22:51:42 Painel de controlo …" at bounding box center [55, 283] width 110 height 567
click at [534, 272] on div "128.15 €" at bounding box center [520, 276] width 46 height 15
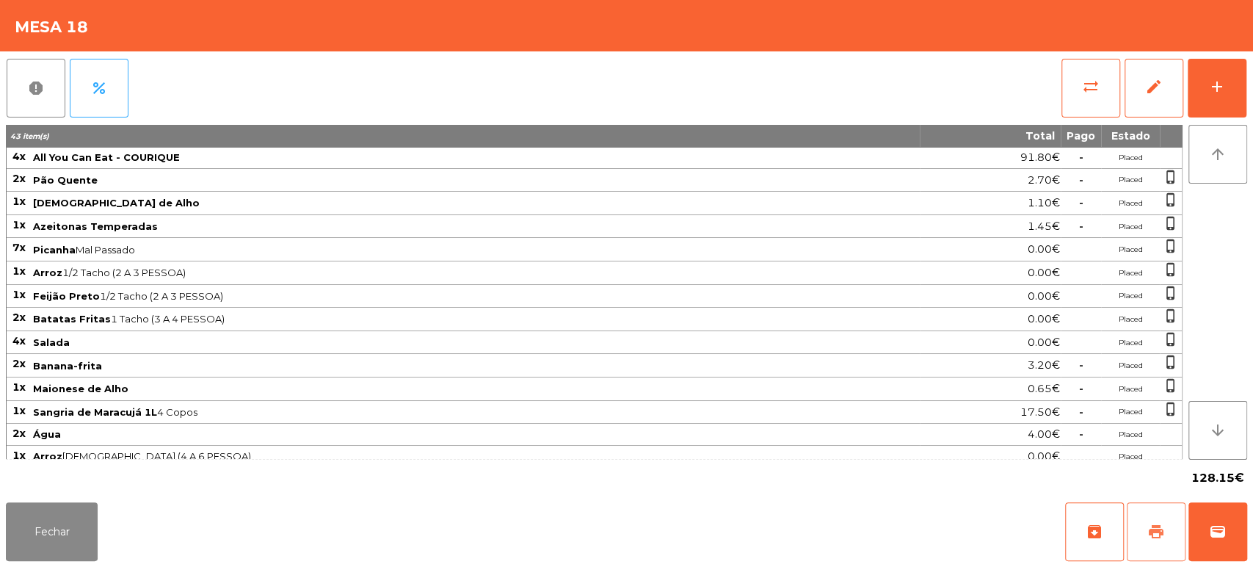
click at [1156, 535] on span "print" at bounding box center [1156, 532] width 18 height 18
click at [43, 529] on button "Fechar" at bounding box center [52, 531] width 92 height 59
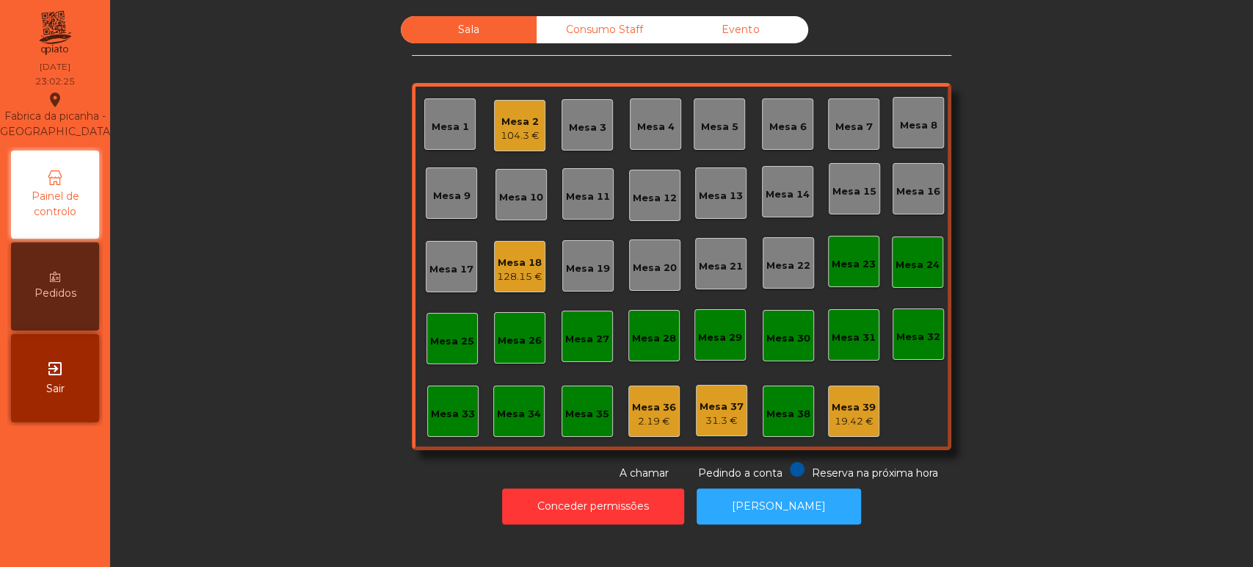
click at [507, 278] on div "128.15 €" at bounding box center [520, 276] width 46 height 15
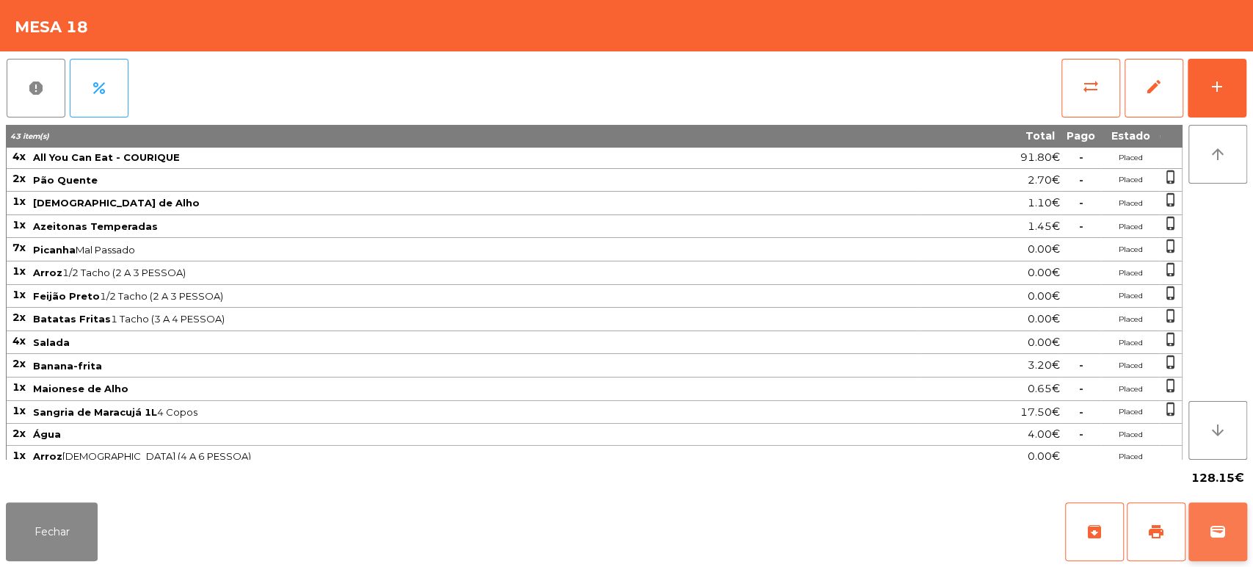
click at [1242, 502] on div "Fechar archive print wallet" at bounding box center [626, 531] width 1253 height 70
click at [1243, 533] on button "wallet" at bounding box center [1218, 531] width 59 height 59
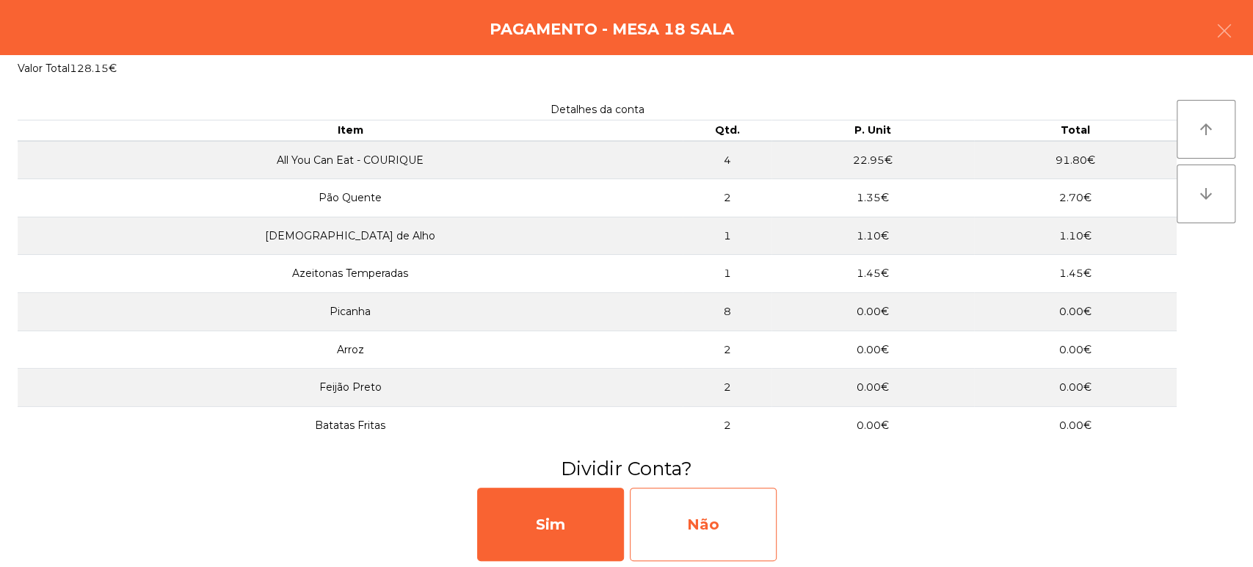
click at [714, 509] on div "Não" at bounding box center [703, 523] width 147 height 73
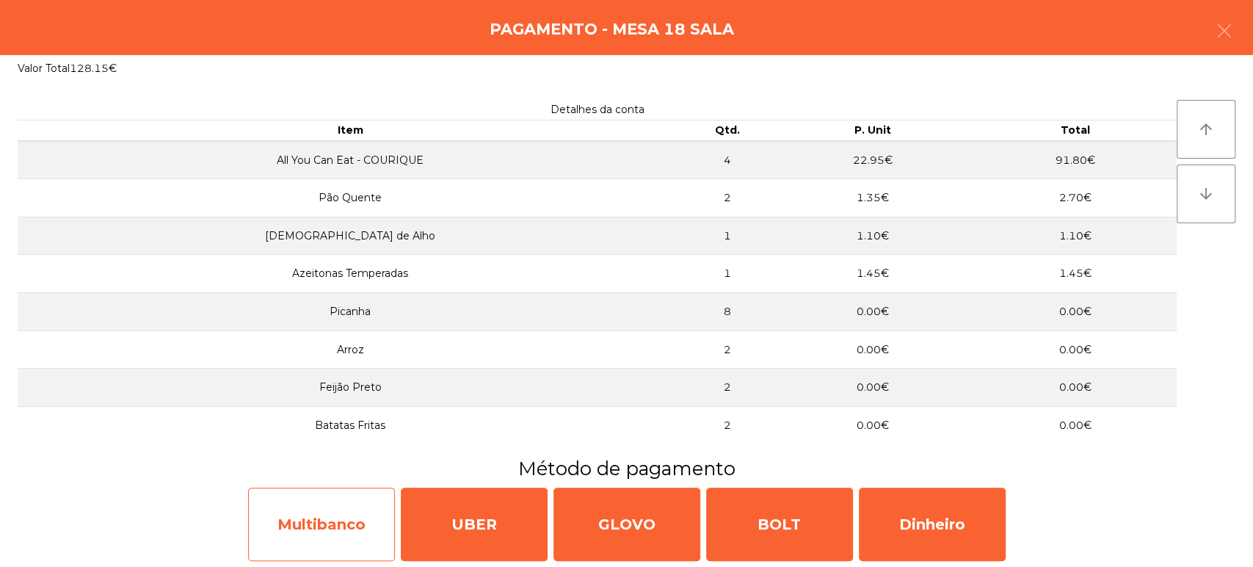
click at [333, 526] on div "Multibanco" at bounding box center [321, 523] width 147 height 73
select select "**"
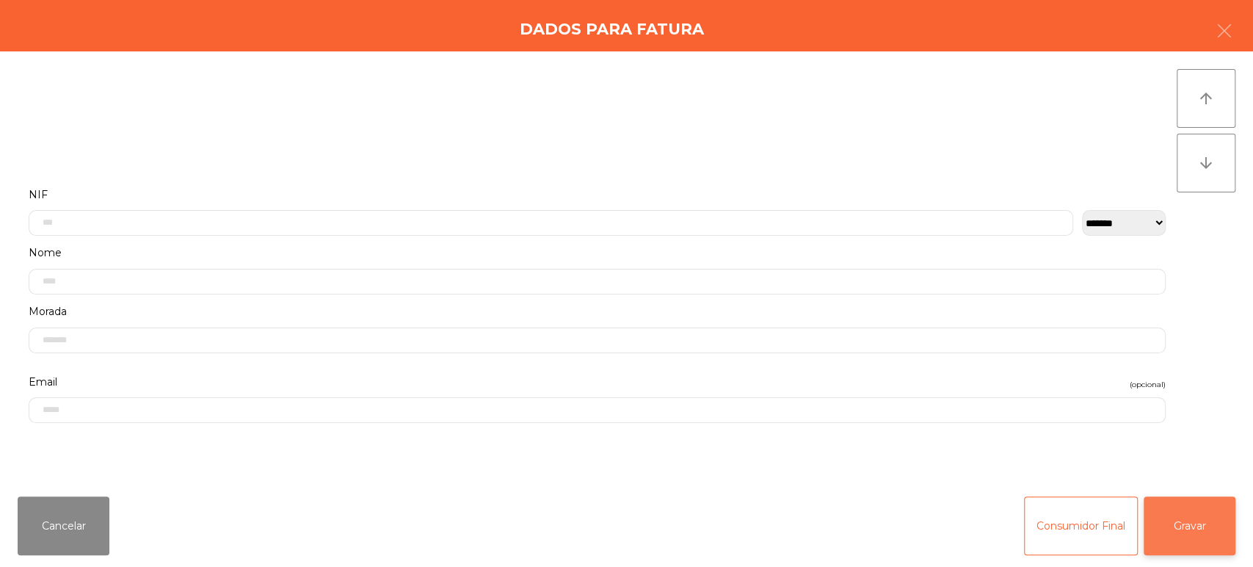
click at [1200, 533] on button "Gravar" at bounding box center [1190, 525] width 92 height 59
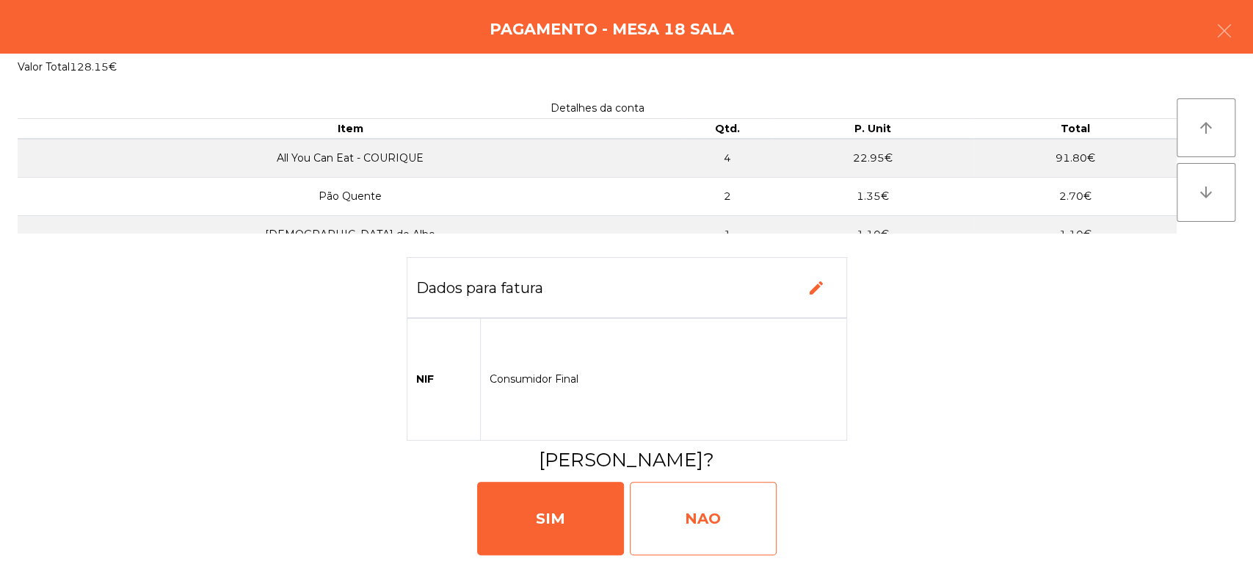
click at [727, 504] on div "NAO" at bounding box center [703, 518] width 147 height 73
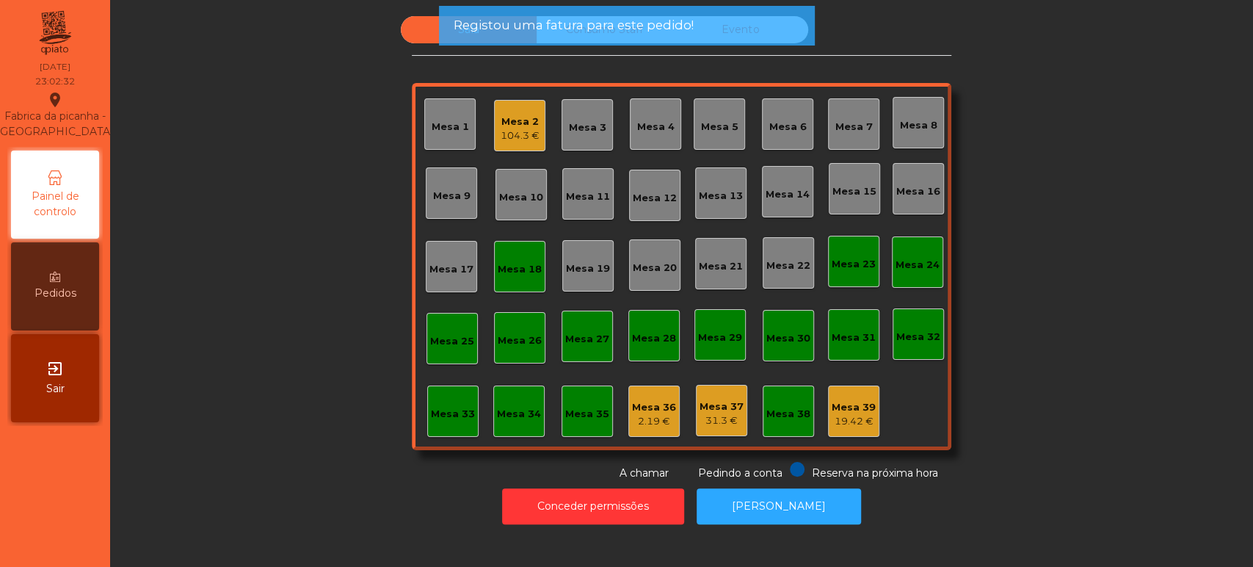
click at [501, 271] on div "Mesa 18" at bounding box center [520, 269] width 44 height 15
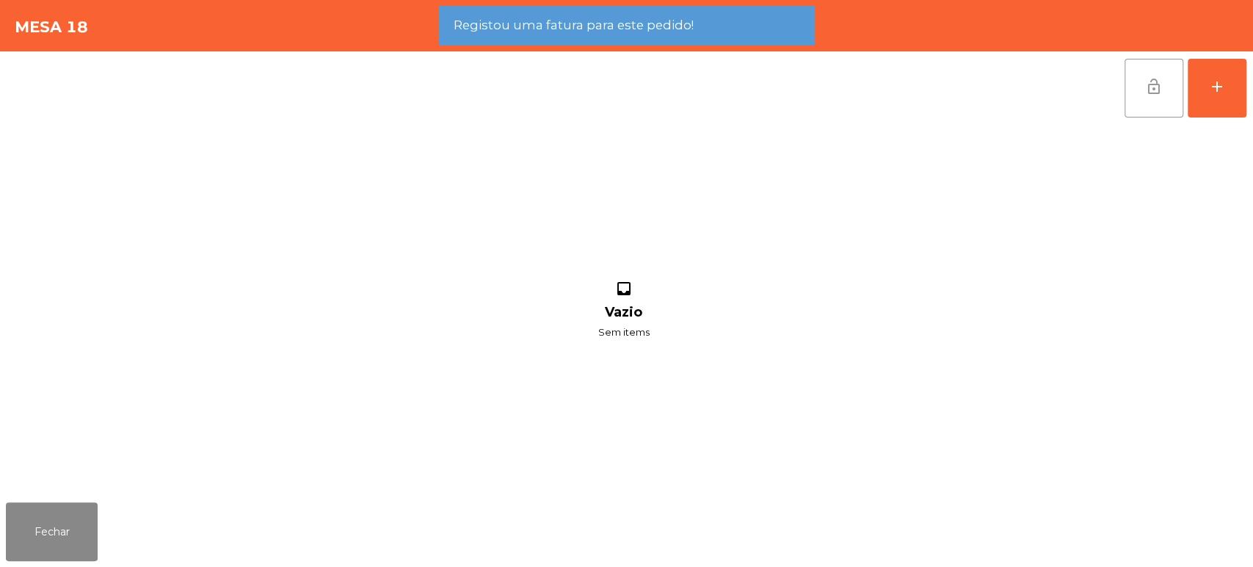
click at [1166, 101] on button "lock_open" at bounding box center [1154, 88] width 59 height 59
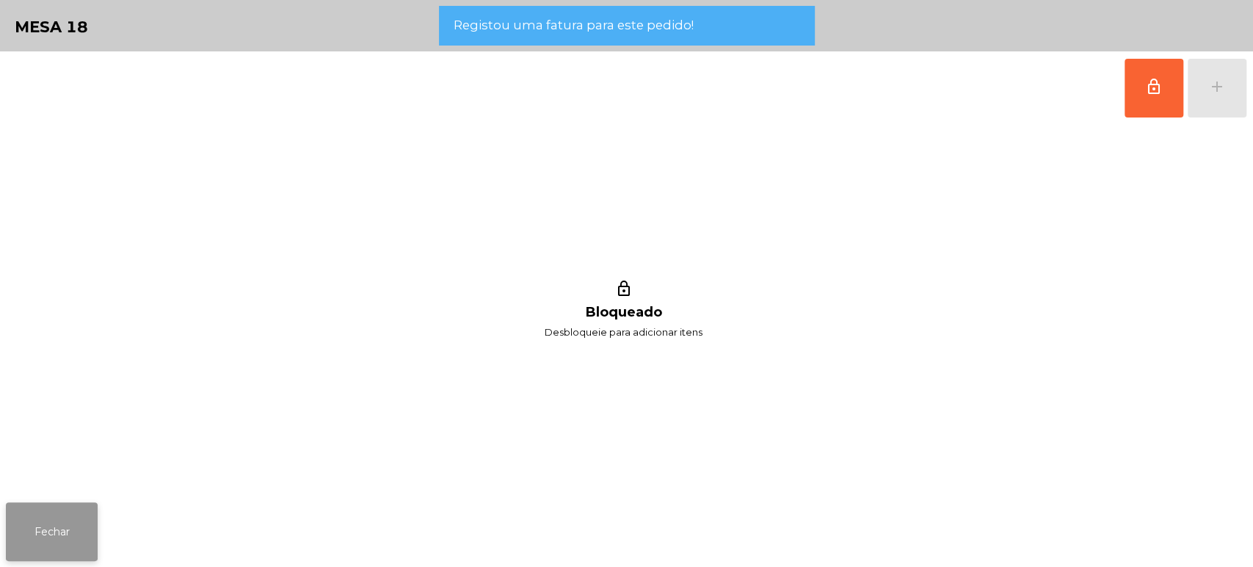
click at [53, 540] on button "Fechar" at bounding box center [52, 531] width 92 height 59
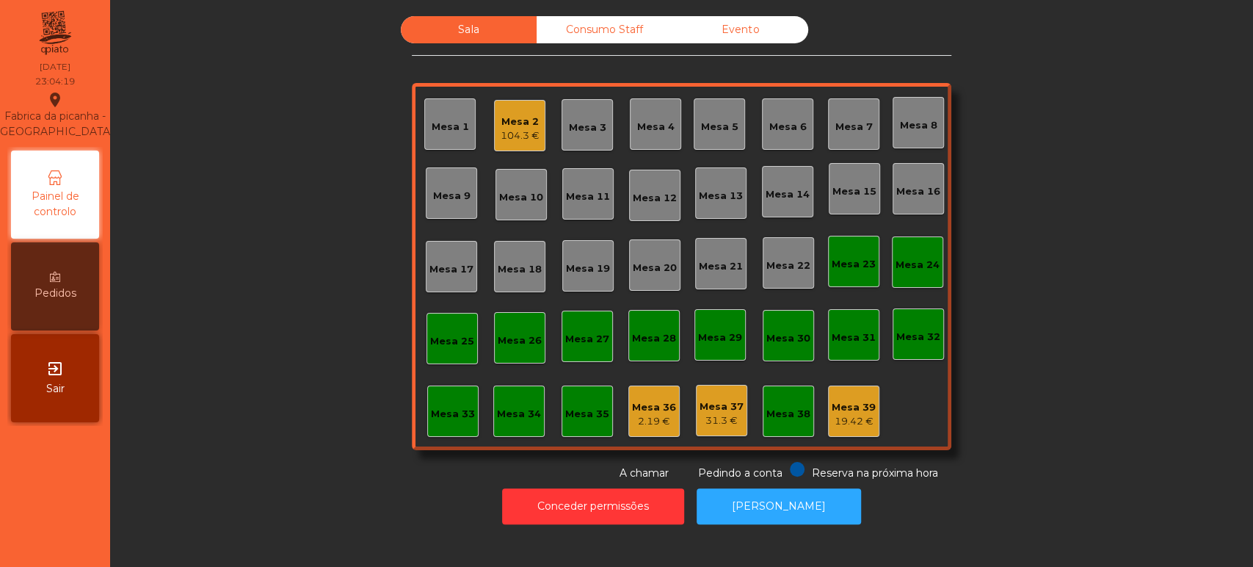
click at [651, 414] on div "2.19 €" at bounding box center [654, 421] width 44 height 15
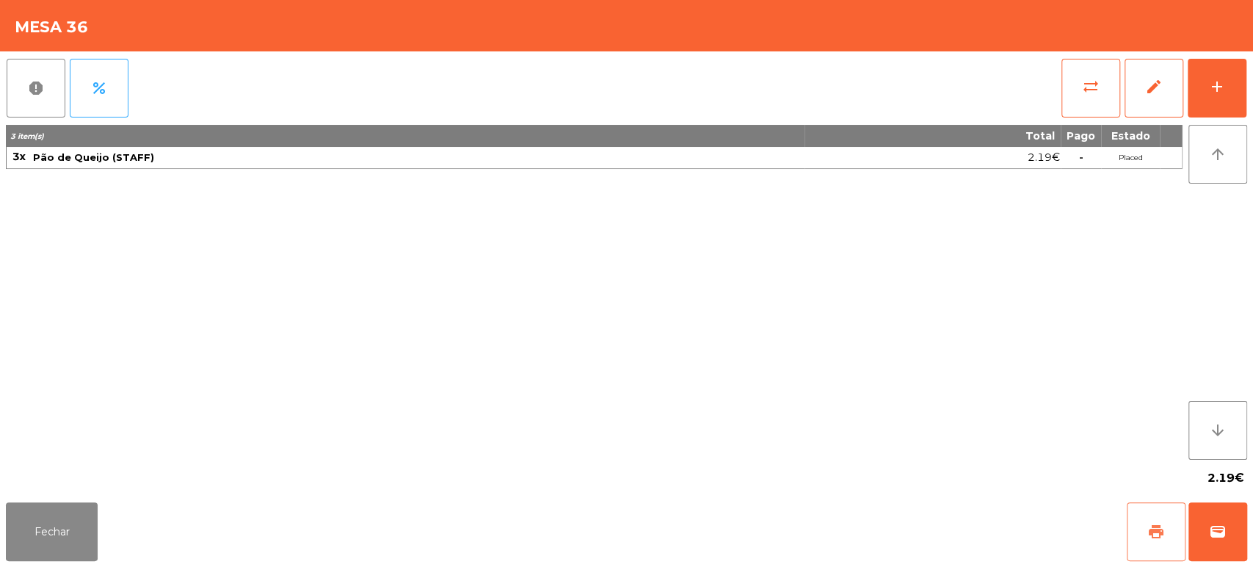
click at [1143, 534] on button "print" at bounding box center [1156, 531] width 59 height 59
click at [35, 529] on button "Fechar" at bounding box center [52, 531] width 92 height 59
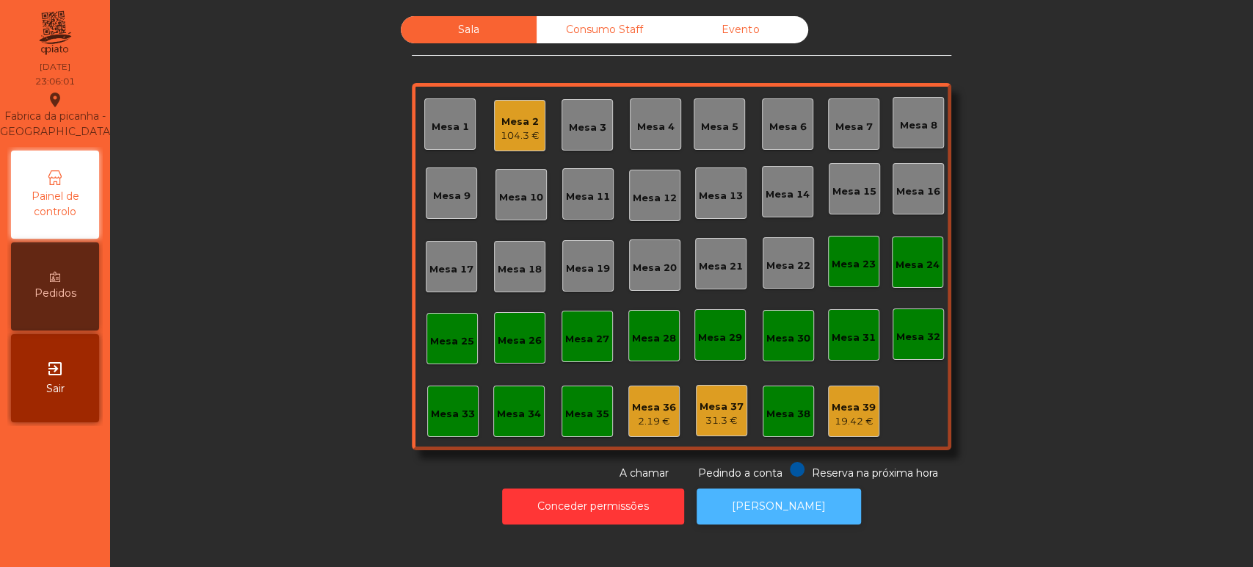
click at [808, 512] on button "[PERSON_NAME]" at bounding box center [779, 506] width 164 height 36
click at [785, 493] on button "[PERSON_NAME]" at bounding box center [779, 506] width 164 height 36
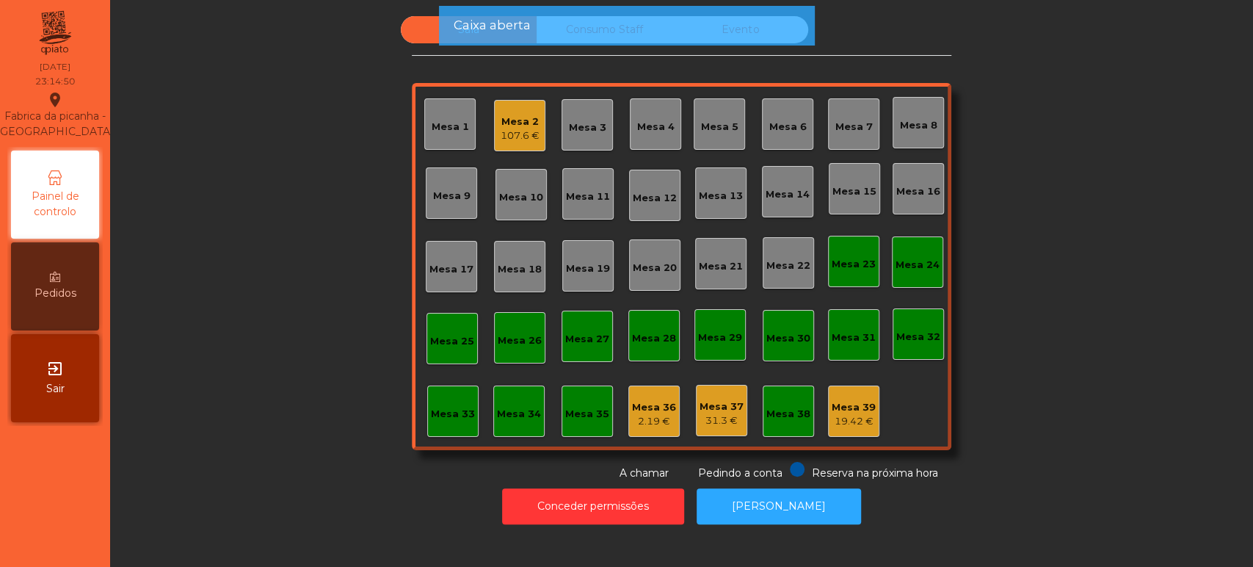
click at [646, 420] on div "2.19 €" at bounding box center [654, 421] width 44 height 15
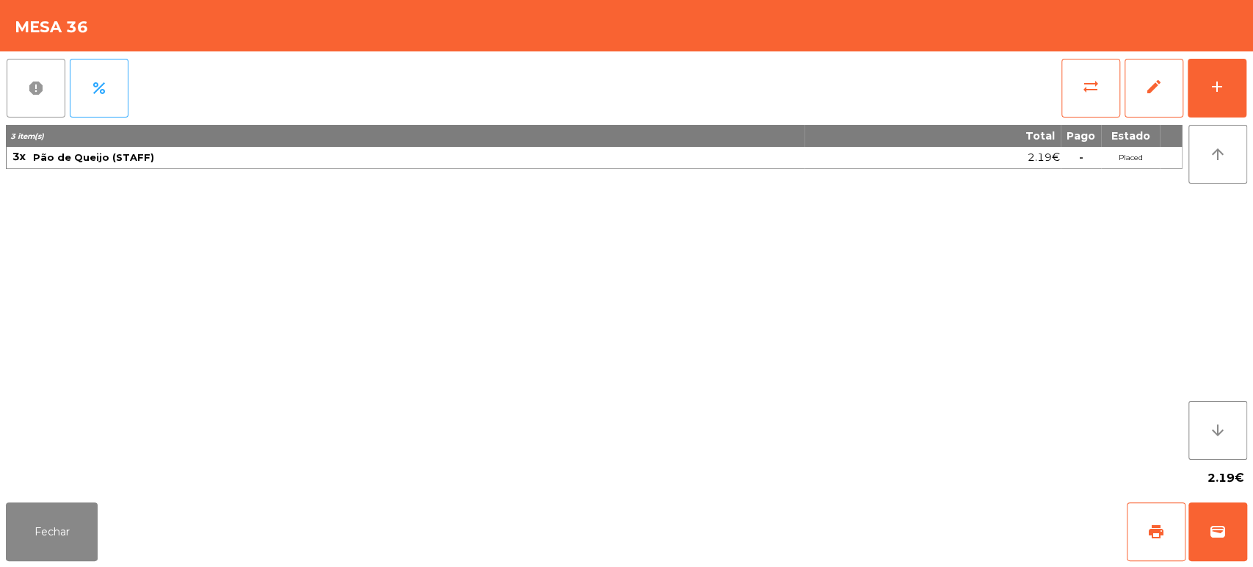
click at [44, 101] on button "report" at bounding box center [36, 88] width 59 height 59
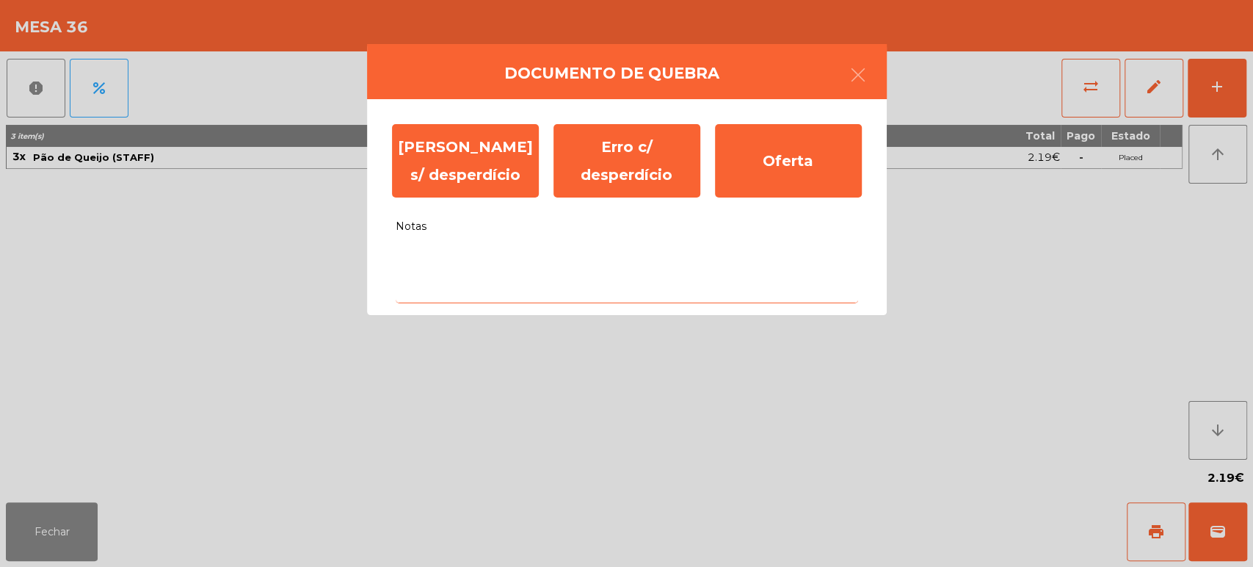
click at [689, 253] on textarea "Notas" at bounding box center [627, 272] width 462 height 61
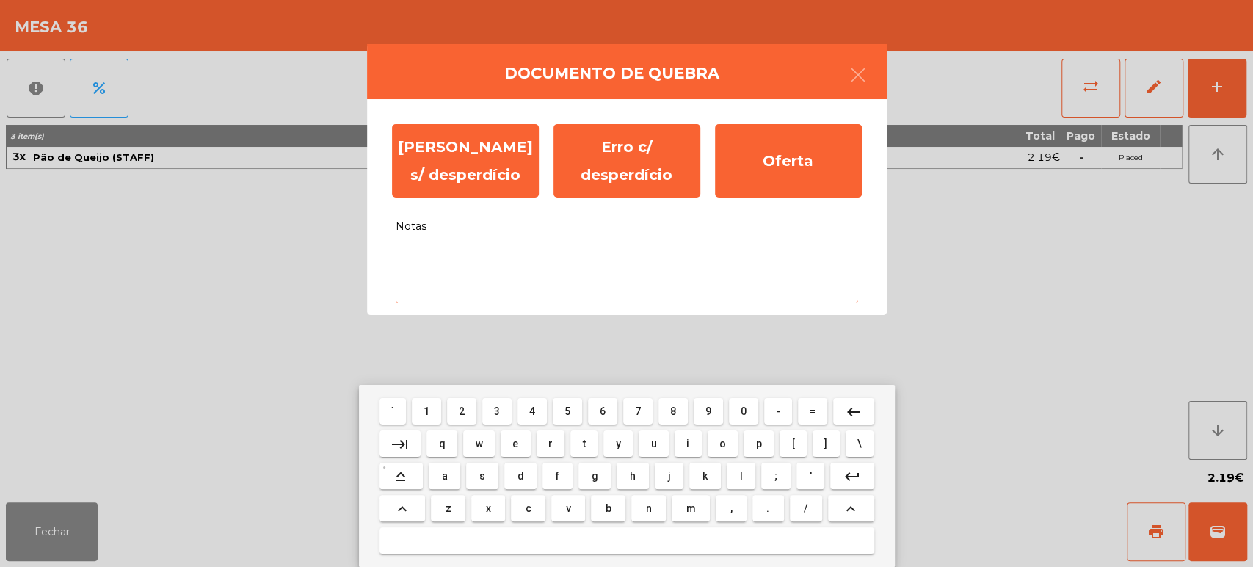
click at [445, 476] on span "a" at bounding box center [445, 476] width 6 height 12
click at [740, 476] on span "l" at bounding box center [740, 476] width 3 height 12
click at [687, 443] on span "i" at bounding box center [687, 444] width 3 height 12
type textarea "***"
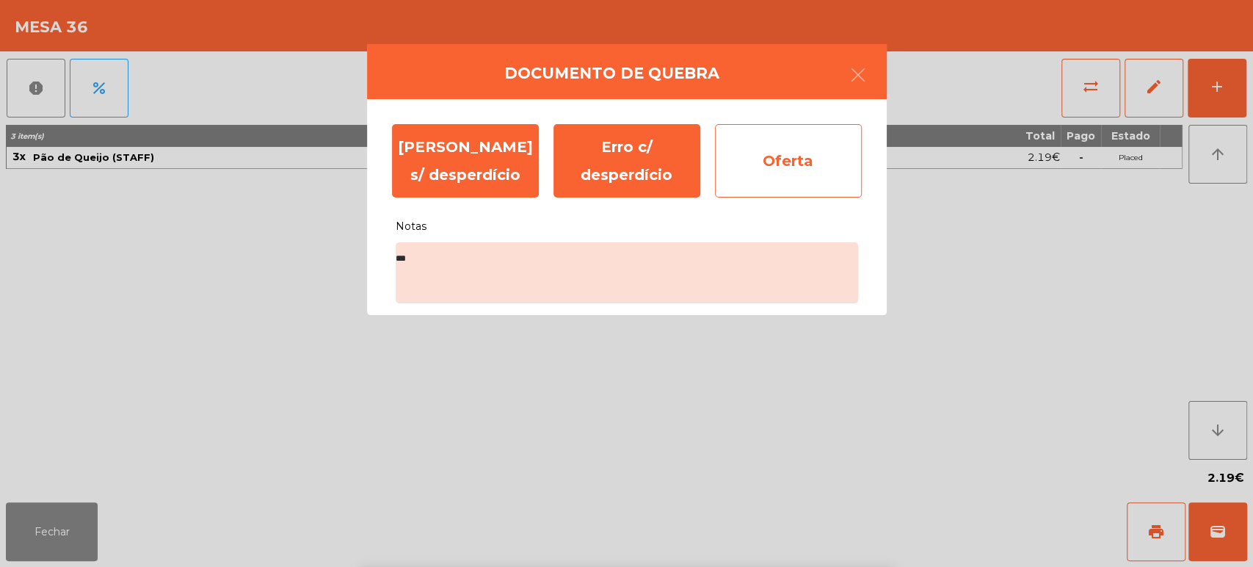
click at [799, 157] on div "Oferta" at bounding box center [788, 160] width 147 height 73
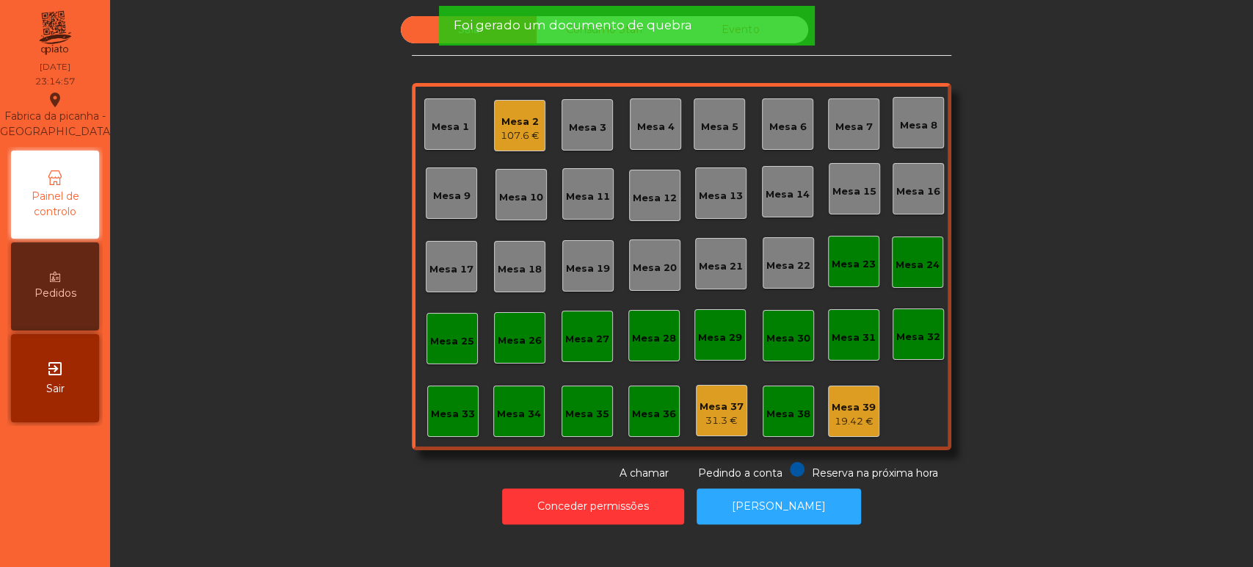
click at [717, 433] on div "Mesa 37 31.3 €" at bounding box center [721, 410] width 51 height 51
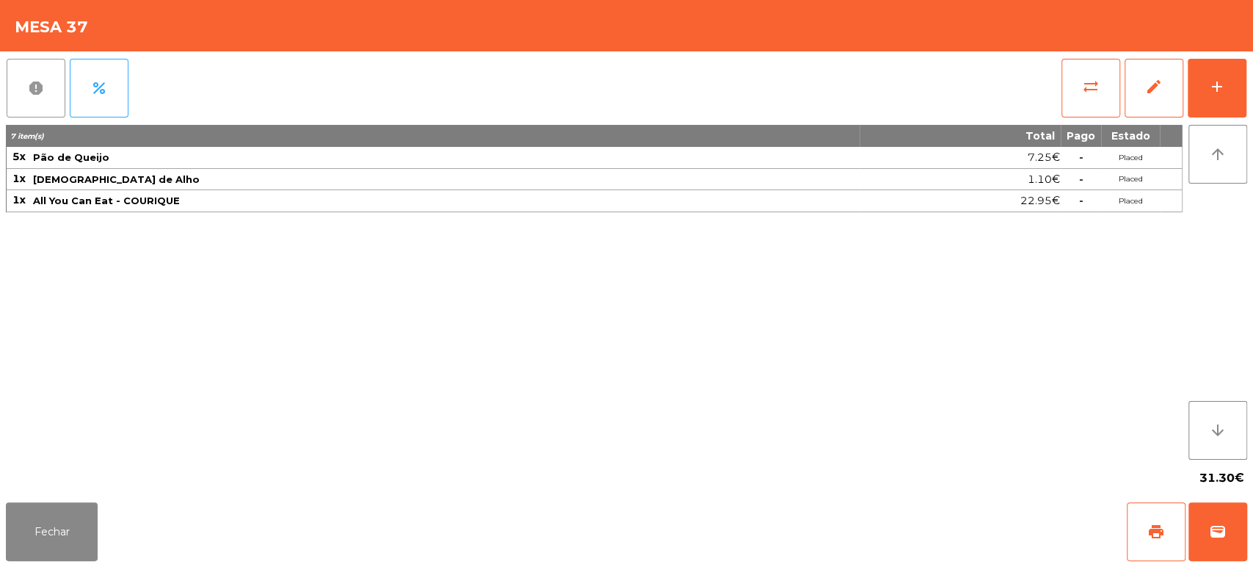
click at [10, 69] on button "report" at bounding box center [36, 88] width 59 height 59
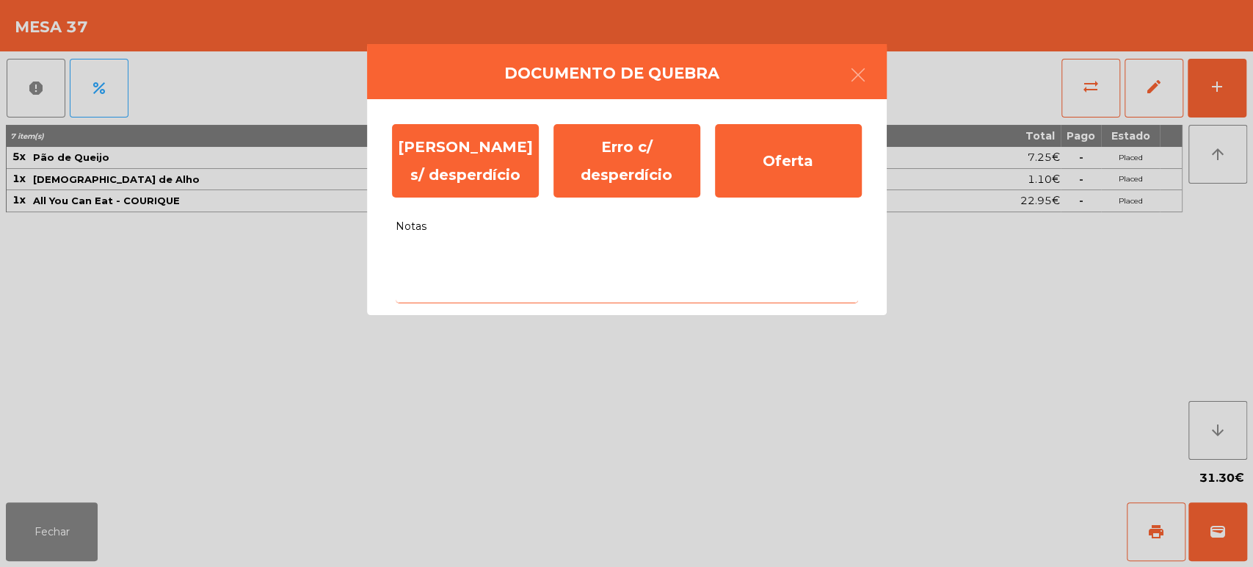
click at [612, 259] on textarea "Notas" at bounding box center [627, 272] width 462 height 61
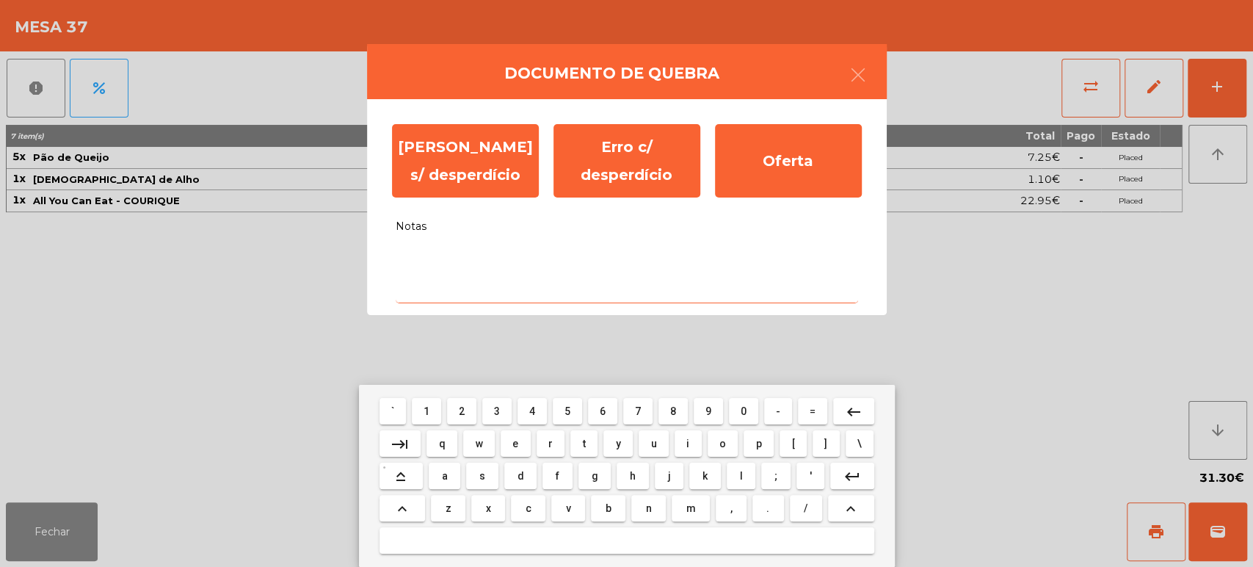
click at [482, 475] on span "s" at bounding box center [482, 476] width 6 height 12
click at [515, 443] on span "e" at bounding box center [515, 444] width 6 height 12
click at [689, 507] on span "m" at bounding box center [691, 508] width 10 height 12
type textarea "***"
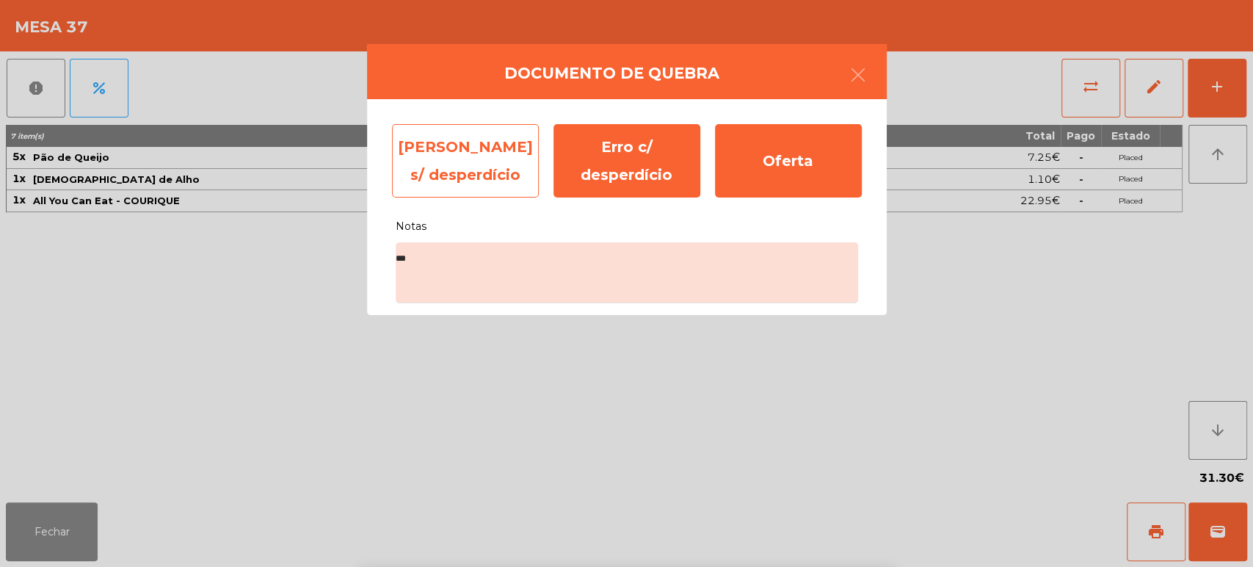
click at [501, 166] on div "[PERSON_NAME] s/ desperdício" at bounding box center [465, 160] width 147 height 73
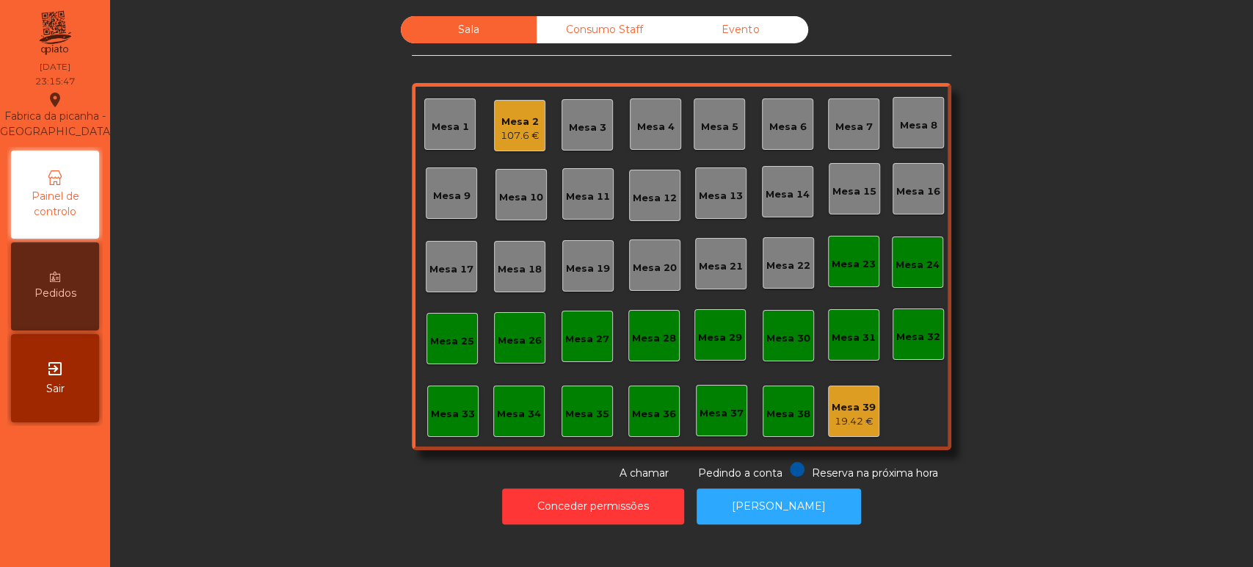
click at [507, 104] on div "Mesa 2 107.6 €" at bounding box center [519, 125] width 51 height 51
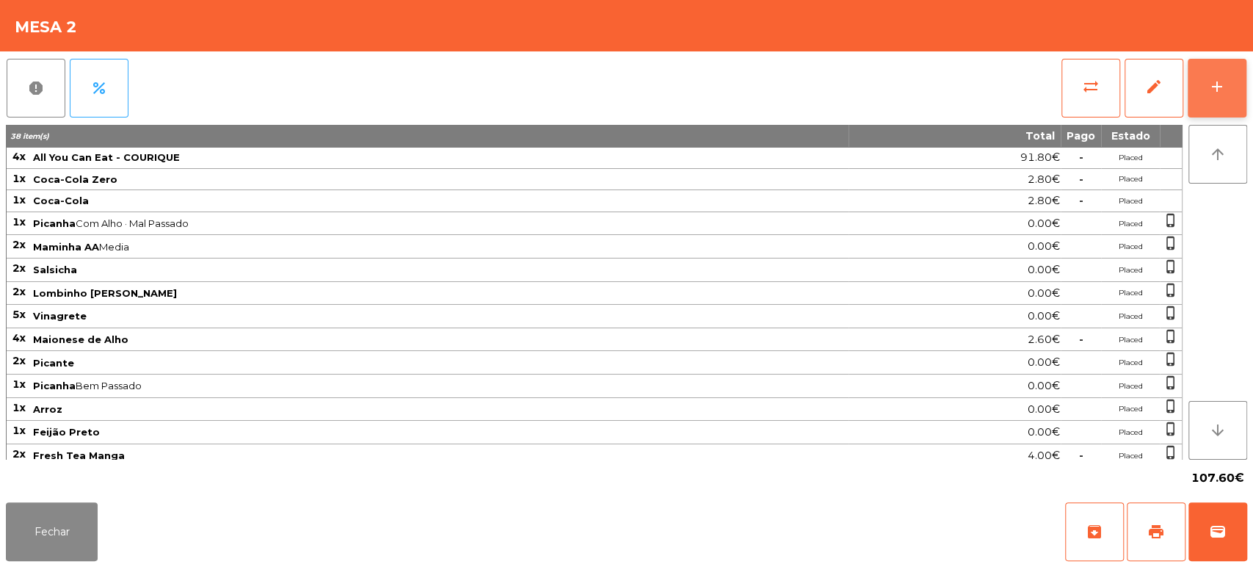
click at [1201, 101] on button "add" at bounding box center [1217, 88] width 59 height 59
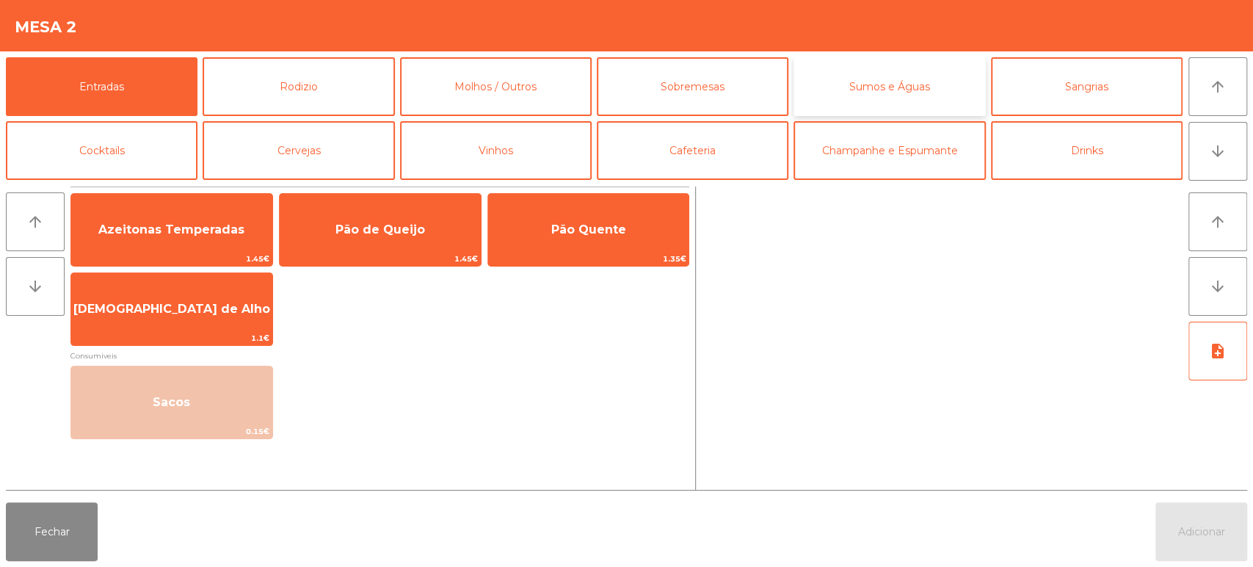
click at [887, 94] on button "Sumos e Águas" at bounding box center [890, 86] width 192 height 59
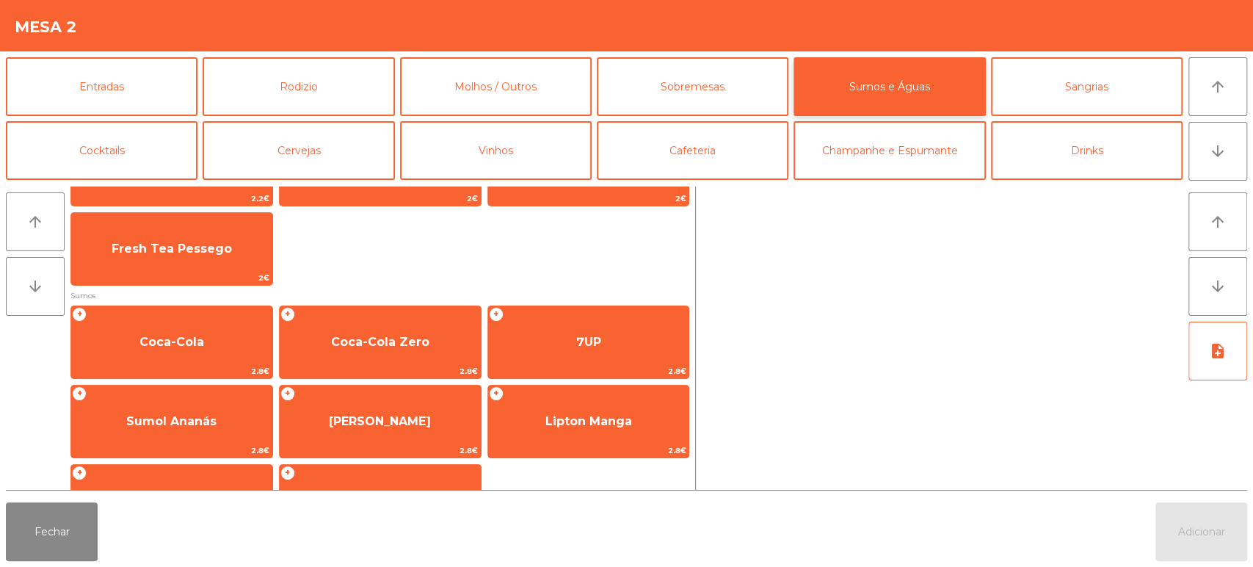
scroll to position [147, 0]
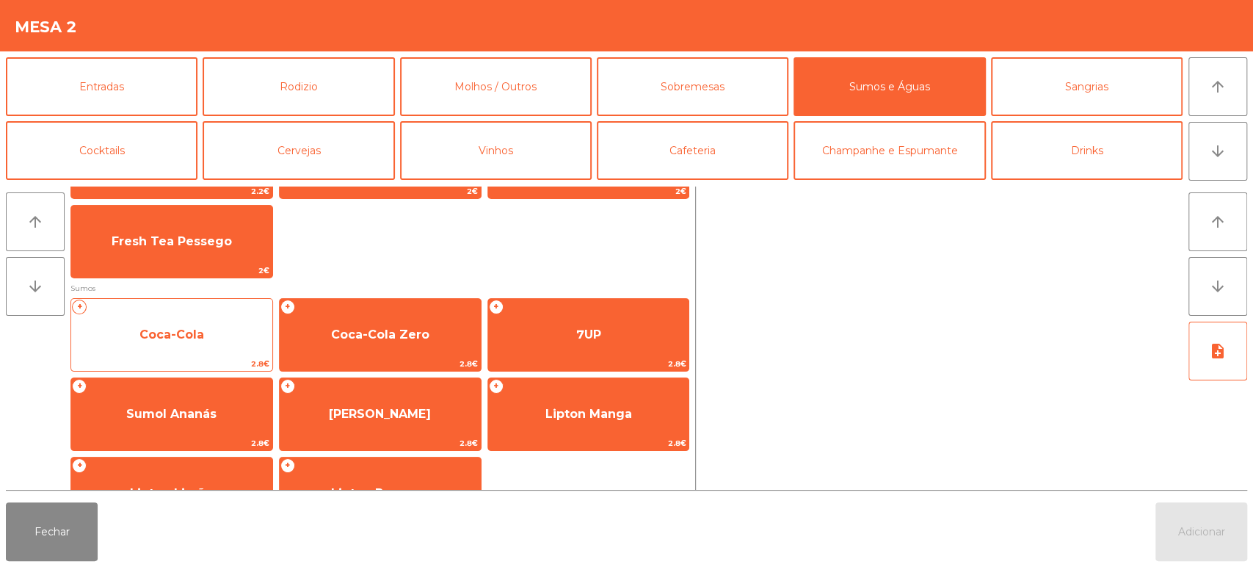
click at [173, 332] on span "Coca-Cola" at bounding box center [171, 334] width 65 height 14
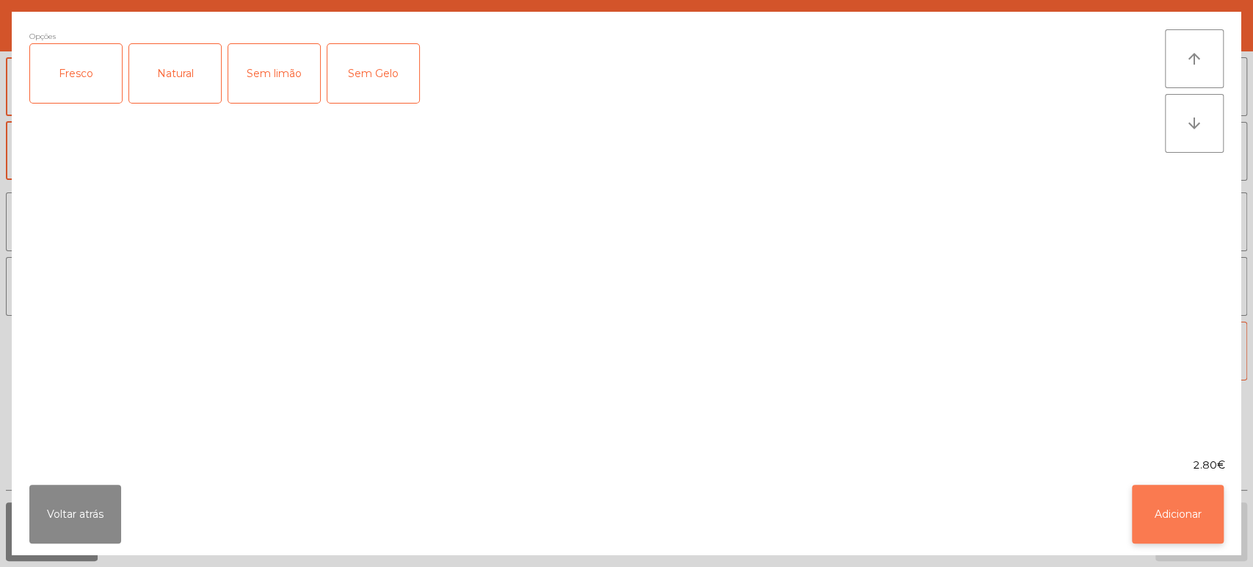
click at [1189, 501] on button "Adicionar" at bounding box center [1178, 514] width 92 height 59
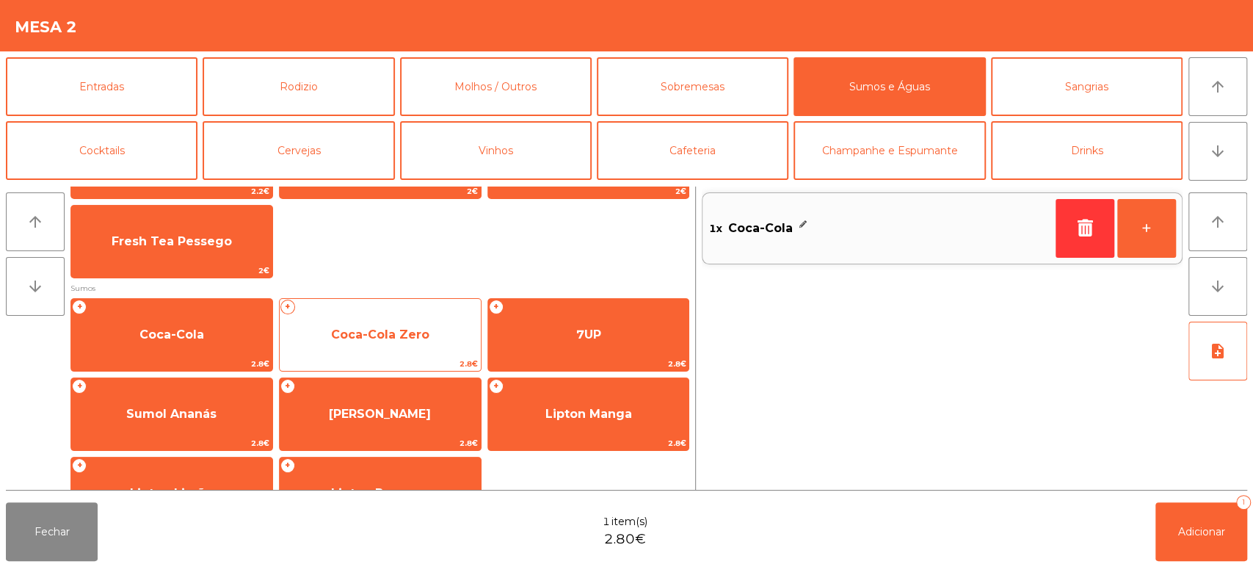
click at [387, 322] on span "Coca-Cola Zero" at bounding box center [380, 335] width 201 height 40
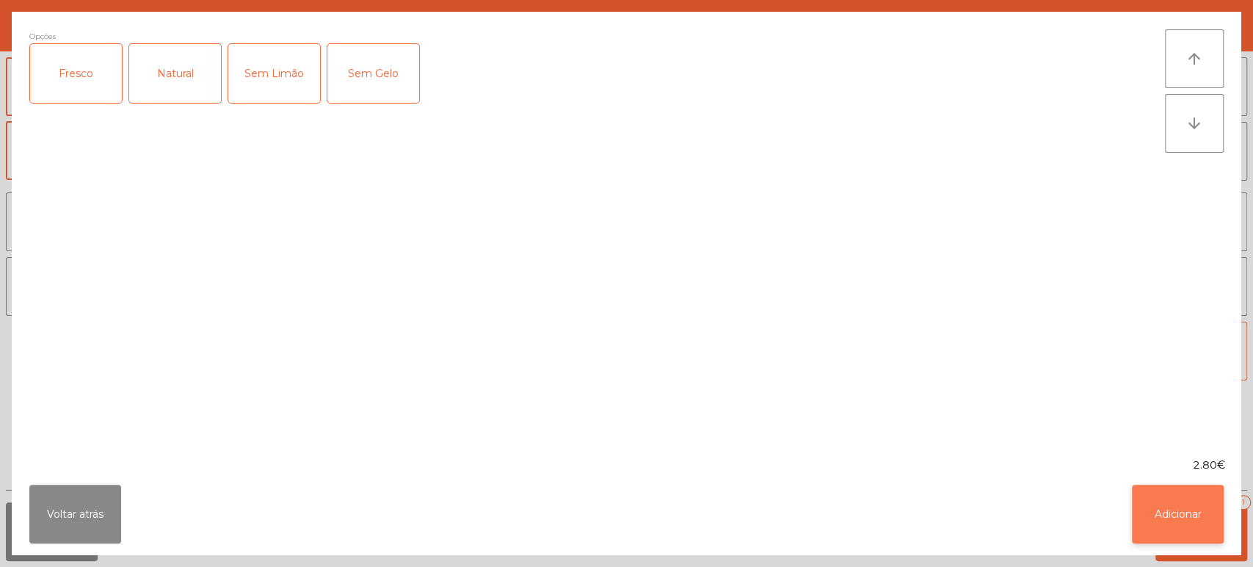
click at [1157, 509] on button "Adicionar" at bounding box center [1178, 514] width 92 height 59
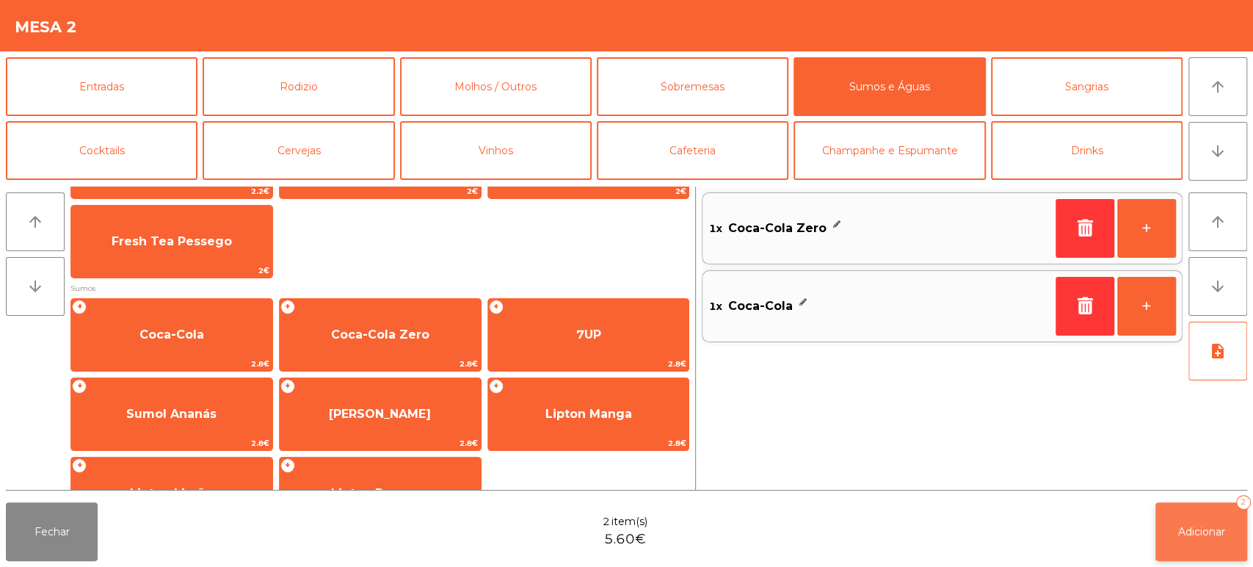
click at [1178, 526] on span "Adicionar" at bounding box center [1201, 531] width 47 height 13
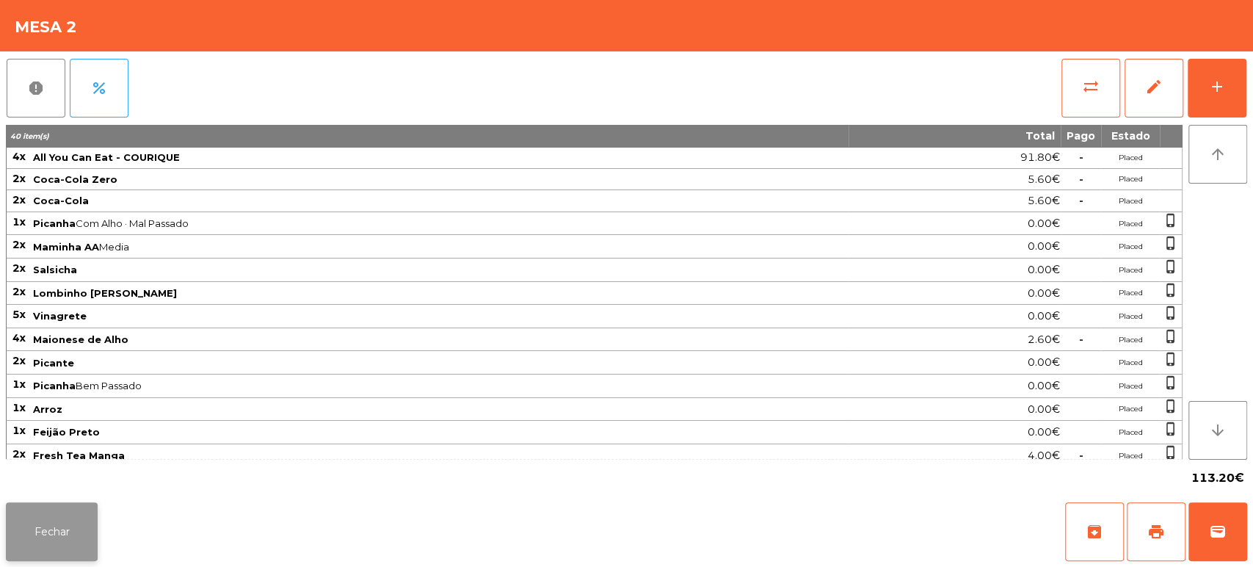
click at [47, 513] on button "Fechar" at bounding box center [52, 531] width 92 height 59
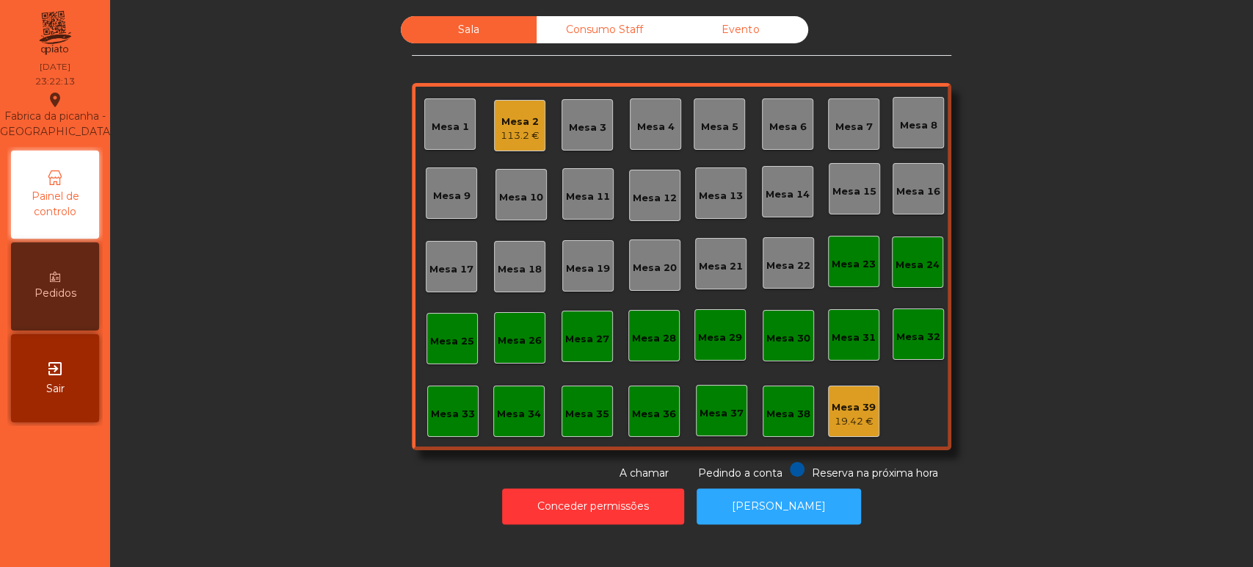
click at [501, 135] on div "113.2 €" at bounding box center [520, 135] width 39 height 15
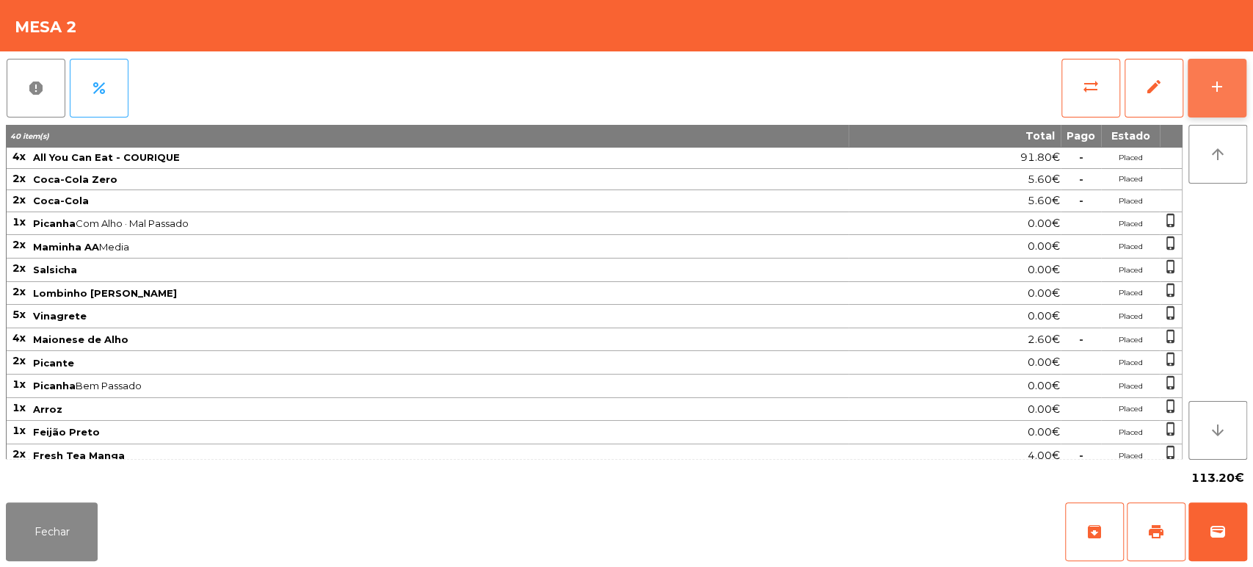
click at [1198, 94] on button "add" at bounding box center [1217, 88] width 59 height 59
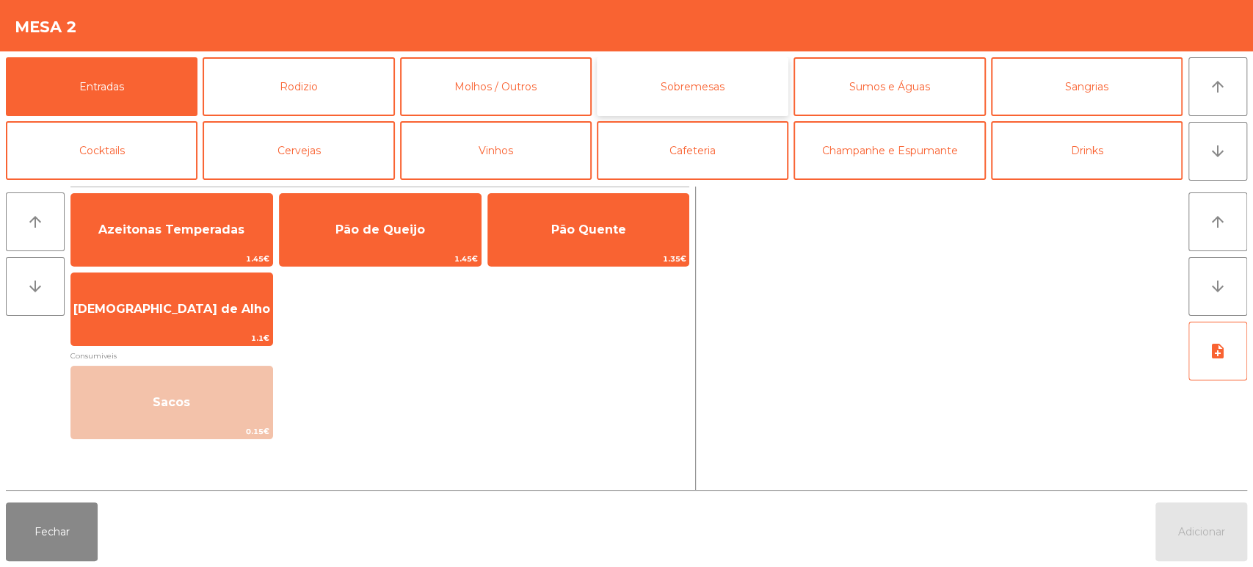
click at [703, 73] on button "Sobremesas" at bounding box center [693, 86] width 192 height 59
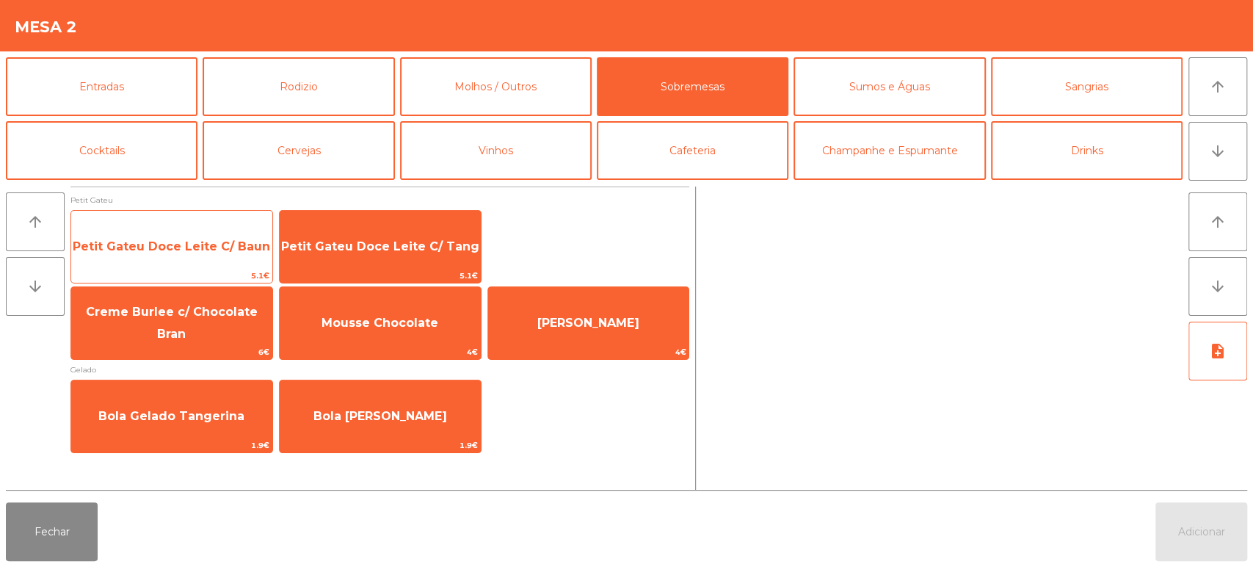
click at [186, 244] on span "Petit Gateu Doce Leite C/ Baun" at bounding box center [171, 246] width 197 height 14
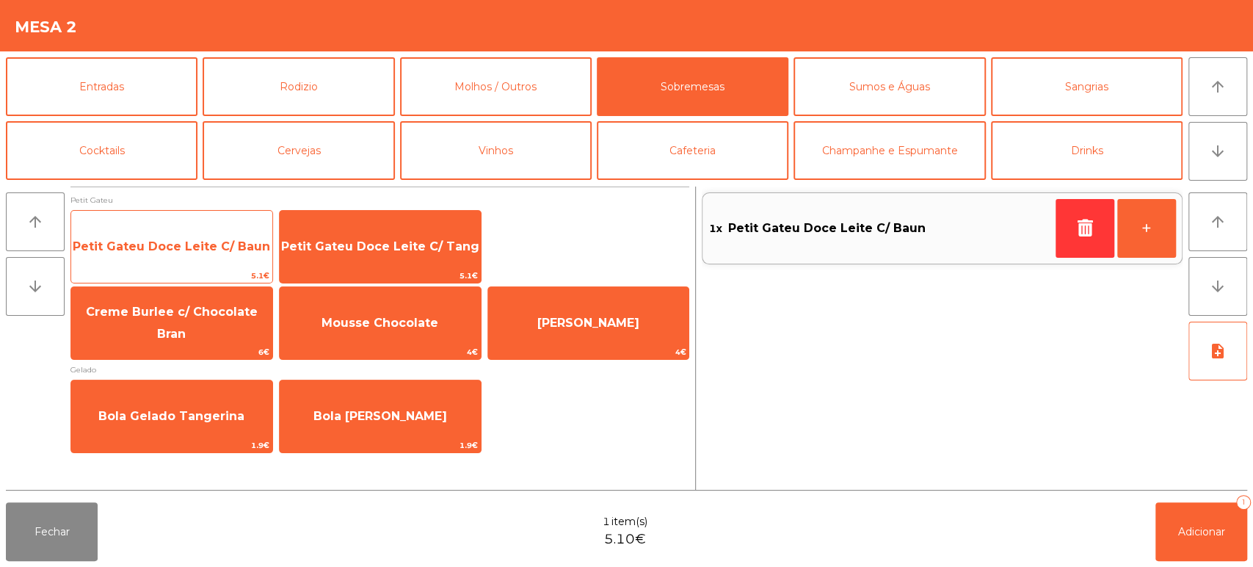
click at [190, 249] on span "Petit Gateu Doce Leite C/ Baun" at bounding box center [171, 246] width 197 height 14
click at [186, 253] on span "Petit Gateu Doce Leite C/ Baun" at bounding box center [171, 247] width 201 height 40
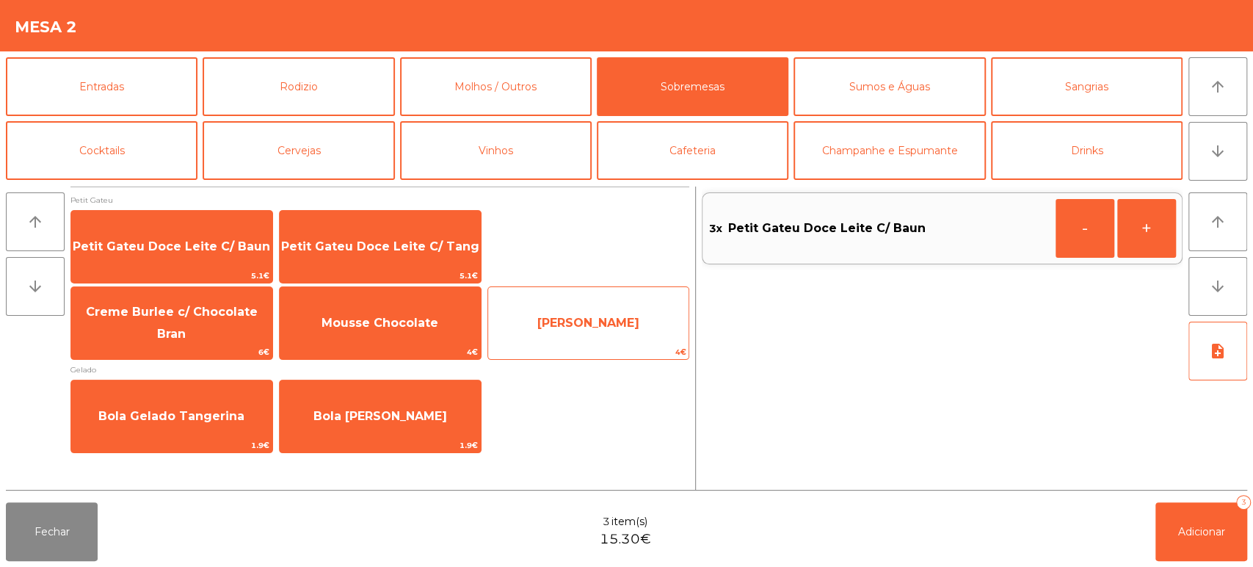
click at [577, 330] on span "[PERSON_NAME]" at bounding box center [588, 323] width 201 height 40
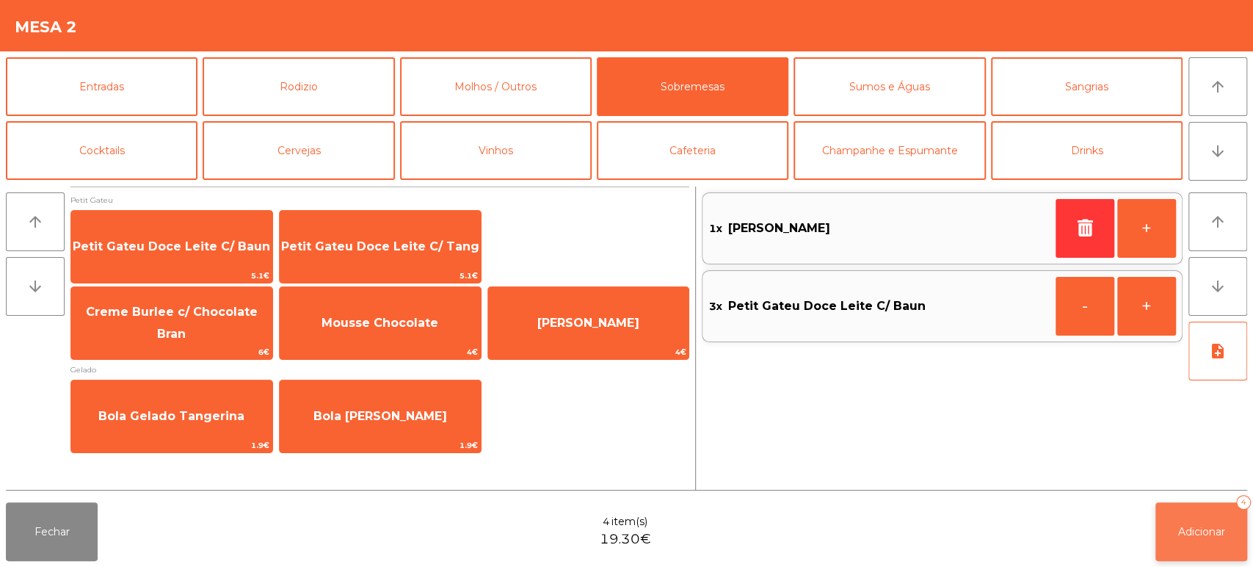
click at [1183, 523] on button "Adicionar 4" at bounding box center [1201, 531] width 92 height 59
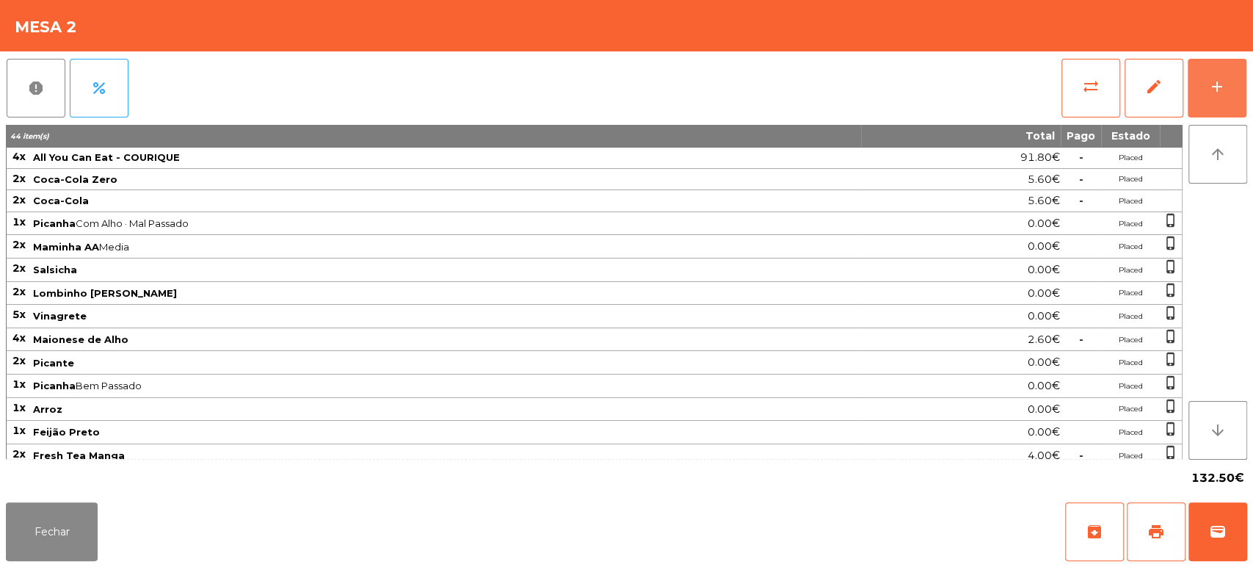
scroll to position [162, 0]
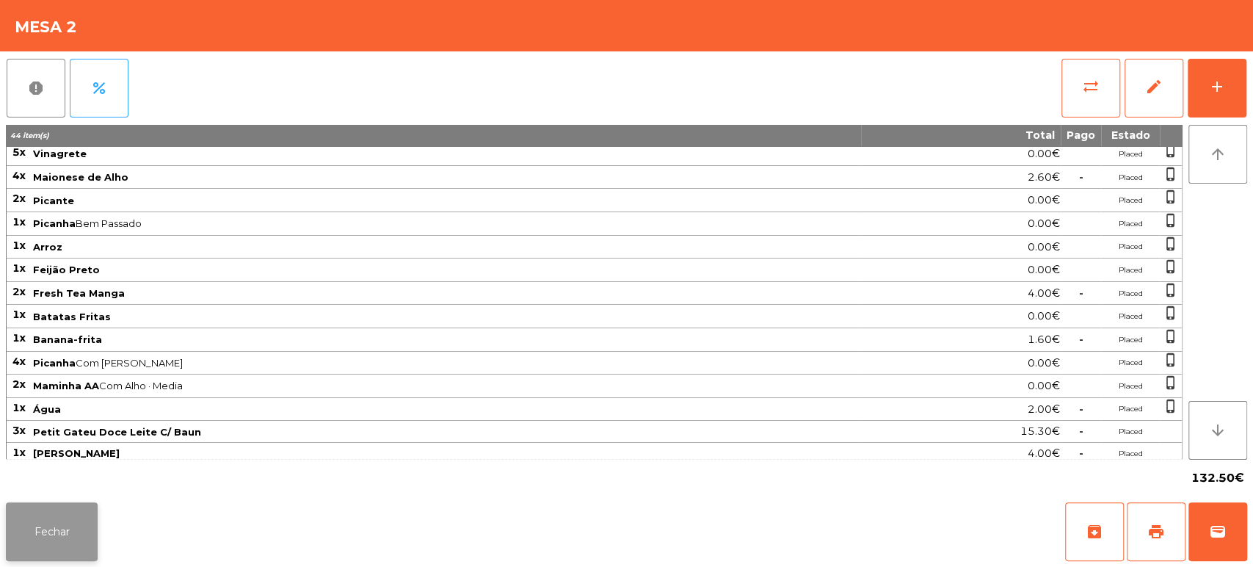
click at [70, 539] on button "Fechar" at bounding box center [52, 531] width 92 height 59
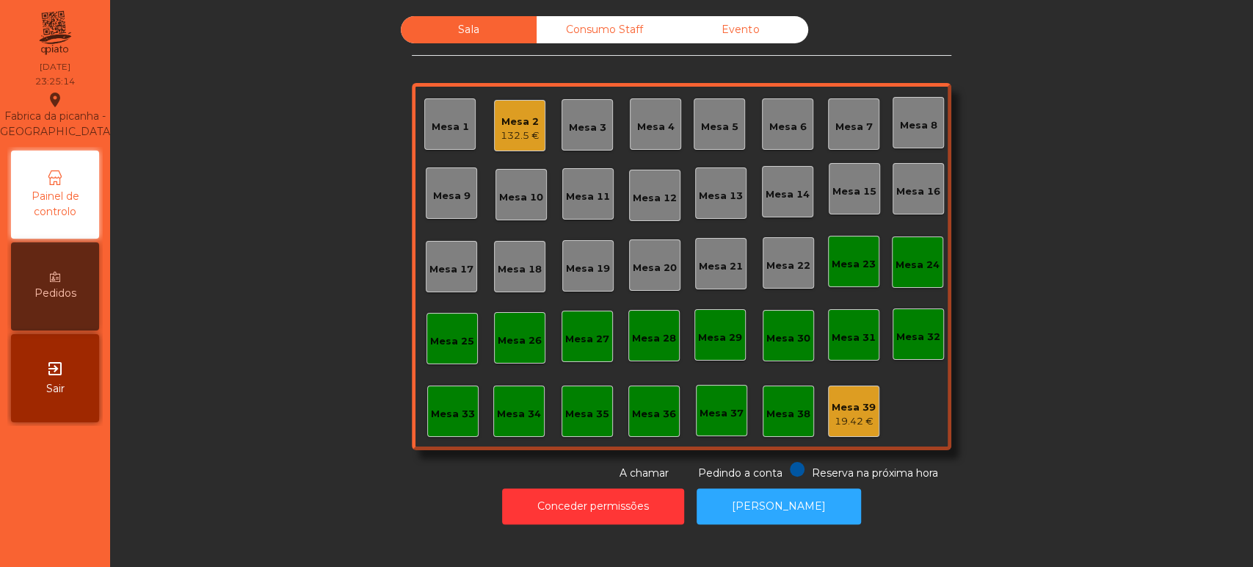
click at [842, 412] on div "Mesa 39" at bounding box center [854, 407] width 44 height 15
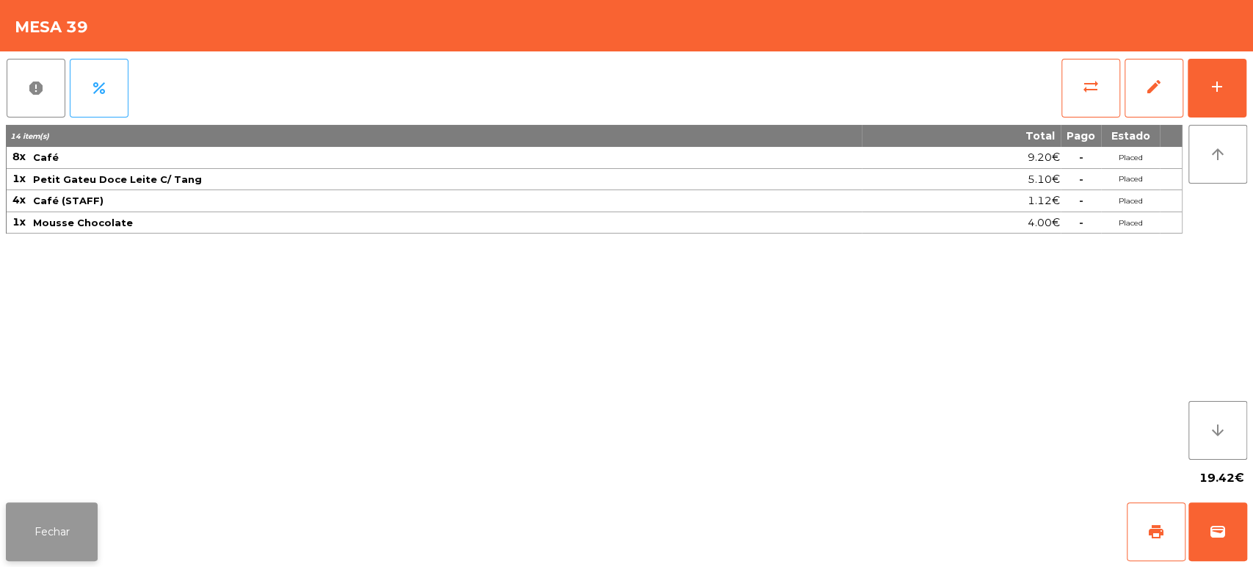
click at [51, 528] on button "Fechar" at bounding box center [52, 531] width 92 height 59
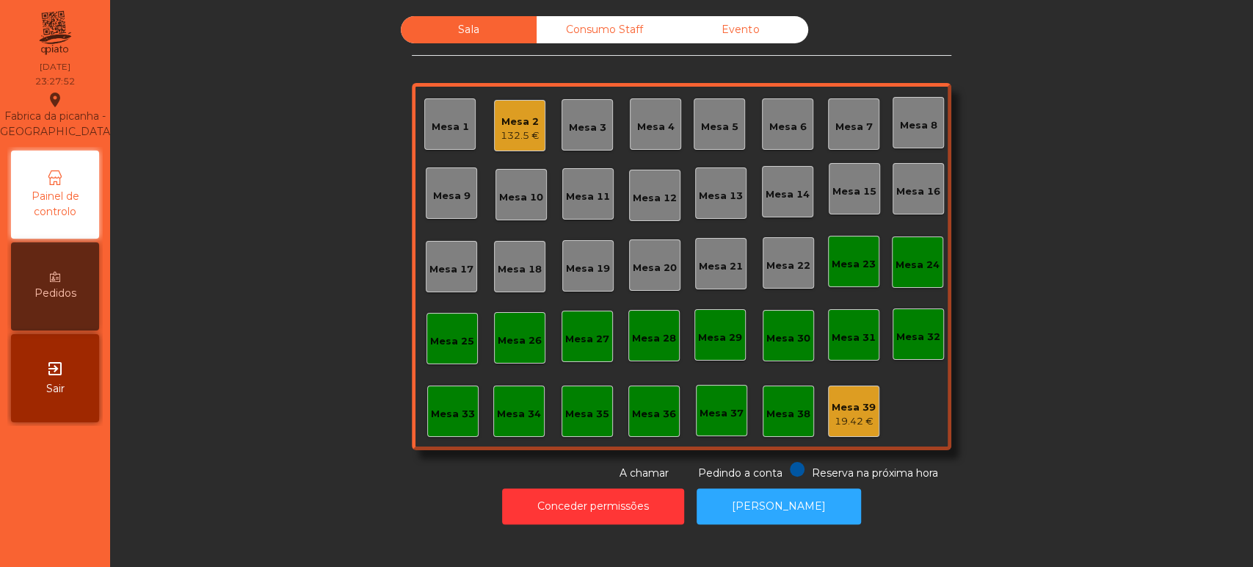
click at [838, 414] on div "19.42 €" at bounding box center [854, 421] width 44 height 15
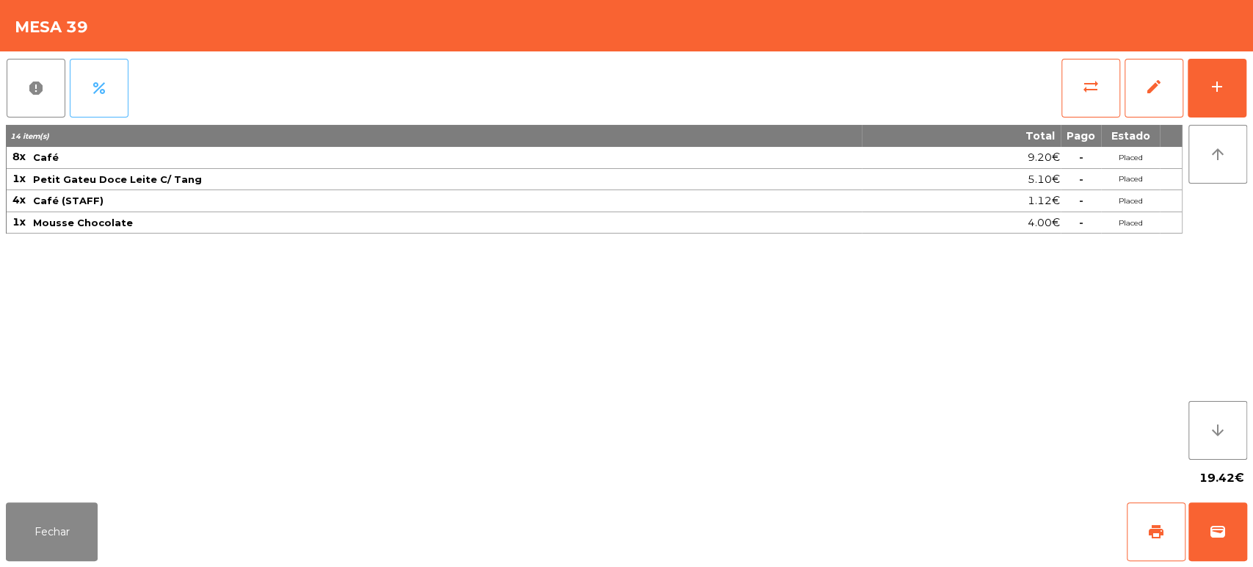
click at [70, 92] on button "percent" at bounding box center [99, 88] width 59 height 59
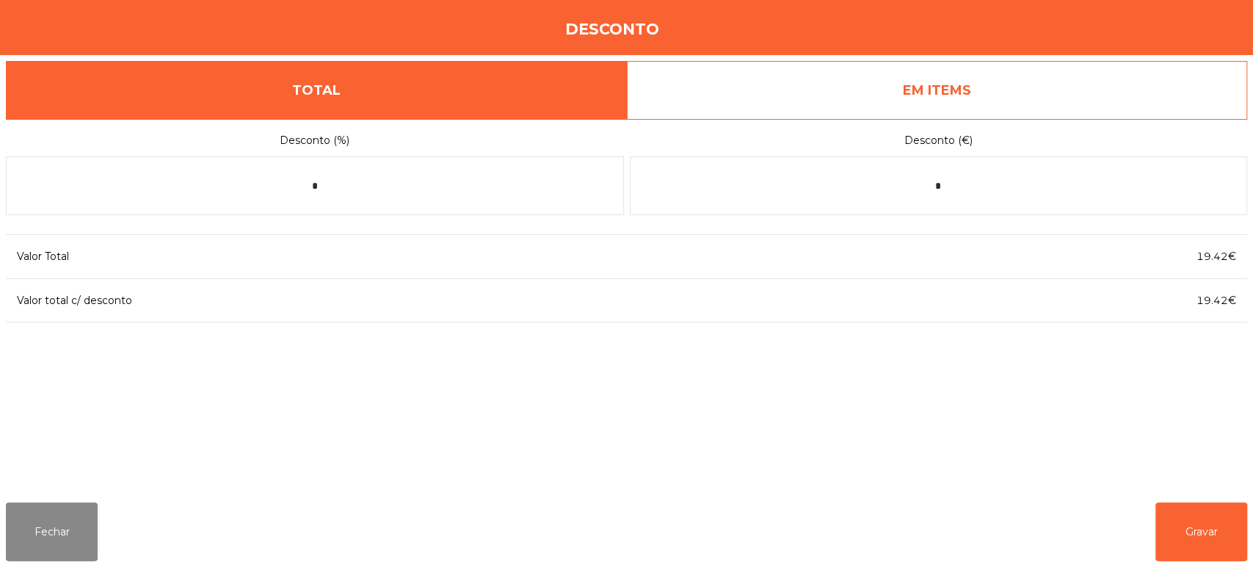
click at [121, 527] on div "[PERSON_NAME]" at bounding box center [626, 531] width 1253 height 70
click at [74, 529] on button "Fechar" at bounding box center [52, 531] width 92 height 59
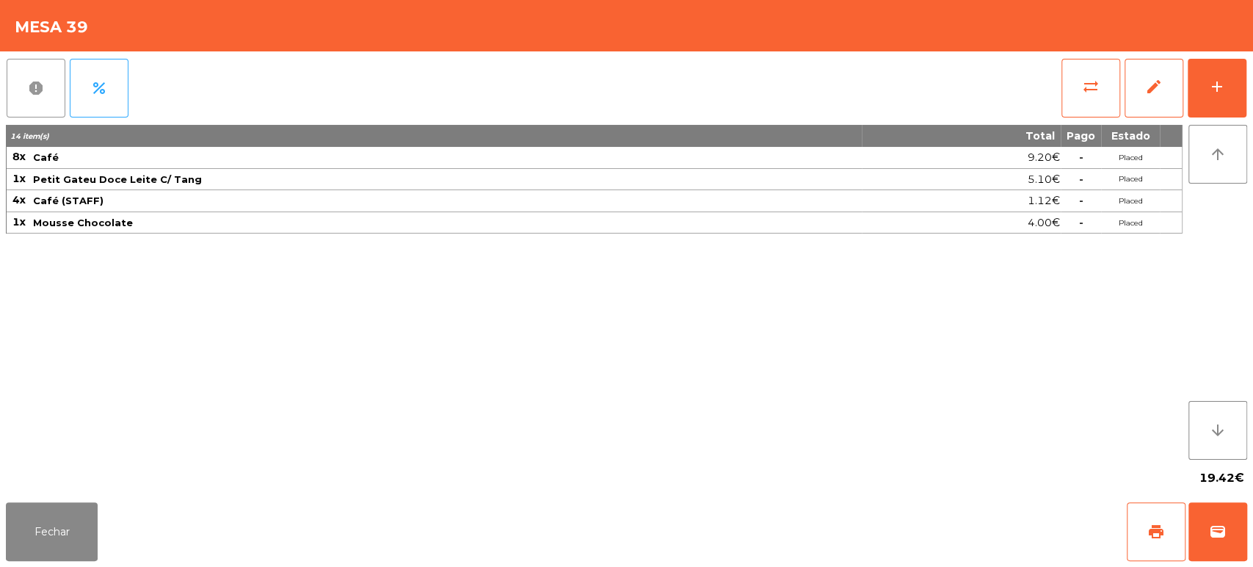
click at [40, 94] on span "report" at bounding box center [36, 88] width 18 height 18
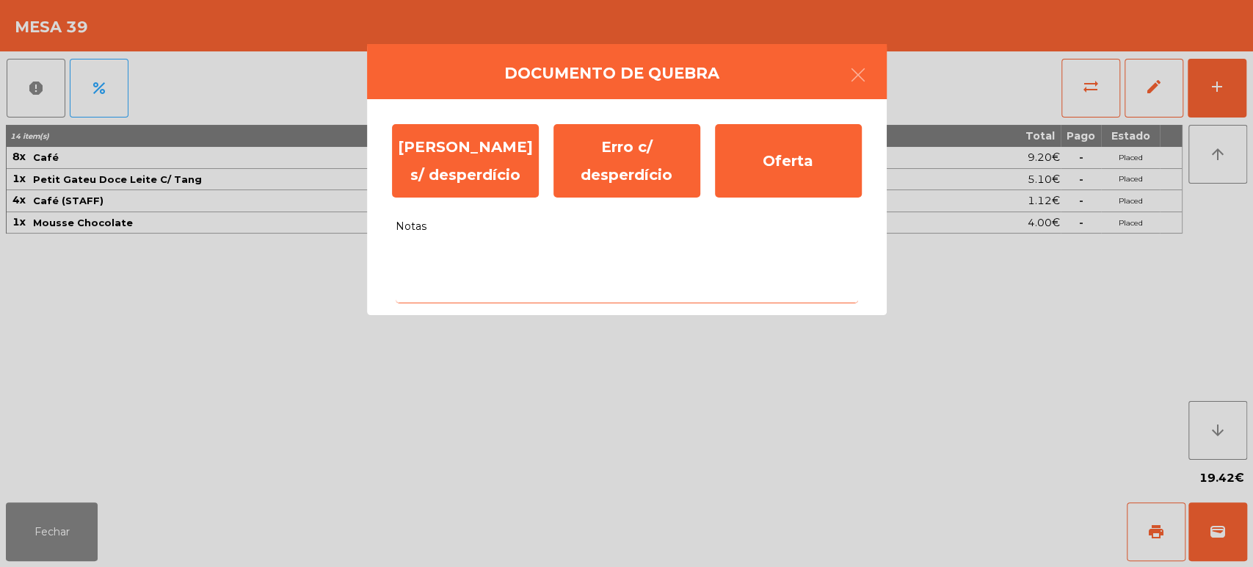
click at [499, 281] on textarea "Notas" at bounding box center [627, 272] width 462 height 61
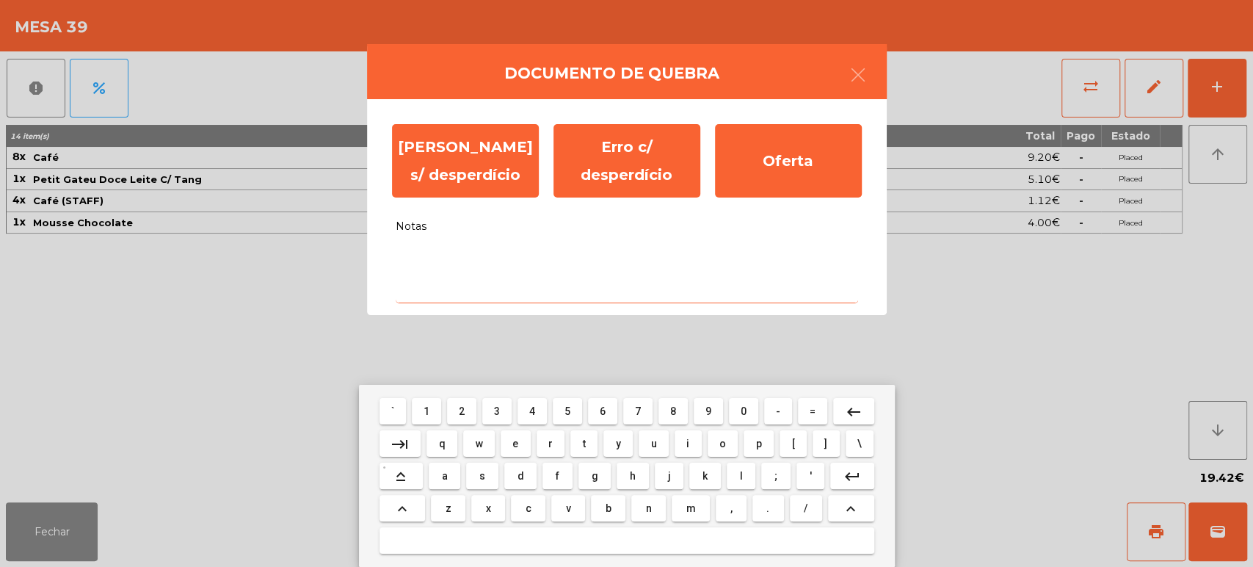
click at [545, 512] on button "c" at bounding box center [528, 508] width 35 height 26
click at [722, 446] on span "o" at bounding box center [722, 444] width 7 height 12
click at [730, 507] on span "," at bounding box center [731, 508] width 2 height 12
click at [869, 409] on button "keyboard_backspace" at bounding box center [853, 411] width 41 height 26
click at [703, 509] on button "m" at bounding box center [691, 508] width 38 height 26
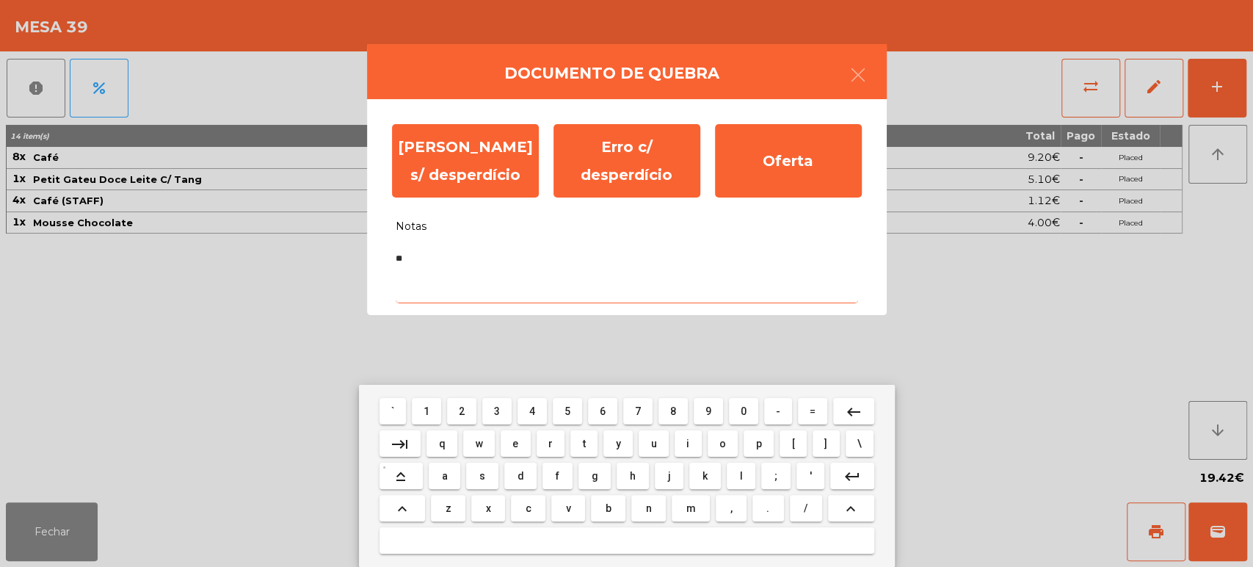
type textarea "***"
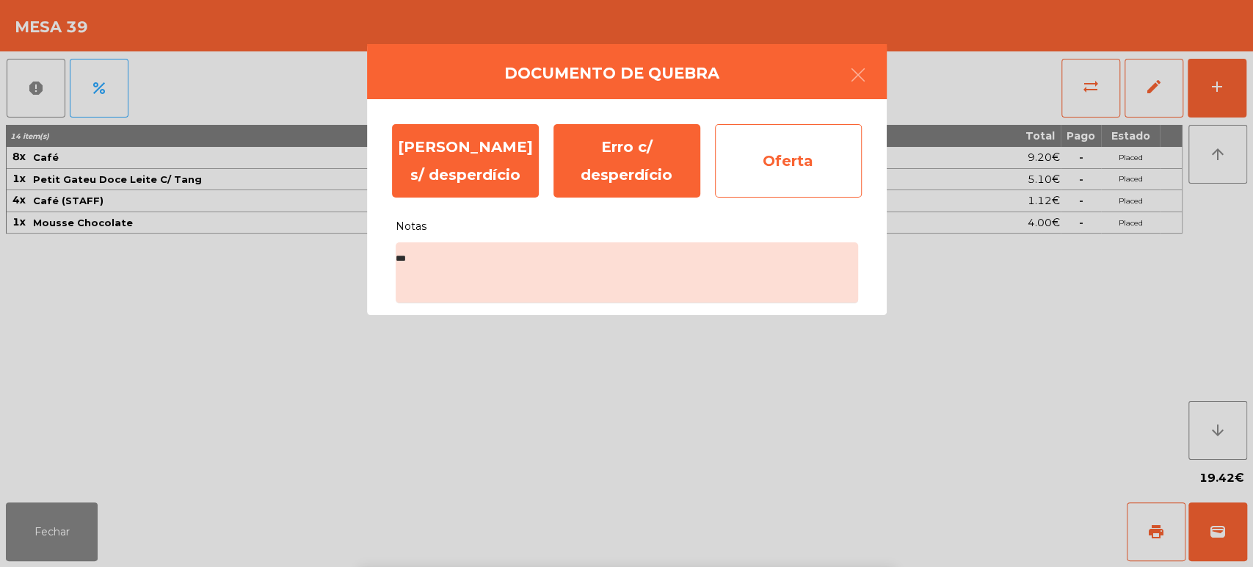
click at [796, 184] on div "Oferta" at bounding box center [788, 160] width 147 height 73
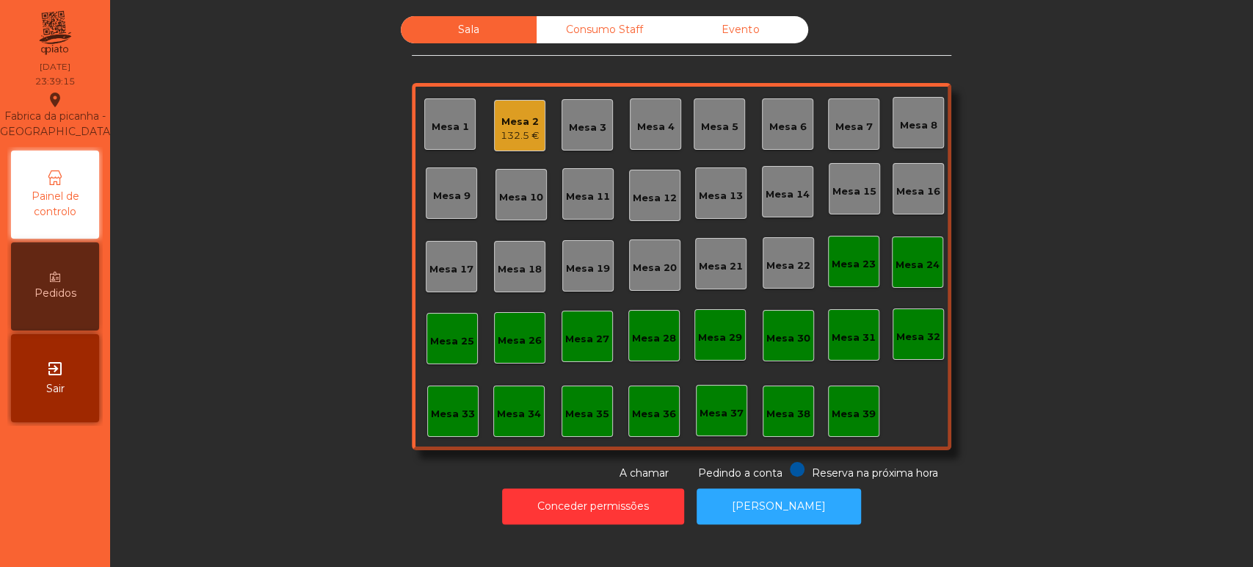
click at [501, 124] on div "Mesa 2" at bounding box center [520, 122] width 39 height 15
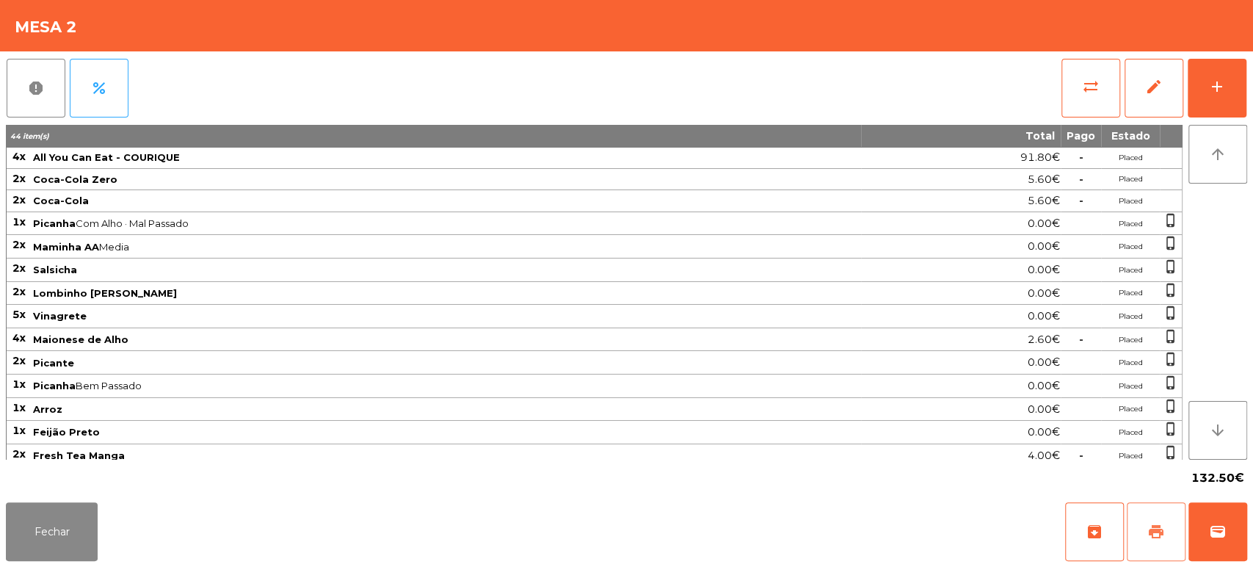
click at [1151, 536] on span "print" at bounding box center [1156, 532] width 18 height 18
click at [1206, 553] on button "wallet" at bounding box center [1218, 531] width 59 height 59
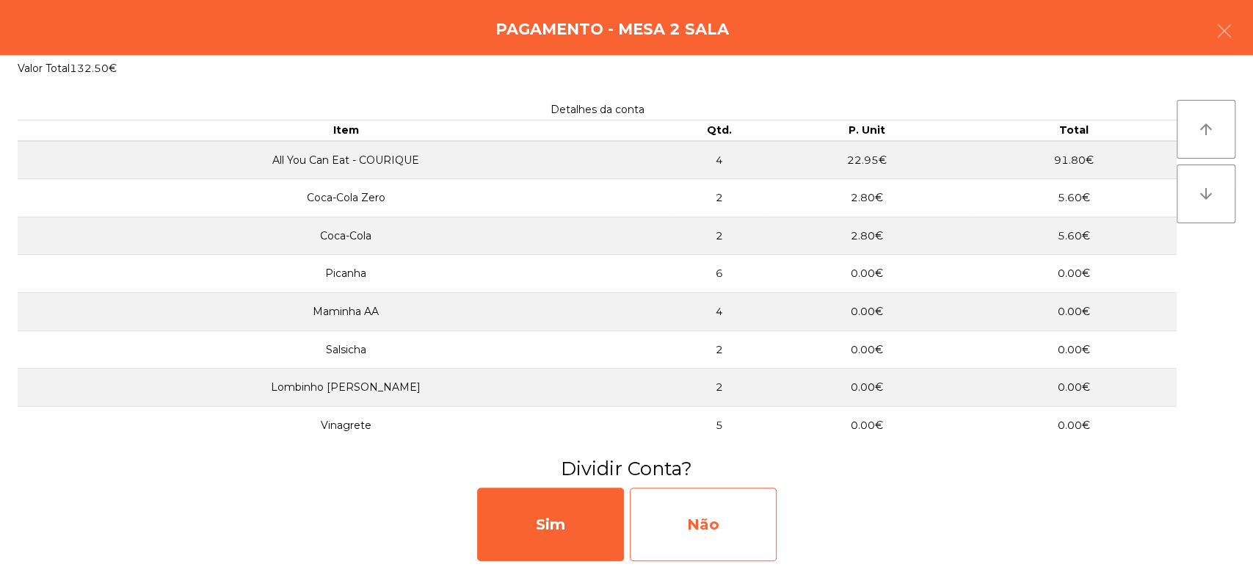
click at [747, 502] on div "Não" at bounding box center [703, 523] width 147 height 73
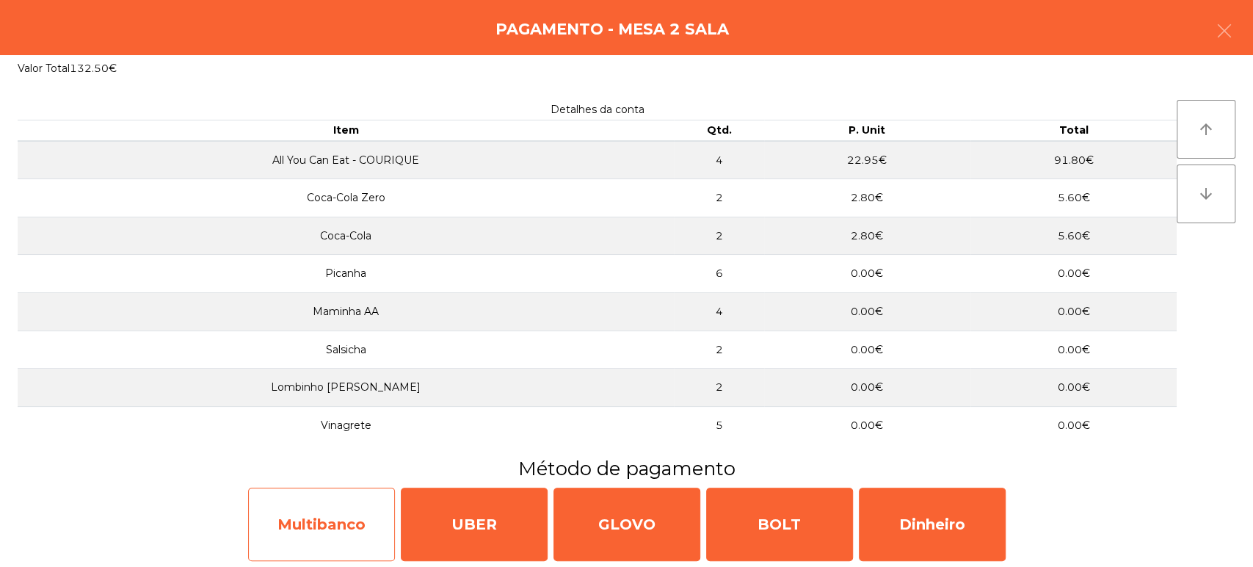
click at [318, 499] on div "Multibanco" at bounding box center [321, 523] width 147 height 73
select select "**"
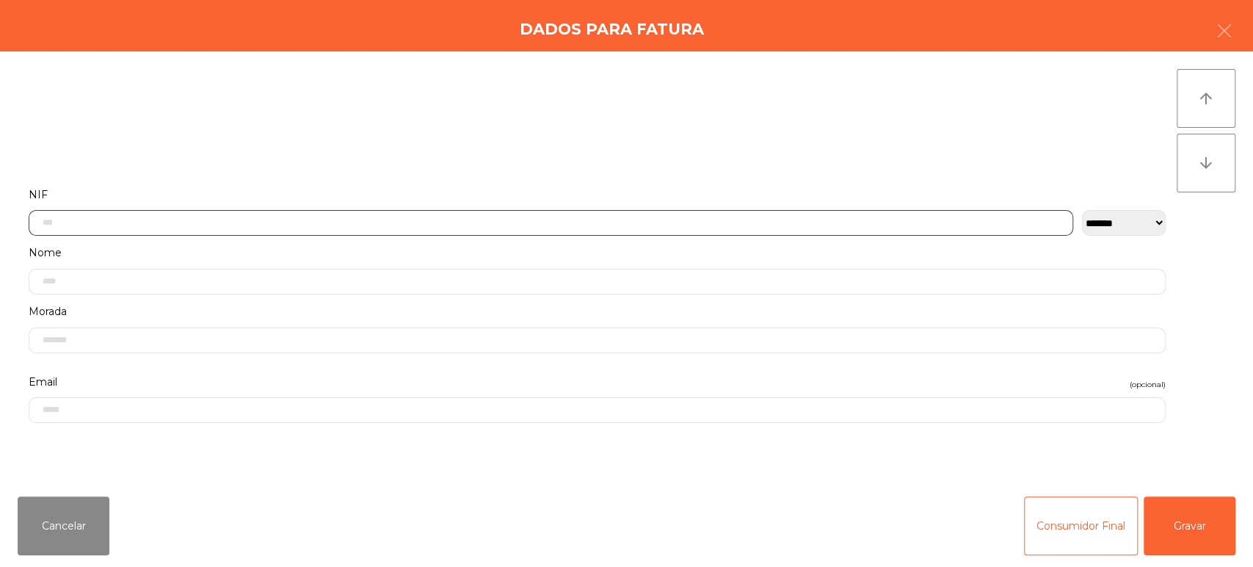
click at [404, 226] on input "text" at bounding box center [551, 223] width 1045 height 26
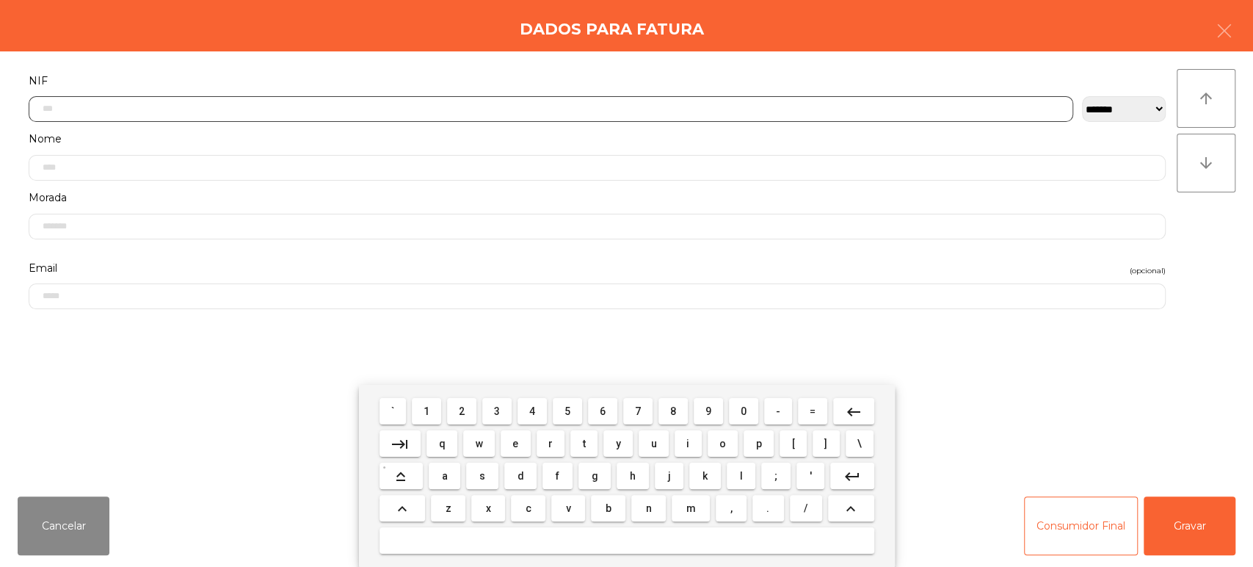
scroll to position [115, 0]
type input "*********"
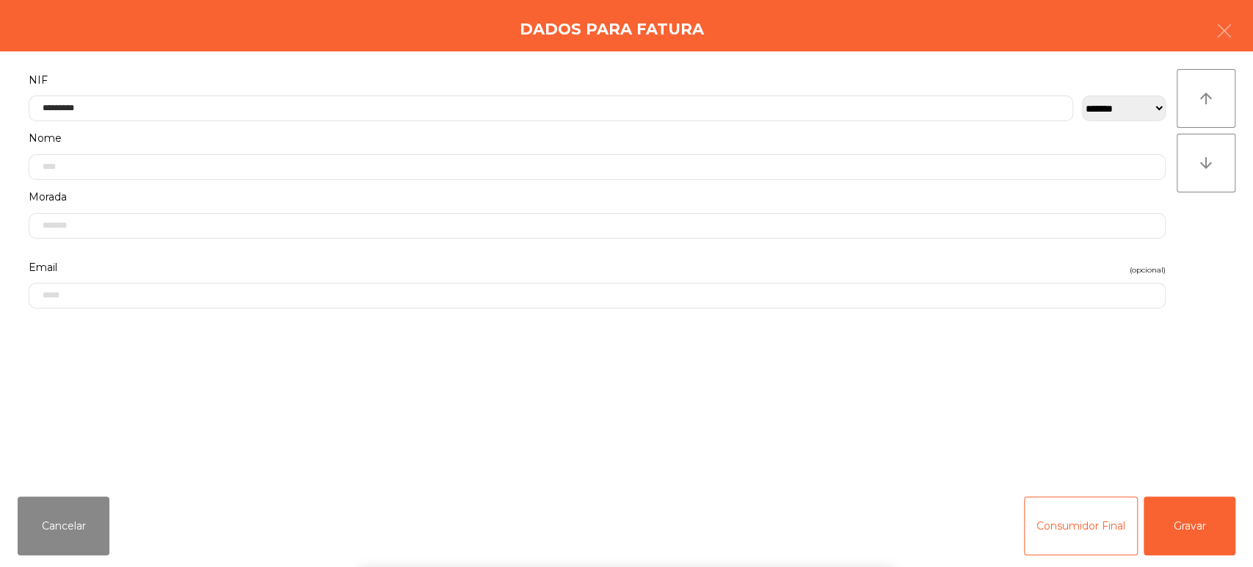
click at [1201, 516] on div "` 1 2 3 4 5 6 7 8 9 0 - = keyboard_backspace keyboard_tab q w e r t y u i o p […" at bounding box center [626, 476] width 1253 height 182
click at [1209, 522] on button "Gravar" at bounding box center [1190, 525] width 92 height 59
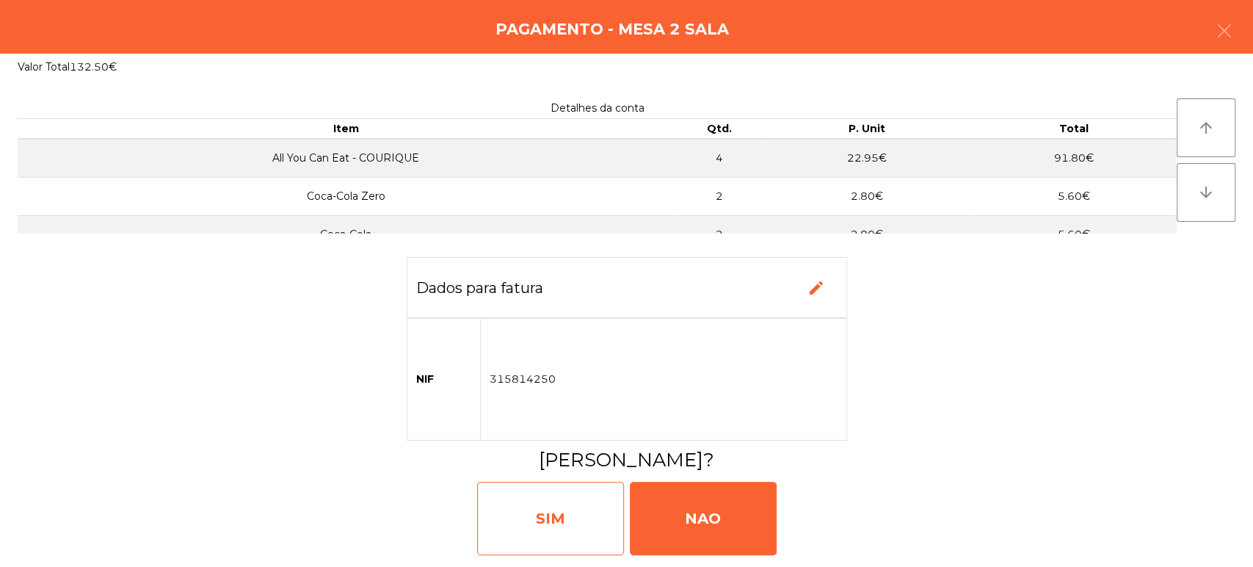
click at [540, 531] on div "SIM" at bounding box center [550, 518] width 147 height 73
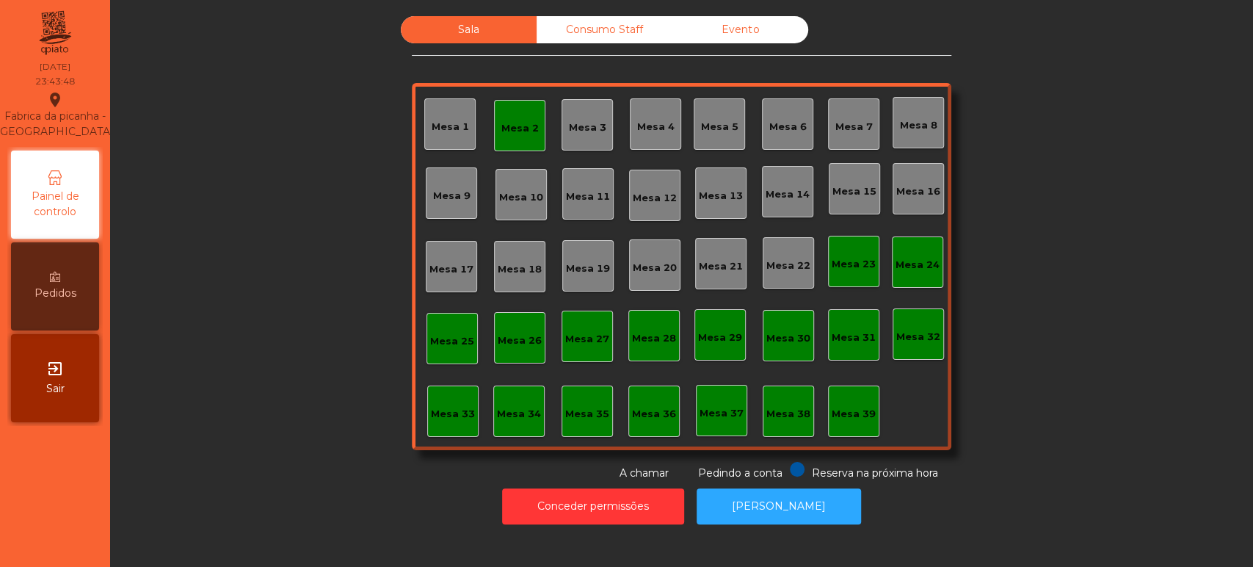
click at [505, 144] on div "Mesa 2" at bounding box center [519, 125] width 51 height 51
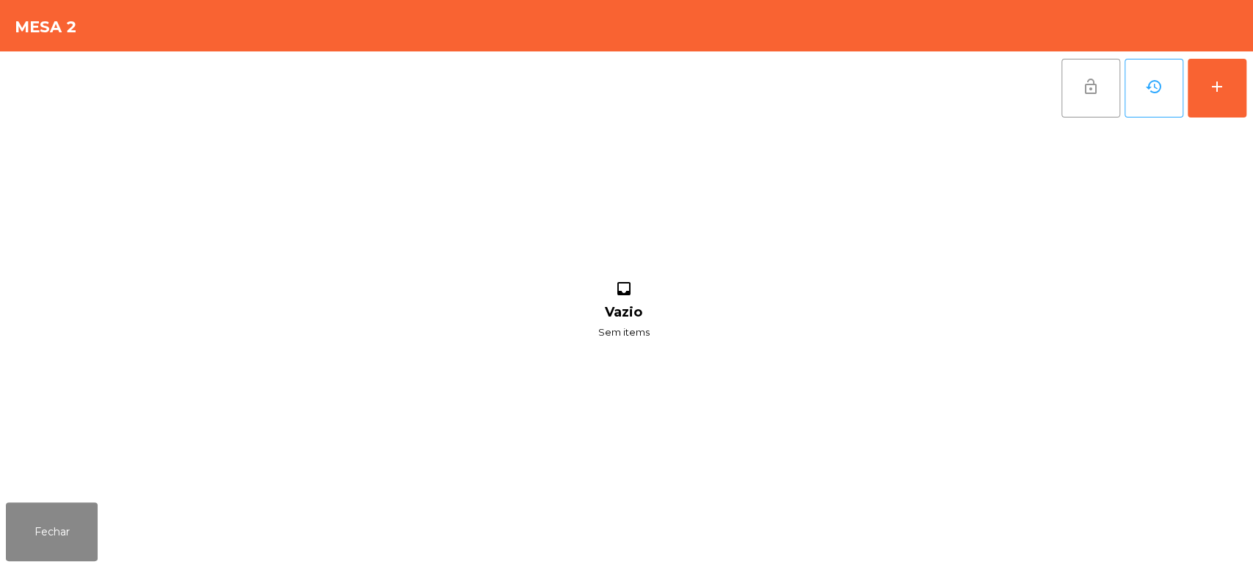
click at [1101, 99] on button "lock_open" at bounding box center [1091, 88] width 59 height 59
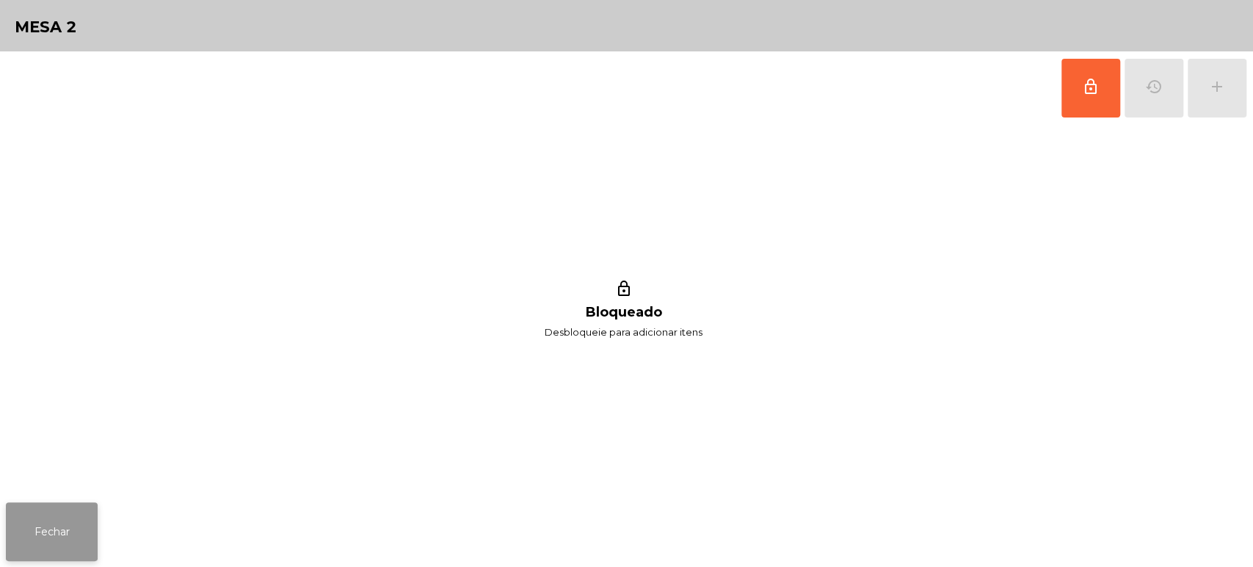
click at [70, 532] on button "Fechar" at bounding box center [52, 531] width 92 height 59
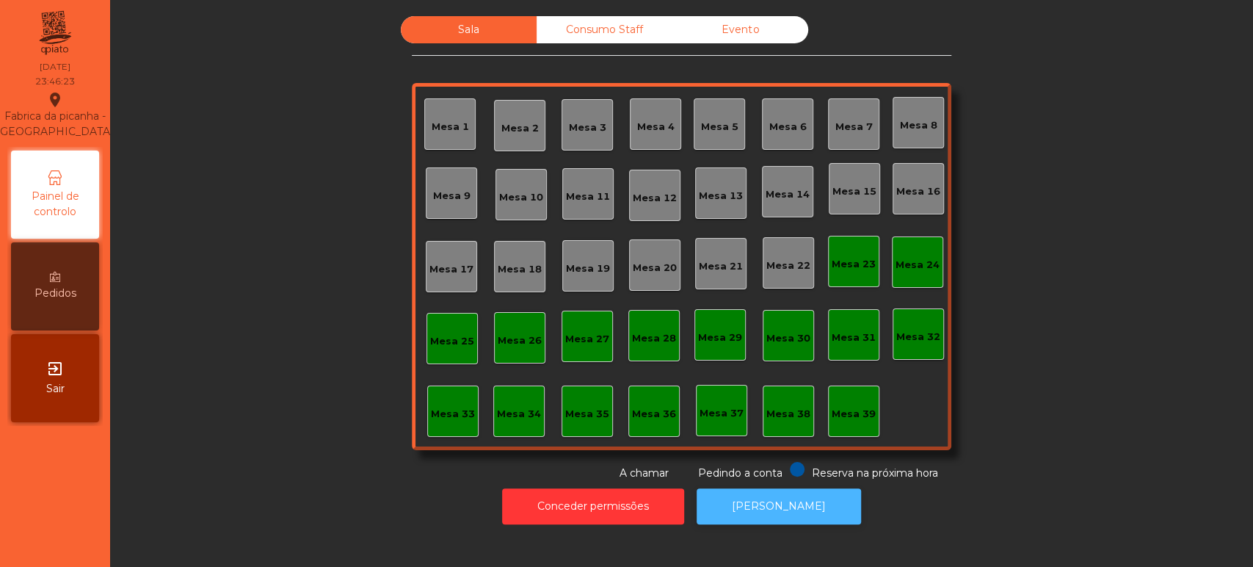
click at [797, 505] on button "[PERSON_NAME]" at bounding box center [779, 506] width 164 height 36
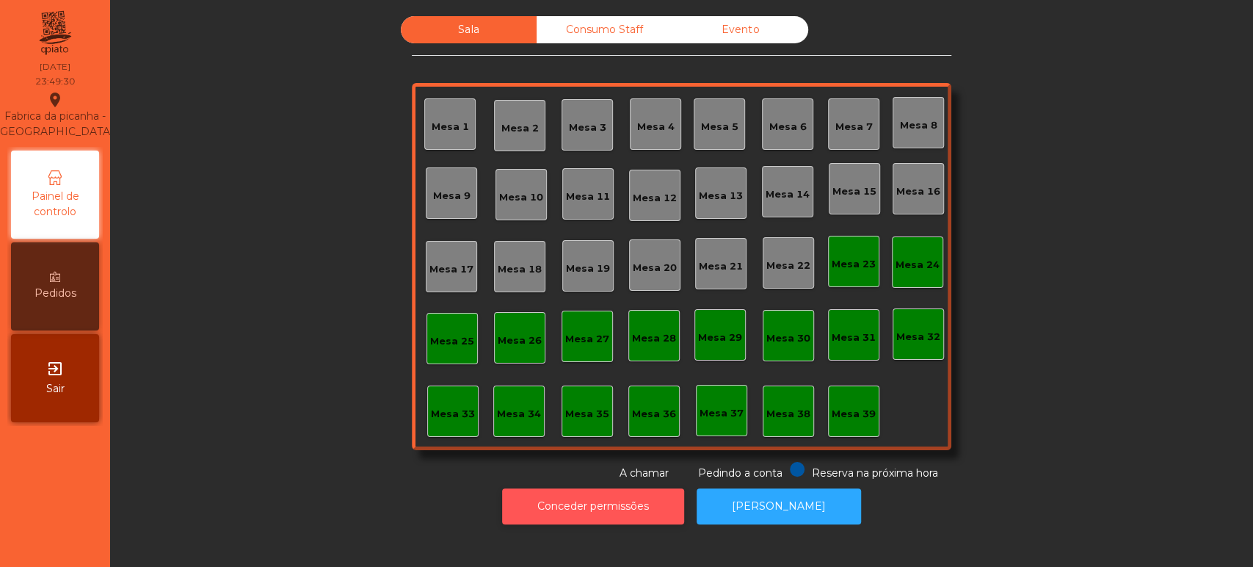
click at [623, 511] on button "Conceder permissões" at bounding box center [593, 506] width 182 height 36
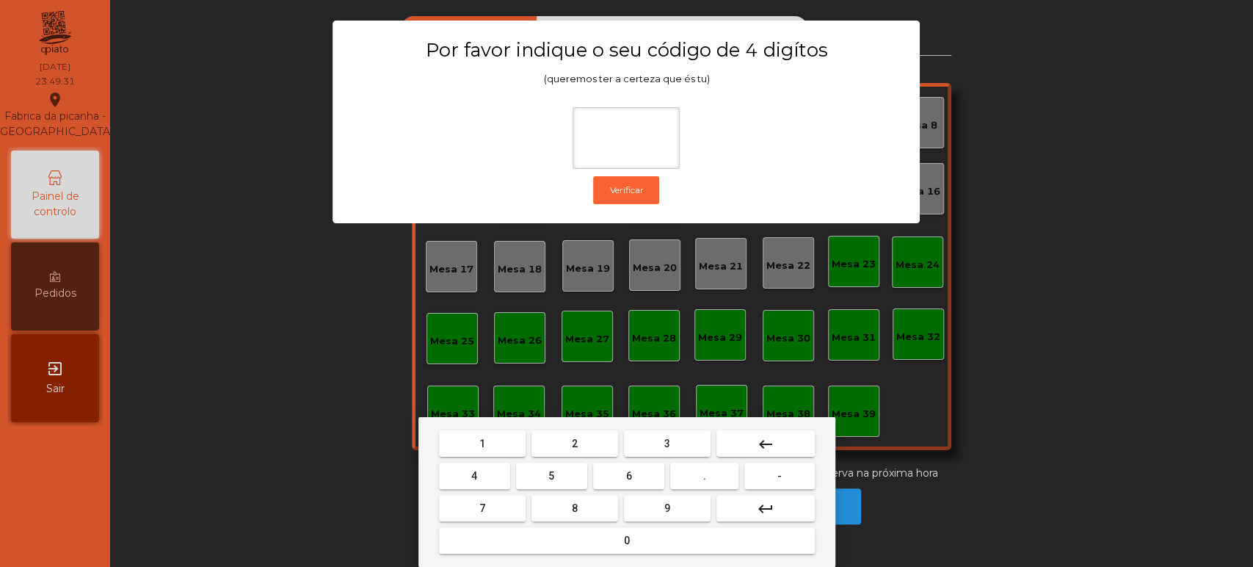
click at [499, 444] on button "1" at bounding box center [482, 443] width 87 height 26
click at [666, 449] on span "3" at bounding box center [667, 444] width 6 height 12
click at [564, 471] on button "5" at bounding box center [551, 475] width 71 height 26
click at [625, 534] on span "0" at bounding box center [627, 540] width 6 height 12
type input "****"
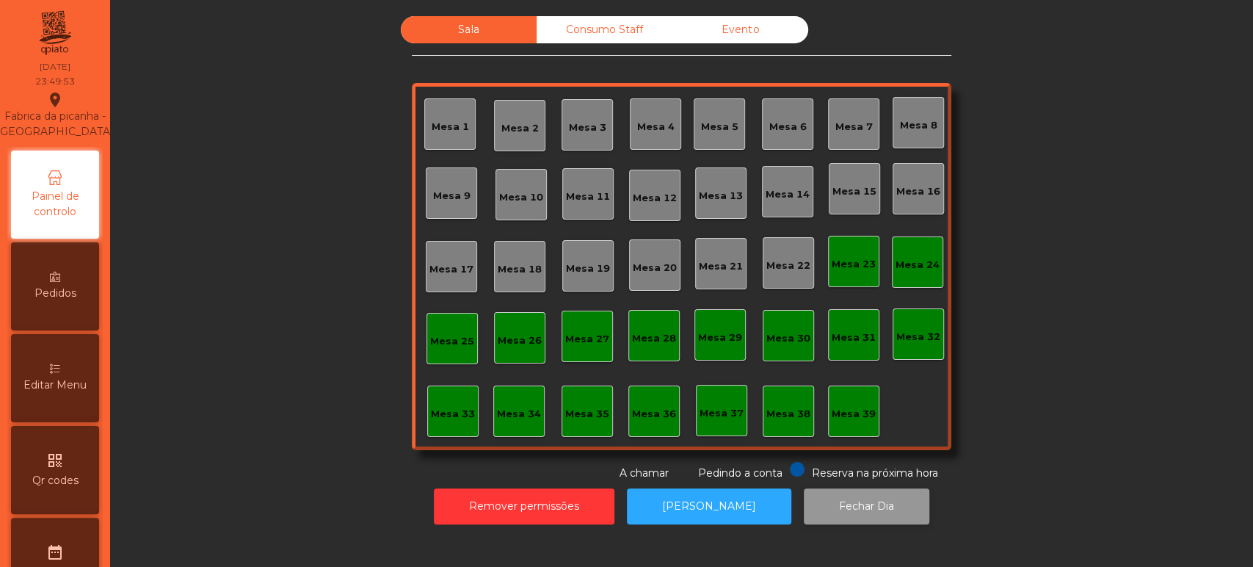
click at [855, 501] on button "Fechar Dia" at bounding box center [867, 506] width 126 height 36
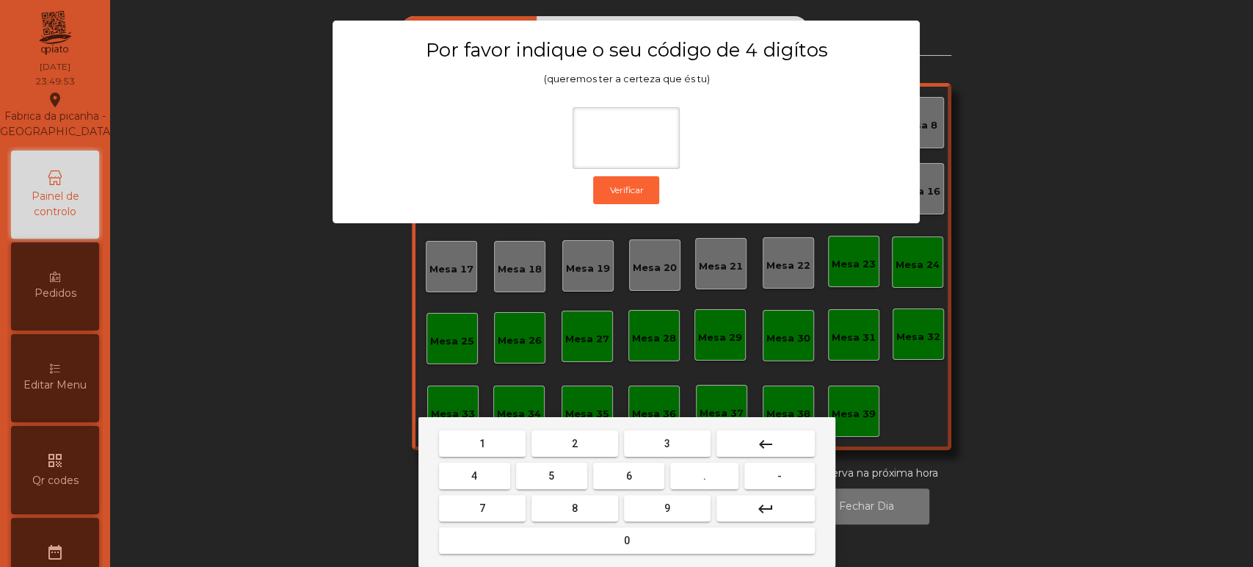
click at [482, 438] on span "1" at bounding box center [482, 444] width 6 height 12
click at [661, 444] on button "3" at bounding box center [667, 443] width 87 height 26
click at [551, 476] on span "5" at bounding box center [551, 476] width 6 height 12
click at [641, 538] on button "0" at bounding box center [627, 540] width 376 height 26
type input "****"
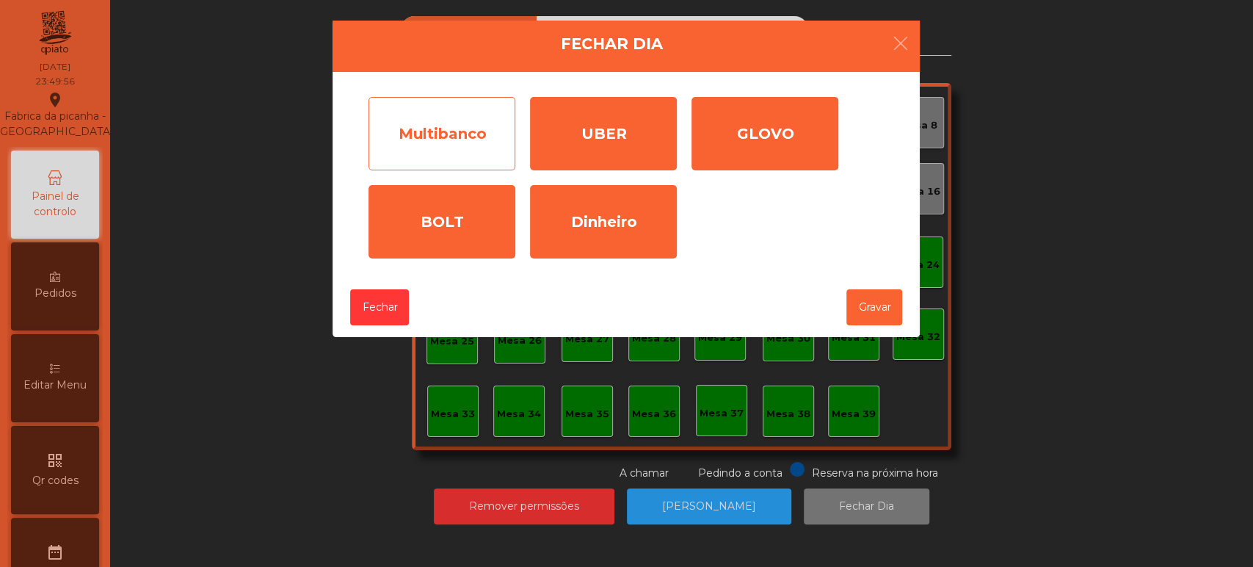
click at [459, 138] on div "Multibanco" at bounding box center [442, 133] width 147 height 73
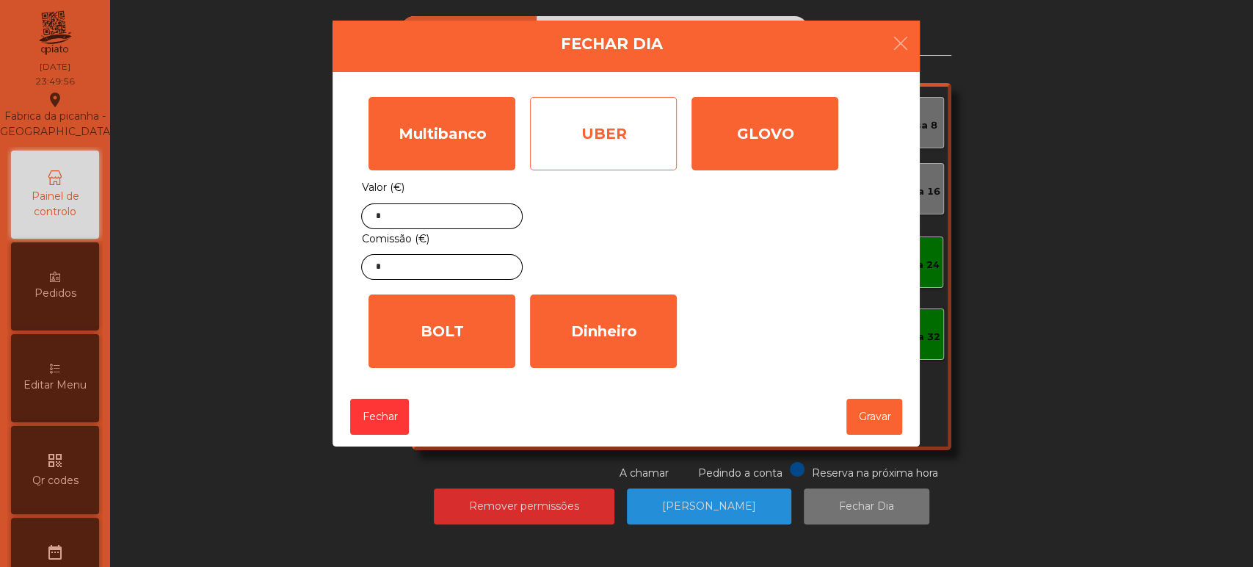
click at [619, 131] on div "UBER" at bounding box center [603, 133] width 147 height 73
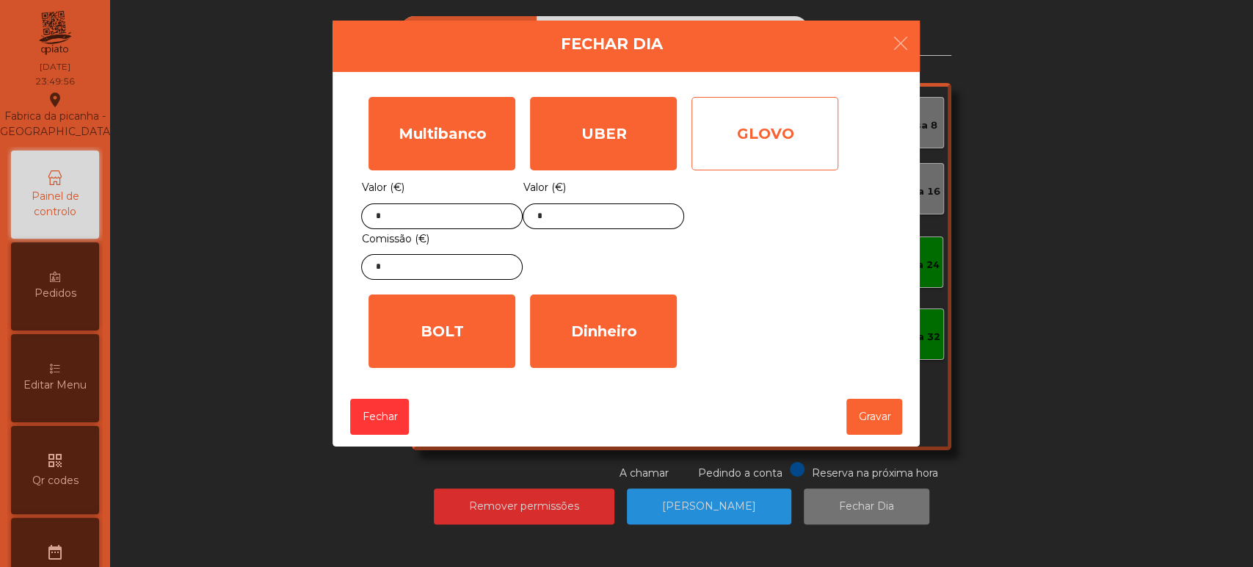
click at [774, 139] on div "GLOVO" at bounding box center [765, 133] width 147 height 73
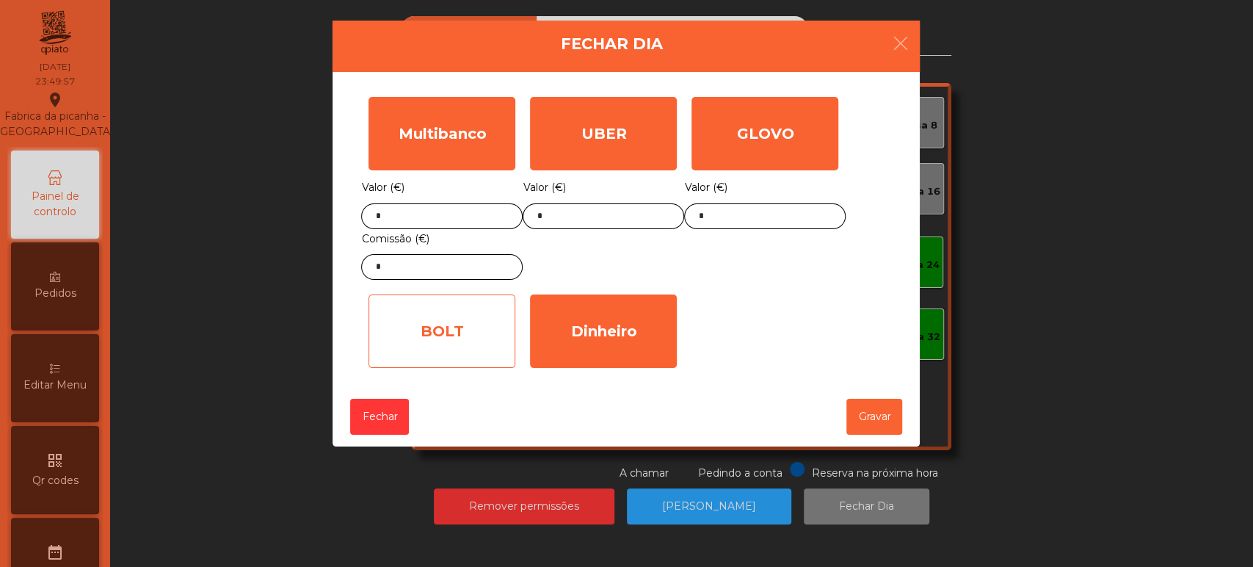
click at [432, 336] on div "BOLT" at bounding box center [442, 330] width 147 height 73
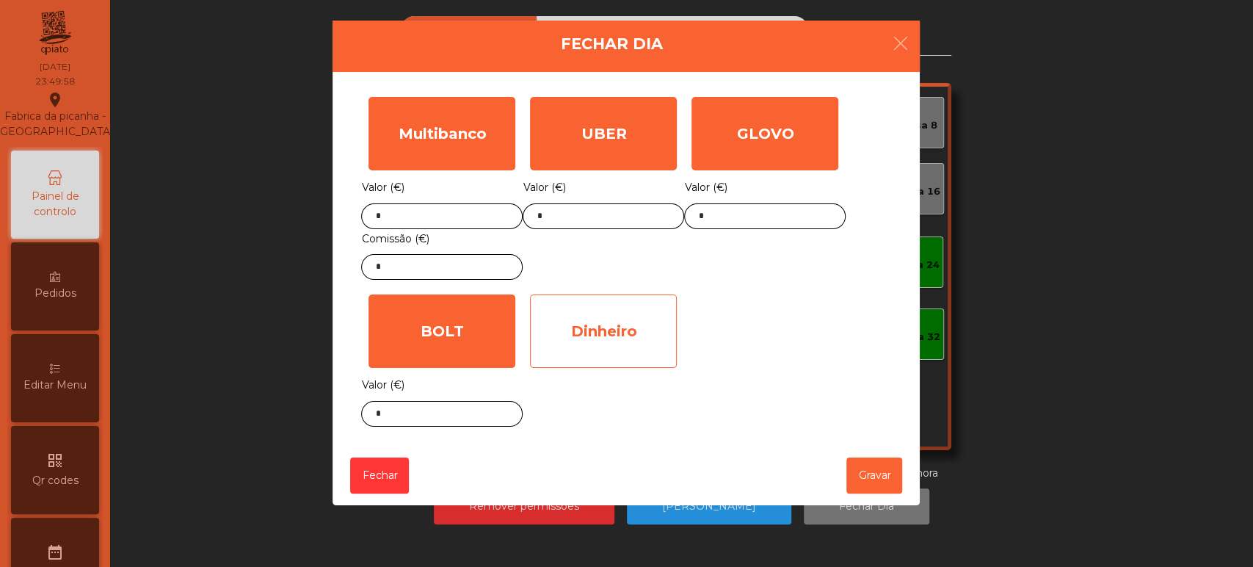
click at [581, 330] on div "Dinheiro" at bounding box center [603, 330] width 147 height 73
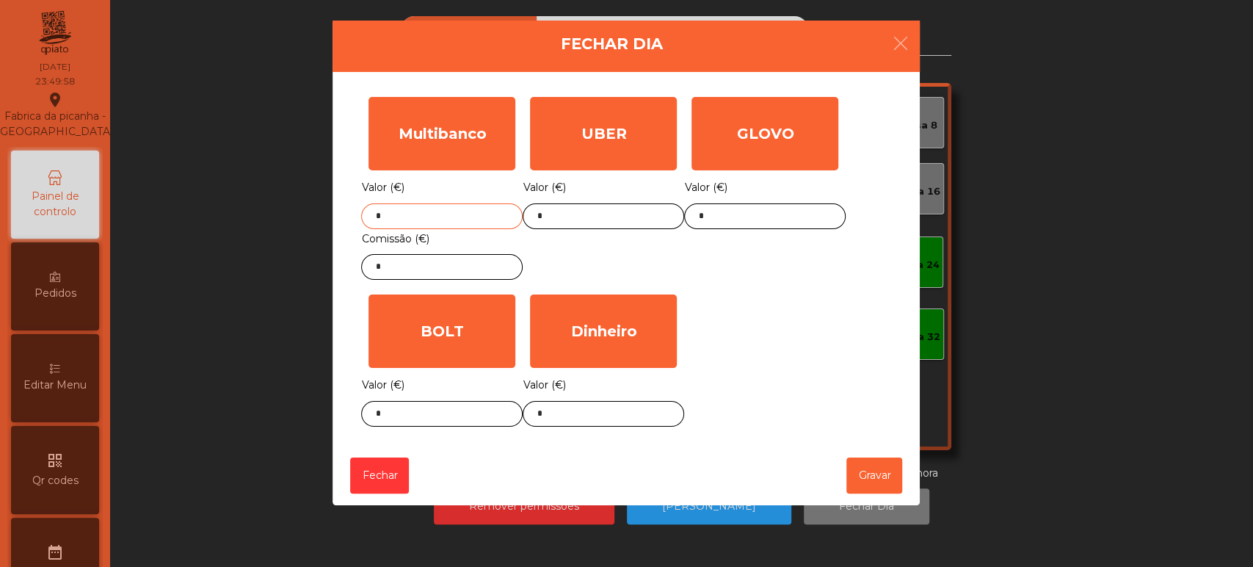
click at [423, 216] on input "*" at bounding box center [442, 216] width 162 height 26
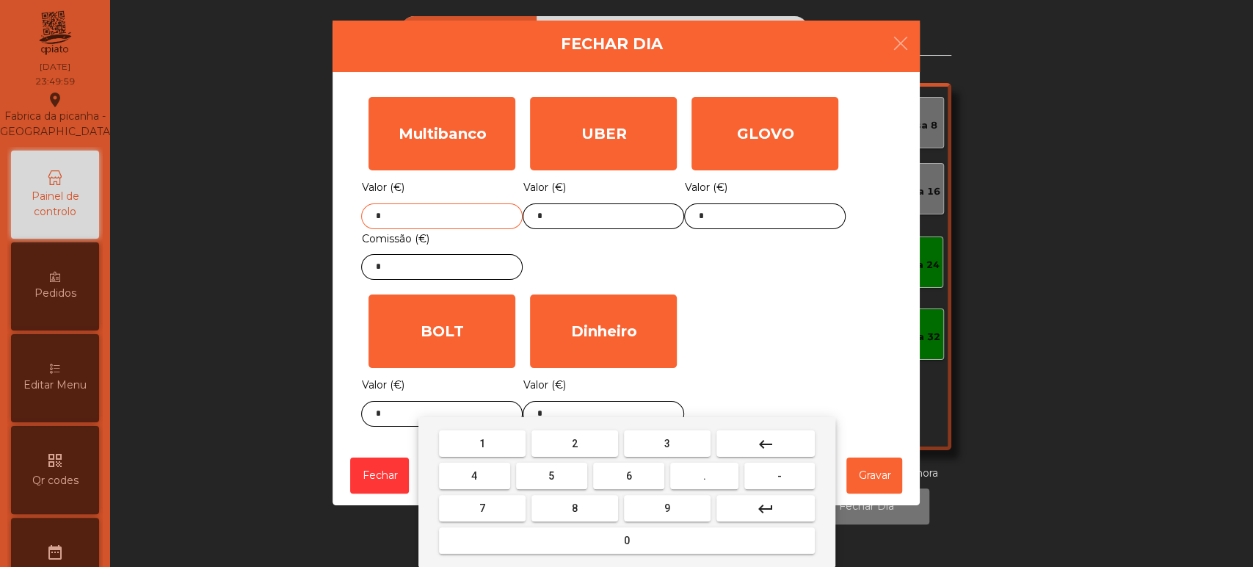
click at [780, 446] on button "keyboard_backspace" at bounding box center [765, 443] width 98 height 26
click at [498, 443] on button "1" at bounding box center [482, 443] width 87 height 26
click at [658, 507] on button "9" at bounding box center [667, 508] width 87 height 26
click at [490, 441] on button "1" at bounding box center [482, 443] width 87 height 26
click at [575, 506] on span "8" at bounding box center [575, 508] width 6 height 12
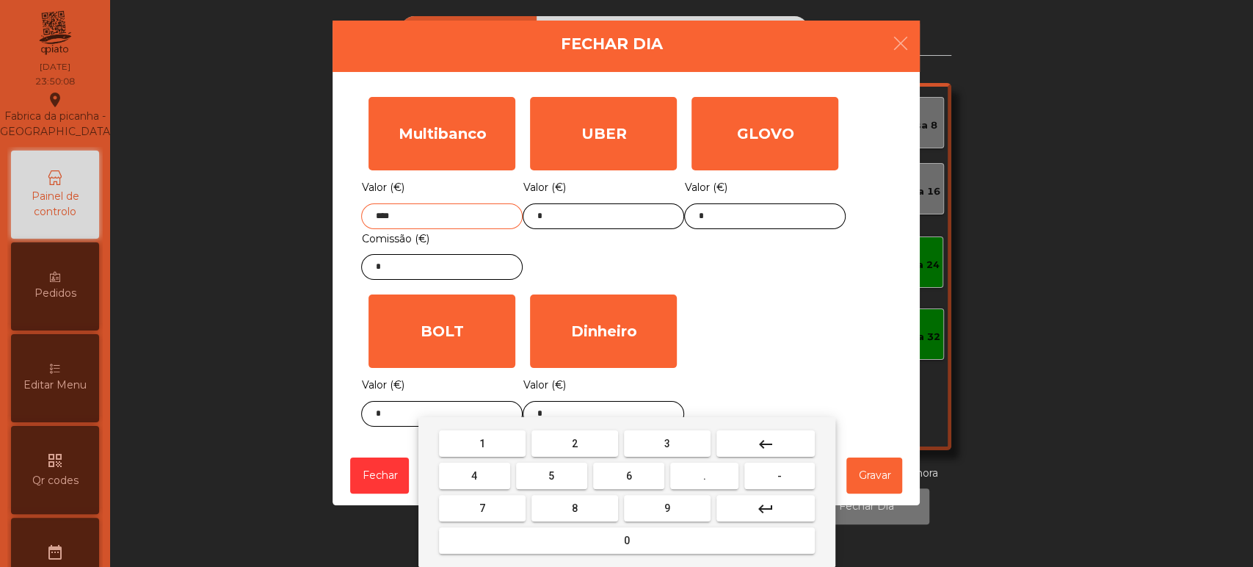
click at [705, 476] on span "." at bounding box center [704, 476] width 3 height 12
click at [634, 476] on button "6" at bounding box center [628, 475] width 71 height 26
click at [572, 441] on span "2" at bounding box center [575, 444] width 6 height 12
type input "*******"
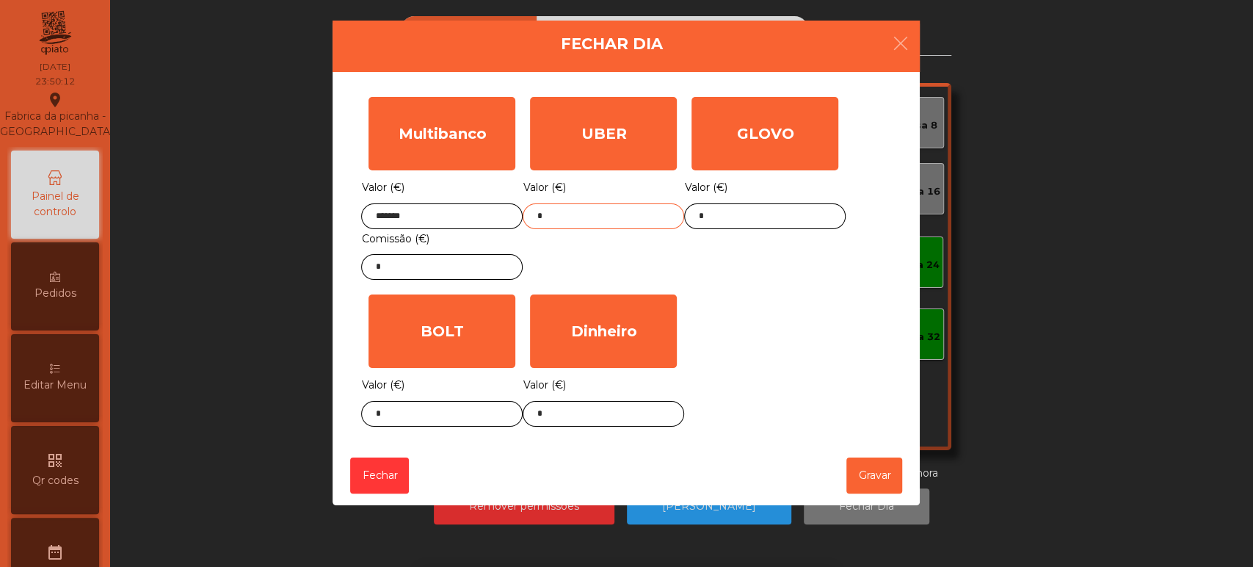
click at [606, 216] on input "*" at bounding box center [604, 216] width 162 height 26
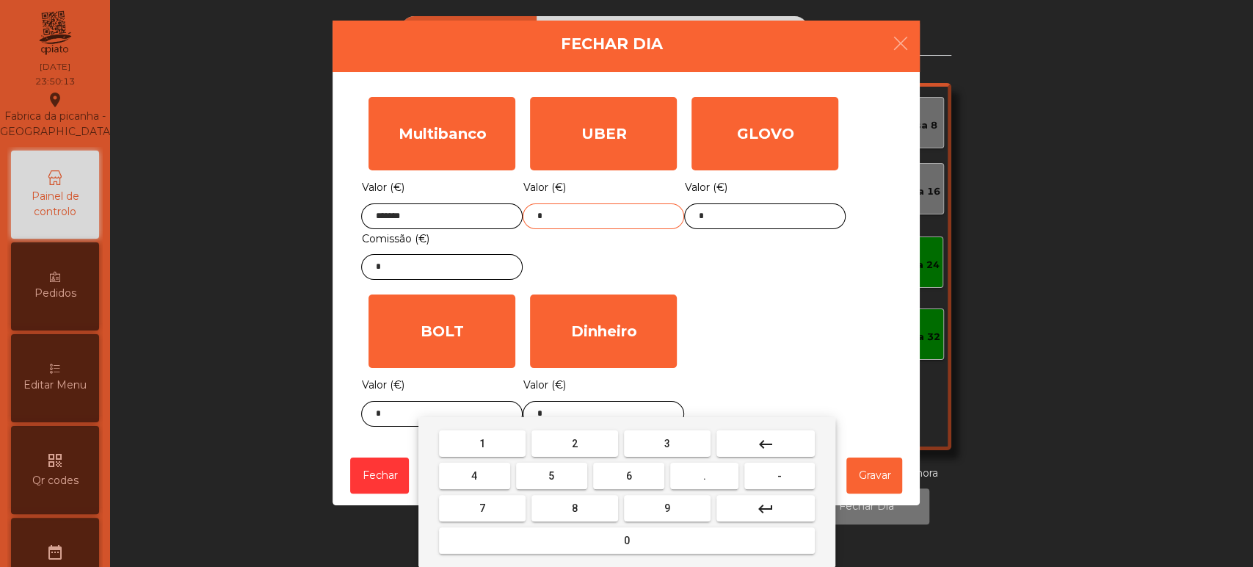
click at [772, 445] on mat-icon "keyboard_backspace" at bounding box center [766, 444] width 18 height 18
click at [628, 476] on span "6" at bounding box center [629, 476] width 6 height 12
click at [474, 476] on span "4" at bounding box center [474, 476] width 6 height 12
click at [705, 476] on span "." at bounding box center [704, 476] width 3 height 12
click at [780, 442] on button "keyboard_backspace" at bounding box center [765, 443] width 98 height 26
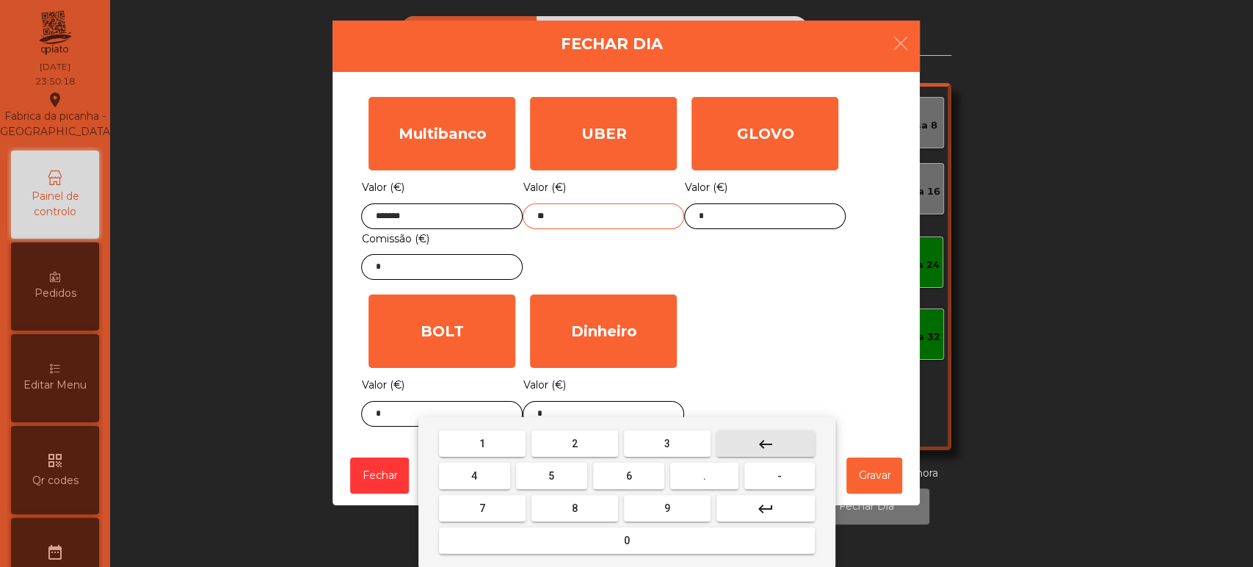
click at [780, 446] on button "keyboard_backspace" at bounding box center [765, 443] width 98 height 26
click at [582, 445] on button "2" at bounding box center [575, 443] width 87 height 26
click at [691, 479] on button "." at bounding box center [704, 475] width 68 height 26
click at [627, 471] on span "6" at bounding box center [629, 476] width 6 height 12
click at [474, 476] on span "4" at bounding box center [474, 476] width 6 height 12
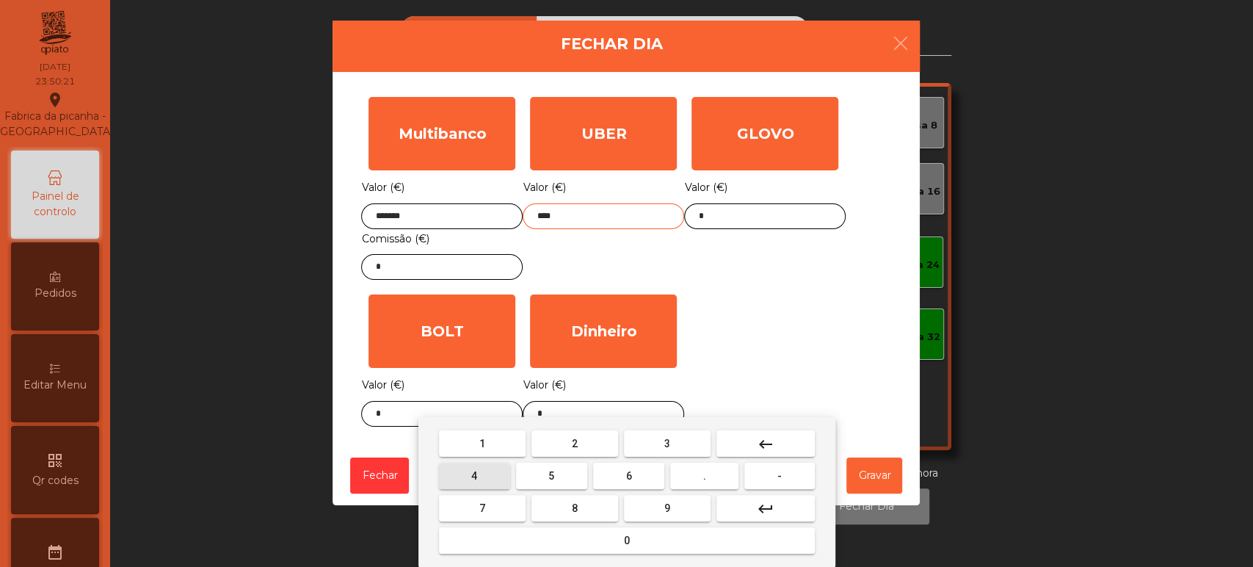
type input "*****"
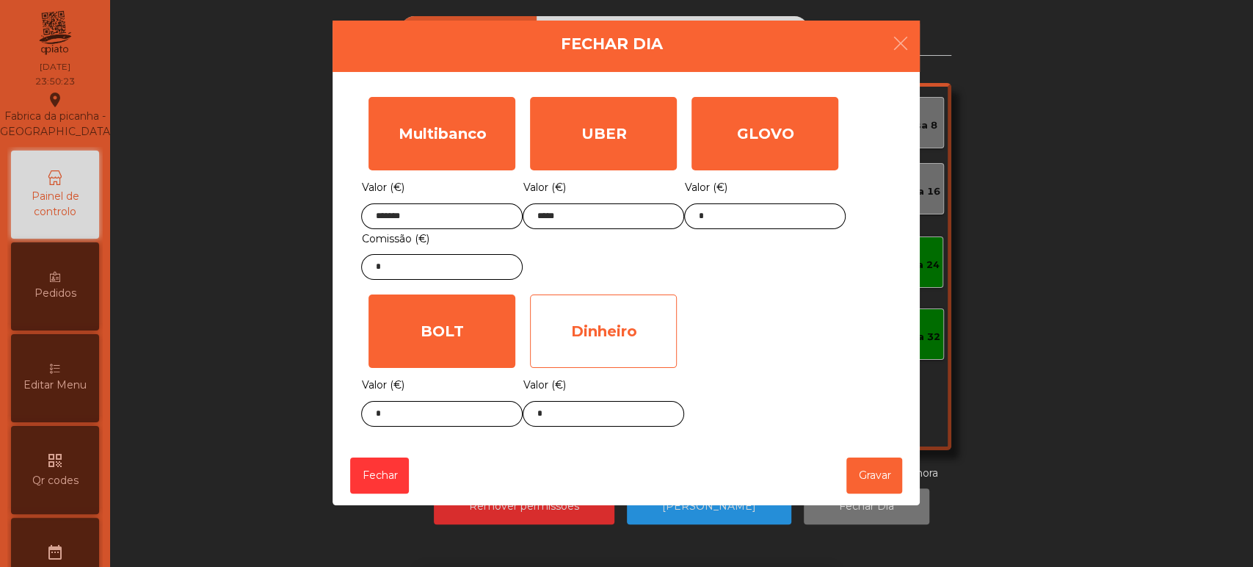
click at [623, 335] on div "Dinheiro" at bounding box center [603, 330] width 147 height 73
click at [633, 329] on div "Dinheiro" at bounding box center [603, 330] width 147 height 73
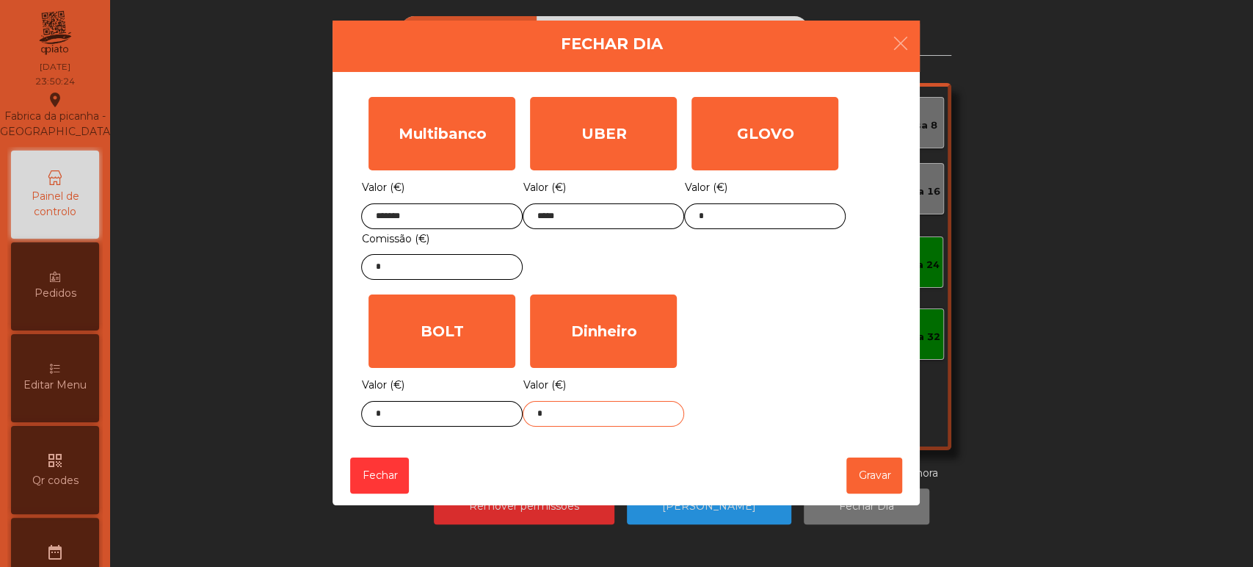
click at [599, 415] on input "*" at bounding box center [604, 414] width 162 height 26
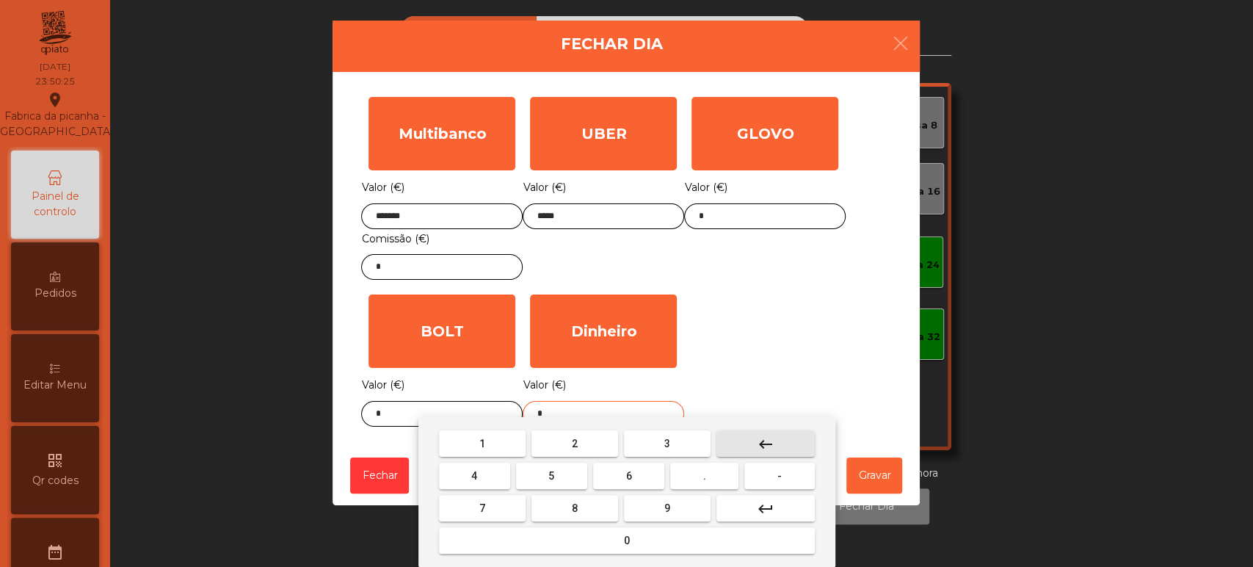
click at [781, 438] on button "keyboard_backspace" at bounding box center [765, 443] width 98 height 26
click at [664, 507] on span "9" at bounding box center [667, 508] width 6 height 12
click at [585, 436] on button "2" at bounding box center [575, 443] width 87 height 26
click at [705, 480] on span "." at bounding box center [704, 476] width 3 height 12
click at [491, 474] on button "4" at bounding box center [474, 475] width 71 height 26
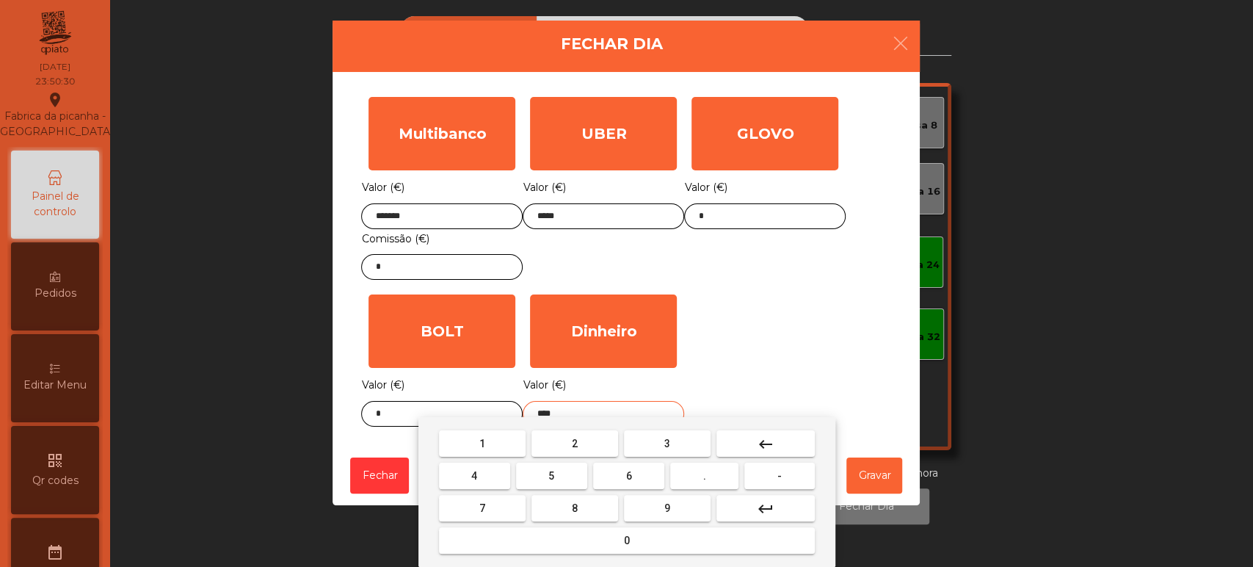
click at [626, 539] on span "0" at bounding box center [627, 540] width 6 height 12
type input "*****"
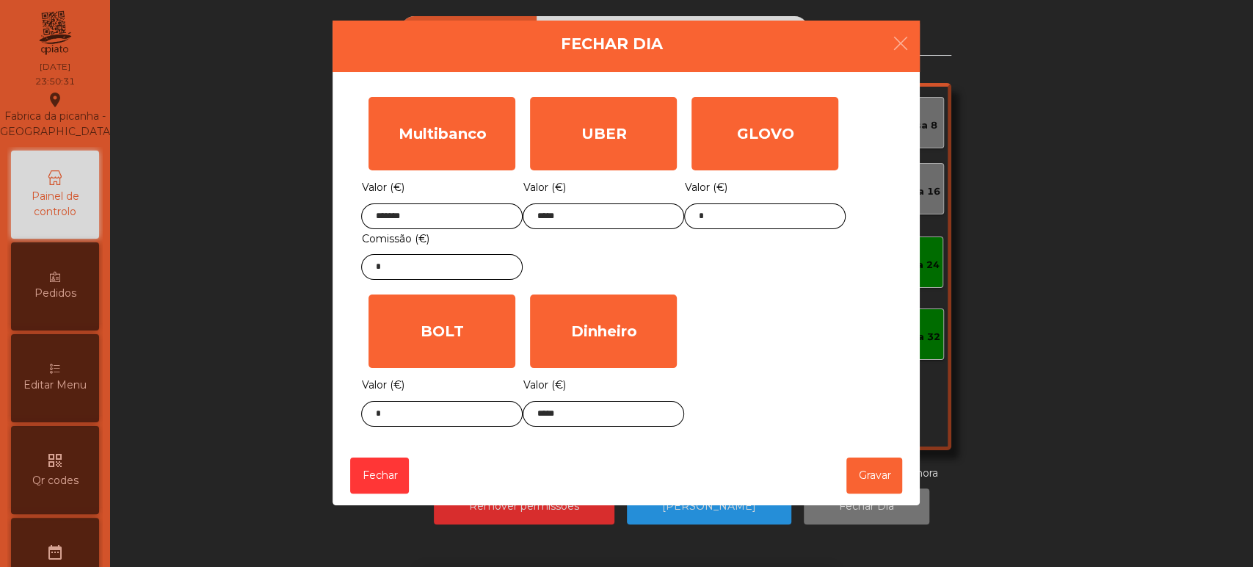
click at [816, 311] on div "Multibanco Valor (€) ******* Comissão (€) * UBER Valor (€) ***** GLOVO Valor (€…" at bounding box center [626, 262] width 530 height 344
click at [462, 270] on input "*" at bounding box center [442, 267] width 162 height 26
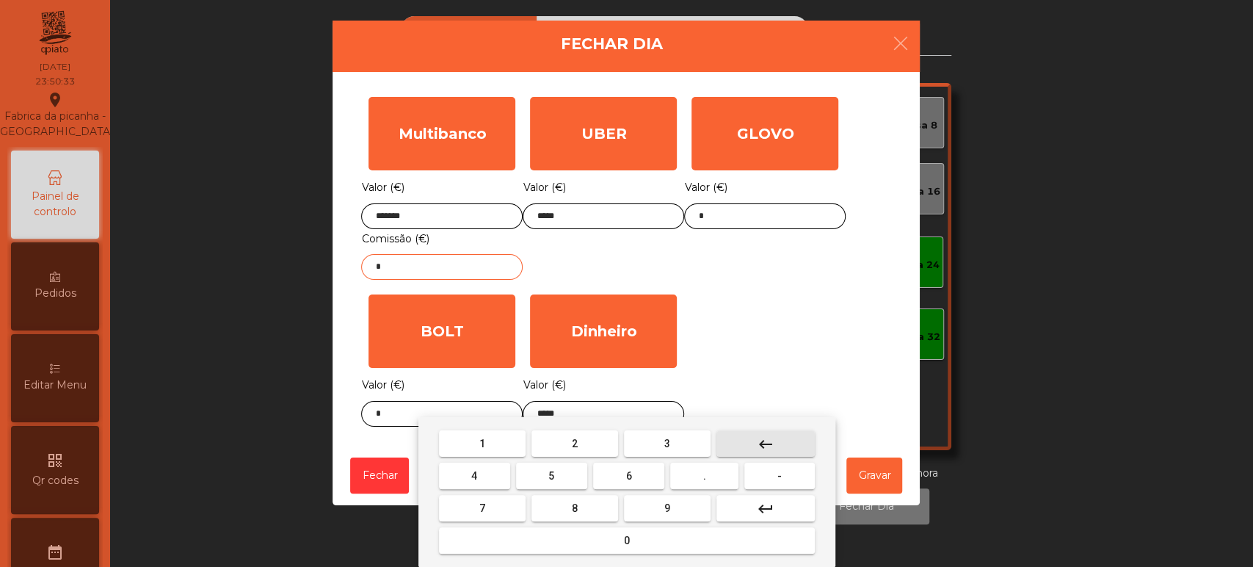
click at [770, 445] on mat-icon "keyboard_backspace" at bounding box center [766, 444] width 18 height 18
click at [493, 443] on button "1" at bounding box center [482, 443] width 87 height 26
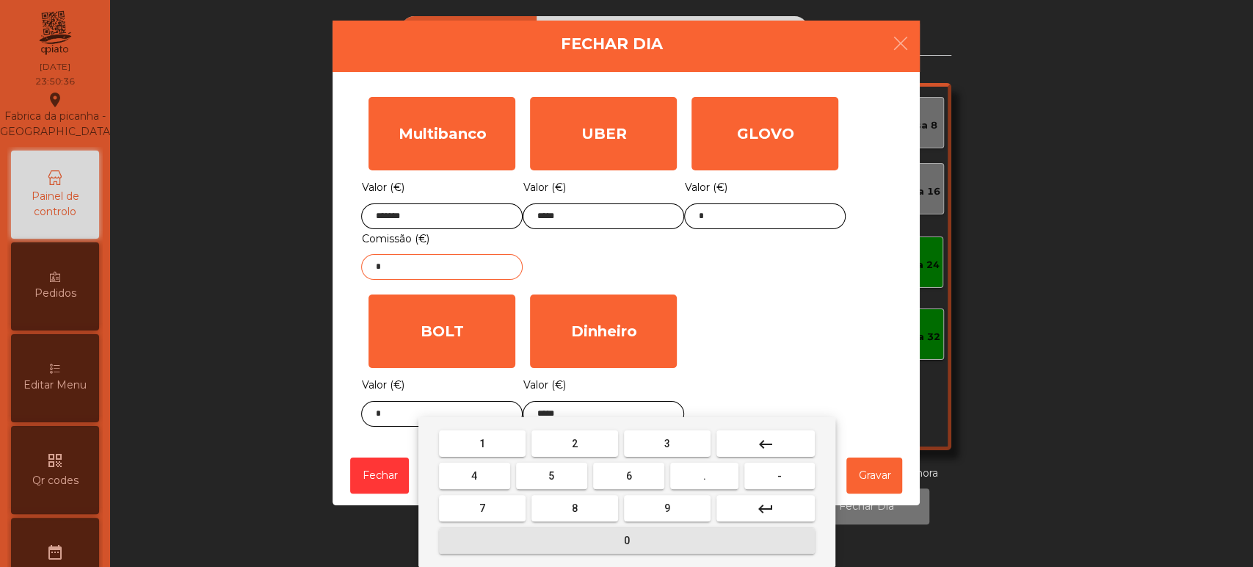
click at [628, 535] on span "0" at bounding box center [627, 540] width 6 height 12
click at [693, 478] on button "." at bounding box center [704, 475] width 68 height 26
click at [508, 445] on button "1" at bounding box center [482, 443] width 87 height 26
click at [595, 504] on button "8" at bounding box center [575, 508] width 87 height 26
type input "*****"
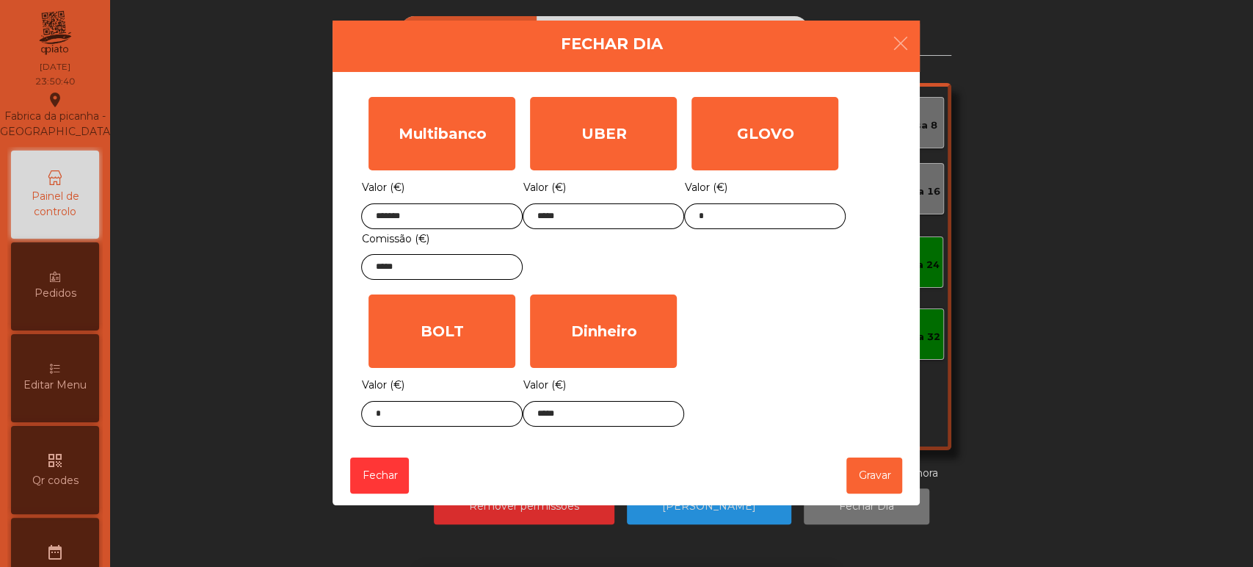
click at [783, 285] on div "GLOVO Valor (€) *" at bounding box center [765, 188] width 162 height 197
click at [870, 473] on button "Gravar" at bounding box center [874, 475] width 56 height 36
